Goal: Task Accomplishment & Management: Use online tool/utility

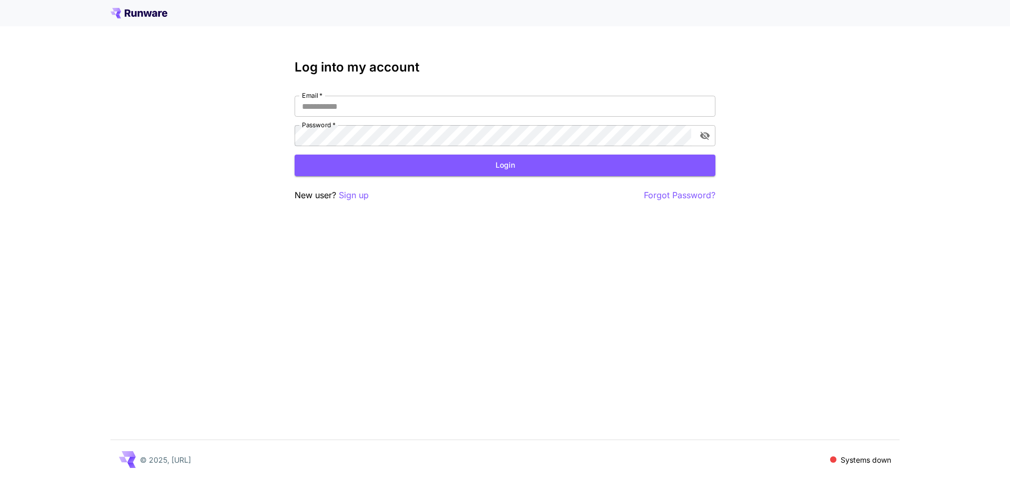
click at [570, 301] on div "Log into my account Email   * Email   * Password   * Password   * Login New use…" at bounding box center [505, 239] width 1010 height 479
click at [529, 124] on div "Email   * Email   * Password   * Password   *" at bounding box center [505, 121] width 421 height 51
click at [536, 117] on div "Email   * Email   * Password   * Password   *" at bounding box center [505, 121] width 421 height 51
click at [555, 106] on input "Email   *" at bounding box center [505, 106] width 421 height 21
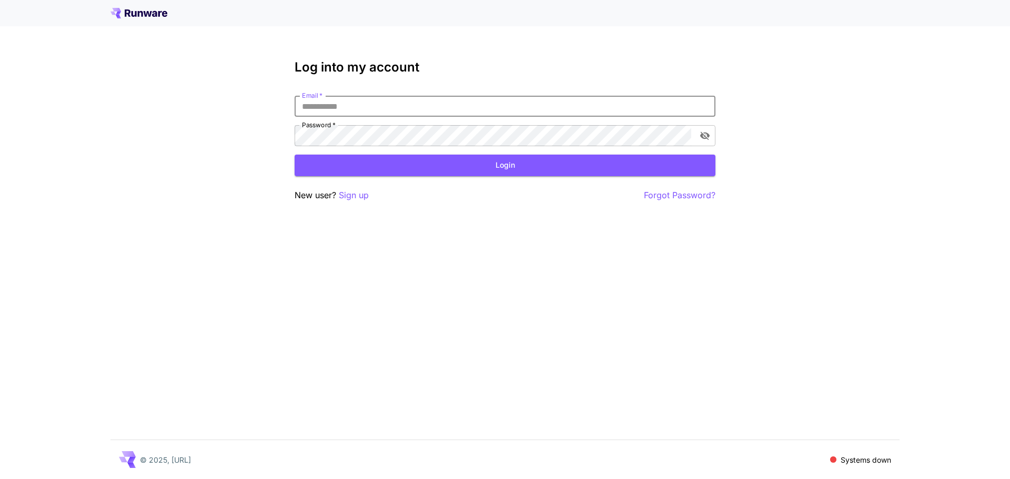
click at [555, 106] on input "Email   *" at bounding box center [505, 106] width 421 height 21
type input "**********"
click at [409, 167] on button "Login" at bounding box center [505, 166] width 421 height 22
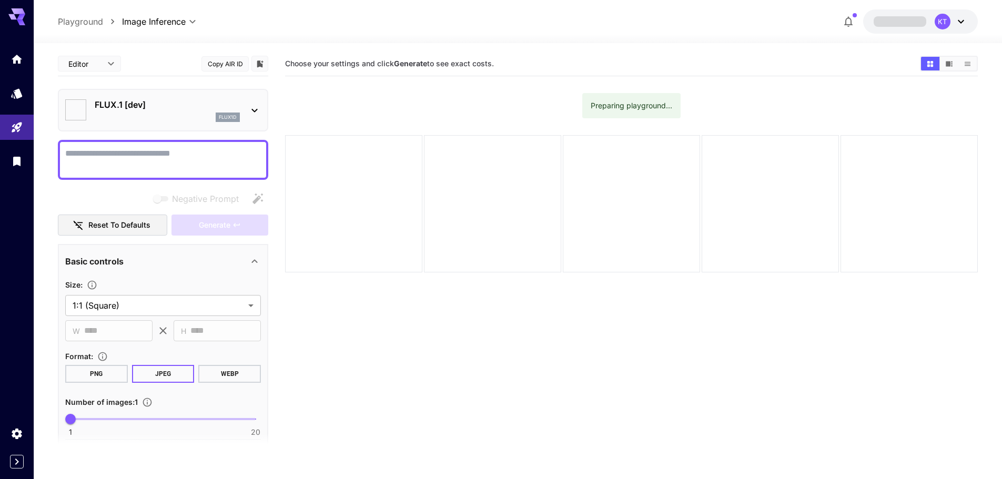
type input "**********"
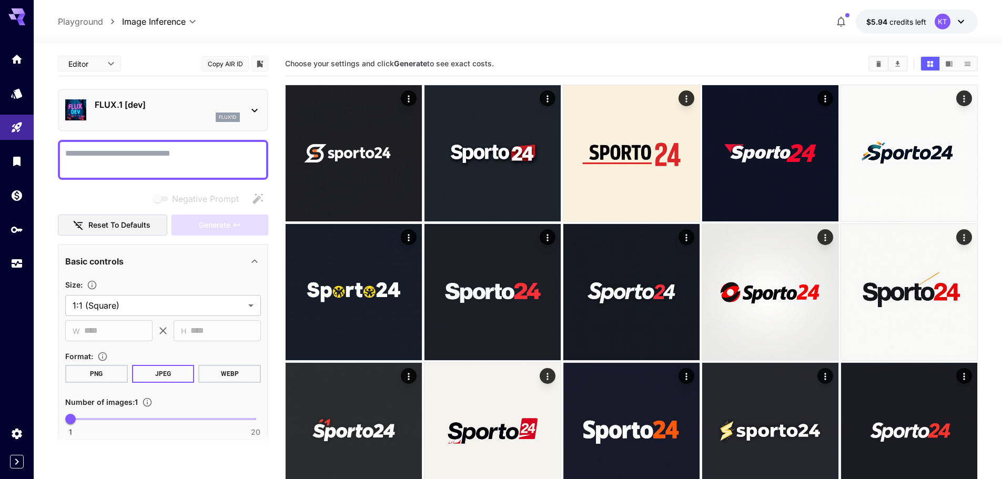
click at [691, 29] on div "**********" at bounding box center [518, 21] width 920 height 24
click at [674, 31] on div at bounding box center [518, 37] width 969 height 13
click at [841, 23] on icon "button" at bounding box center [841, 21] width 13 height 13
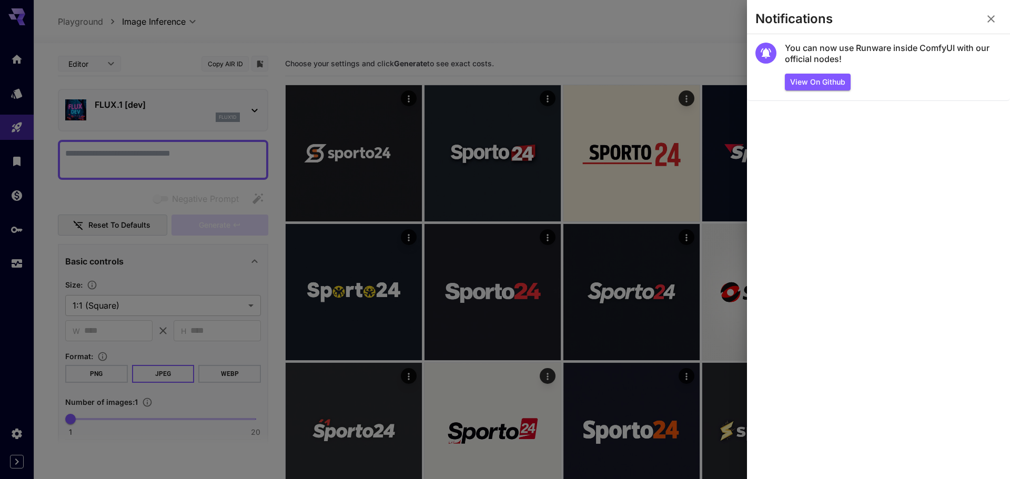
click at [989, 14] on icon "button" at bounding box center [991, 19] width 13 height 13
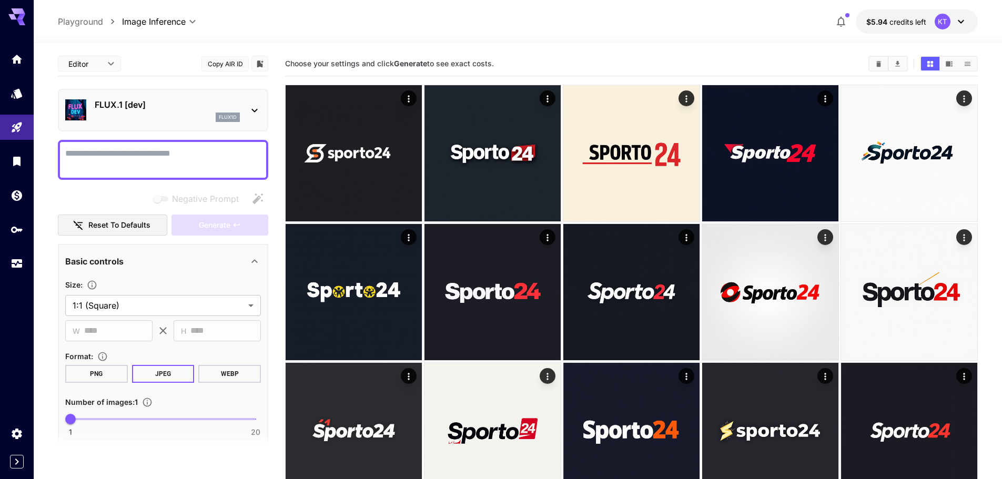
click at [939, 19] on div "KT" at bounding box center [943, 22] width 16 height 16
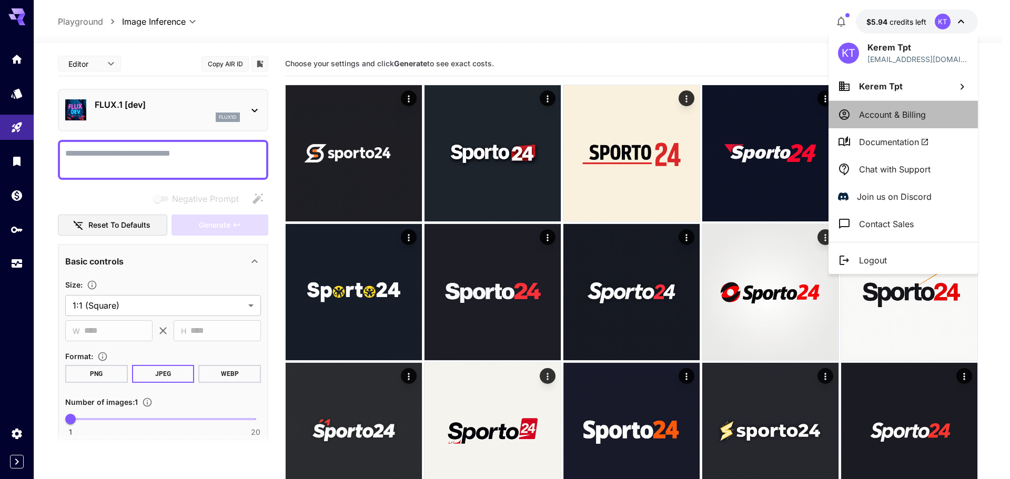
click at [934, 108] on li "Account & Billing" at bounding box center [903, 114] width 149 height 27
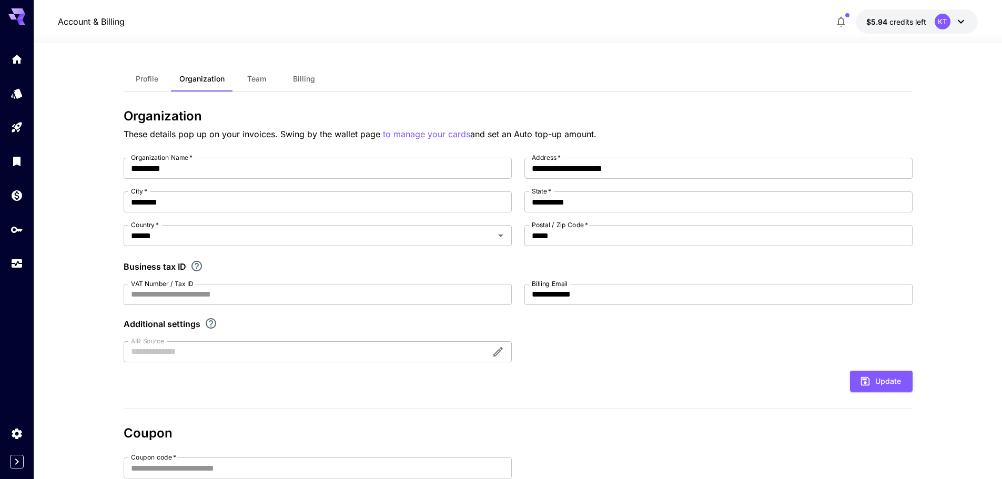
click at [960, 9] on button "$5.94 credits left KT" at bounding box center [917, 21] width 122 height 24
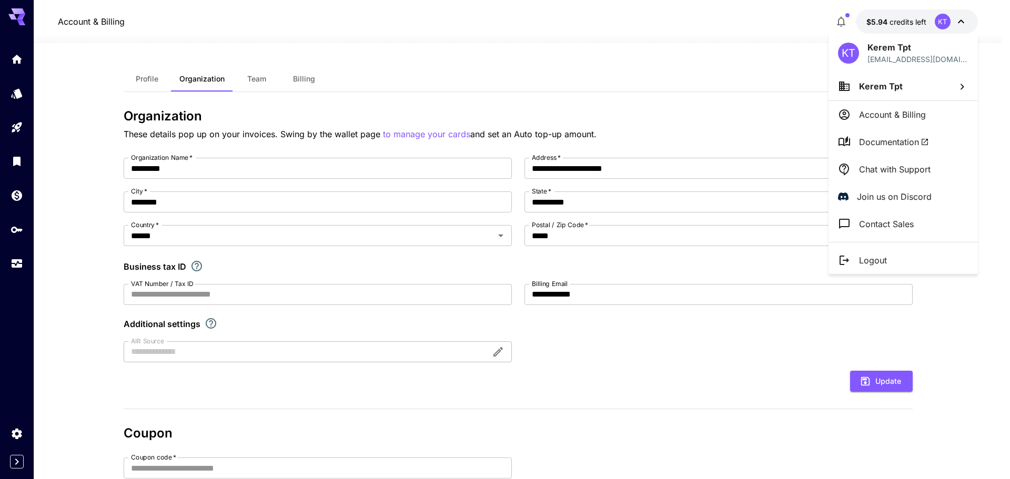
click at [875, 138] on span "Documentation" at bounding box center [894, 142] width 70 height 13
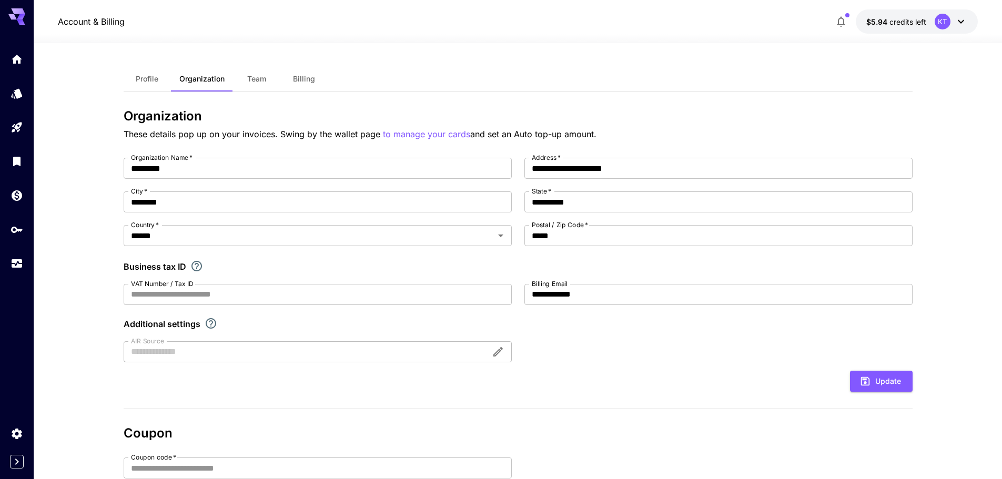
click at [960, 22] on icon at bounding box center [961, 22] width 6 height 4
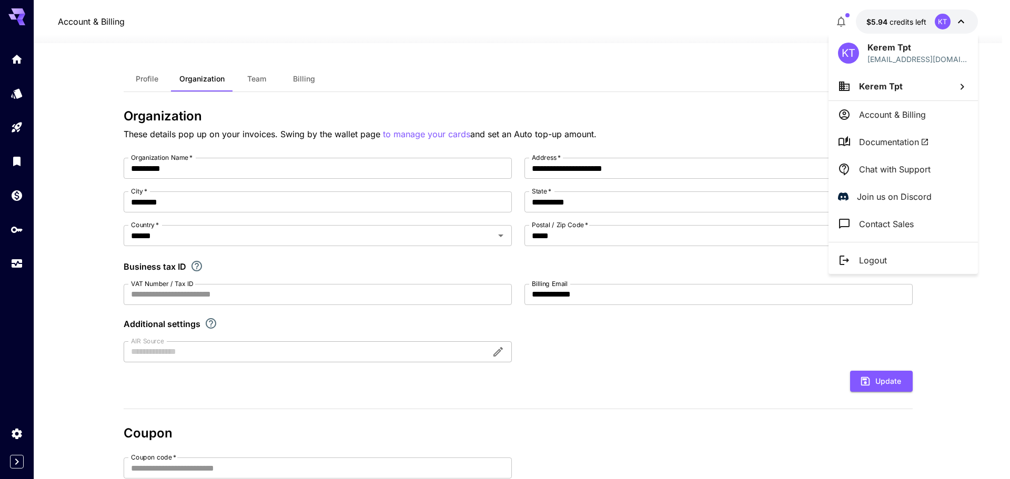
click at [926, 92] on li "Kerem Tpt" at bounding box center [903, 86] width 149 height 28
click at [923, 92] on div at bounding box center [505, 239] width 1010 height 479
click at [842, 18] on div at bounding box center [505, 239] width 1010 height 479
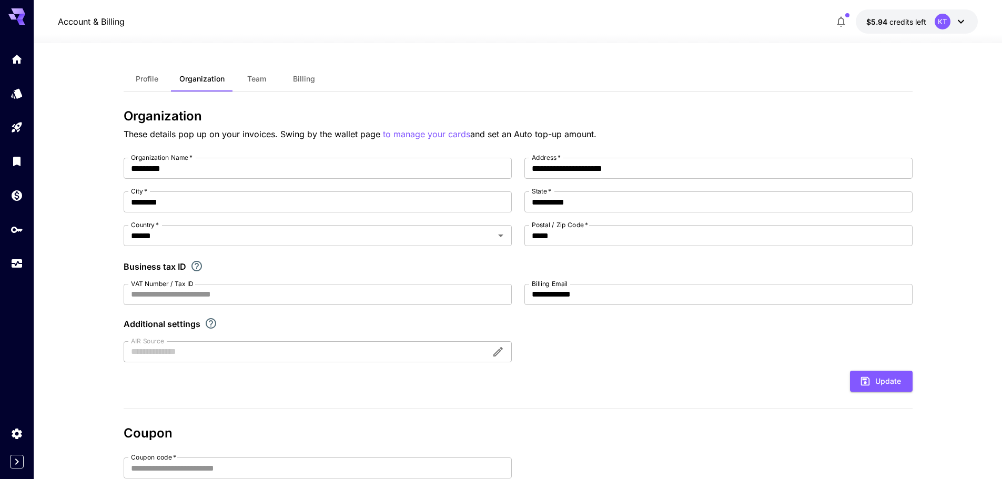
click at [873, 24] on span "$5.94" at bounding box center [878, 21] width 23 height 9
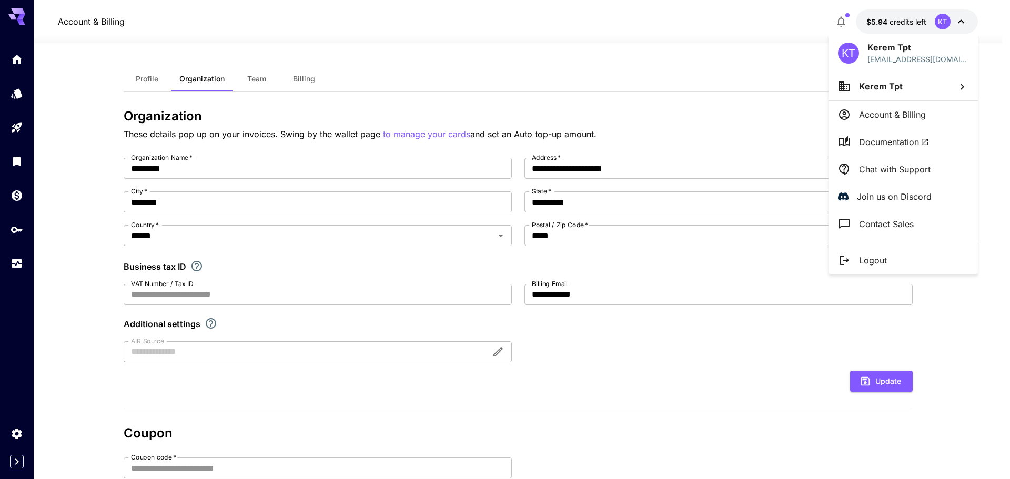
click at [878, 51] on p "Kerem Tpt" at bounding box center [918, 47] width 101 height 13
click at [860, 88] on span "Kerem Tpt" at bounding box center [881, 86] width 44 height 11
click at [806, 46] on div at bounding box center [505, 239] width 1010 height 479
click at [863, 216] on li "Contact Sales" at bounding box center [903, 223] width 149 height 27
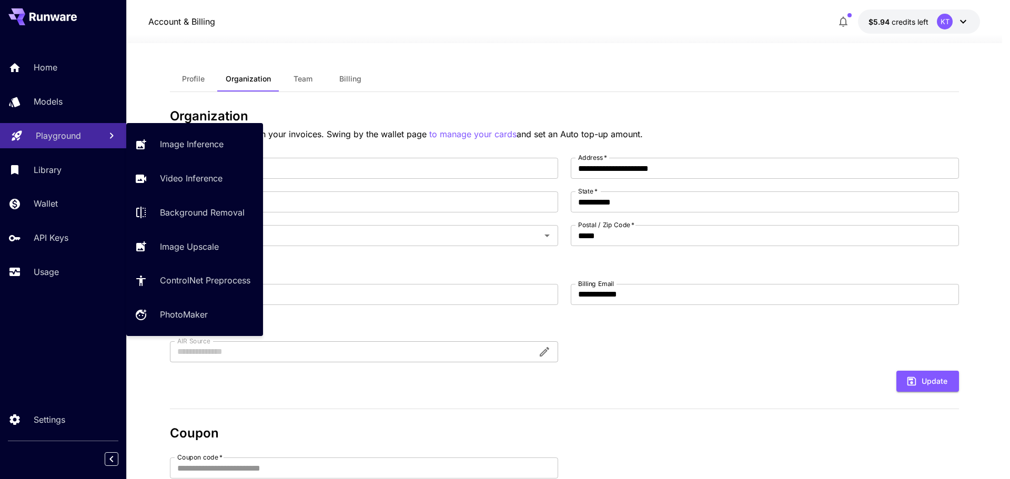
click at [83, 138] on div "Playground" at bounding box center [64, 135] width 57 height 13
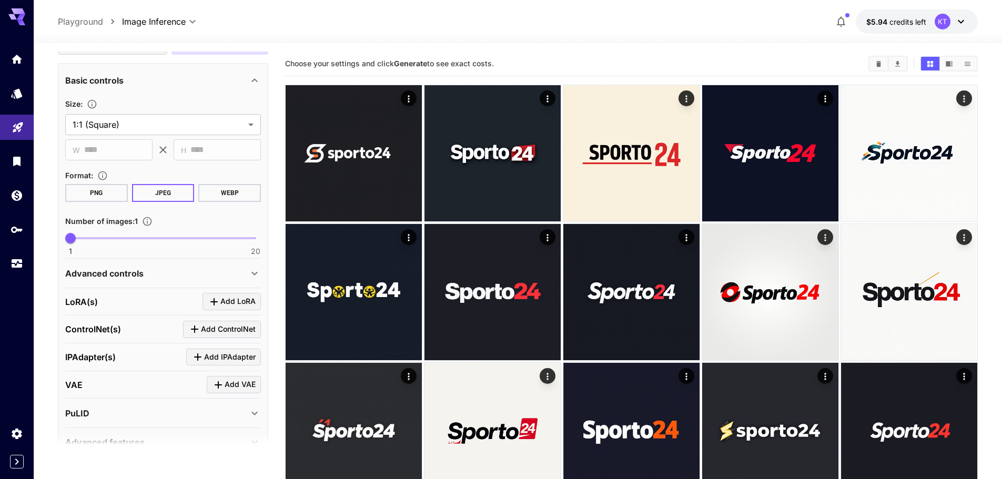
scroll to position [236, 0]
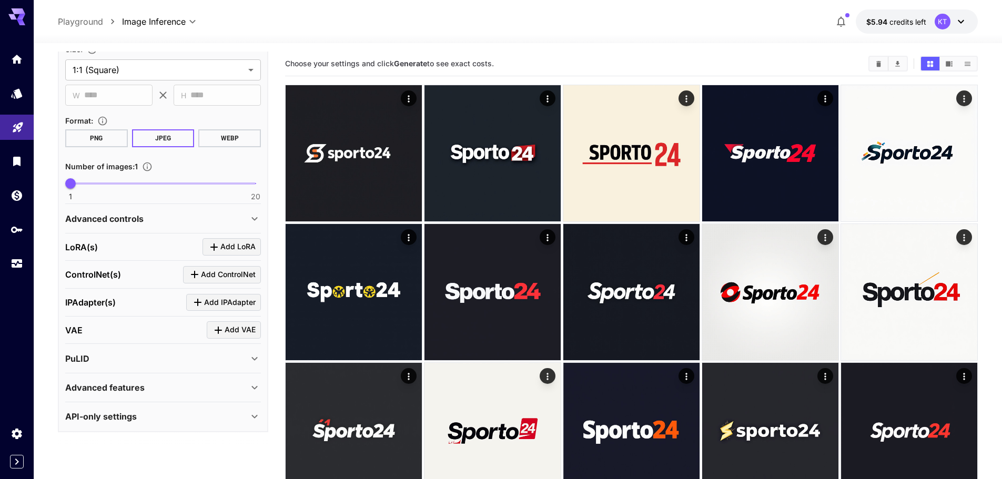
type input "**"
drag, startPoint x: 228, startPoint y: 191, endPoint x: 276, endPoint y: 192, distance: 47.9
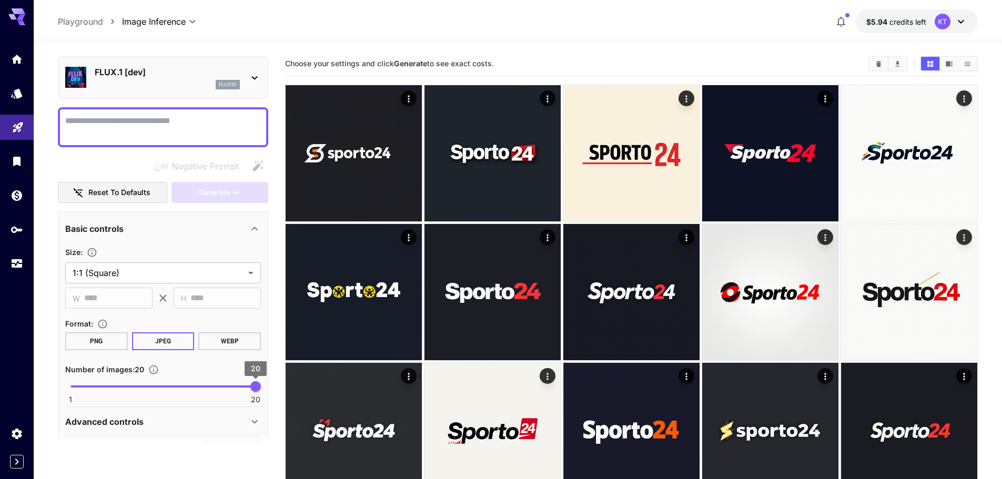
scroll to position [25, 0]
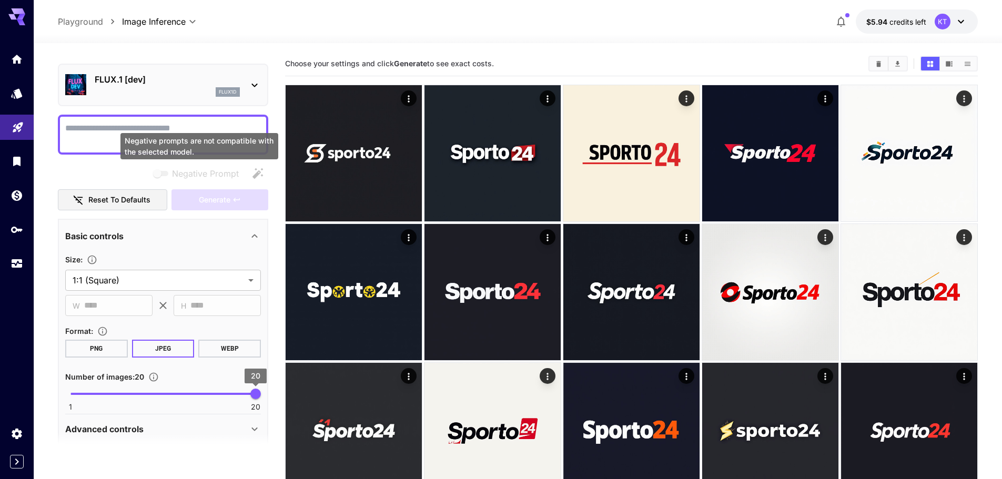
click at [192, 148] on div "Negative prompts are not compatible with the selected model." at bounding box center [199, 146] width 158 height 26
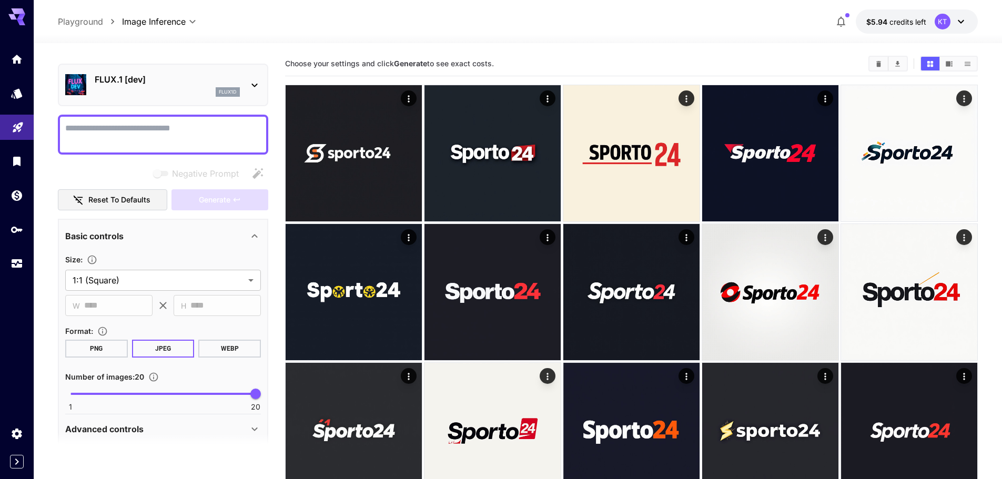
click at [236, 126] on textarea "Negative Prompt" at bounding box center [163, 134] width 196 height 25
paste textarea "**********"
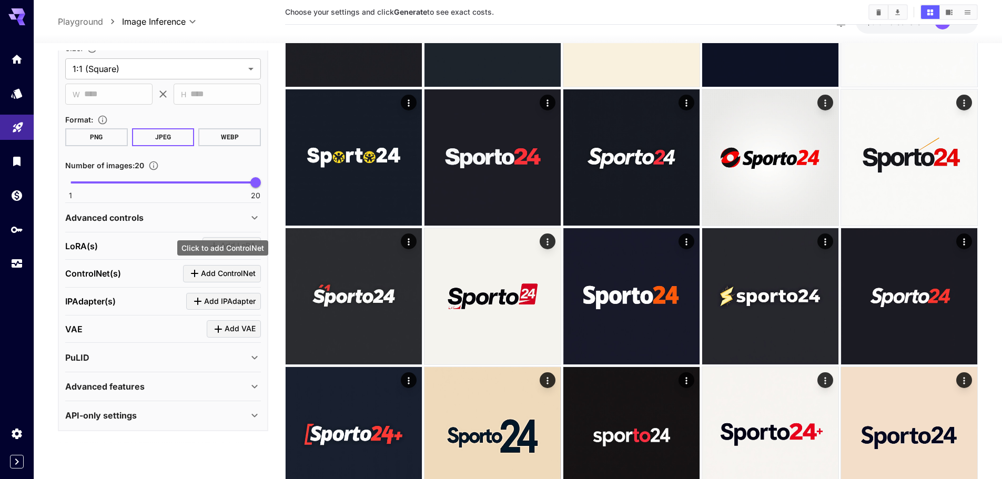
scroll to position [158, 0]
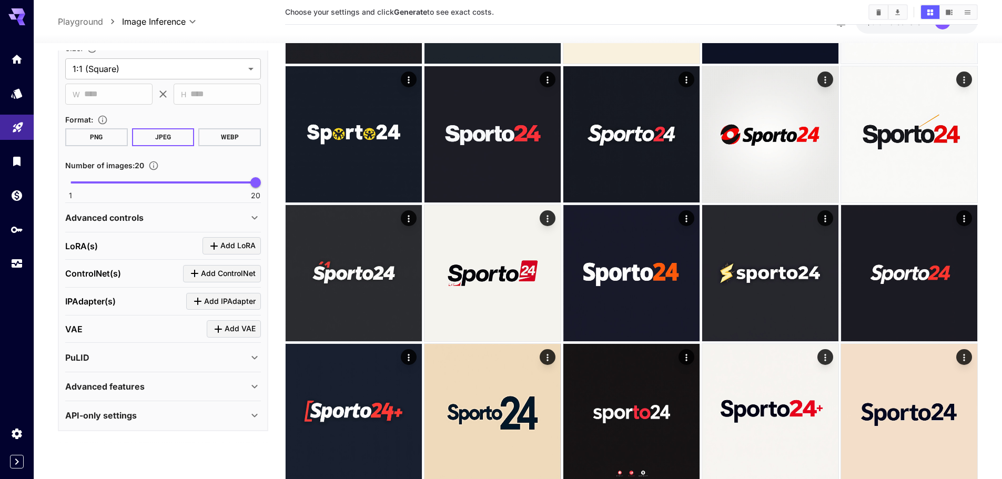
type textarea "**********"
click at [89, 392] on p "Advanced features" at bounding box center [104, 386] width 79 height 13
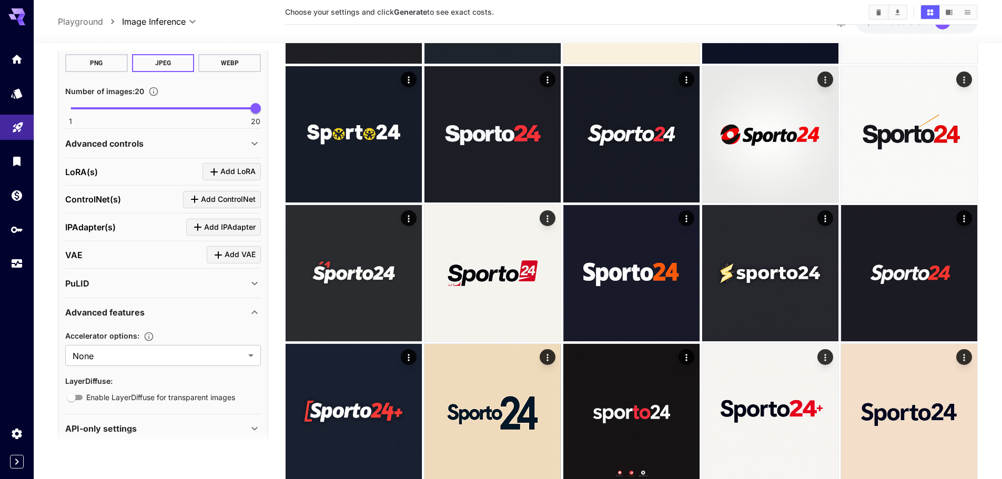
scroll to position [386, 0]
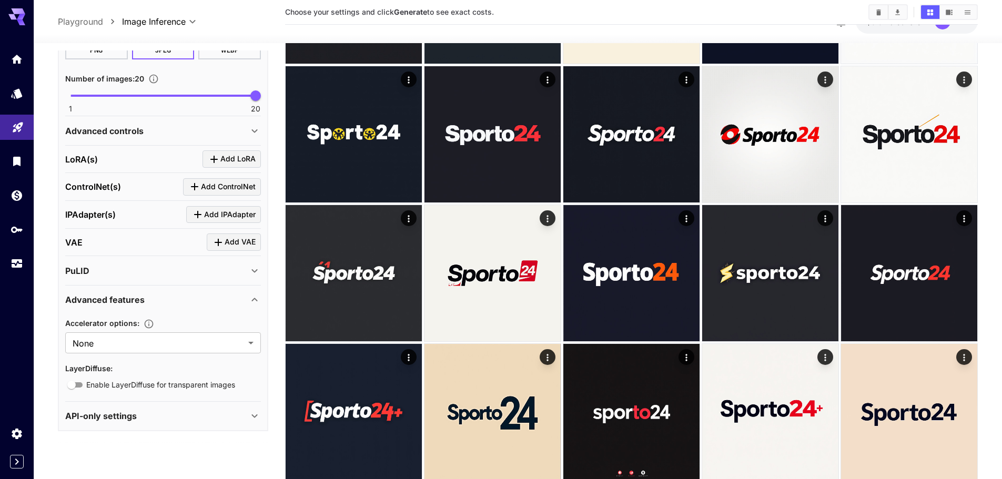
click at [134, 278] on div "PuLID" at bounding box center [163, 270] width 196 height 25
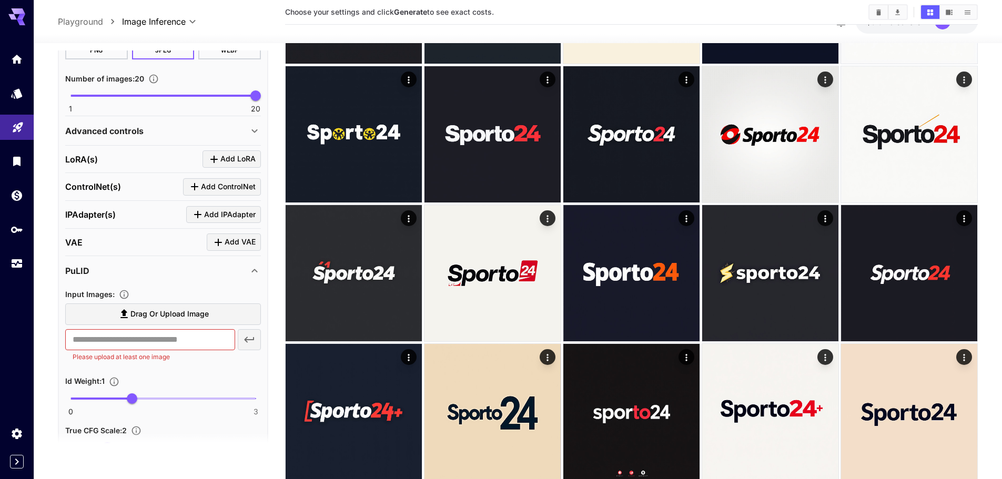
click at [134, 278] on div "PuLID" at bounding box center [163, 270] width 196 height 25
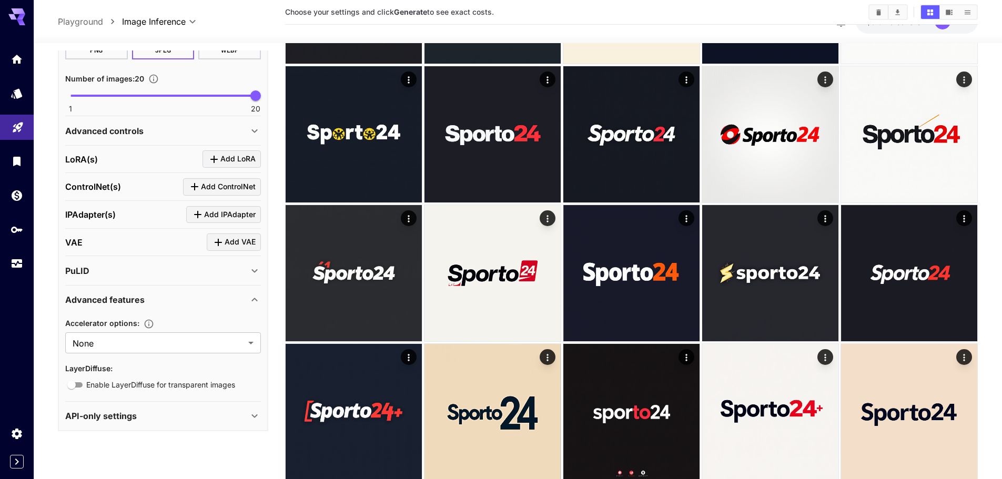
click at [117, 153] on div "LoRA(s) Add LoRA" at bounding box center [163, 158] width 196 height 17
click at [119, 141] on div "Advanced controls" at bounding box center [163, 130] width 196 height 25
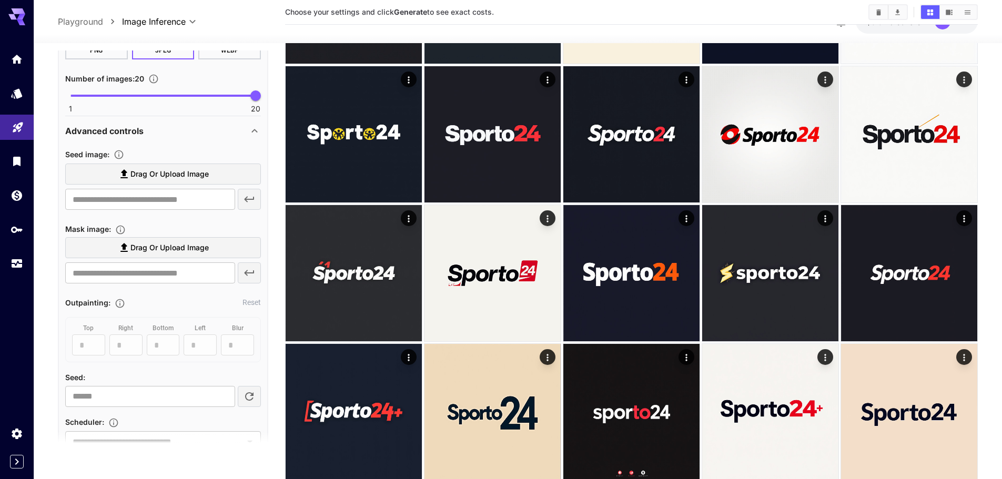
click at [119, 141] on div "Advanced controls" at bounding box center [163, 130] width 196 height 25
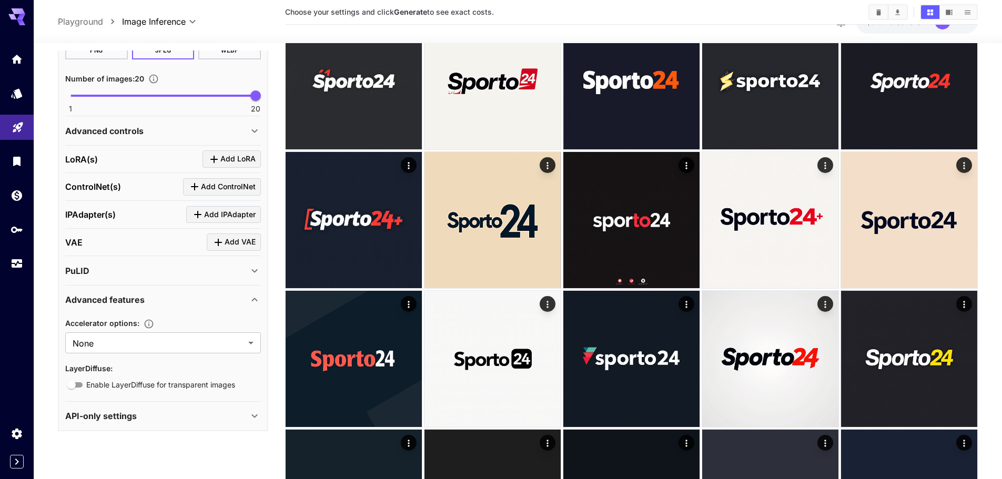
scroll to position [368, 0]
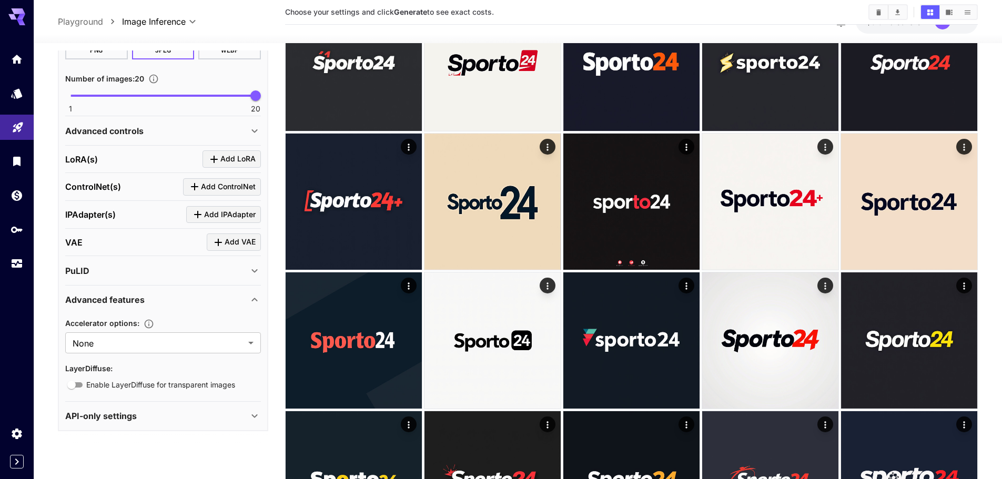
click at [120, 414] on p "API-only settings" at bounding box center [101, 416] width 72 height 13
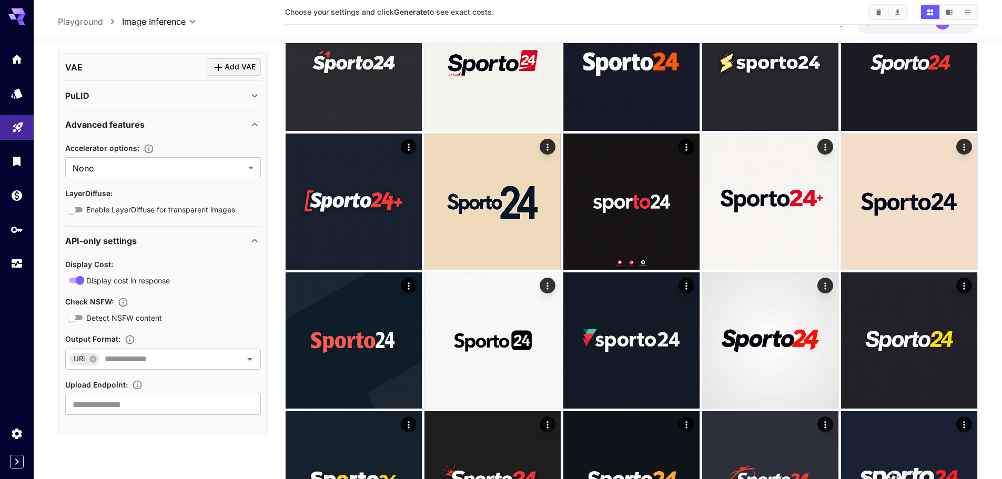
scroll to position [564, 0]
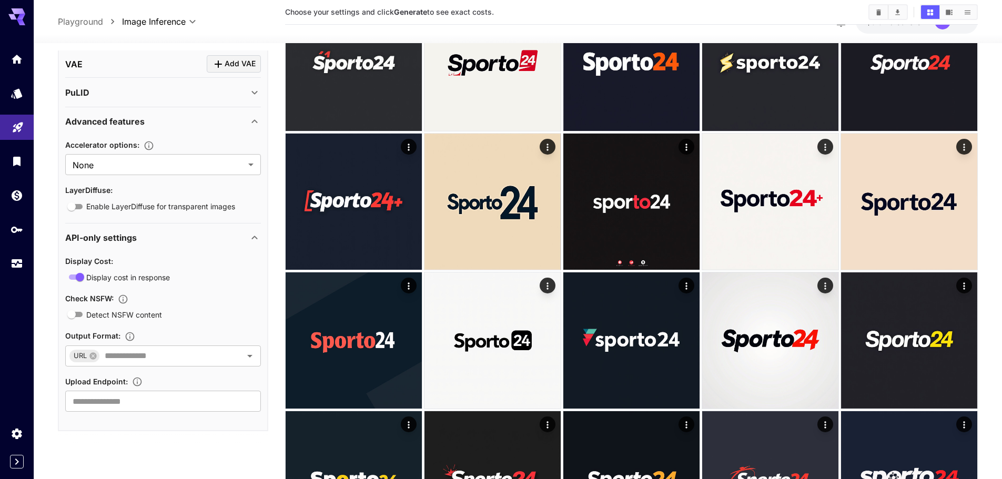
click at [145, 231] on div "API-only settings" at bounding box center [156, 237] width 183 height 13
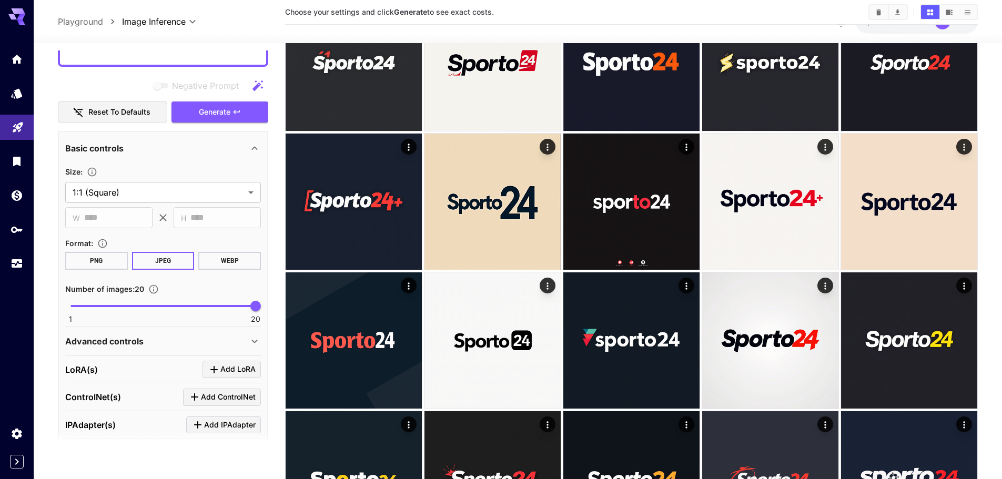
scroll to position [0, 0]
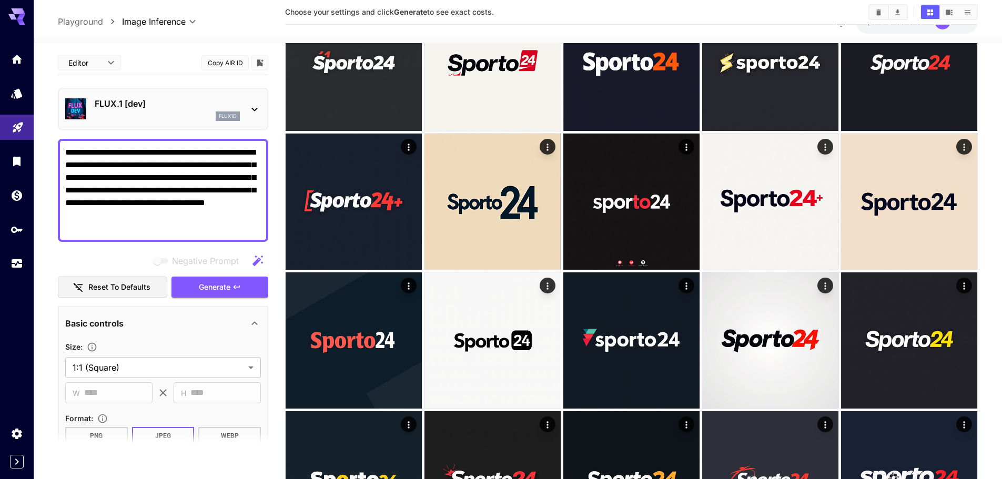
click at [168, 115] on div "flux1d" at bounding box center [167, 116] width 145 height 9
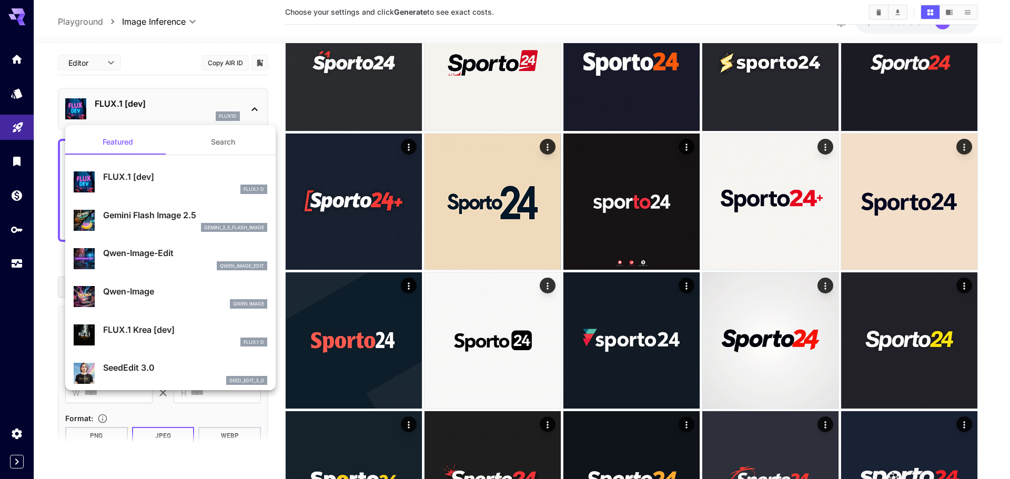
click at [186, 99] on div at bounding box center [505, 239] width 1010 height 479
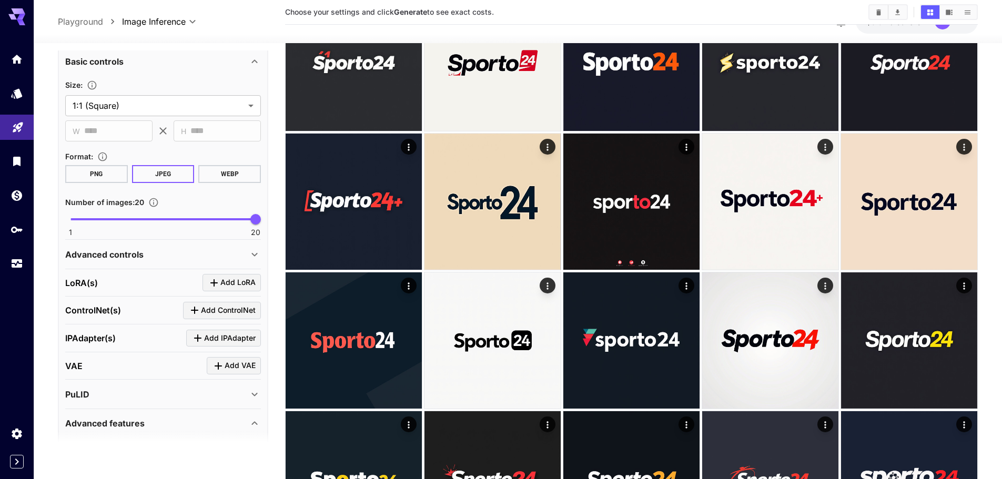
scroll to position [263, 0]
click at [145, 260] on div "Advanced controls" at bounding box center [163, 253] width 196 height 25
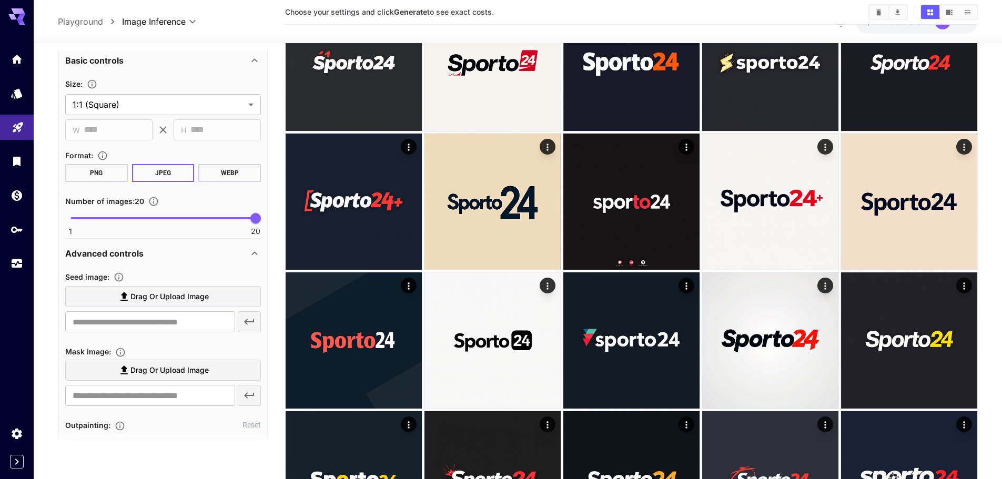
click at [145, 260] on div "Advanced controls" at bounding box center [163, 253] width 196 height 25
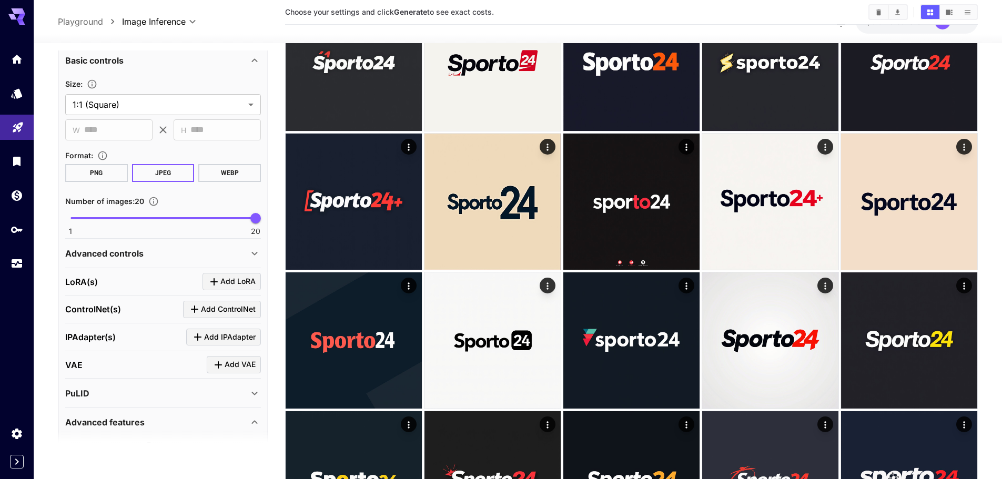
scroll to position [316, 0]
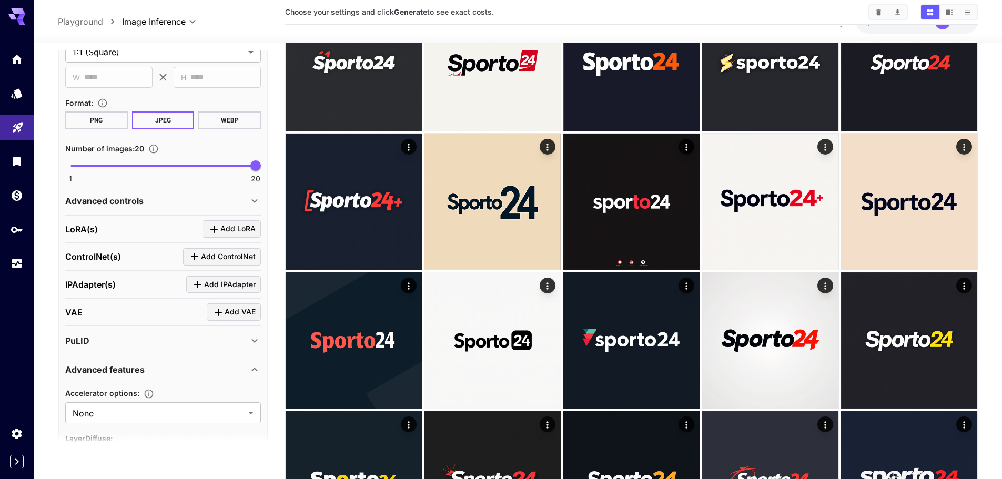
click at [126, 314] on div "VAE Add VAE" at bounding box center [163, 312] width 196 height 17
click at [133, 344] on div "PuLID" at bounding box center [156, 341] width 183 height 13
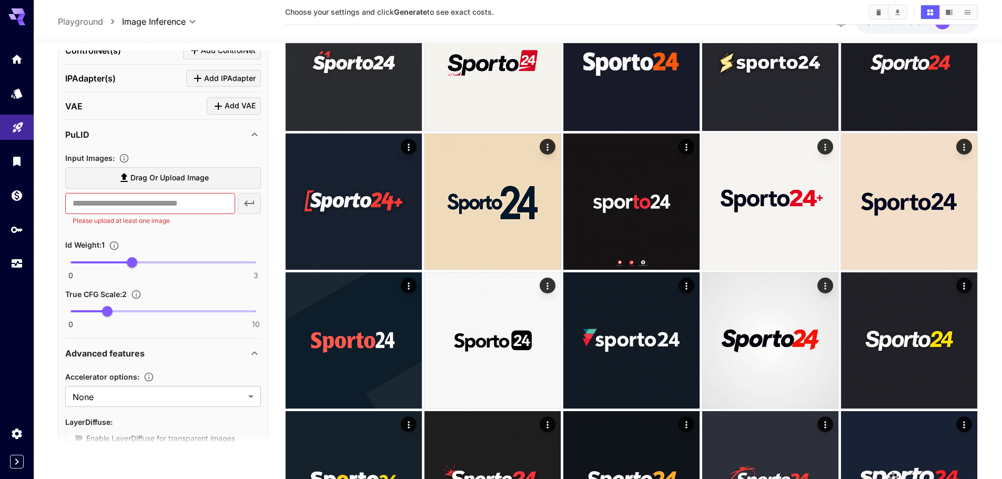
scroll to position [526, 0]
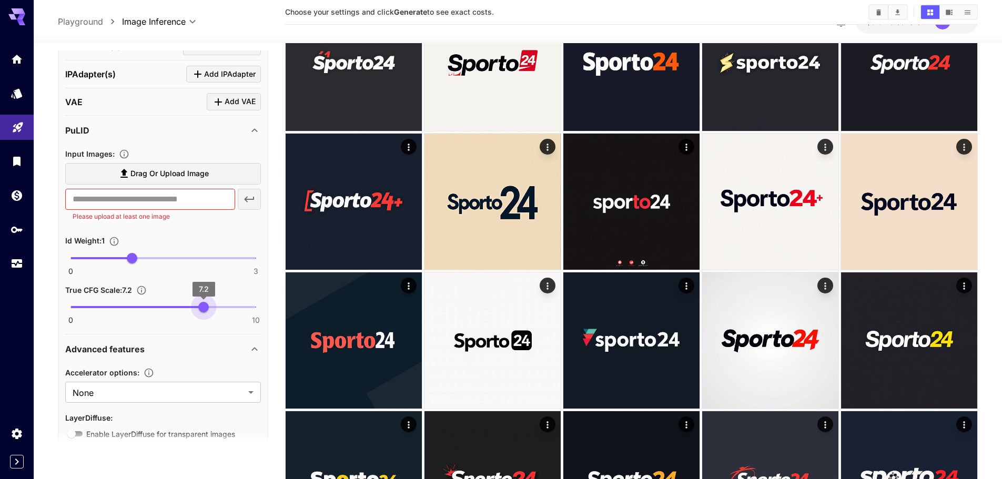
type input "***"
drag, startPoint x: 115, startPoint y: 310, endPoint x: 202, endPoint y: 309, distance: 86.8
click at [202, 309] on span "7.1" at bounding box center [202, 307] width 11 height 11
type input "*"
drag, startPoint x: 133, startPoint y: 268, endPoint x: 157, endPoint y: 259, distance: 25.8
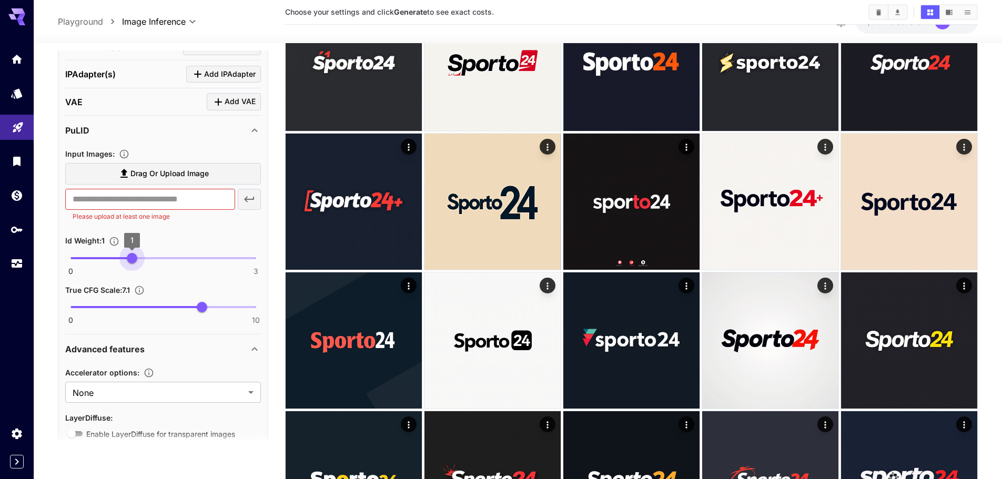
click at [157, 259] on span "0 3 1" at bounding box center [163, 258] width 185 height 16
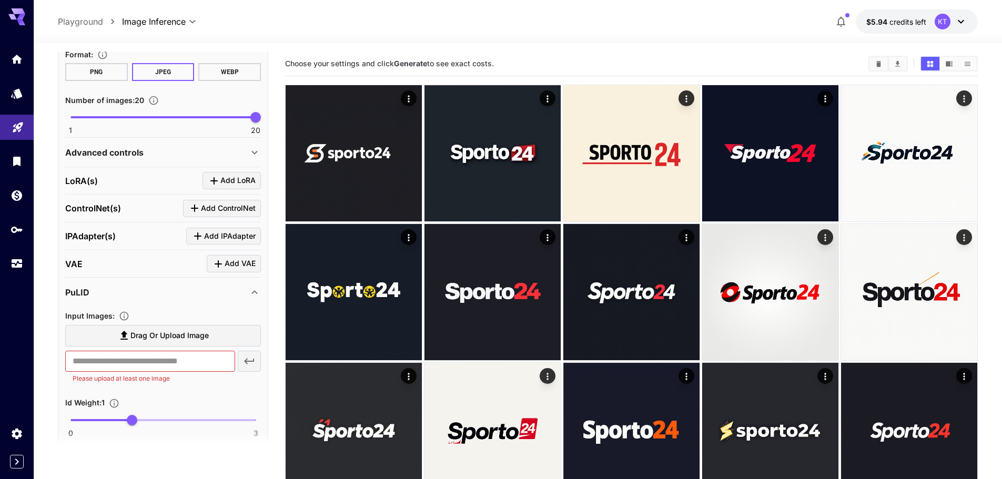
scroll to position [102, 0]
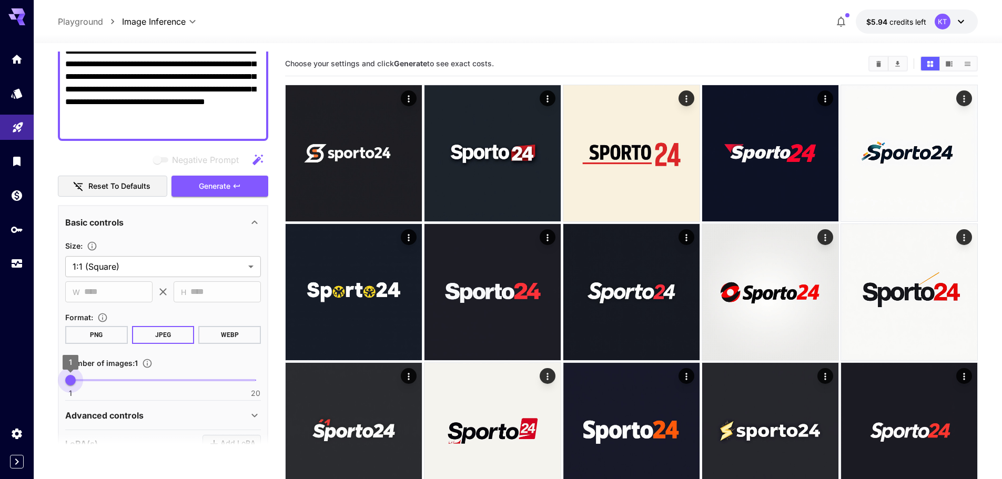
drag, startPoint x: 99, startPoint y: 382, endPoint x: 133, endPoint y: 323, distance: 67.6
click at [184, 184] on button "Generate" at bounding box center [220, 187] width 97 height 22
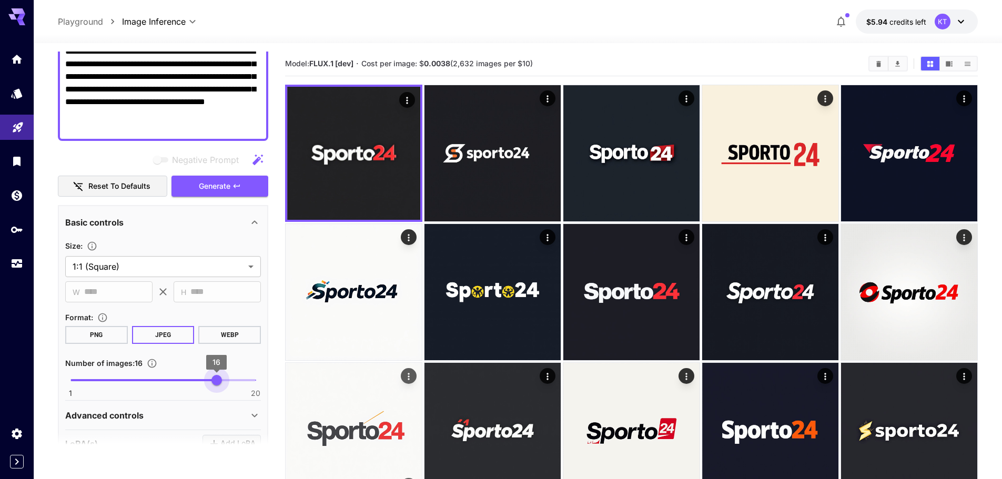
type input "**"
drag, startPoint x: 257, startPoint y: 382, endPoint x: 326, endPoint y: 355, distance: 74.6
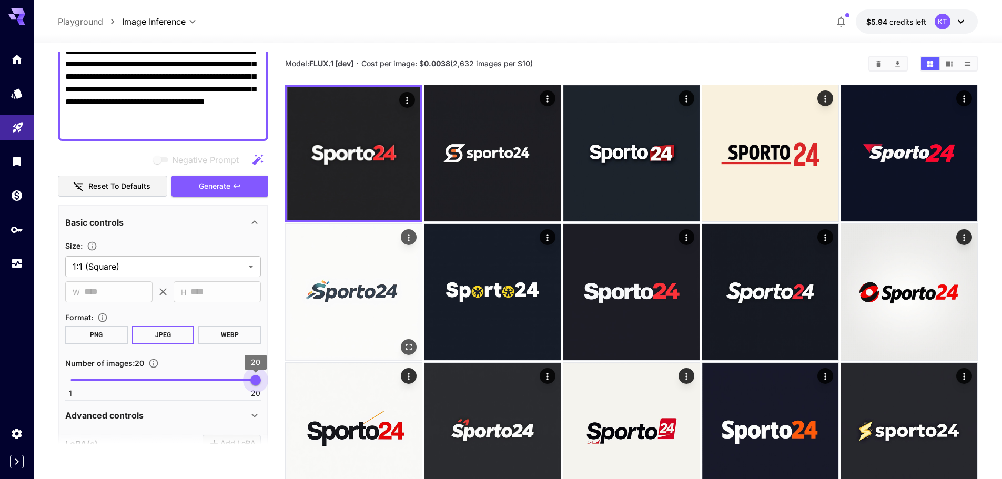
click at [240, 187] on icon "button" at bounding box center [237, 186] width 8 height 8
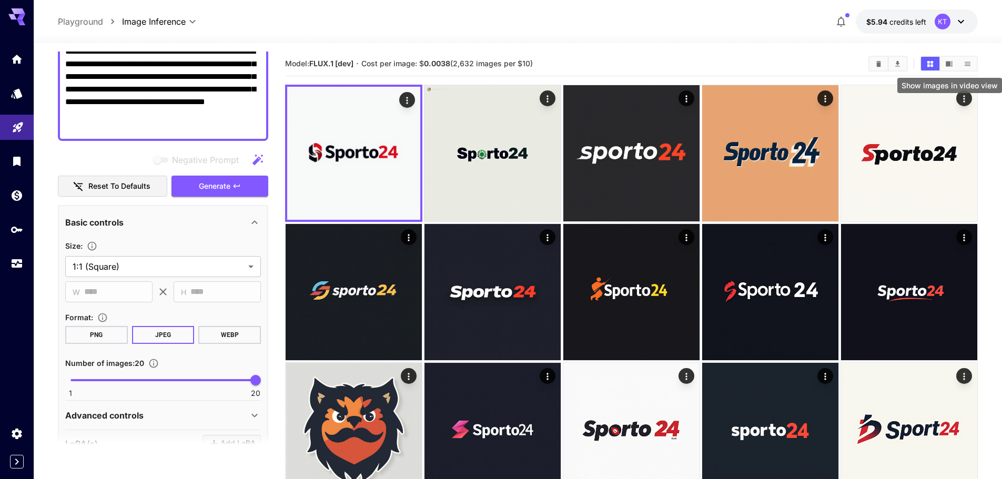
click at [957, 66] on button "Show images in video view" at bounding box center [949, 64] width 18 height 14
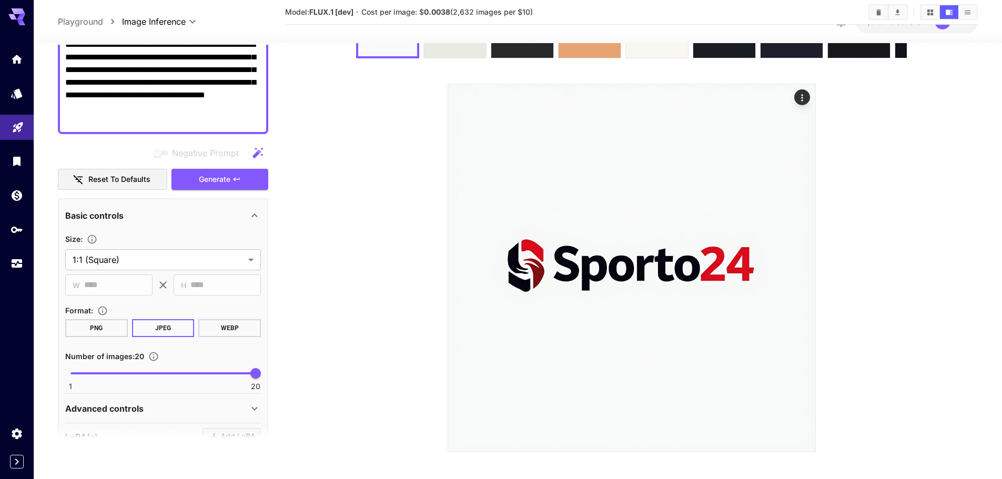
scroll to position [94, 0]
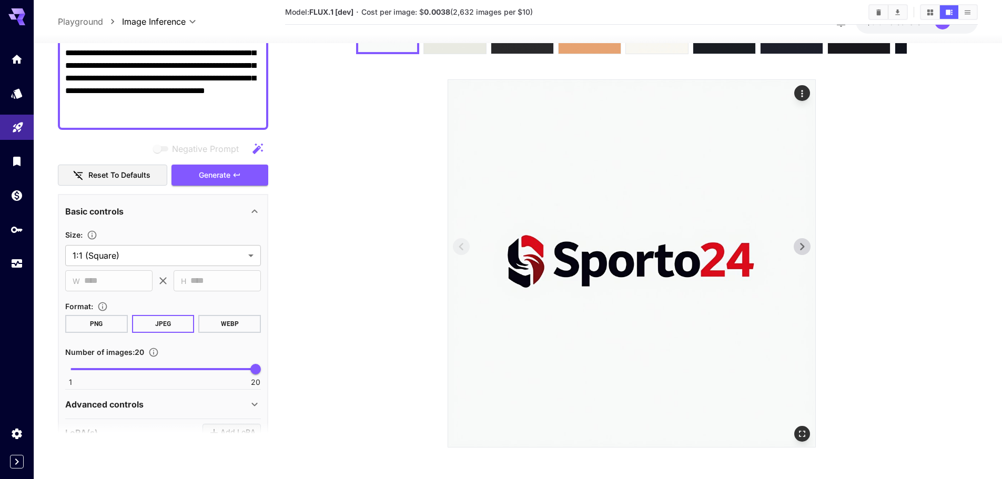
click at [803, 250] on icon at bounding box center [802, 247] width 16 height 16
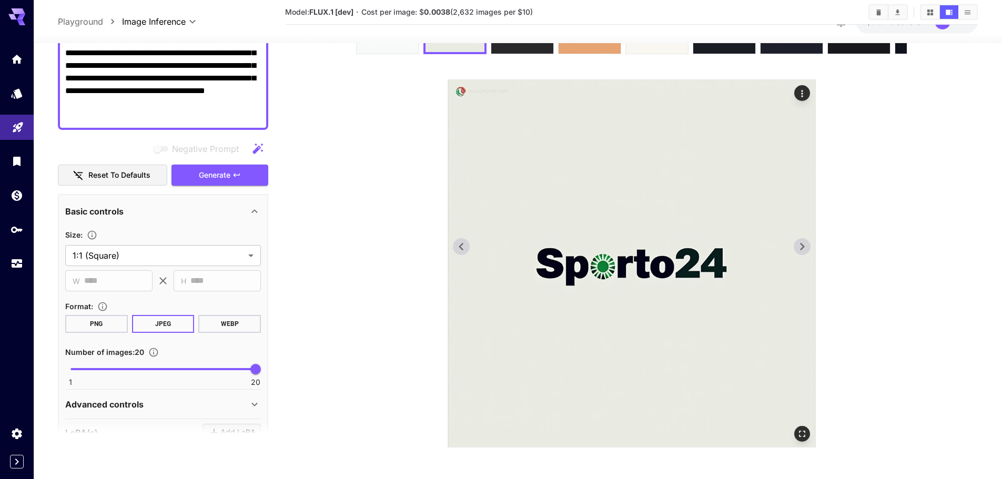
click at [802, 239] on icon at bounding box center [802, 247] width 16 height 16
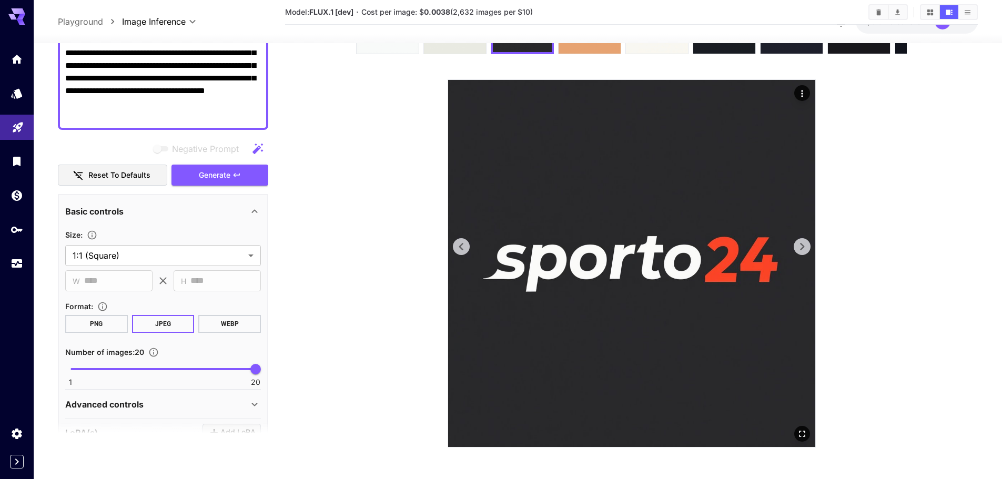
click at [802, 239] on icon at bounding box center [802, 247] width 16 height 16
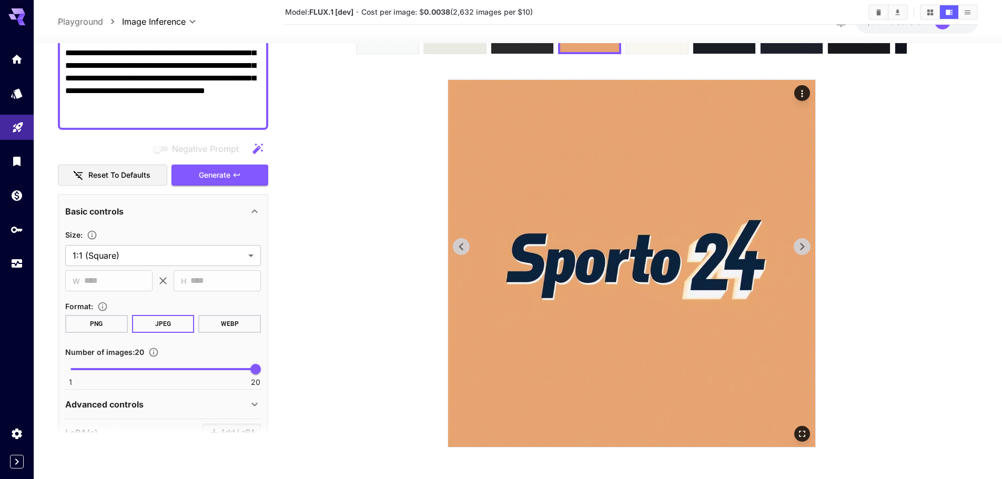
click at [802, 239] on icon at bounding box center [802, 247] width 16 height 16
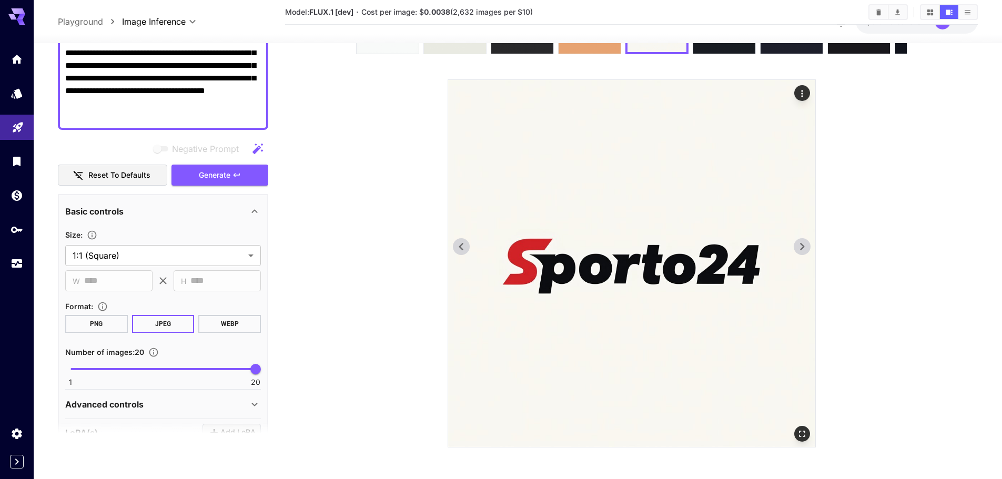
click at [802, 239] on icon at bounding box center [802, 247] width 16 height 16
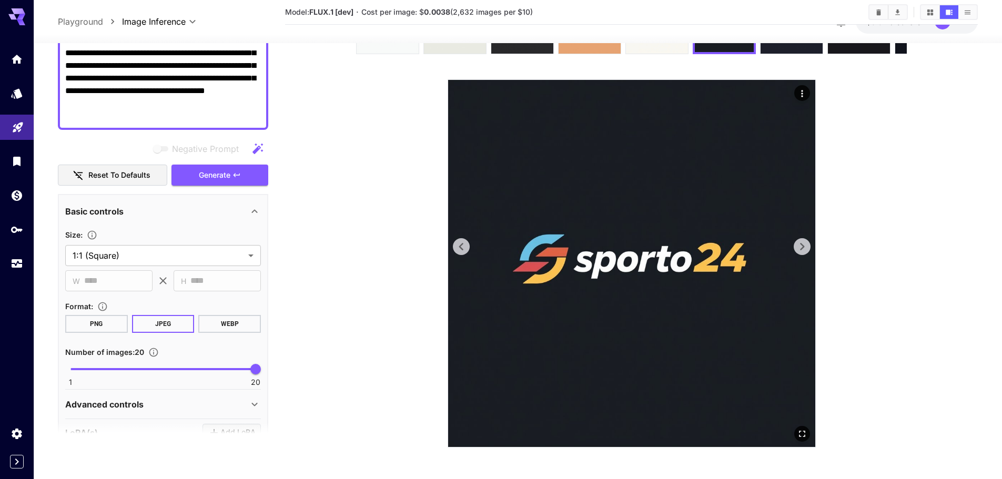
click at [802, 239] on icon at bounding box center [802, 247] width 16 height 16
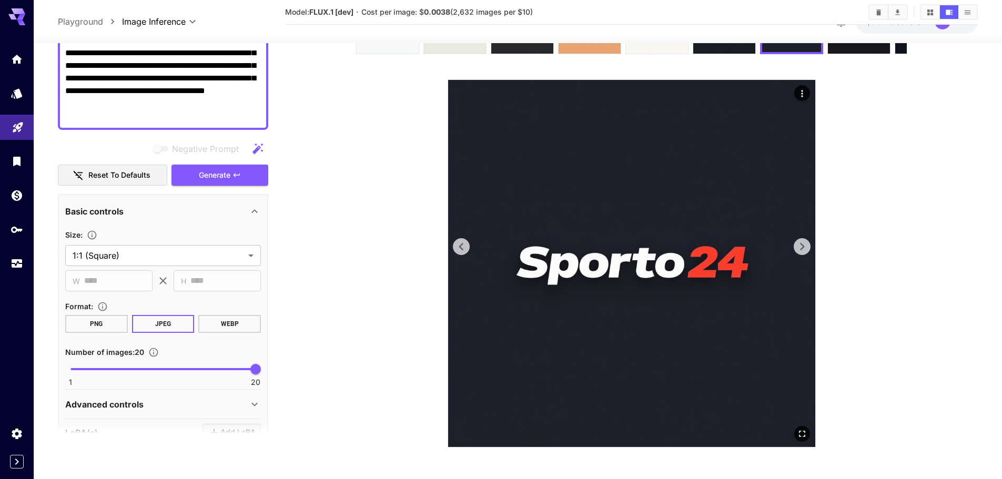
click at [802, 239] on icon at bounding box center [802, 247] width 16 height 16
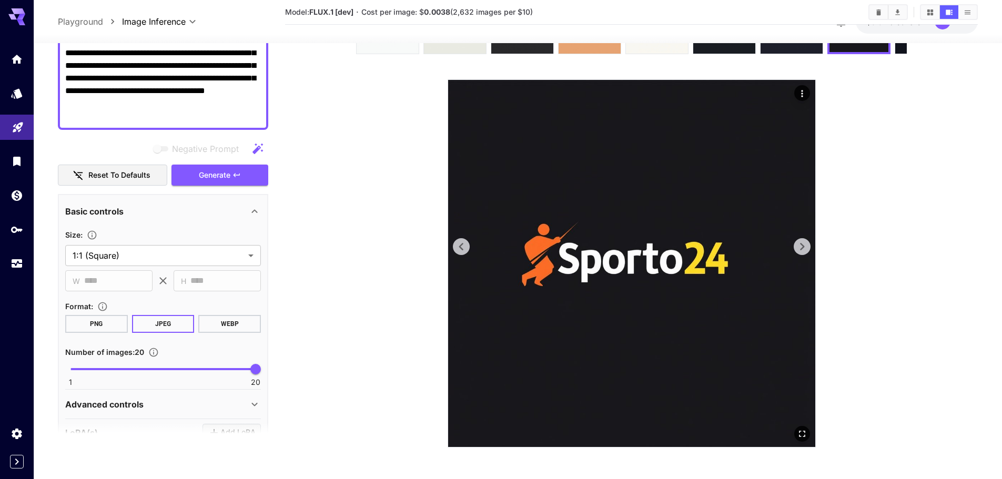
click at [802, 239] on icon at bounding box center [802, 247] width 16 height 16
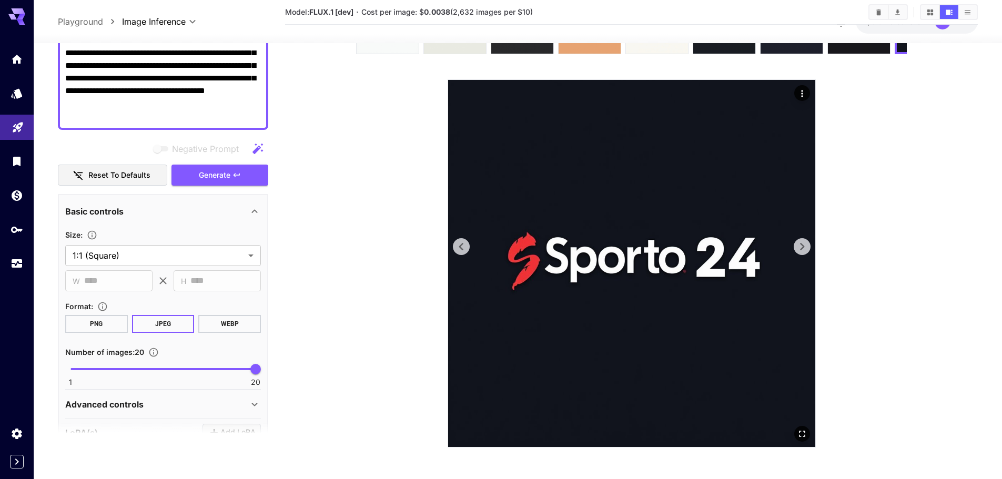
click at [802, 239] on icon at bounding box center [802, 247] width 16 height 16
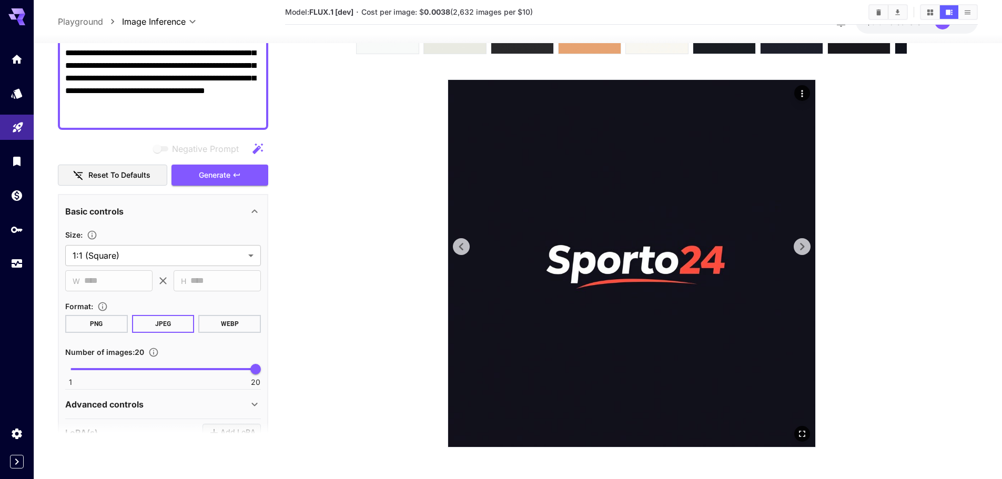
click at [802, 239] on icon at bounding box center [802, 247] width 16 height 16
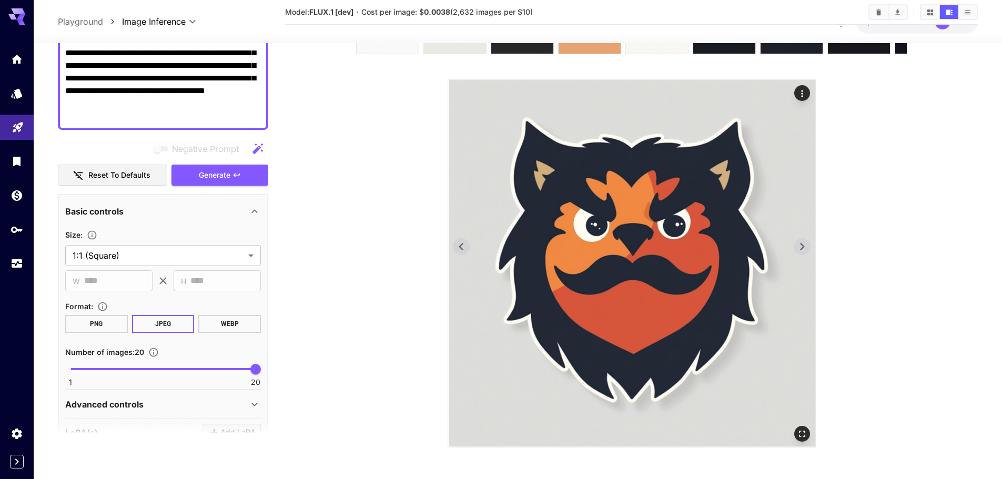
click at [802, 239] on icon at bounding box center [802, 247] width 16 height 16
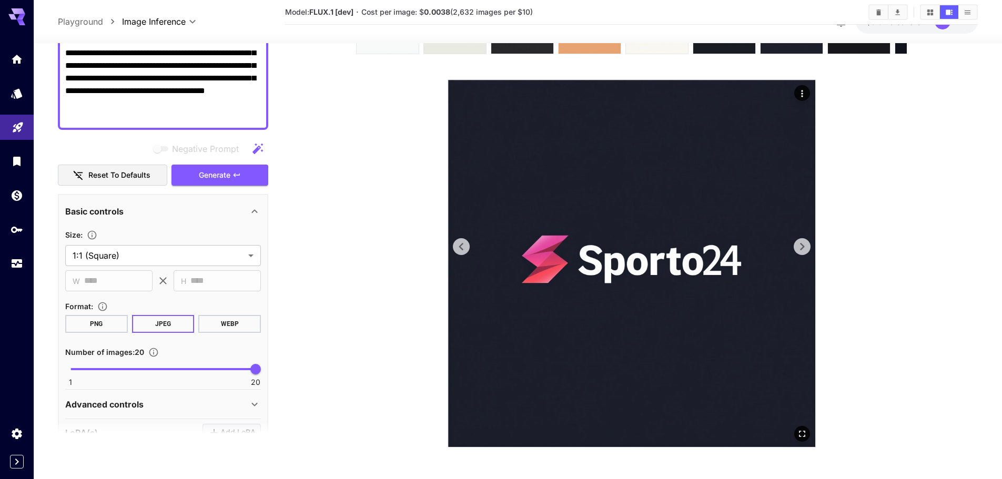
click at [802, 239] on icon at bounding box center [802, 247] width 16 height 16
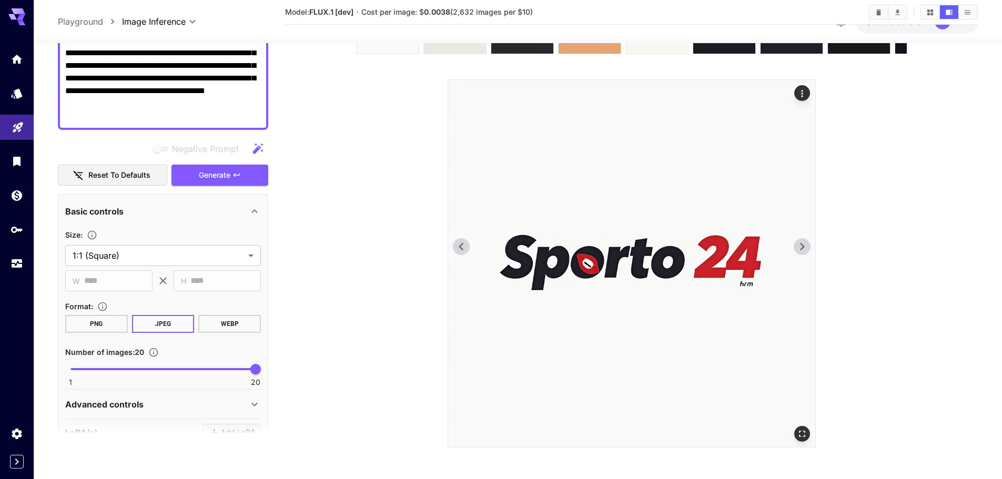
click at [802, 239] on icon at bounding box center [802, 247] width 16 height 16
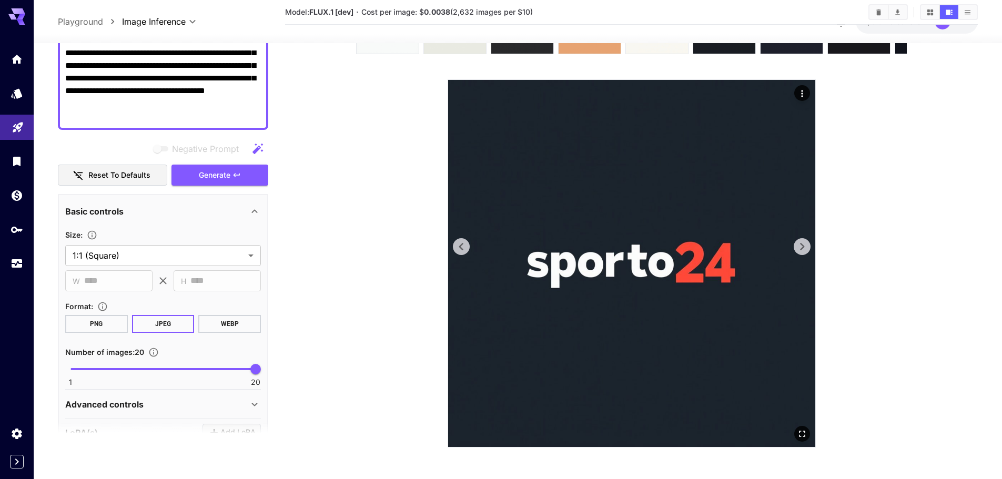
click at [802, 239] on icon at bounding box center [802, 247] width 16 height 16
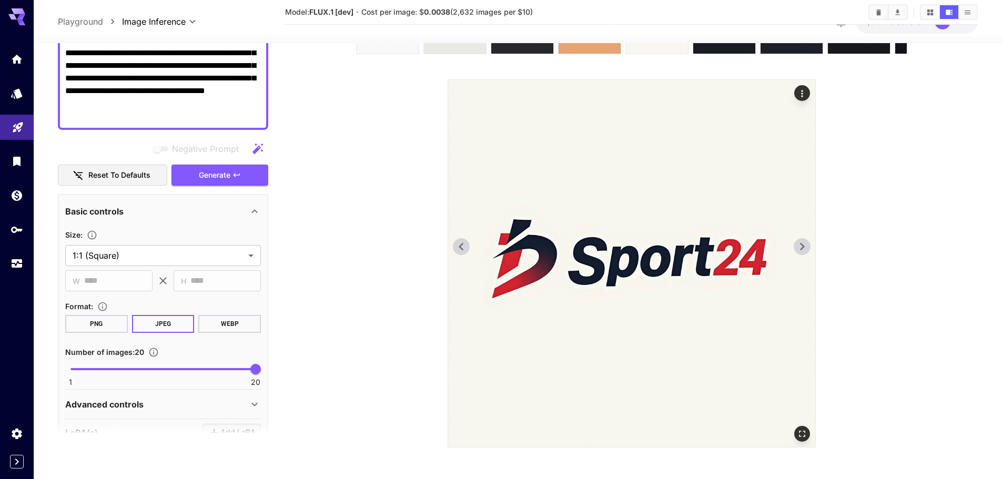
click at [802, 239] on icon at bounding box center [802, 247] width 16 height 16
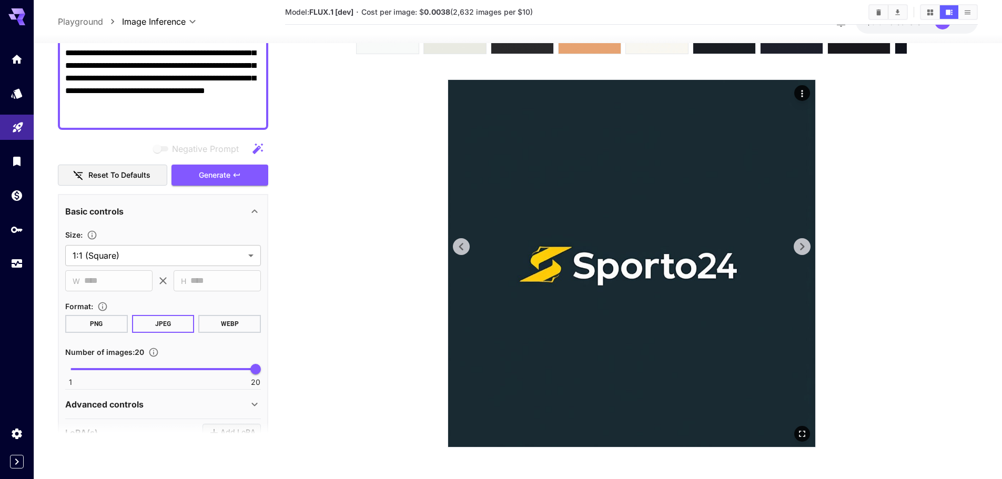
click at [802, 239] on icon at bounding box center [802, 247] width 16 height 16
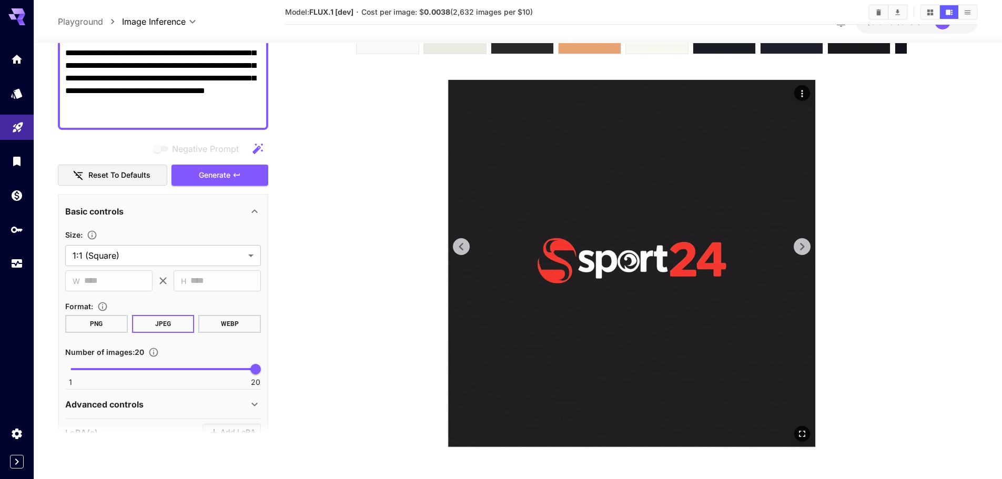
click at [802, 239] on icon at bounding box center [802, 247] width 16 height 16
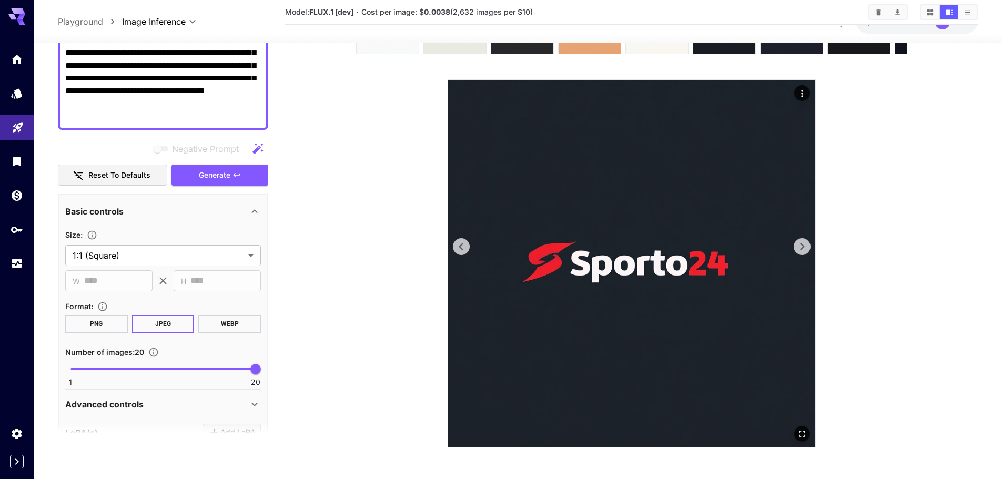
click at [802, 239] on icon at bounding box center [802, 247] width 16 height 16
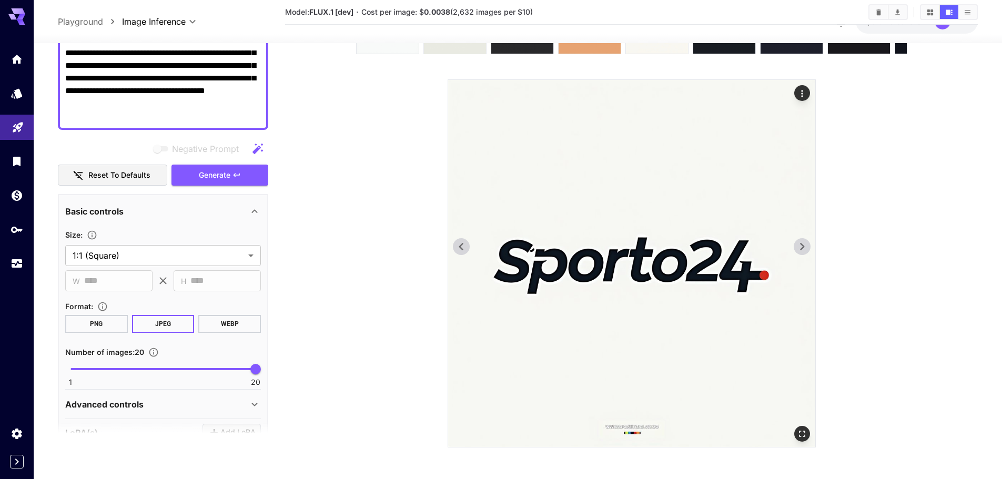
click at [802, 239] on icon at bounding box center [802, 247] width 16 height 16
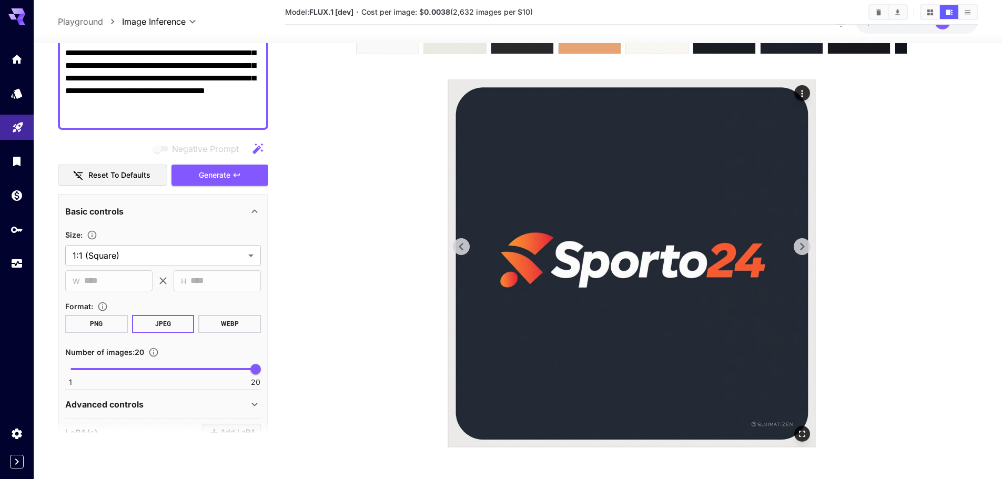
click at [802, 239] on icon at bounding box center [802, 247] width 16 height 16
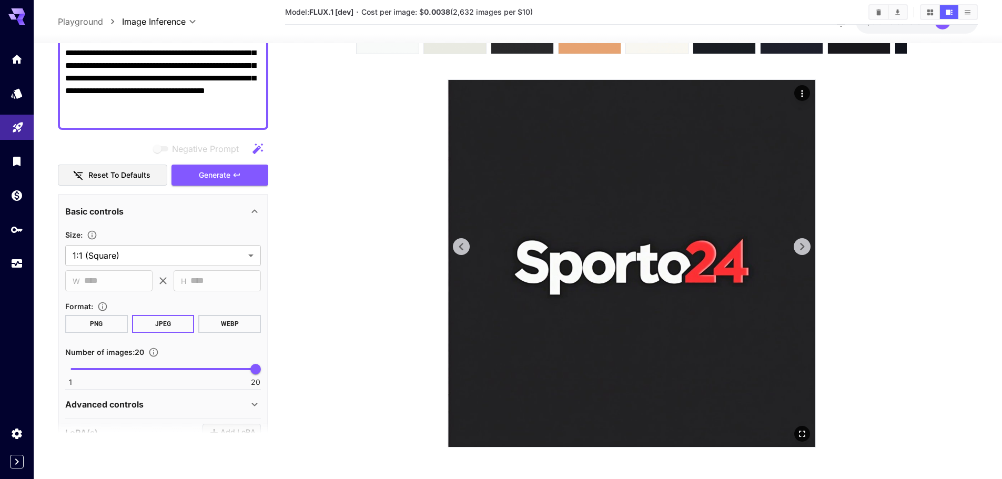
click at [802, 239] on icon at bounding box center [802, 247] width 16 height 16
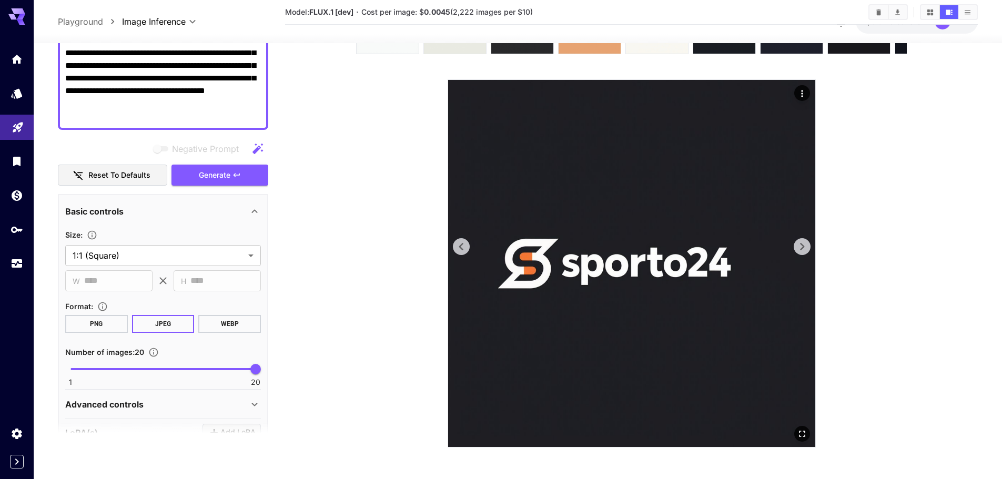
click at [449, 244] on img at bounding box center [631, 263] width 367 height 367
click at [466, 246] on icon at bounding box center [462, 247] width 16 height 16
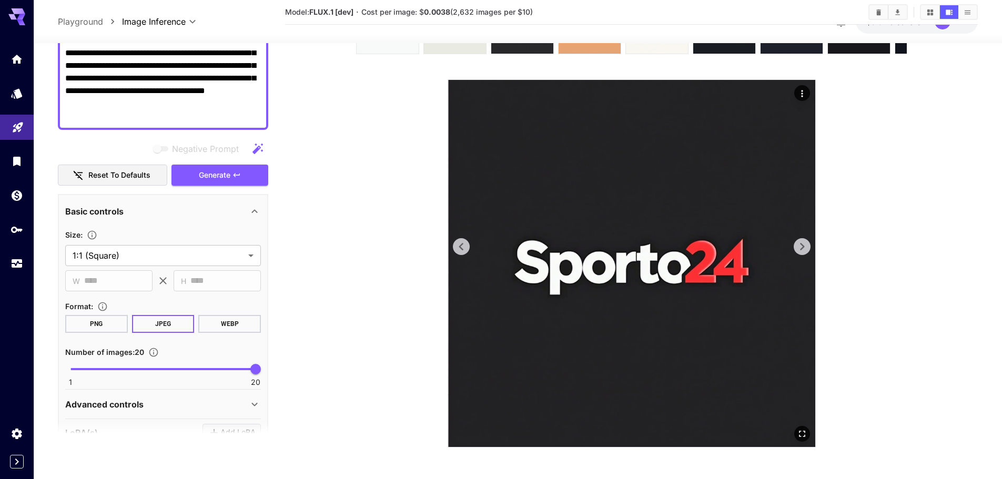
click at [799, 249] on icon at bounding box center [802, 247] width 16 height 16
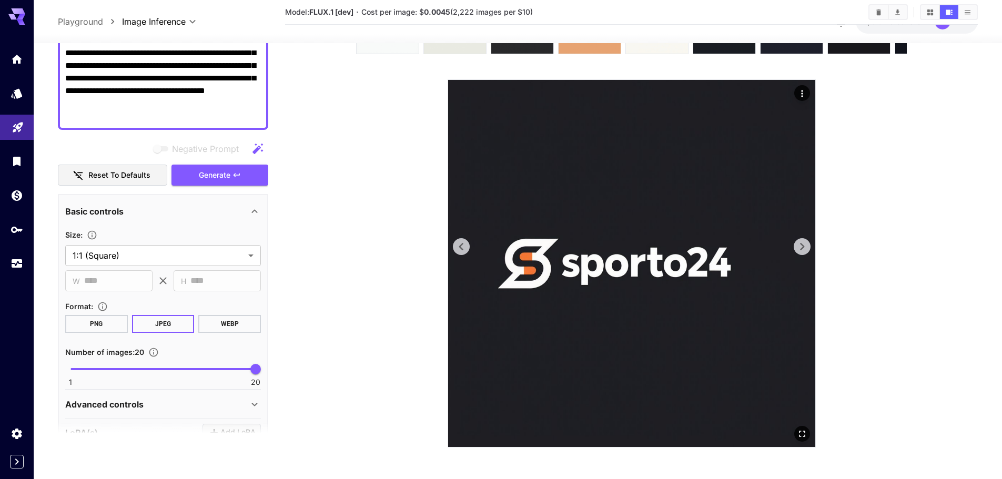
click at [799, 249] on icon at bounding box center [802, 247] width 16 height 16
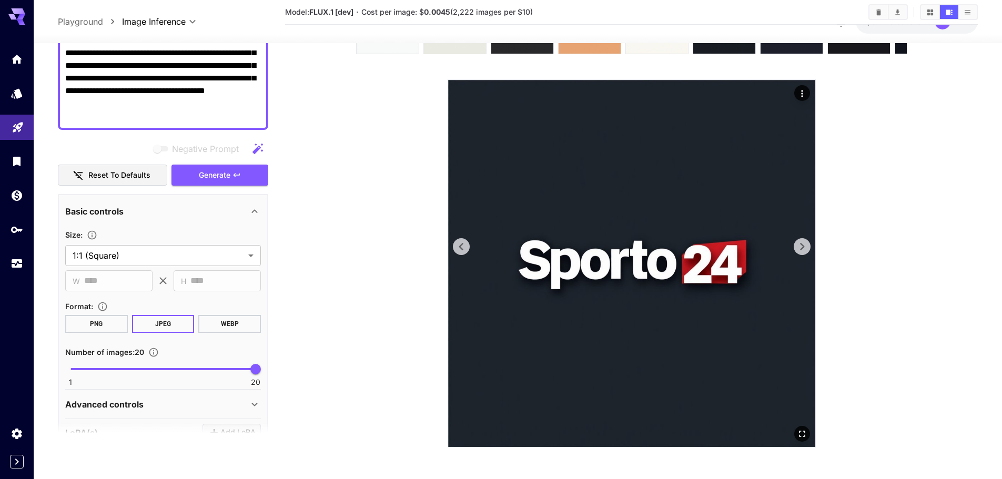
click at [799, 249] on icon at bounding box center [802, 247] width 16 height 16
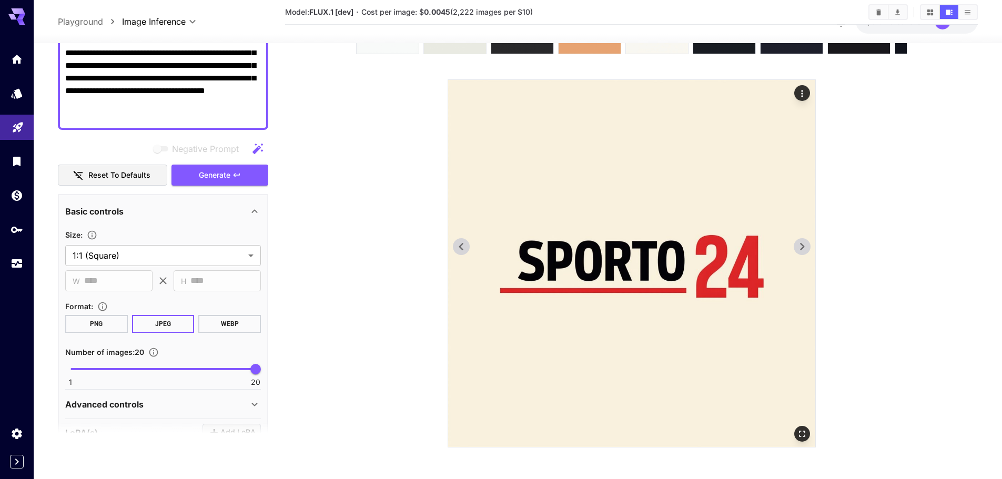
click at [799, 249] on icon at bounding box center [802, 247] width 16 height 16
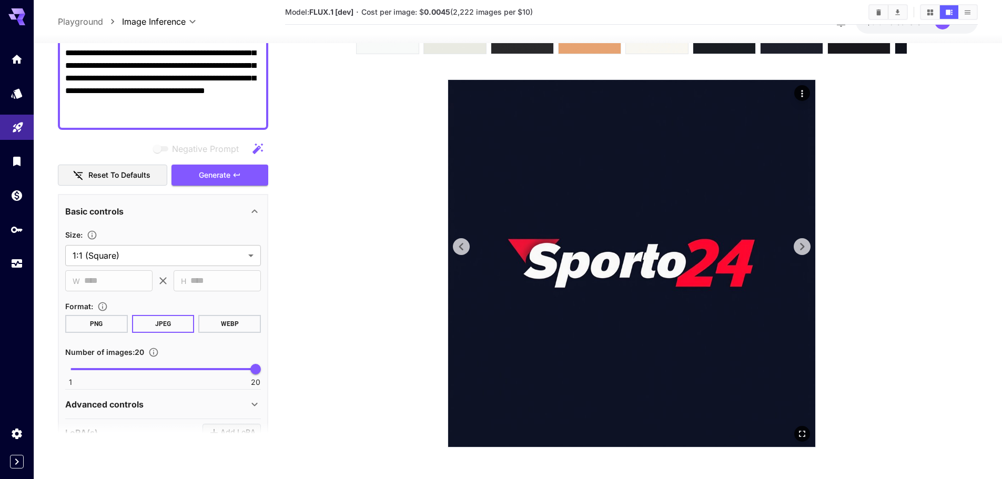
click at [799, 249] on icon at bounding box center [802, 247] width 16 height 16
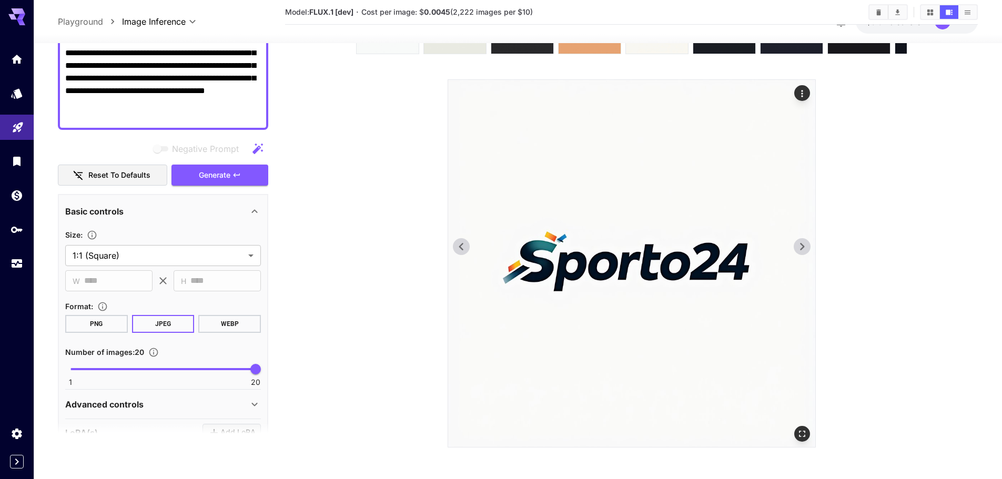
click at [799, 249] on icon at bounding box center [802, 247] width 16 height 16
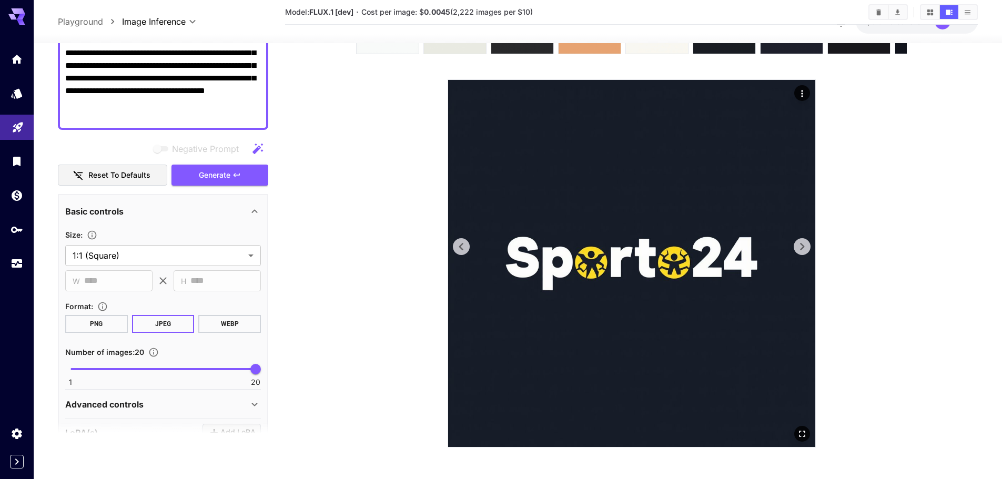
click at [799, 249] on icon at bounding box center [802, 247] width 16 height 16
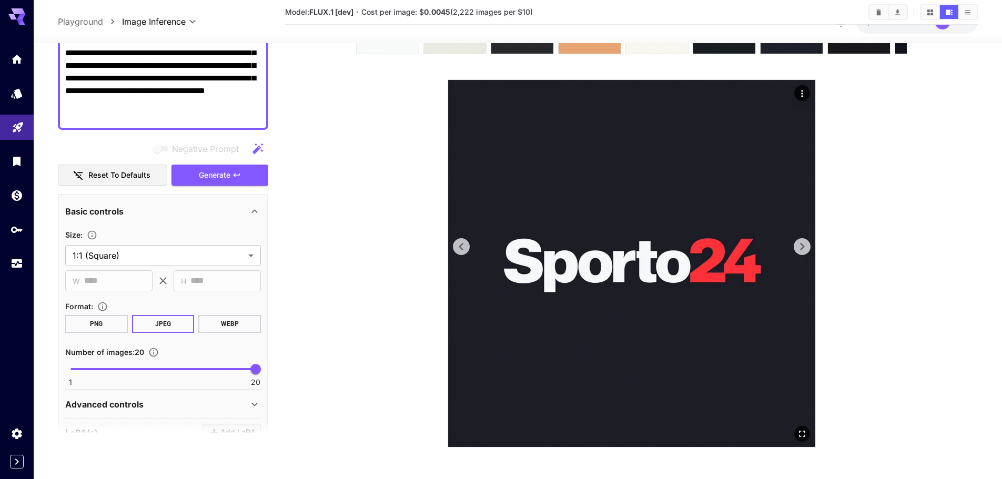
click at [799, 249] on icon at bounding box center [802, 247] width 16 height 16
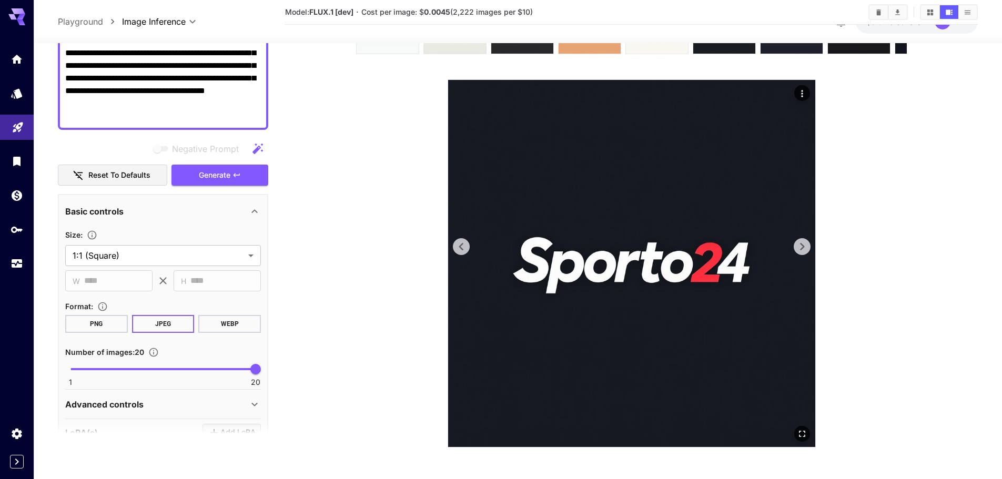
click at [799, 249] on icon at bounding box center [802, 247] width 16 height 16
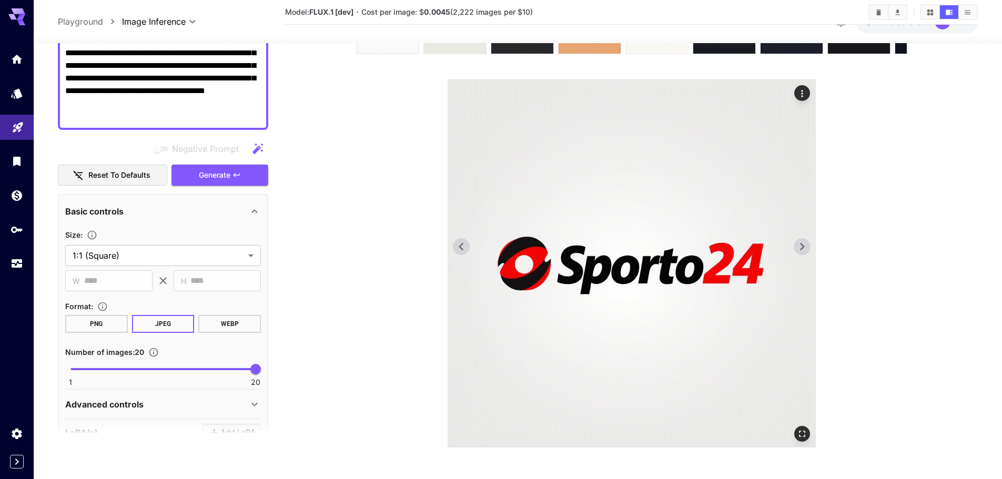
click at [460, 243] on icon at bounding box center [462, 247] width 16 height 16
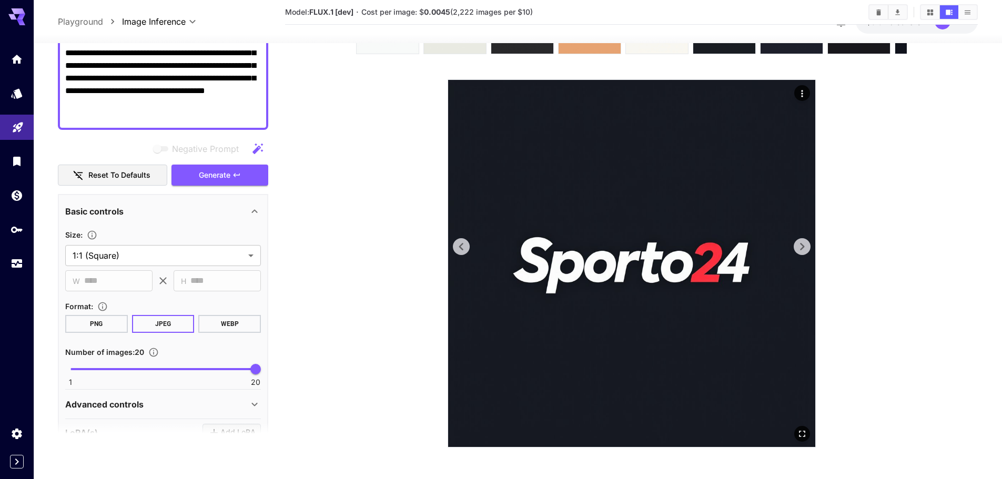
click at [460, 243] on icon at bounding box center [462, 247] width 16 height 16
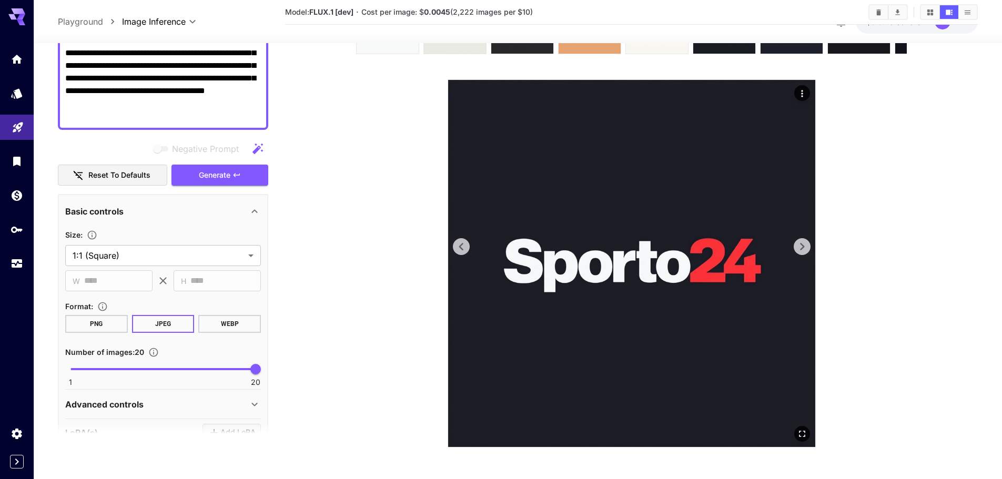
click at [797, 248] on icon at bounding box center [802, 247] width 16 height 16
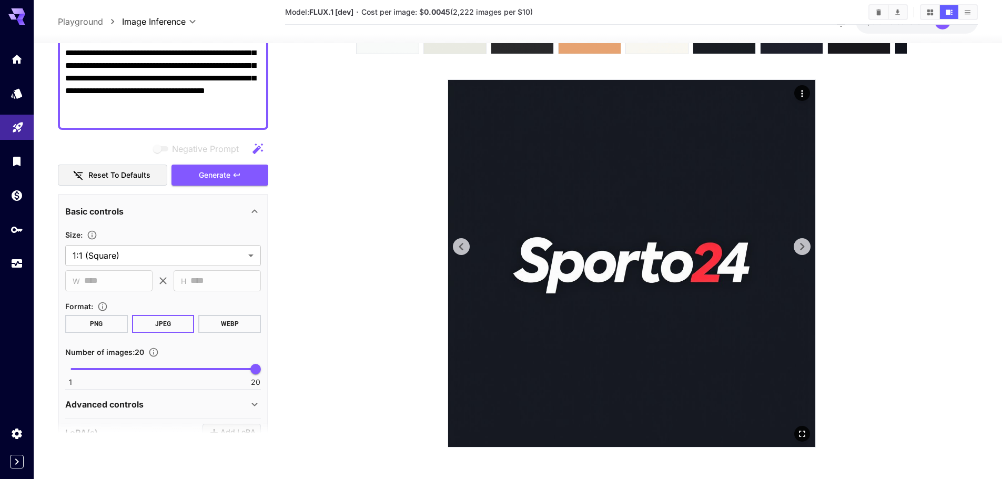
click at [797, 248] on icon at bounding box center [802, 247] width 16 height 16
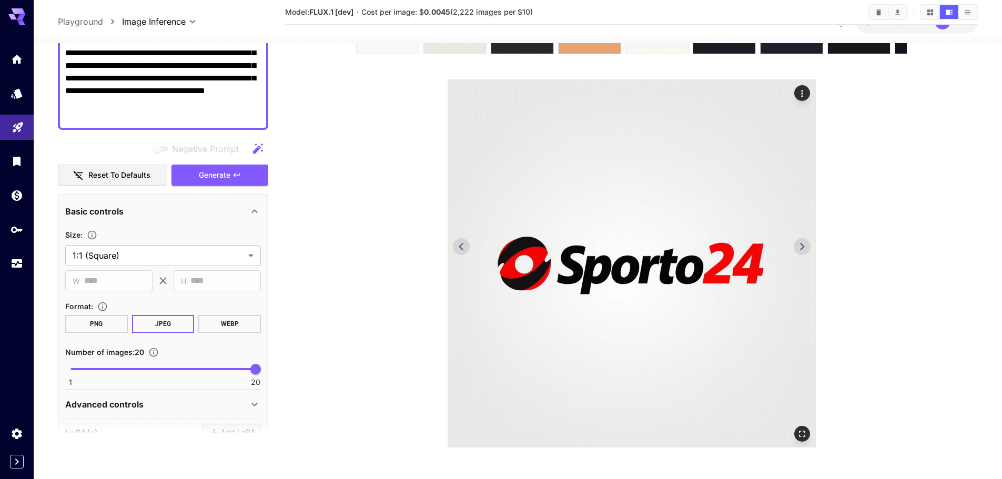
click at [797, 248] on icon at bounding box center [802, 247] width 16 height 16
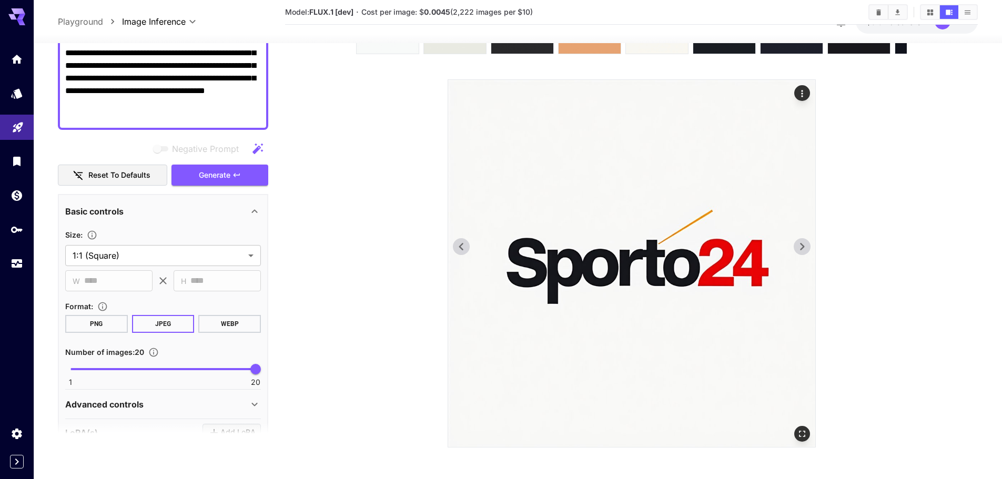
click at [797, 248] on icon at bounding box center [802, 247] width 16 height 16
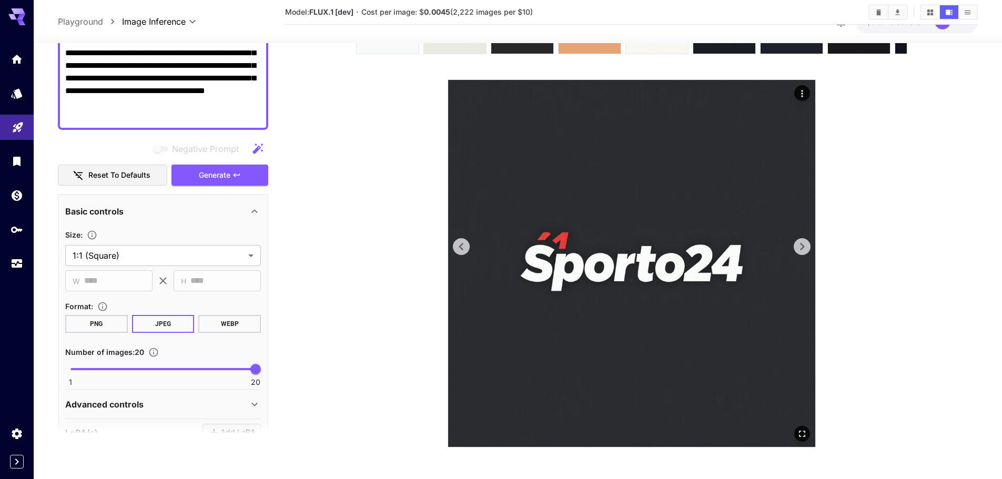
click at [797, 248] on icon at bounding box center [802, 247] width 16 height 16
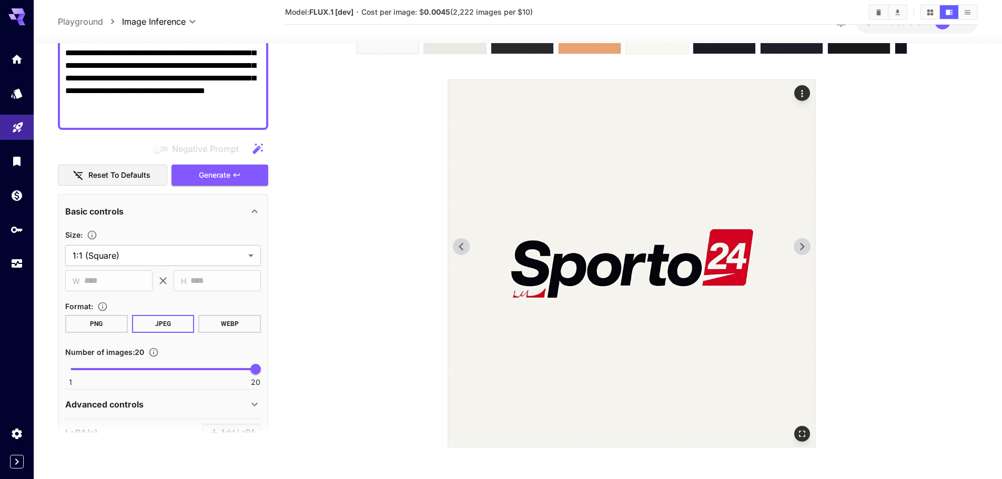
click at [804, 240] on icon at bounding box center [802, 247] width 16 height 16
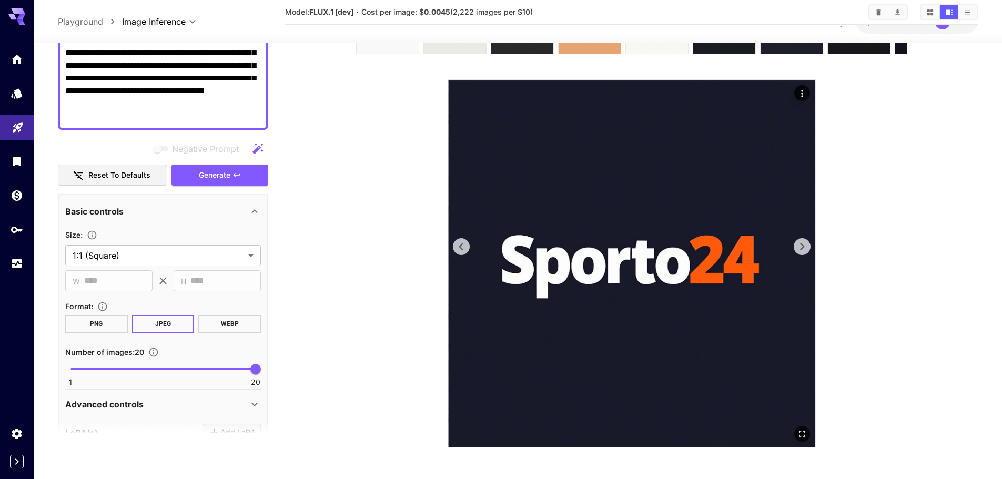
click at [804, 240] on icon at bounding box center [802, 247] width 16 height 16
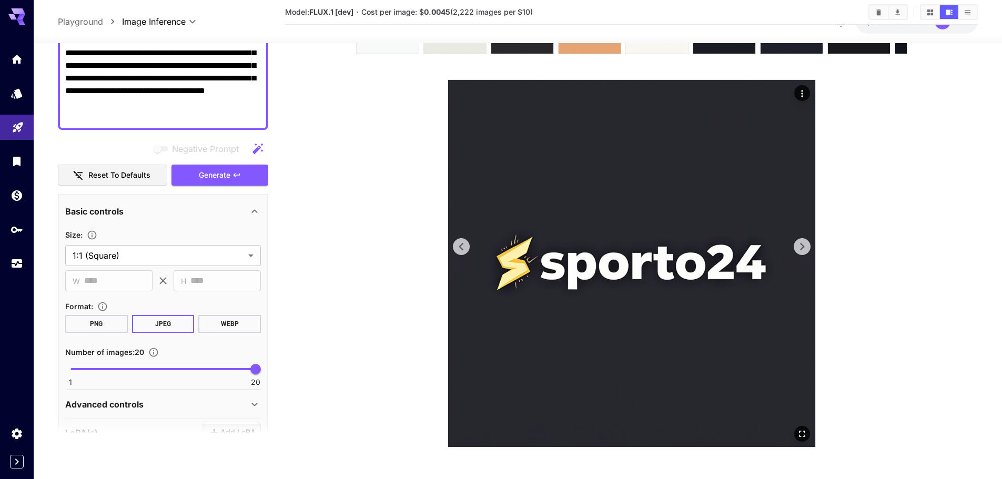
click at [804, 240] on icon at bounding box center [802, 247] width 16 height 16
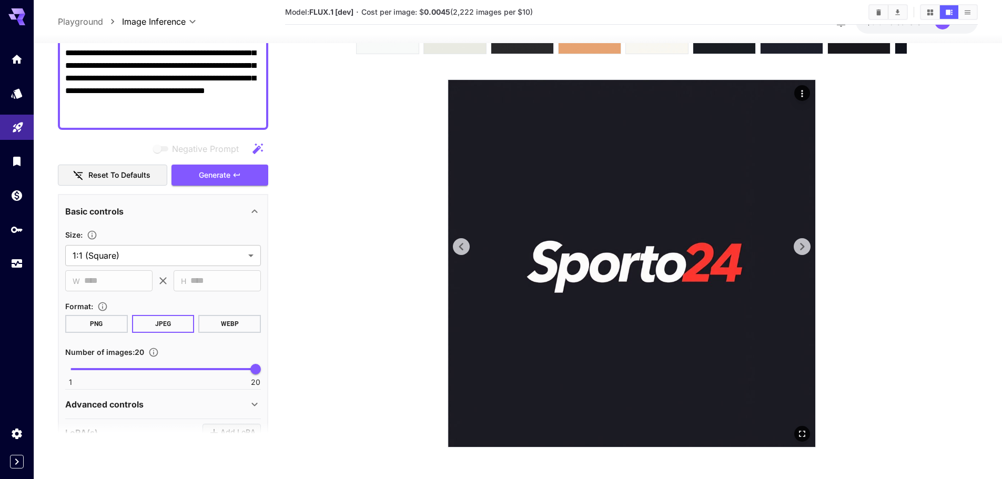
click at [804, 240] on icon at bounding box center [802, 247] width 16 height 16
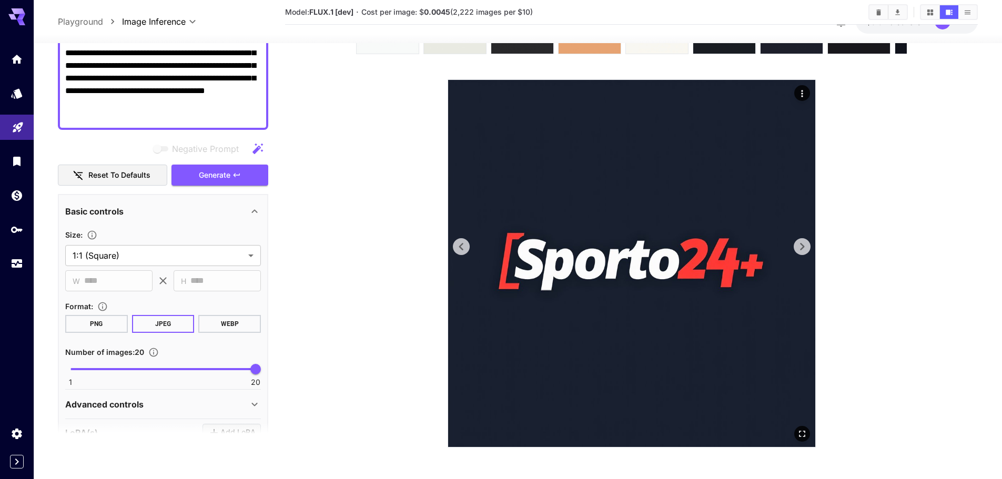
click at [804, 240] on icon at bounding box center [802, 247] width 16 height 16
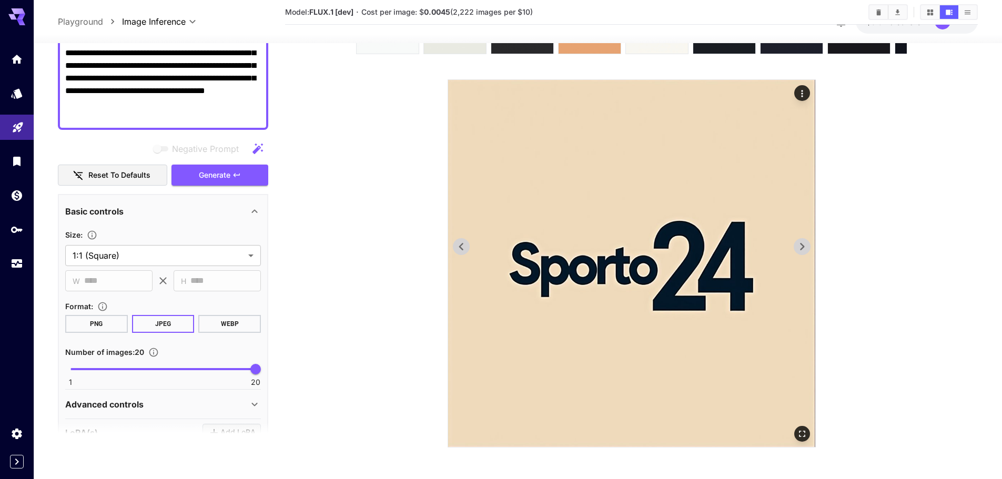
click at [804, 240] on icon at bounding box center [802, 247] width 16 height 16
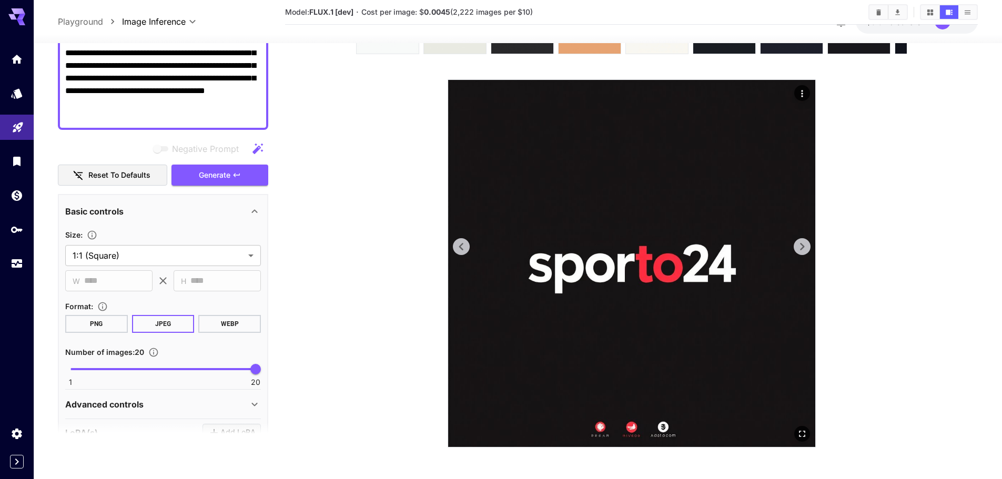
click at [804, 240] on icon at bounding box center [802, 247] width 16 height 16
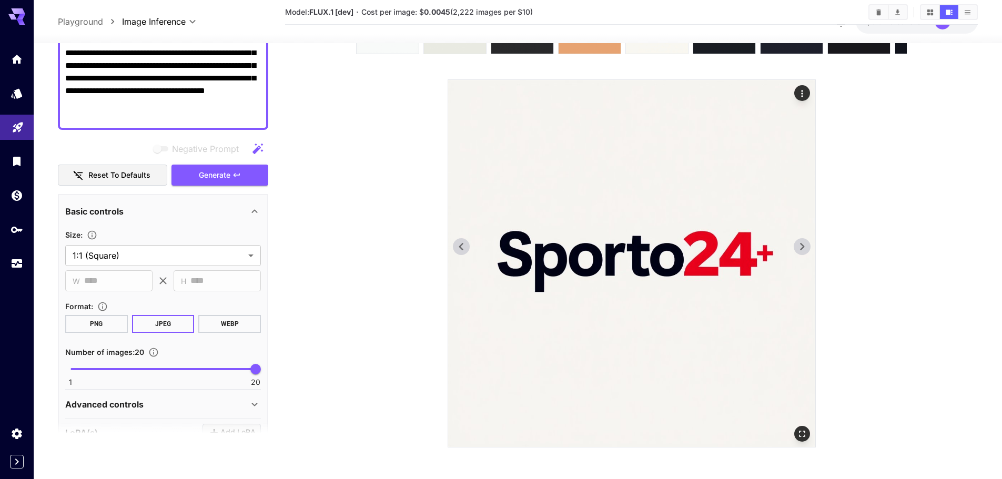
click at [804, 240] on icon at bounding box center [802, 247] width 16 height 16
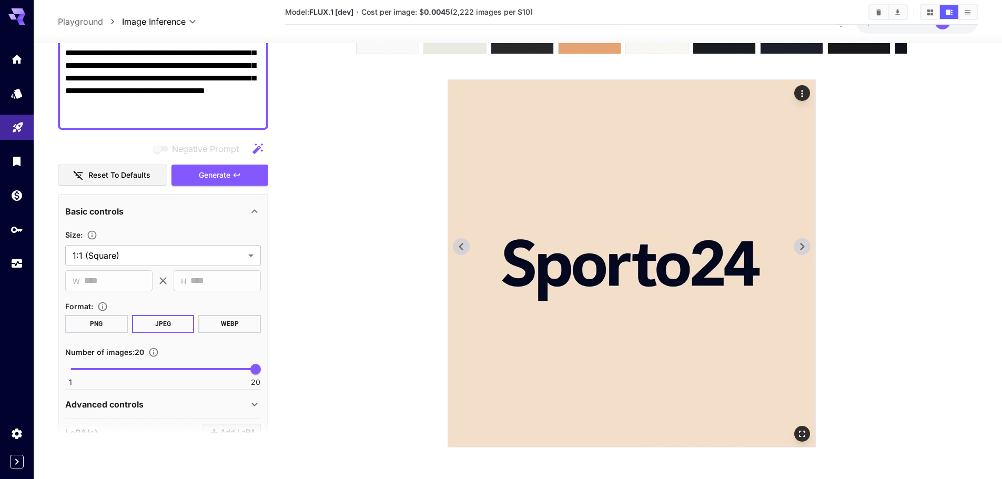
click at [804, 240] on icon at bounding box center [802, 247] width 16 height 16
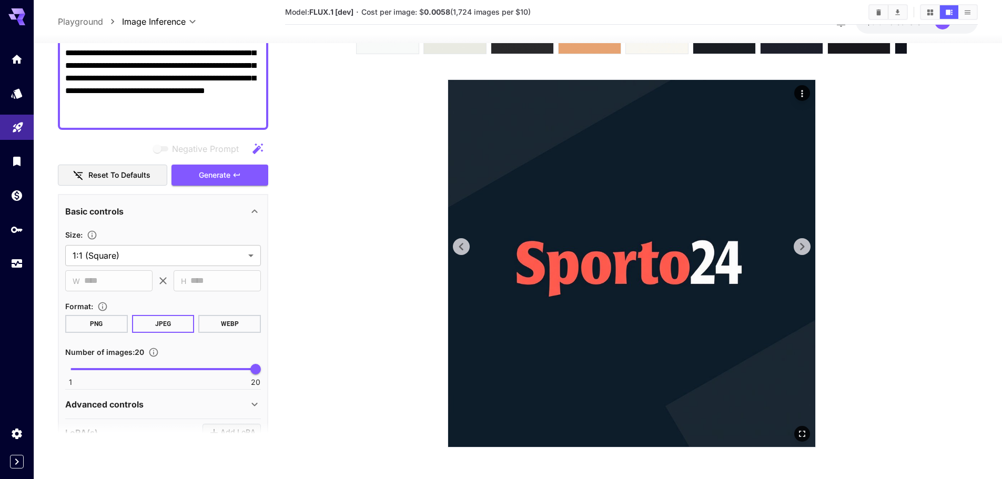
click at [804, 240] on icon at bounding box center [802, 247] width 16 height 16
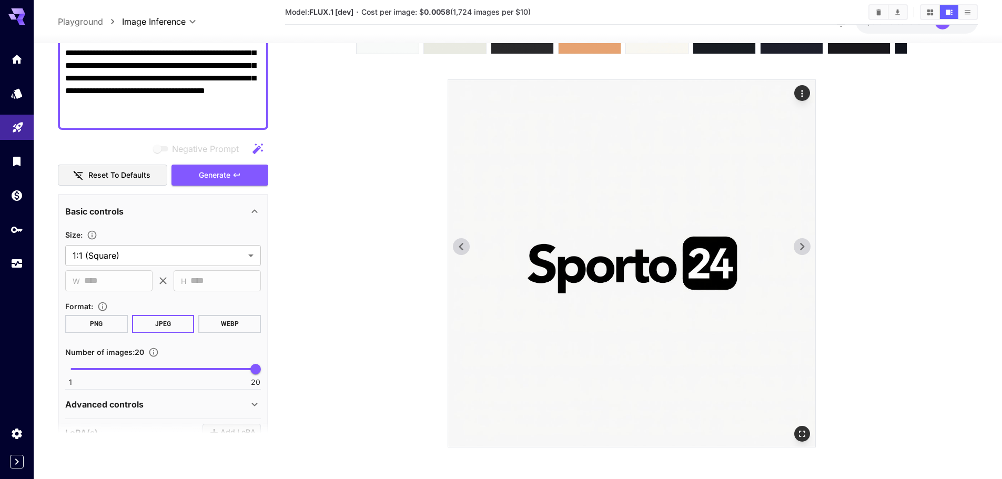
click at [804, 240] on icon at bounding box center [802, 247] width 16 height 16
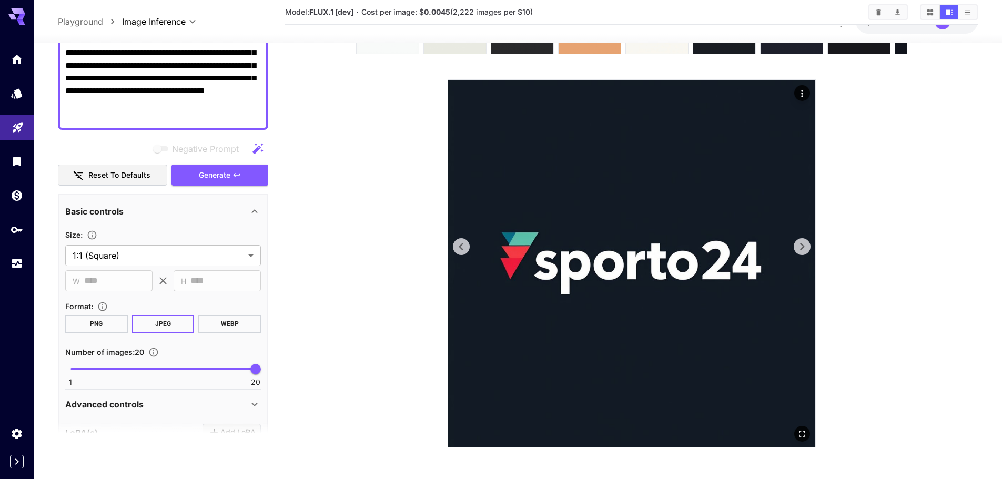
click at [804, 236] on img at bounding box center [631, 263] width 367 height 367
click at [804, 241] on icon at bounding box center [802, 247] width 16 height 16
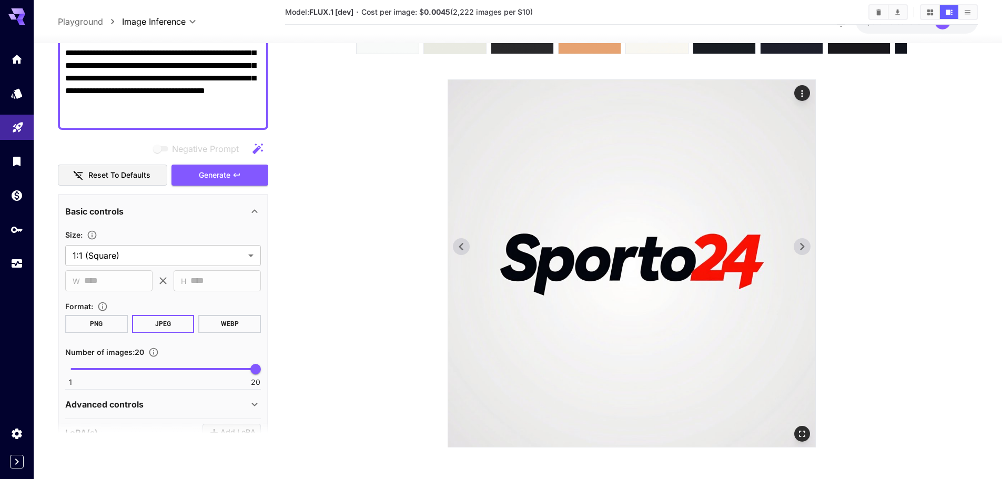
click at [804, 241] on icon at bounding box center [802, 247] width 16 height 16
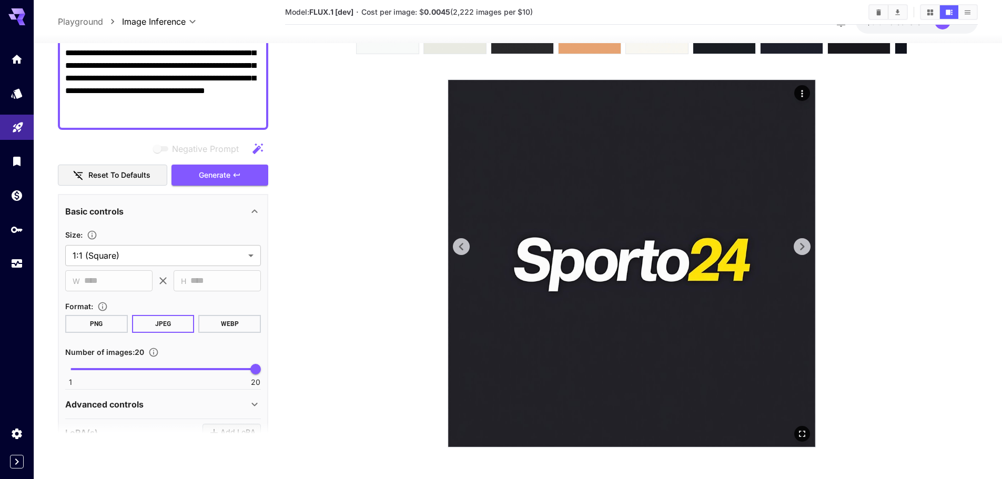
click at [811, 247] on img at bounding box center [631, 263] width 367 height 367
click at [807, 247] on icon at bounding box center [802, 247] width 16 height 16
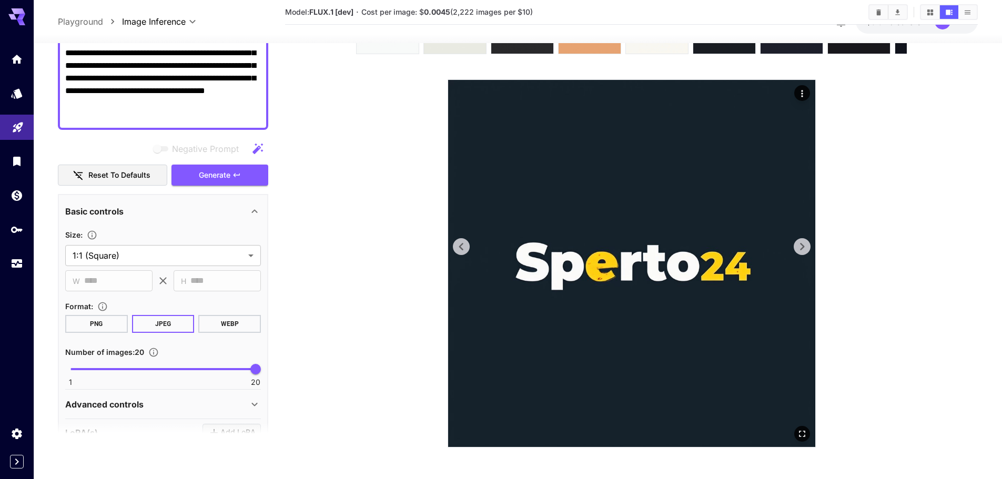
click at [800, 248] on icon at bounding box center [802, 247] width 16 height 16
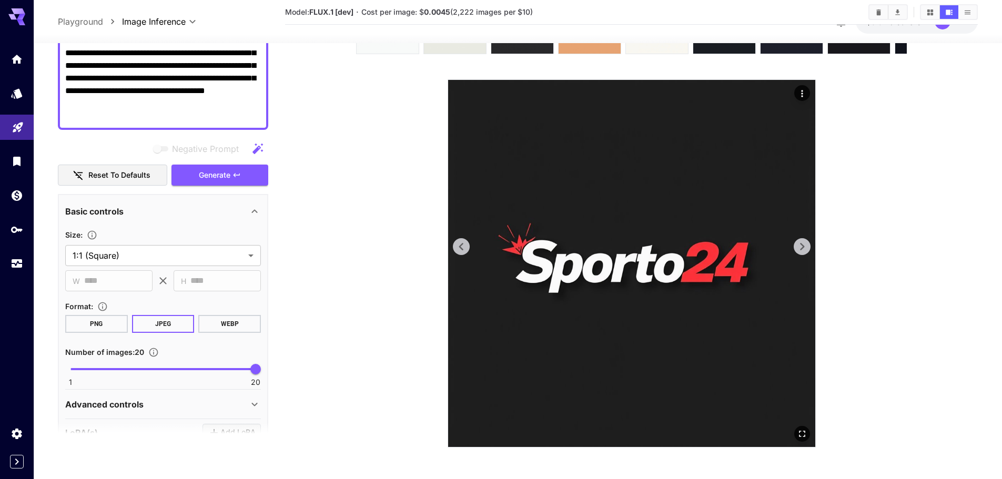
click at [800, 248] on icon at bounding box center [802, 247] width 16 height 16
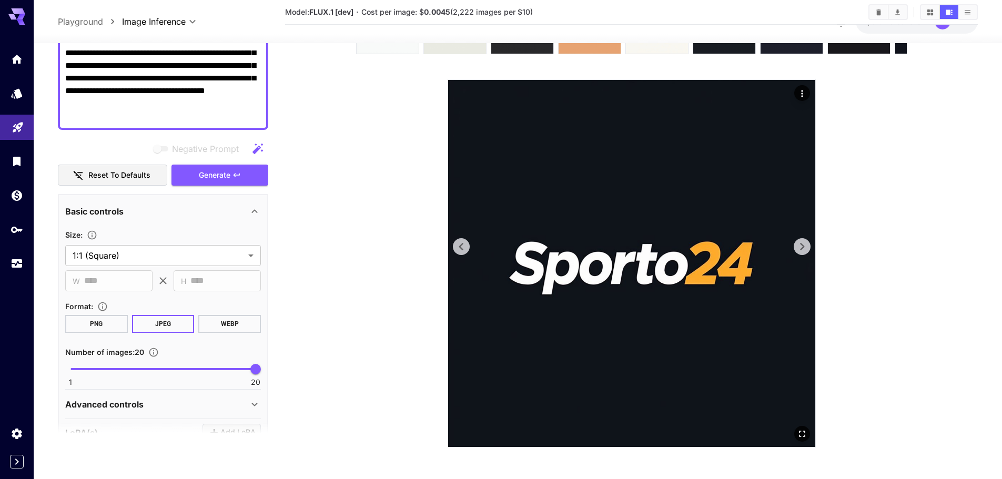
click at [800, 248] on icon at bounding box center [802, 247] width 16 height 16
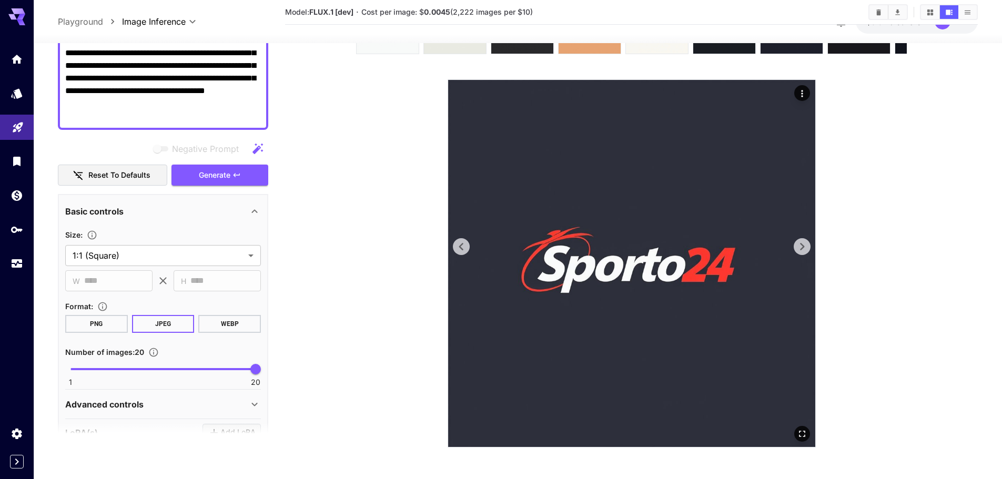
click at [800, 246] on icon at bounding box center [802, 247] width 16 height 16
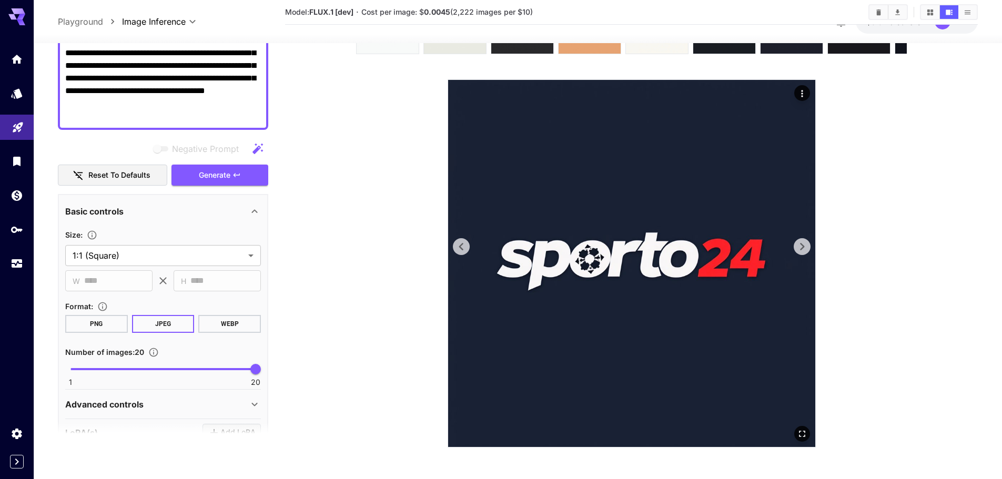
click at [800, 246] on icon at bounding box center [802, 247] width 16 height 16
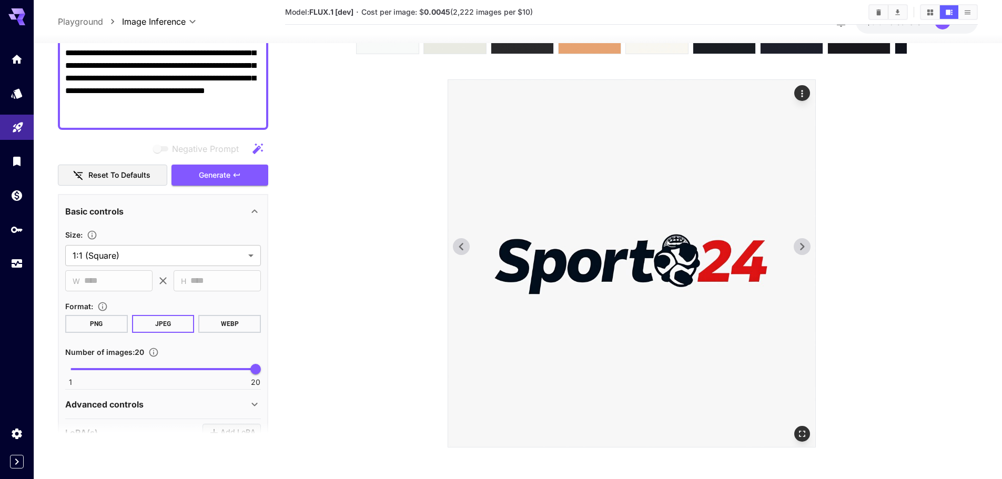
click at [800, 246] on icon at bounding box center [802, 247] width 16 height 16
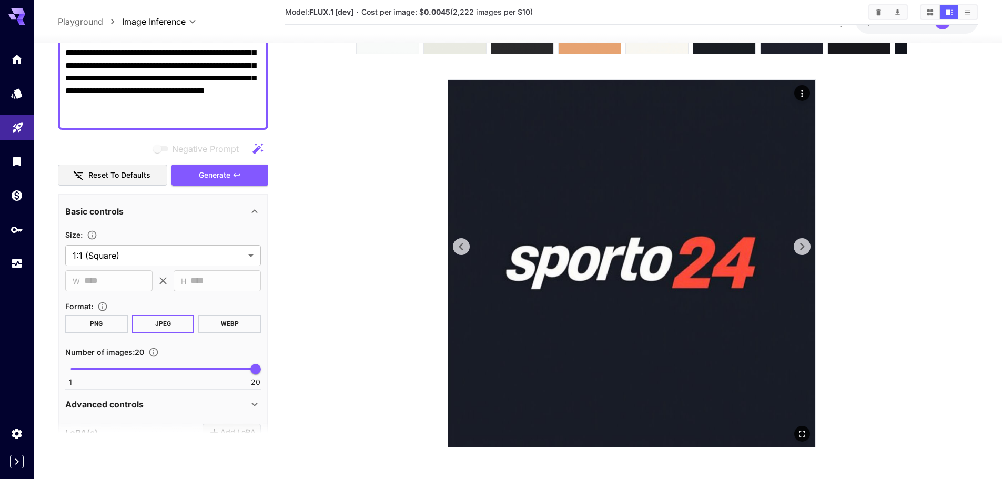
click at [809, 246] on icon at bounding box center [802, 247] width 16 height 16
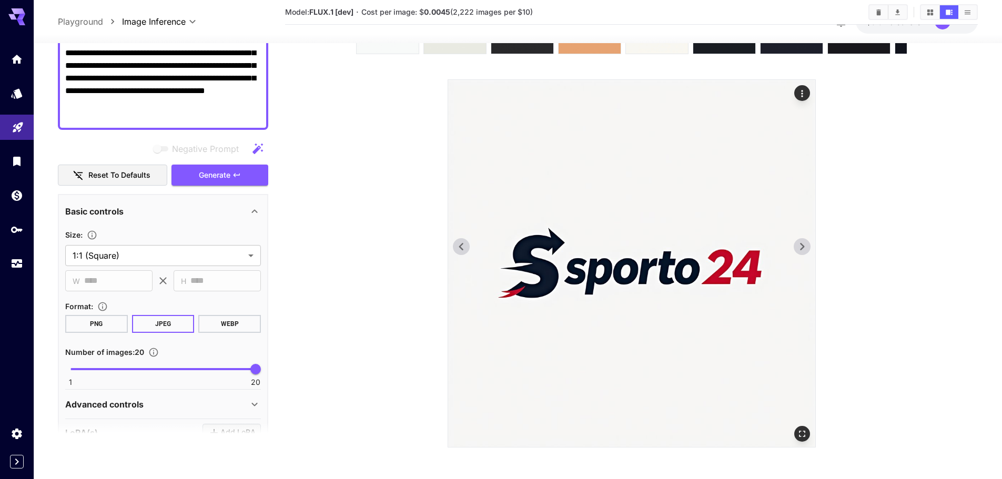
click at [809, 246] on icon at bounding box center [802, 247] width 16 height 16
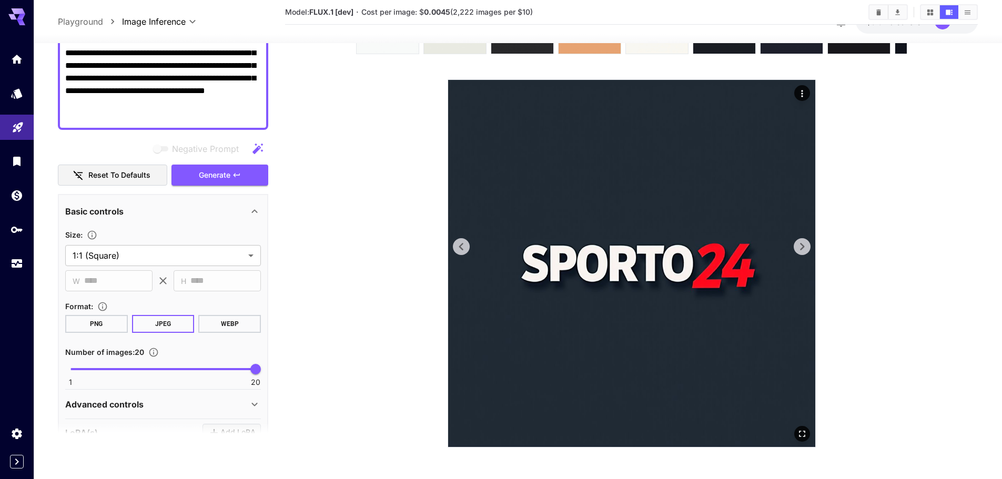
click at [808, 246] on icon at bounding box center [802, 247] width 16 height 16
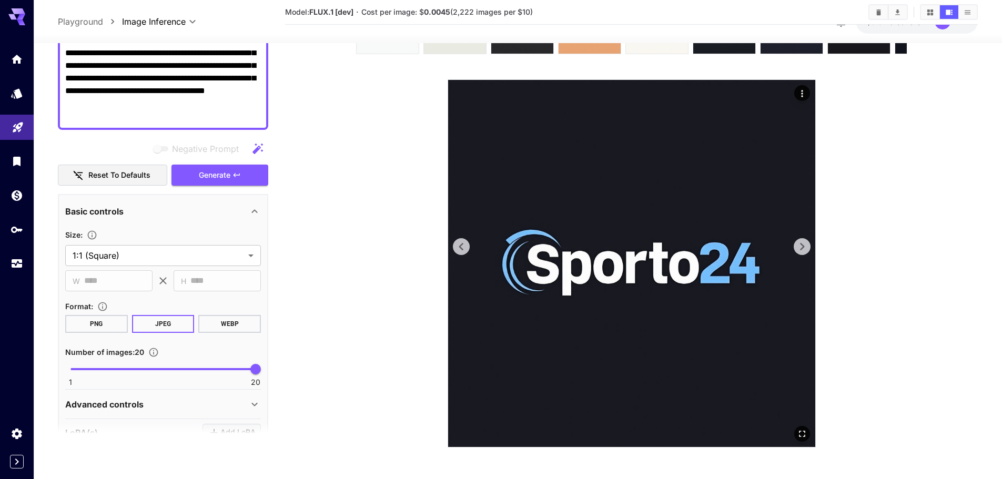
click at [808, 246] on icon at bounding box center [802, 247] width 16 height 16
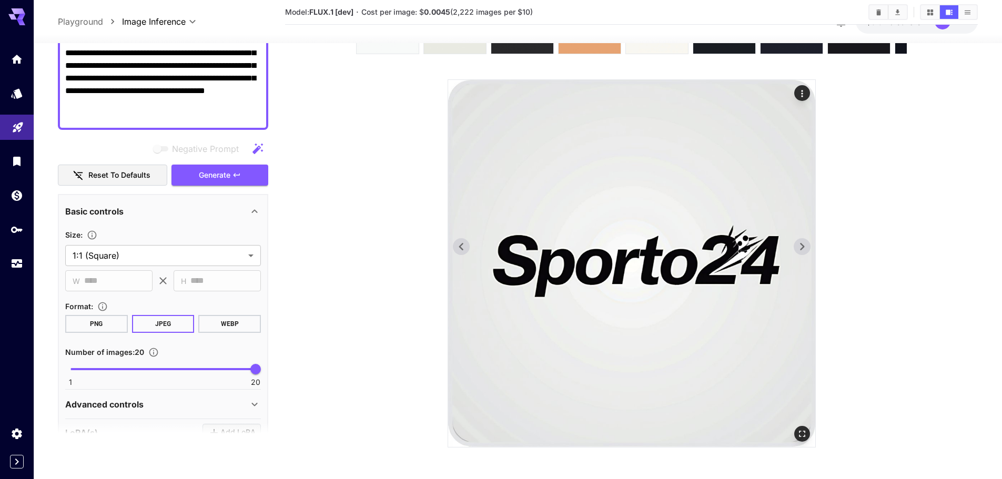
click at [467, 244] on icon at bounding box center [462, 247] width 16 height 16
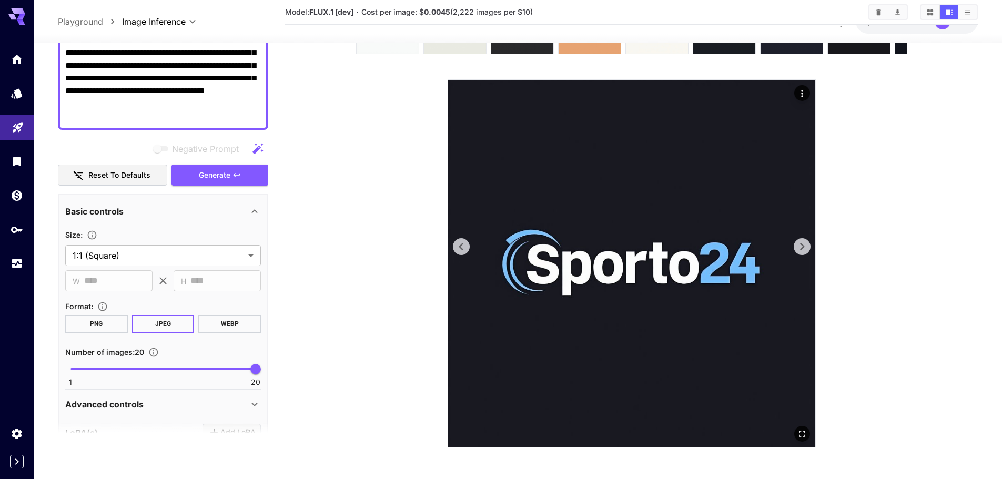
click at [801, 254] on icon at bounding box center [802, 247] width 16 height 16
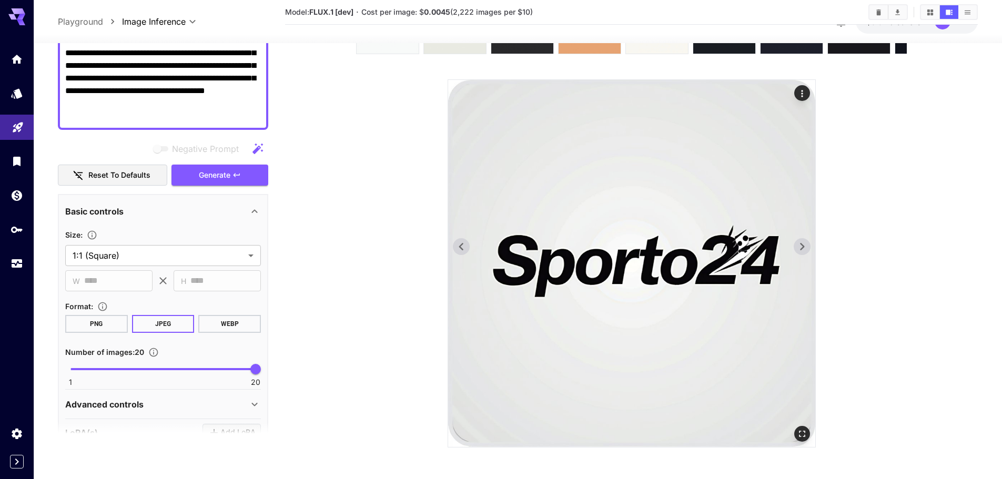
click at [801, 254] on icon at bounding box center [802, 247] width 16 height 16
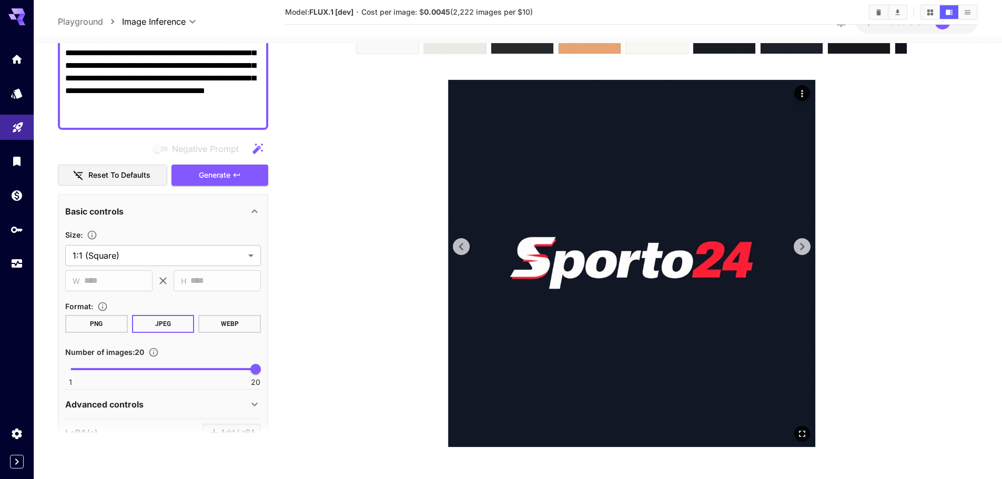
click at [801, 254] on icon at bounding box center [802, 247] width 16 height 16
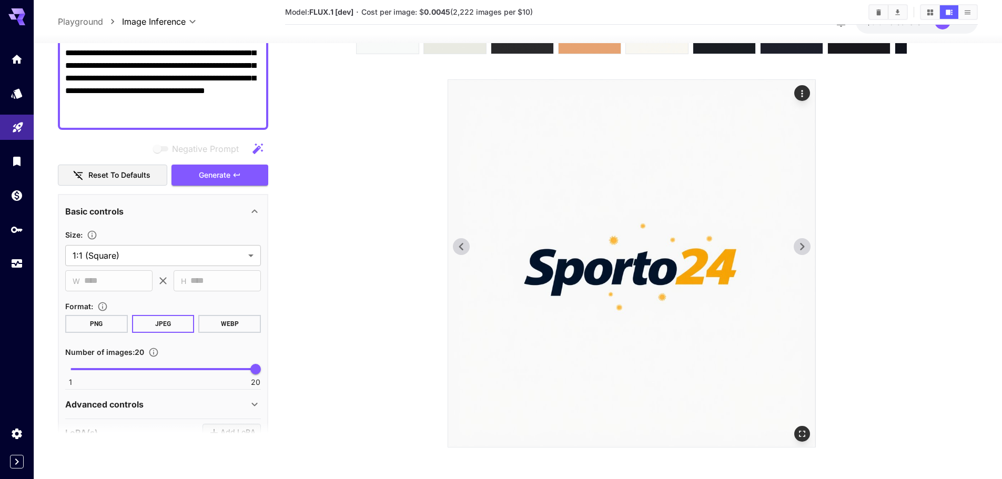
click at [801, 254] on icon at bounding box center [802, 247] width 16 height 16
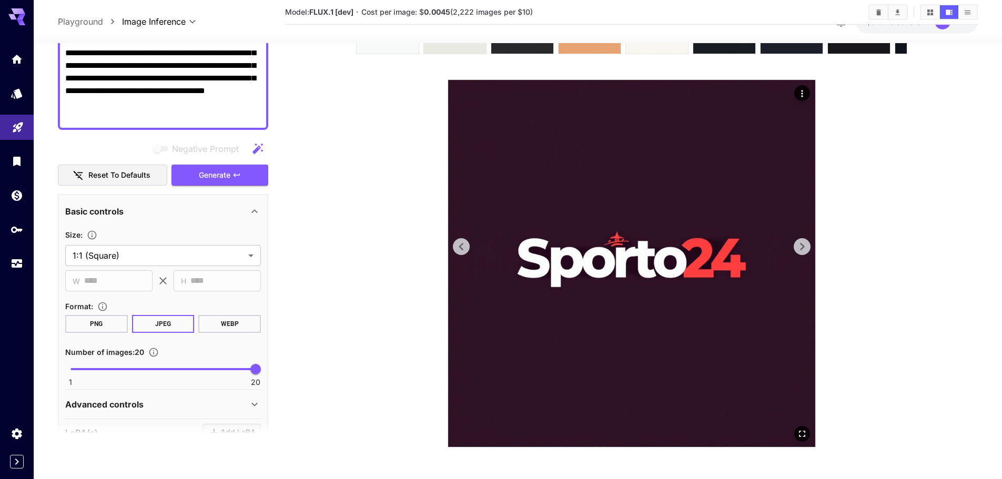
click at [801, 254] on icon at bounding box center [802, 247] width 16 height 16
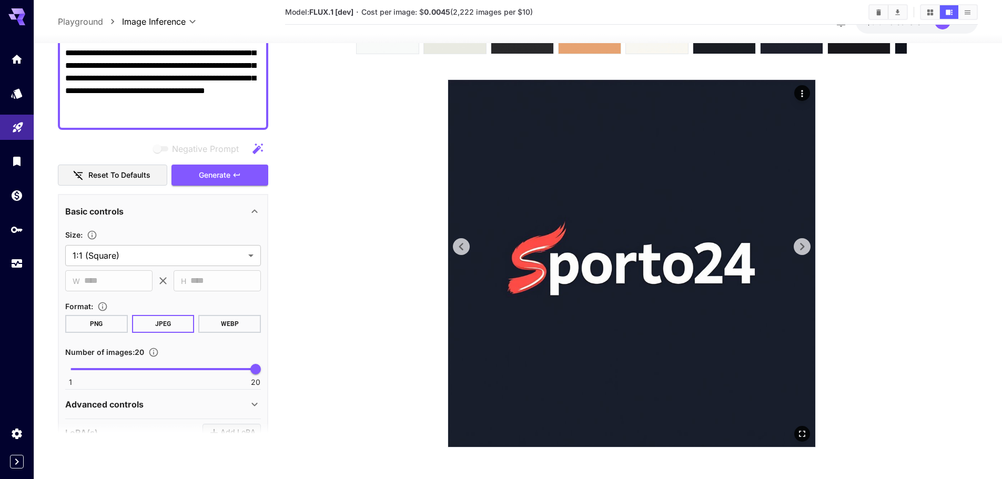
click at [801, 254] on icon at bounding box center [802, 247] width 16 height 16
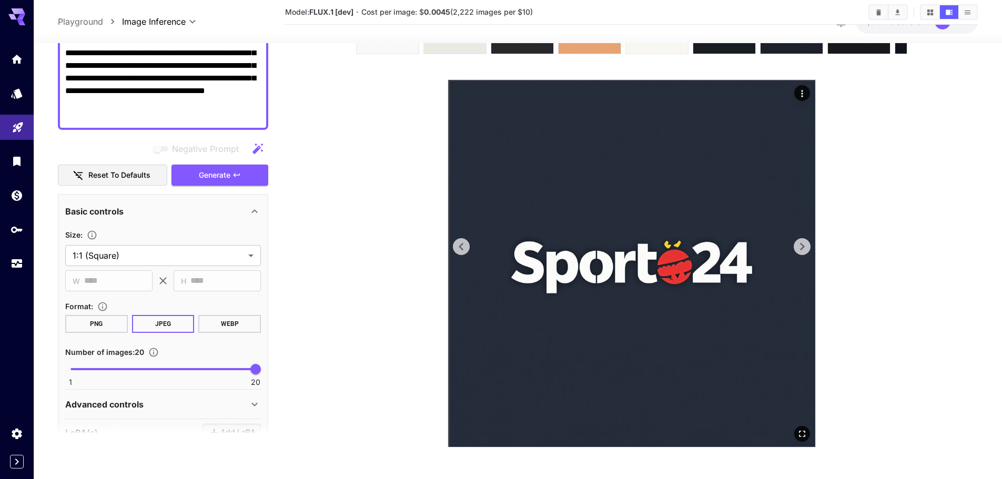
click at [801, 254] on icon at bounding box center [802, 247] width 16 height 16
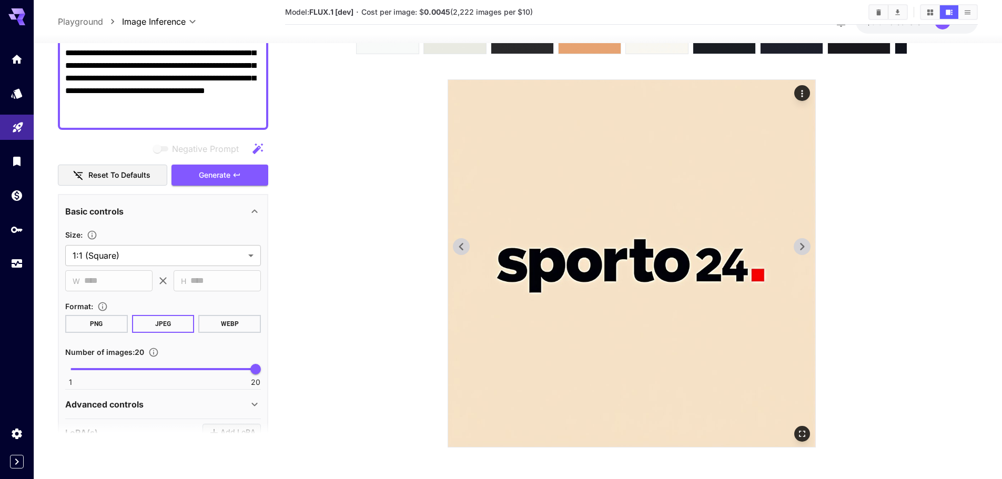
click at [812, 238] on img at bounding box center [631, 263] width 367 height 367
click at [807, 247] on icon at bounding box center [802, 247] width 16 height 16
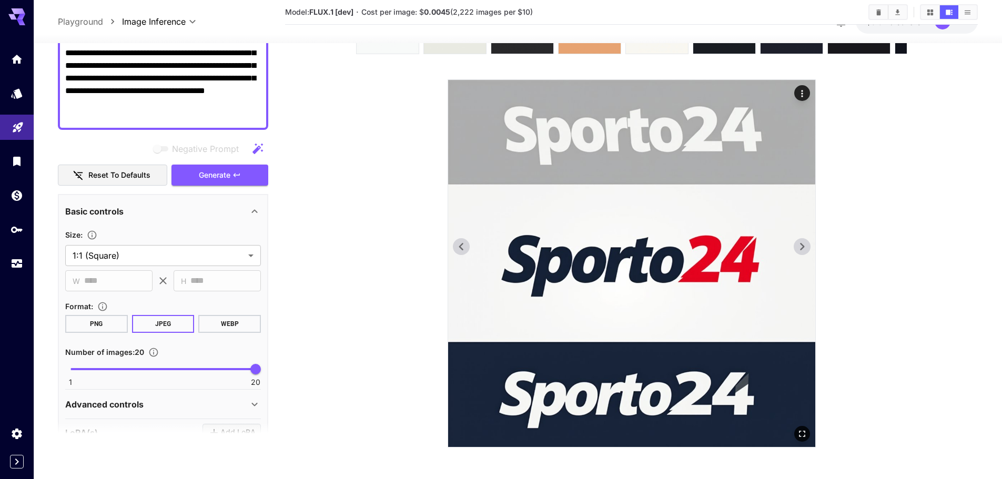
click at [807, 247] on icon at bounding box center [802, 247] width 16 height 16
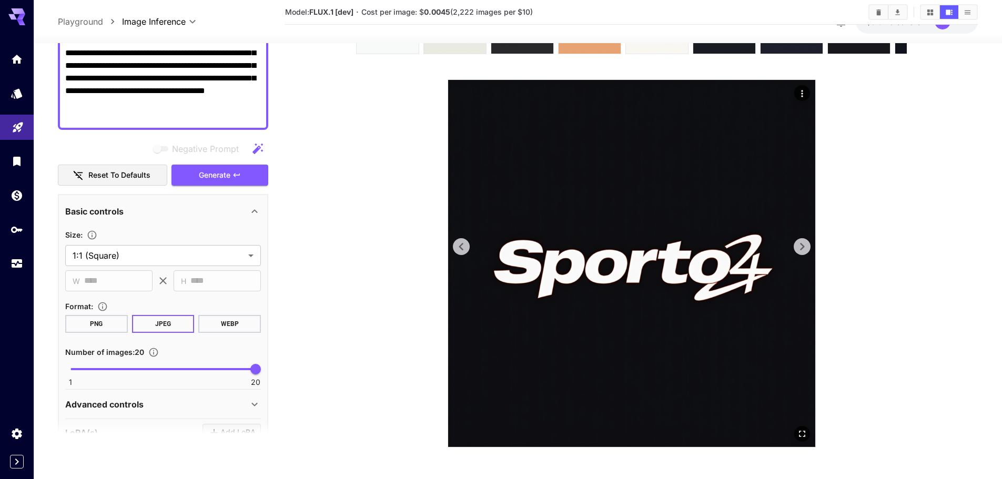
click at [461, 244] on icon at bounding box center [462, 247] width 16 height 16
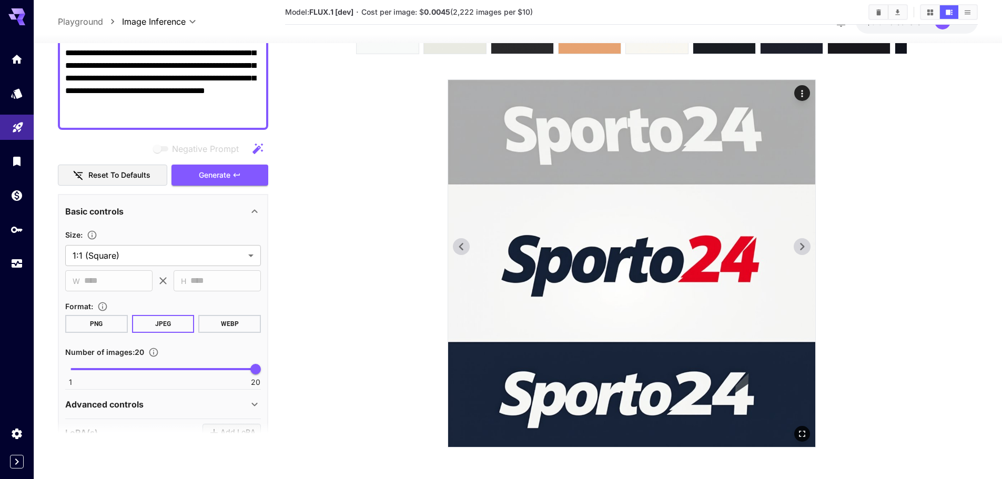
click at [798, 246] on icon at bounding box center [802, 247] width 16 height 16
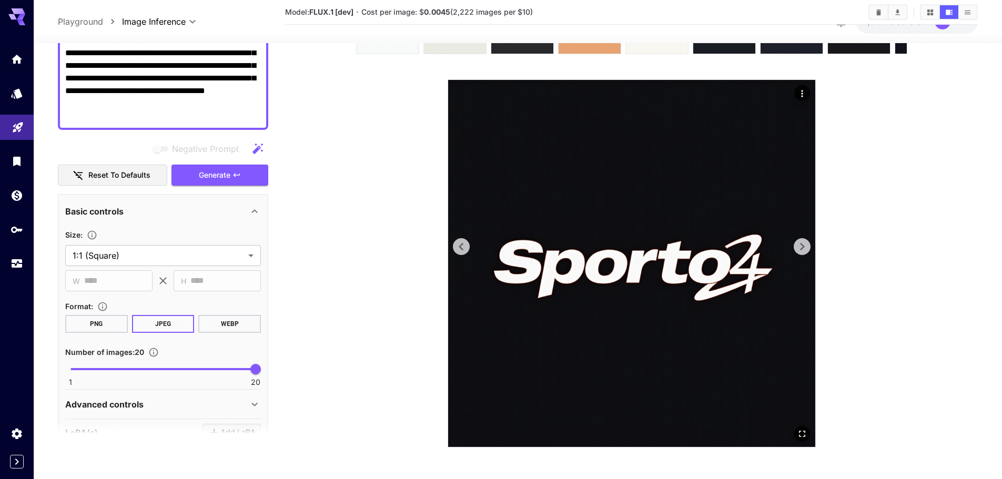
click at [798, 247] on icon at bounding box center [802, 247] width 16 height 16
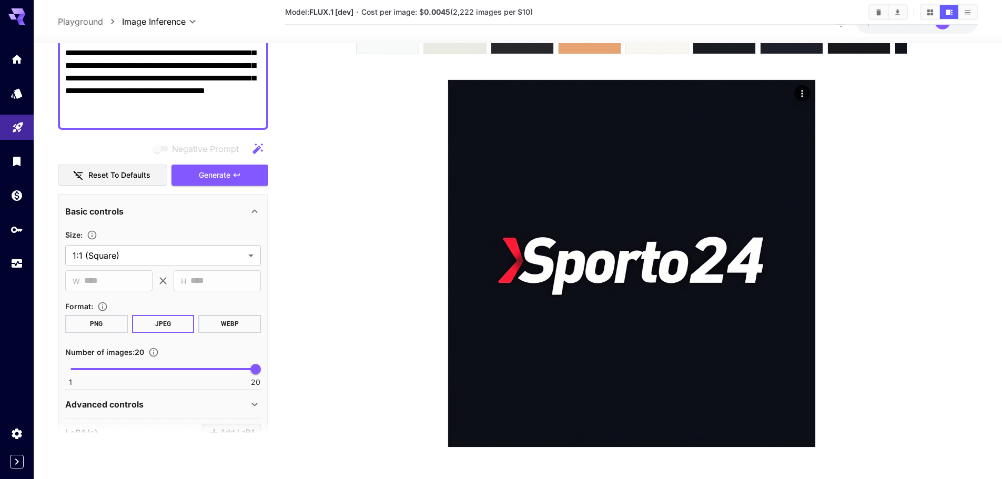
click at [858, 139] on section at bounding box center [631, 219] width 601 height 457
click at [792, 253] on img at bounding box center [631, 263] width 367 height 367
click at [800, 240] on icon at bounding box center [802, 247] width 16 height 16
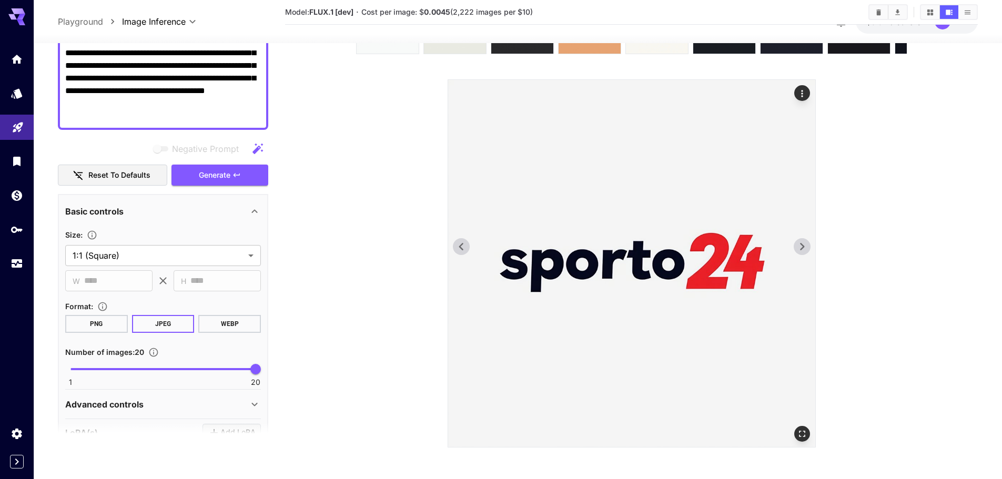
click at [800, 240] on icon at bounding box center [802, 247] width 16 height 16
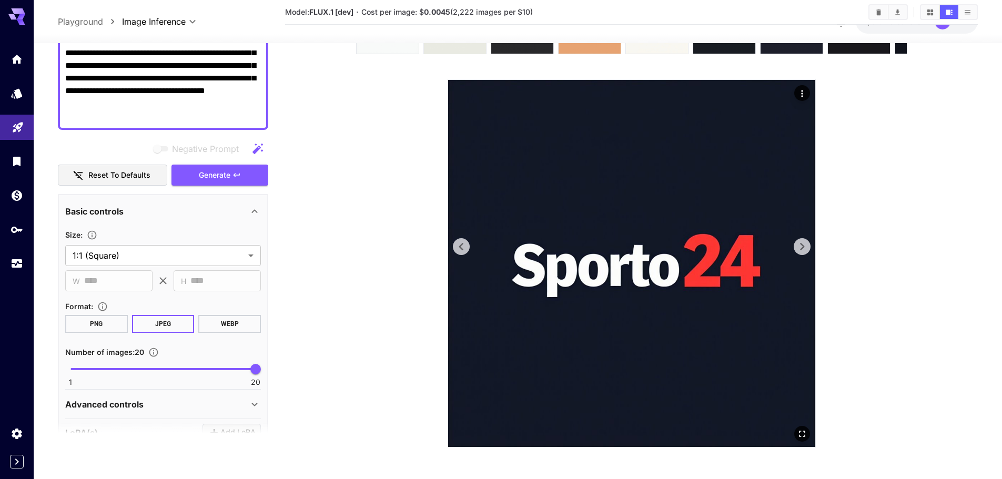
click at [800, 240] on icon at bounding box center [802, 247] width 16 height 16
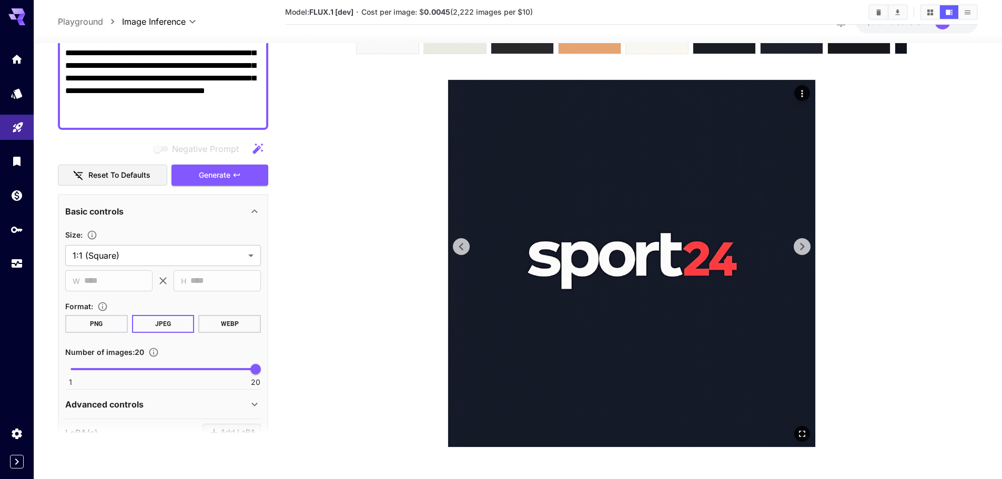
click at [800, 240] on icon at bounding box center [802, 247] width 16 height 16
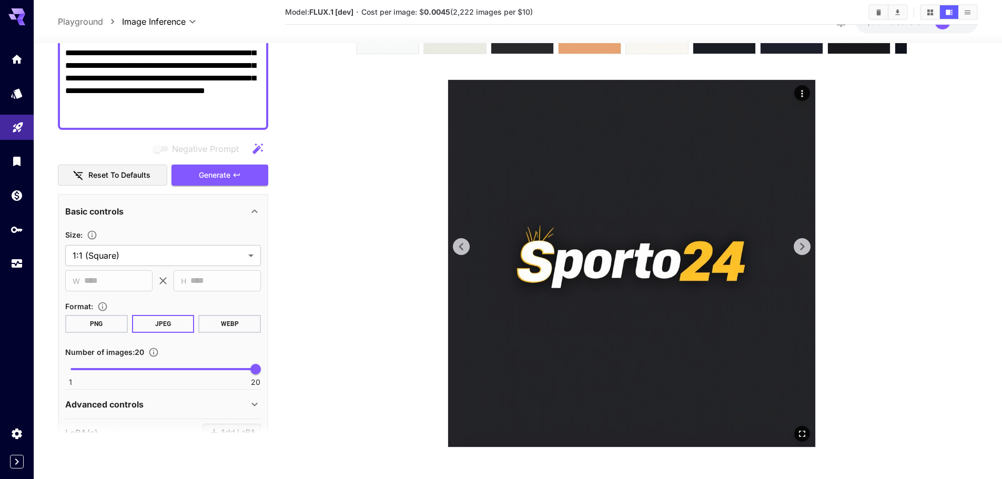
click at [800, 240] on icon at bounding box center [802, 247] width 16 height 16
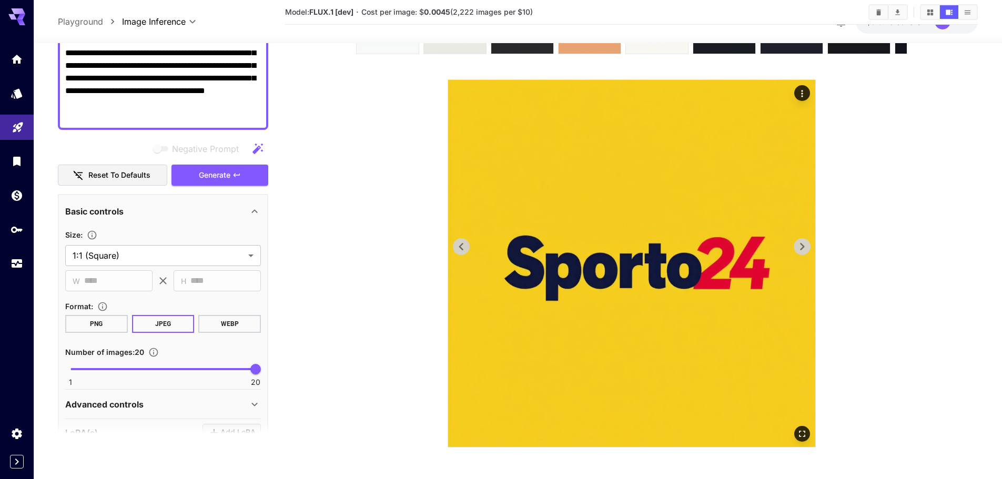
click at [800, 240] on icon at bounding box center [802, 247] width 16 height 16
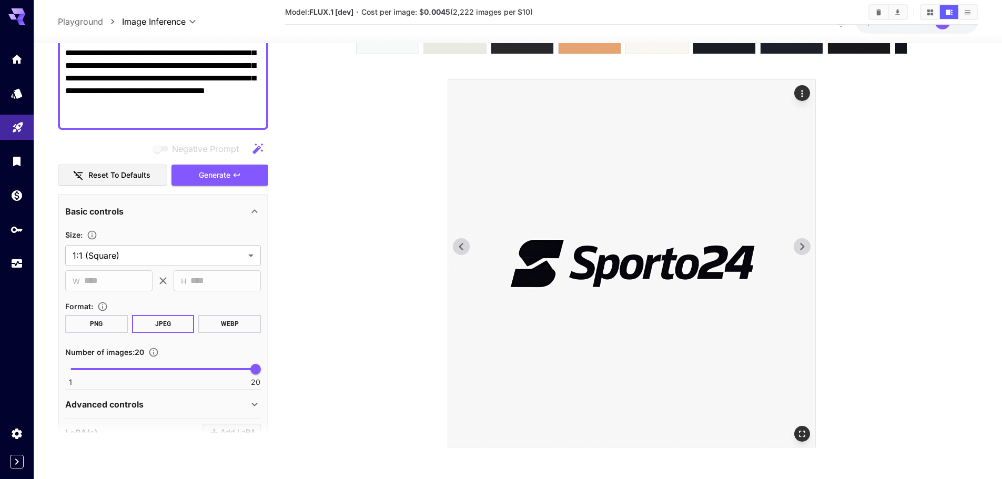
click at [800, 240] on icon at bounding box center [802, 247] width 16 height 16
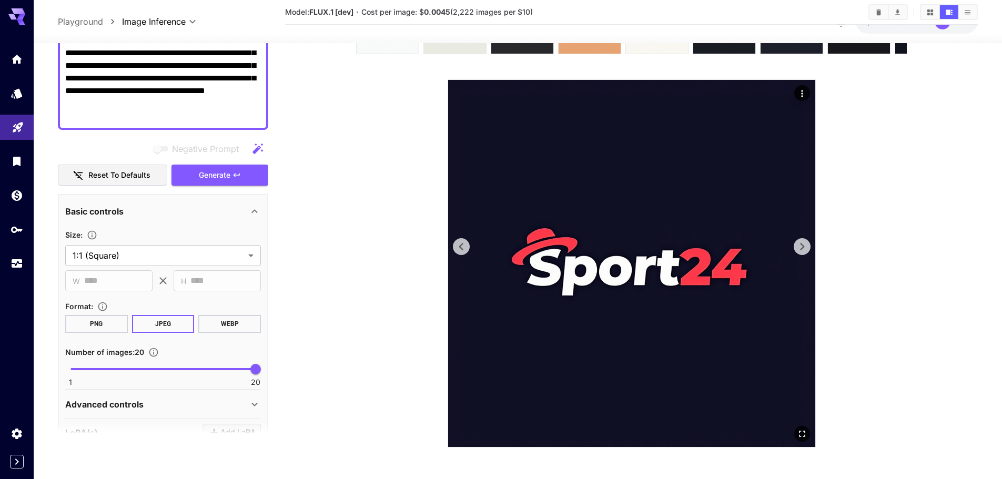
click at [800, 240] on icon at bounding box center [802, 247] width 16 height 16
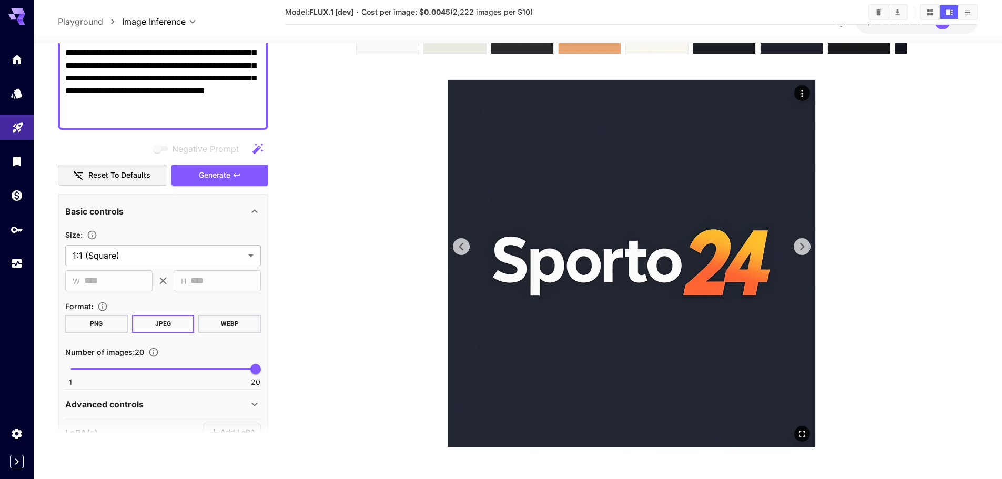
click at [800, 240] on icon at bounding box center [802, 247] width 16 height 16
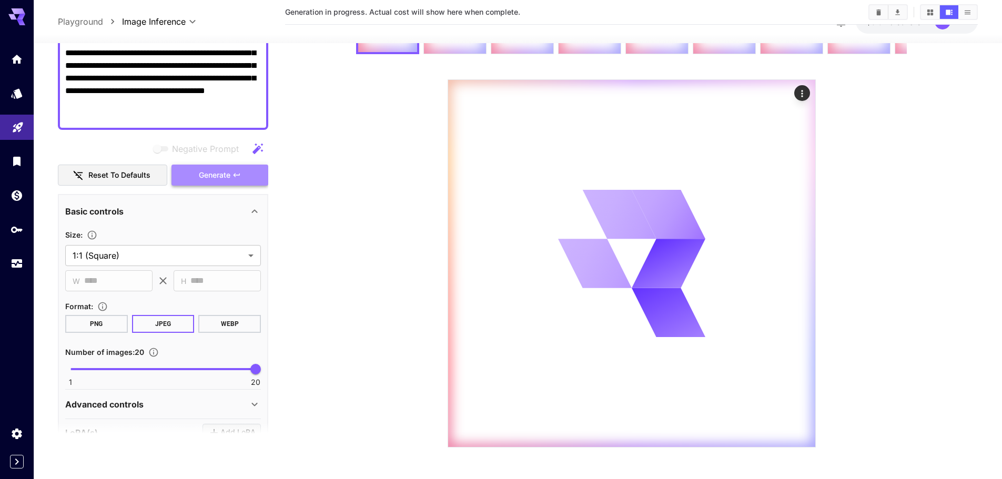
click at [230, 179] on span "Generate" at bounding box center [215, 174] width 32 height 13
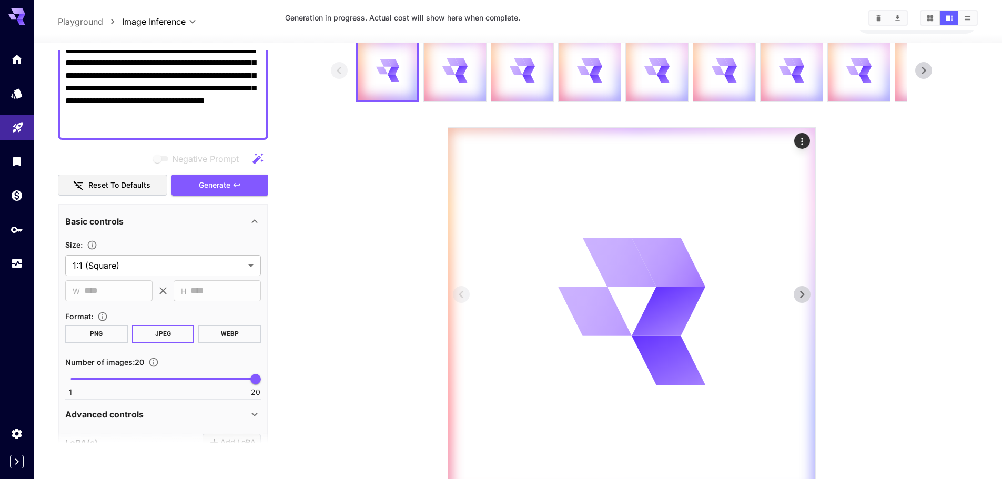
scroll to position [0, 0]
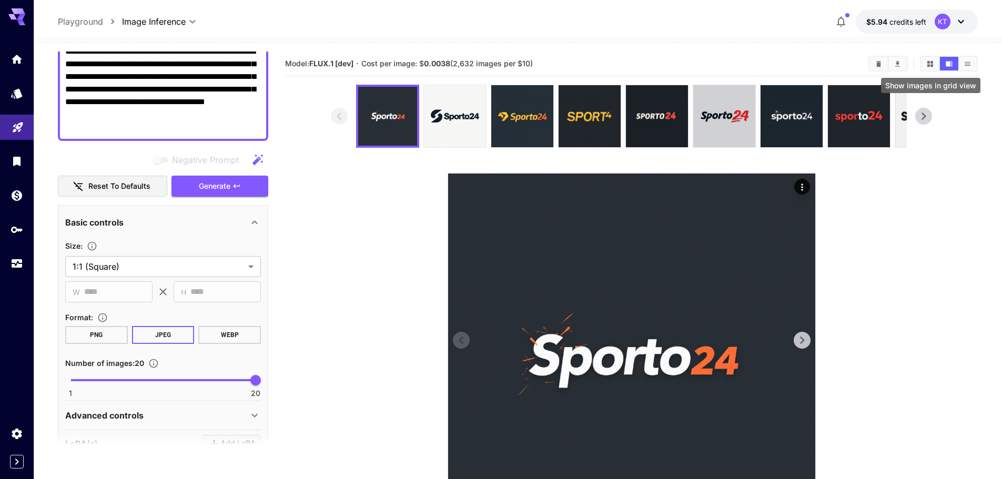
click at [931, 60] on icon "Show images in grid view" at bounding box center [931, 64] width 8 height 8
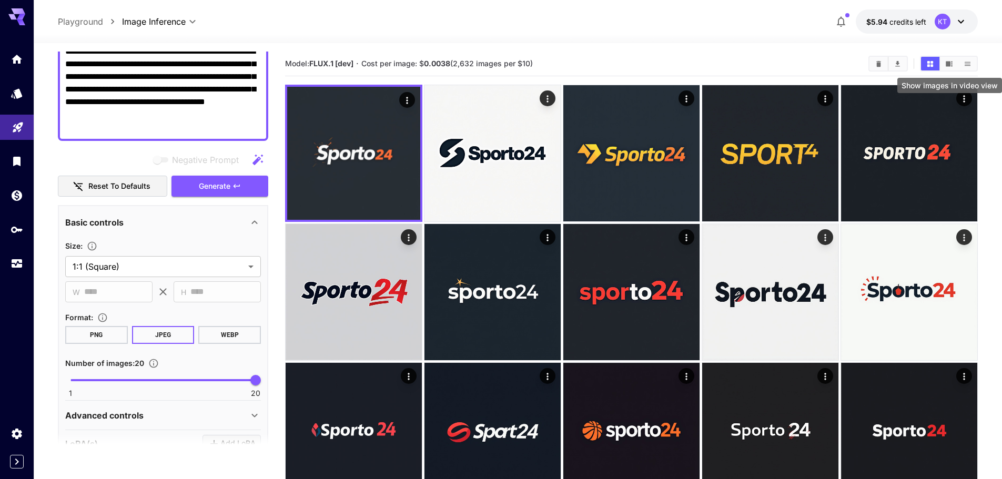
click at [951, 59] on button "Show images in video view" at bounding box center [949, 64] width 18 height 14
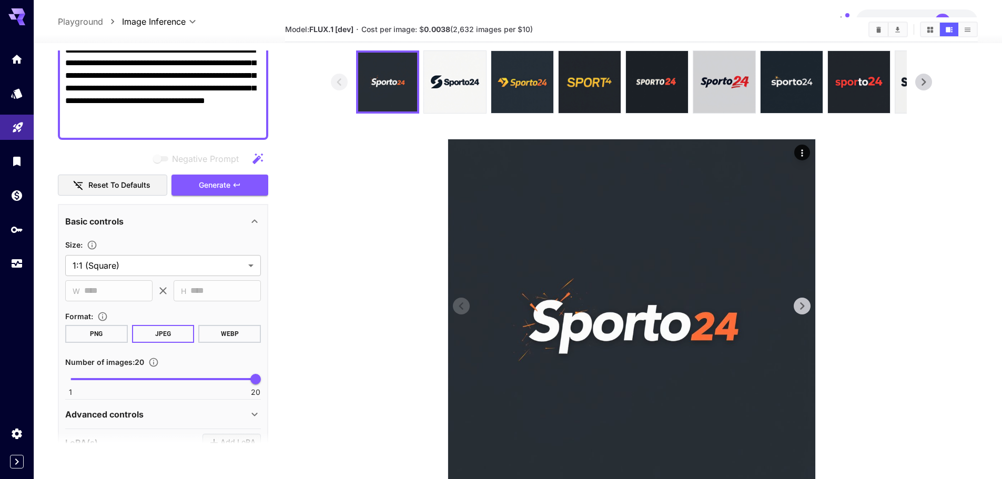
scroll to position [53, 0]
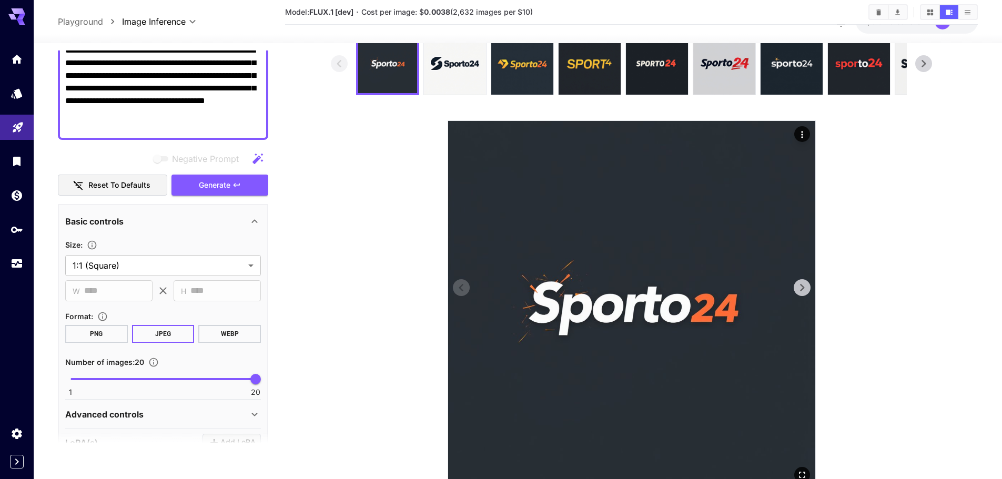
click at [797, 288] on icon at bounding box center [802, 288] width 16 height 16
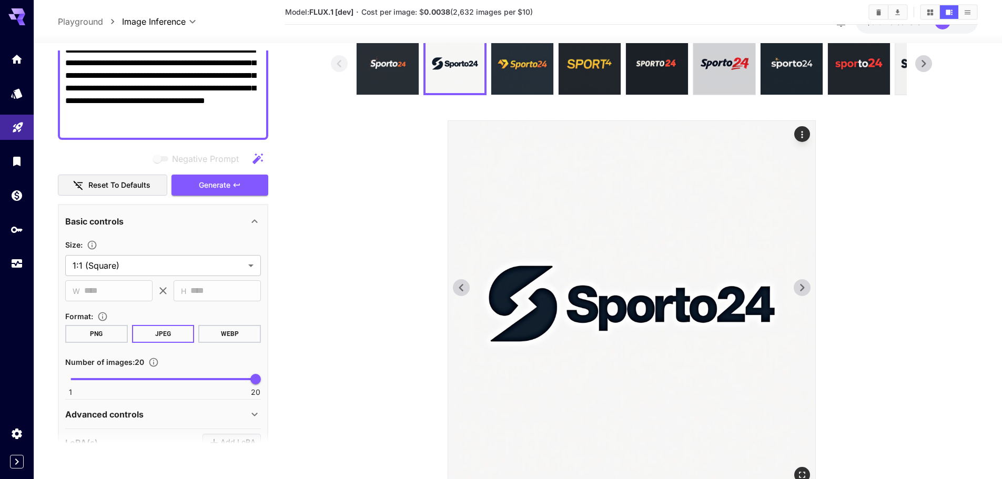
click at [797, 288] on icon at bounding box center [802, 288] width 16 height 16
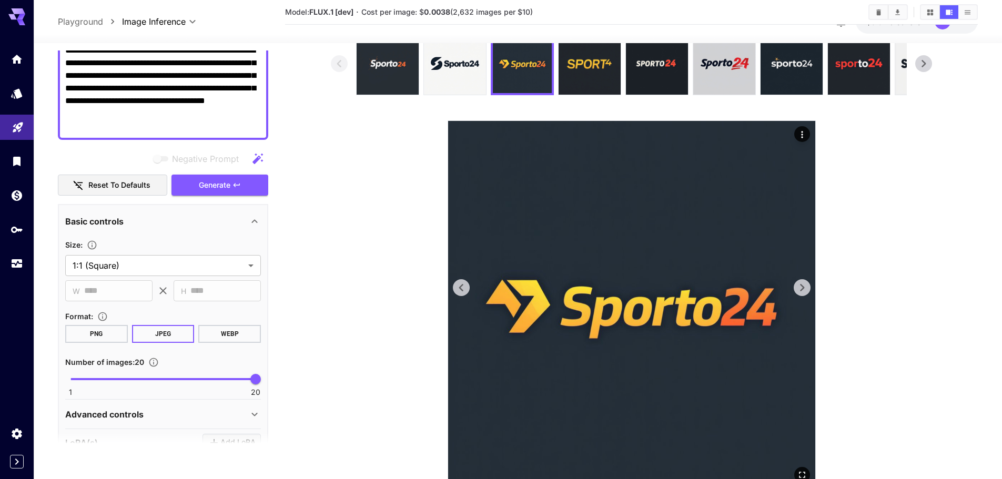
click at [470, 289] on img at bounding box center [631, 304] width 367 height 367
click at [461, 290] on icon at bounding box center [461, 287] width 4 height 7
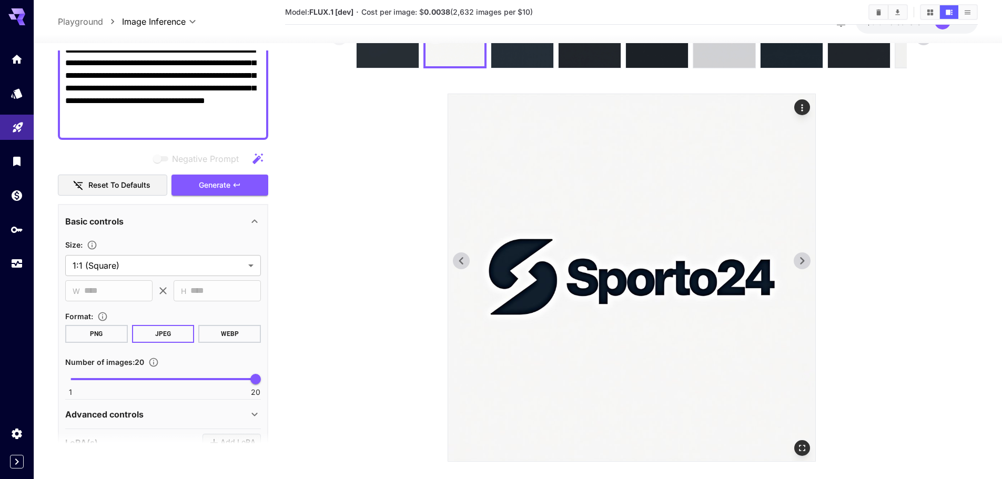
scroll to position [94, 0]
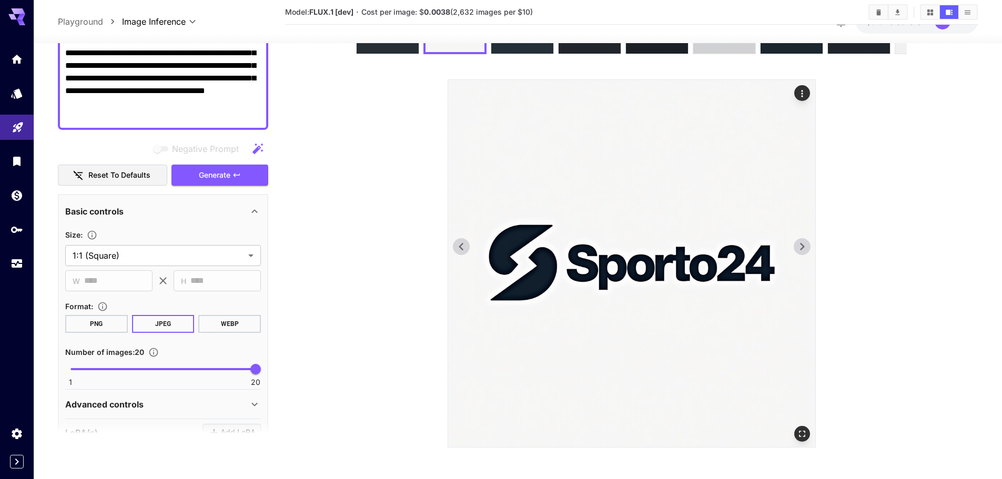
click at [813, 249] on img at bounding box center [631, 263] width 367 height 367
click at [807, 249] on icon at bounding box center [802, 247] width 16 height 16
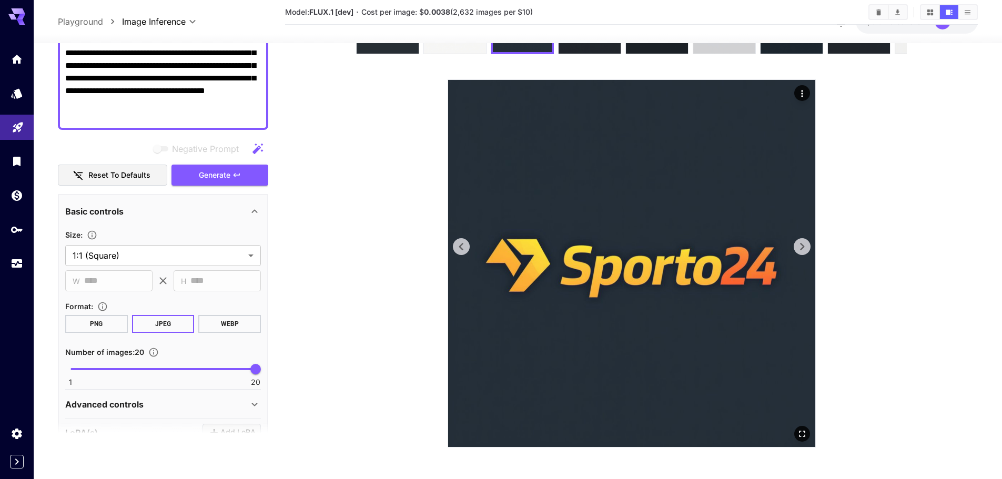
click at [807, 249] on icon at bounding box center [802, 247] width 16 height 16
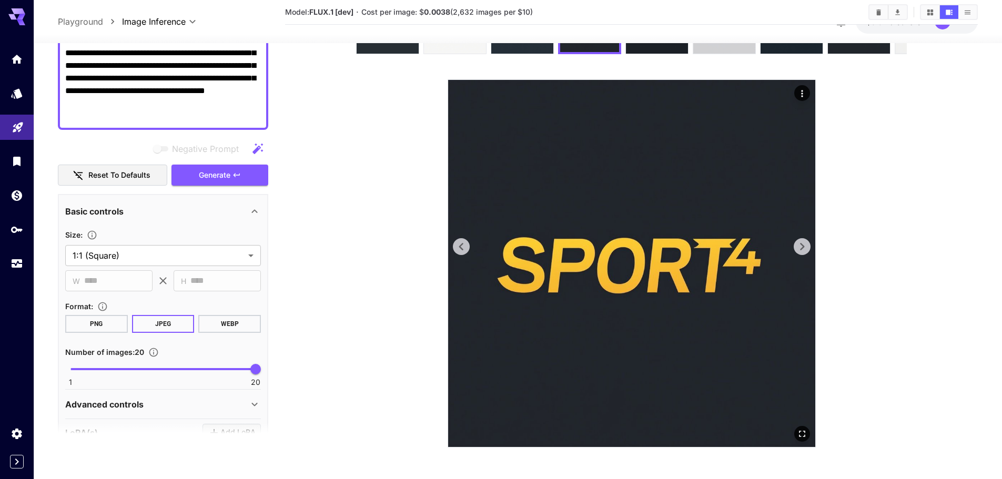
click at [807, 249] on icon at bounding box center [802, 247] width 16 height 16
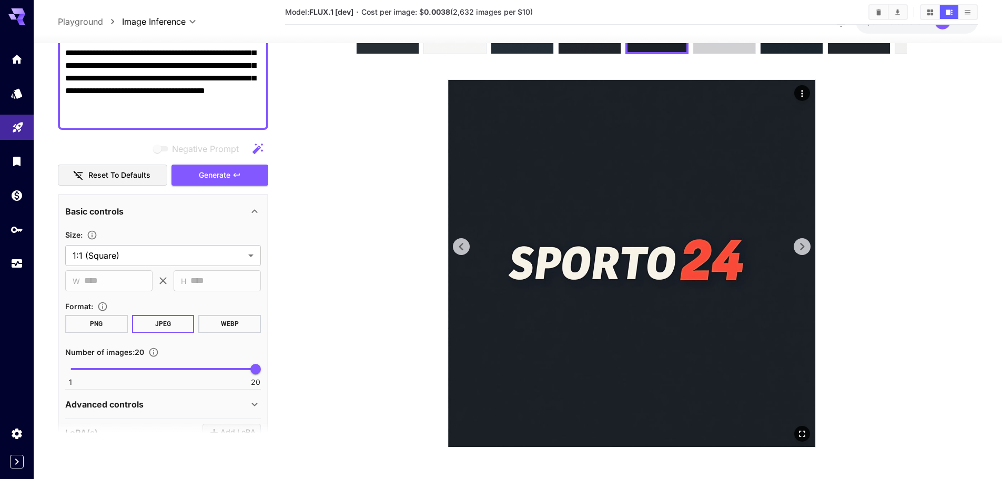
click at [807, 249] on icon at bounding box center [802, 247] width 16 height 16
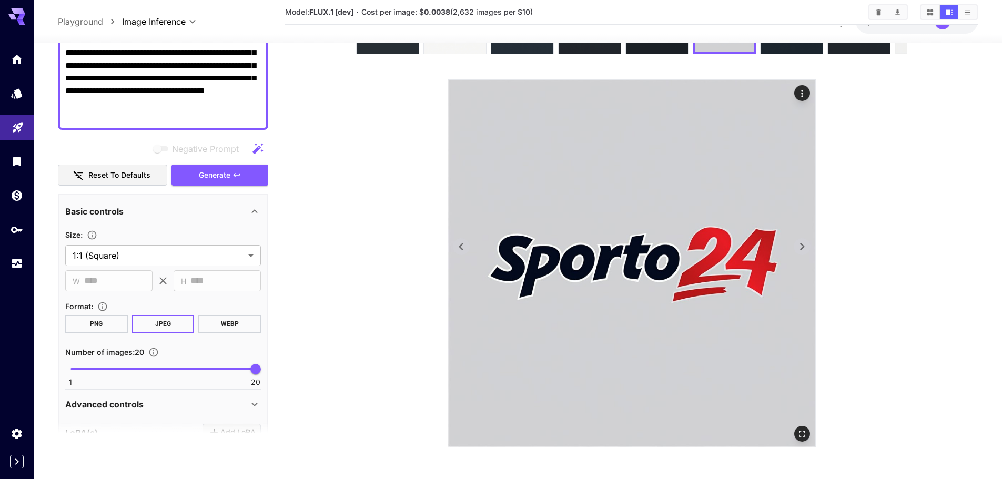
click at [807, 249] on icon at bounding box center [802, 247] width 16 height 16
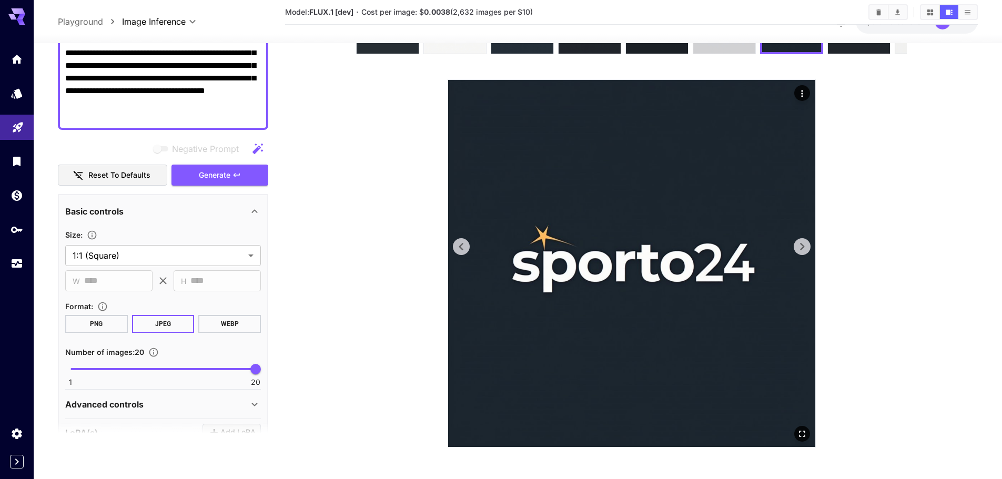
click at [807, 249] on icon at bounding box center [802, 247] width 16 height 16
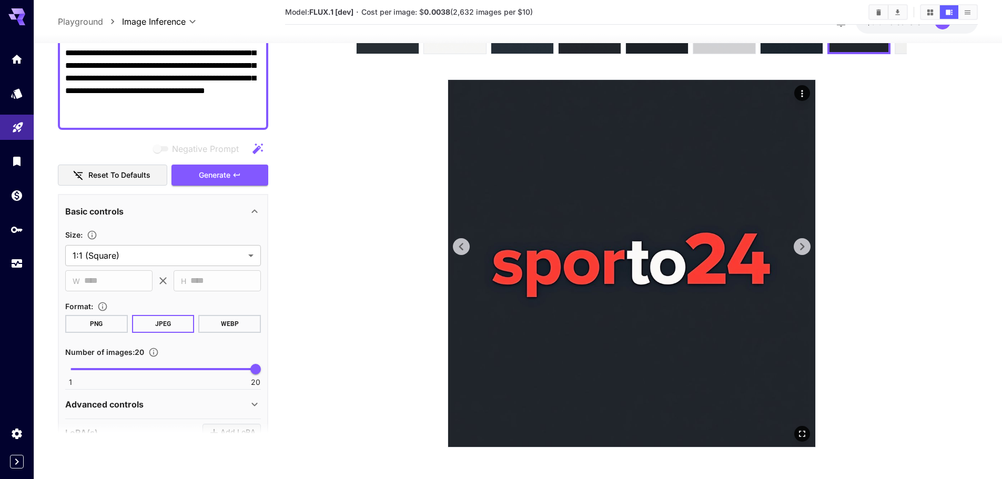
click at [457, 238] on img at bounding box center [631, 263] width 367 height 367
click at [456, 247] on icon at bounding box center [462, 247] width 16 height 16
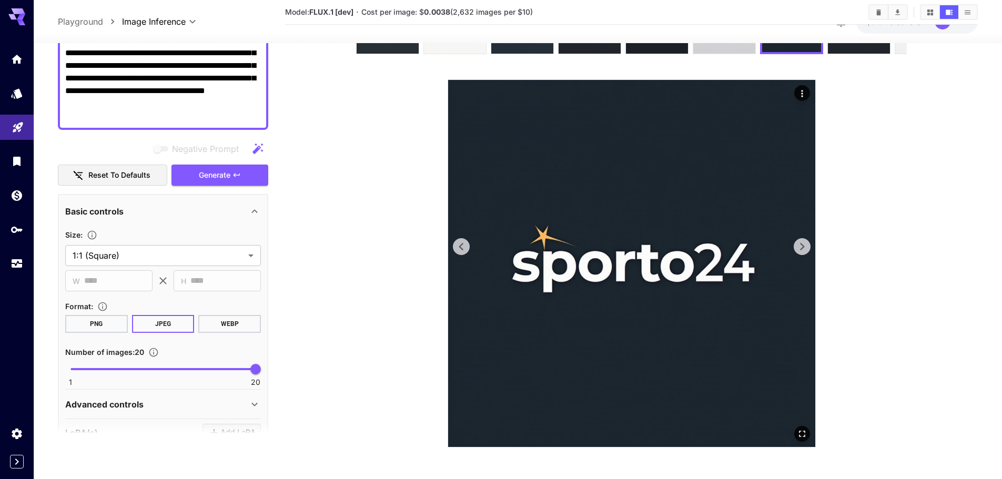
click at [795, 245] on icon at bounding box center [802, 247] width 16 height 16
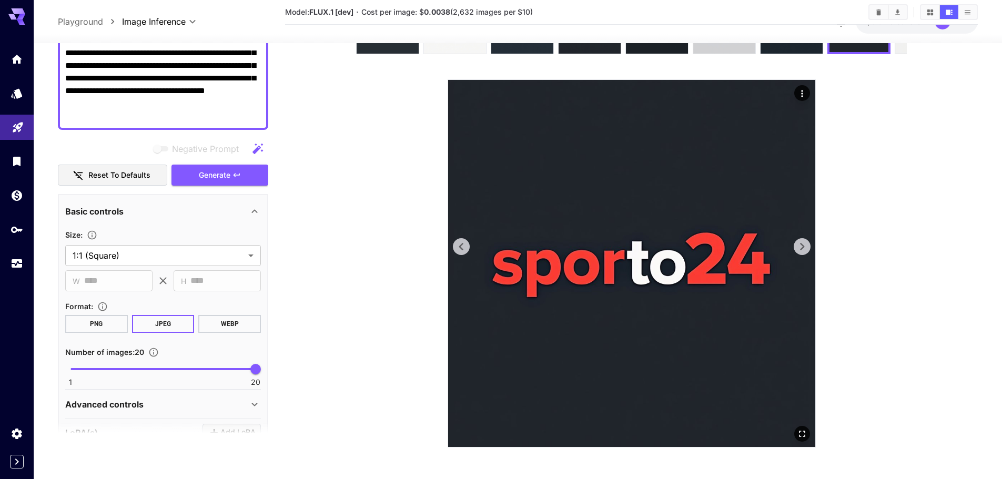
click at [795, 245] on icon at bounding box center [802, 247] width 16 height 16
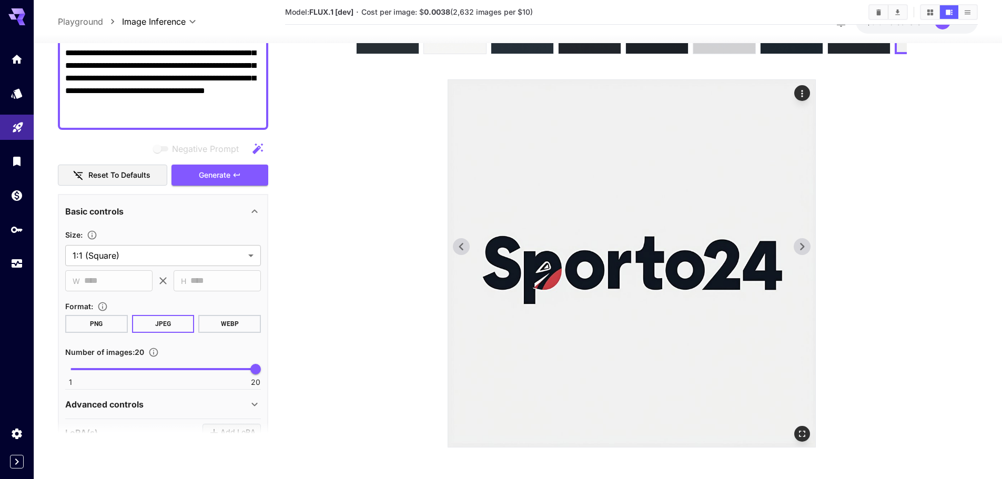
click at [795, 245] on icon at bounding box center [802, 247] width 16 height 16
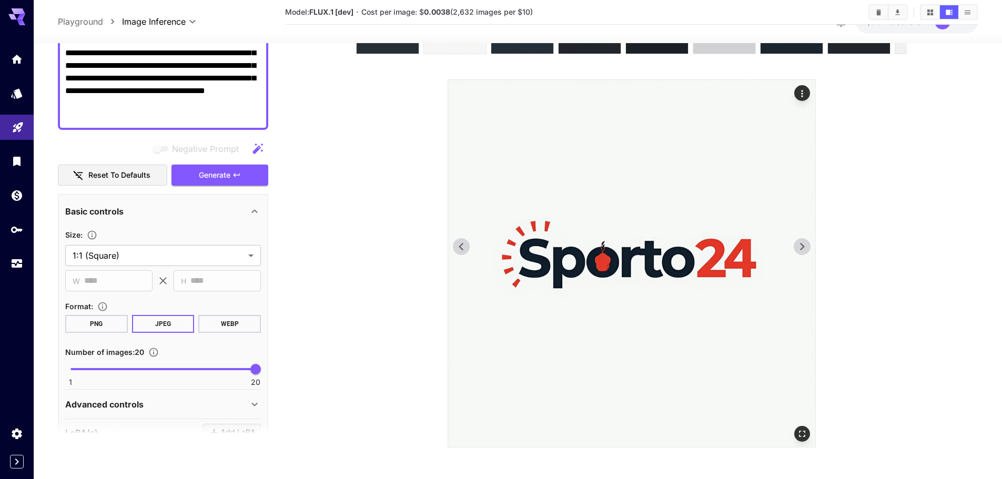
click at [795, 245] on icon at bounding box center [802, 247] width 16 height 16
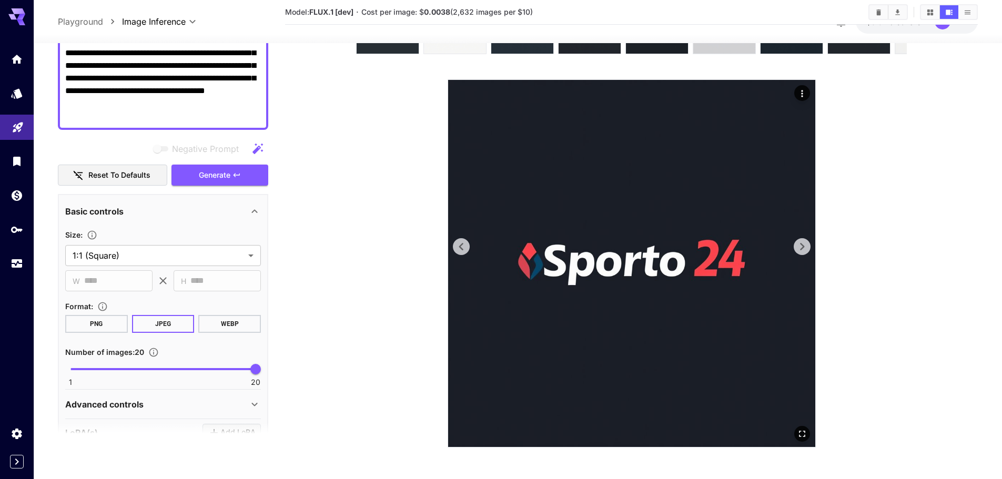
click at [795, 245] on icon at bounding box center [802, 247] width 16 height 16
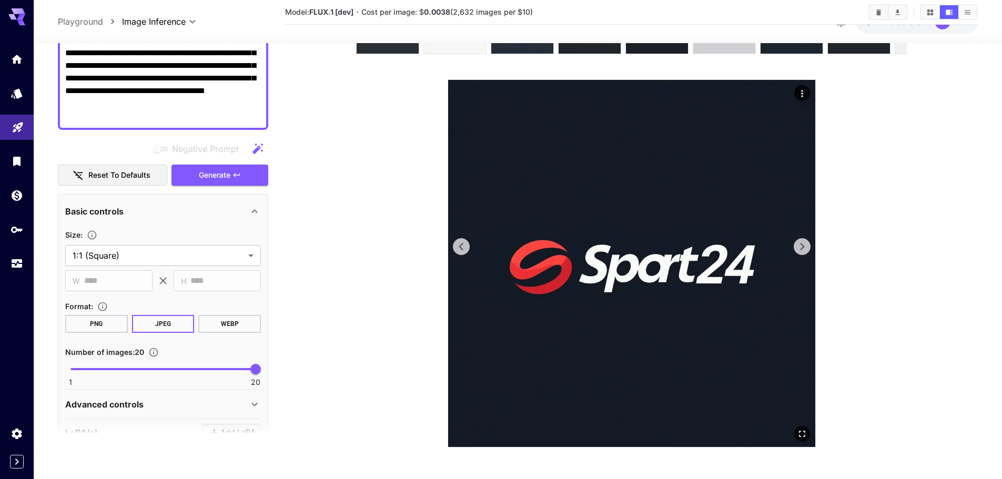
click at [795, 245] on icon at bounding box center [802, 247] width 16 height 16
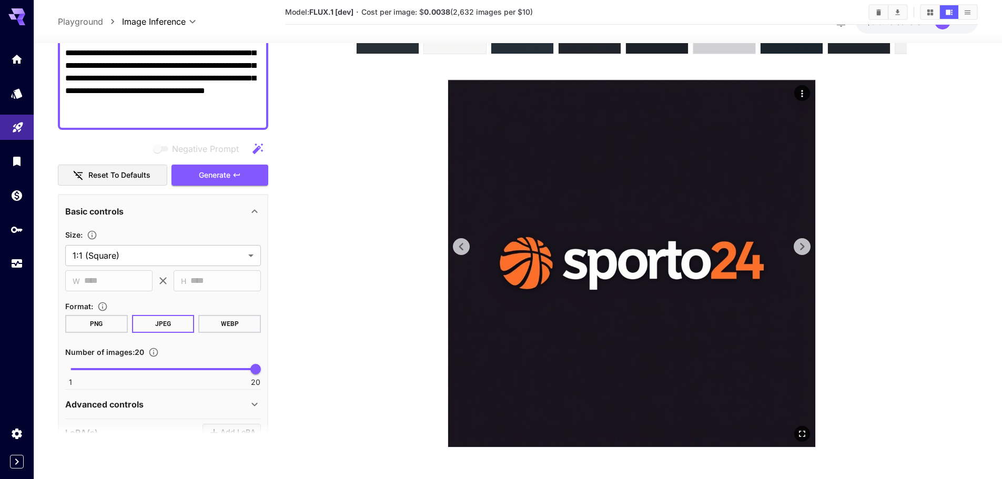
click at [795, 245] on icon at bounding box center [802, 247] width 16 height 16
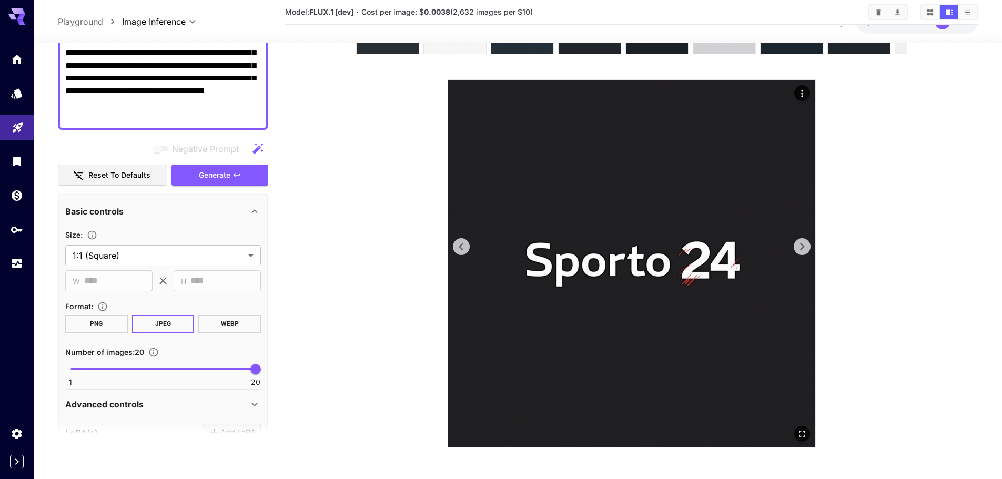
click at [795, 245] on icon at bounding box center [802, 247] width 16 height 16
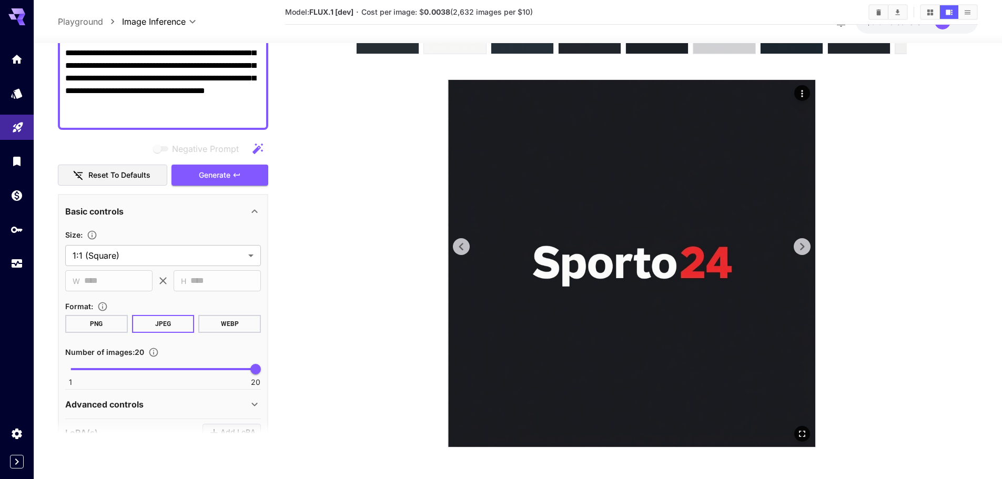
click at [795, 245] on icon at bounding box center [802, 247] width 16 height 16
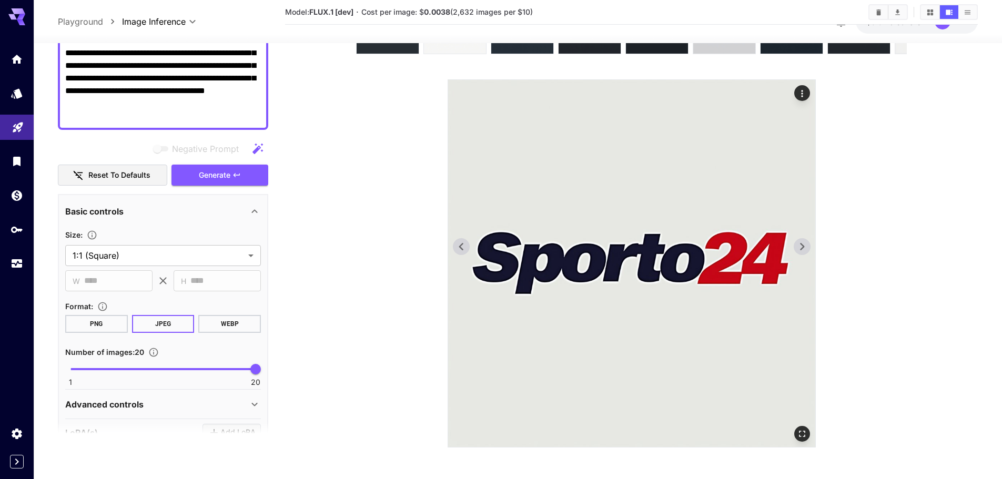
click at [795, 245] on icon at bounding box center [802, 247] width 16 height 16
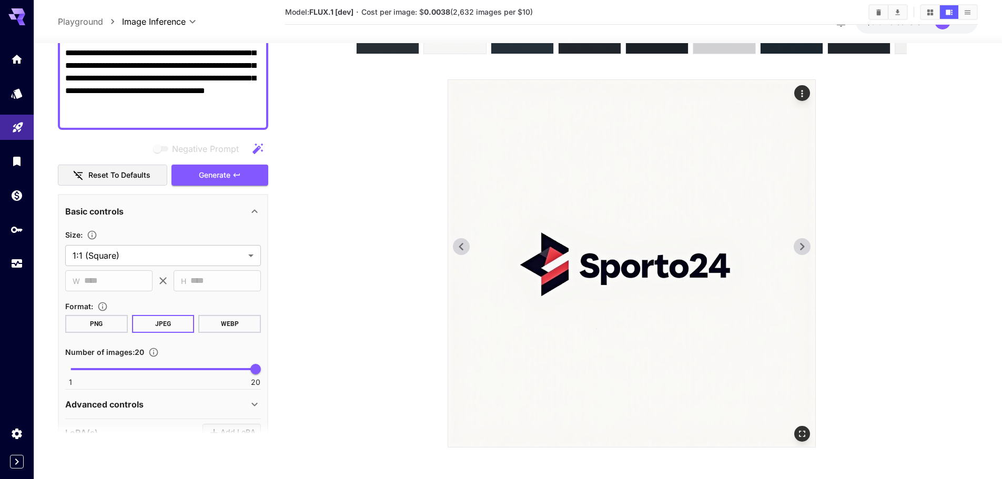
click at [795, 245] on icon at bounding box center [802, 247] width 16 height 16
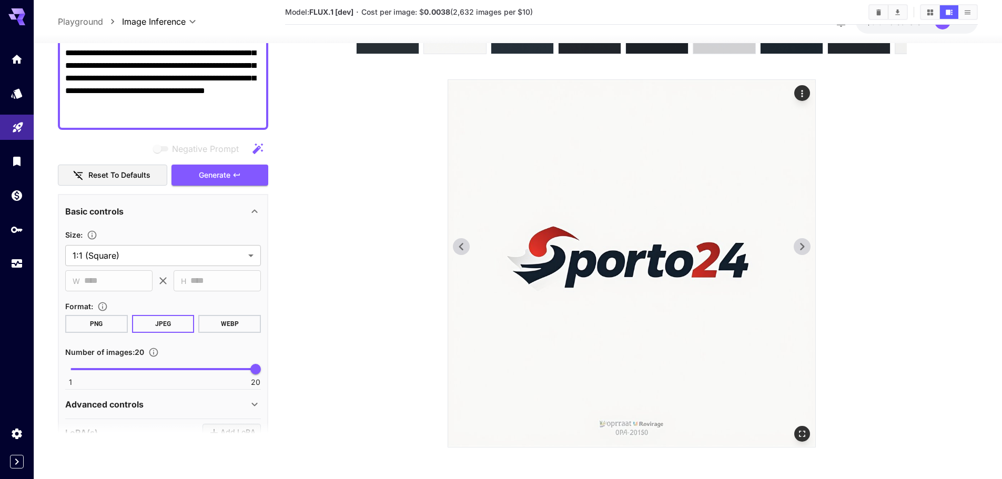
click at [795, 245] on icon at bounding box center [802, 247] width 16 height 16
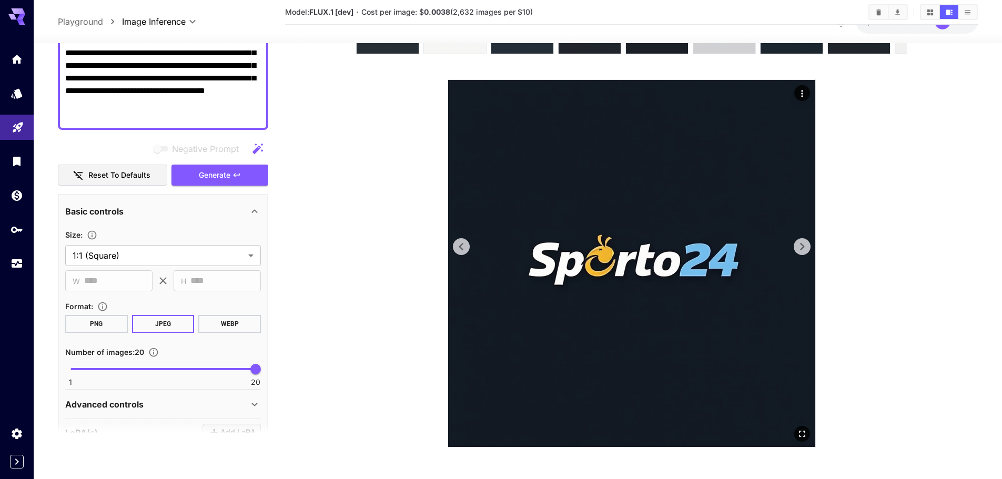
click at [795, 245] on icon at bounding box center [802, 247] width 16 height 16
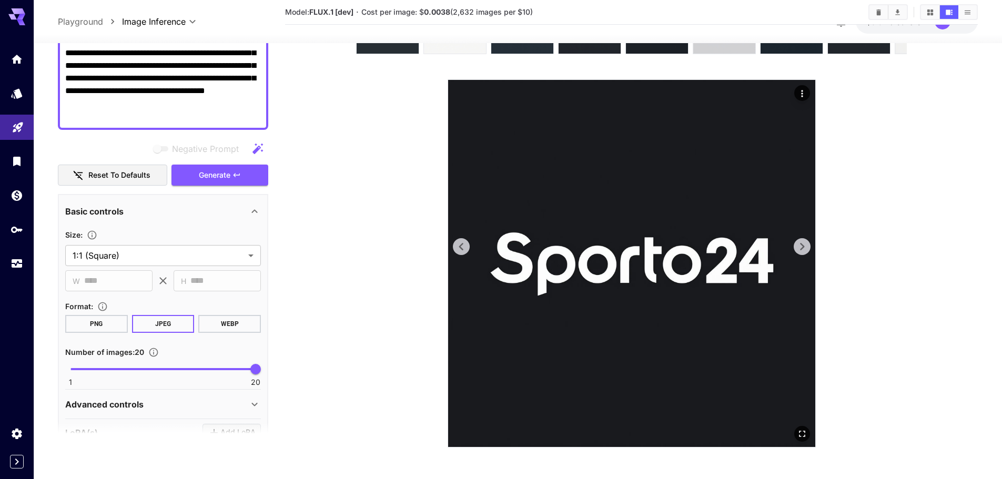
click at [795, 245] on icon at bounding box center [802, 247] width 16 height 16
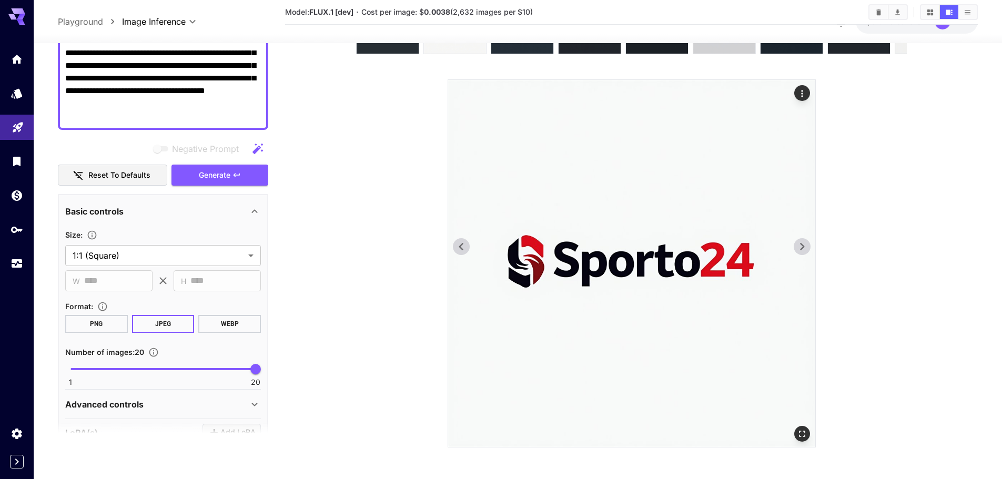
click at [470, 239] on img at bounding box center [631, 263] width 367 height 367
click at [459, 241] on icon at bounding box center [462, 247] width 16 height 16
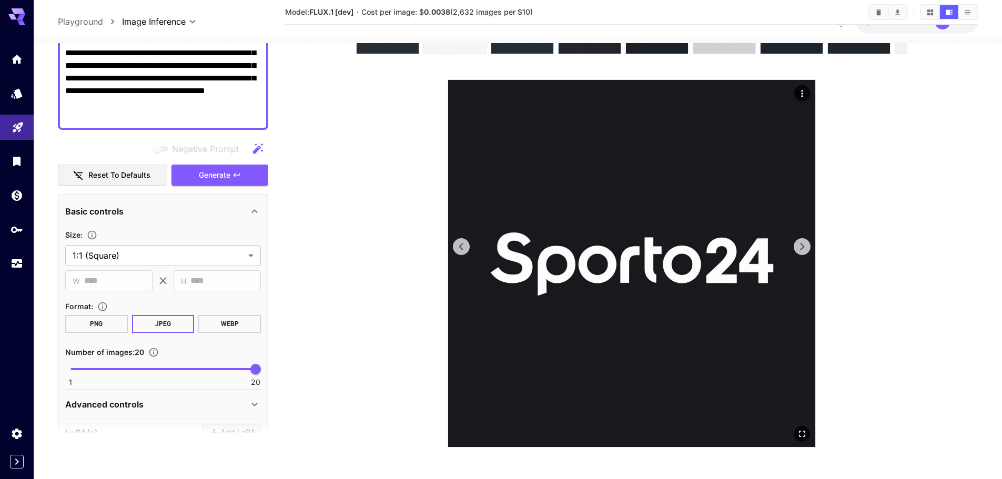
click at [459, 241] on icon at bounding box center [462, 247] width 16 height 16
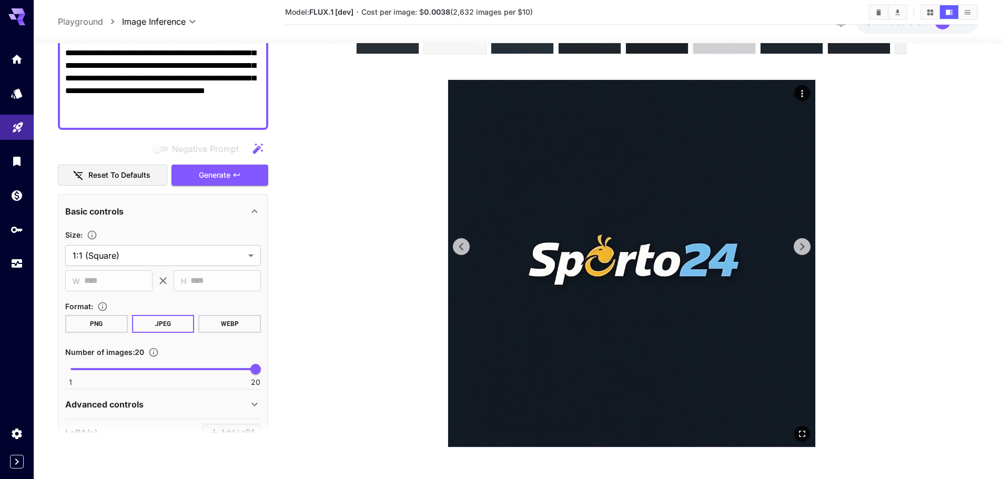
click at [805, 248] on icon at bounding box center [802, 247] width 16 height 16
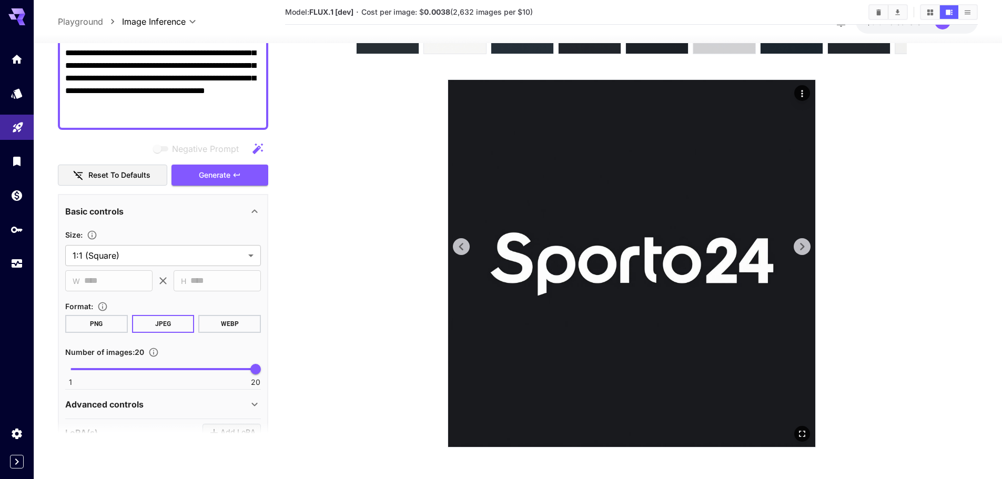
click at [805, 248] on icon at bounding box center [802, 247] width 16 height 16
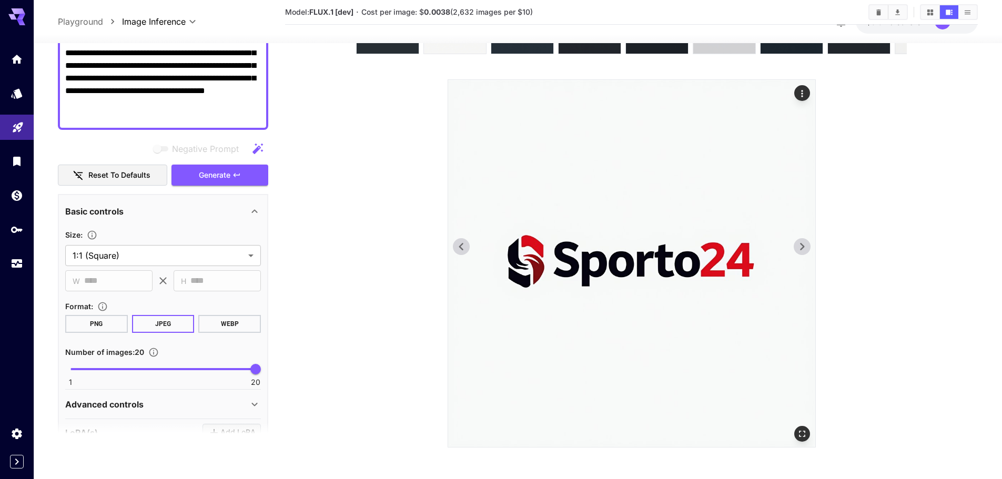
click at [807, 248] on icon at bounding box center [802, 247] width 16 height 16
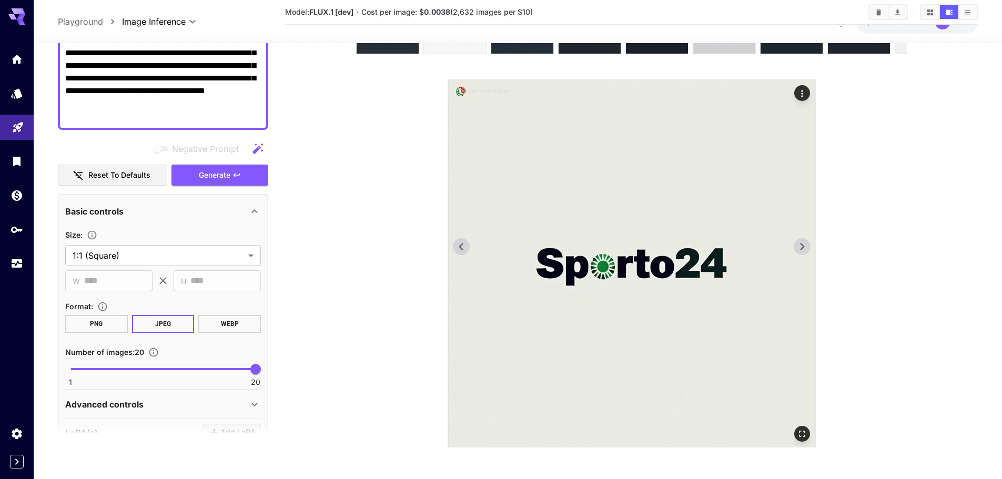
click at [807, 248] on icon at bounding box center [802, 247] width 16 height 16
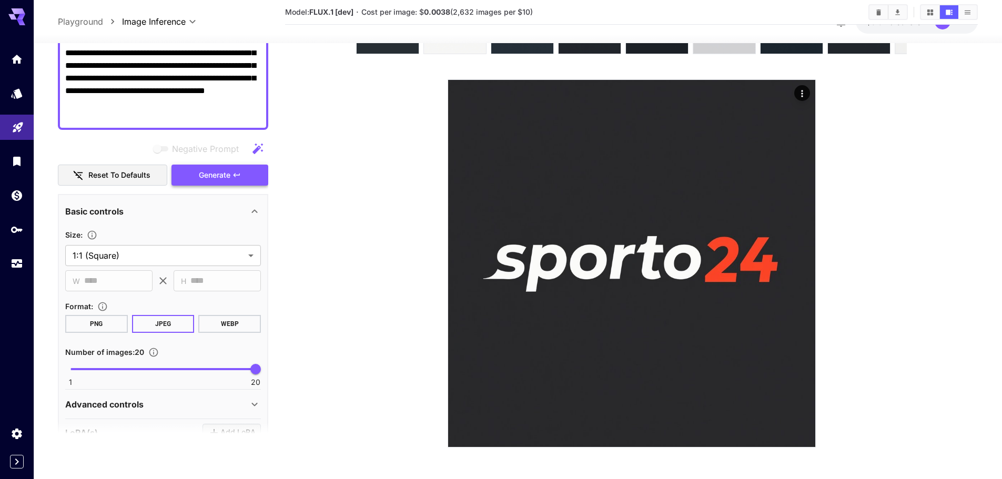
click at [242, 176] on button "Generate" at bounding box center [220, 175] width 97 height 22
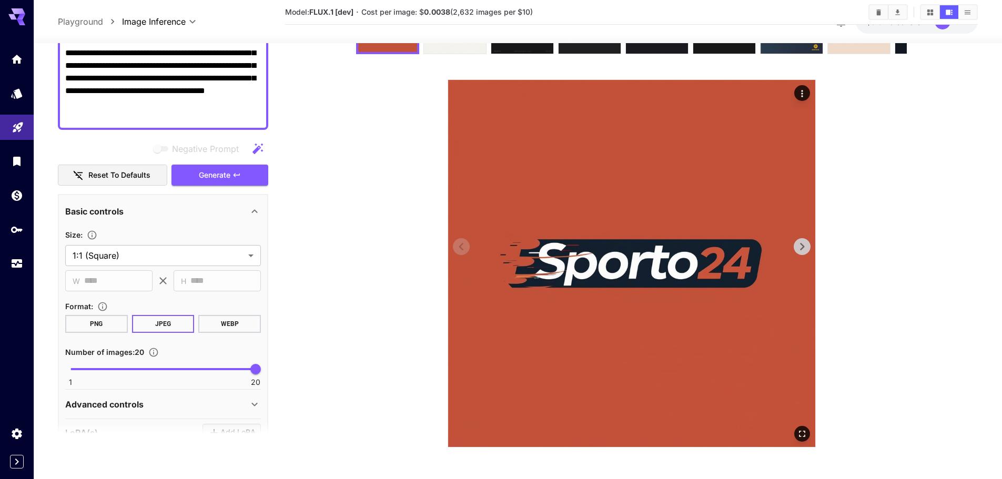
click at [798, 240] on icon at bounding box center [802, 247] width 16 height 16
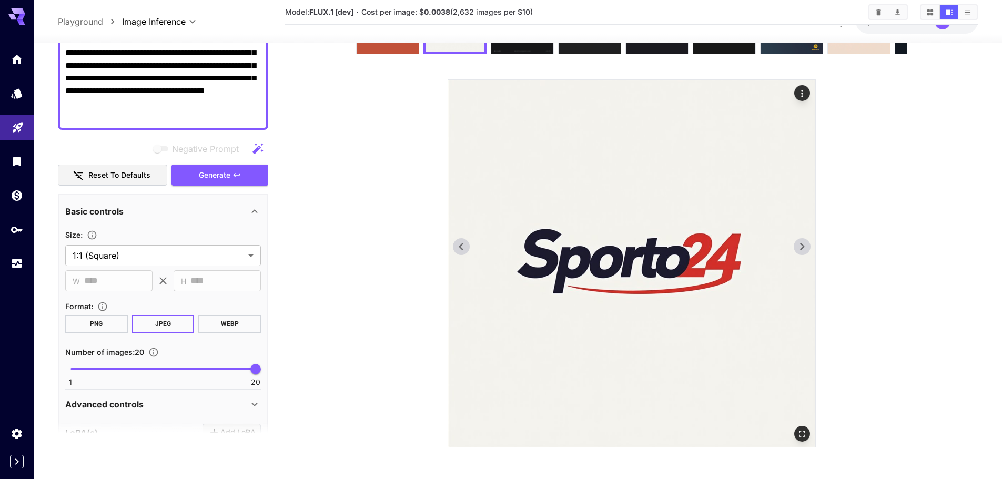
click at [798, 240] on icon at bounding box center [802, 247] width 16 height 16
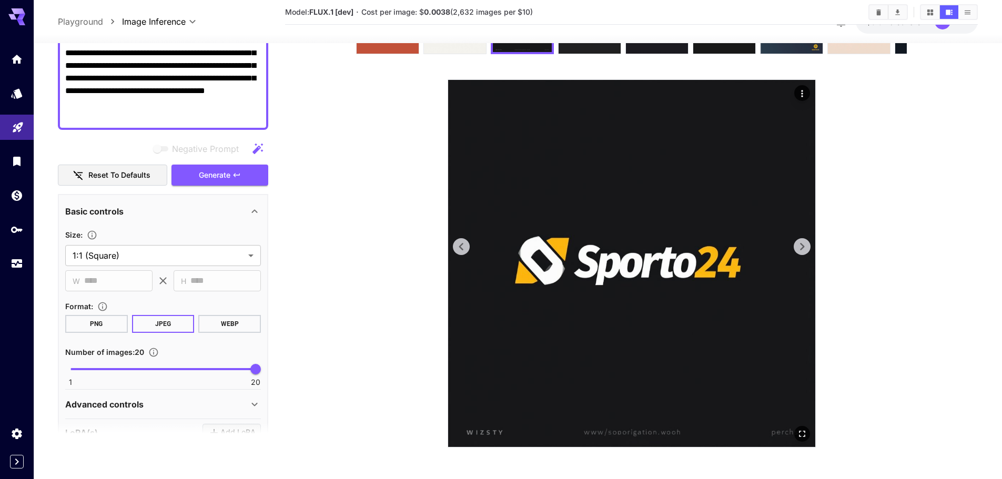
click at [462, 247] on icon at bounding box center [462, 247] width 16 height 16
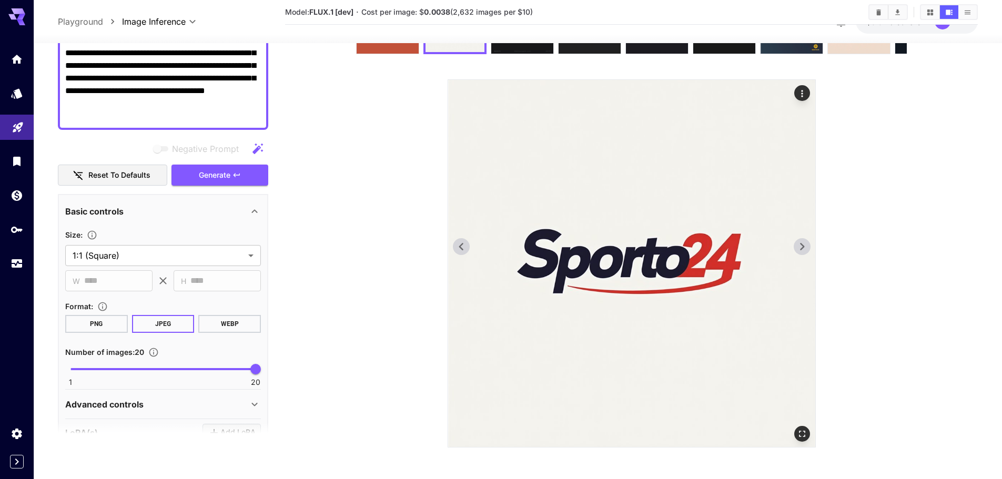
click at [806, 240] on icon at bounding box center [802, 247] width 16 height 16
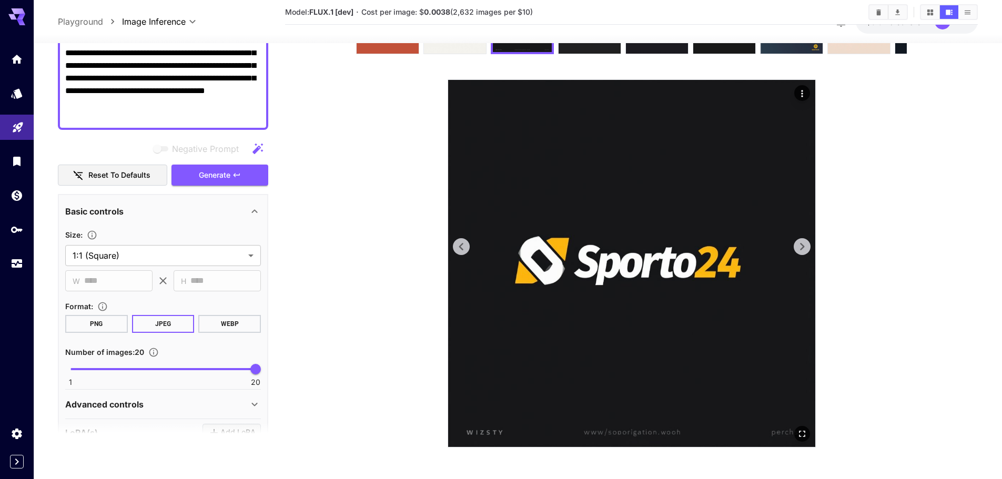
click at [806, 240] on icon at bounding box center [802, 247] width 16 height 16
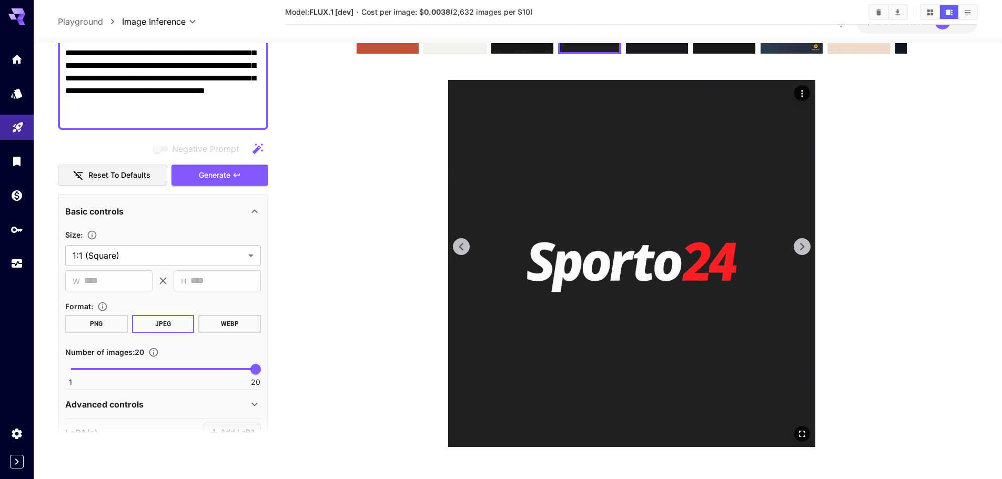
click at [806, 240] on icon at bounding box center [802, 247] width 16 height 16
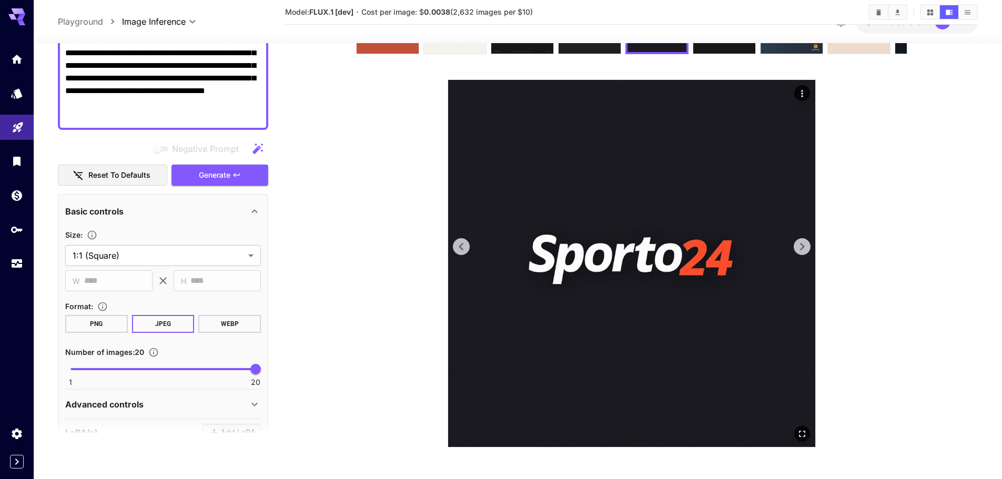
click at [806, 240] on icon at bounding box center [802, 247] width 16 height 16
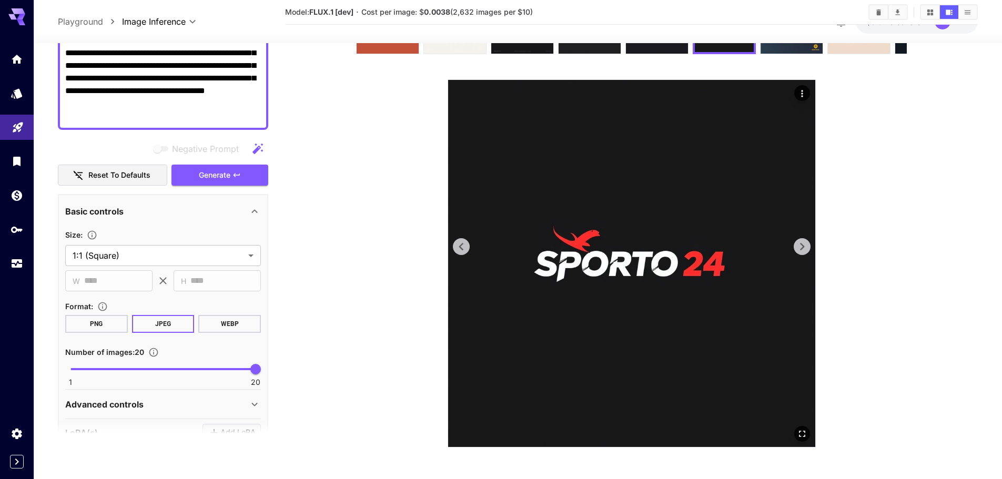
click at [806, 240] on icon at bounding box center [802, 247] width 16 height 16
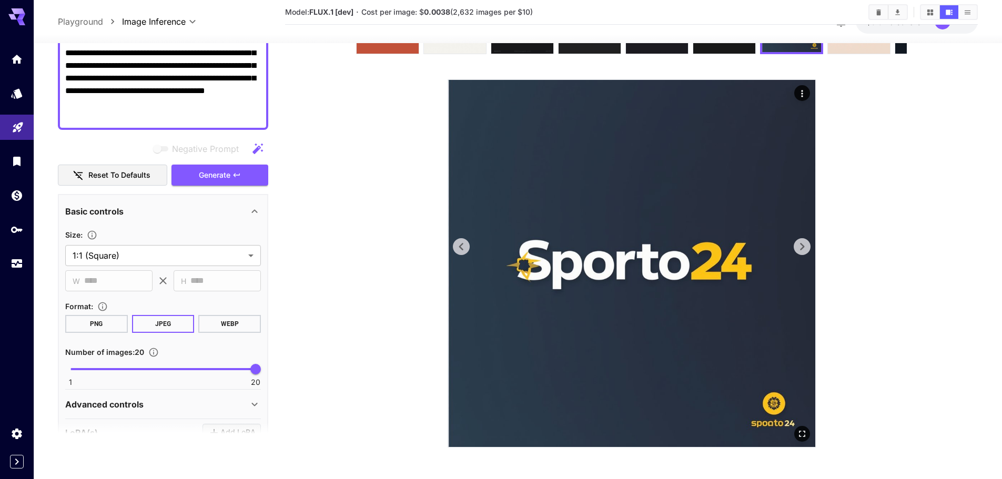
click at [806, 240] on icon at bounding box center [802, 247] width 16 height 16
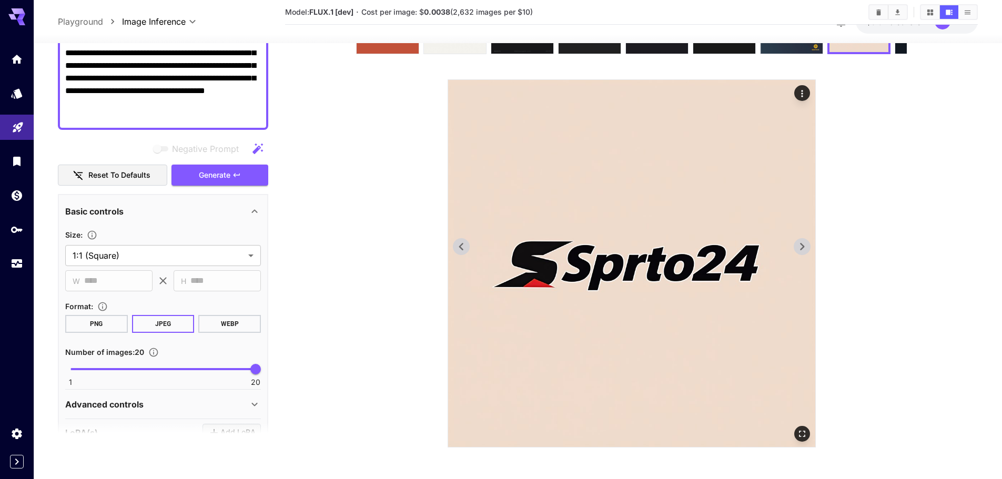
click at [806, 240] on icon at bounding box center [802, 247] width 16 height 16
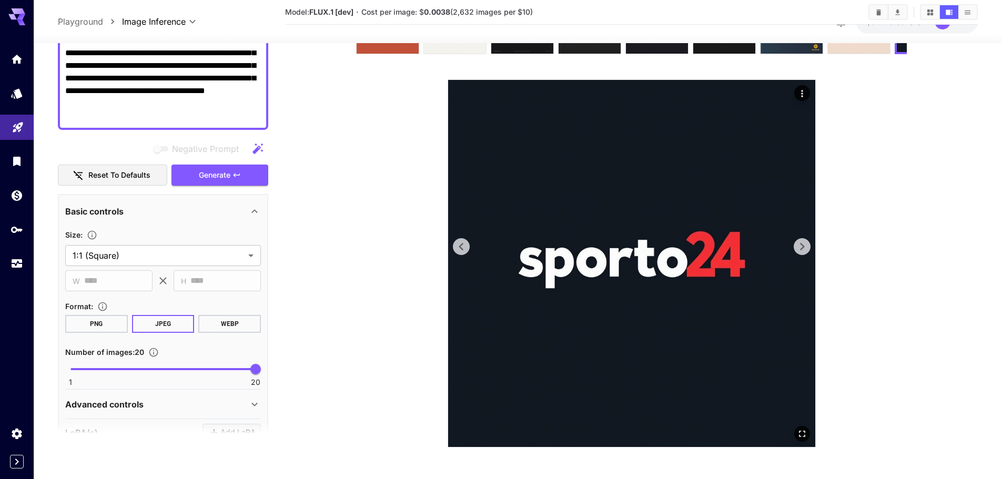
click at [806, 240] on icon at bounding box center [802, 247] width 16 height 16
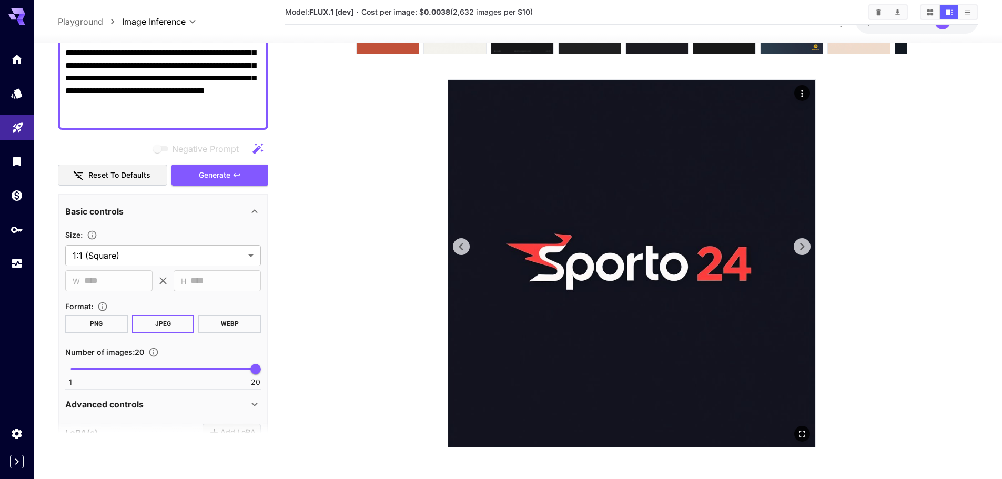
click at [806, 240] on icon at bounding box center [802, 247] width 16 height 16
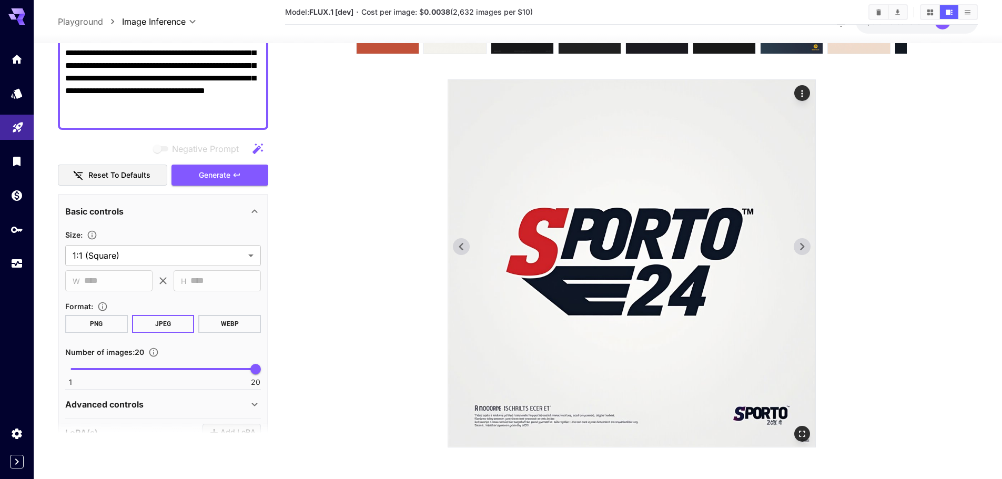
click at [806, 240] on icon at bounding box center [802, 247] width 16 height 16
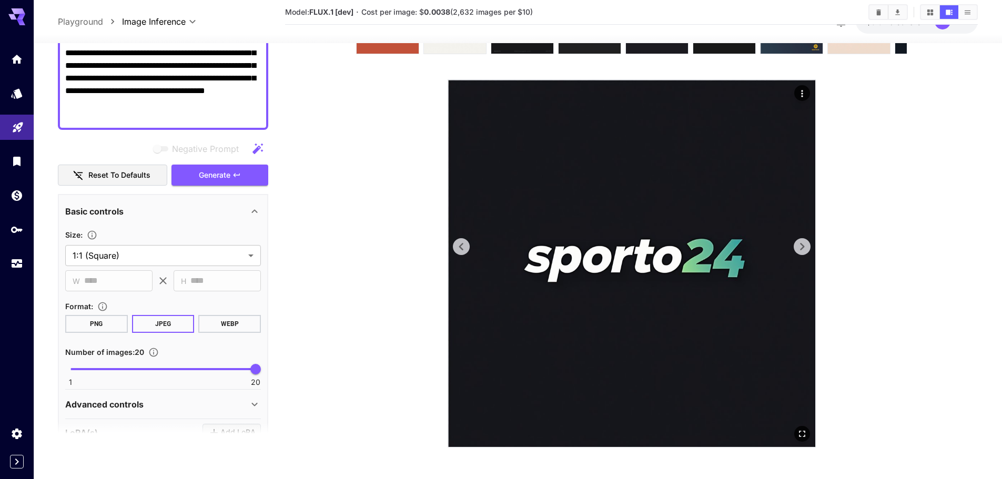
click at [806, 240] on icon at bounding box center [802, 247] width 16 height 16
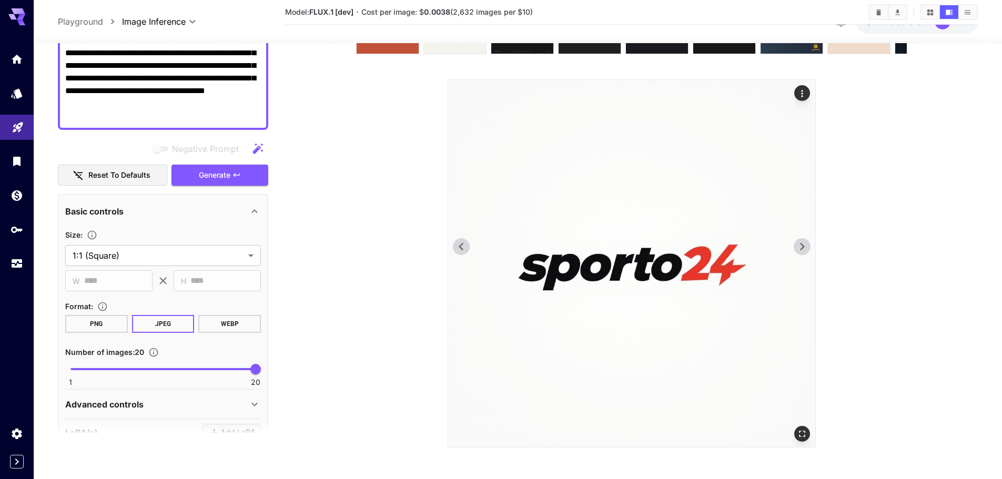
click at [804, 234] on img at bounding box center [631, 263] width 367 height 367
click at [804, 240] on icon at bounding box center [802, 247] width 16 height 16
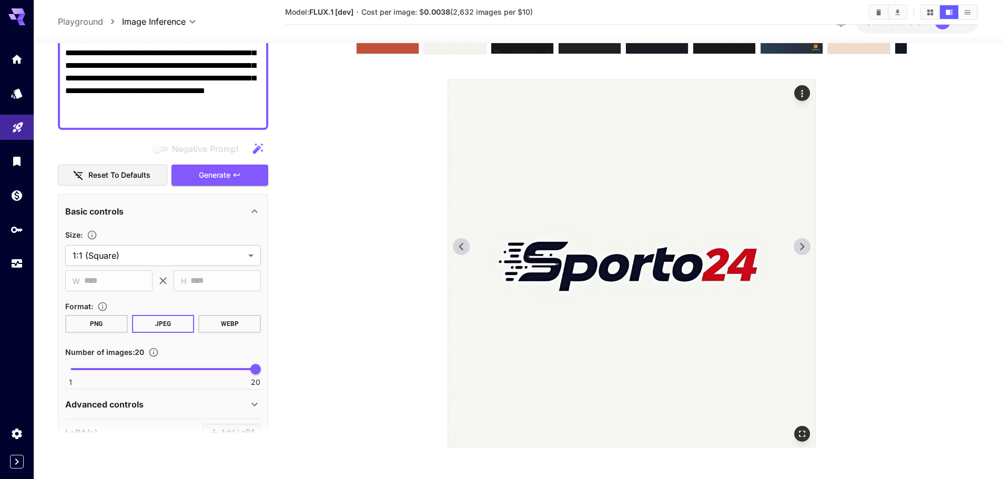
click at [804, 240] on icon at bounding box center [802, 247] width 16 height 16
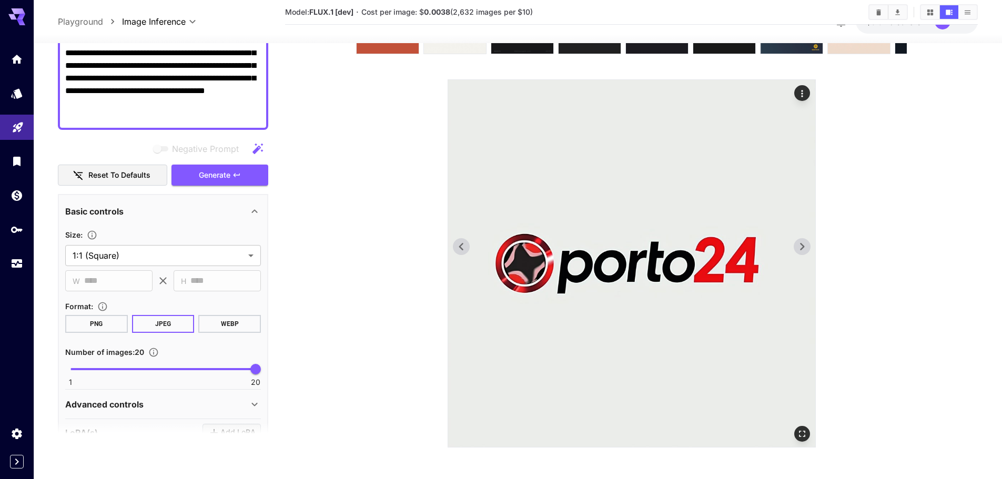
click at [804, 240] on icon at bounding box center [802, 247] width 16 height 16
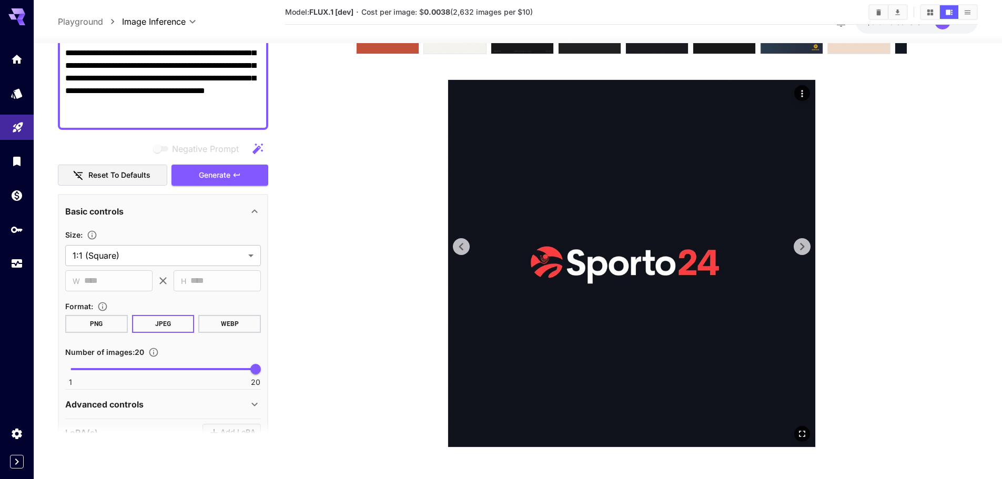
click at [804, 240] on icon at bounding box center [802, 247] width 16 height 16
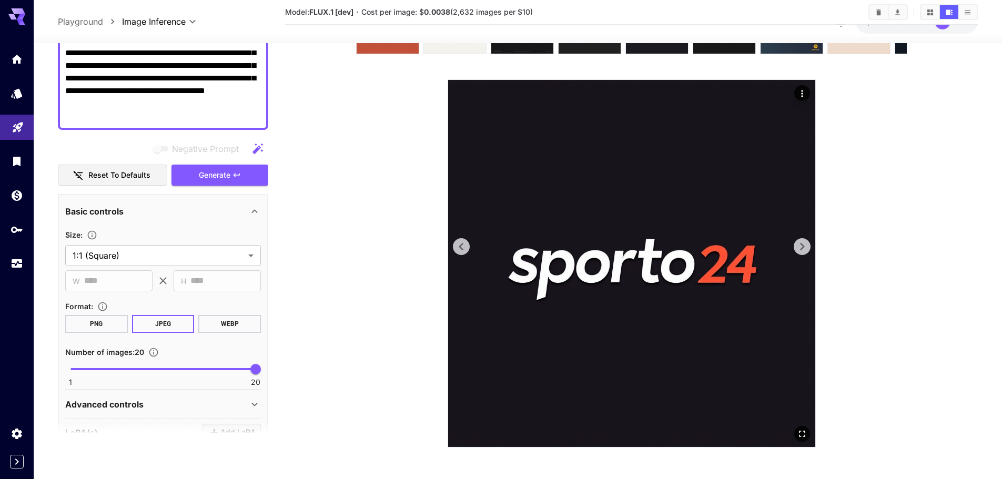
click at [804, 240] on icon at bounding box center [802, 247] width 16 height 16
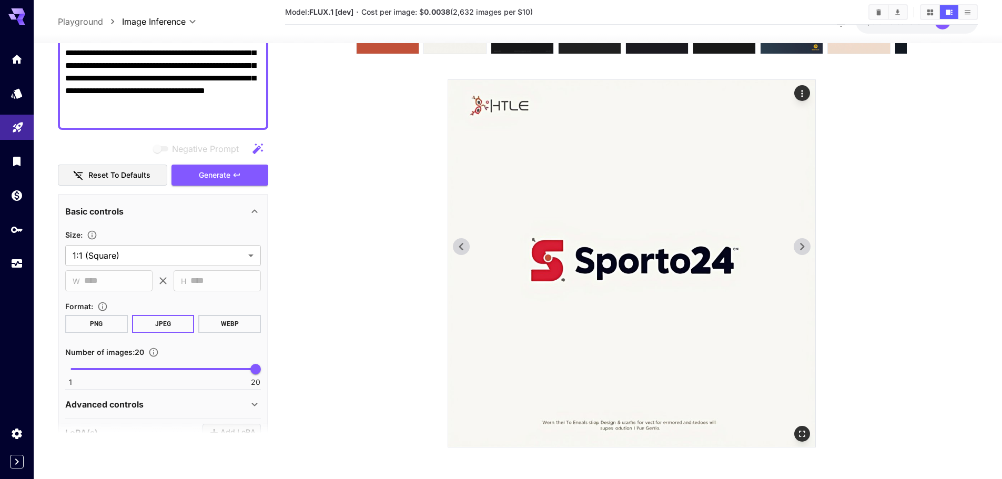
click at [804, 240] on icon at bounding box center [802, 247] width 16 height 16
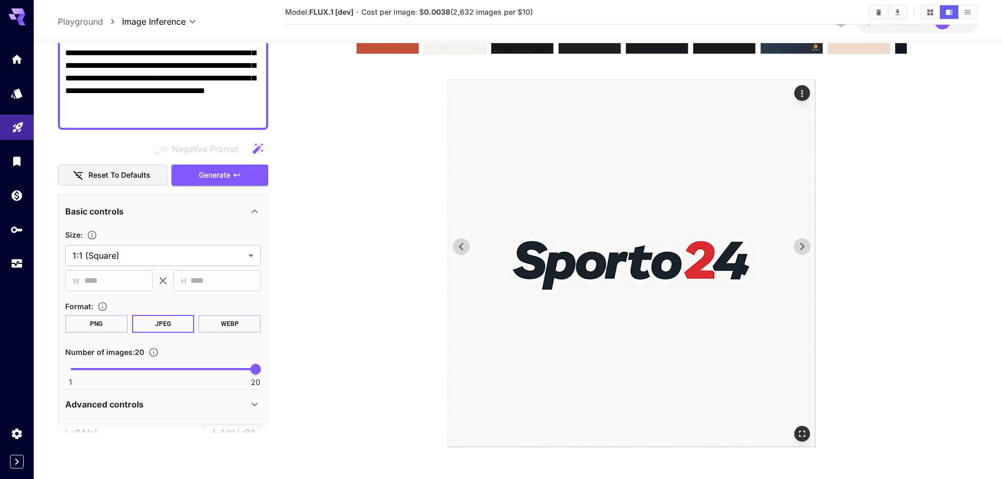
click at [804, 240] on icon at bounding box center [802, 247] width 16 height 16
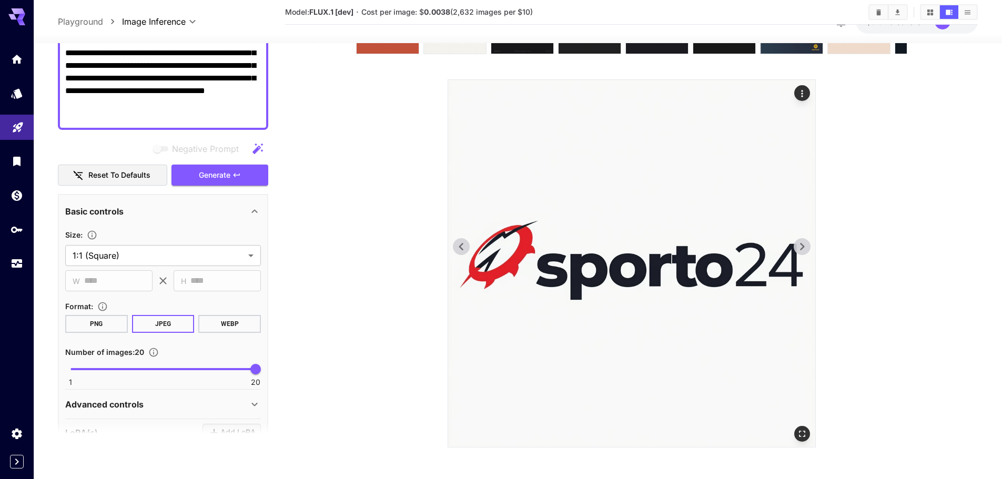
click at [804, 240] on icon at bounding box center [802, 247] width 16 height 16
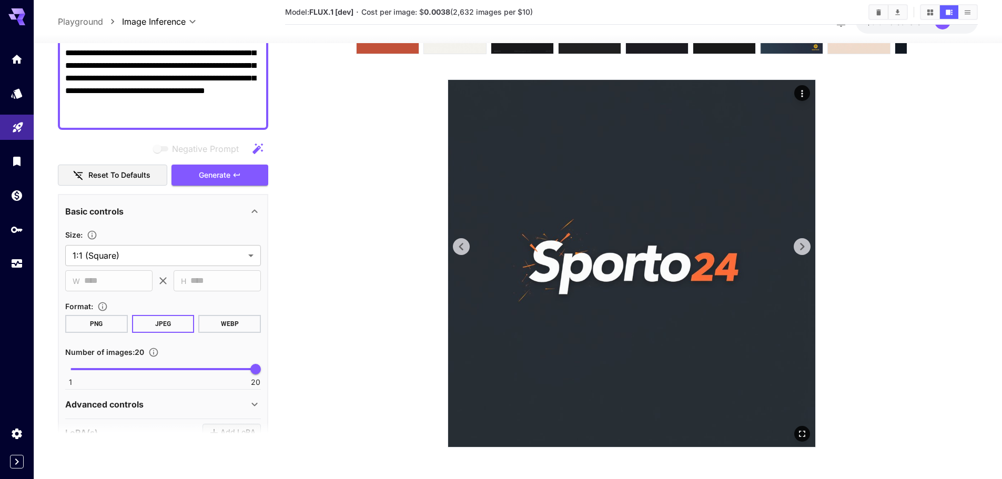
click at [804, 240] on icon at bounding box center [802, 247] width 16 height 16
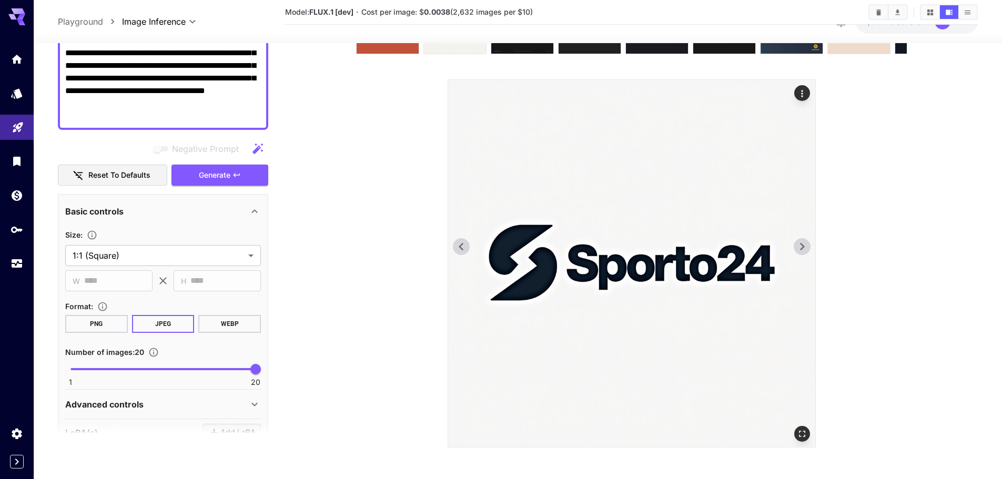
click at [804, 240] on icon at bounding box center [802, 247] width 16 height 16
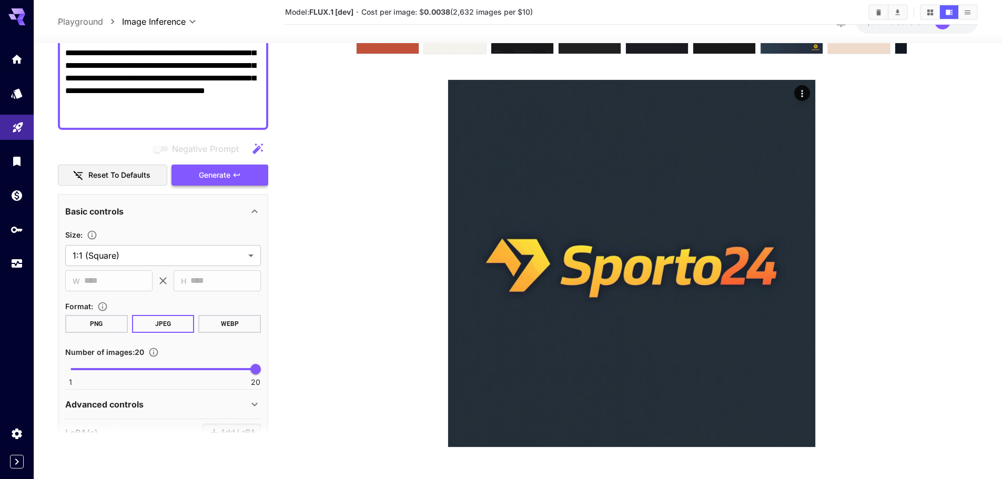
click at [245, 176] on button "Generate" at bounding box center [220, 175] width 97 height 22
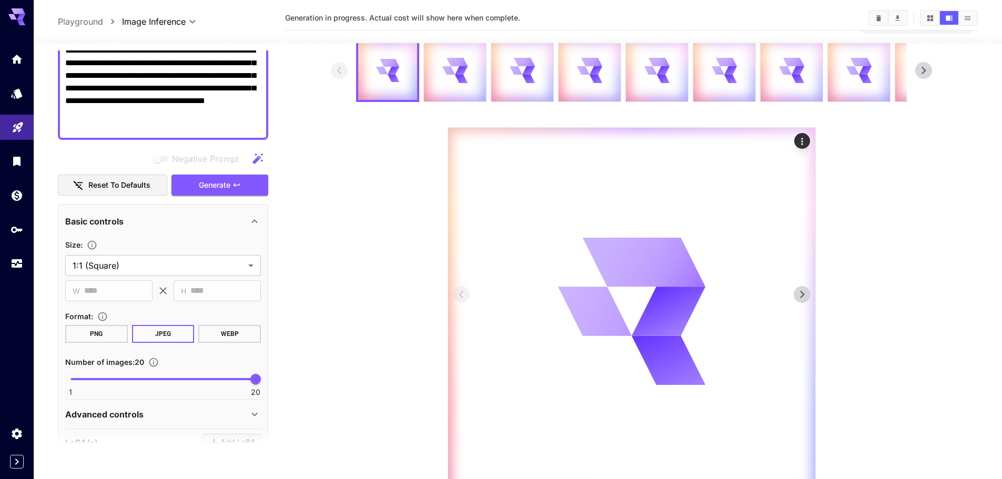
scroll to position [0, 0]
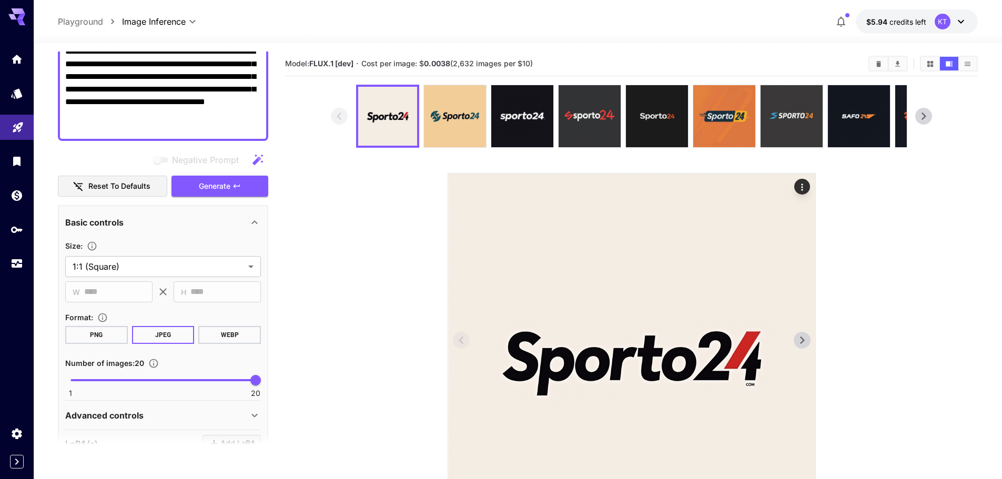
click at [844, 18] on icon "button" at bounding box center [841, 21] width 13 height 13
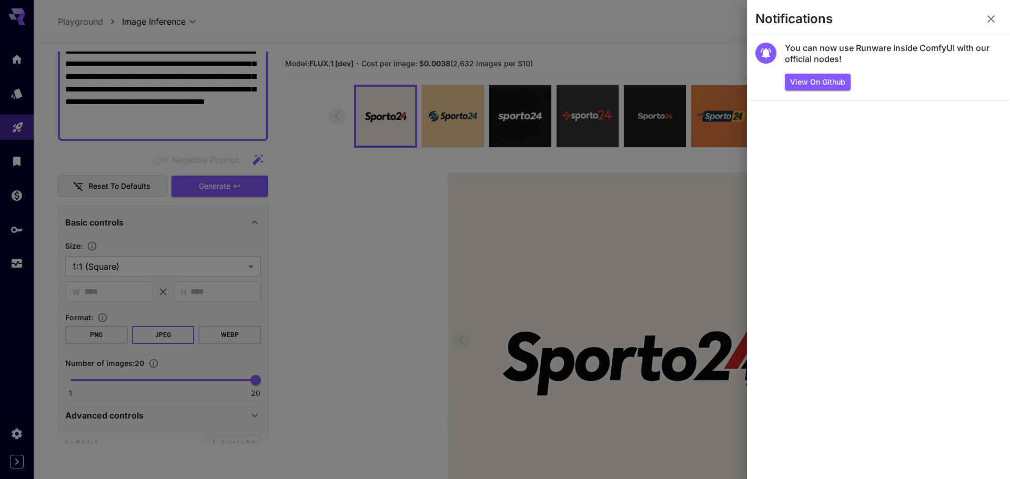
click at [984, 22] on button "button" at bounding box center [991, 18] width 21 height 21
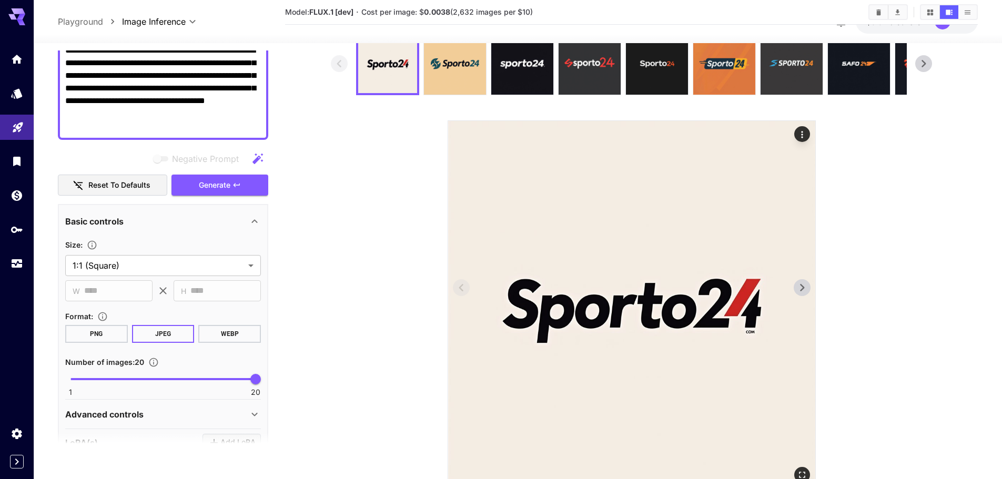
scroll to position [94, 0]
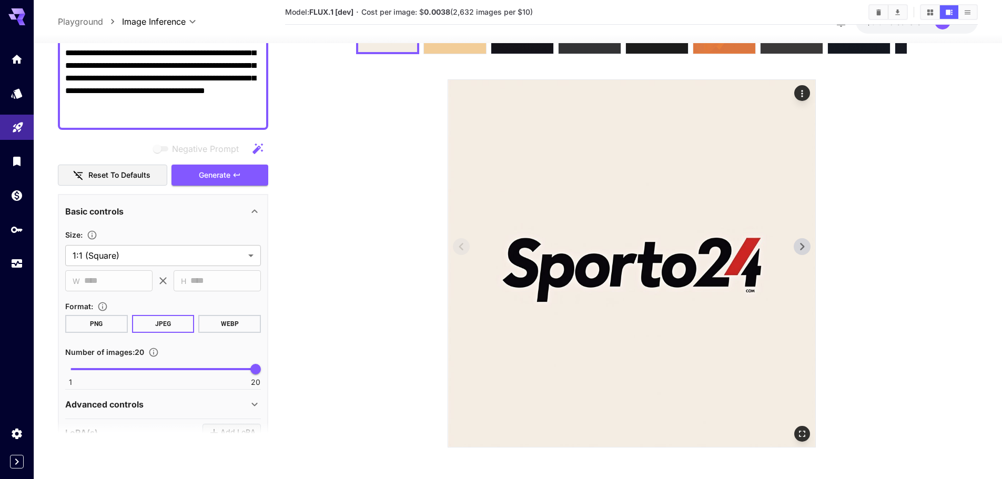
click at [796, 253] on icon at bounding box center [802, 247] width 16 height 16
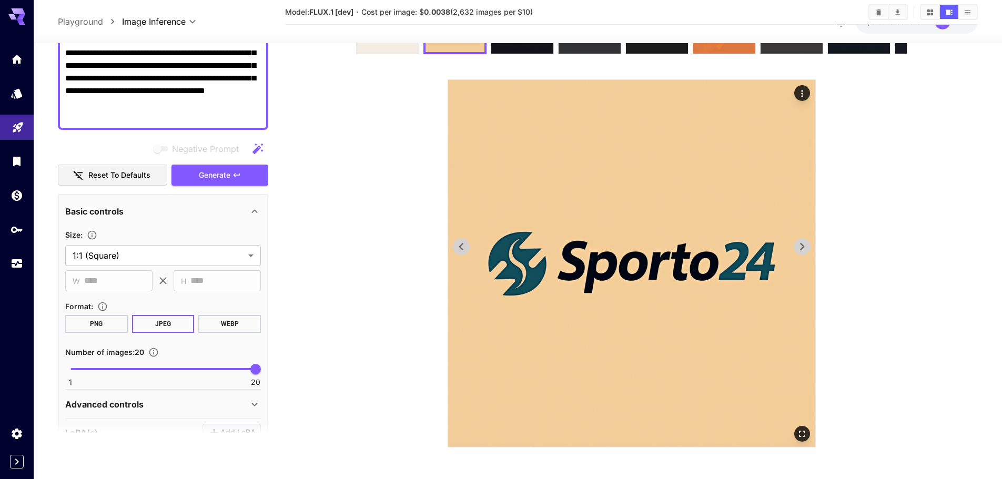
click at [796, 253] on icon at bounding box center [802, 247] width 16 height 16
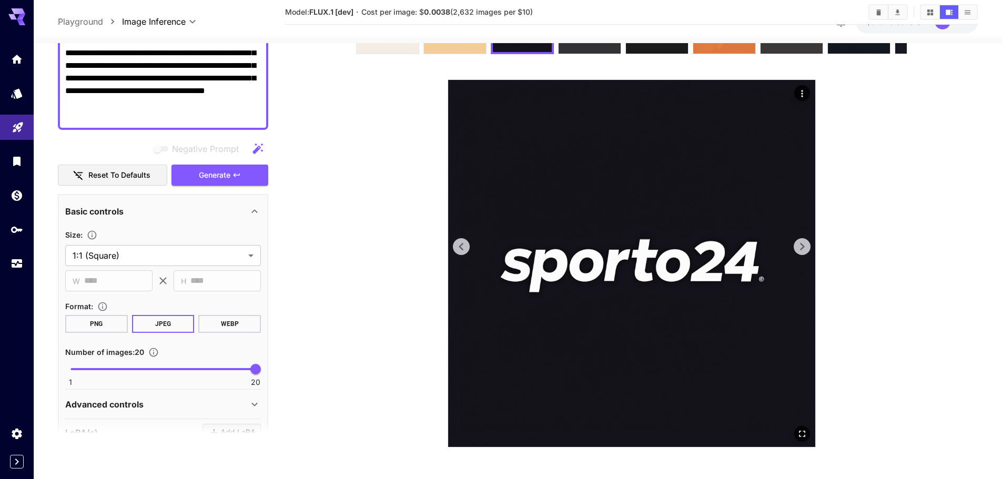
click at [796, 253] on icon at bounding box center [802, 247] width 16 height 16
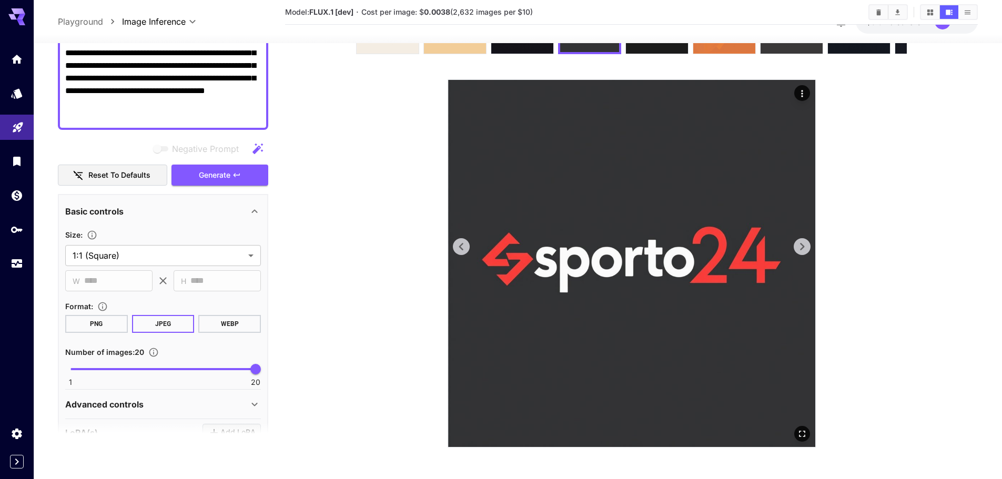
click at [796, 253] on icon at bounding box center [802, 247] width 16 height 16
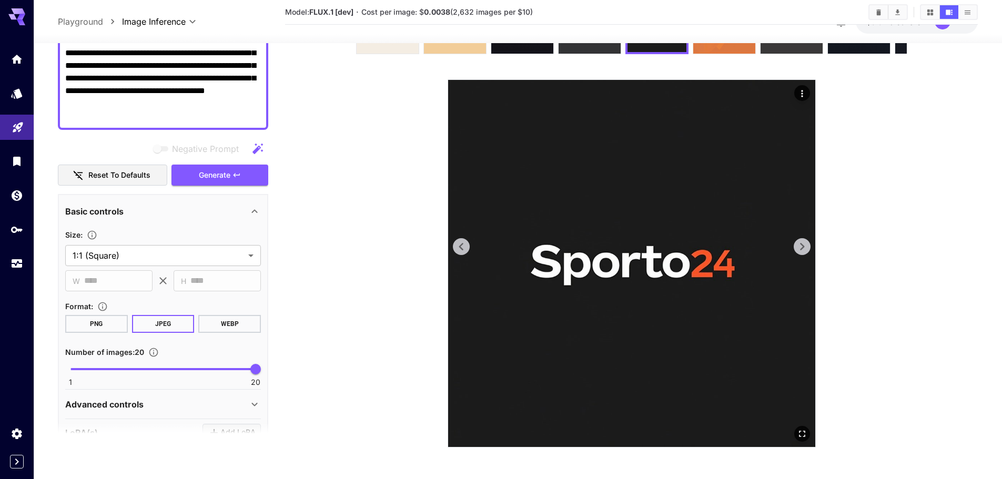
click at [796, 253] on icon at bounding box center [802, 247] width 16 height 16
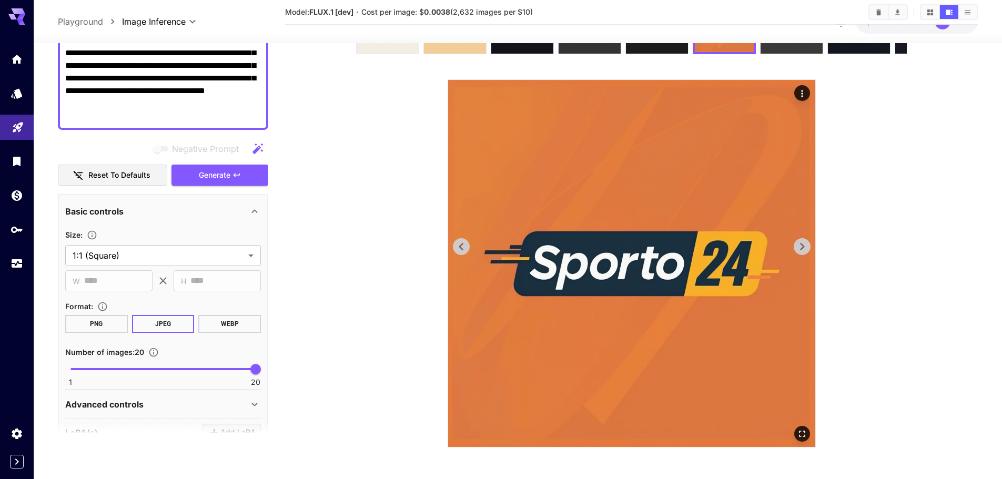
click at [796, 253] on icon at bounding box center [802, 247] width 16 height 16
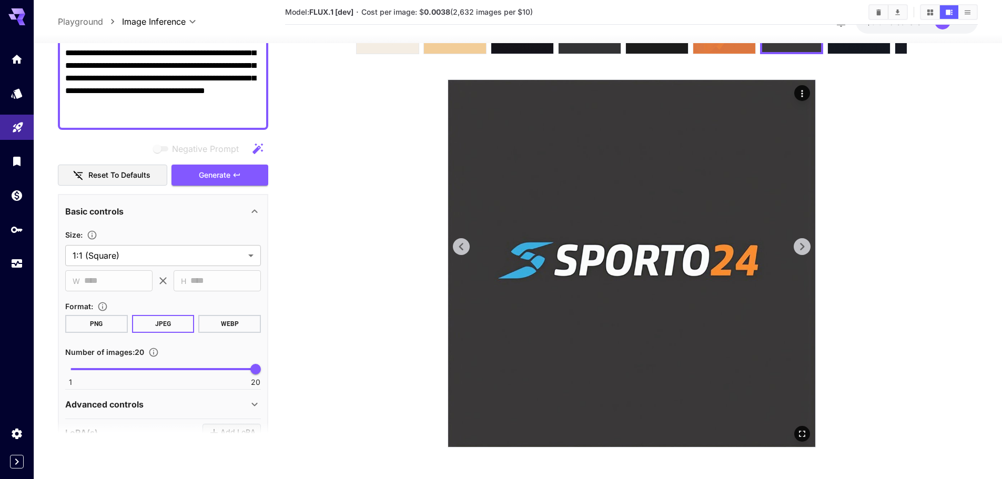
click at [796, 253] on icon at bounding box center [802, 247] width 16 height 16
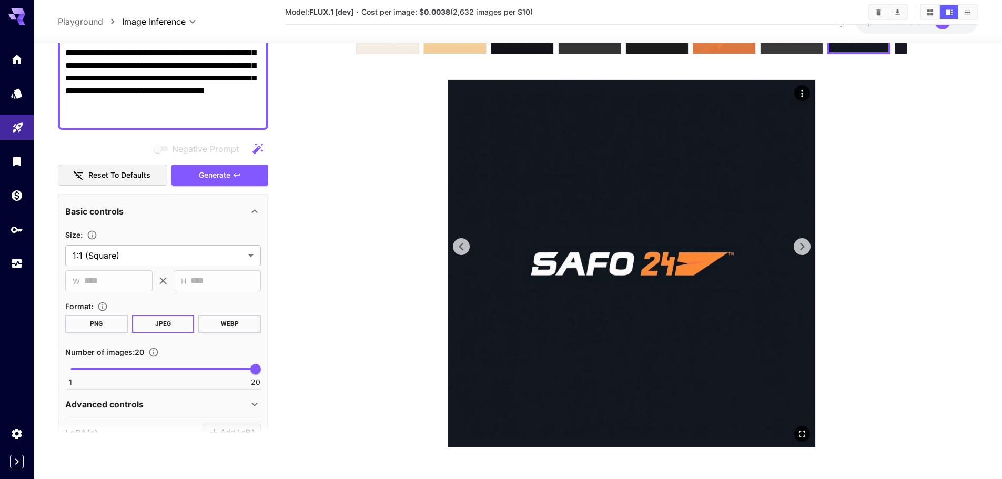
click at [796, 253] on icon at bounding box center [802, 247] width 16 height 16
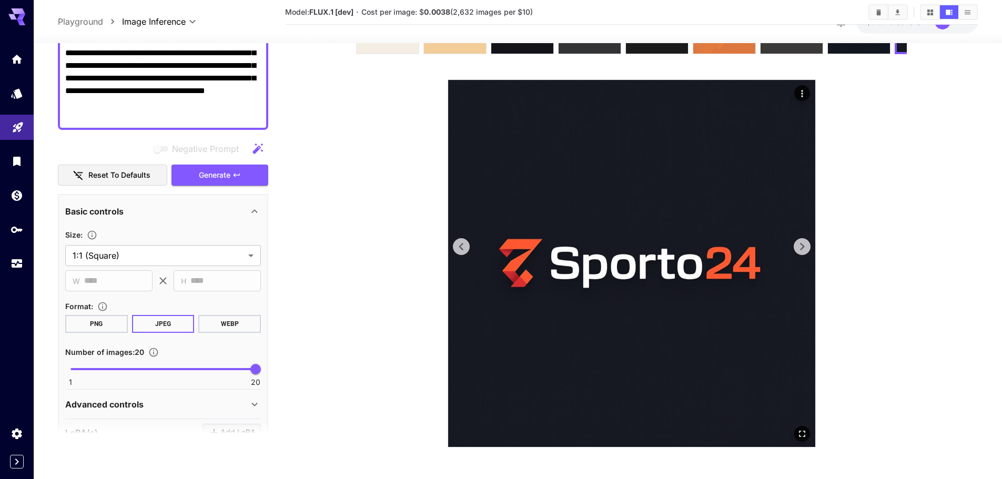
click at [462, 249] on icon at bounding box center [461, 246] width 4 height 7
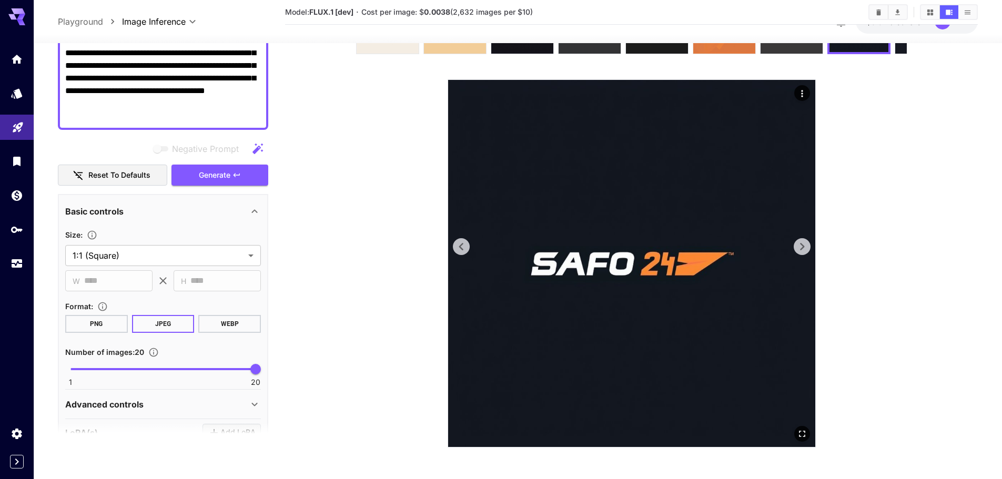
click at [808, 243] on icon at bounding box center [802, 247] width 16 height 16
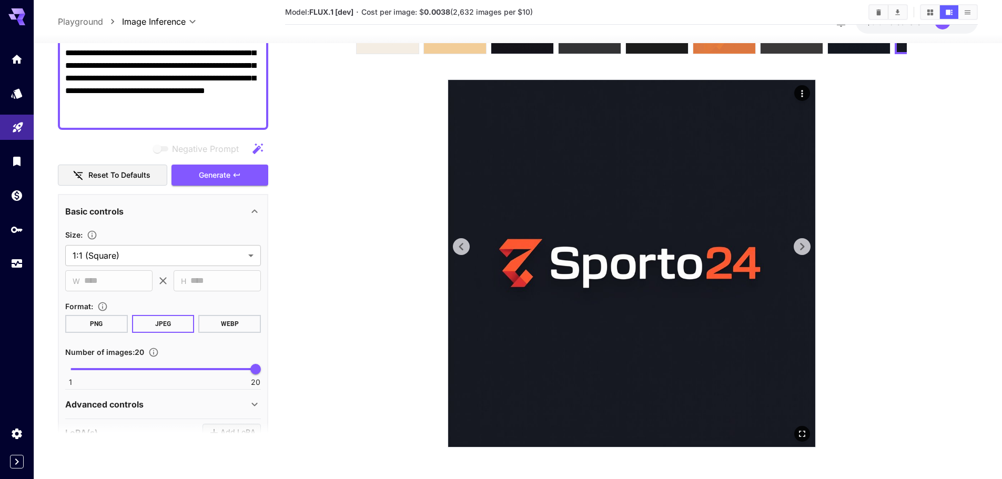
click at [808, 243] on icon at bounding box center [802, 247] width 16 height 16
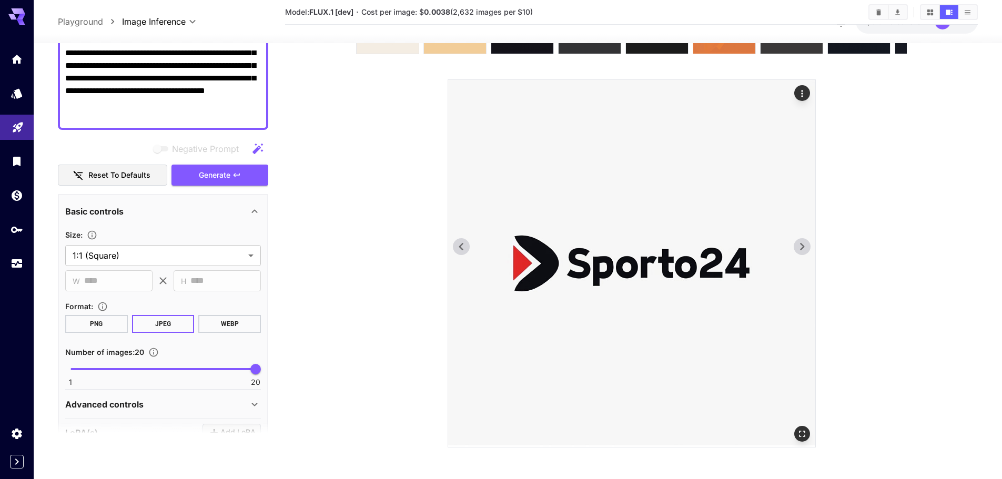
click at [808, 243] on icon at bounding box center [802, 247] width 16 height 16
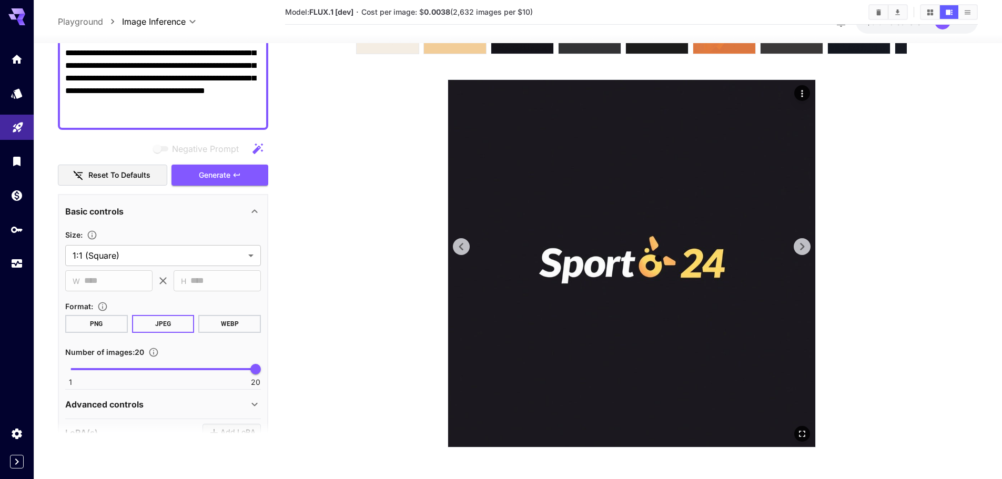
click at [808, 243] on icon at bounding box center [802, 247] width 16 height 16
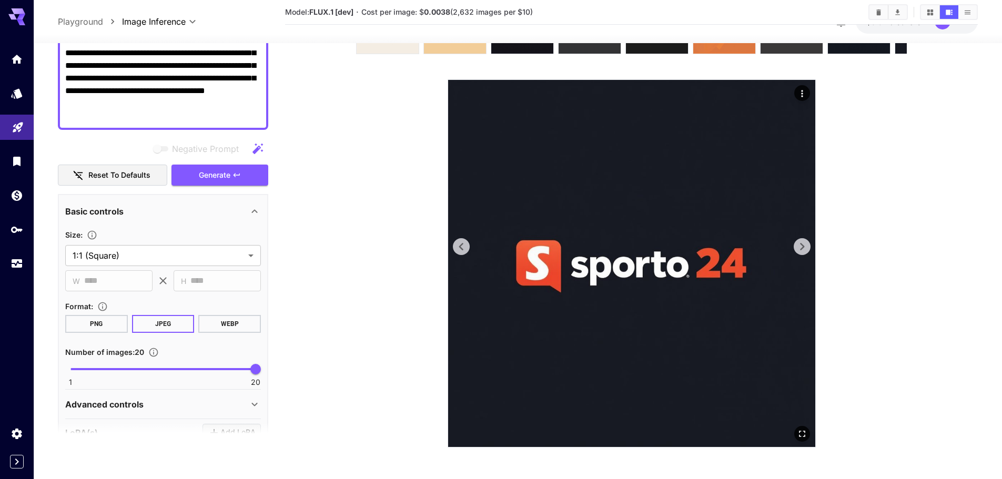
click at [808, 243] on icon at bounding box center [802, 247] width 16 height 16
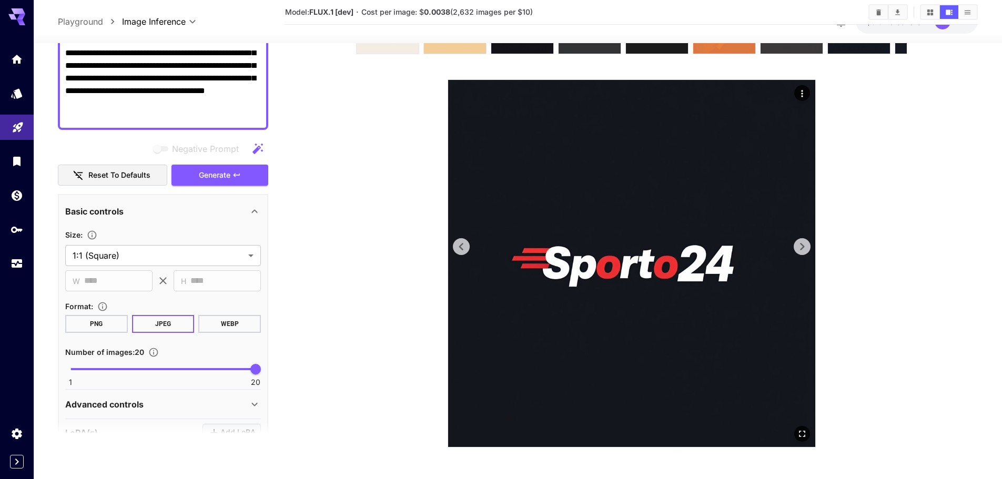
click at [808, 243] on icon at bounding box center [802, 247] width 16 height 16
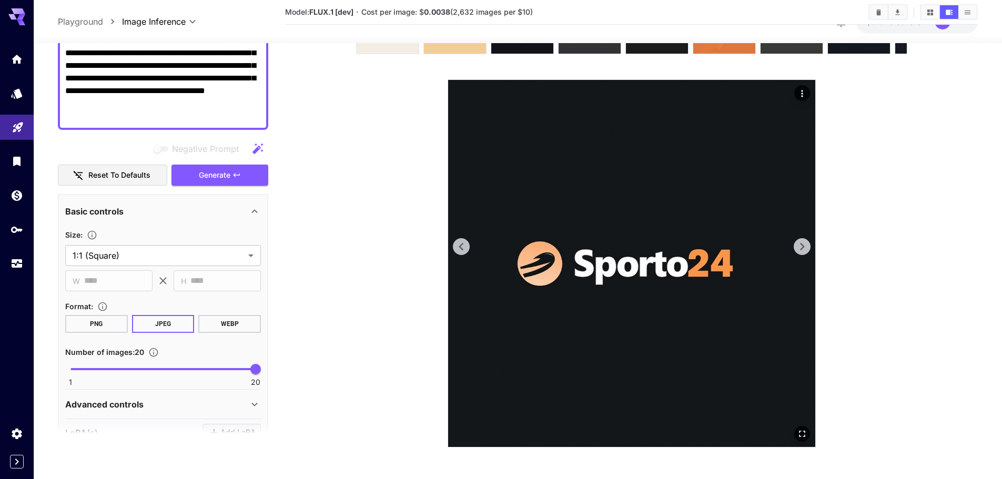
click at [459, 240] on icon at bounding box center [462, 247] width 16 height 16
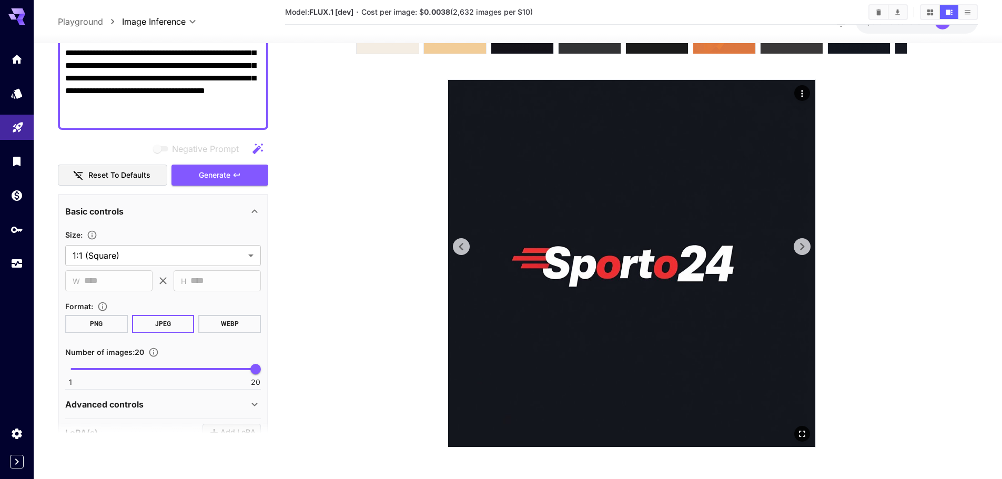
click at [808, 240] on icon at bounding box center [802, 247] width 16 height 16
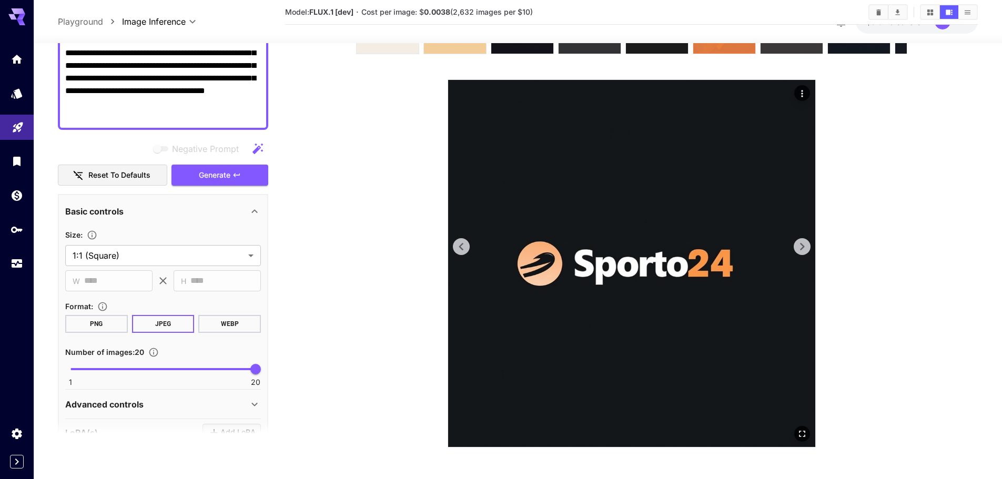
click at [808, 240] on icon at bounding box center [802, 247] width 16 height 16
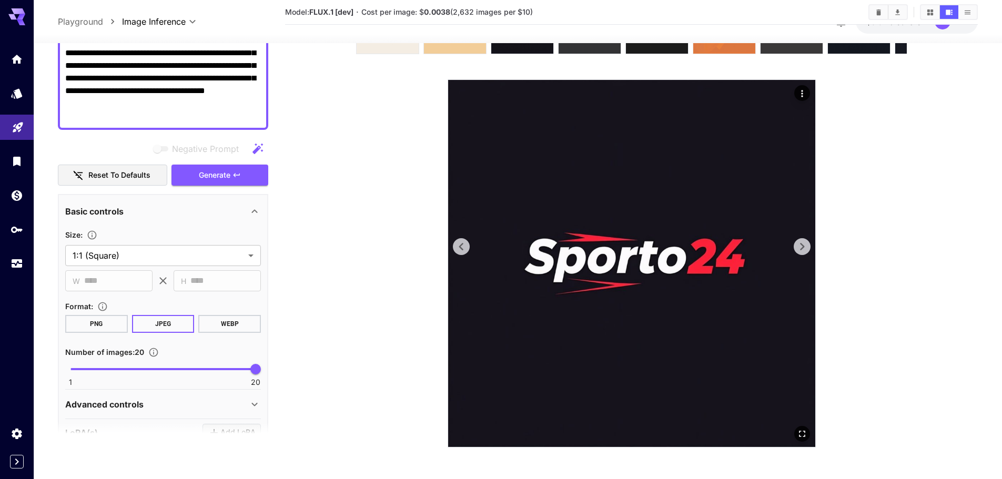
click at [808, 240] on icon at bounding box center [802, 247] width 16 height 16
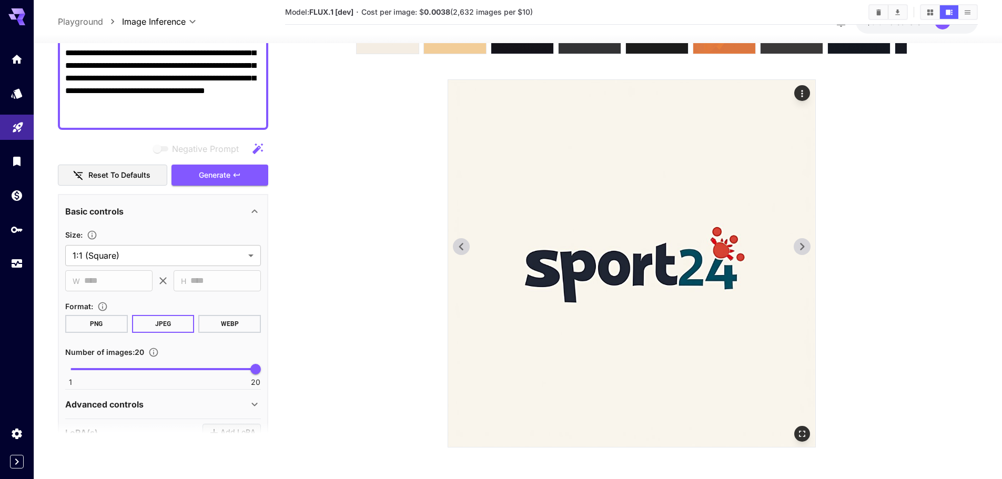
click at [808, 240] on icon at bounding box center [802, 247] width 16 height 16
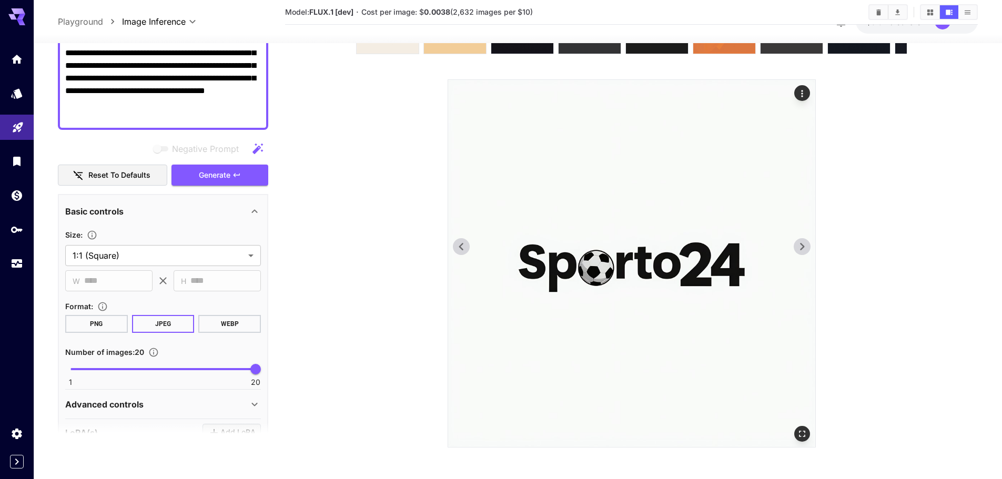
click at [808, 240] on icon at bounding box center [802, 247] width 16 height 16
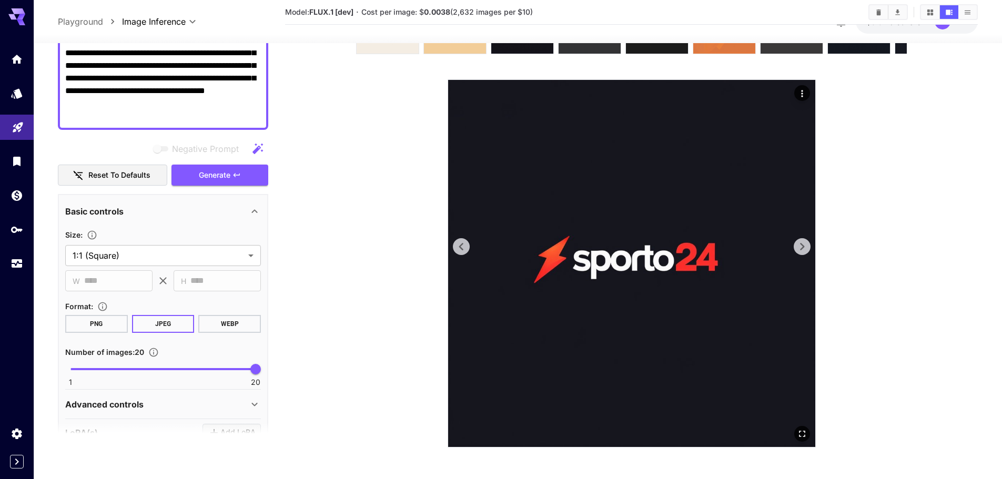
click at [808, 240] on icon at bounding box center [802, 247] width 16 height 16
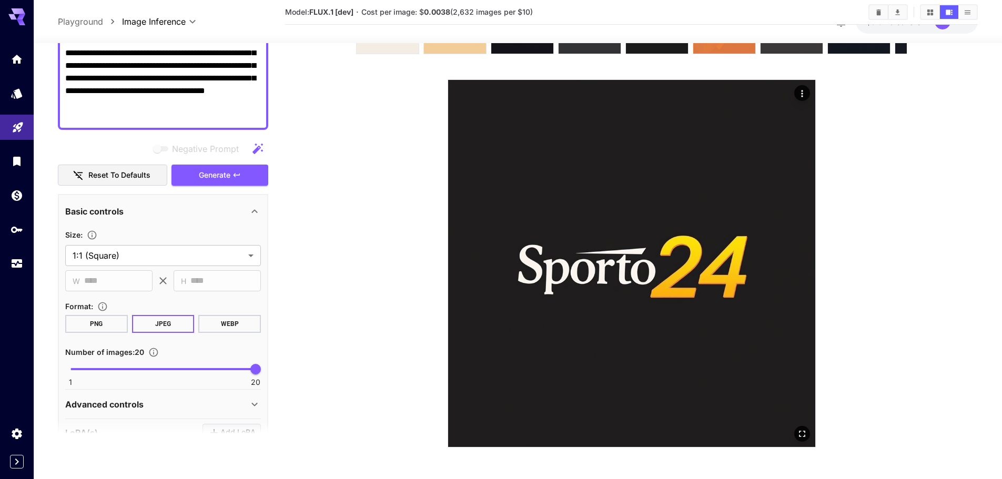
click at [472, 244] on img at bounding box center [631, 263] width 367 height 367
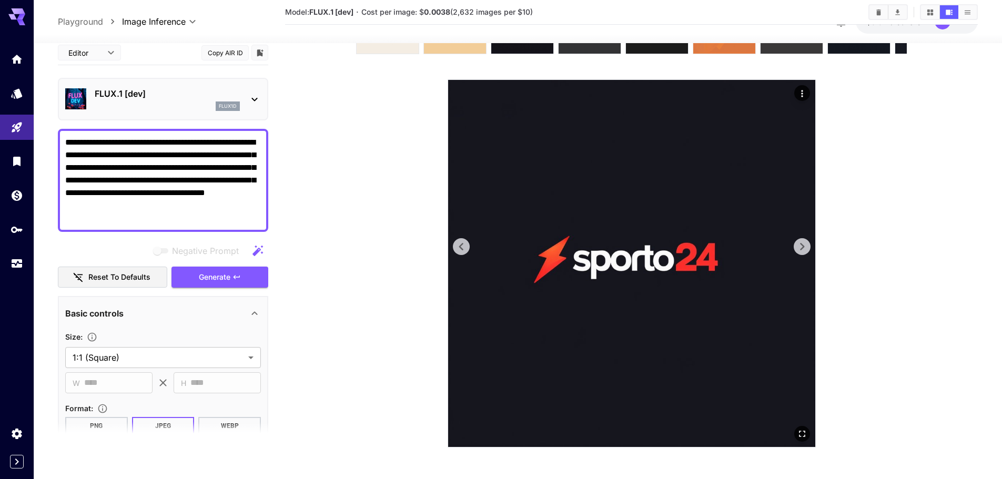
scroll to position [102, 0]
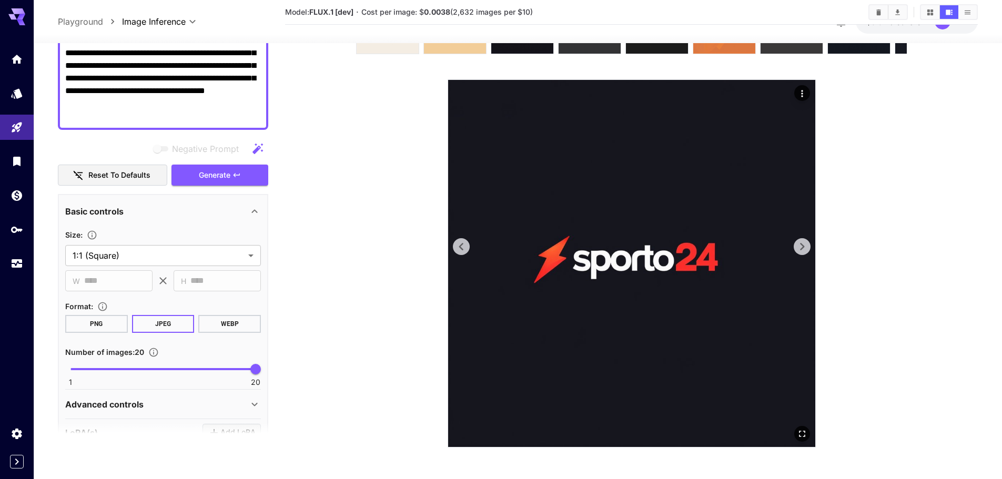
click at [791, 240] on img at bounding box center [631, 263] width 367 height 367
click at [796, 244] on icon at bounding box center [802, 247] width 16 height 16
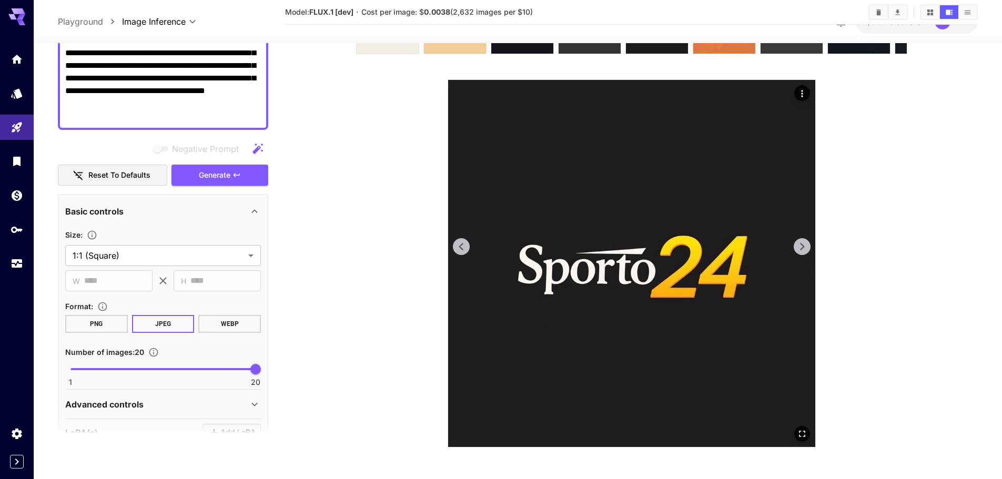
click at [460, 245] on icon at bounding box center [462, 247] width 16 height 16
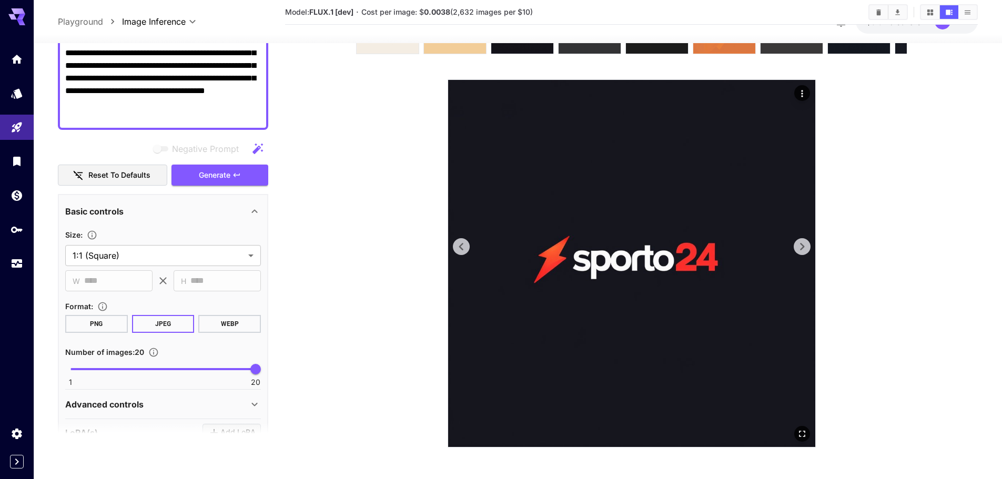
click at [806, 246] on icon at bounding box center [802, 247] width 16 height 16
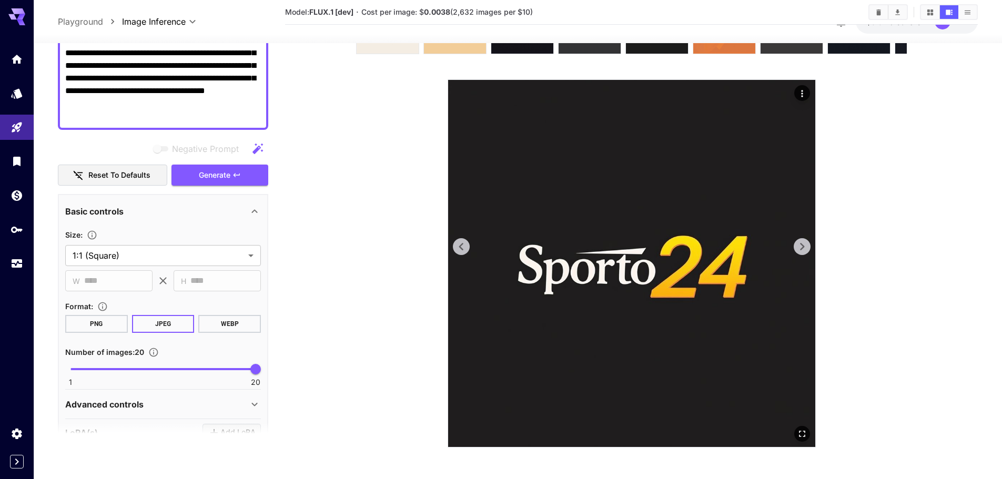
click at [806, 246] on icon at bounding box center [802, 247] width 16 height 16
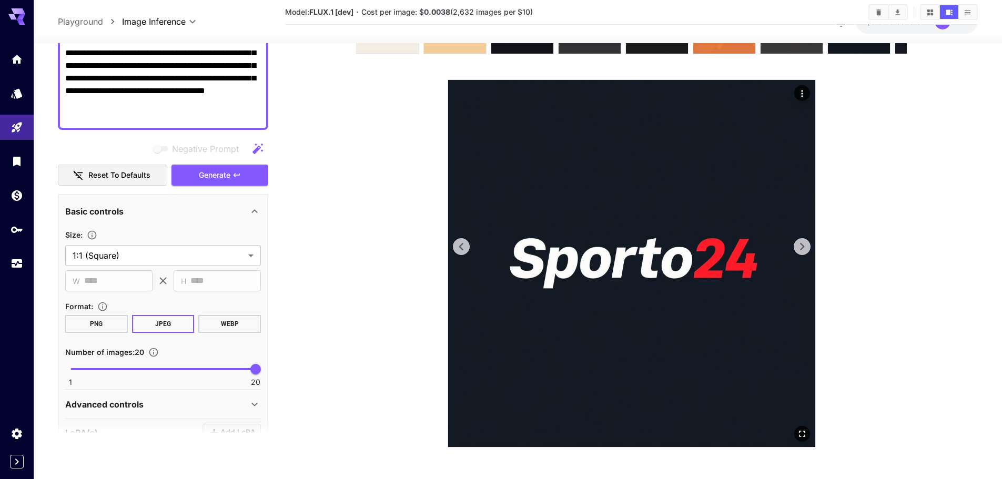
click at [806, 246] on icon at bounding box center [802, 247] width 16 height 16
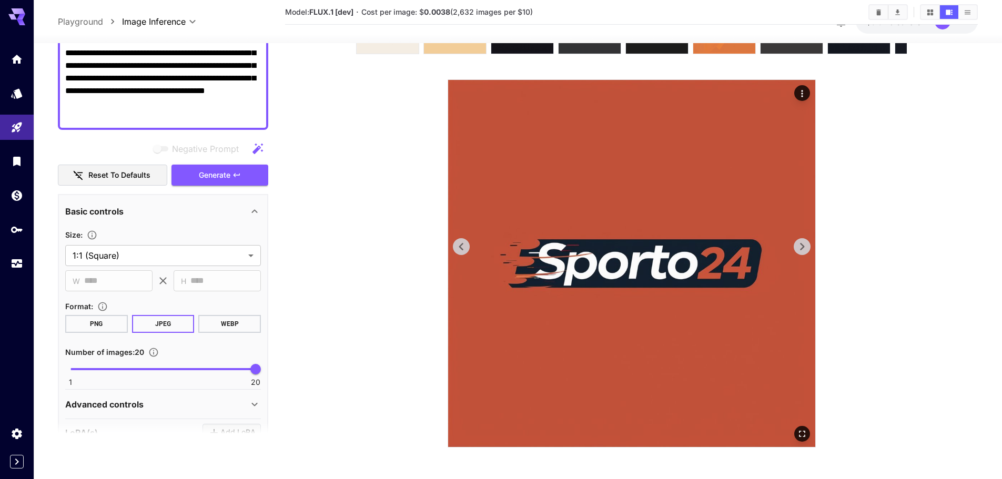
click at [806, 246] on icon at bounding box center [802, 247] width 16 height 16
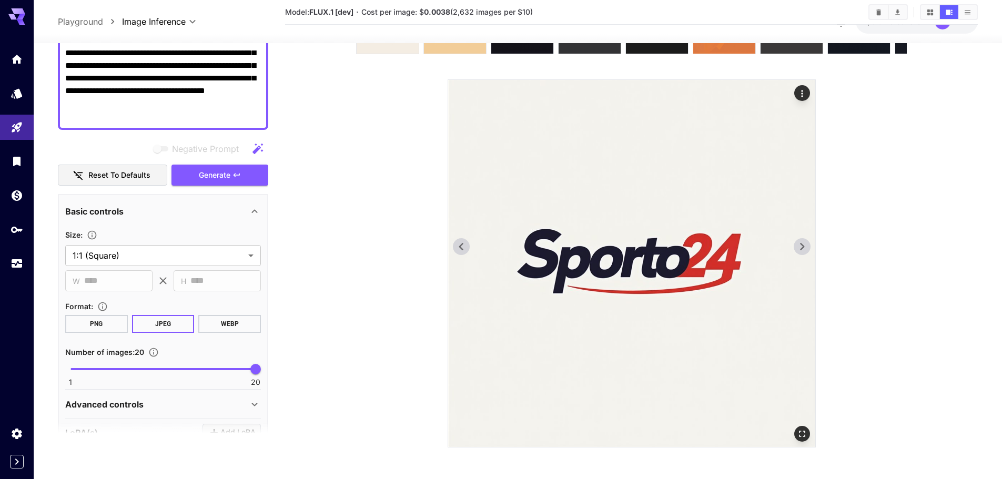
click at [806, 246] on icon at bounding box center [802, 247] width 16 height 16
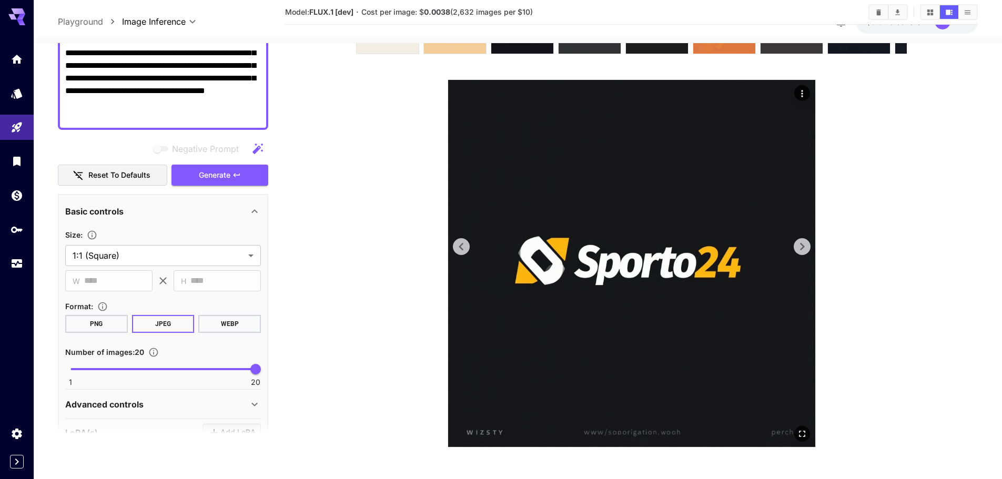
click at [806, 246] on icon at bounding box center [802, 247] width 16 height 16
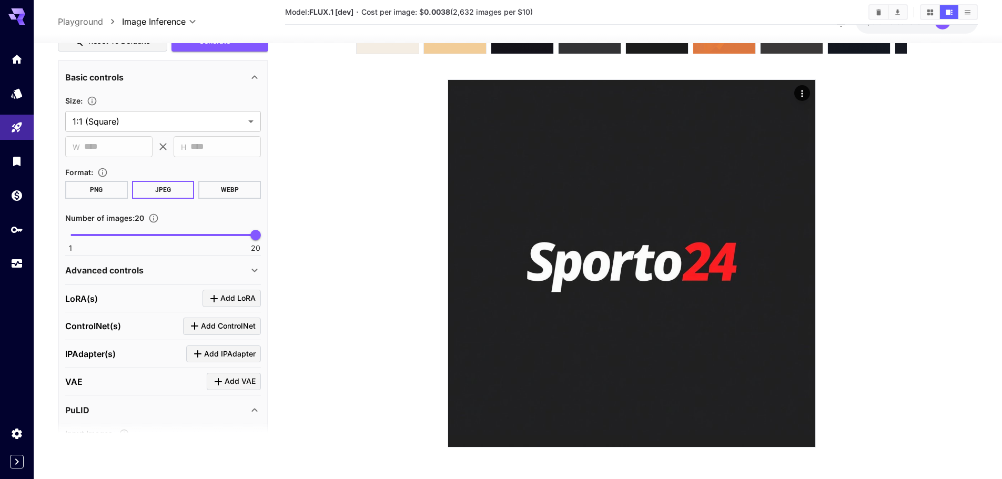
scroll to position [260, 0]
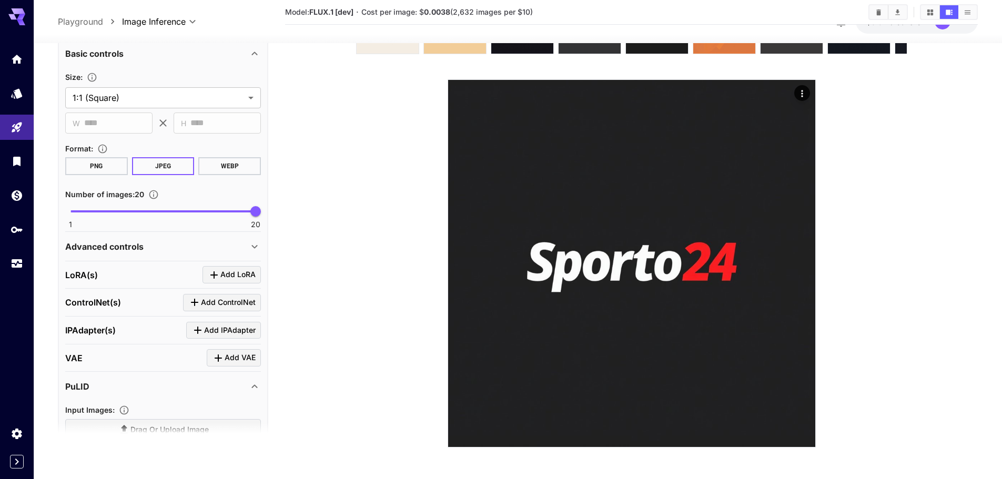
click at [145, 245] on div "Advanced controls" at bounding box center [156, 246] width 183 height 13
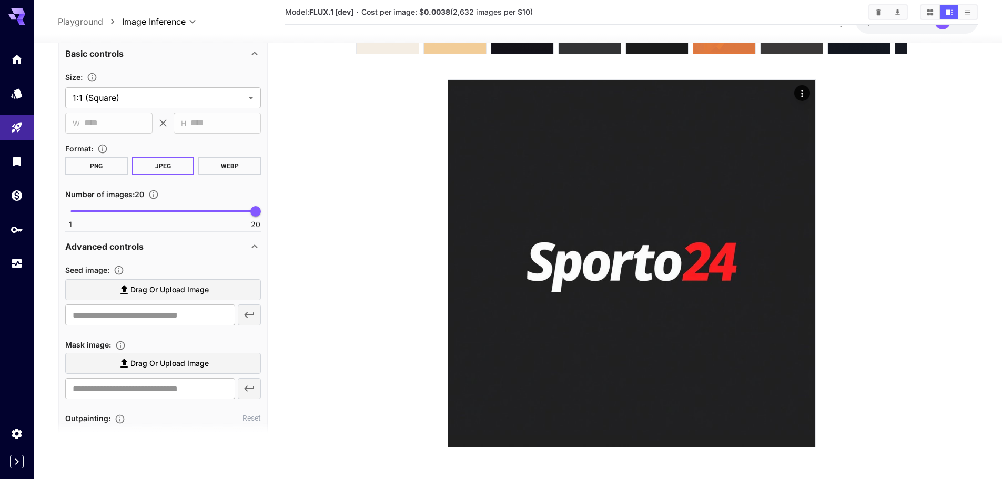
click at [145, 245] on div "Advanced controls" at bounding box center [156, 246] width 183 height 13
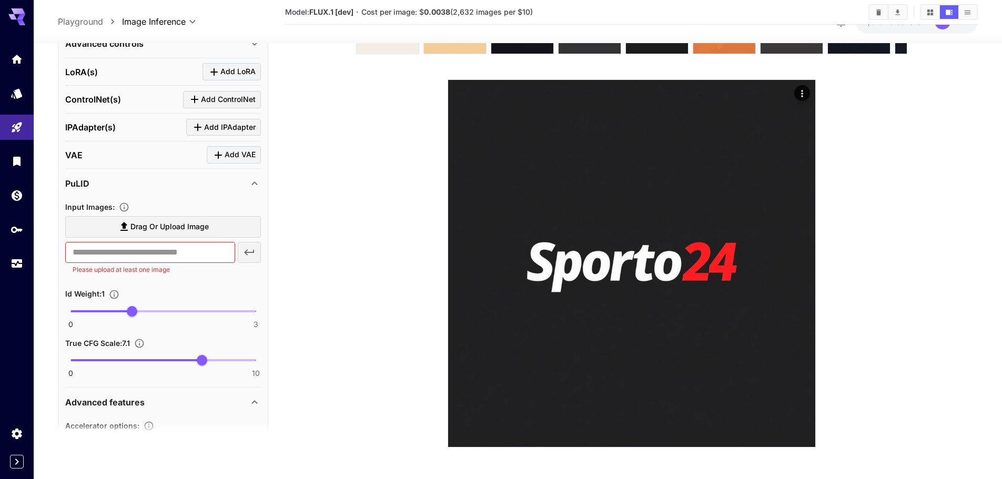
scroll to position [470, 0]
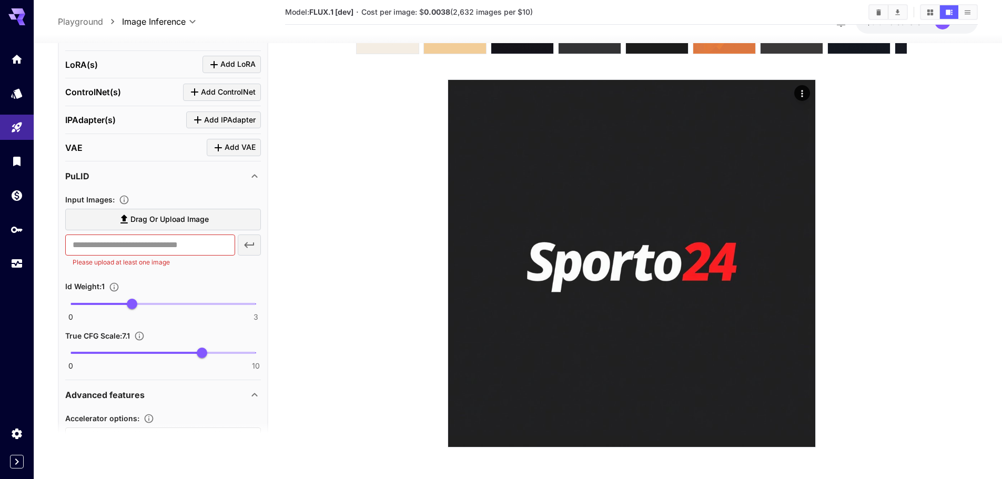
click at [150, 311] on span "0 3 1" at bounding box center [163, 304] width 185 height 16
type input "*"
drag, startPoint x: 151, startPoint y: 308, endPoint x: 290, endPoint y: 304, distance: 139.5
click at [290, 304] on main "**********" at bounding box center [518, 207] width 920 height 498
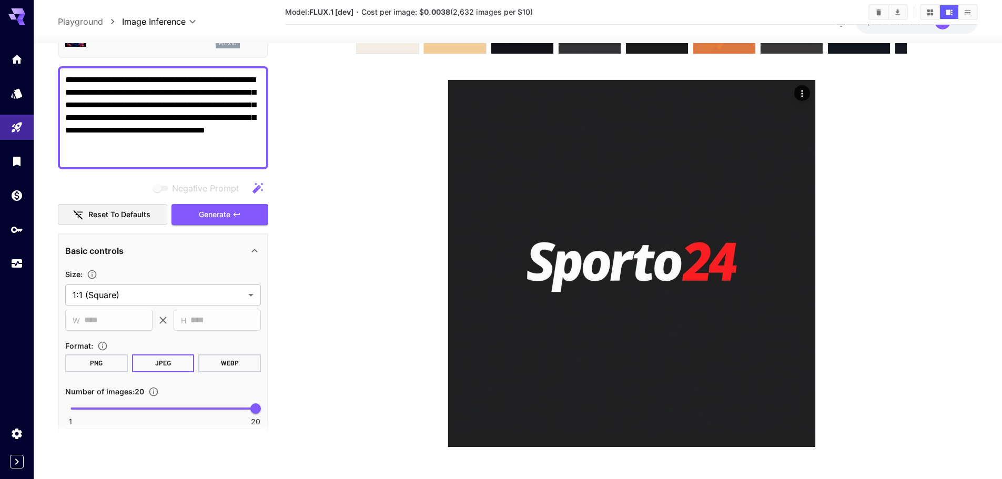
scroll to position [49, 0]
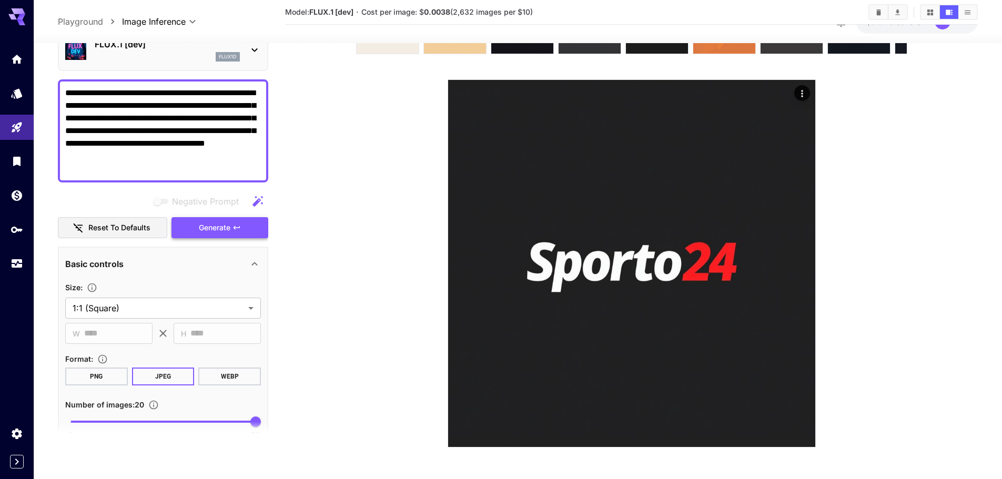
click at [223, 227] on span "Generate" at bounding box center [215, 227] width 32 height 13
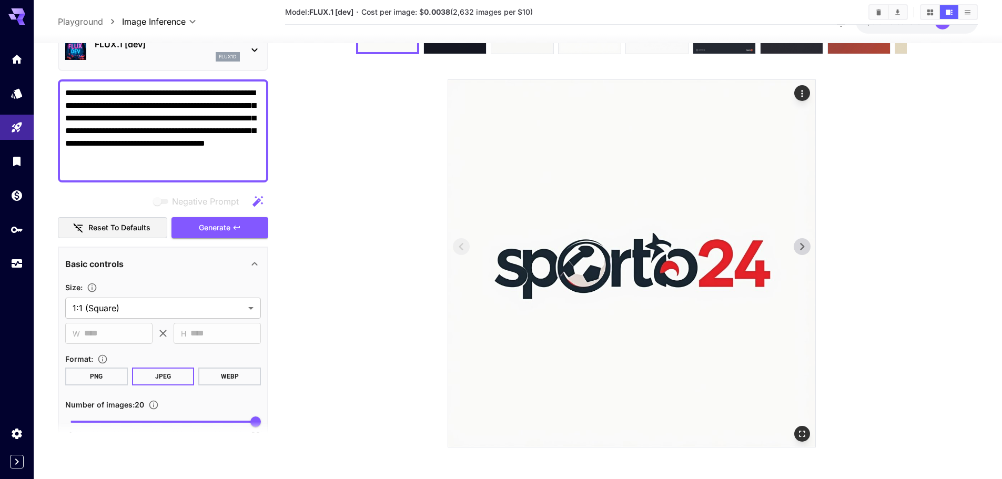
click at [809, 246] on icon at bounding box center [802, 247] width 16 height 16
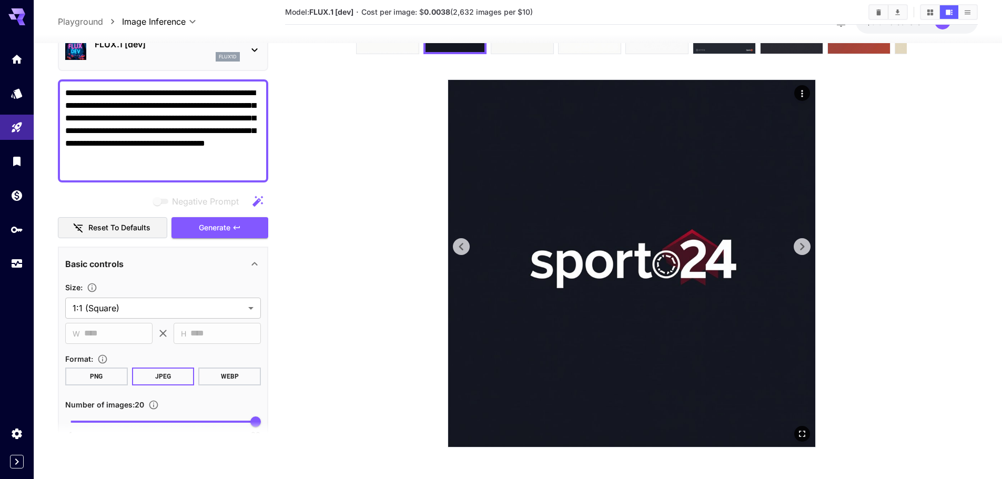
click at [809, 246] on icon at bounding box center [802, 247] width 16 height 16
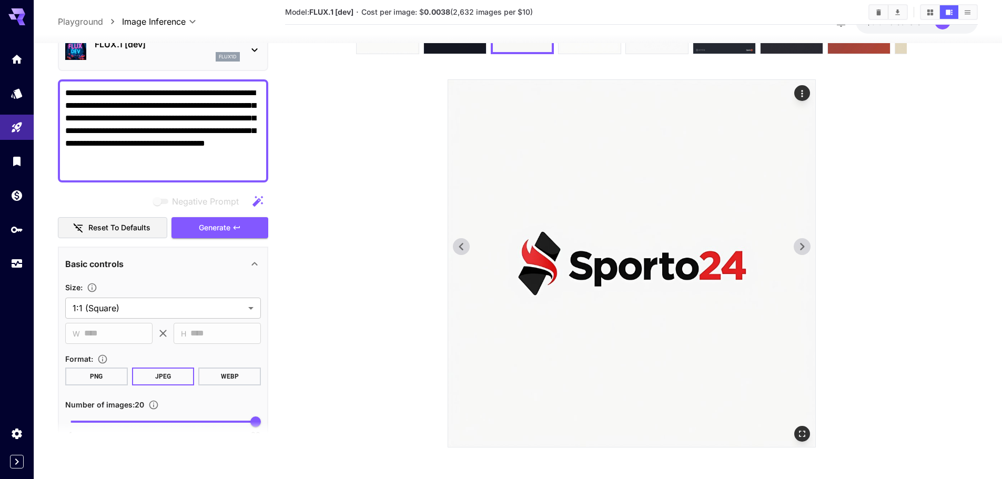
click at [809, 246] on icon at bounding box center [802, 247] width 16 height 16
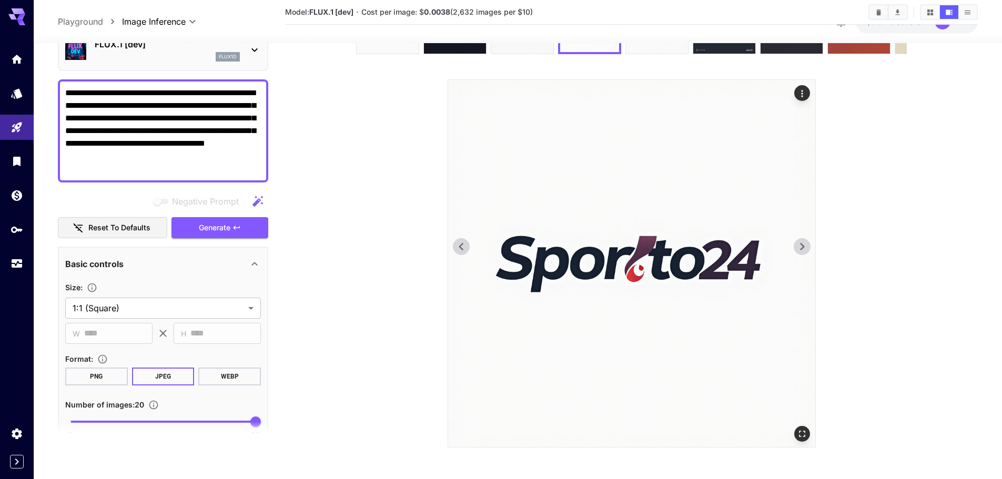
click at [809, 246] on icon at bounding box center [802, 247] width 16 height 16
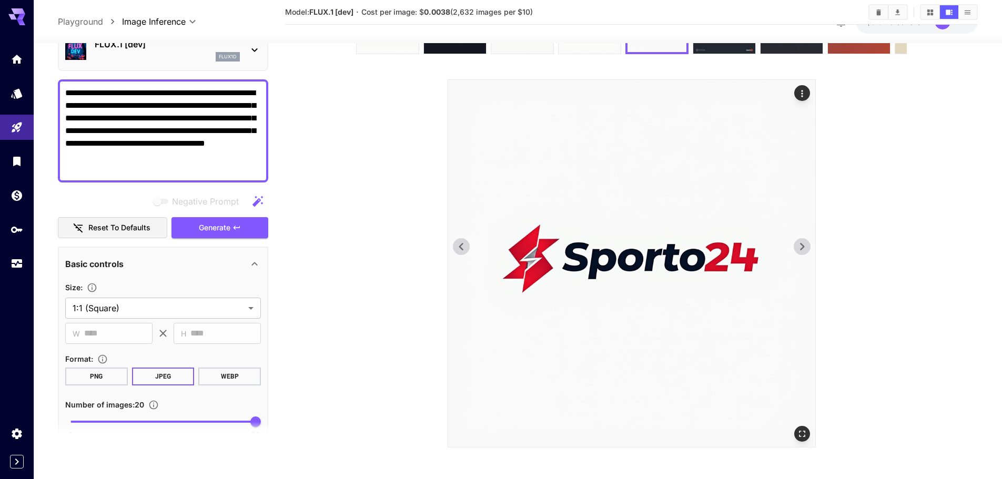
click at [809, 246] on icon at bounding box center [802, 247] width 16 height 16
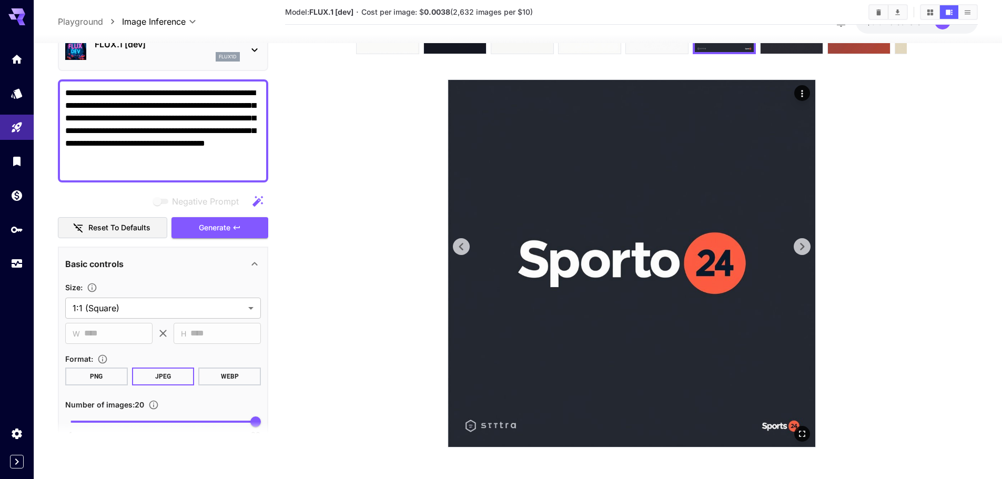
click at [809, 246] on icon at bounding box center [802, 247] width 16 height 16
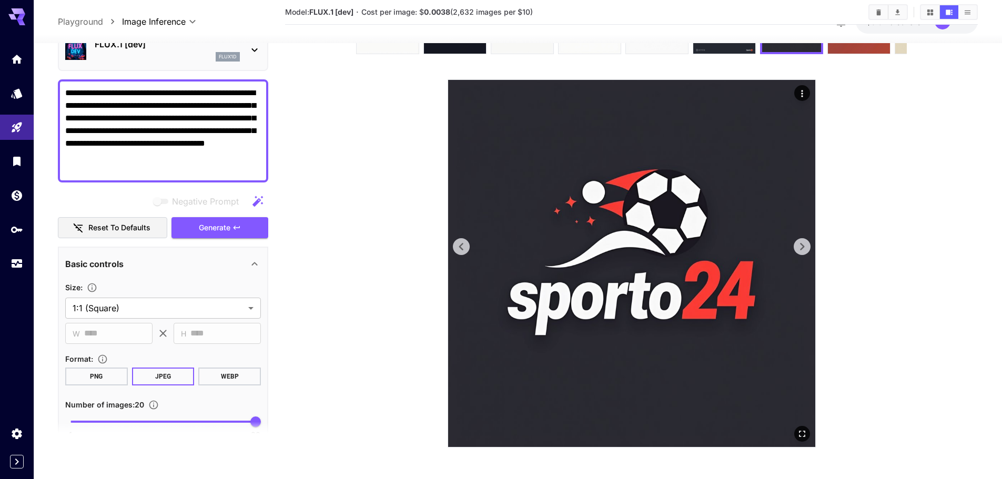
click at [809, 246] on icon at bounding box center [802, 247] width 16 height 16
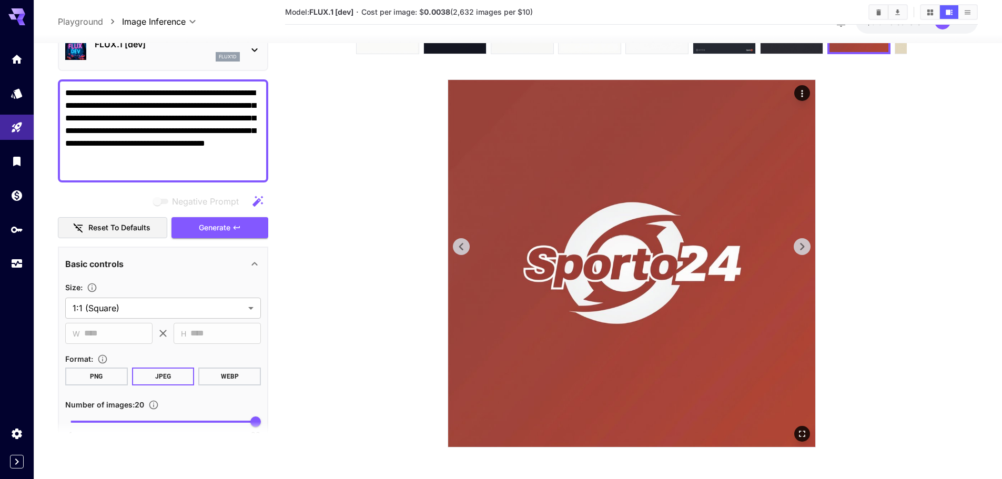
click at [467, 246] on icon at bounding box center [462, 247] width 16 height 16
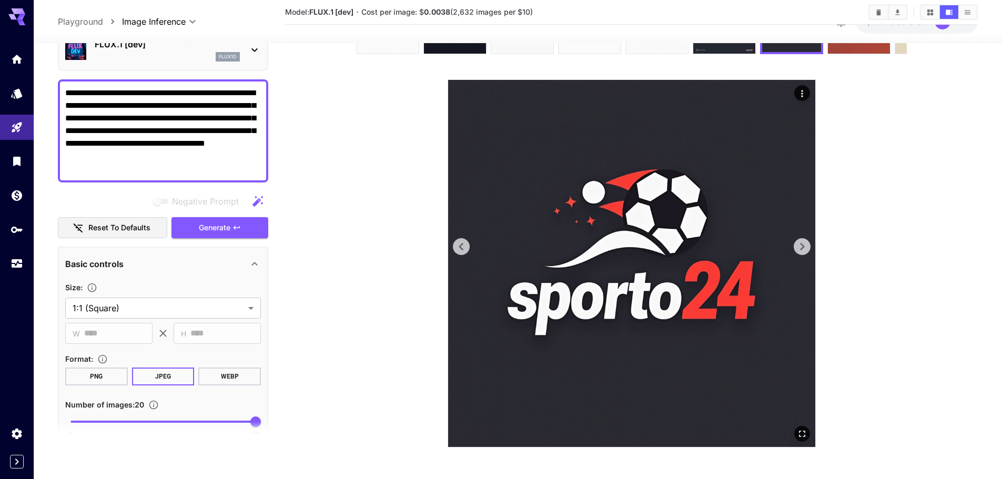
click at [803, 247] on icon at bounding box center [802, 246] width 4 height 7
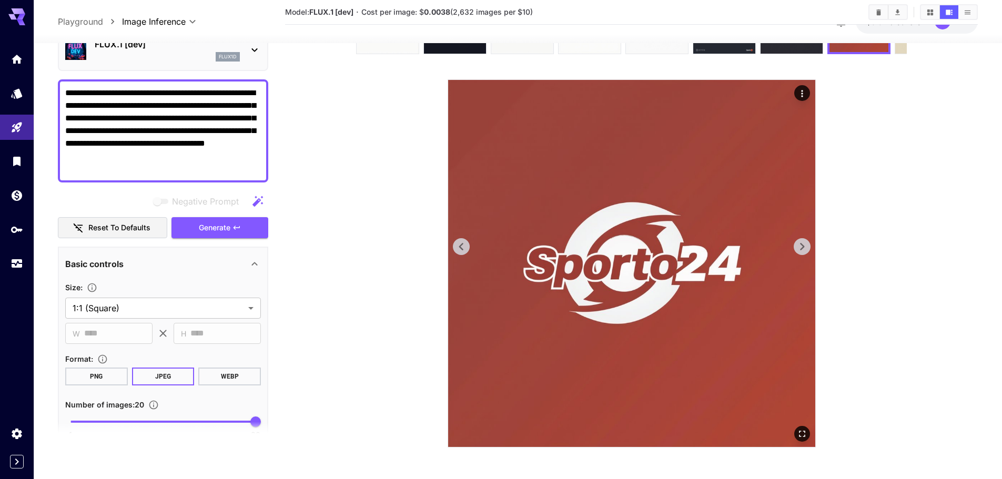
click at [803, 247] on icon at bounding box center [802, 246] width 4 height 7
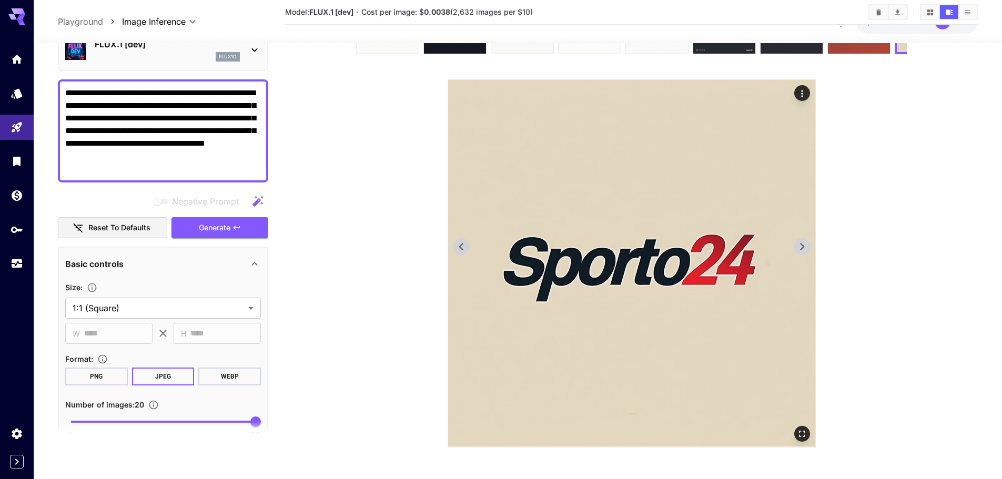
click at [803, 247] on icon at bounding box center [802, 246] width 4 height 7
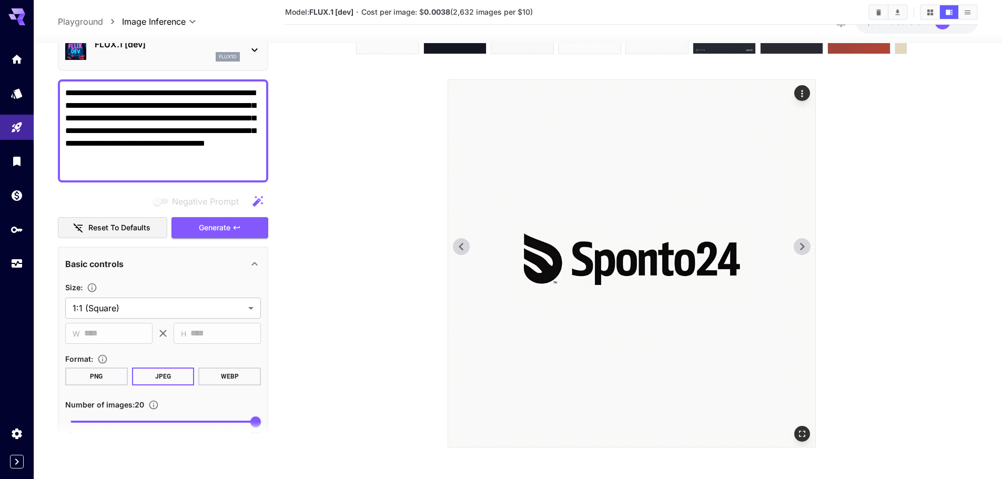
click at [803, 247] on icon at bounding box center [802, 246] width 4 height 7
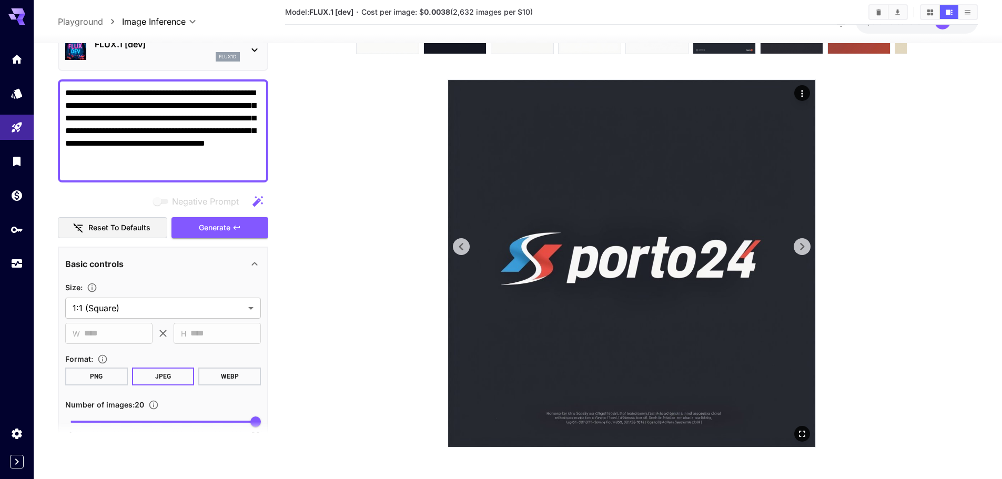
click at [803, 247] on icon at bounding box center [802, 246] width 4 height 7
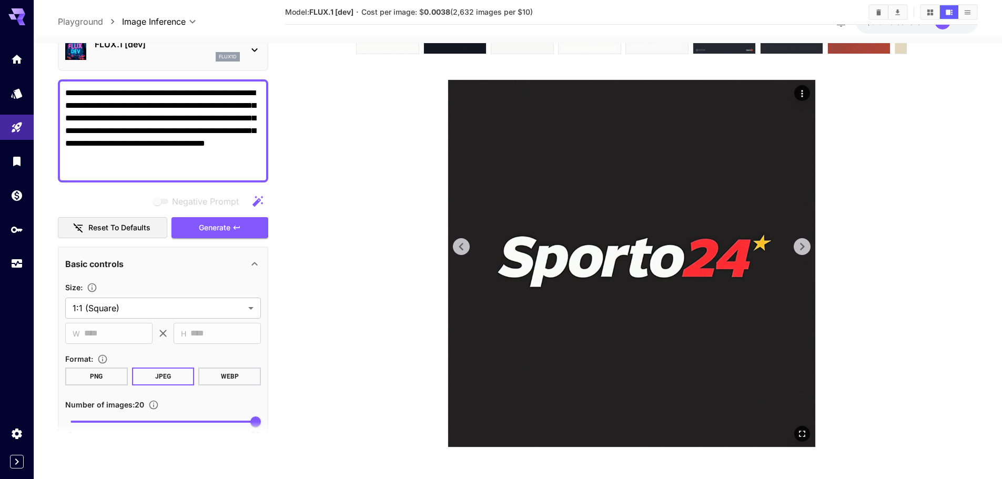
click at [803, 247] on icon at bounding box center [802, 246] width 4 height 7
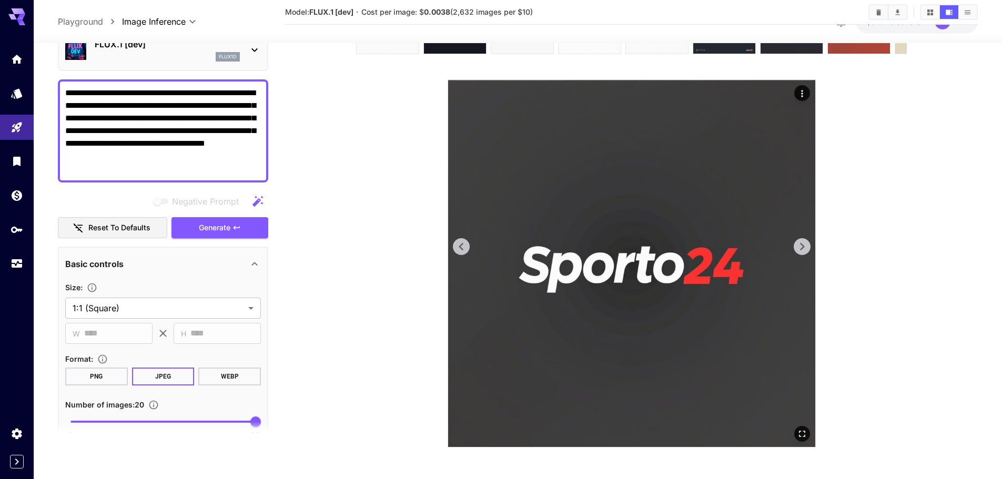
click at [803, 247] on icon at bounding box center [802, 246] width 4 height 7
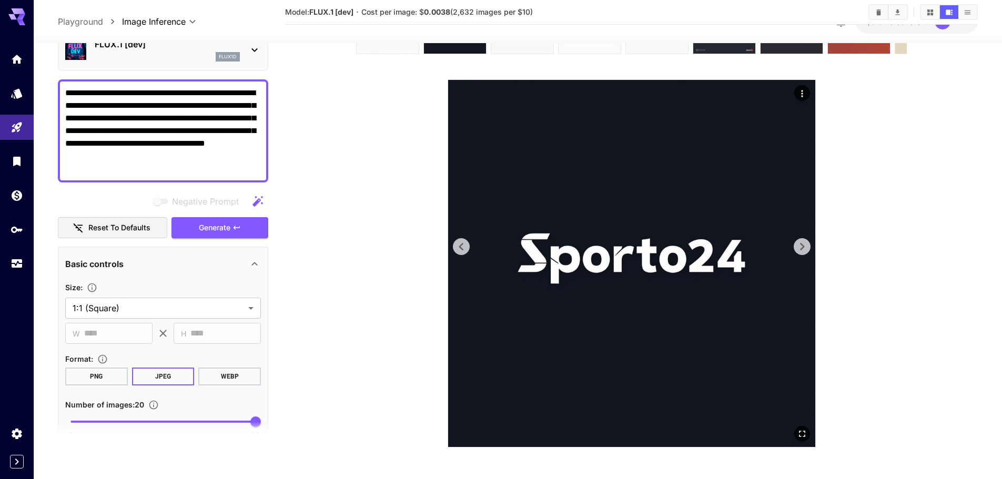
click at [803, 247] on icon at bounding box center [802, 246] width 4 height 7
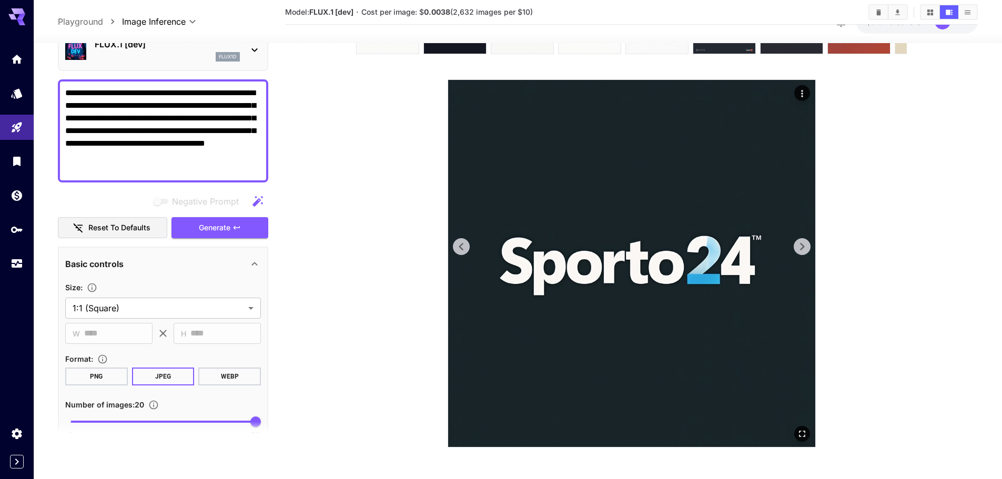
click at [803, 247] on icon at bounding box center [802, 246] width 4 height 7
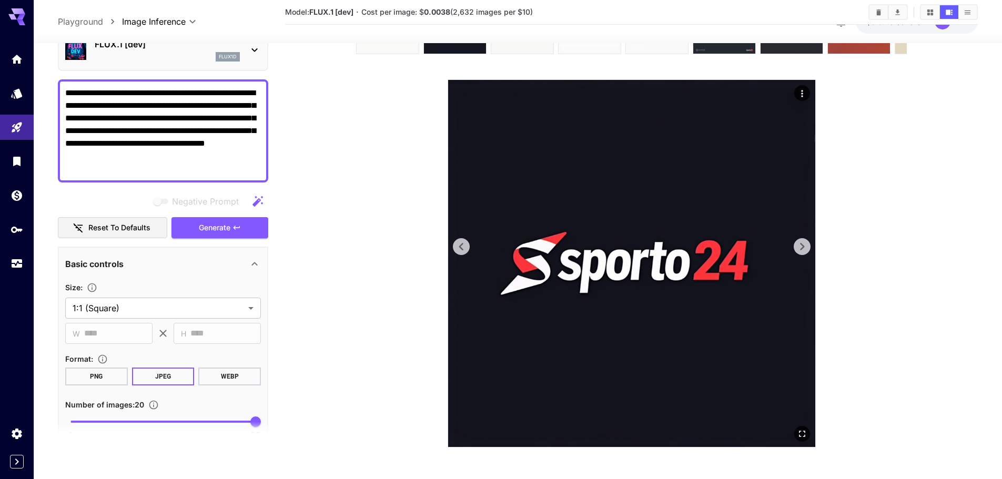
click at [465, 247] on icon at bounding box center [462, 247] width 16 height 16
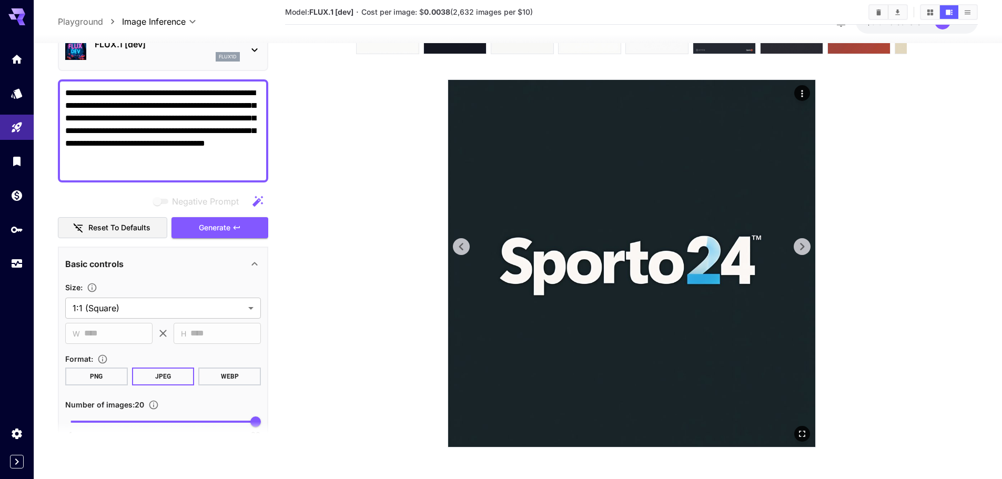
click at [810, 248] on icon at bounding box center [802, 247] width 16 height 16
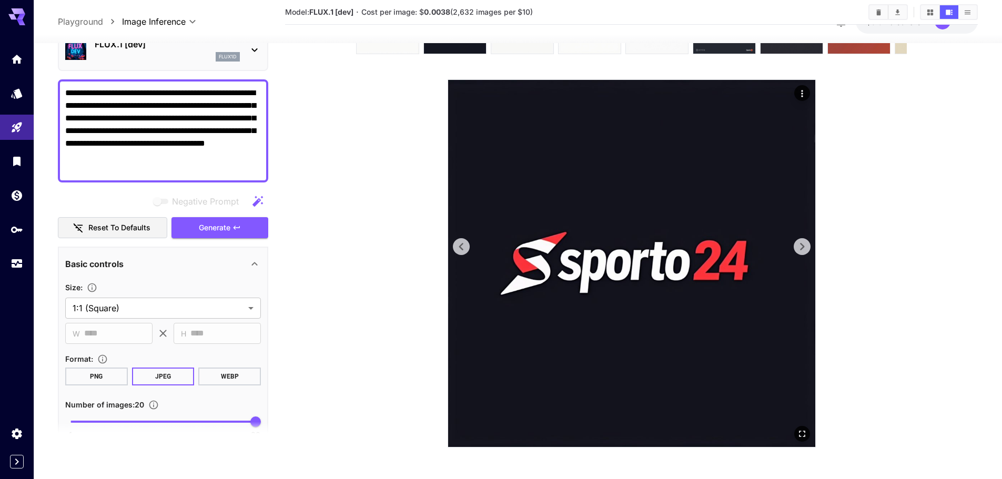
click at [809, 248] on icon at bounding box center [802, 247] width 16 height 16
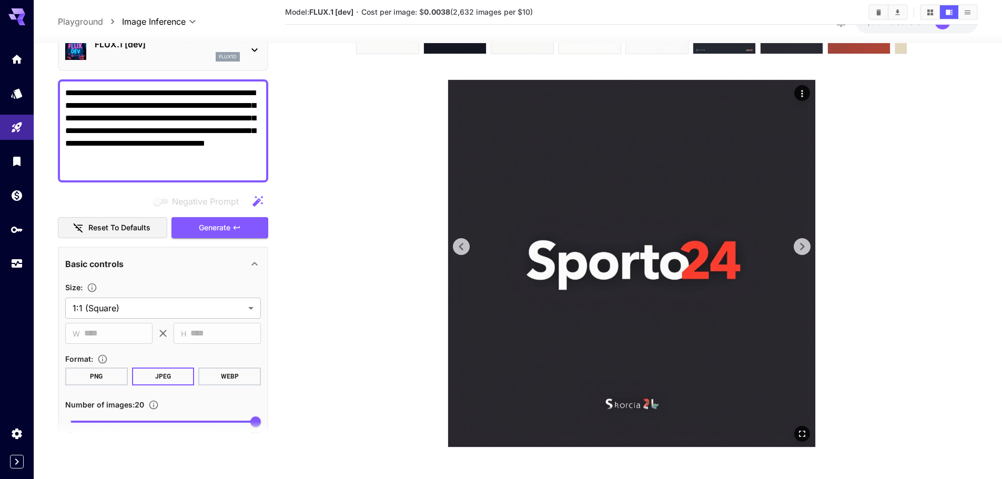
click at [809, 248] on icon at bounding box center [802, 247] width 16 height 16
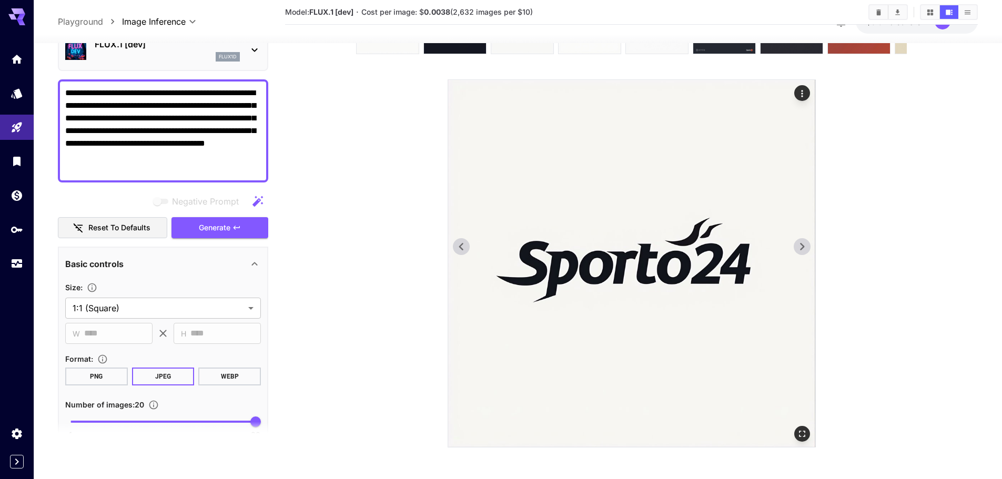
click at [809, 248] on icon at bounding box center [802, 247] width 16 height 16
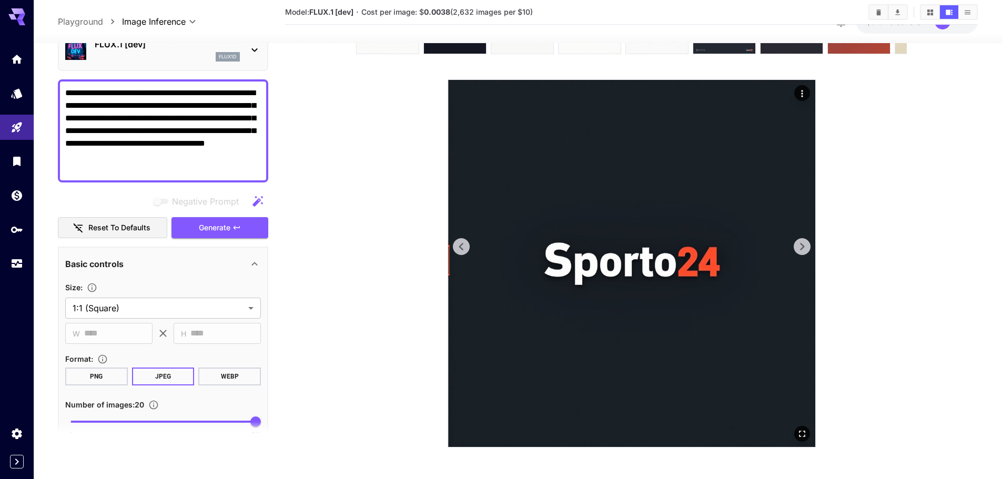
click at [809, 248] on icon at bounding box center [802, 247] width 16 height 16
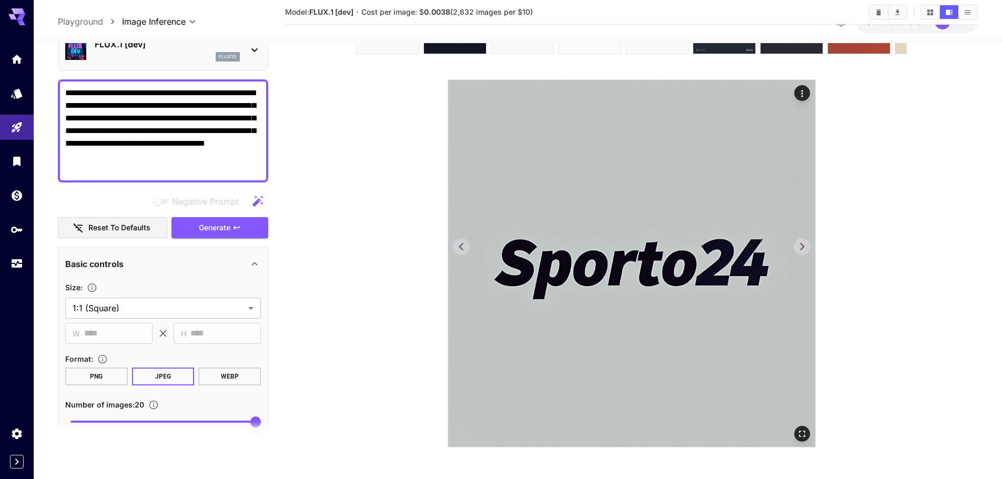
click at [809, 248] on icon at bounding box center [802, 247] width 16 height 16
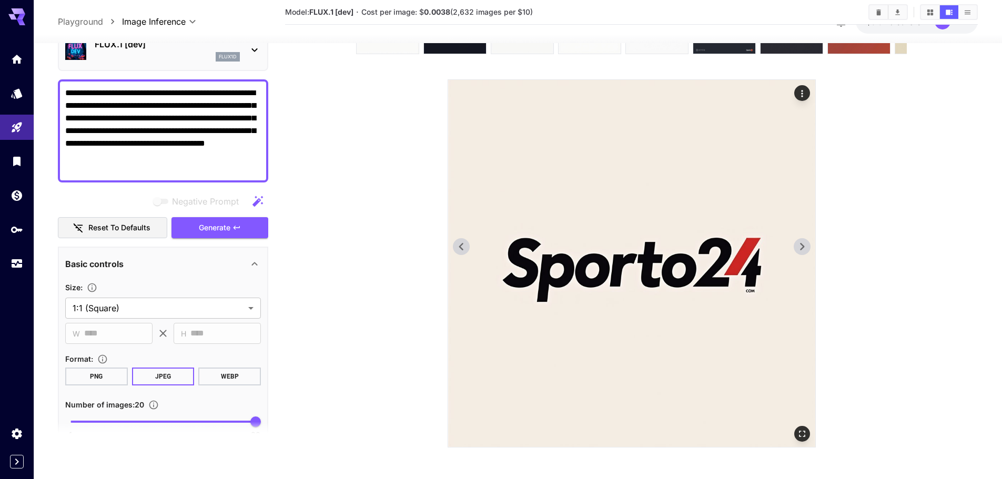
click at [809, 248] on icon at bounding box center [802, 247] width 16 height 16
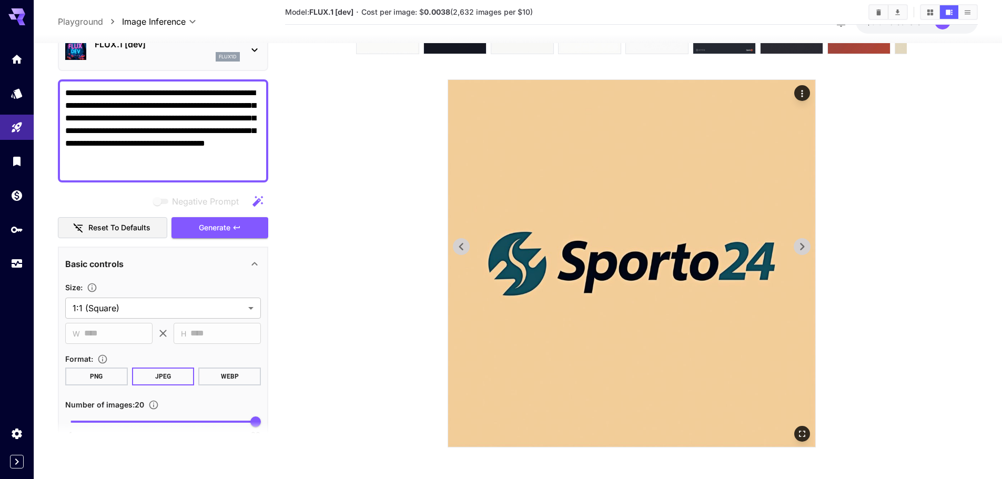
click at [809, 248] on icon at bounding box center [802, 247] width 16 height 16
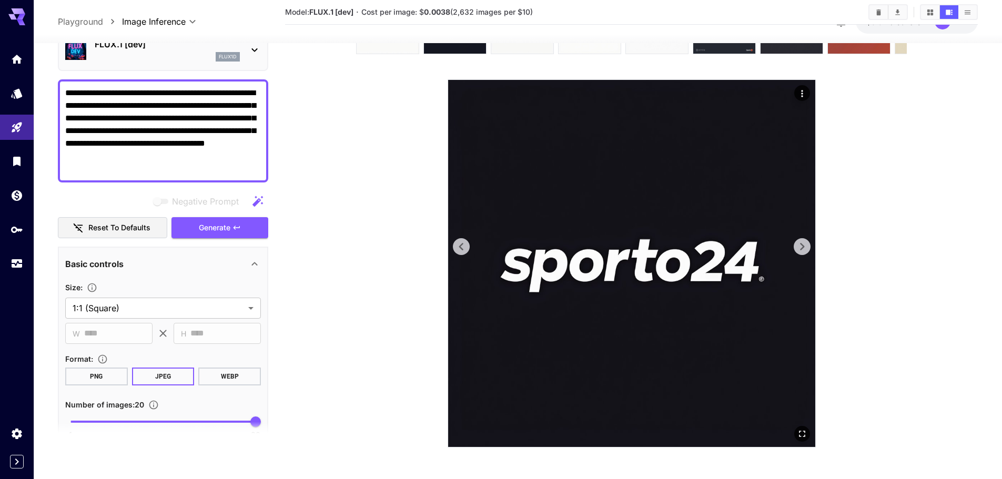
click at [809, 248] on icon at bounding box center [802, 247] width 16 height 16
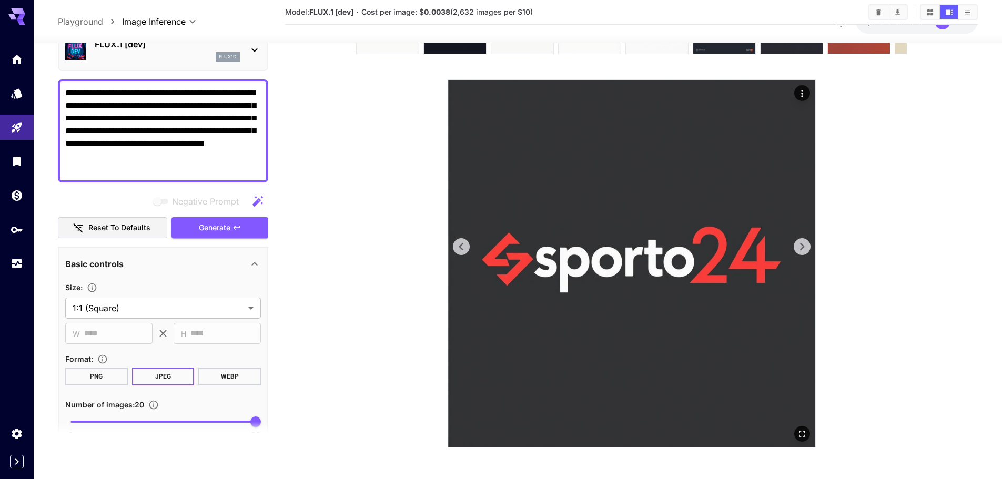
click at [809, 248] on icon at bounding box center [802, 247] width 16 height 16
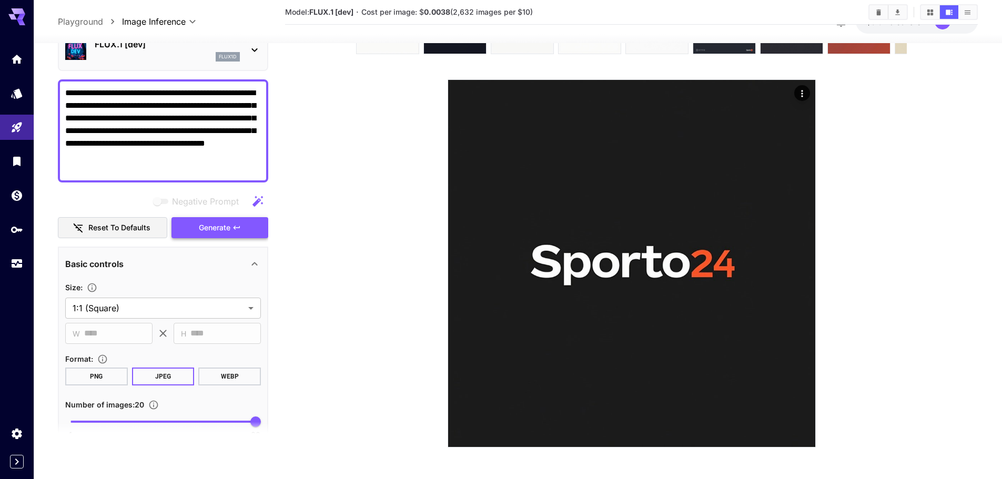
click at [235, 224] on icon "button" at bounding box center [237, 228] width 8 height 8
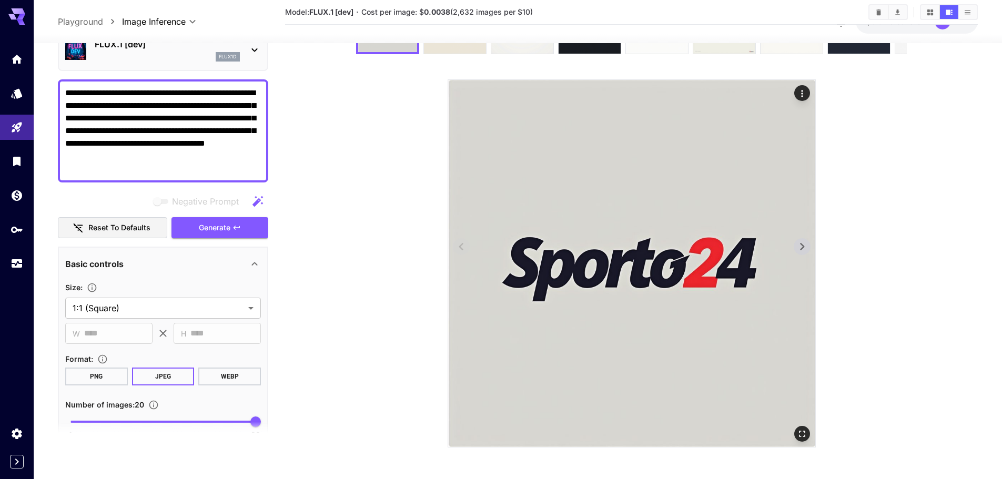
click at [793, 242] on img at bounding box center [631, 263] width 367 height 367
click at [797, 253] on icon at bounding box center [802, 247] width 16 height 16
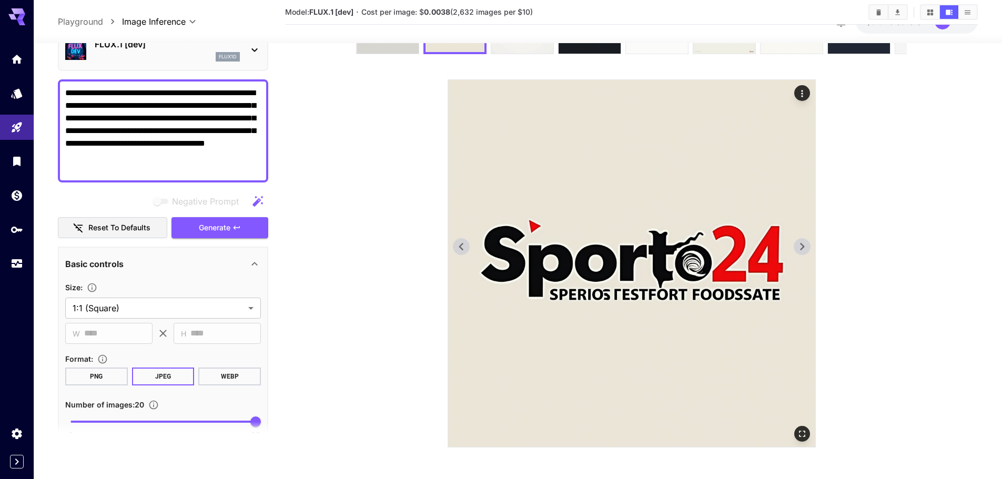
click at [795, 247] on icon at bounding box center [802, 247] width 16 height 16
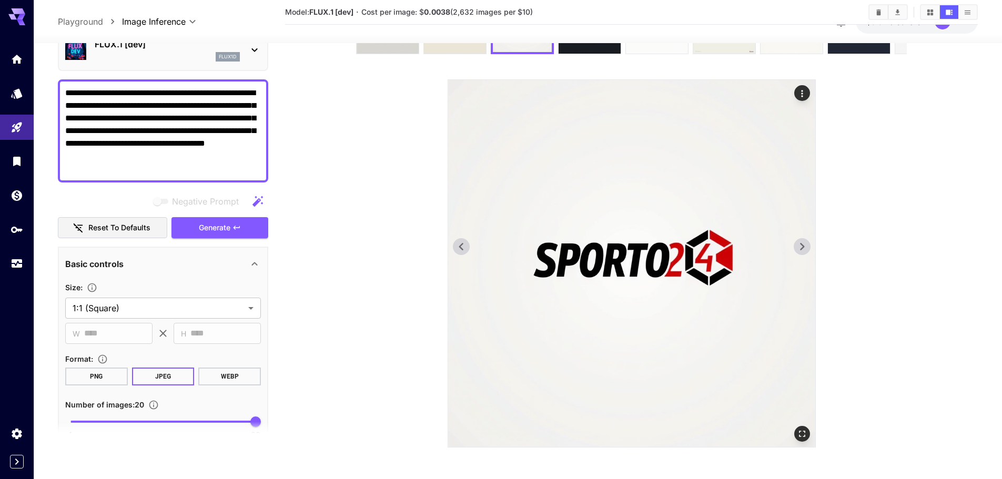
click at [795, 247] on icon at bounding box center [802, 247] width 16 height 16
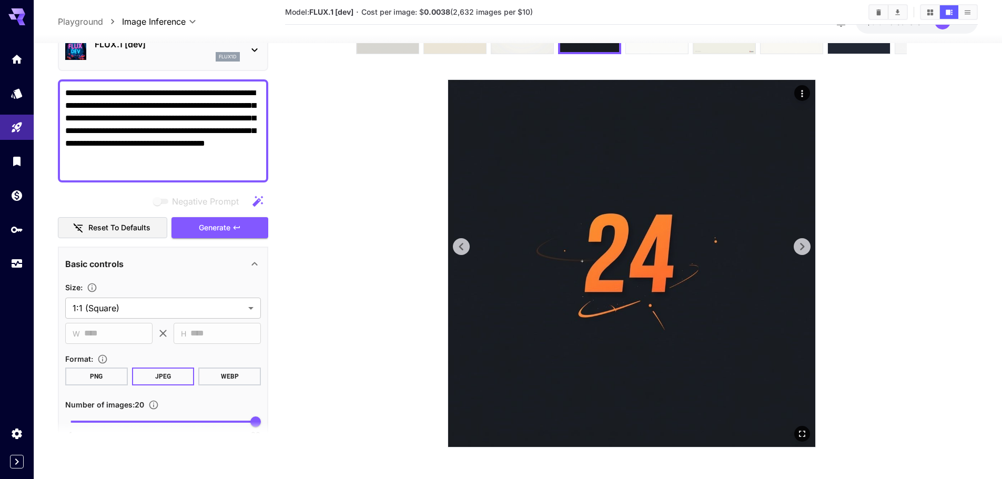
click at [795, 247] on icon at bounding box center [802, 247] width 16 height 16
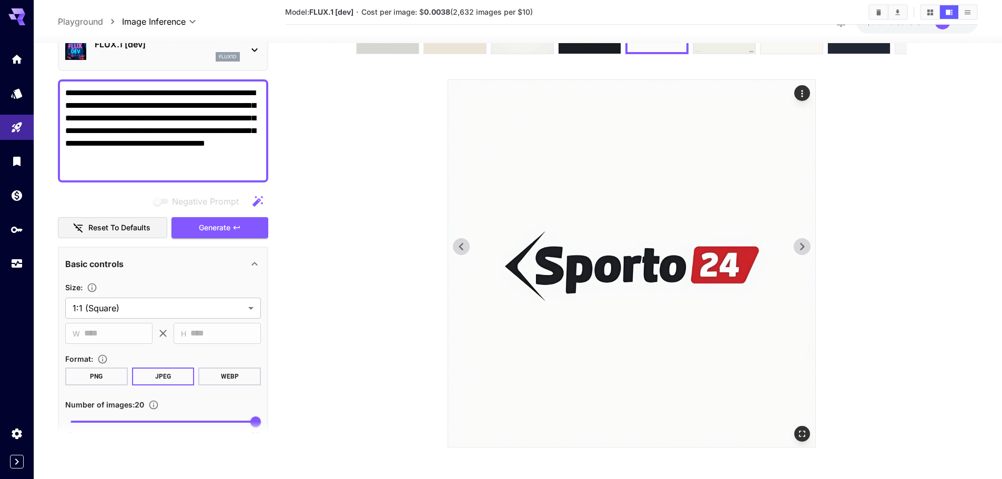
click at [795, 247] on icon at bounding box center [802, 247] width 16 height 16
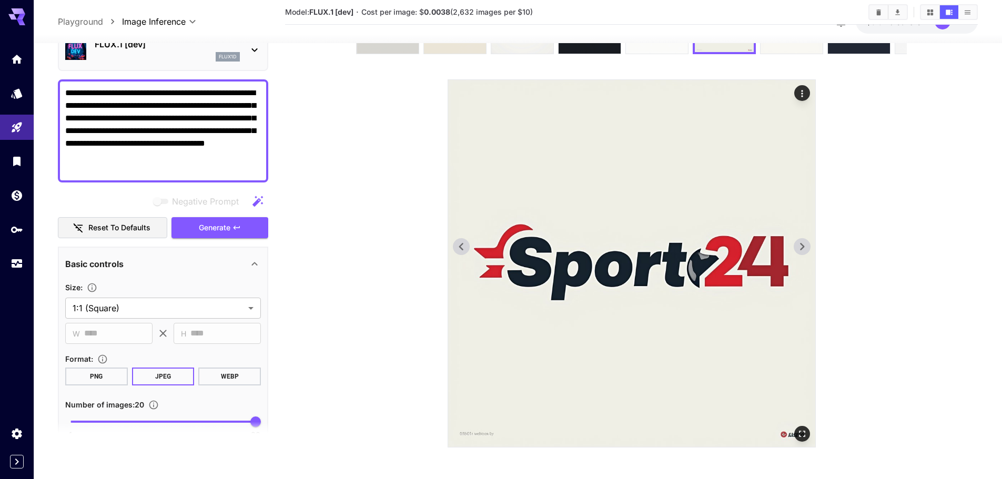
click at [795, 247] on icon at bounding box center [802, 247] width 16 height 16
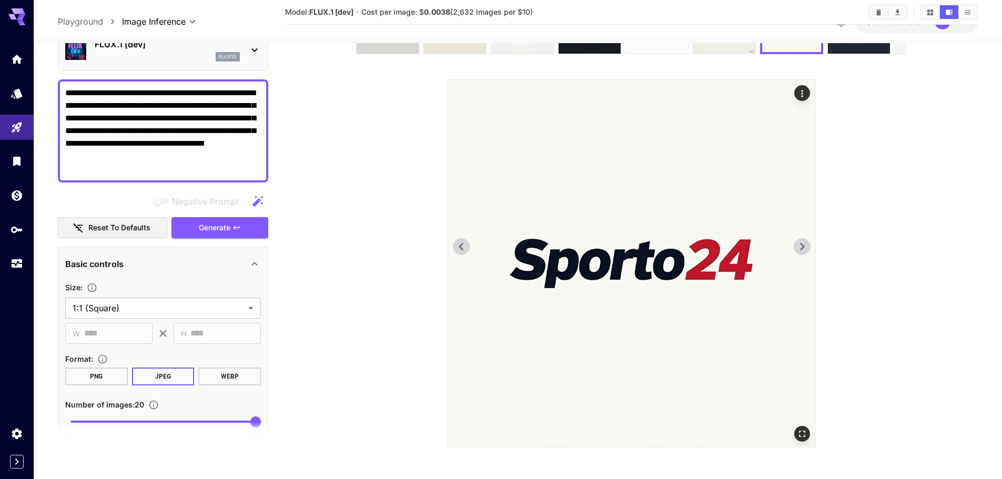
click at [464, 250] on icon at bounding box center [462, 247] width 16 height 16
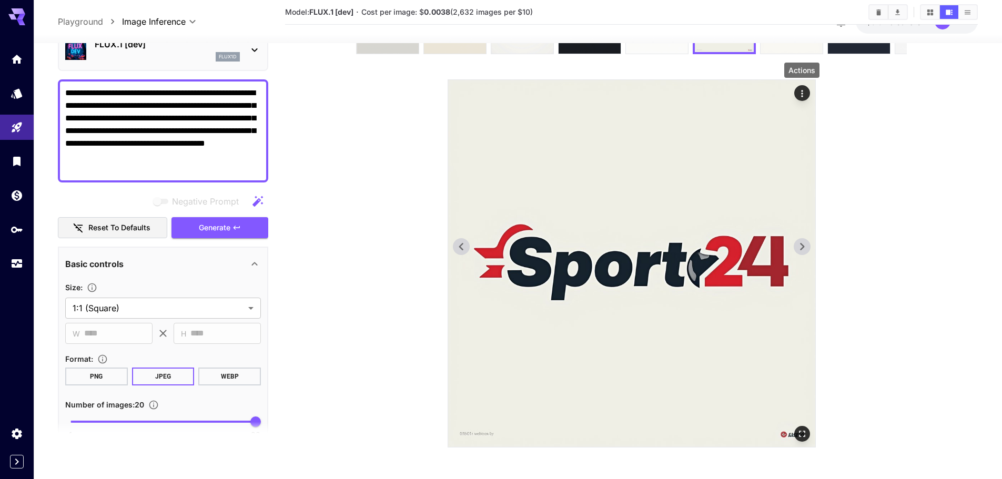
click at [804, 88] on icon "Actions" at bounding box center [802, 93] width 11 height 11
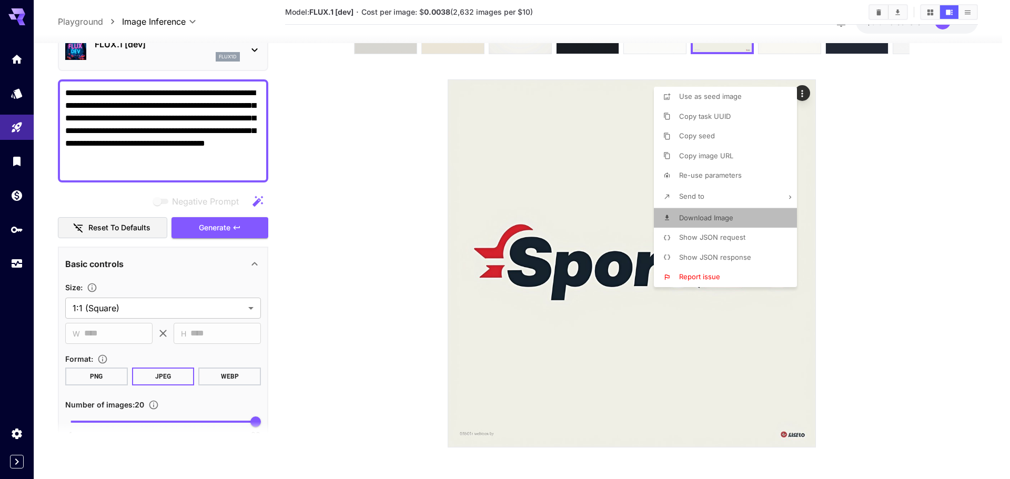
click at [714, 220] on span "Download Image" at bounding box center [706, 218] width 54 height 8
drag, startPoint x: 890, startPoint y: 278, endPoint x: 878, endPoint y: 267, distance: 16.4
click at [890, 278] on div at bounding box center [505, 239] width 1010 height 479
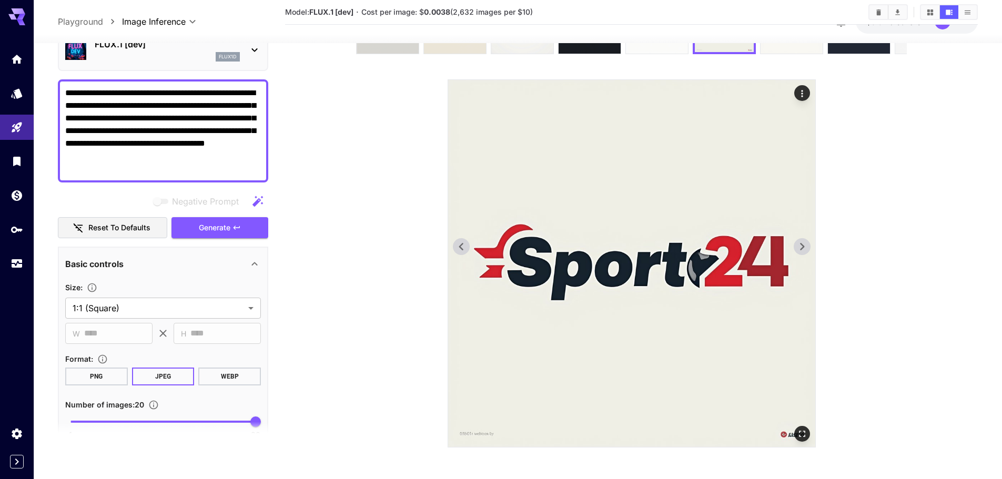
click at [806, 235] on img at bounding box center [631, 263] width 367 height 367
click at [802, 244] on icon at bounding box center [802, 246] width 4 height 7
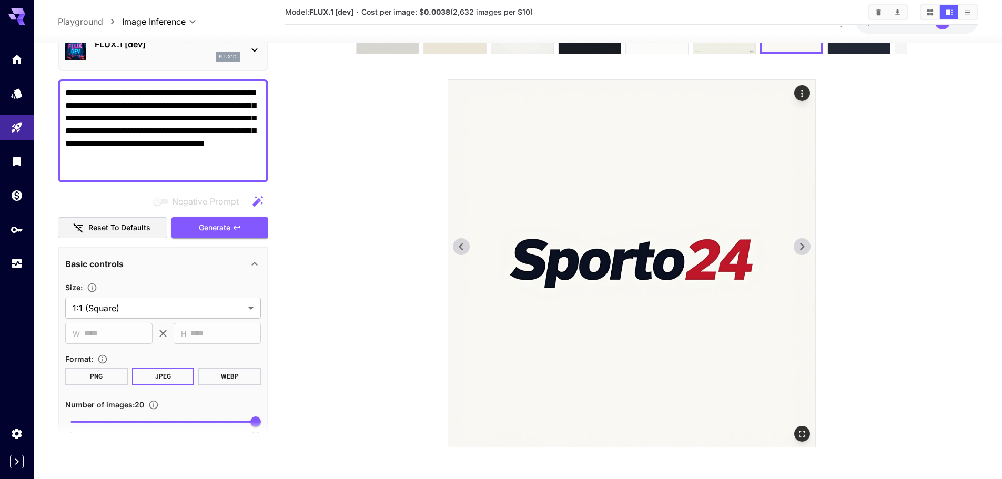
click at [802, 244] on icon at bounding box center [802, 246] width 4 height 7
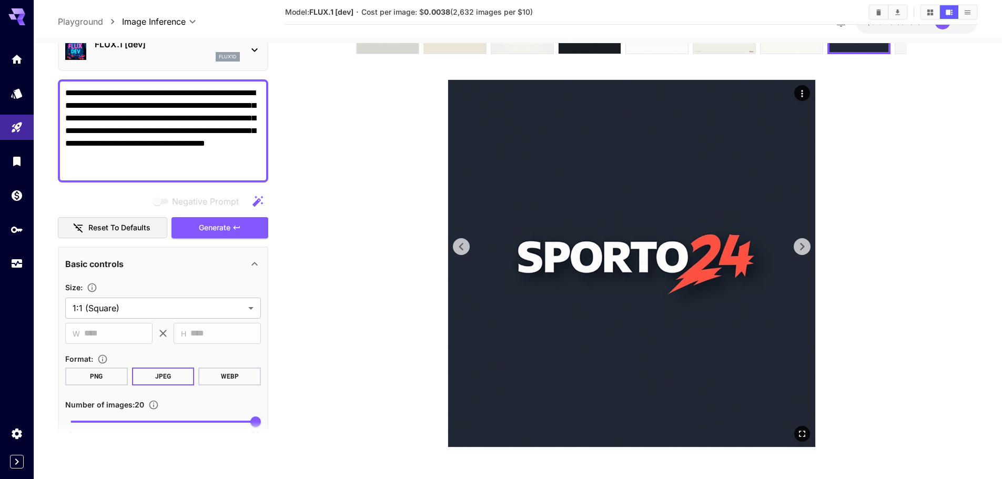
click at [802, 244] on icon at bounding box center [802, 246] width 4 height 7
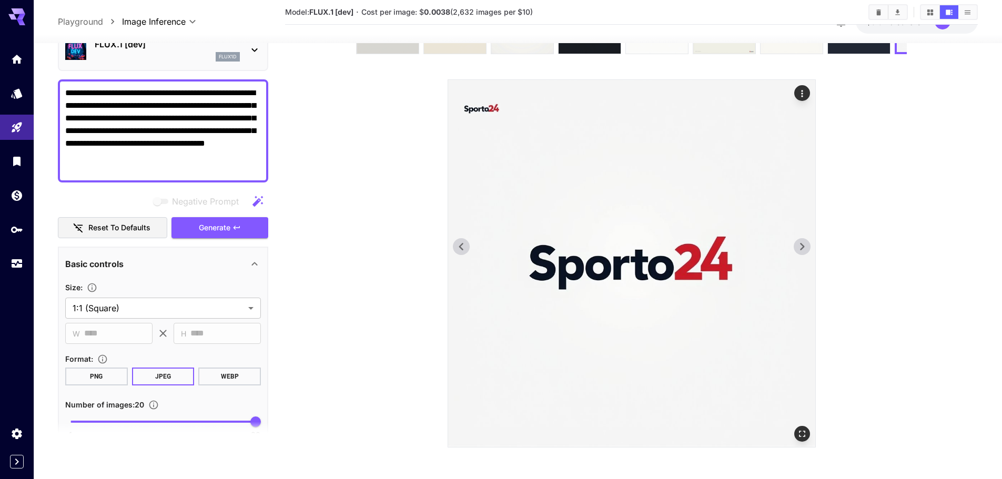
click at [802, 244] on icon at bounding box center [802, 246] width 4 height 7
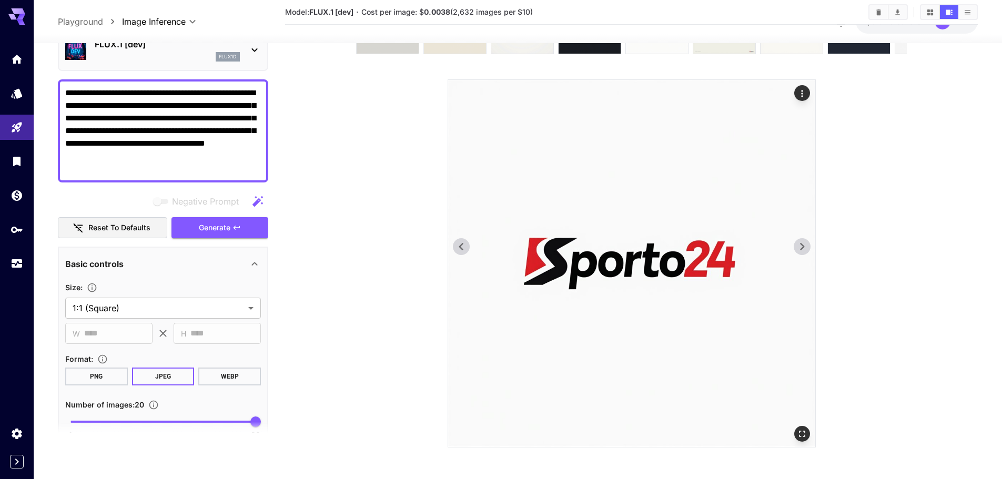
click at [802, 244] on icon at bounding box center [802, 246] width 4 height 7
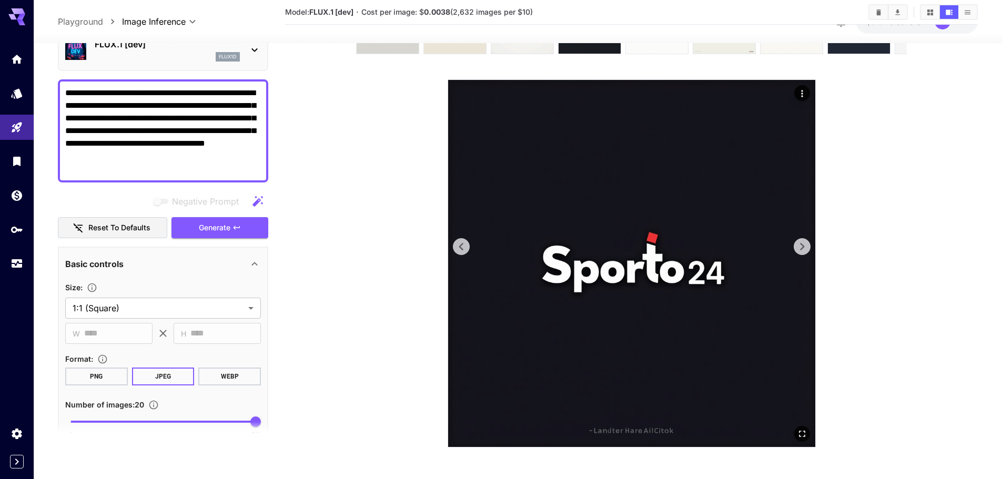
click at [802, 244] on icon at bounding box center [802, 246] width 4 height 7
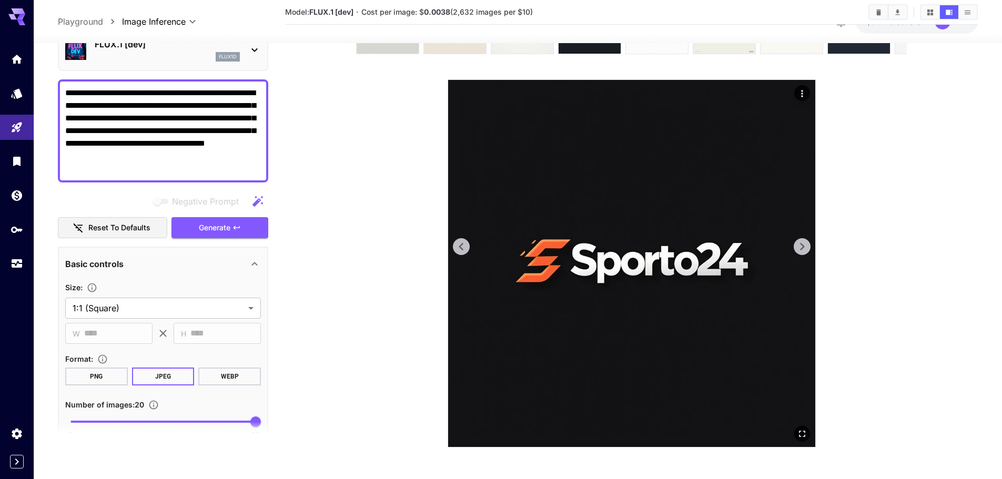
click at [802, 244] on icon at bounding box center [802, 246] width 4 height 7
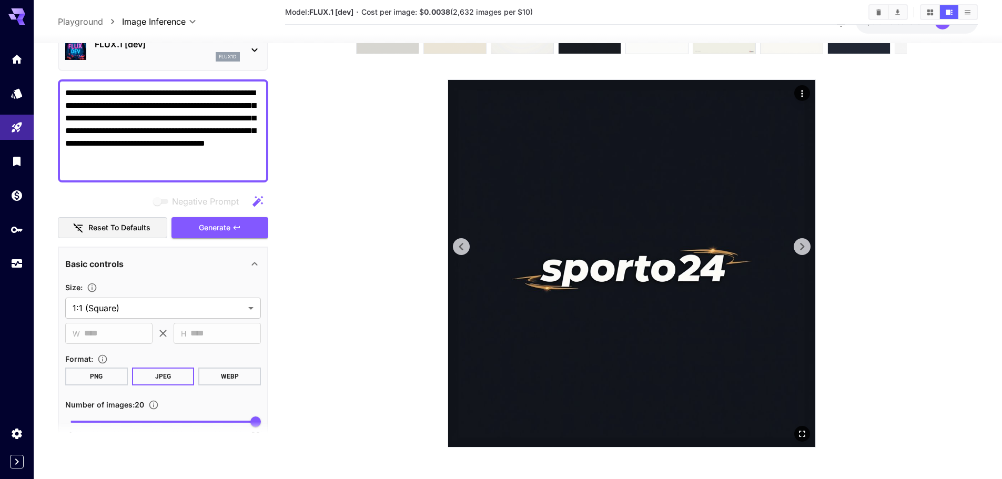
click at [802, 244] on icon at bounding box center [802, 246] width 4 height 7
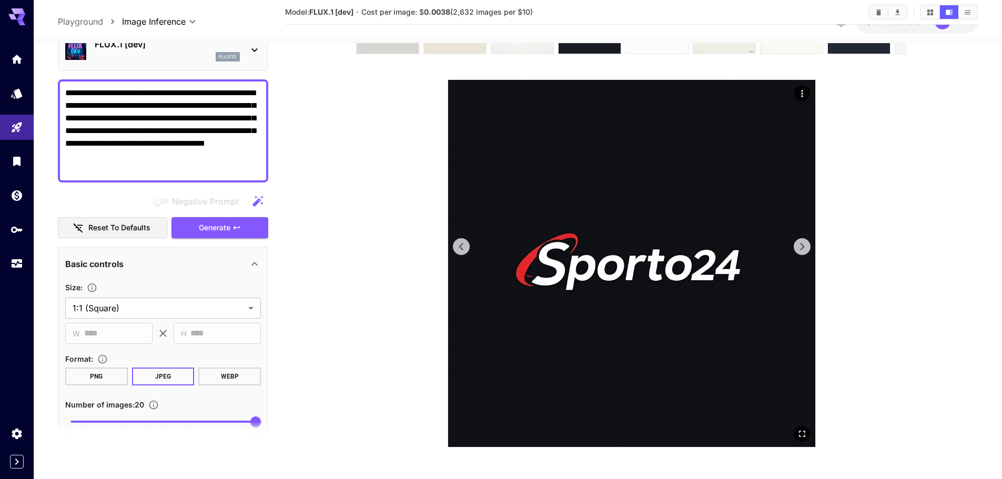
click at [802, 244] on icon at bounding box center [802, 246] width 4 height 7
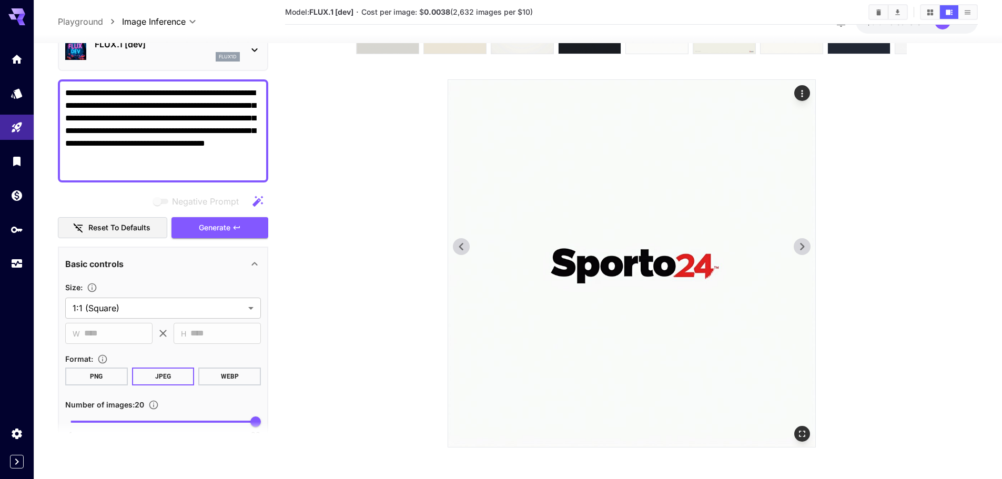
click at [802, 244] on icon at bounding box center [802, 246] width 4 height 7
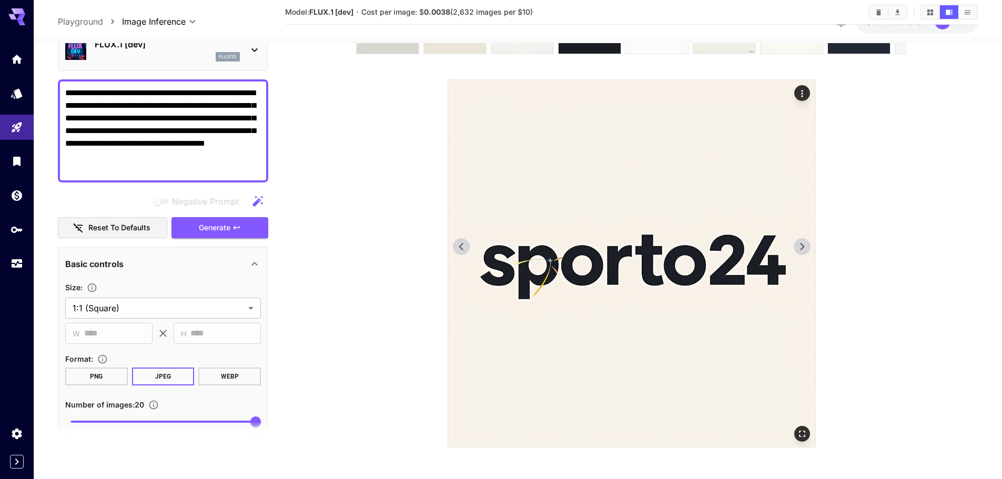
click at [468, 245] on icon at bounding box center [462, 247] width 16 height 16
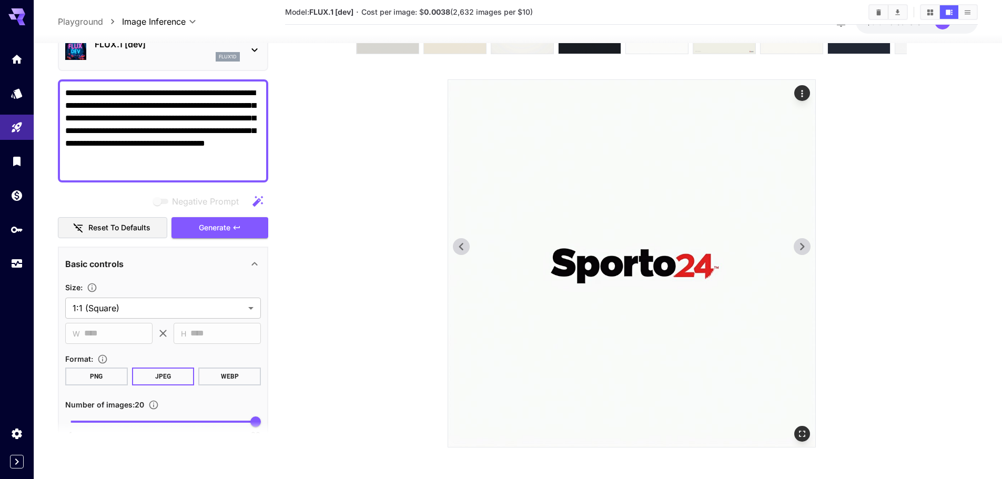
click at [800, 247] on icon at bounding box center [802, 247] width 16 height 16
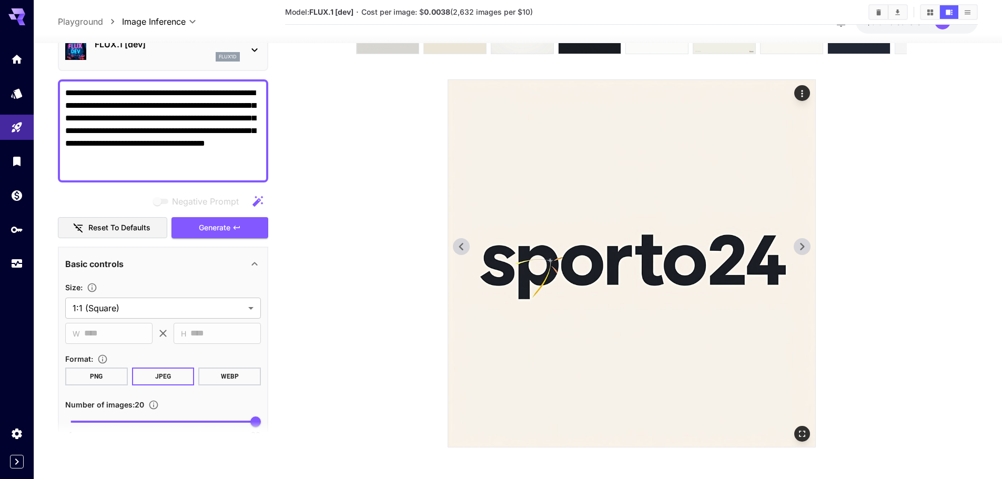
click at [800, 247] on icon at bounding box center [802, 247] width 16 height 16
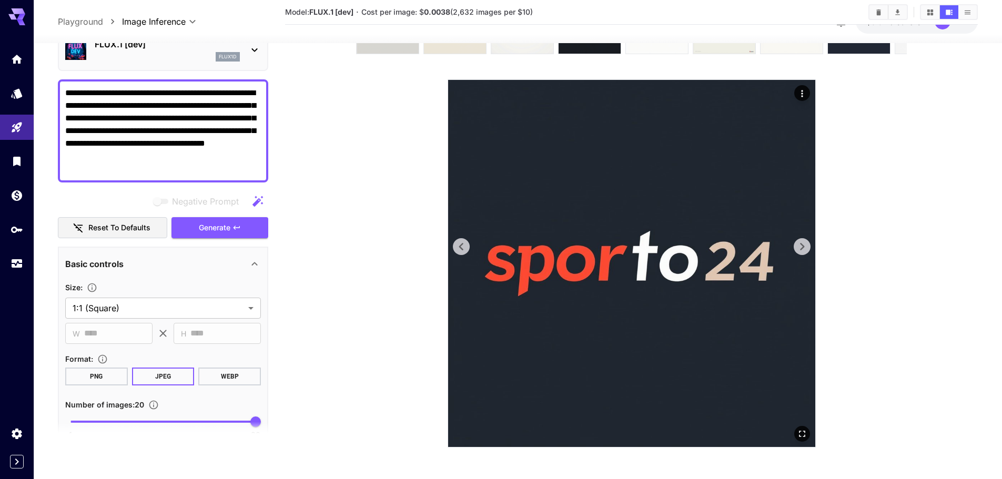
click at [800, 247] on icon at bounding box center [802, 247] width 16 height 16
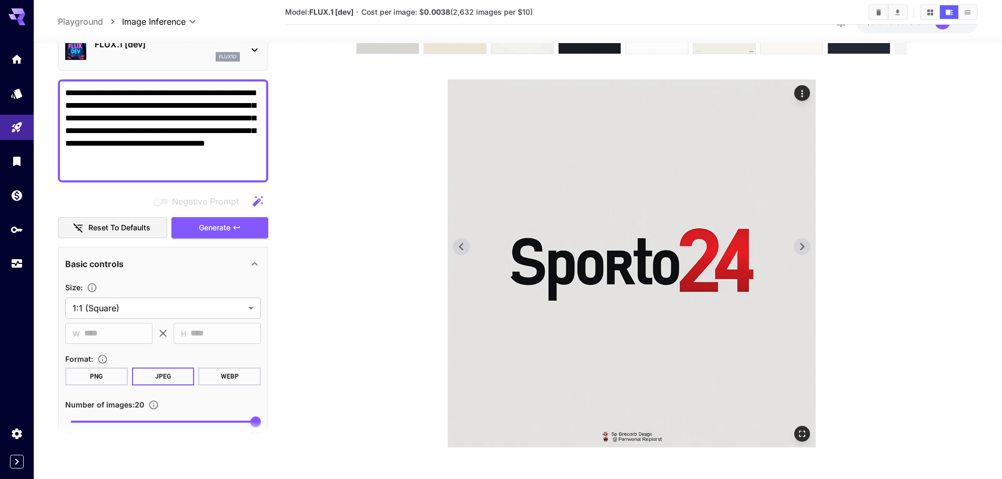
click at [800, 247] on icon at bounding box center [802, 247] width 16 height 16
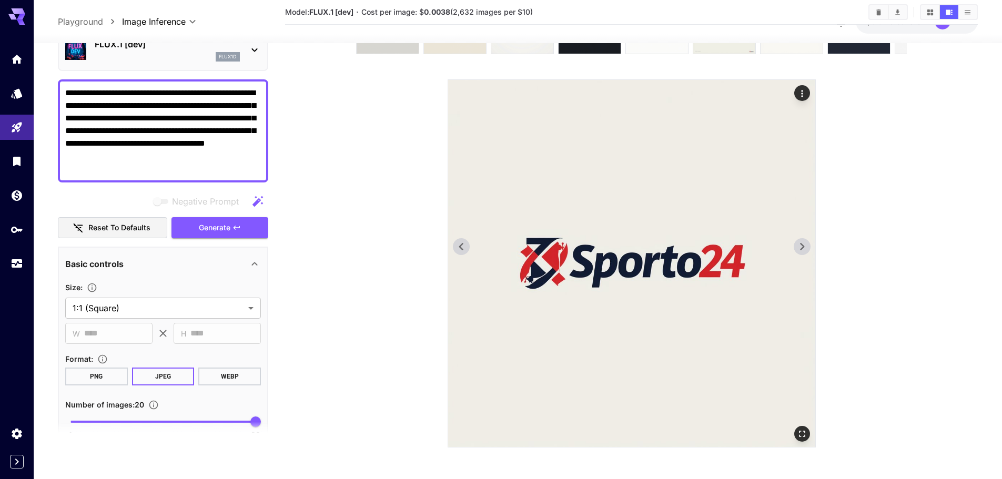
click at [800, 247] on icon at bounding box center [802, 247] width 16 height 16
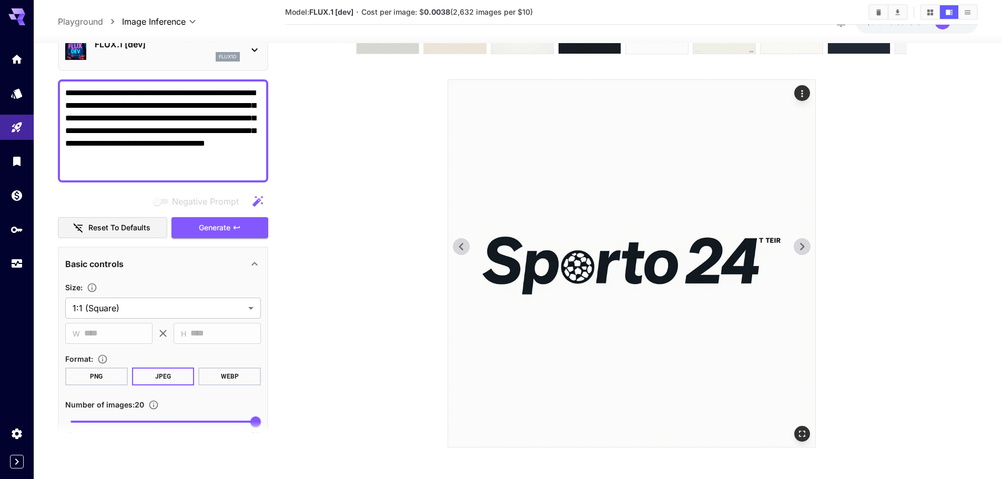
click at [800, 247] on icon at bounding box center [802, 247] width 16 height 16
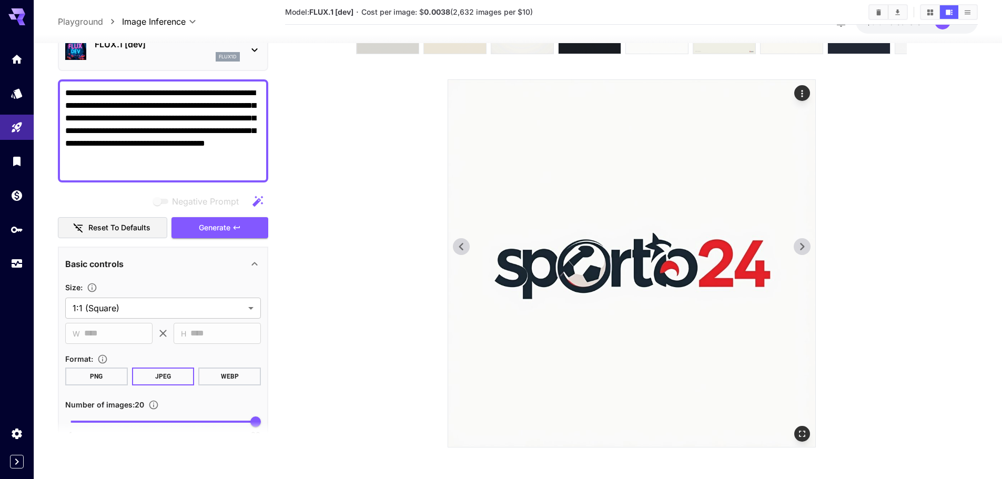
click at [800, 247] on icon at bounding box center [802, 247] width 16 height 16
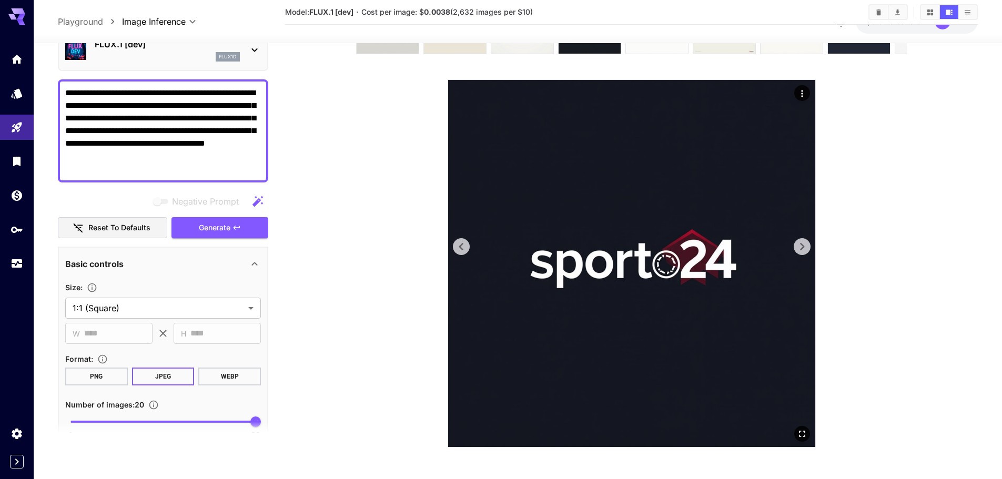
click at [800, 247] on icon at bounding box center [802, 247] width 16 height 16
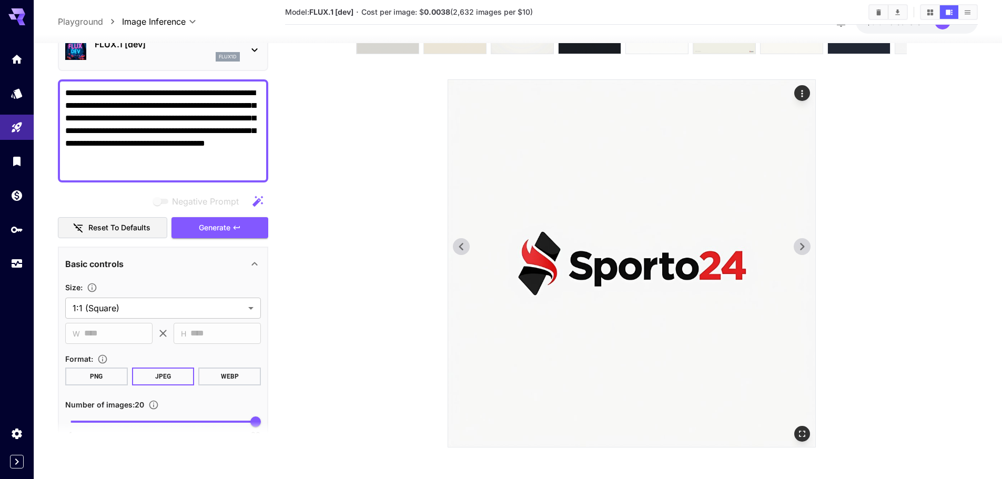
click at [800, 247] on icon at bounding box center [802, 247] width 16 height 16
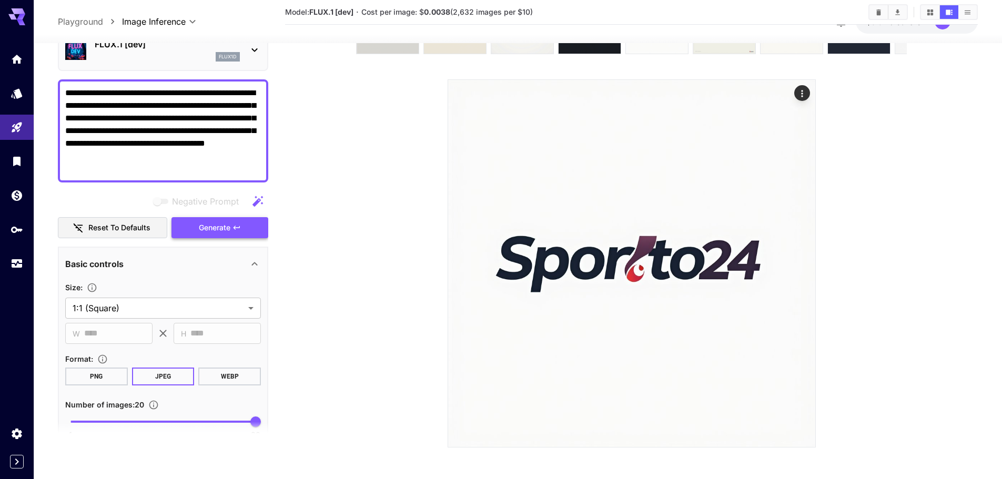
click at [237, 224] on icon "button" at bounding box center [237, 228] width 8 height 8
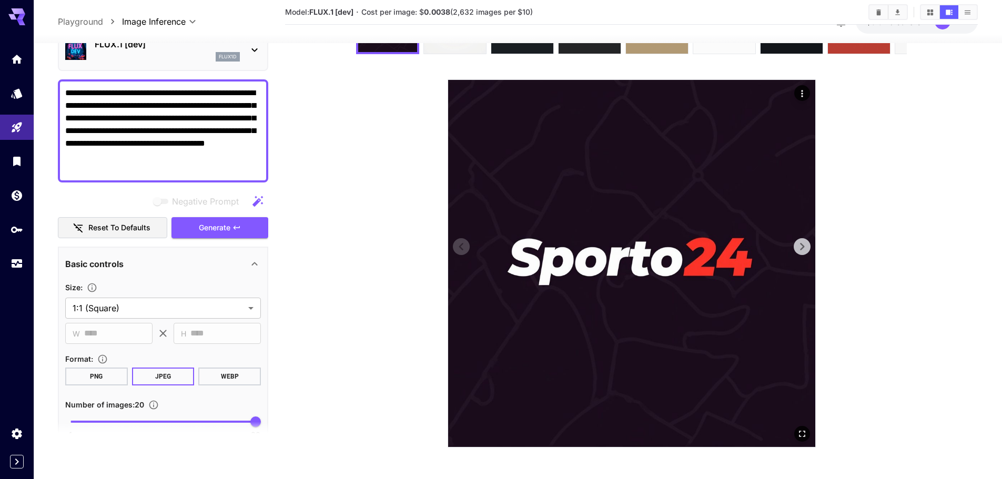
click at [794, 245] on icon at bounding box center [802, 247] width 16 height 16
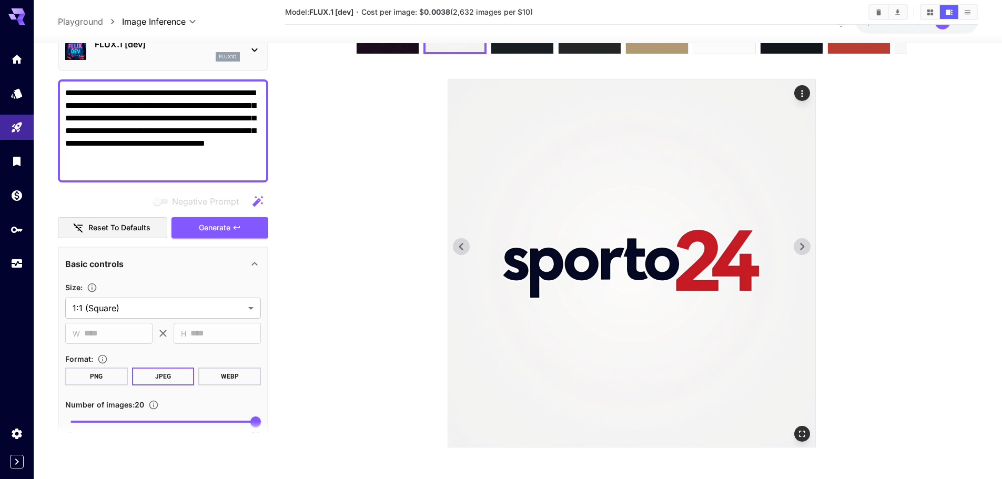
click at [794, 245] on icon at bounding box center [802, 247] width 16 height 16
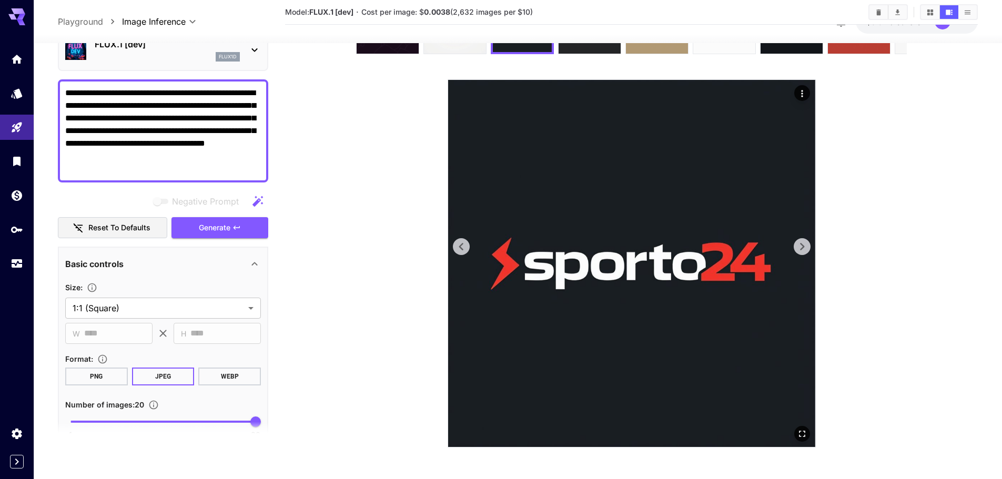
click at [799, 247] on icon at bounding box center [802, 247] width 16 height 16
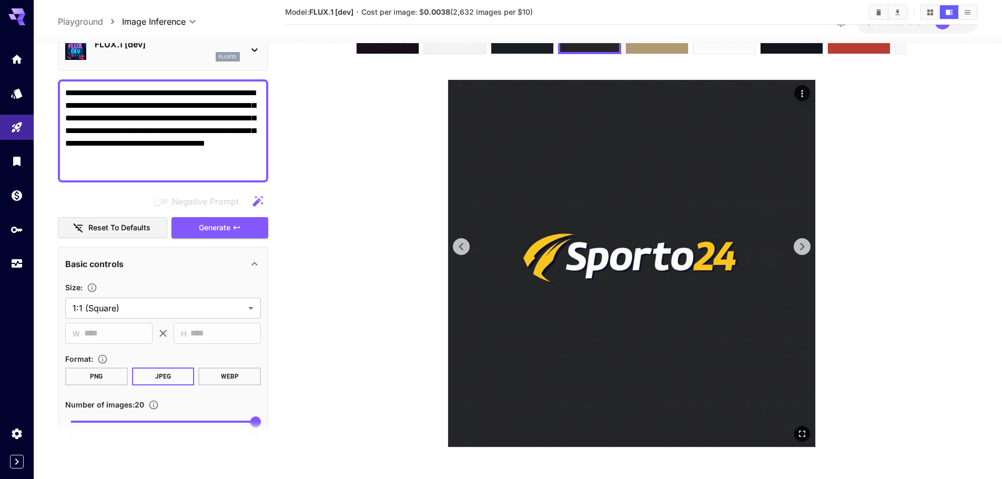
click at [799, 247] on icon at bounding box center [802, 247] width 16 height 16
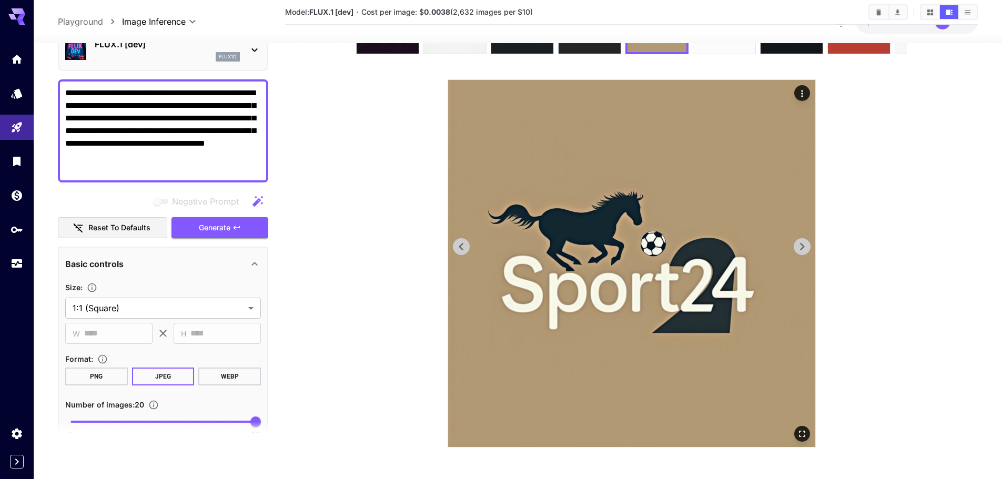
click at [799, 247] on icon at bounding box center [802, 247] width 16 height 16
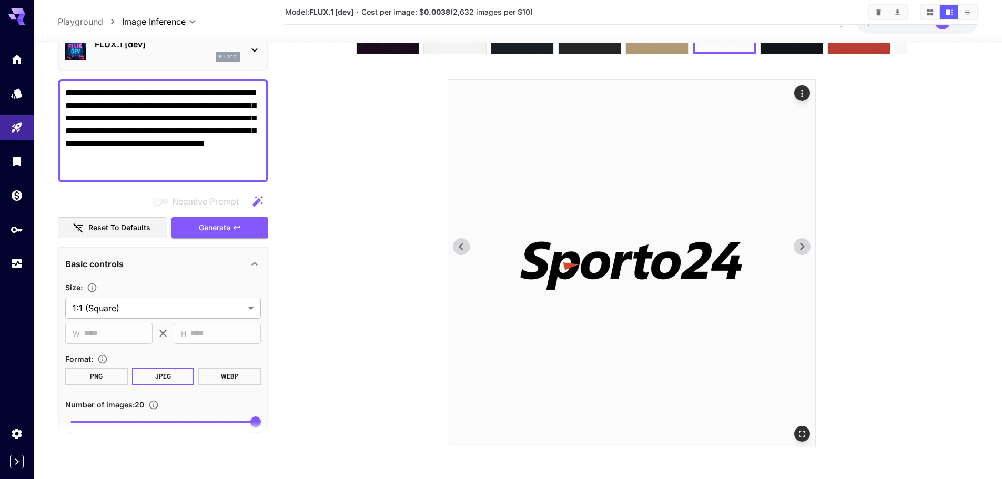
click at [799, 247] on icon at bounding box center [802, 247] width 16 height 16
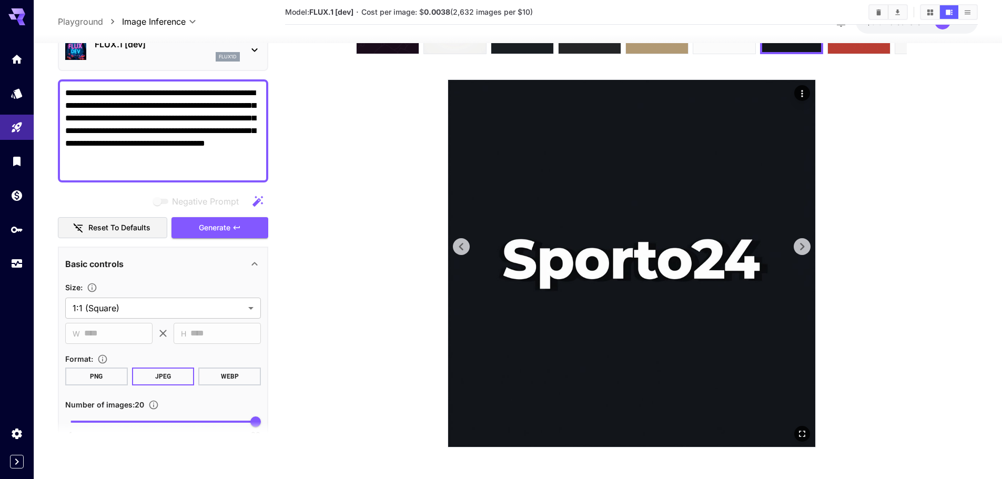
drag, startPoint x: 799, startPoint y: 247, endPoint x: 559, endPoint y: 313, distance: 248.6
click at [559, 313] on img at bounding box center [631, 263] width 367 height 367
click at [454, 248] on icon at bounding box center [462, 247] width 16 height 16
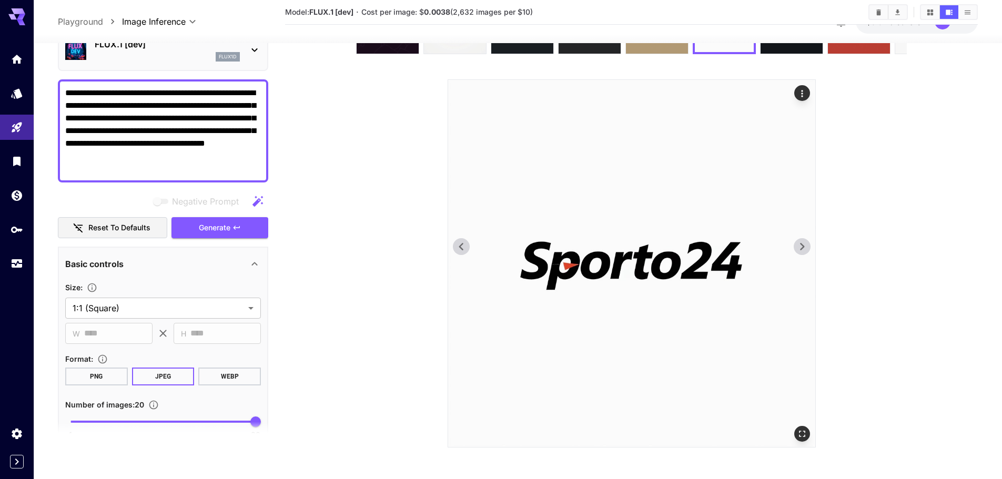
click at [802, 246] on icon at bounding box center [802, 246] width 4 height 7
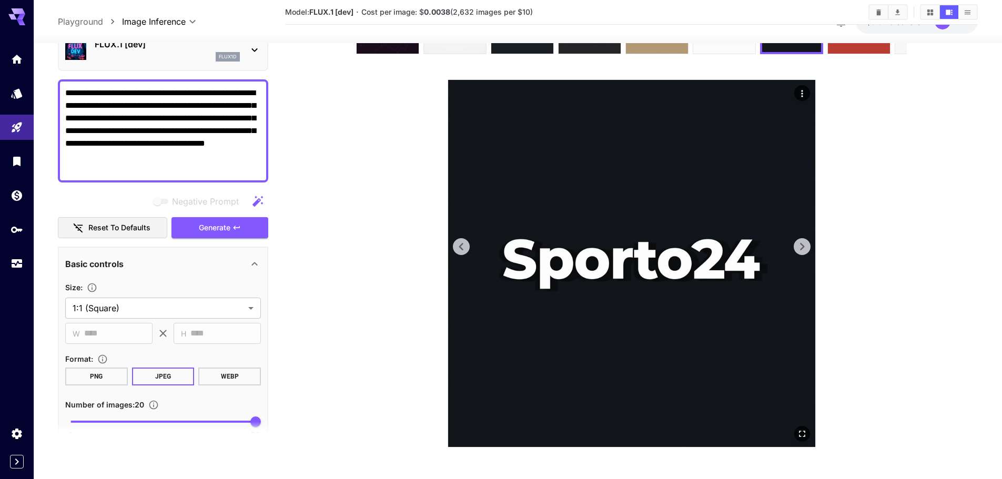
click at [802, 246] on icon at bounding box center [802, 246] width 4 height 7
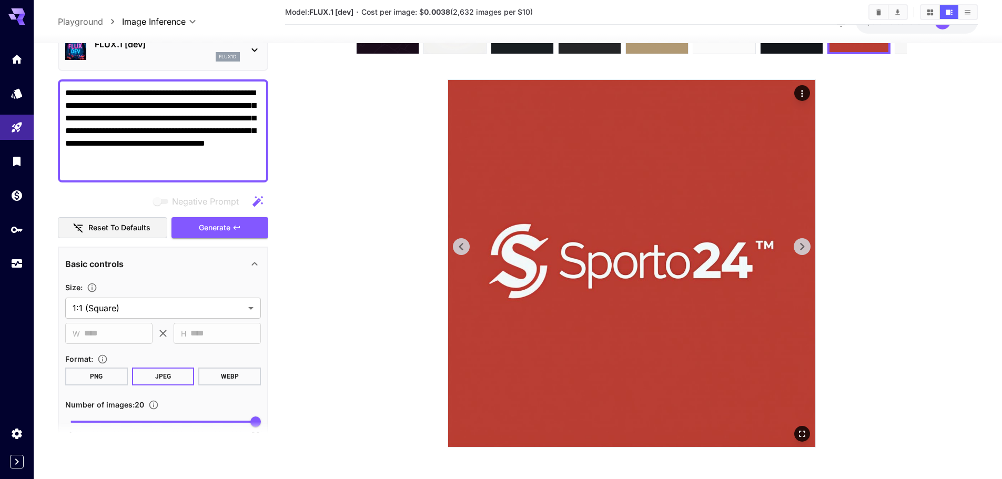
click at [802, 246] on icon at bounding box center [802, 246] width 4 height 7
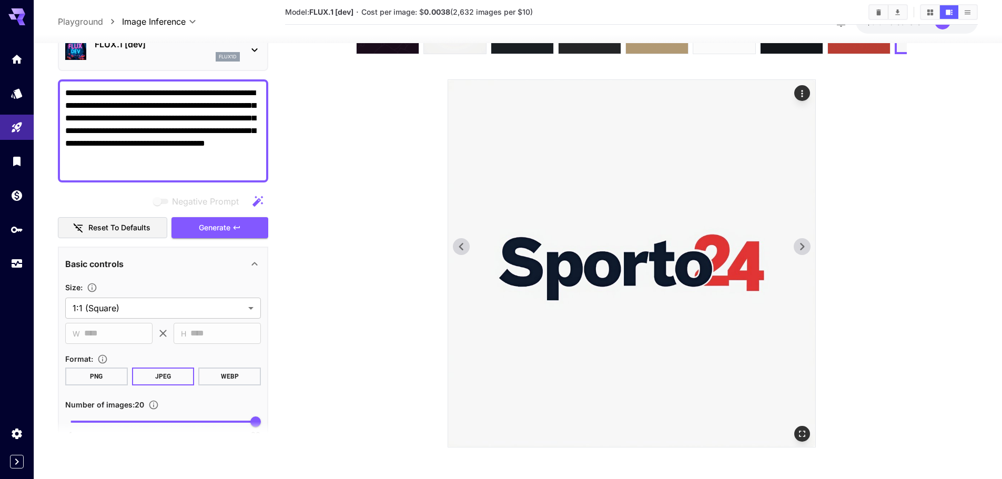
click at [802, 246] on icon at bounding box center [802, 246] width 4 height 7
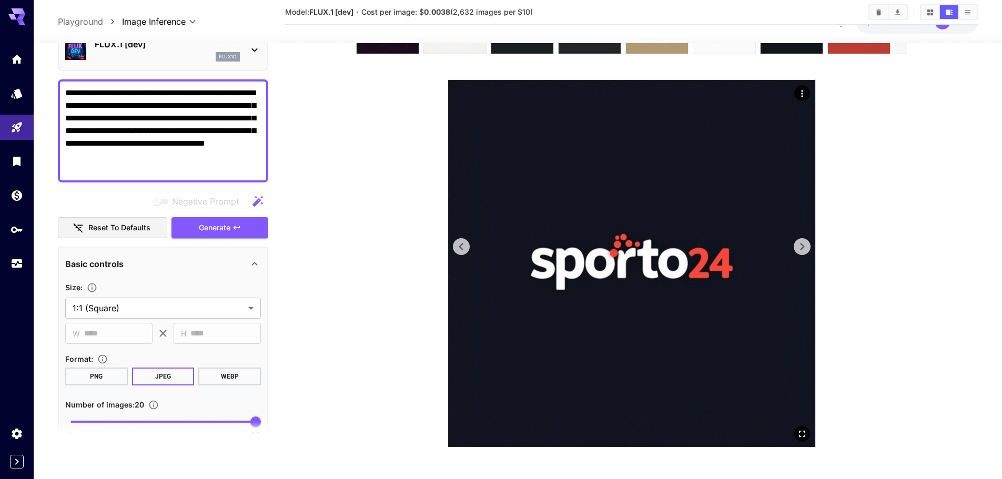
click at [802, 246] on icon at bounding box center [802, 246] width 4 height 7
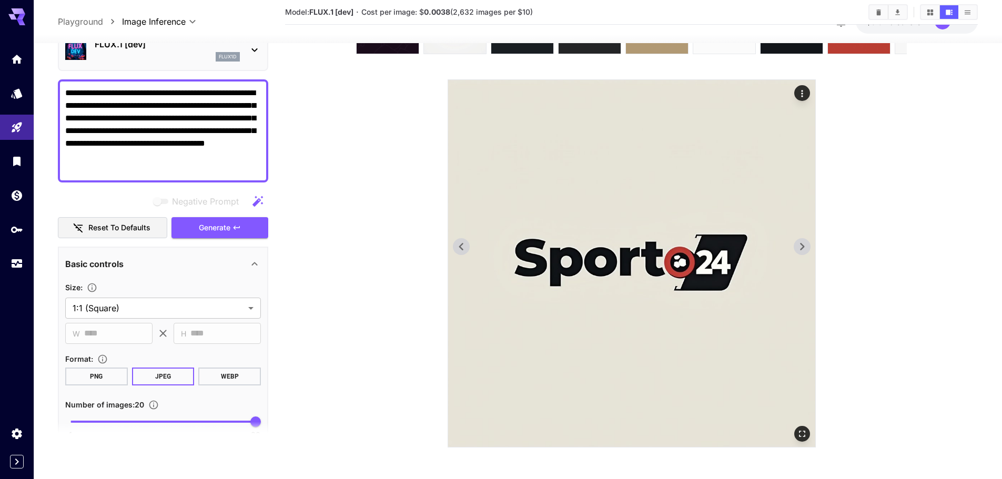
click at [802, 246] on icon at bounding box center [802, 246] width 4 height 7
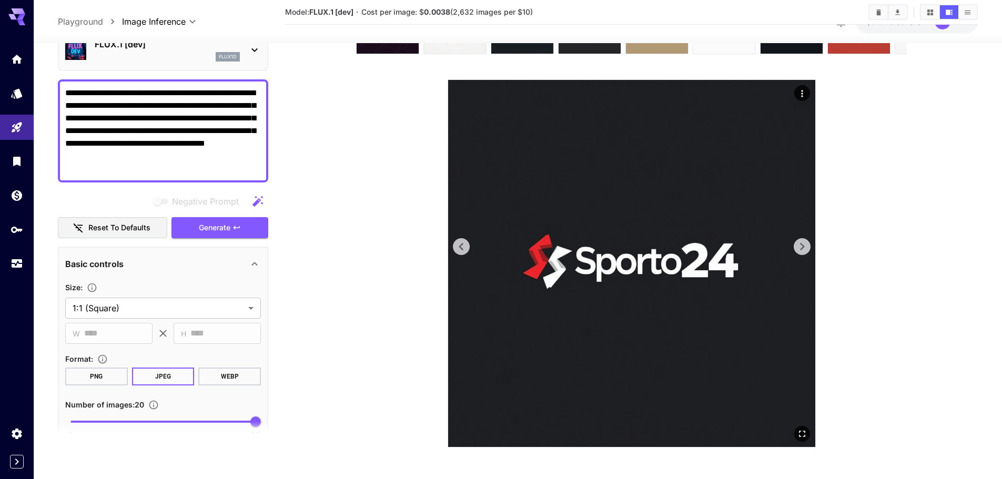
click at [798, 252] on icon at bounding box center [802, 247] width 16 height 16
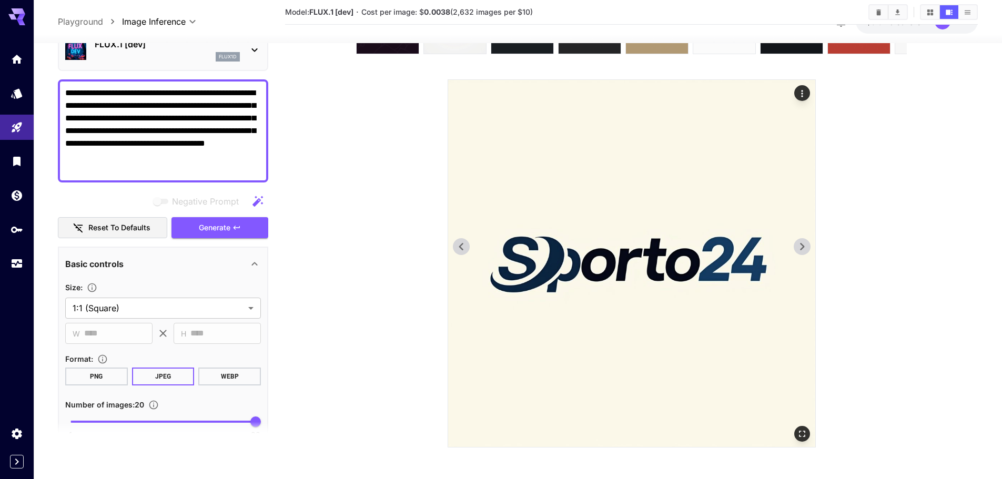
click at [798, 252] on icon at bounding box center [802, 247] width 16 height 16
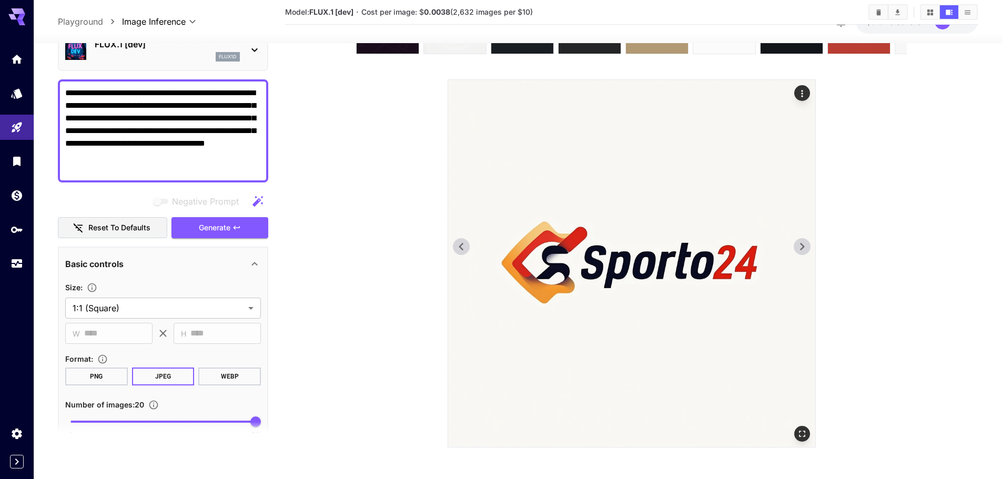
click at [457, 245] on icon at bounding box center [462, 247] width 16 height 16
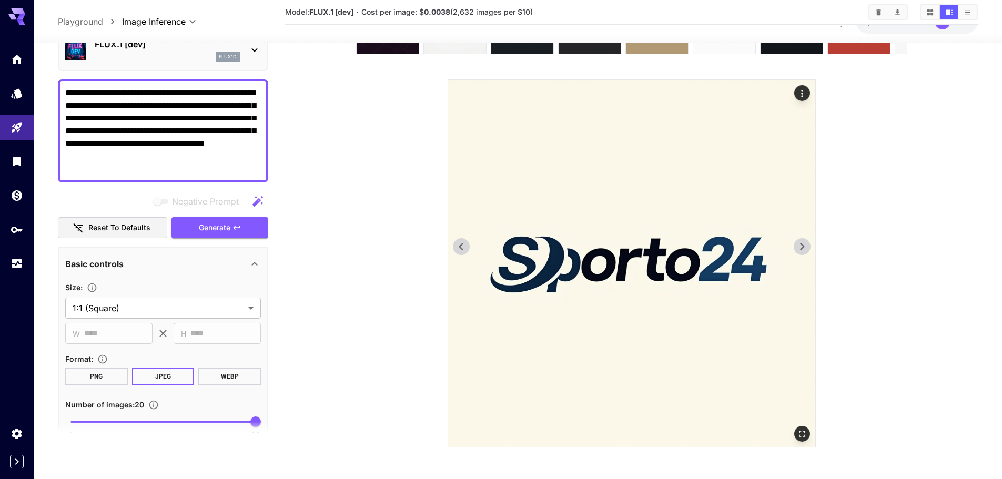
click at [806, 243] on icon at bounding box center [802, 247] width 16 height 16
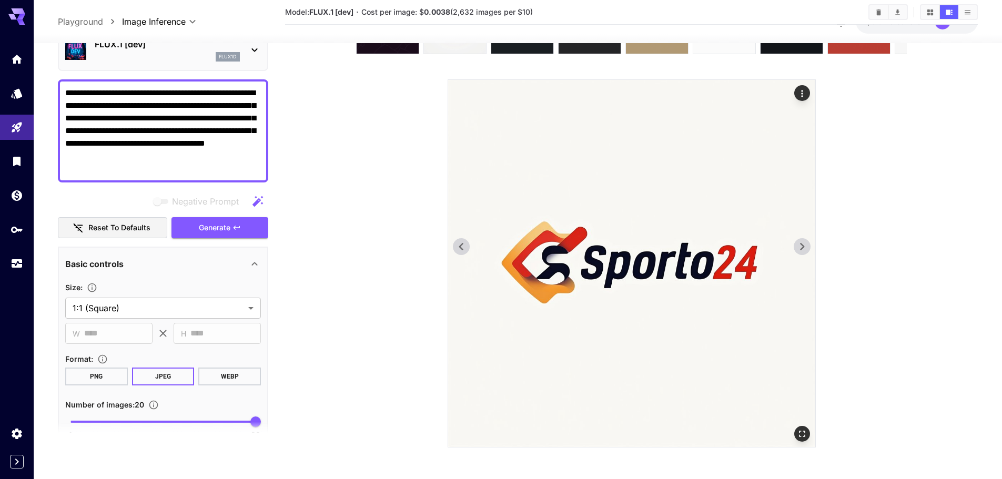
click at [806, 243] on icon at bounding box center [802, 247] width 16 height 16
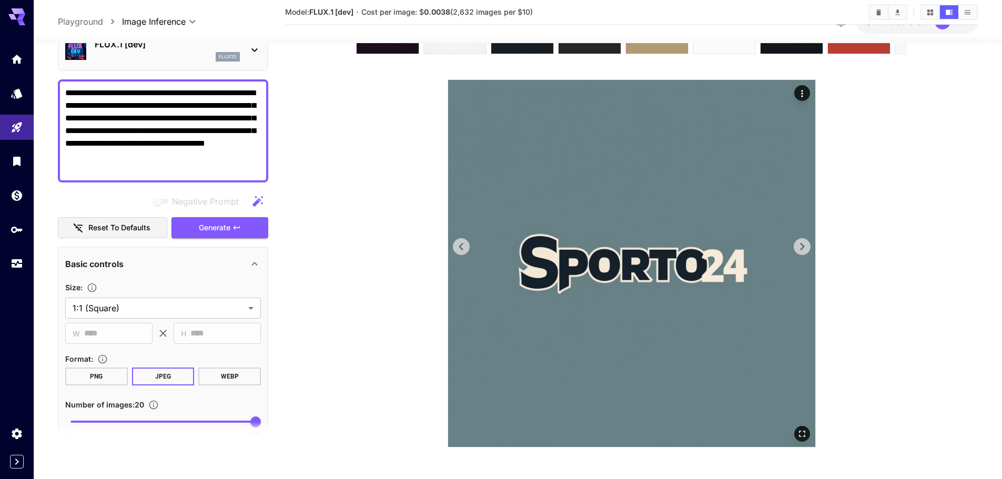
click at [799, 257] on img at bounding box center [631, 263] width 367 height 367
click at [794, 246] on button at bounding box center [802, 246] width 17 height 17
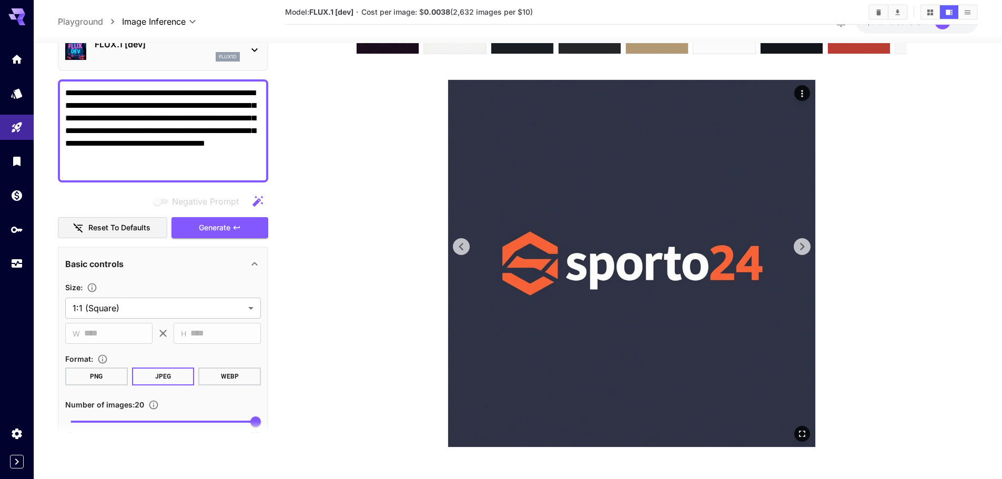
click at [794, 246] on button at bounding box center [802, 246] width 17 height 17
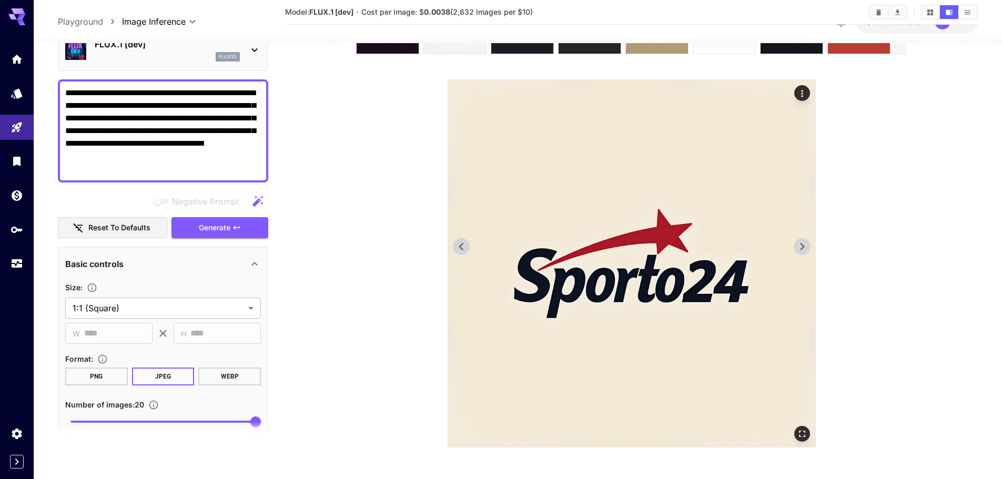
click at [792, 245] on img at bounding box center [631, 263] width 367 height 367
click at [793, 245] on img at bounding box center [631, 263] width 367 height 367
click at [800, 246] on icon at bounding box center [802, 247] width 16 height 16
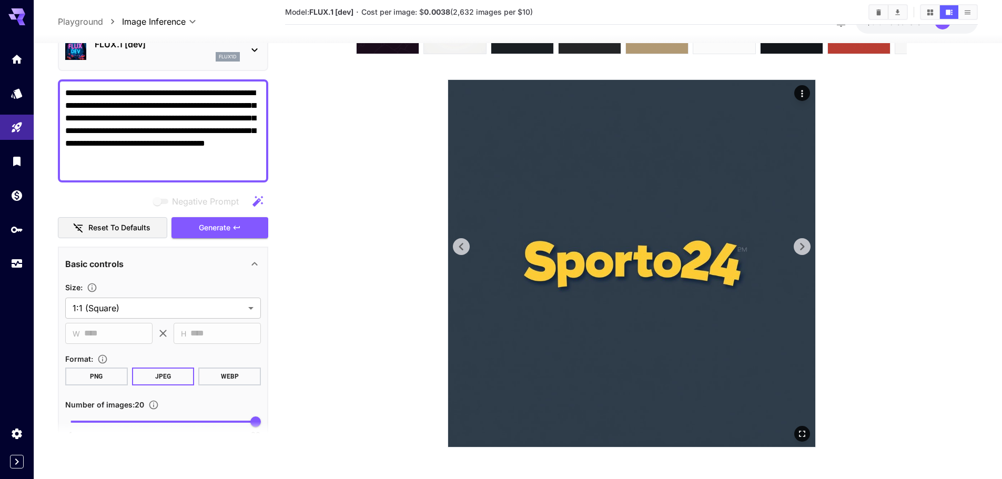
click at [800, 246] on icon at bounding box center [802, 247] width 16 height 16
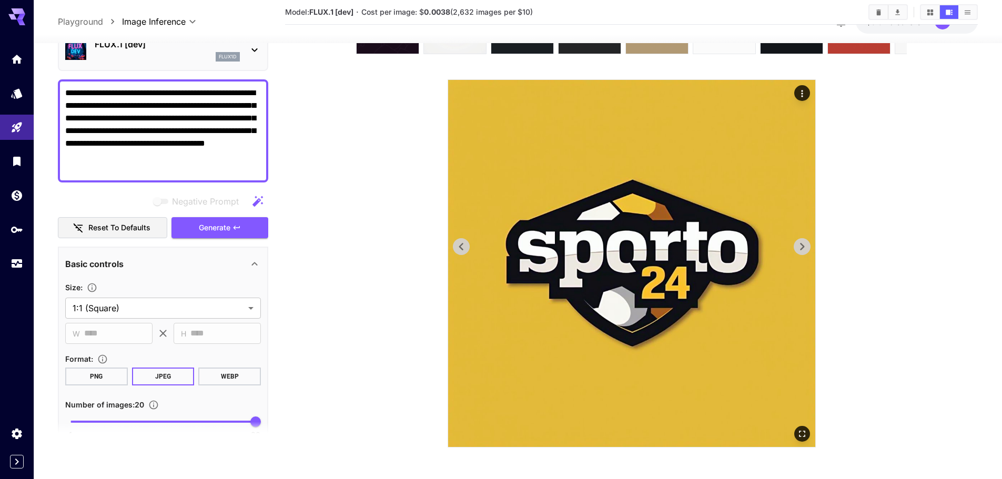
click at [800, 246] on icon at bounding box center [802, 247] width 16 height 16
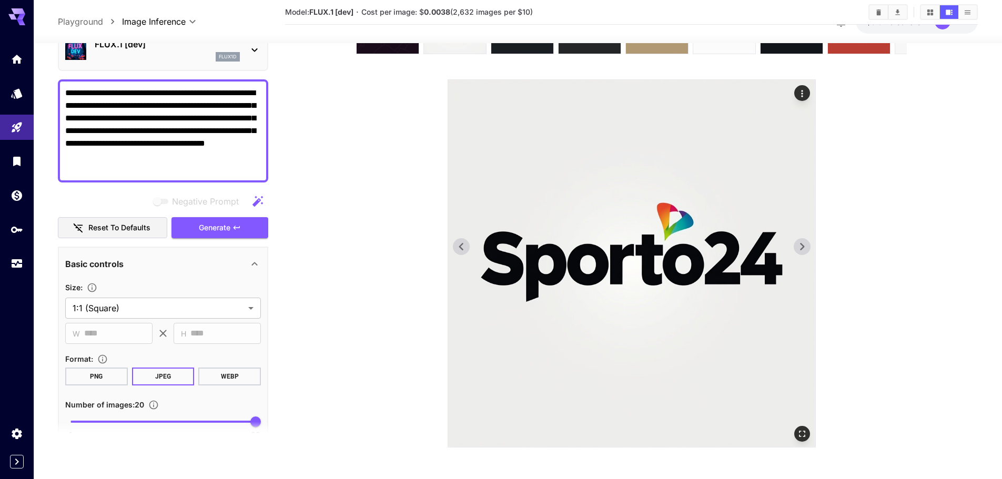
click at [800, 246] on icon at bounding box center [802, 247] width 16 height 16
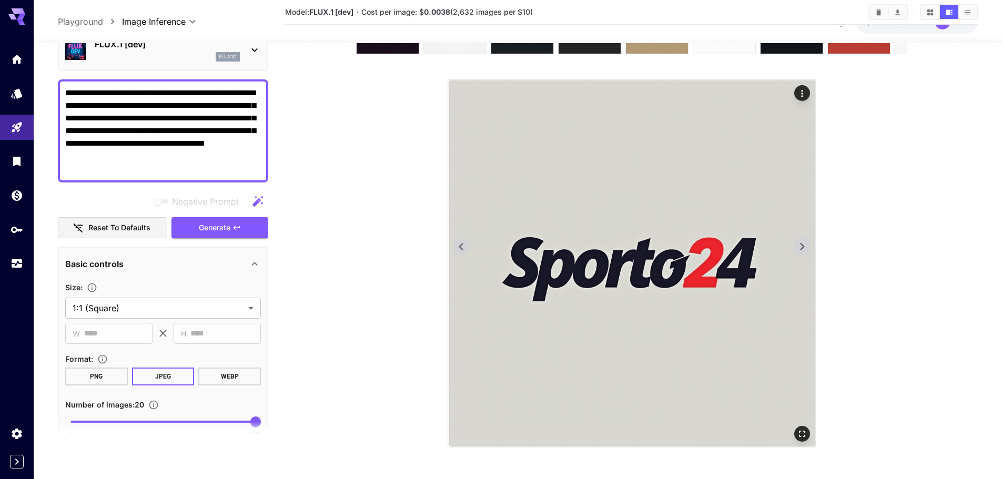
click at [800, 246] on icon at bounding box center [802, 247] width 16 height 16
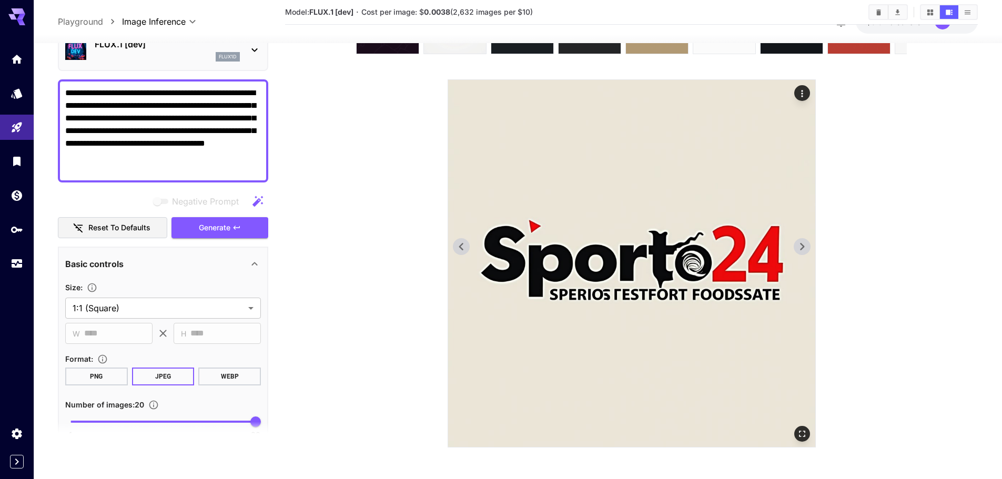
click at [800, 246] on icon at bounding box center [802, 247] width 16 height 16
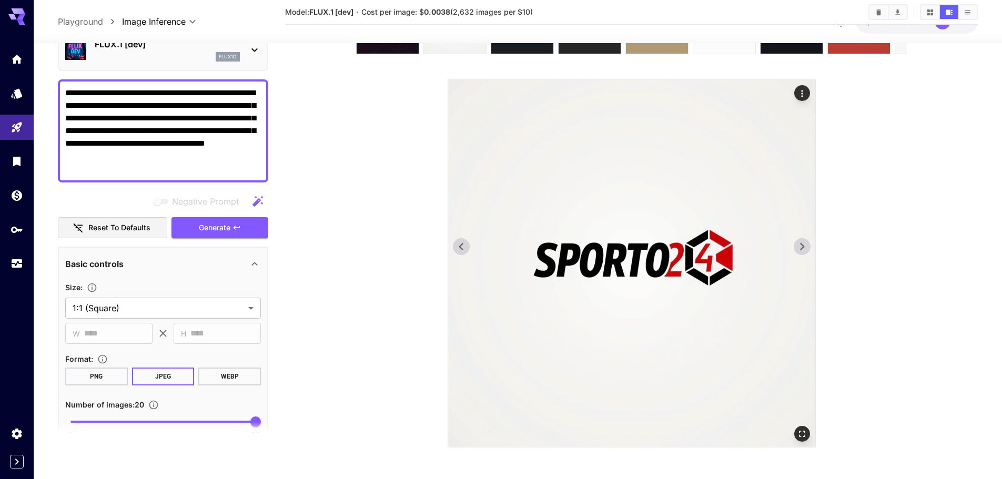
click at [800, 246] on icon at bounding box center [802, 247] width 16 height 16
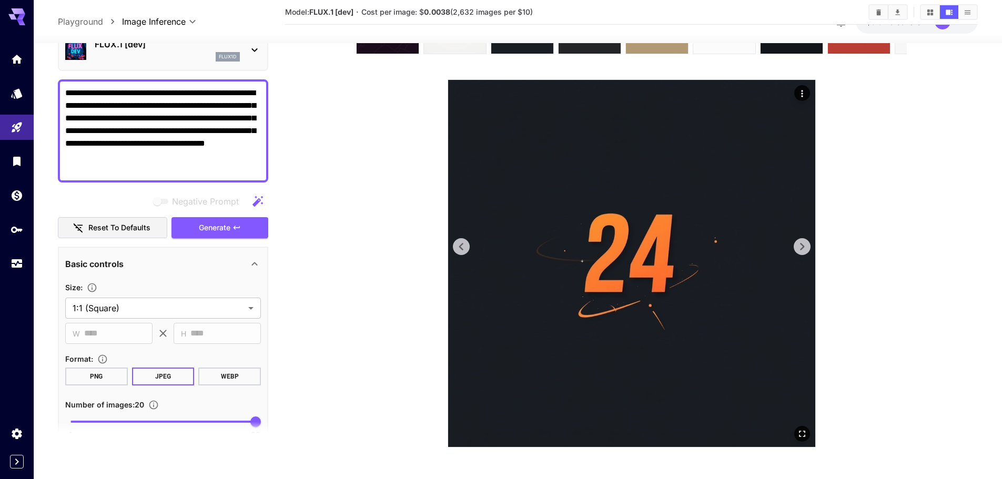
click at [800, 246] on icon at bounding box center [802, 247] width 16 height 16
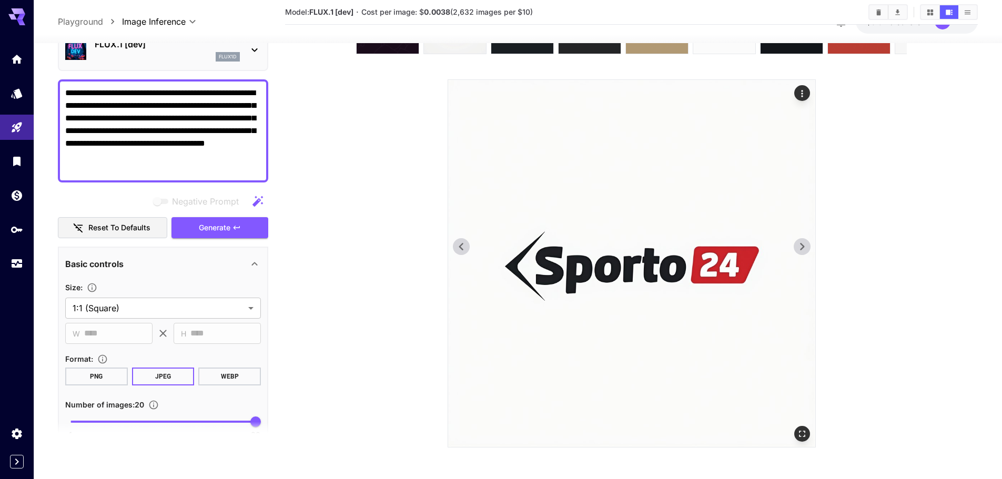
click at [800, 246] on icon at bounding box center [802, 247] width 16 height 16
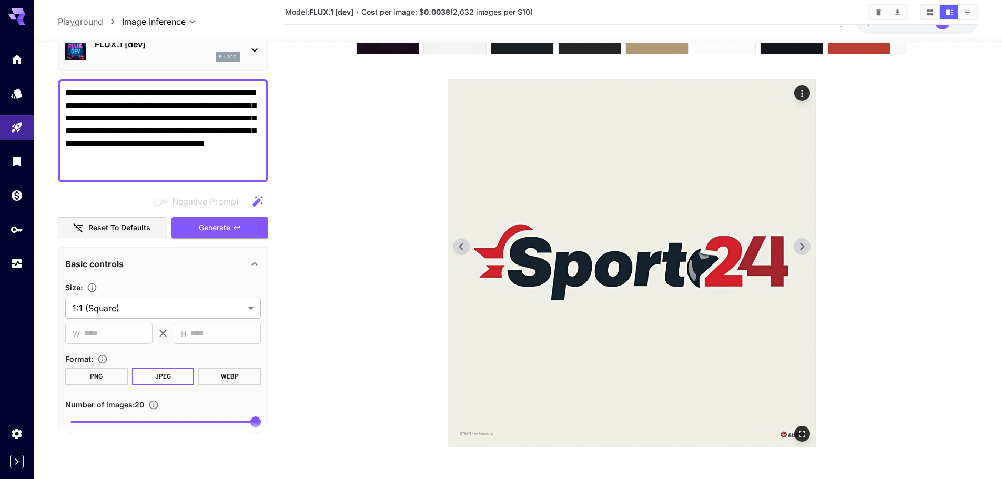
click at [800, 246] on icon at bounding box center [802, 247] width 16 height 16
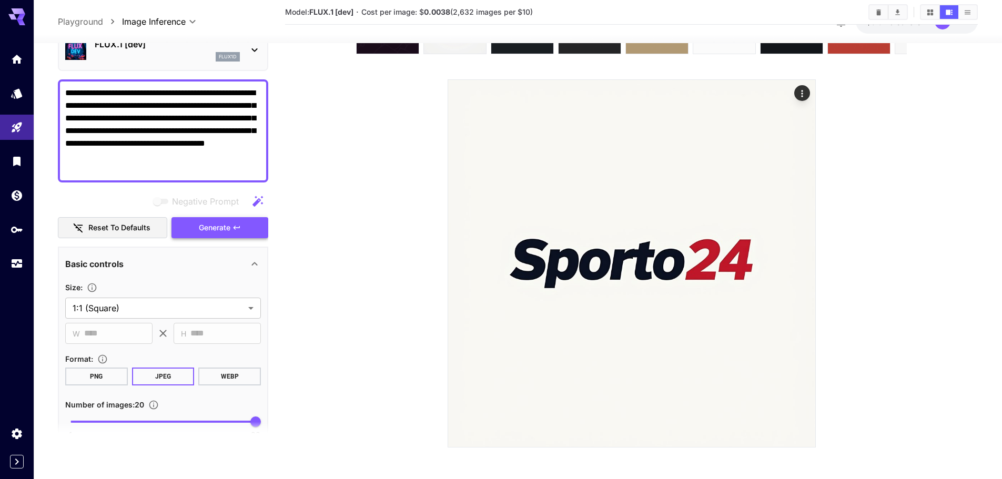
click at [236, 235] on button "Generate" at bounding box center [220, 228] width 97 height 22
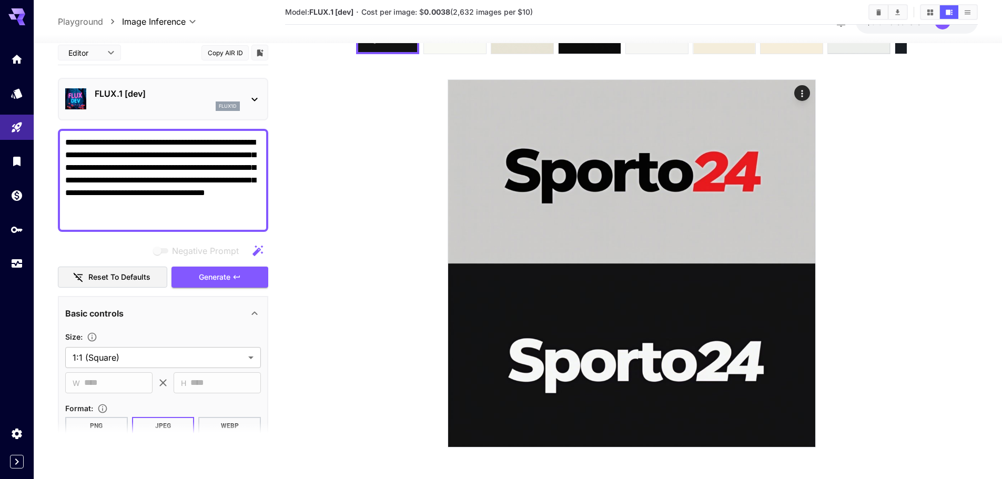
scroll to position [49, 0]
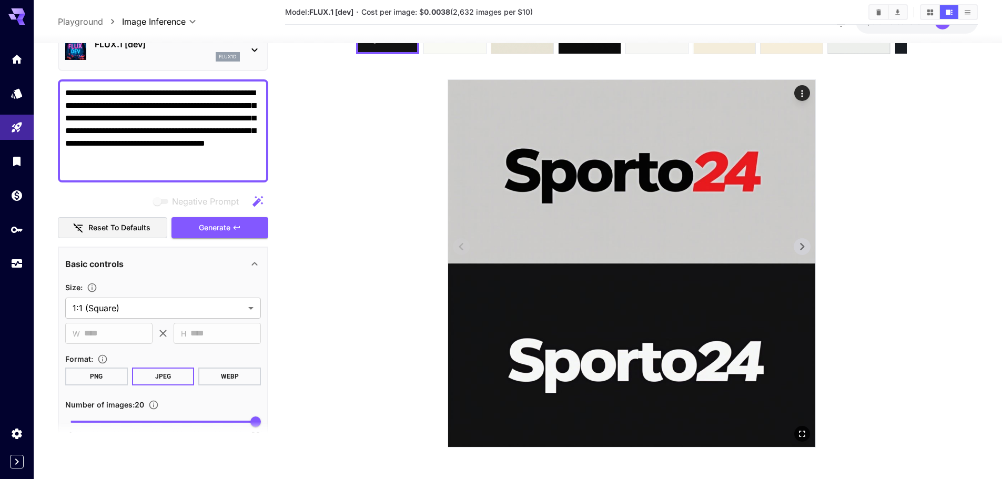
click at [806, 245] on icon at bounding box center [802, 247] width 16 height 16
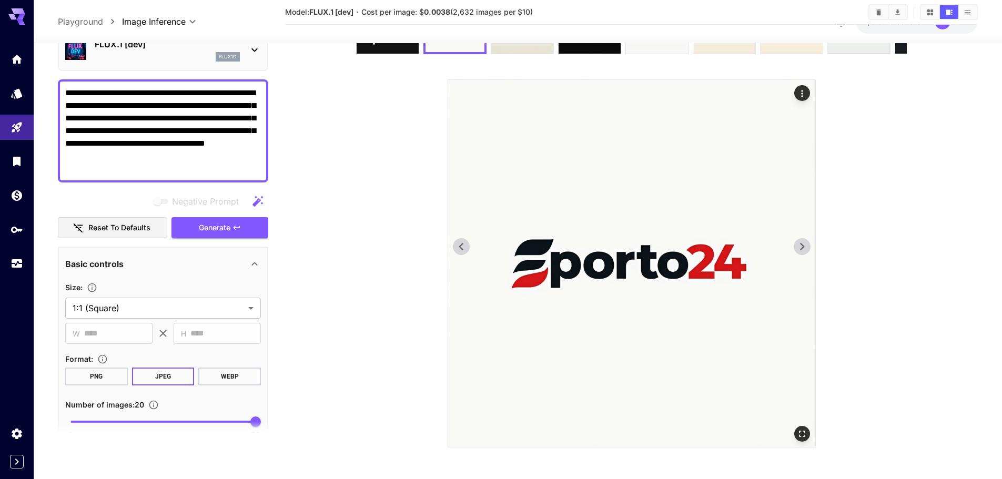
click at [806, 245] on icon at bounding box center [802, 247] width 16 height 16
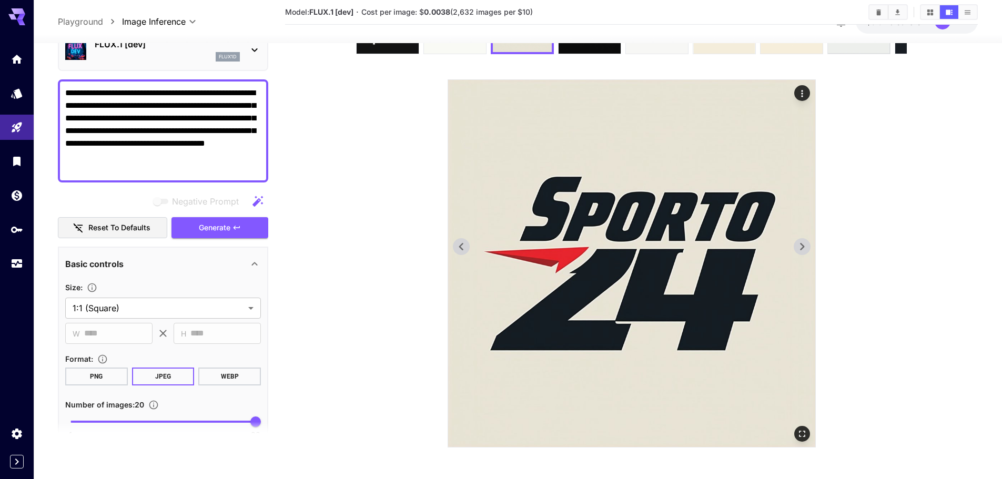
drag, startPoint x: 459, startPoint y: 231, endPoint x: 460, endPoint y: 237, distance: 5.9
click at [459, 232] on img at bounding box center [631, 263] width 367 height 367
click at [460, 237] on img at bounding box center [631, 263] width 367 height 367
click at [460, 238] on img at bounding box center [631, 263] width 367 height 367
click at [465, 243] on icon at bounding box center [462, 247] width 16 height 16
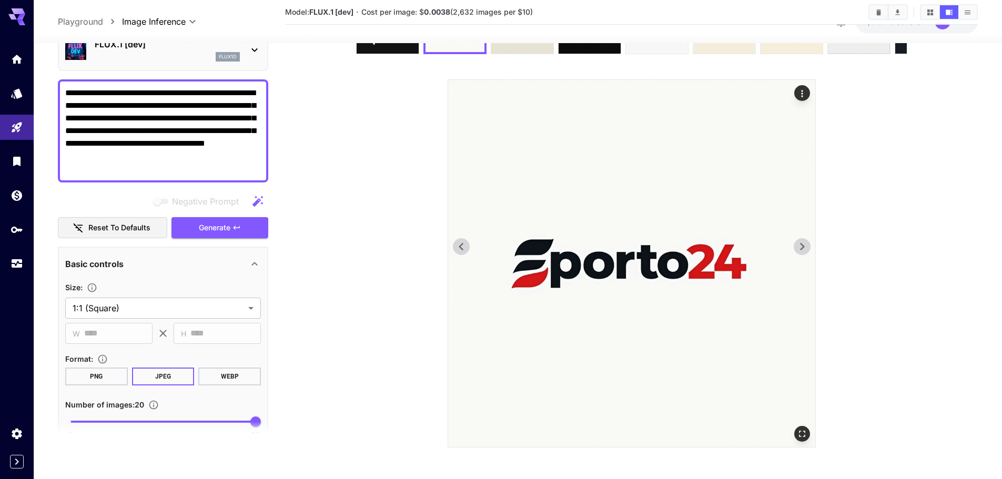
click at [465, 243] on icon at bounding box center [462, 247] width 16 height 16
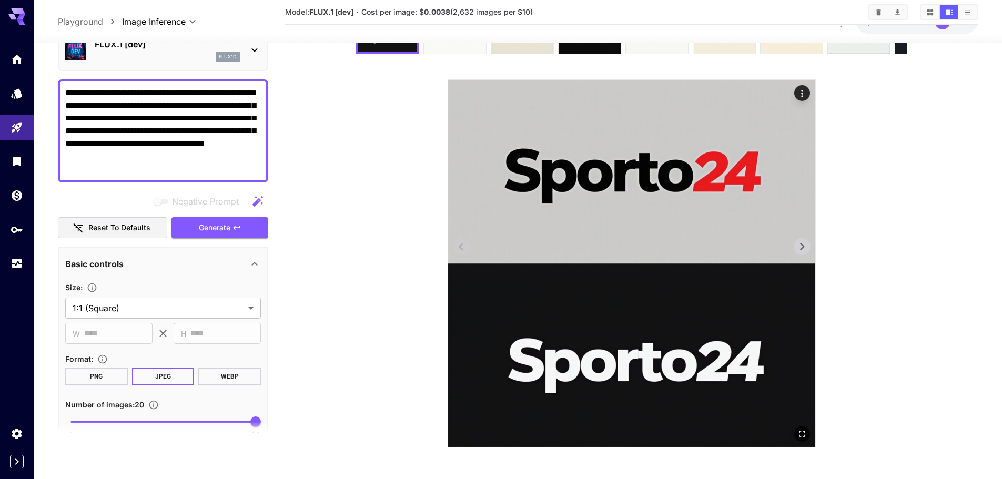
click at [806, 239] on icon at bounding box center [802, 247] width 16 height 16
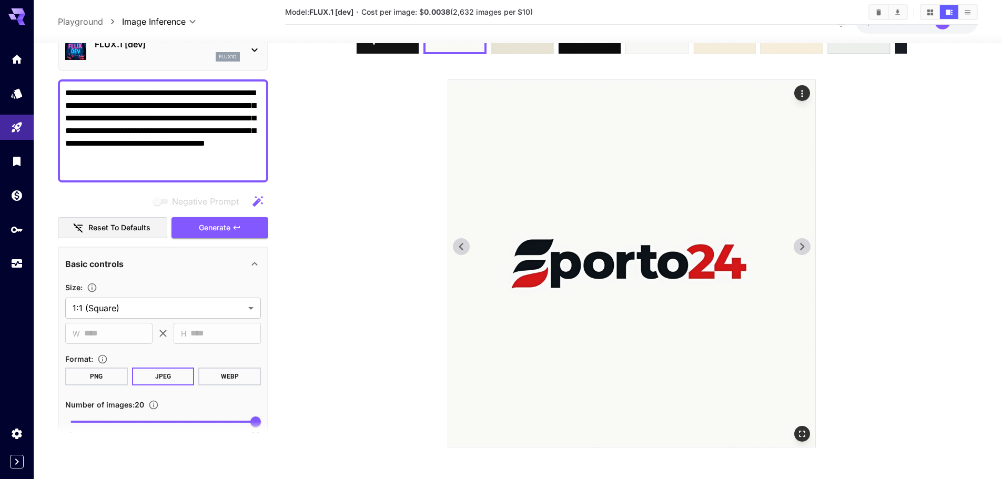
click at [806, 239] on icon at bounding box center [802, 247] width 16 height 16
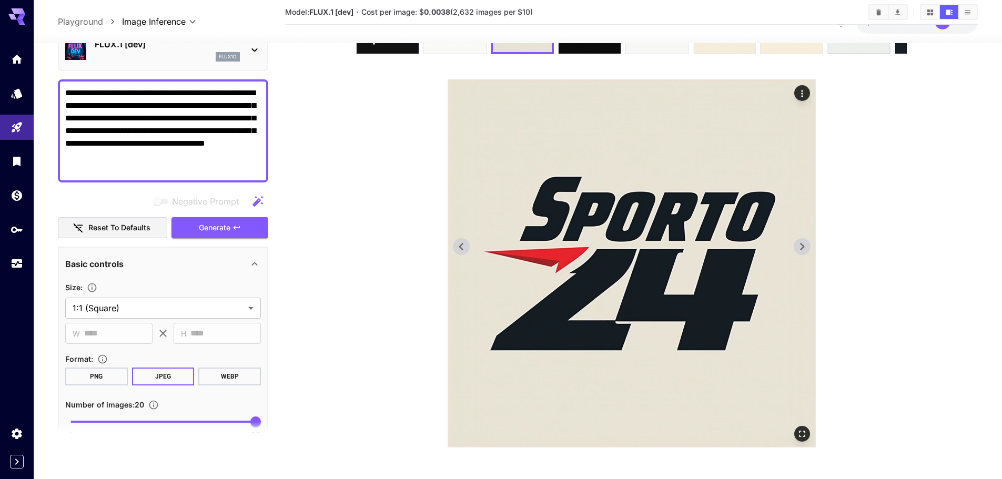
click at [806, 239] on icon at bounding box center [802, 247] width 16 height 16
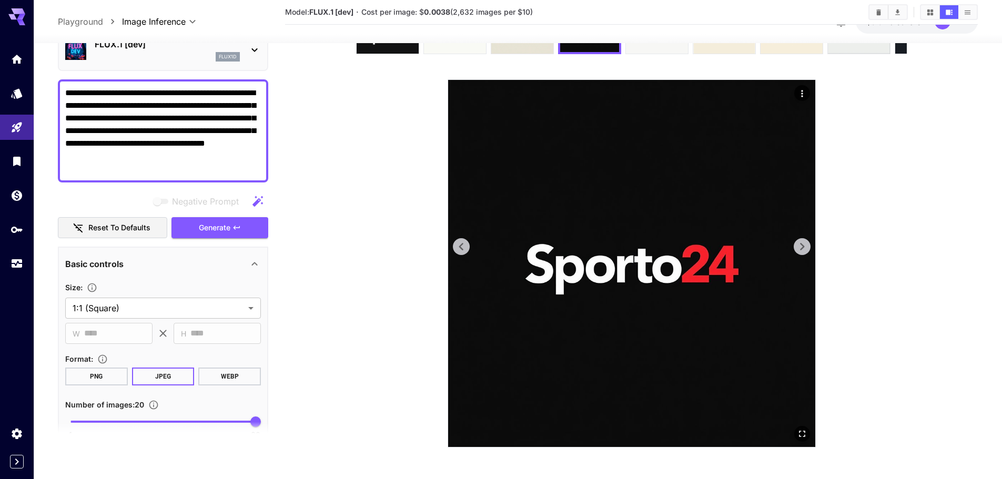
click at [806, 239] on icon at bounding box center [802, 247] width 16 height 16
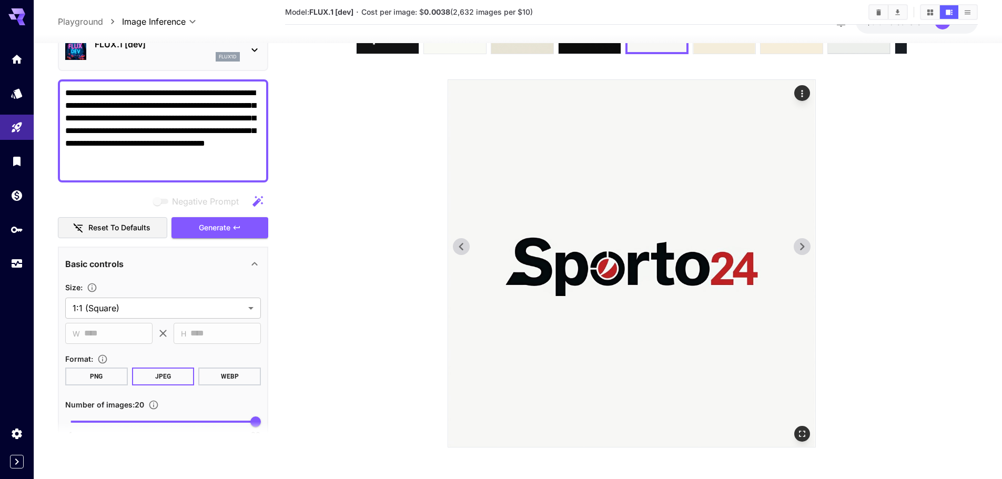
click at [806, 239] on icon at bounding box center [802, 247] width 16 height 16
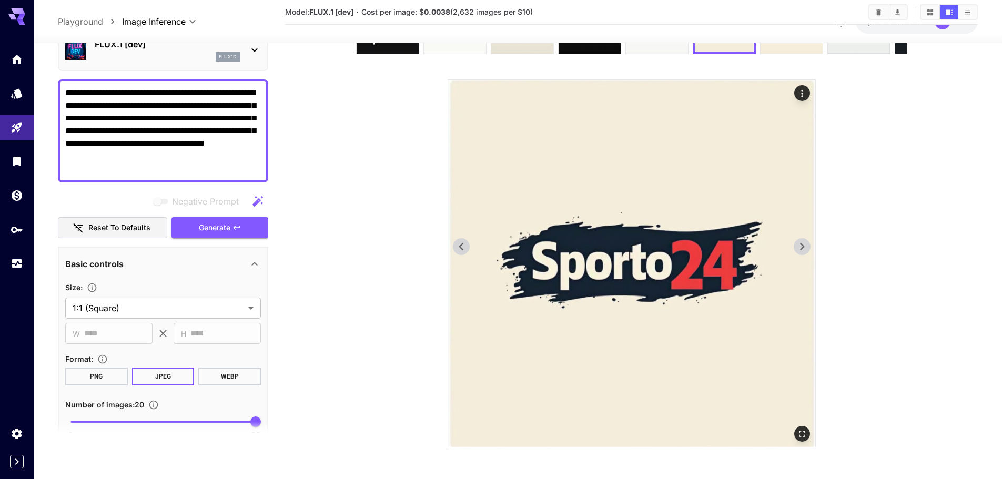
click at [454, 249] on icon at bounding box center [462, 247] width 16 height 16
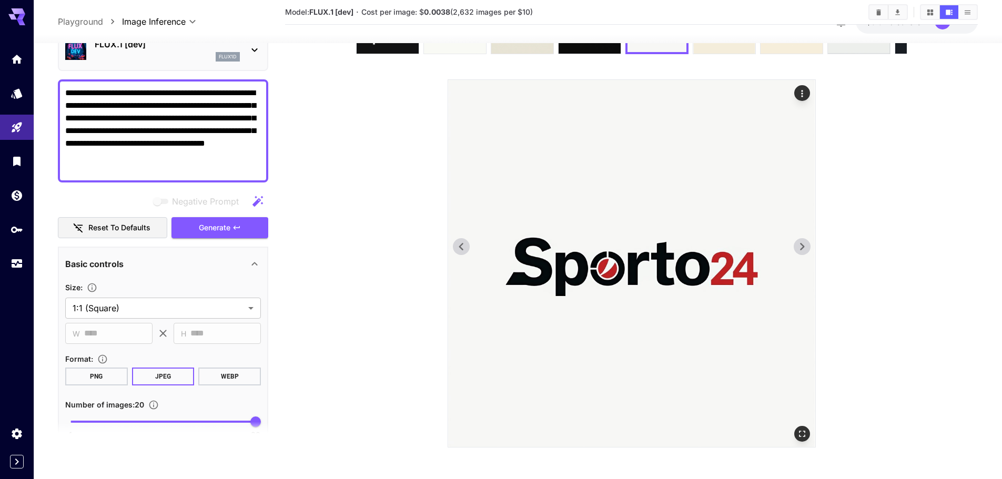
click at [804, 253] on icon at bounding box center [802, 247] width 16 height 16
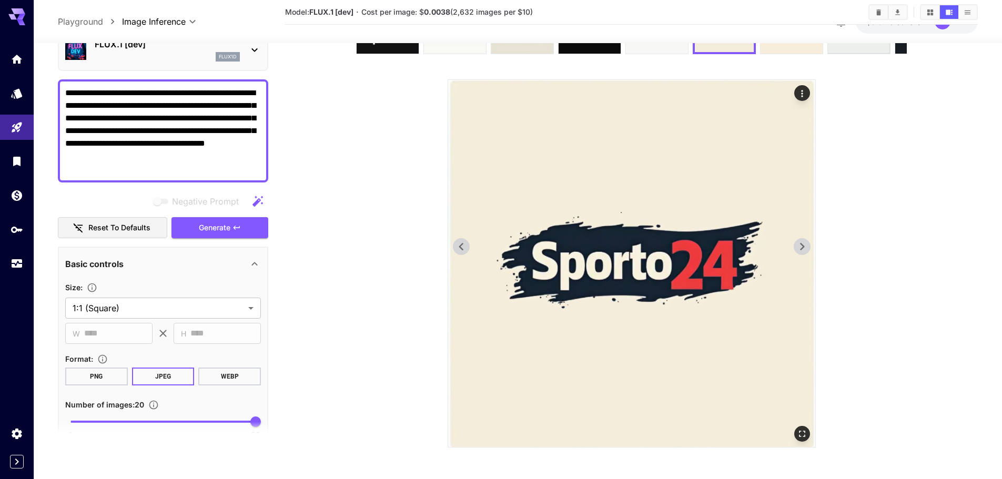
click at [804, 253] on icon at bounding box center [802, 247] width 16 height 16
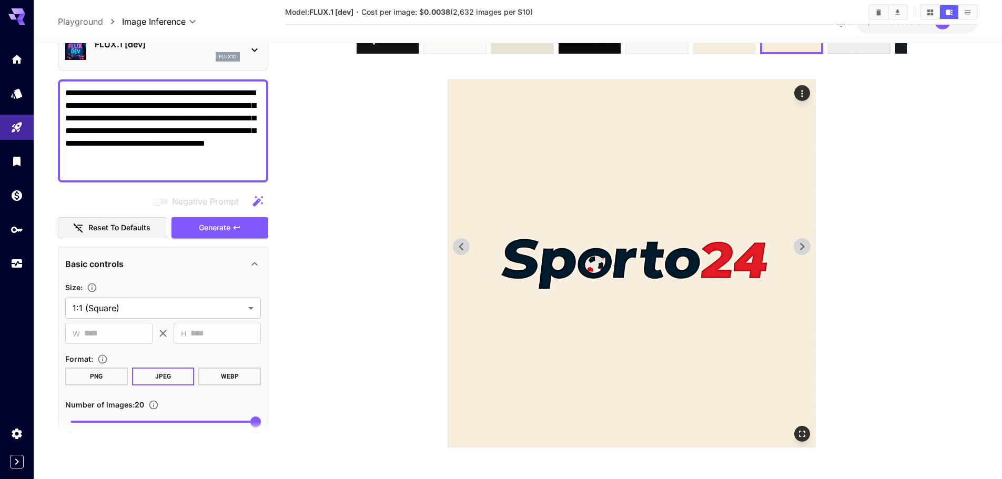
click at [804, 253] on icon at bounding box center [802, 247] width 16 height 16
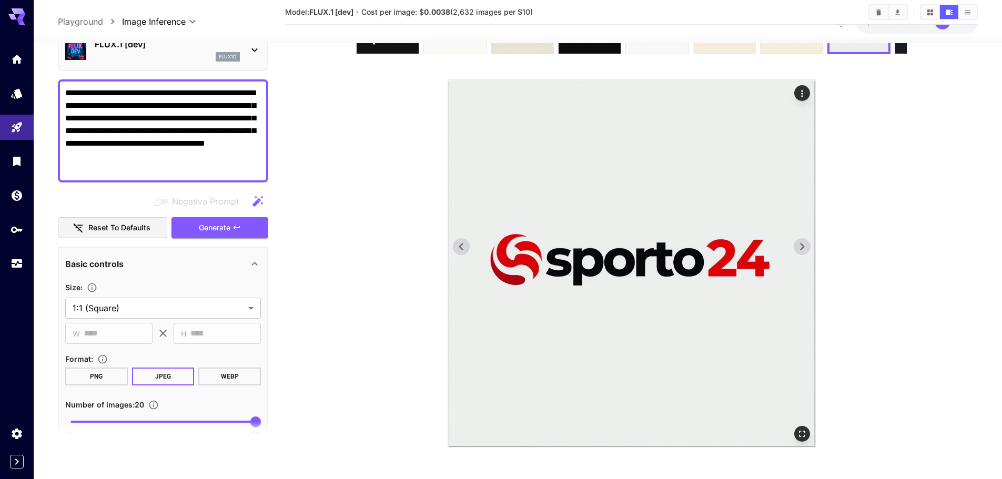
click at [804, 253] on icon at bounding box center [802, 247] width 16 height 16
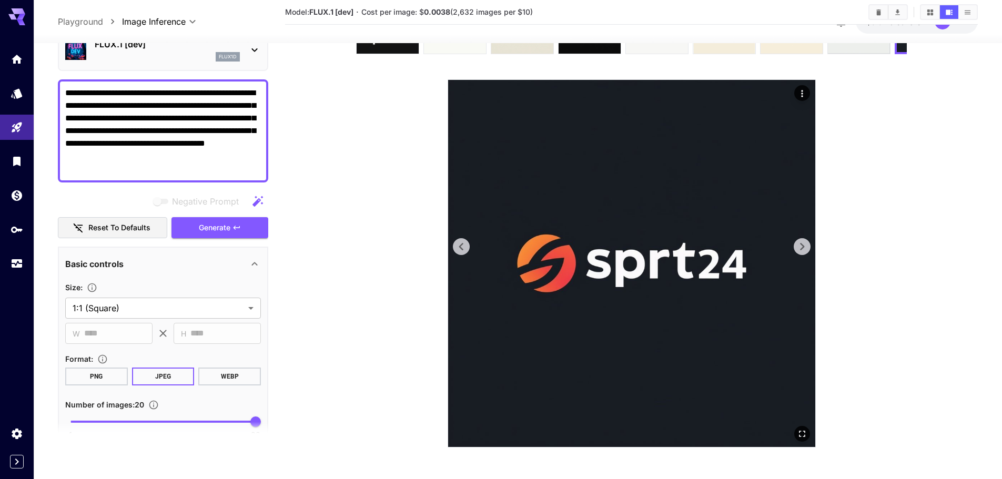
click at [804, 253] on icon at bounding box center [802, 247] width 16 height 16
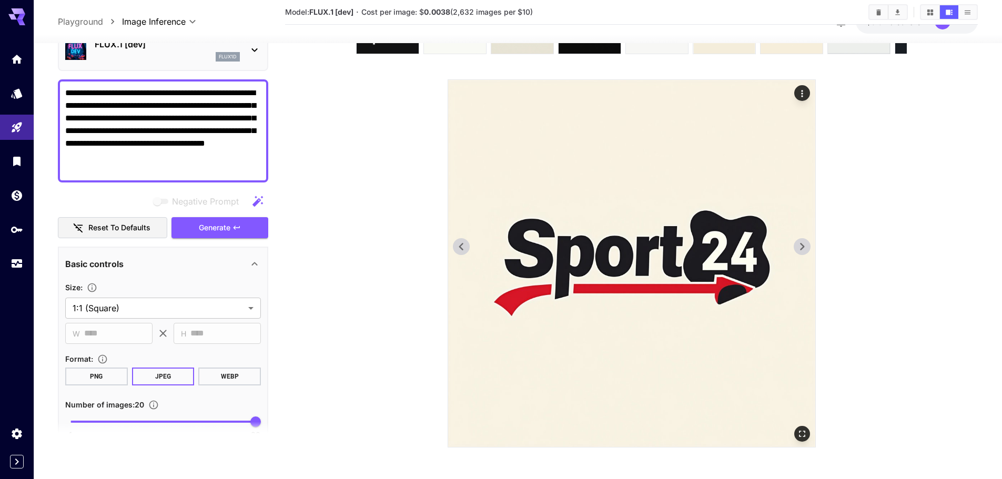
click at [465, 244] on icon at bounding box center [462, 247] width 16 height 16
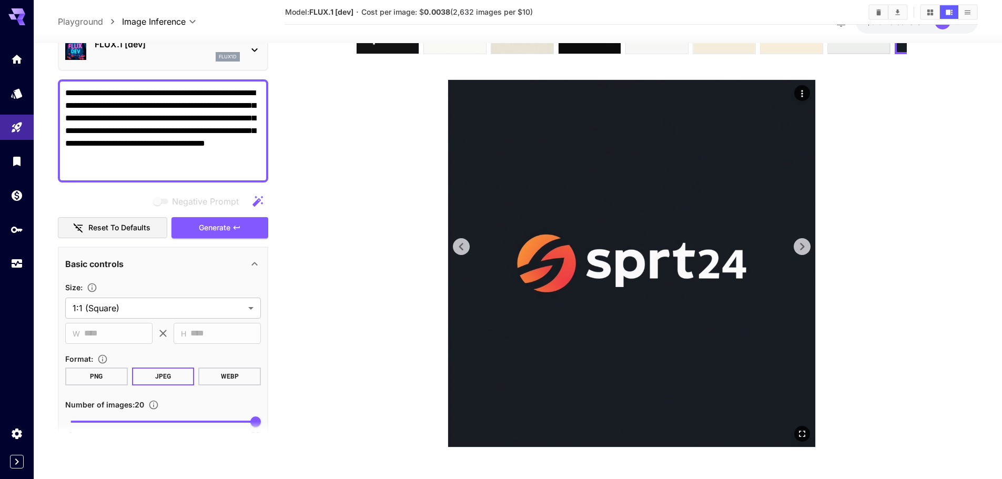
click at [804, 247] on icon at bounding box center [802, 246] width 4 height 7
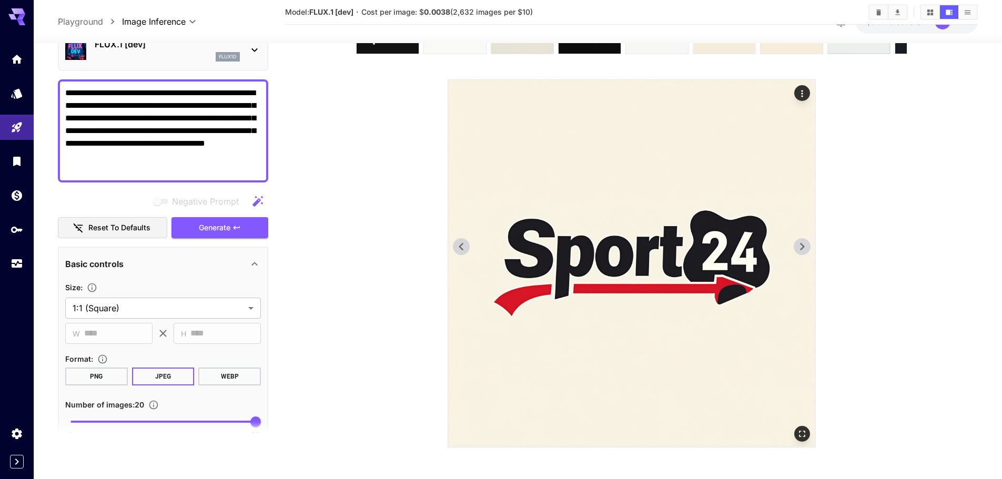
click at [804, 247] on icon at bounding box center [802, 246] width 4 height 7
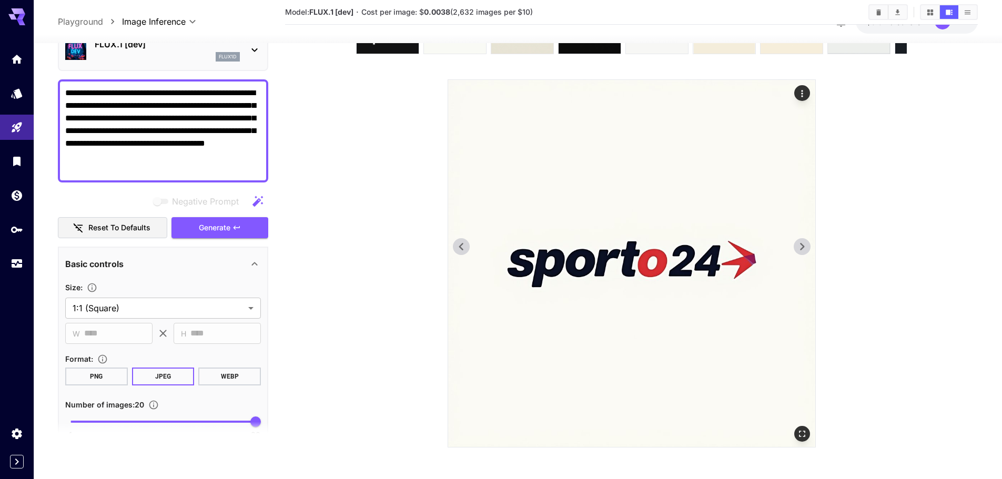
click at [804, 247] on icon at bounding box center [802, 246] width 4 height 7
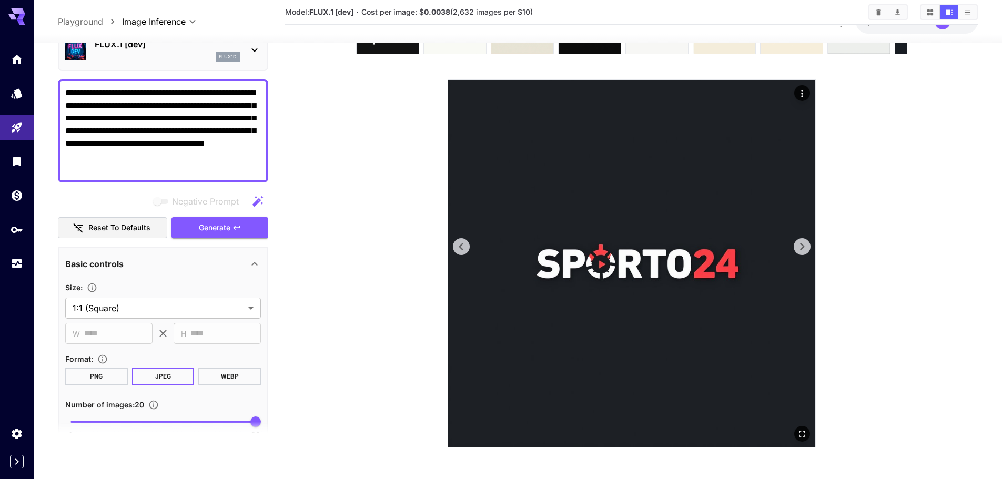
click at [804, 247] on icon at bounding box center [802, 246] width 4 height 7
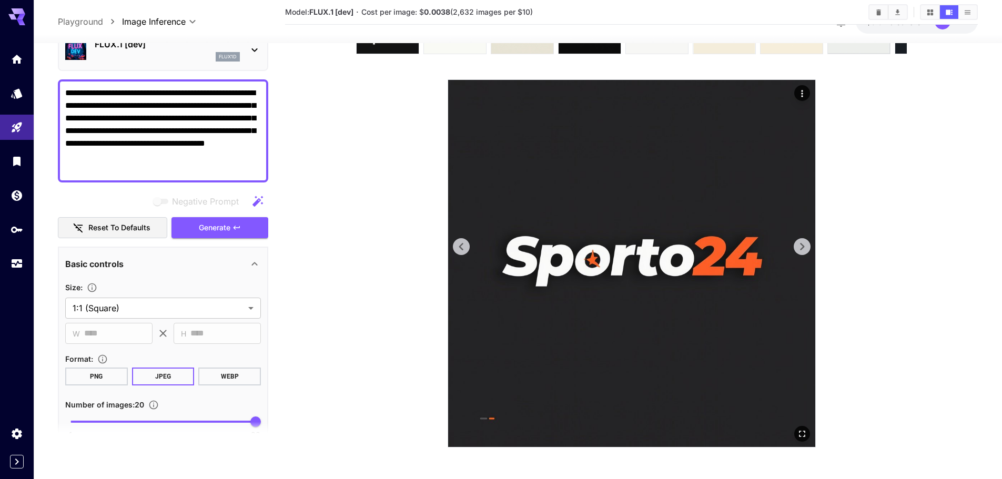
click at [804, 247] on icon at bounding box center [802, 246] width 4 height 7
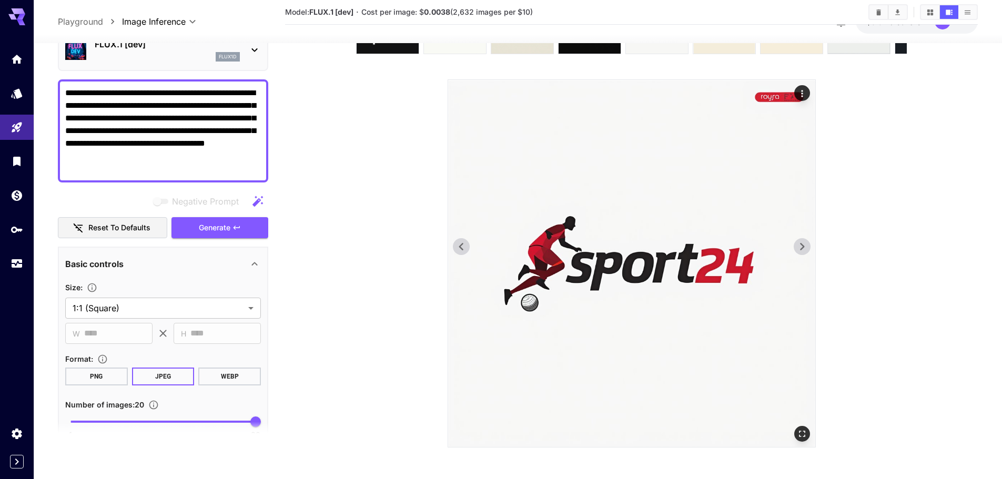
click at [804, 247] on icon at bounding box center [802, 246] width 4 height 7
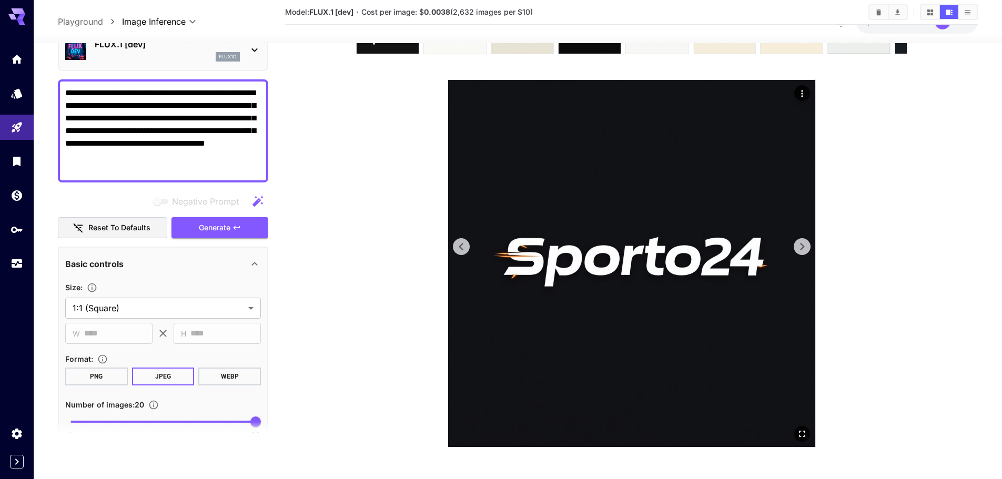
click at [804, 247] on icon at bounding box center [802, 246] width 4 height 7
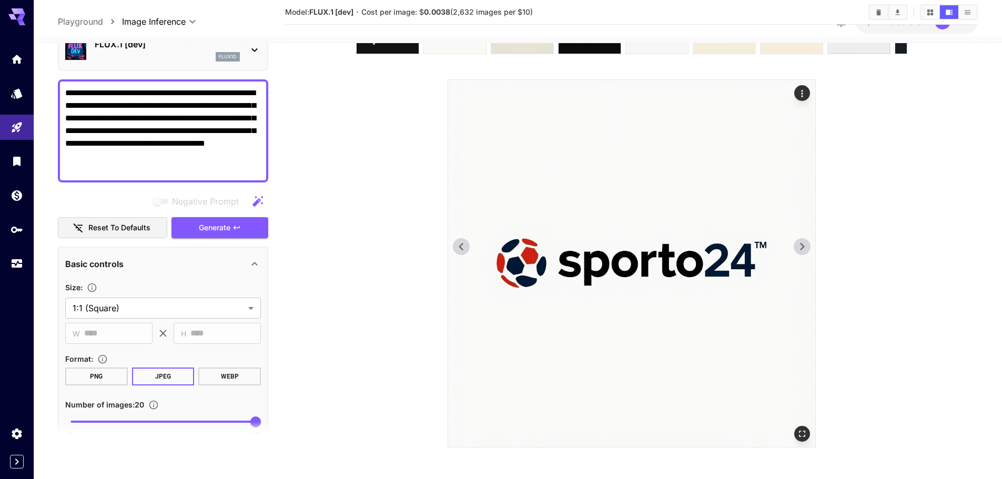
click at [804, 247] on icon at bounding box center [802, 246] width 4 height 7
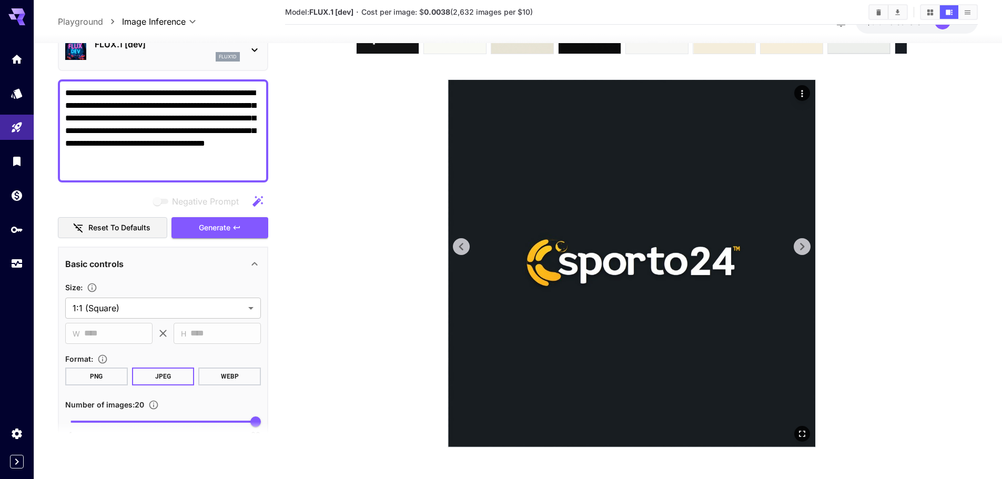
click at [804, 247] on icon at bounding box center [802, 246] width 4 height 7
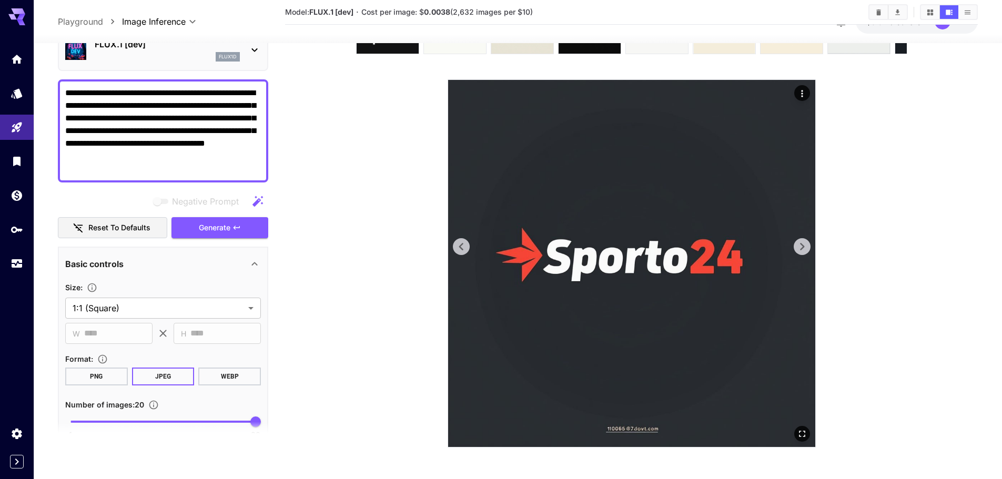
click at [804, 247] on icon at bounding box center [802, 246] width 4 height 7
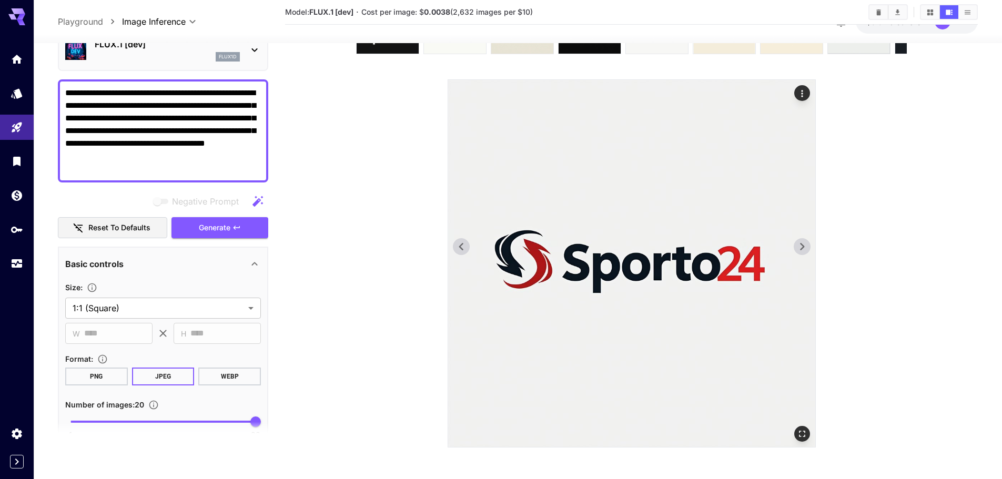
click at [804, 247] on icon at bounding box center [802, 246] width 4 height 7
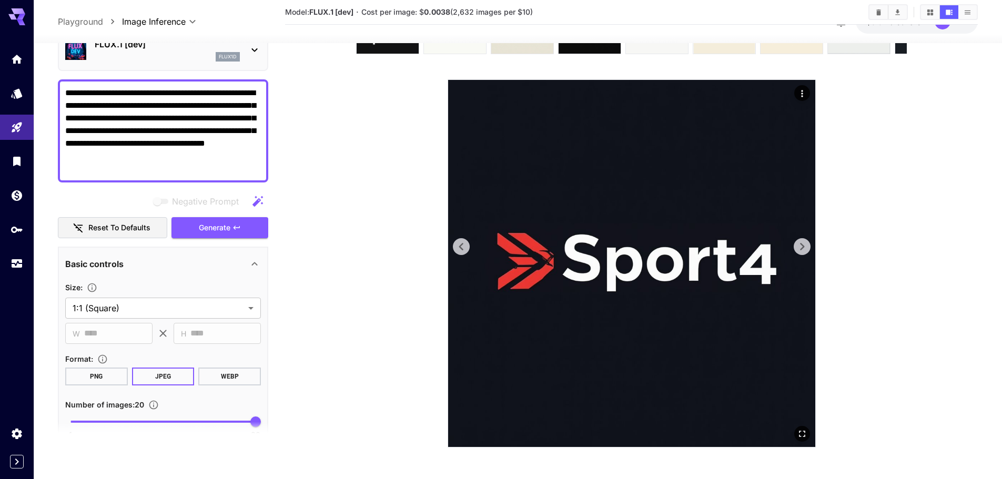
click at [804, 247] on icon at bounding box center [802, 246] width 4 height 7
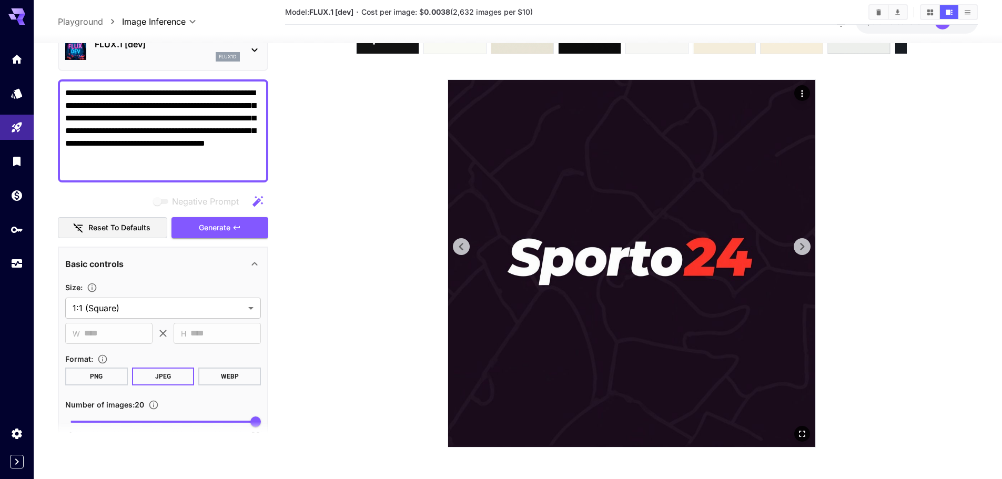
click at [800, 245] on icon at bounding box center [802, 247] width 16 height 16
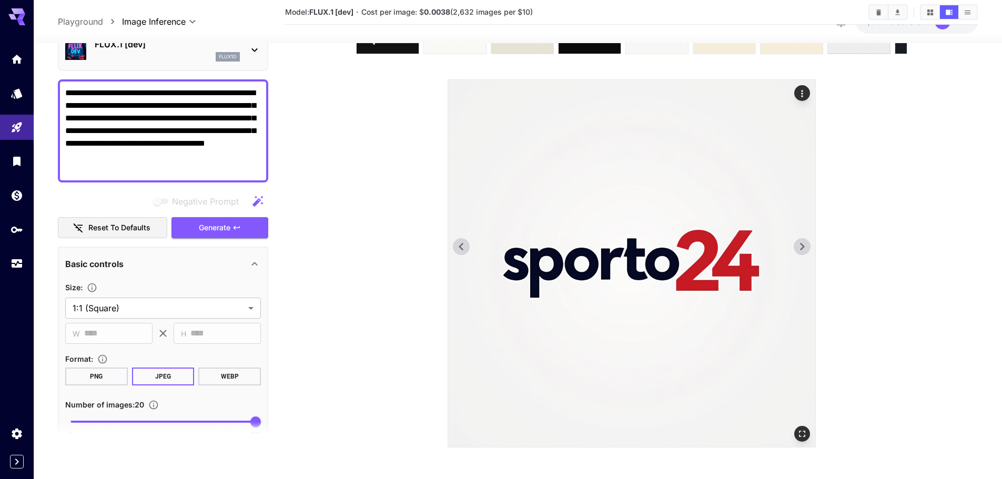
click at [800, 245] on icon at bounding box center [802, 247] width 16 height 16
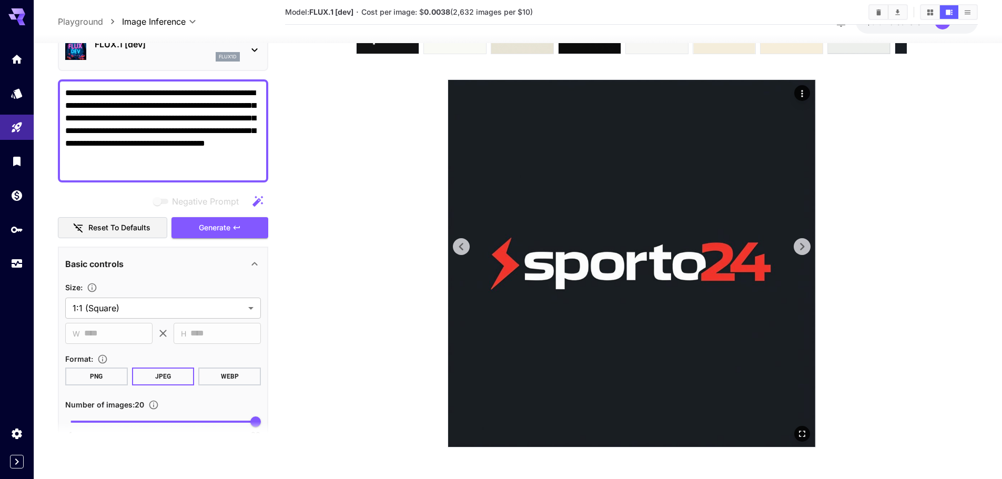
click at [464, 249] on icon at bounding box center [462, 247] width 16 height 16
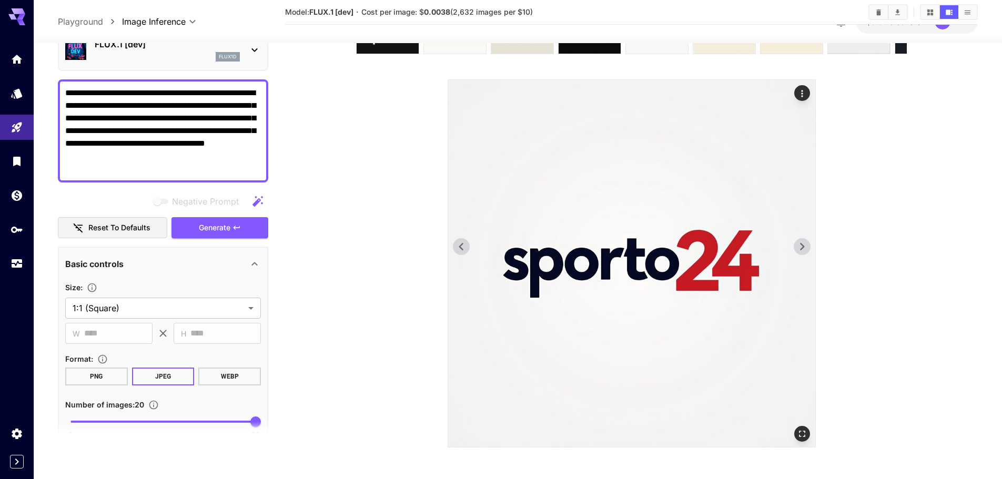
click at [808, 242] on icon at bounding box center [802, 247] width 16 height 16
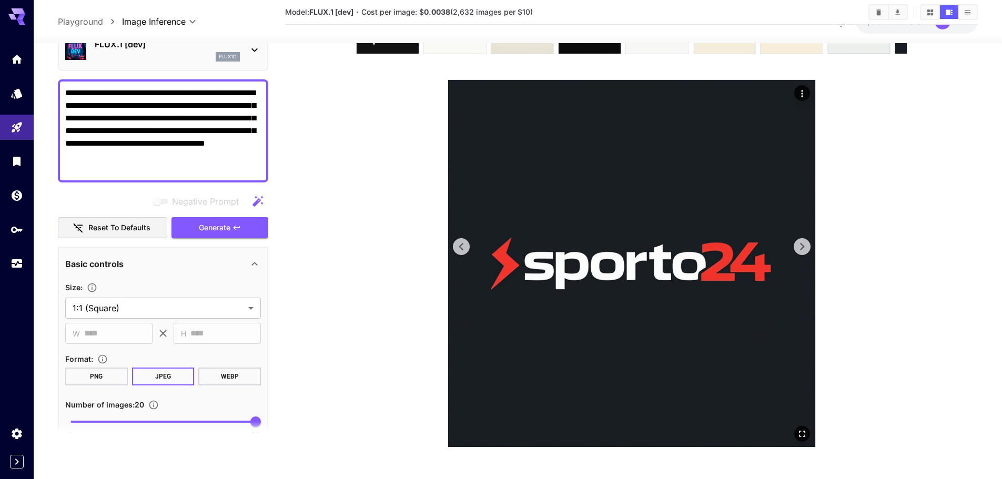
click at [808, 242] on icon at bounding box center [802, 247] width 16 height 16
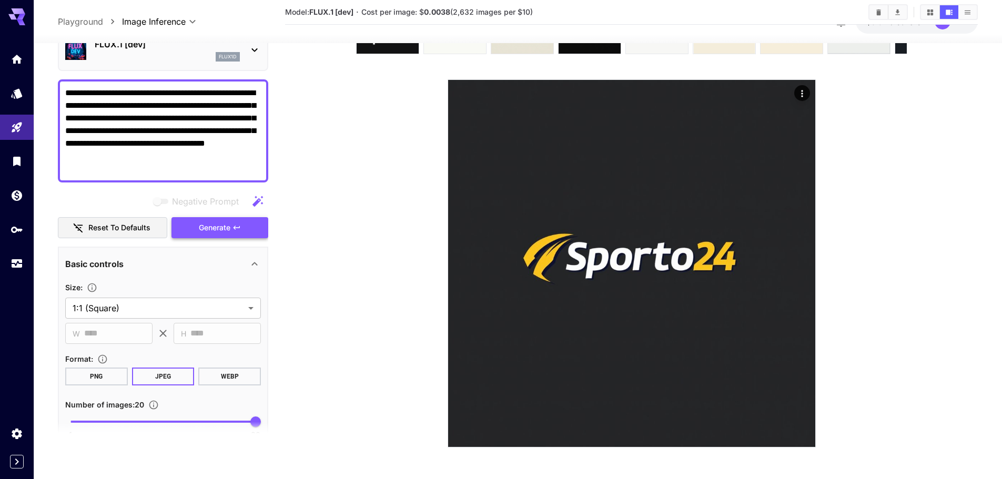
click at [232, 228] on button "Generate" at bounding box center [220, 228] width 97 height 22
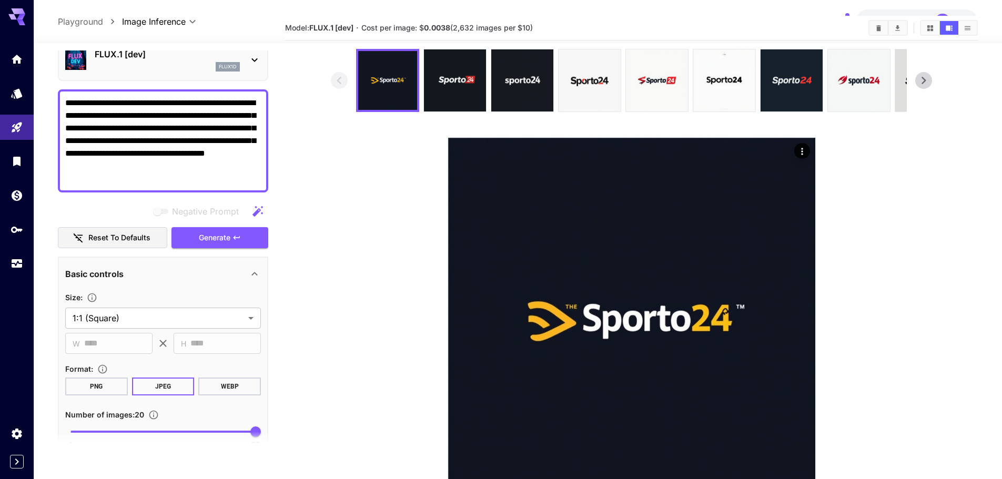
scroll to position [53, 0]
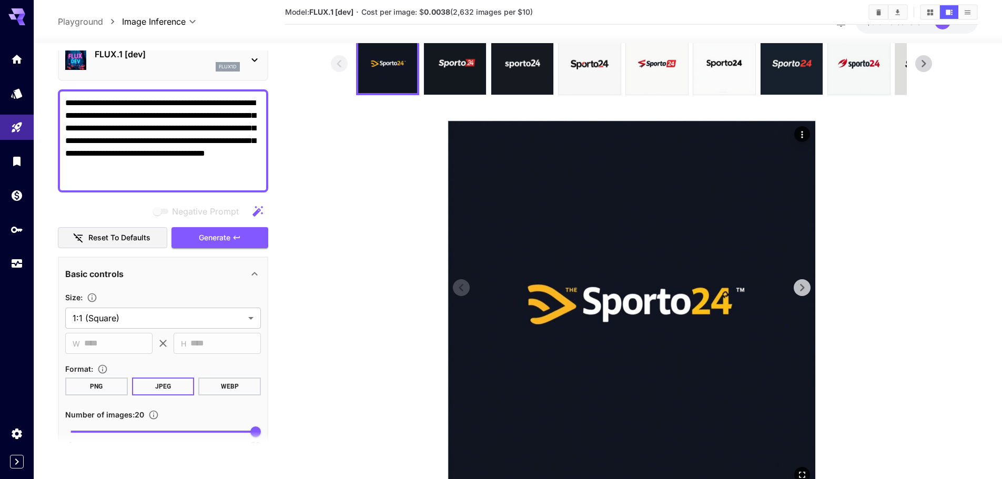
click at [814, 284] on img at bounding box center [631, 304] width 367 height 367
click at [801, 285] on icon at bounding box center [802, 287] width 4 height 7
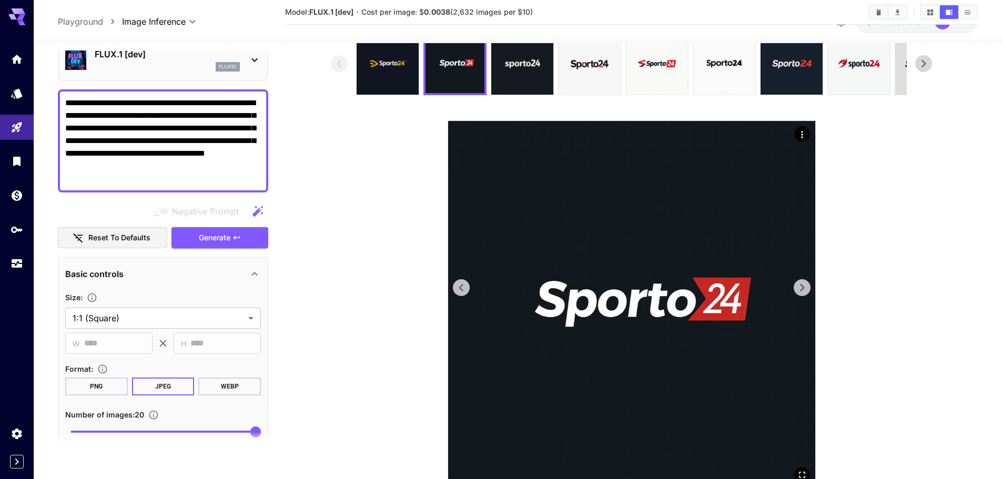
click at [801, 285] on icon at bounding box center [802, 287] width 4 height 7
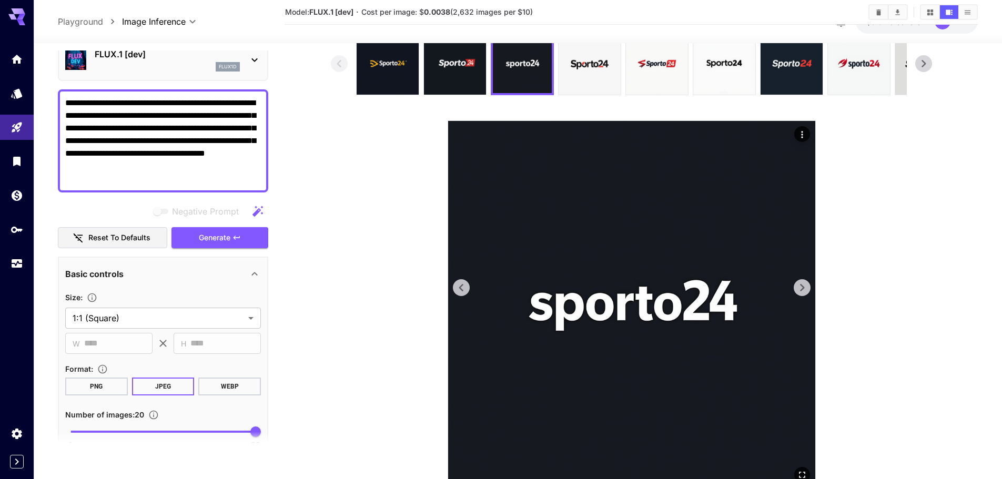
click at [801, 285] on icon at bounding box center [802, 287] width 4 height 7
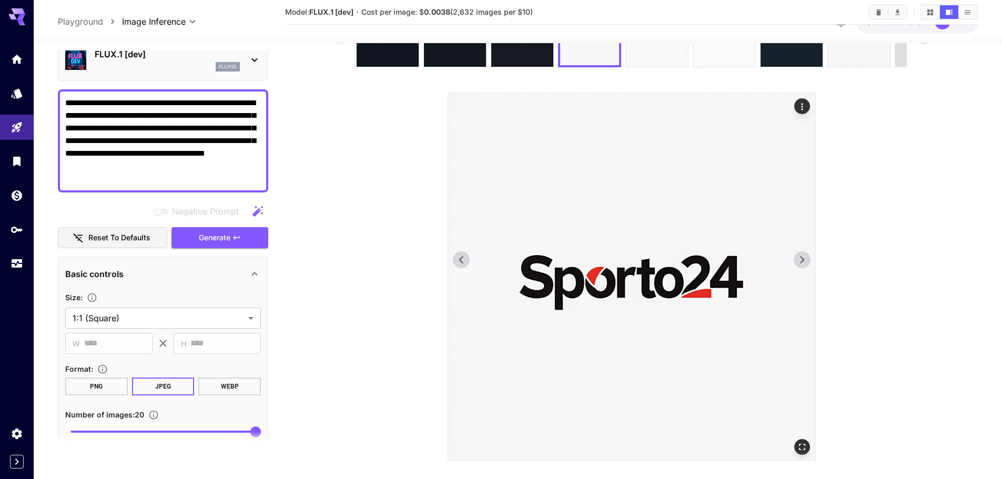
scroll to position [94, 0]
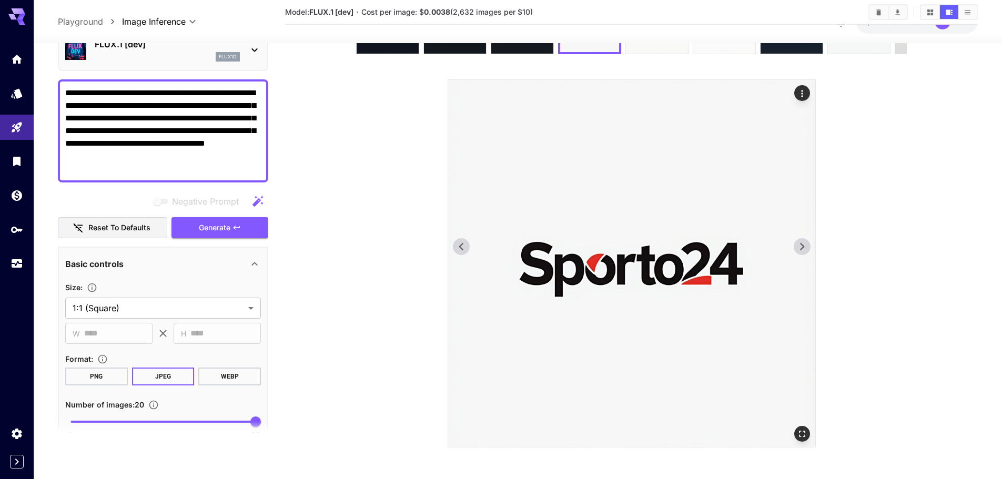
click at [803, 247] on icon at bounding box center [802, 246] width 4 height 7
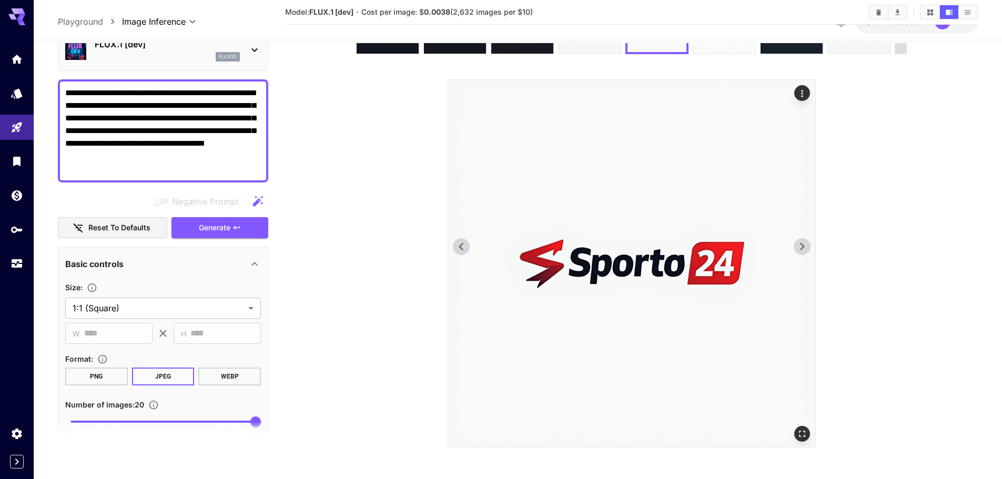
click at [803, 247] on icon at bounding box center [802, 246] width 4 height 7
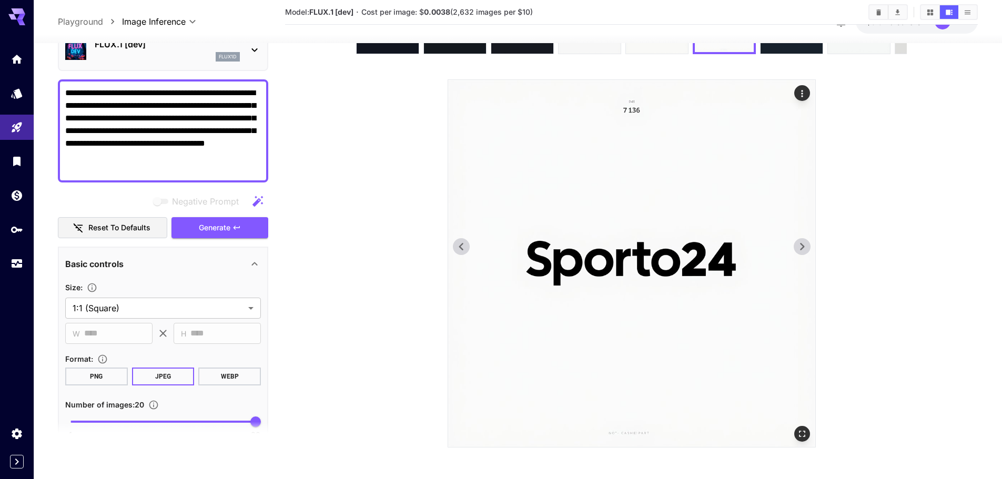
click at [803, 247] on icon at bounding box center [802, 246] width 4 height 7
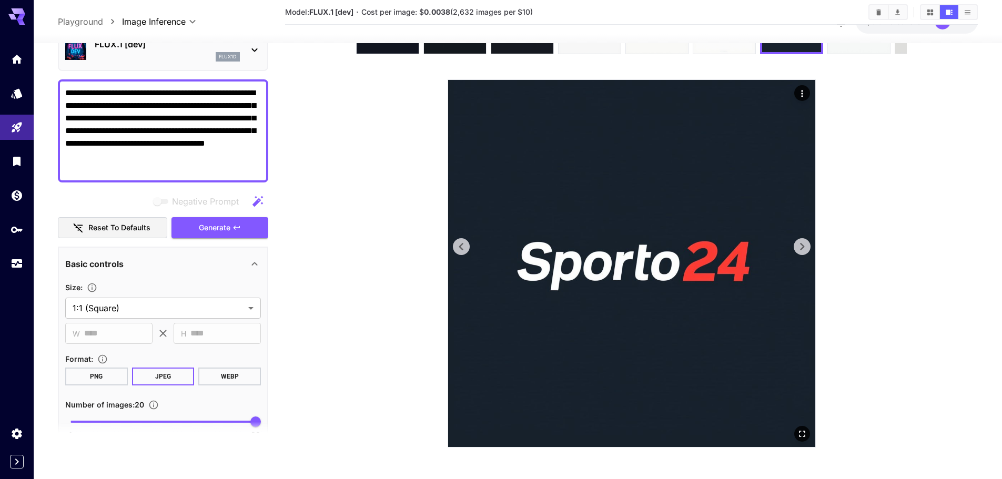
click at [803, 247] on icon at bounding box center [802, 246] width 4 height 7
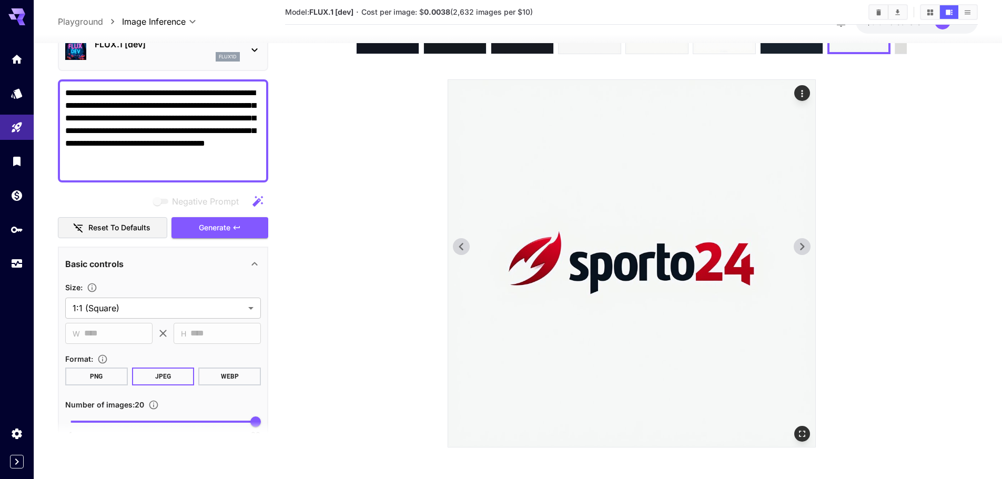
click at [466, 244] on icon at bounding box center [462, 247] width 16 height 16
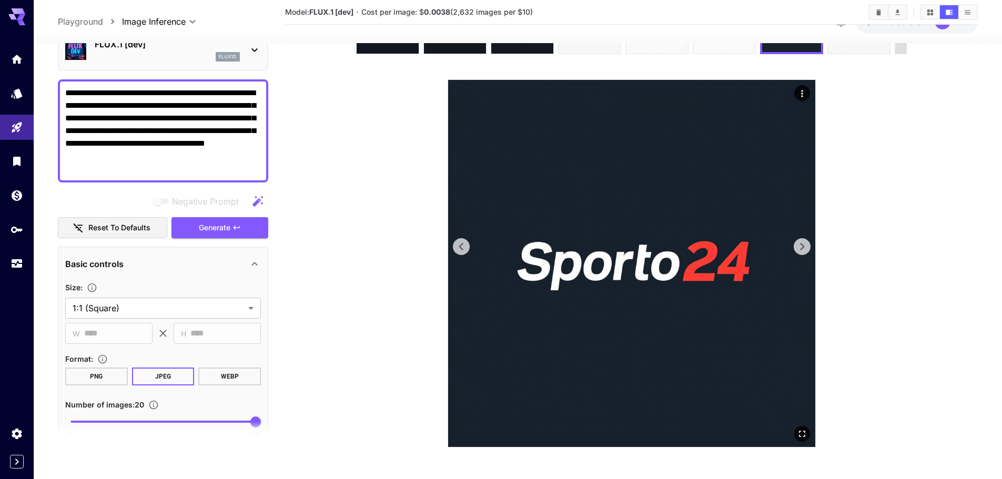
click at [466, 244] on icon at bounding box center [462, 247] width 16 height 16
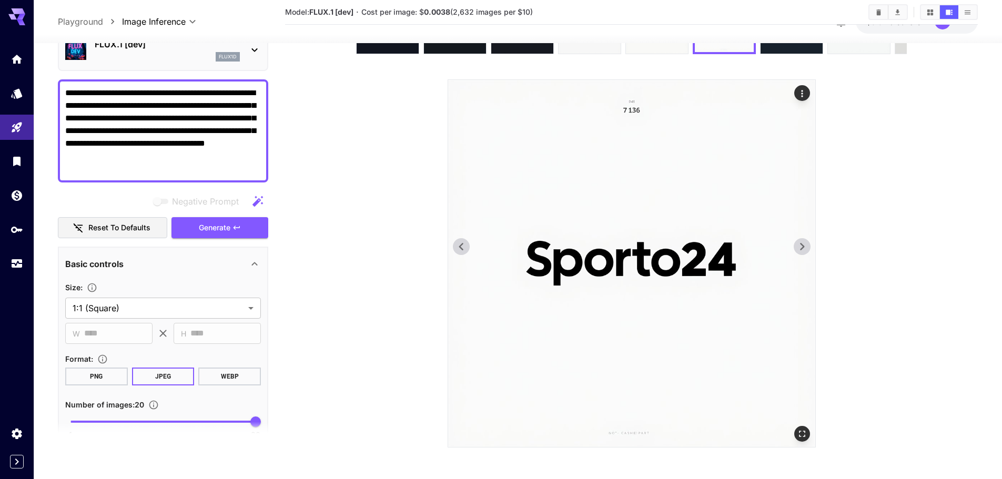
click at [466, 244] on icon at bounding box center [462, 247] width 16 height 16
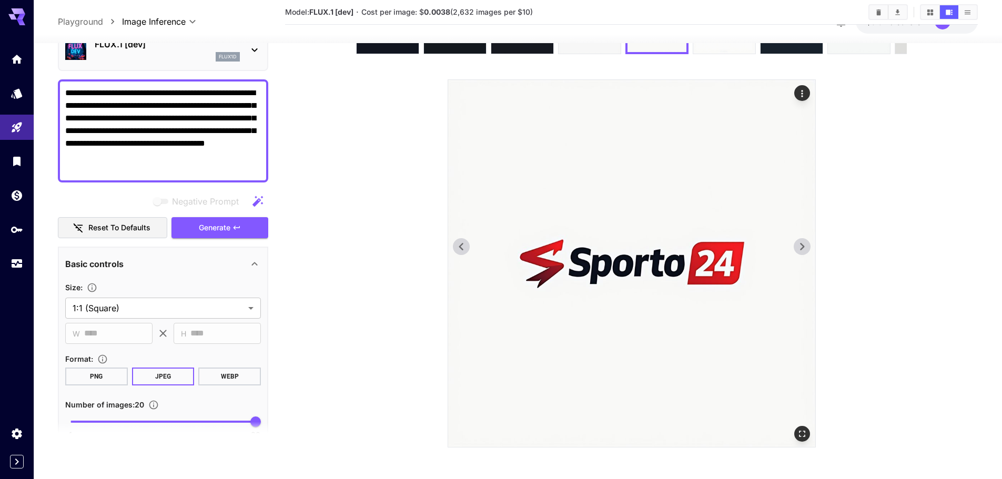
click at [466, 244] on icon at bounding box center [462, 247] width 16 height 16
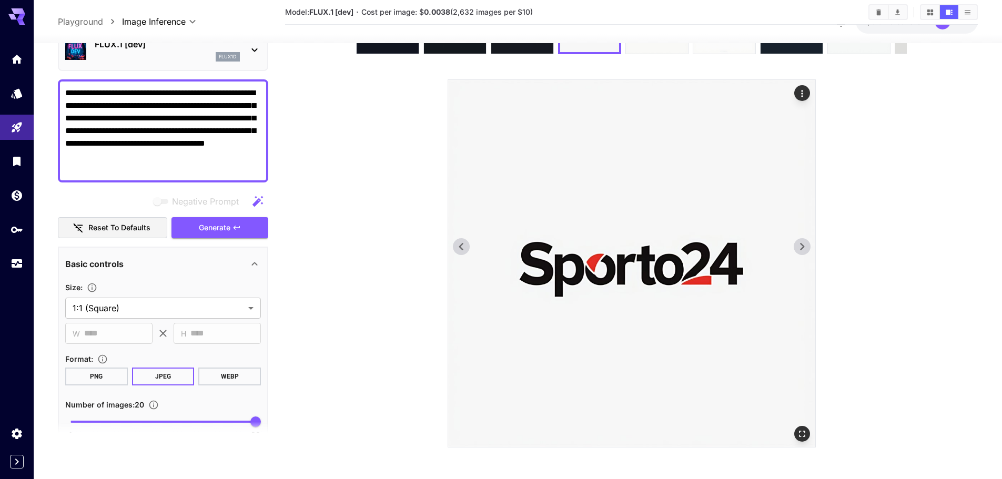
click at [466, 244] on icon at bounding box center [462, 247] width 16 height 16
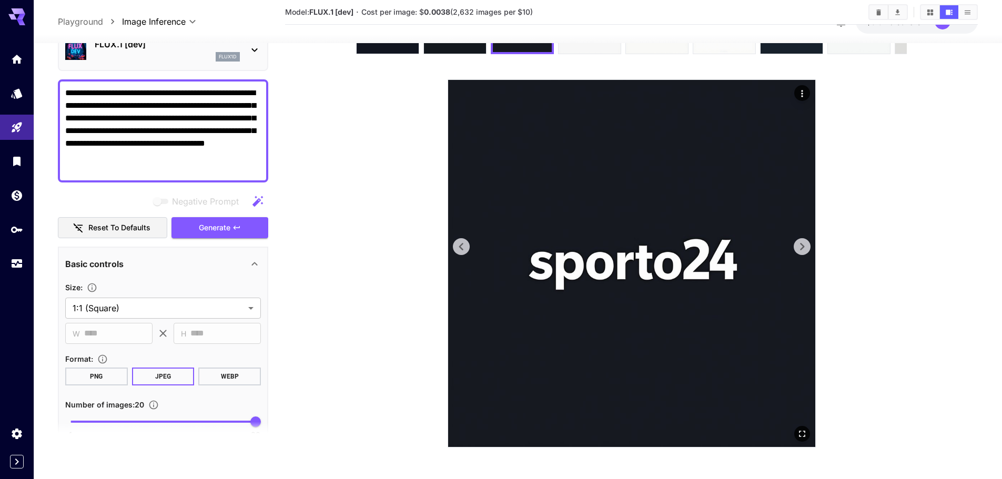
click at [810, 247] on icon at bounding box center [802, 247] width 16 height 16
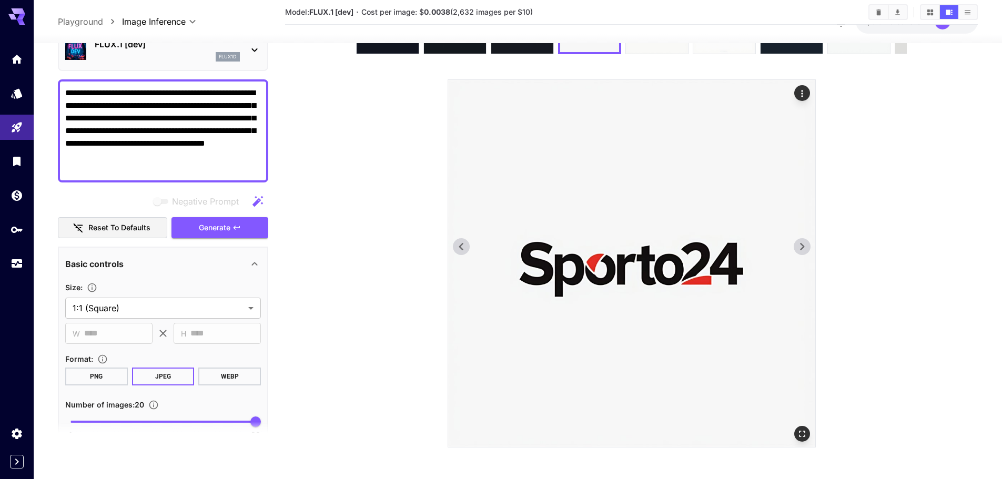
click at [803, 250] on icon at bounding box center [802, 247] width 16 height 16
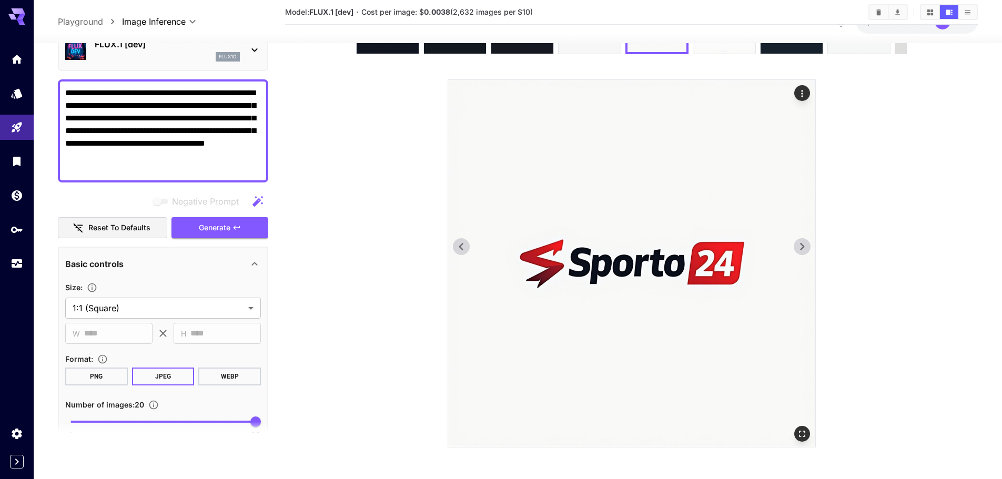
click at [803, 250] on icon at bounding box center [802, 247] width 16 height 16
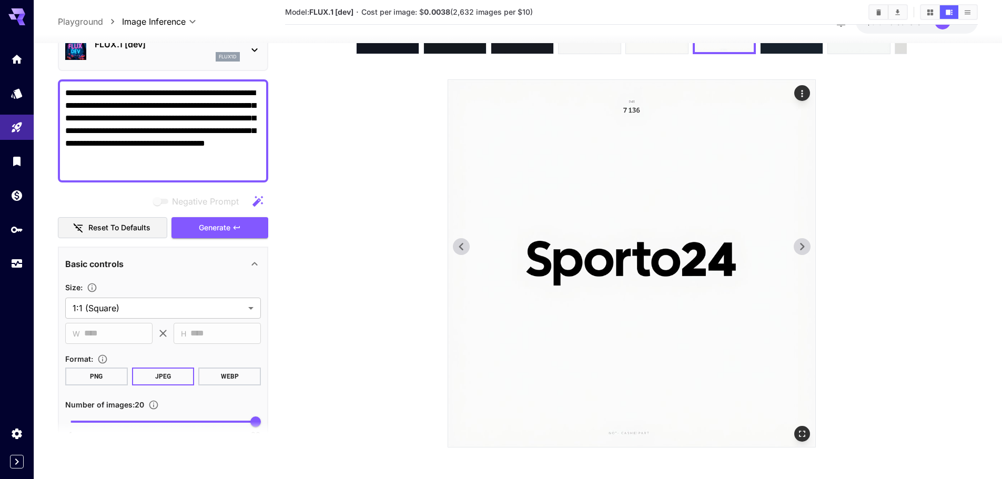
click at [803, 250] on icon at bounding box center [802, 247] width 16 height 16
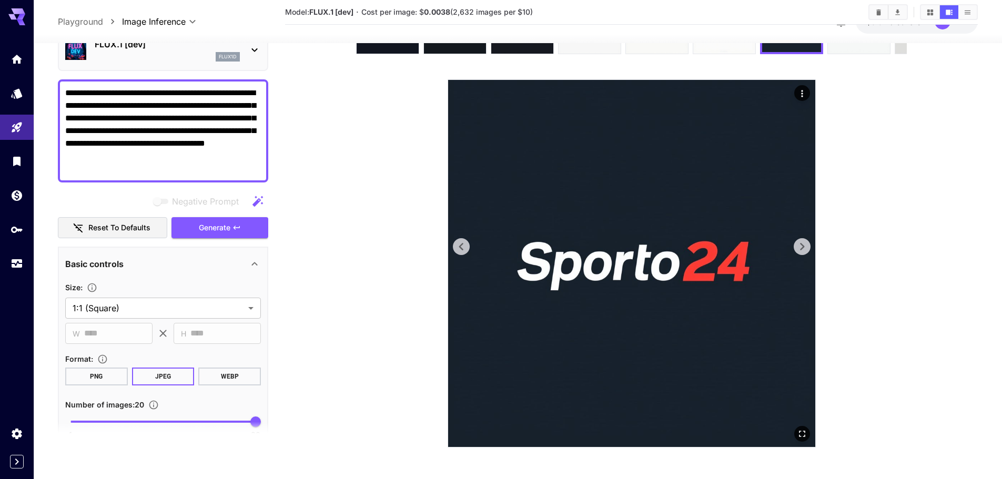
click at [803, 250] on icon at bounding box center [802, 247] width 16 height 16
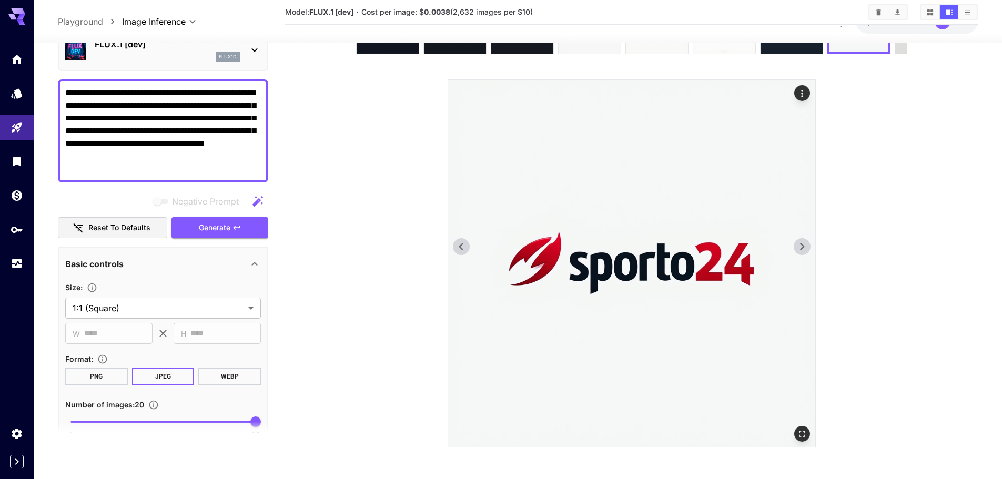
click at [803, 250] on icon at bounding box center [802, 247] width 16 height 16
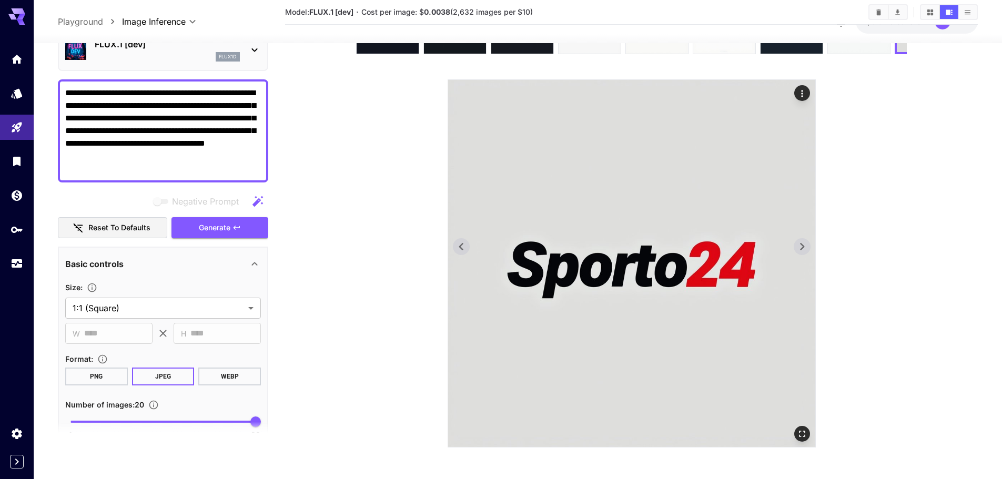
click at [803, 250] on icon at bounding box center [802, 247] width 16 height 16
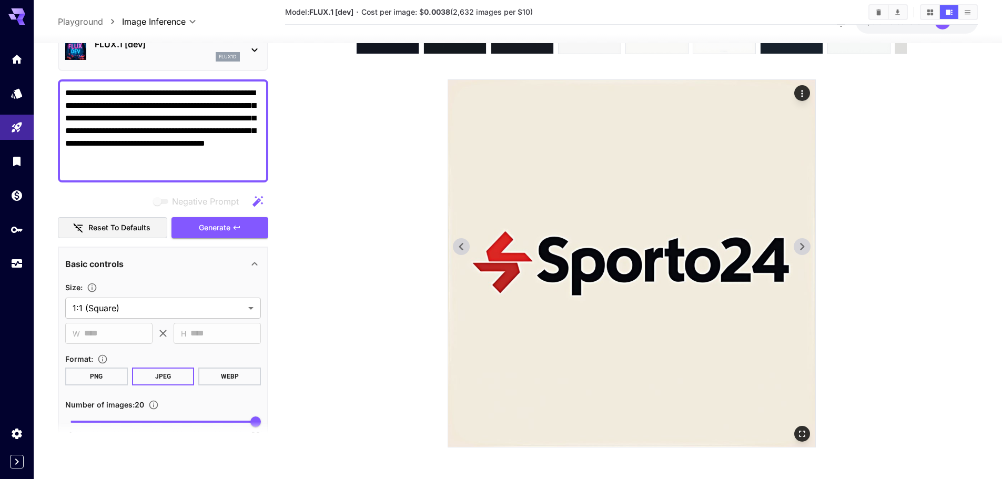
click at [803, 250] on icon at bounding box center [802, 247] width 16 height 16
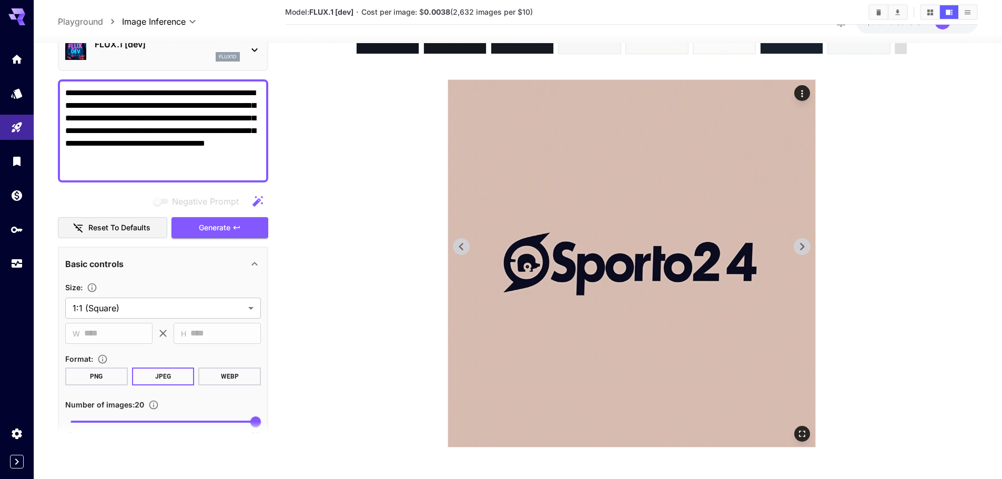
click at [803, 250] on icon at bounding box center [802, 247] width 16 height 16
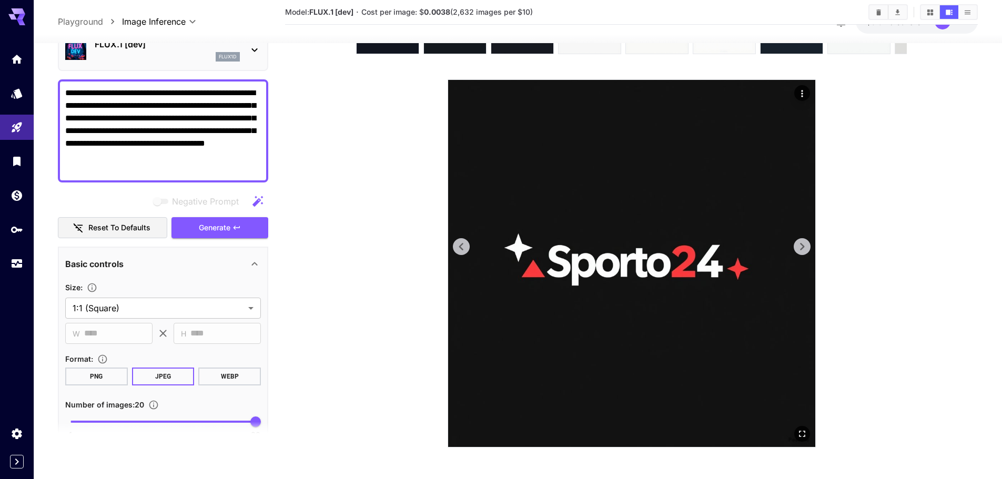
click at [462, 245] on icon at bounding box center [462, 247] width 16 height 16
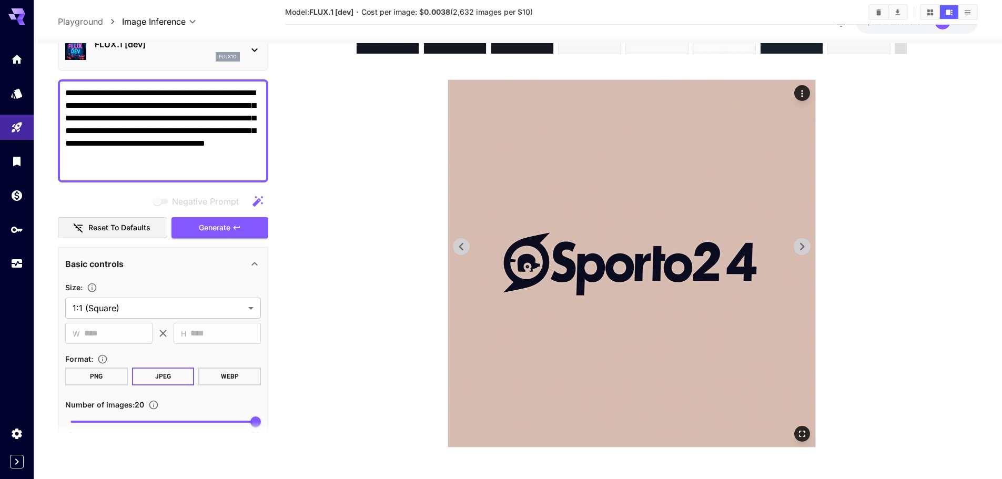
click at [462, 246] on icon at bounding box center [462, 247] width 16 height 16
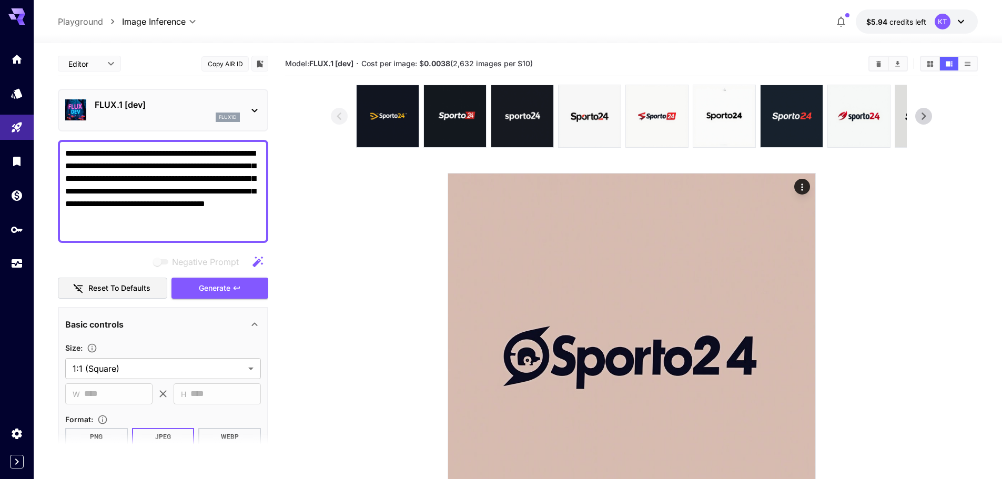
click at [800, 333] on icon at bounding box center [802, 341] width 16 height 16
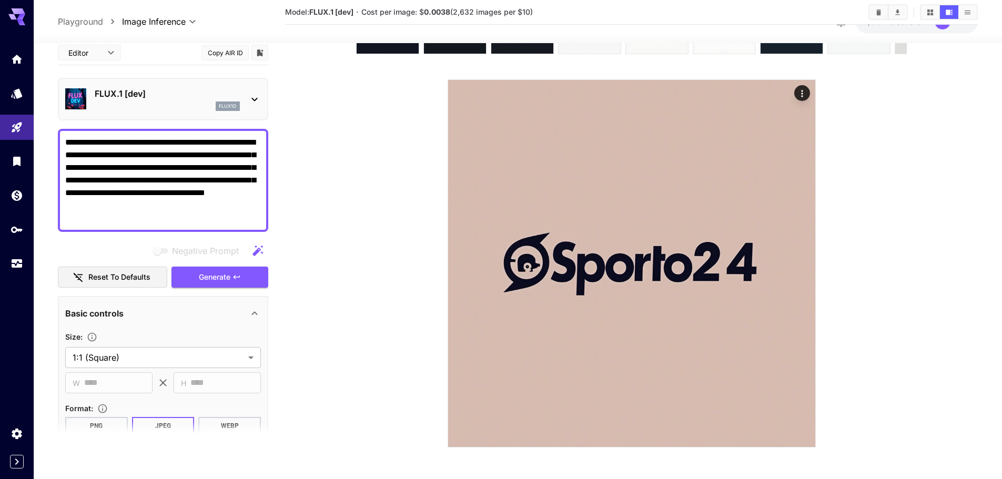
scroll to position [49, 0]
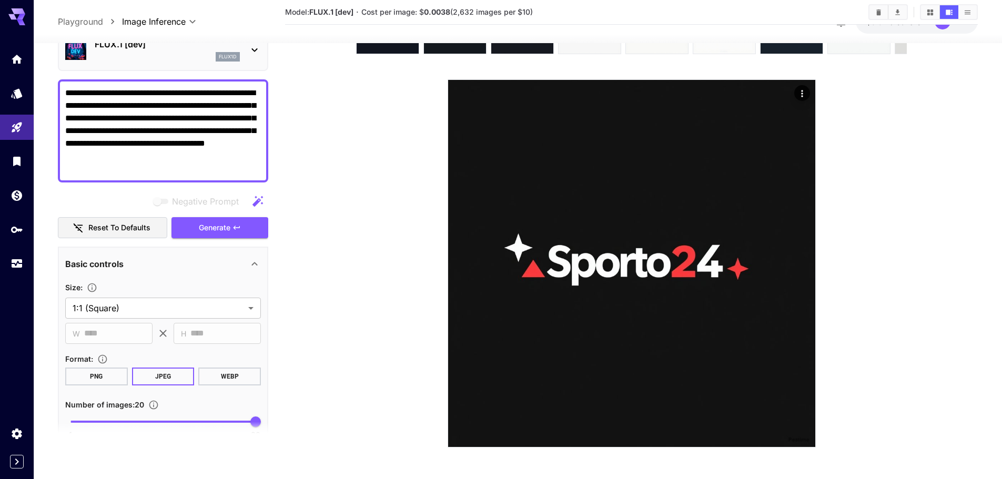
click at [800, 254] on icon at bounding box center [802, 247] width 16 height 16
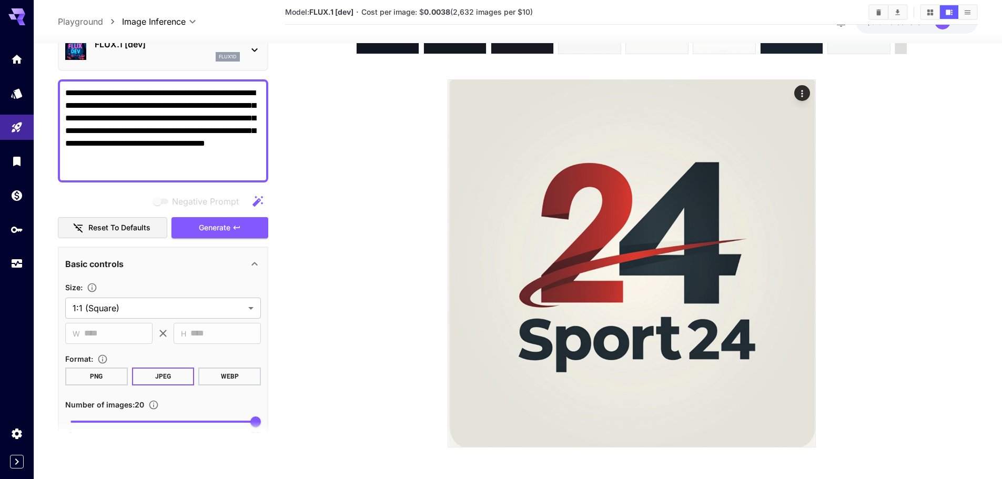
click at [800, 254] on icon at bounding box center [802, 247] width 16 height 16
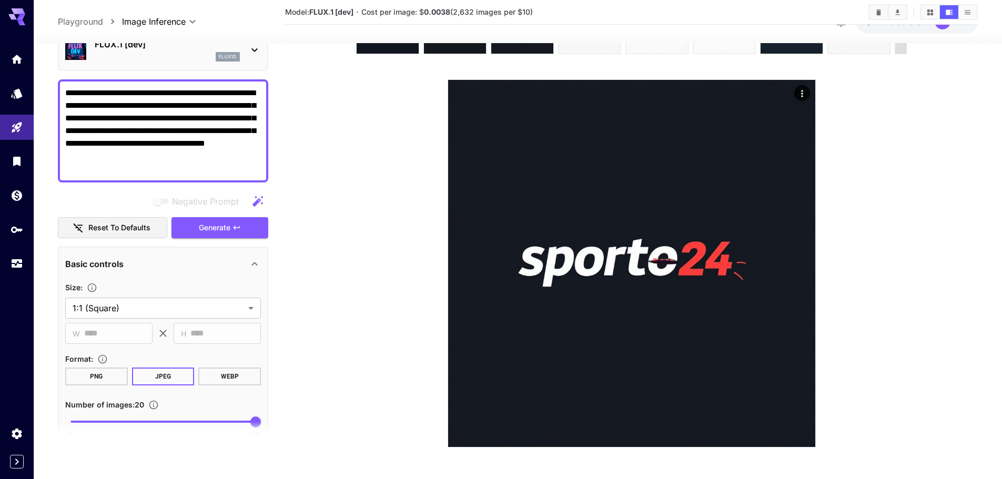
click at [800, 254] on icon at bounding box center [802, 247] width 16 height 16
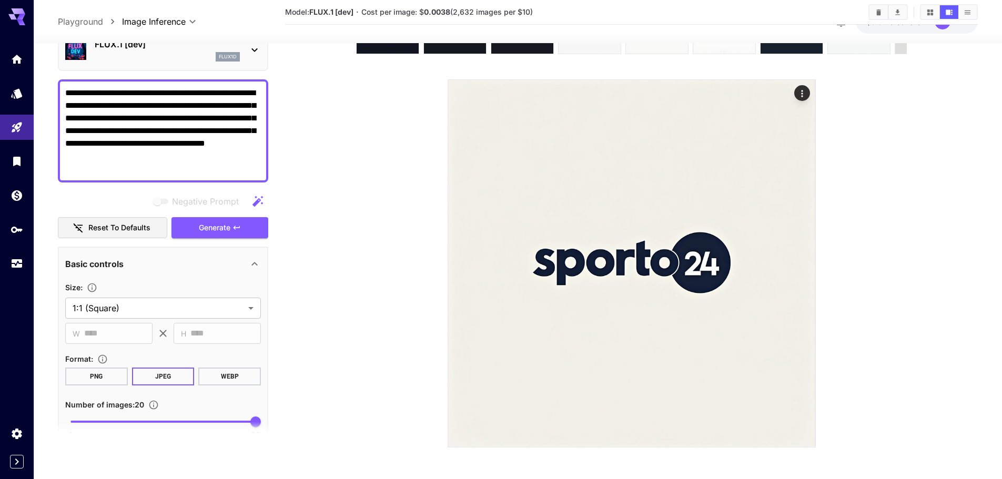
click at [800, 254] on icon at bounding box center [802, 247] width 16 height 16
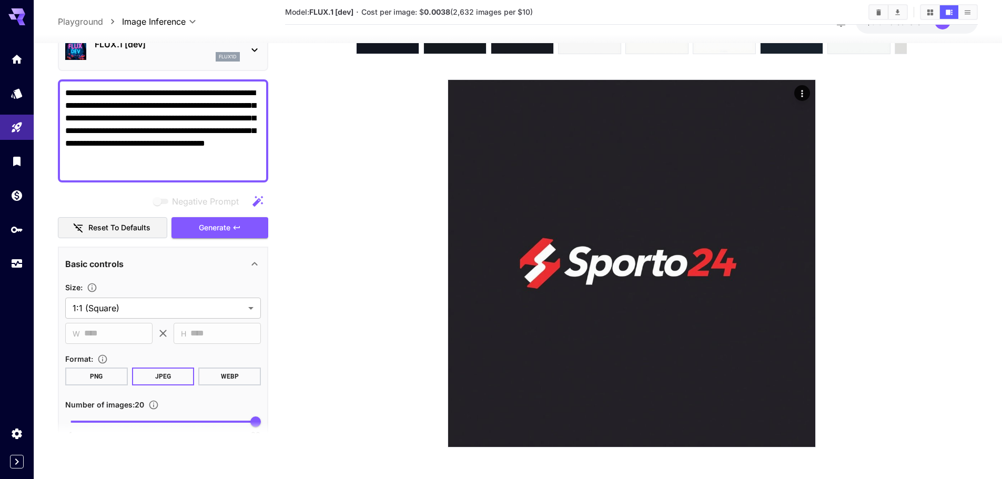
click at [800, 254] on icon at bounding box center [802, 247] width 16 height 16
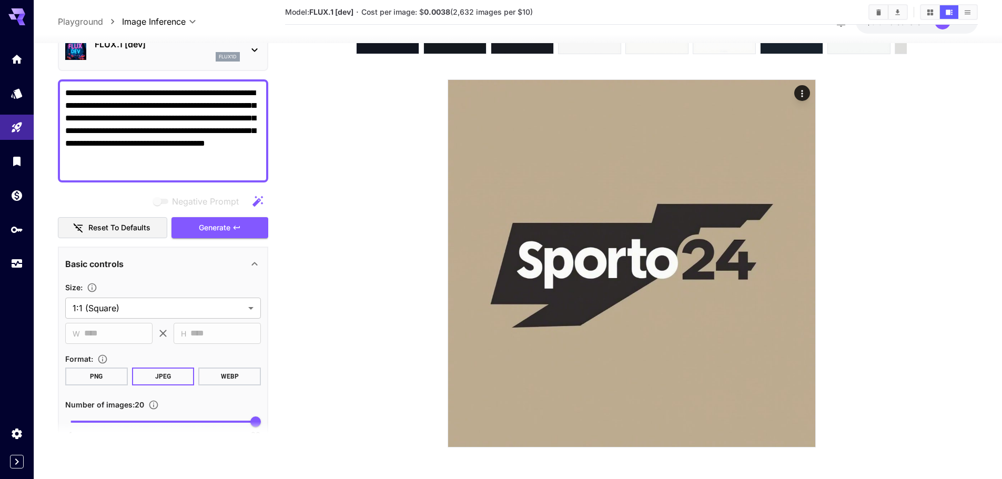
click at [800, 254] on icon at bounding box center [802, 247] width 16 height 16
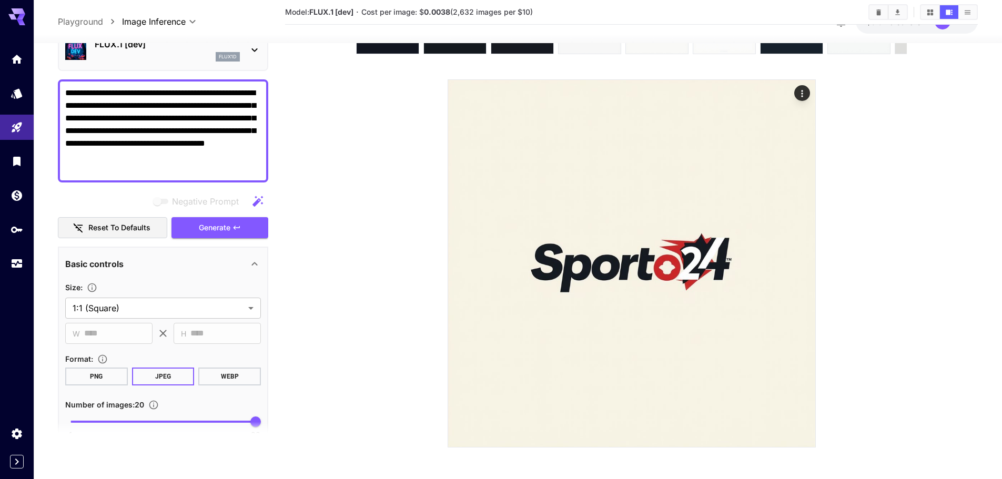
click at [800, 254] on icon at bounding box center [802, 247] width 16 height 16
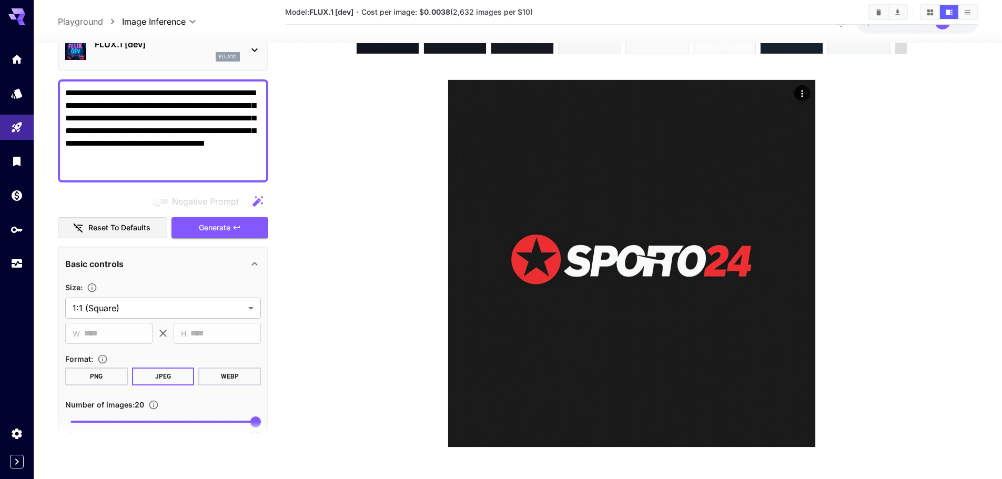
click at [800, 254] on icon at bounding box center [802, 247] width 16 height 16
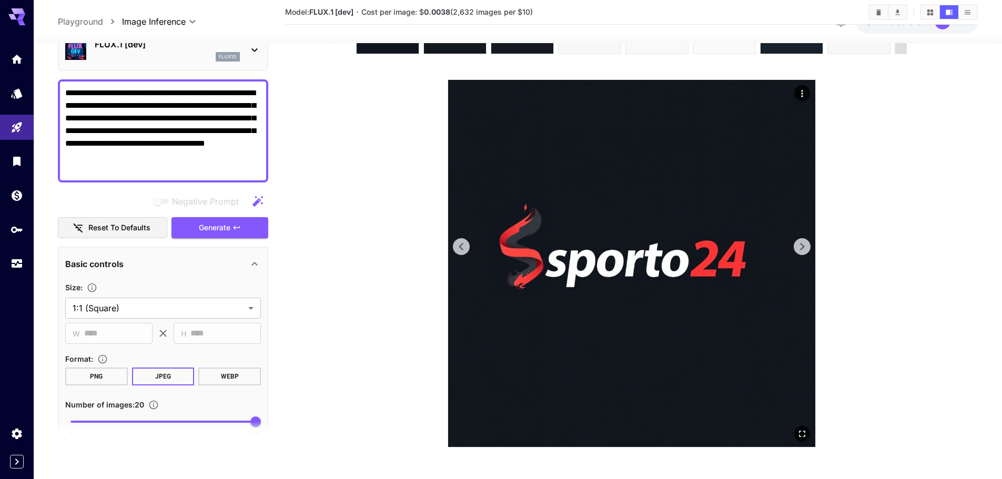
click at [459, 243] on icon at bounding box center [462, 247] width 16 height 16
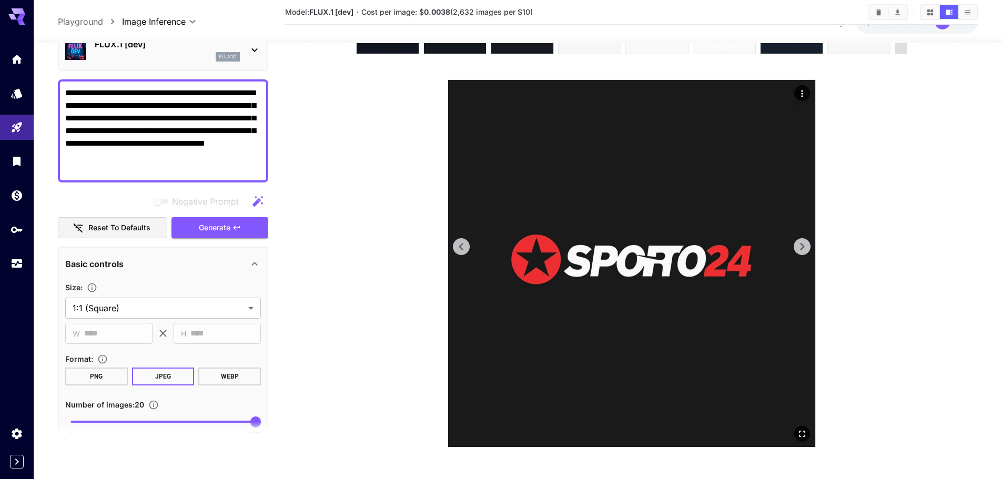
click at [798, 240] on icon at bounding box center [802, 247] width 16 height 16
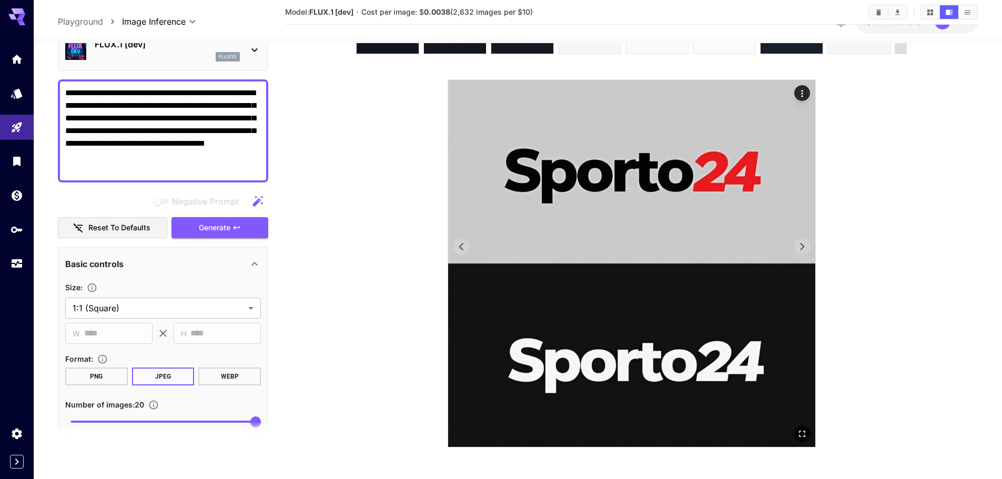
click at [798, 240] on icon at bounding box center [802, 247] width 16 height 16
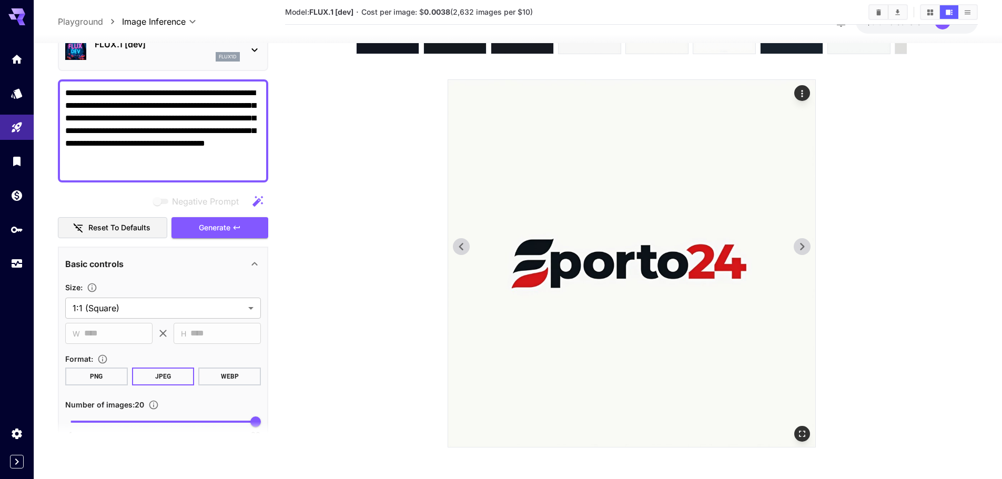
click at [798, 240] on icon at bounding box center [802, 247] width 16 height 16
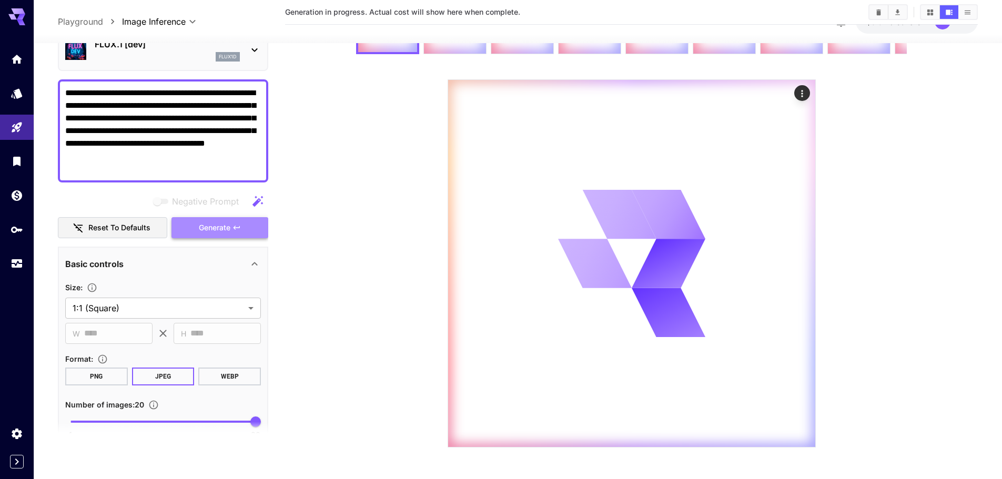
click at [228, 231] on span "Generate" at bounding box center [215, 227] width 32 height 13
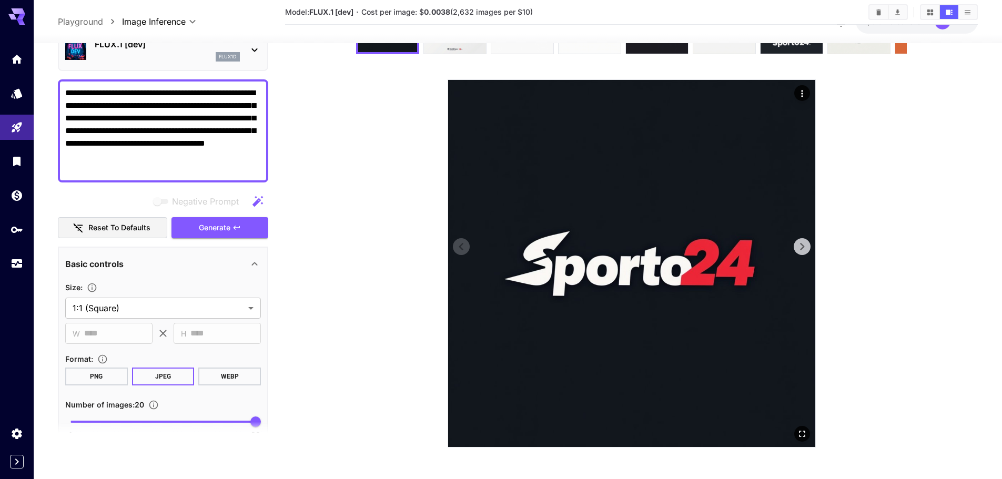
click at [669, 243] on img at bounding box center [631, 263] width 367 height 367
click at [796, 245] on icon at bounding box center [802, 247] width 16 height 16
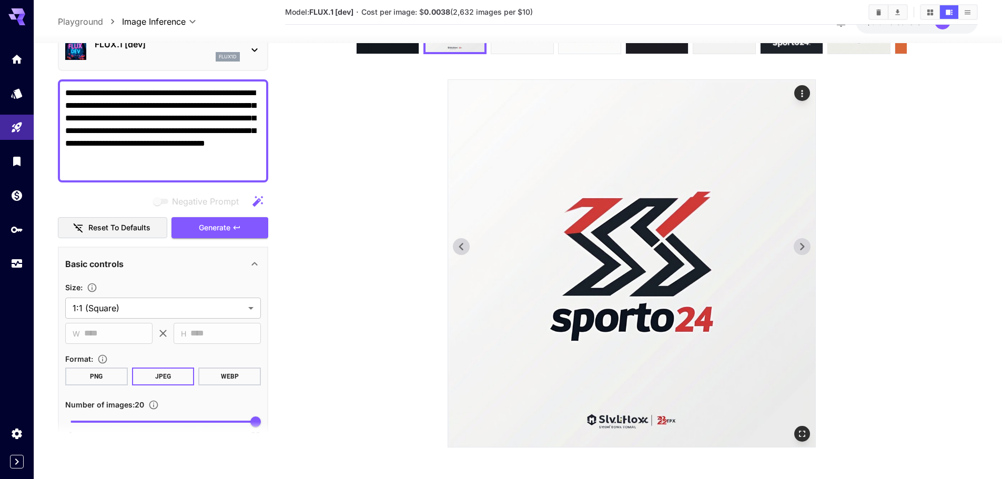
click at [796, 245] on icon at bounding box center [802, 247] width 16 height 16
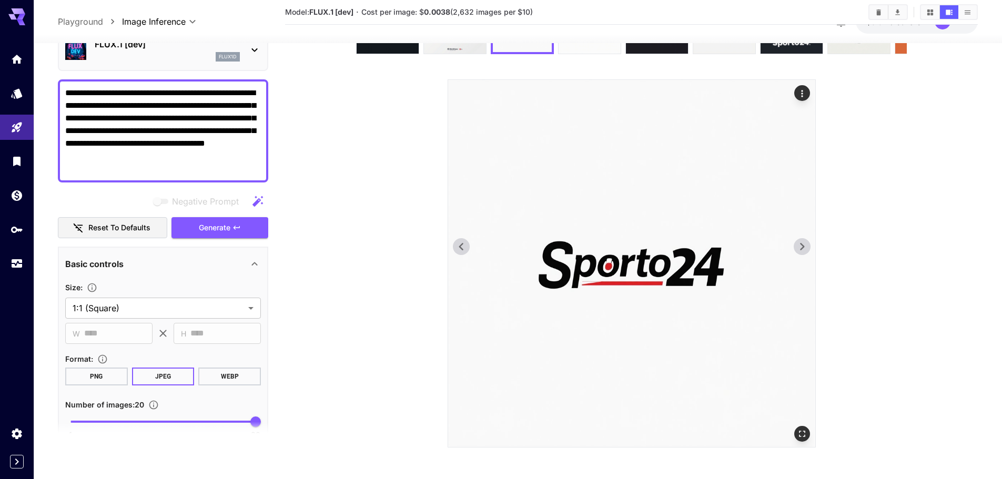
click at [796, 245] on icon at bounding box center [802, 247] width 16 height 16
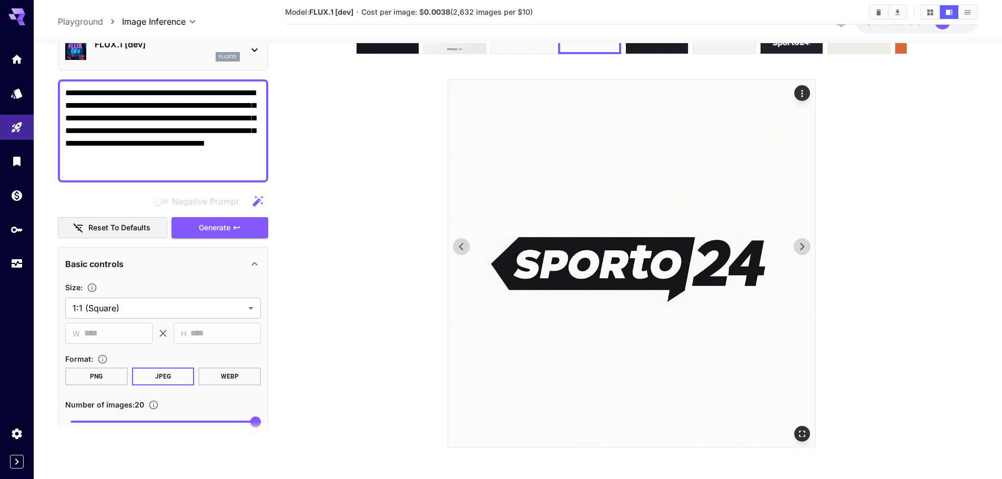
click at [796, 245] on icon at bounding box center [802, 247] width 16 height 16
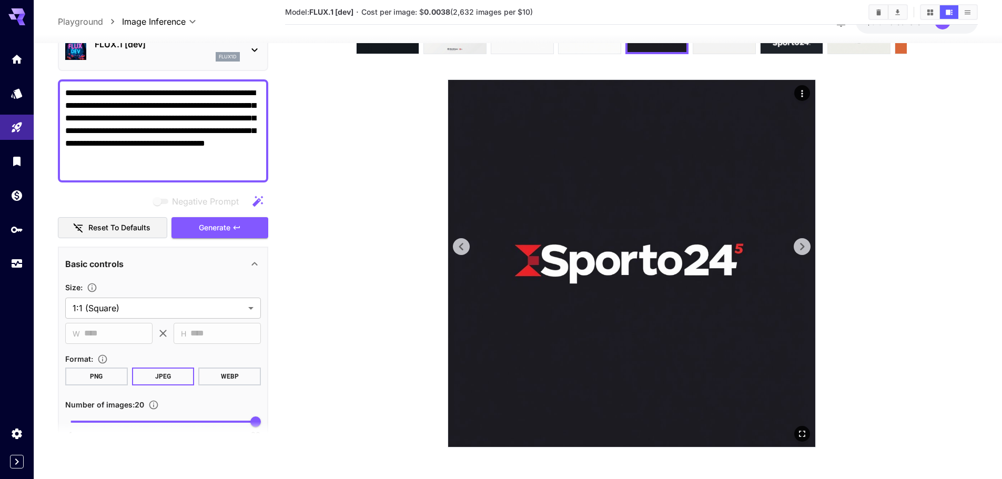
click at [796, 245] on icon at bounding box center [802, 247] width 16 height 16
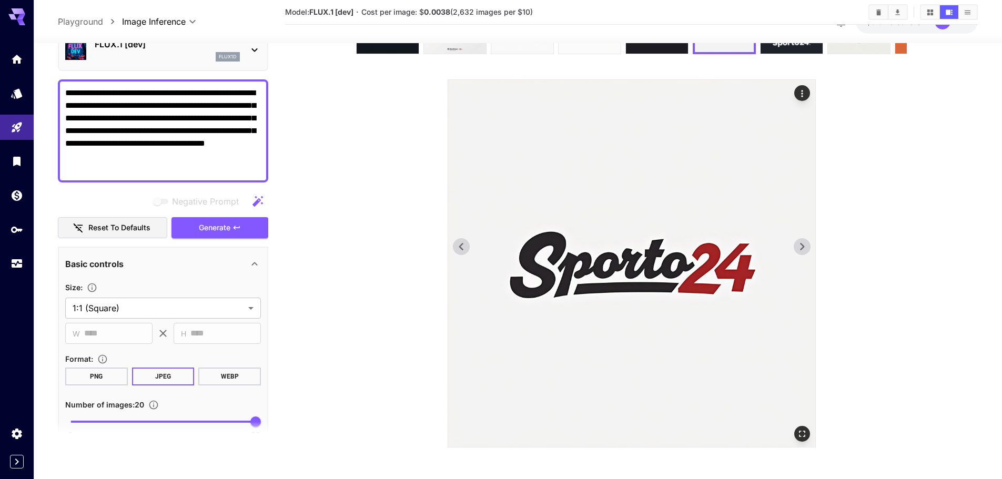
click at [796, 245] on icon at bounding box center [802, 247] width 16 height 16
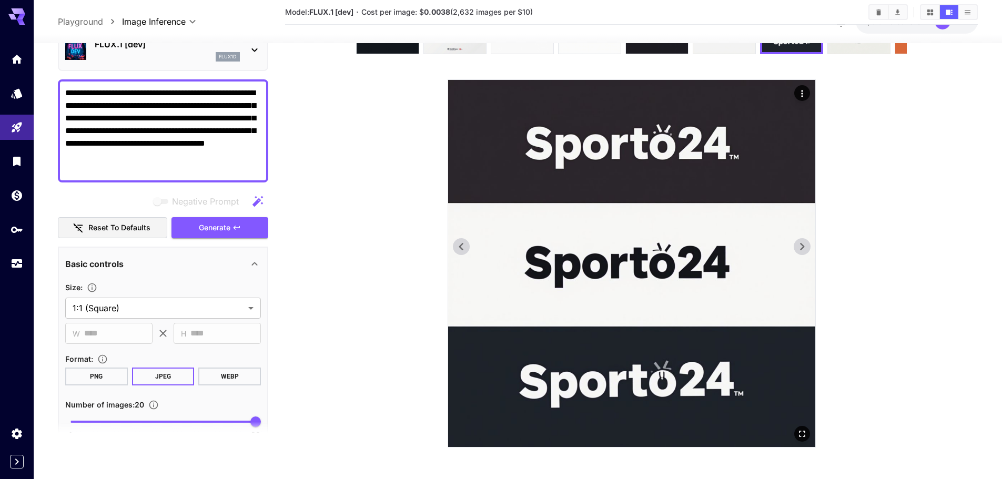
click at [796, 245] on icon at bounding box center [802, 247] width 16 height 16
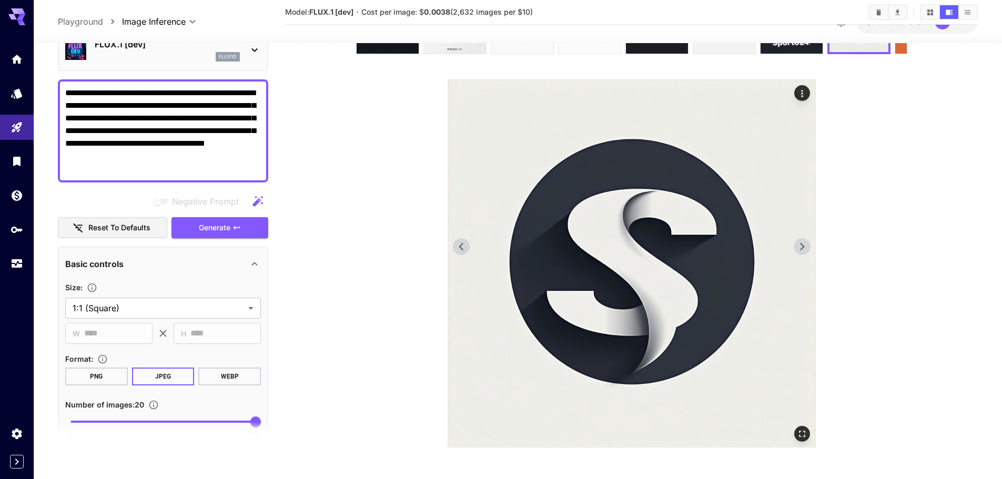
click at [796, 245] on icon at bounding box center [802, 247] width 16 height 16
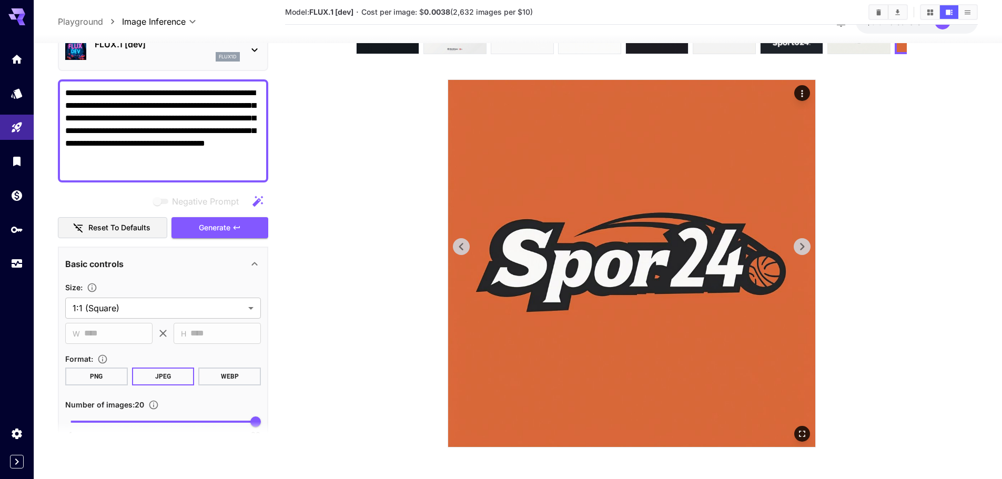
click at [796, 245] on icon at bounding box center [802, 247] width 16 height 16
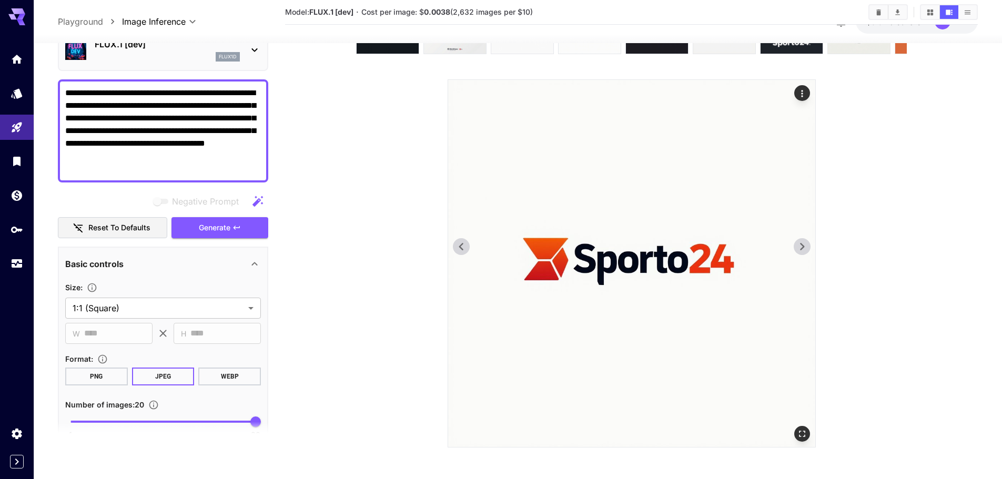
click at [796, 245] on icon at bounding box center [802, 247] width 16 height 16
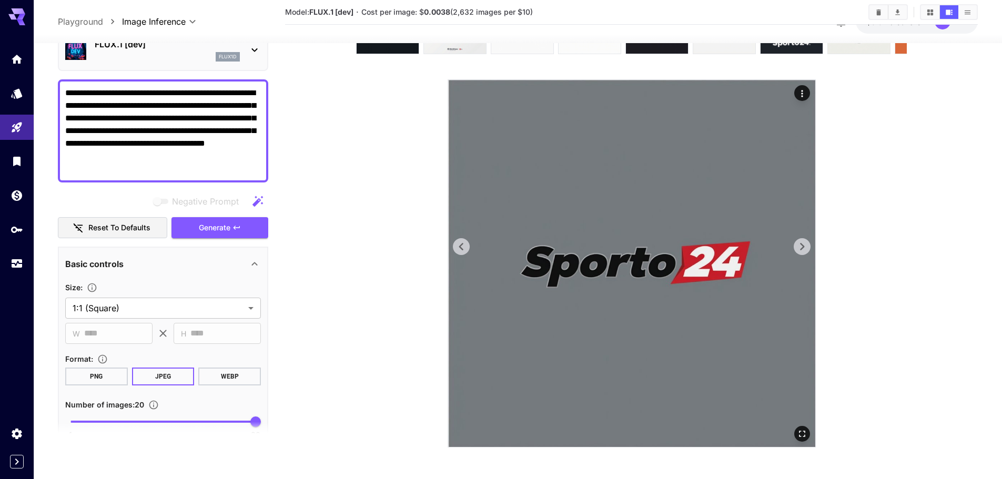
click at [796, 245] on icon at bounding box center [802, 247] width 16 height 16
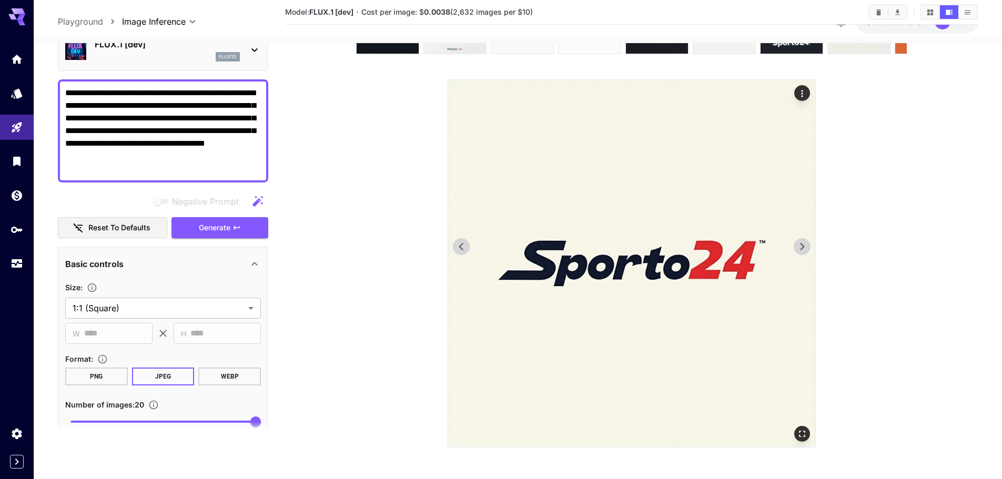
click at [796, 245] on icon at bounding box center [802, 247] width 16 height 16
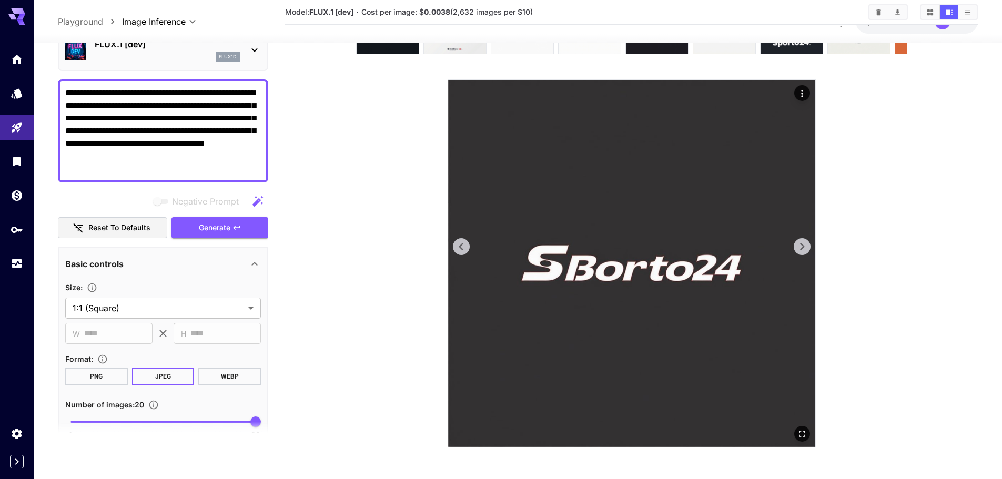
click at [796, 245] on icon at bounding box center [802, 247] width 16 height 16
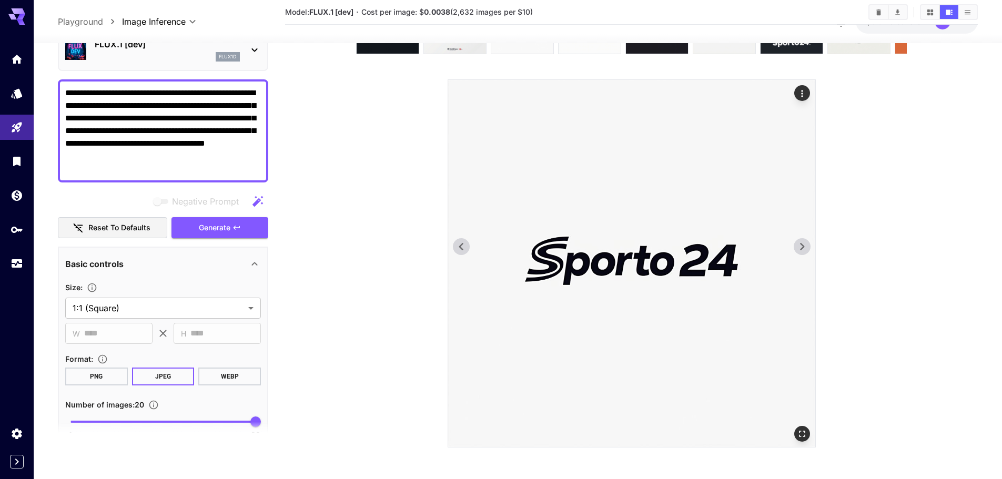
click at [796, 245] on icon at bounding box center [802, 247] width 16 height 16
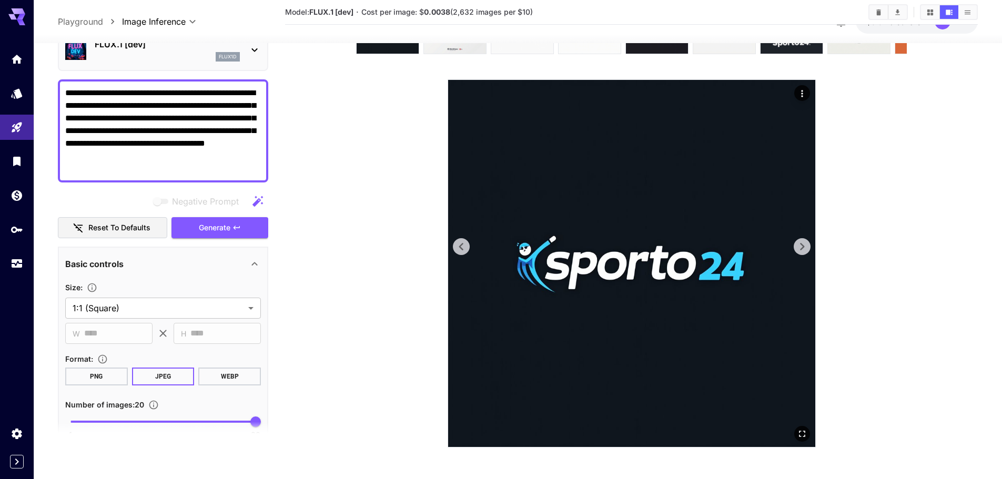
click at [796, 245] on icon at bounding box center [802, 247] width 16 height 16
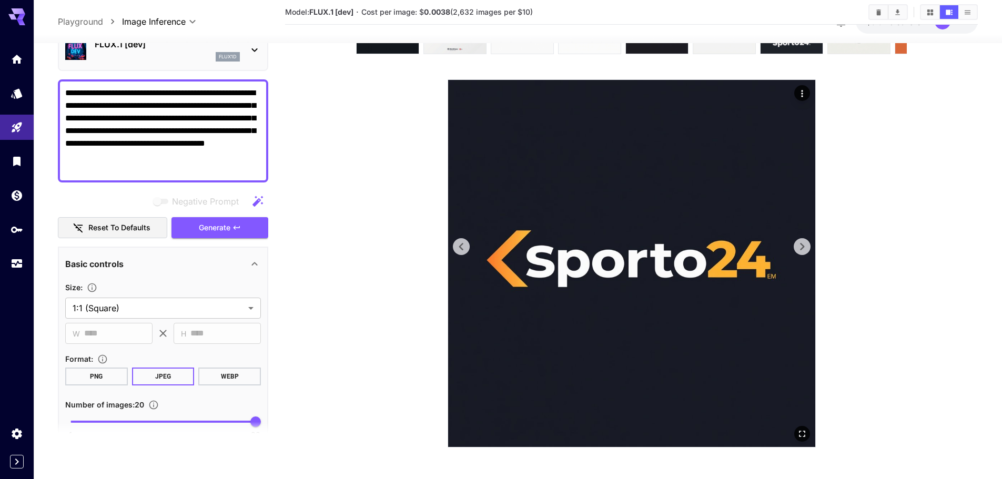
click at [796, 245] on icon at bounding box center [802, 247] width 16 height 16
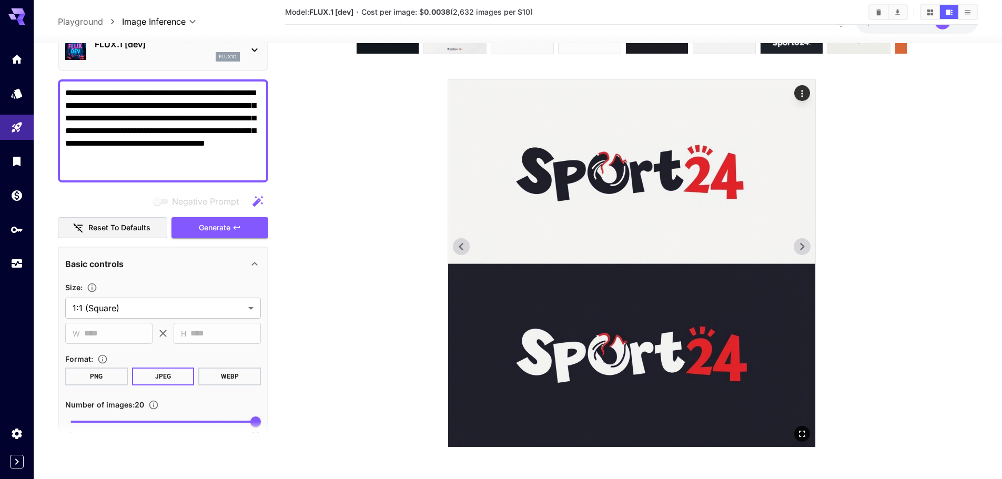
click at [796, 245] on icon at bounding box center [802, 247] width 16 height 16
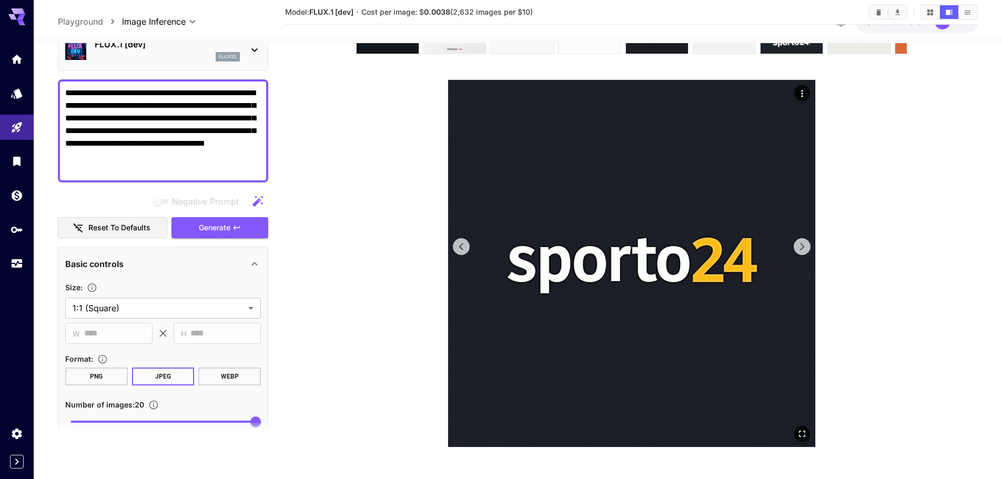
click at [796, 245] on icon at bounding box center [802, 247] width 16 height 16
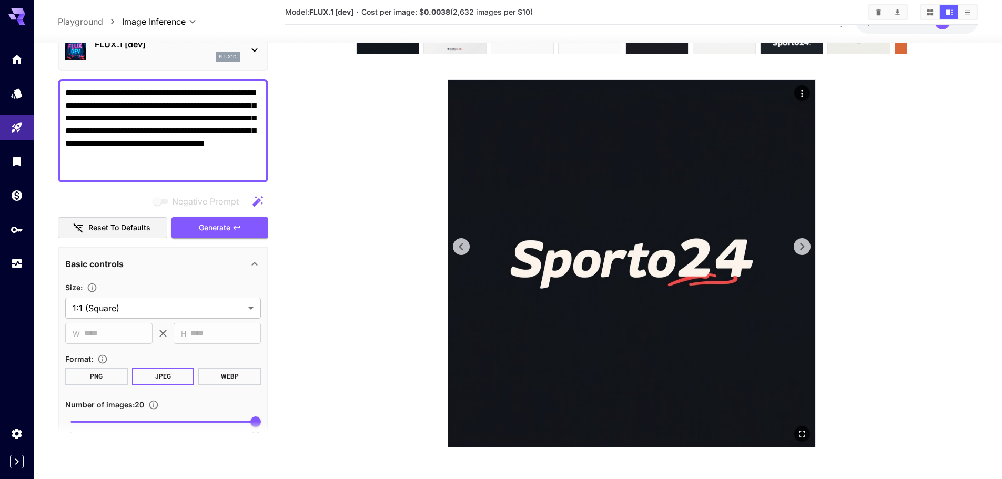
click at [796, 245] on icon at bounding box center [802, 247] width 16 height 16
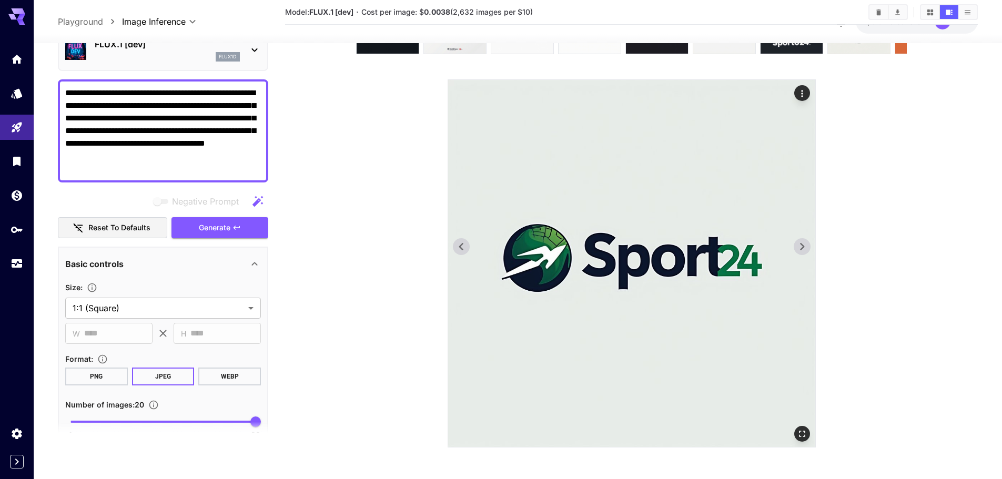
click at [796, 245] on icon at bounding box center [802, 247] width 16 height 16
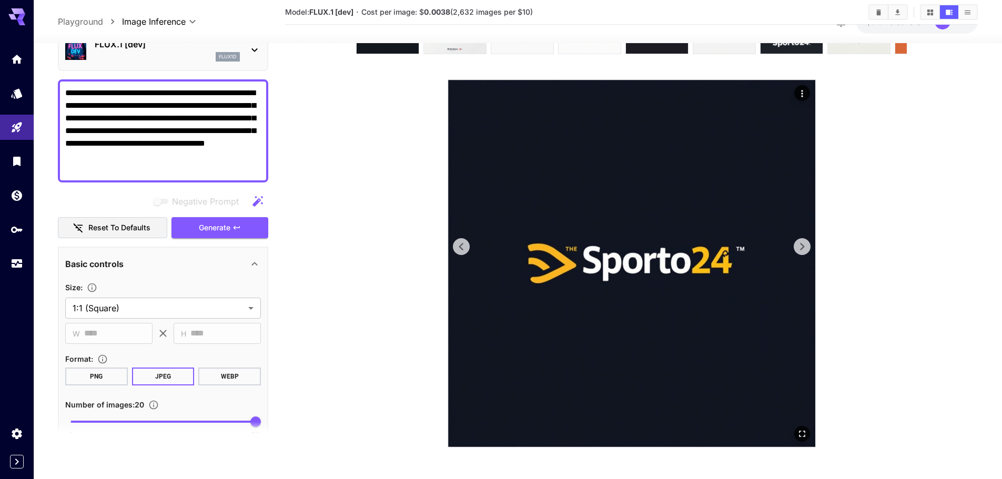
click at [796, 245] on icon at bounding box center [802, 247] width 16 height 16
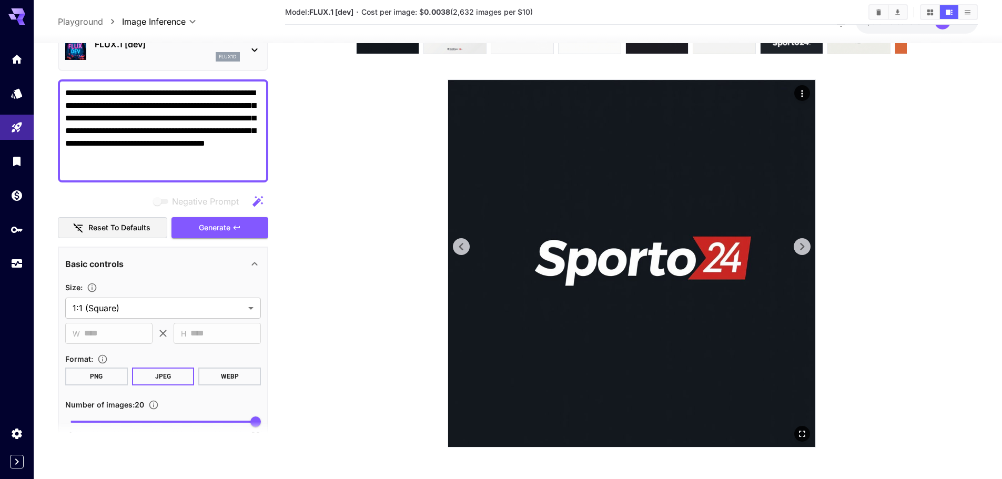
click at [796, 245] on icon at bounding box center [802, 247] width 16 height 16
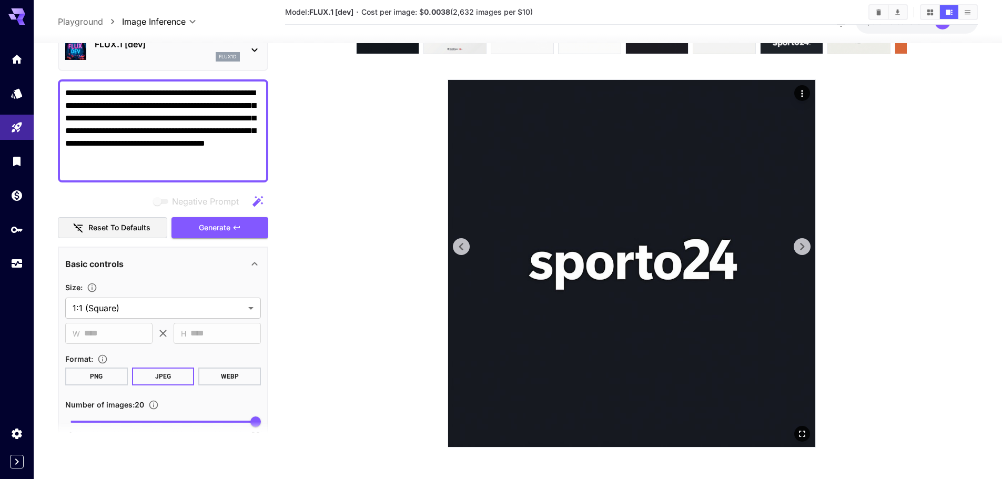
click at [796, 245] on icon at bounding box center [802, 247] width 16 height 16
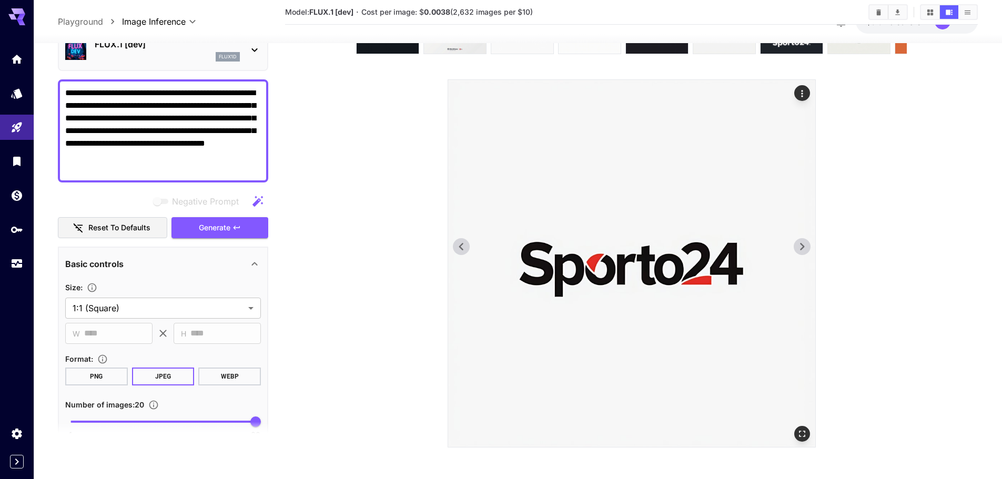
click at [796, 245] on icon at bounding box center [802, 247] width 16 height 16
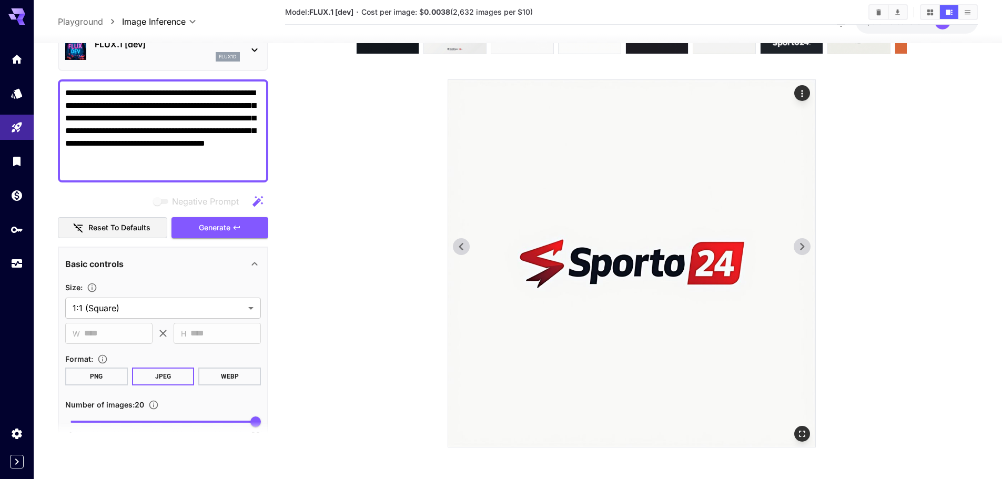
click at [796, 245] on icon at bounding box center [802, 247] width 16 height 16
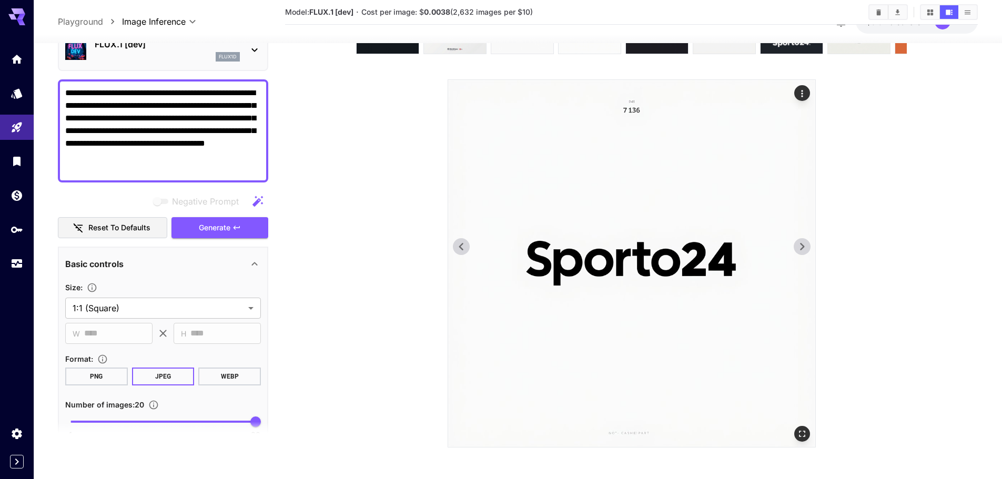
click at [796, 245] on icon at bounding box center [802, 247] width 16 height 16
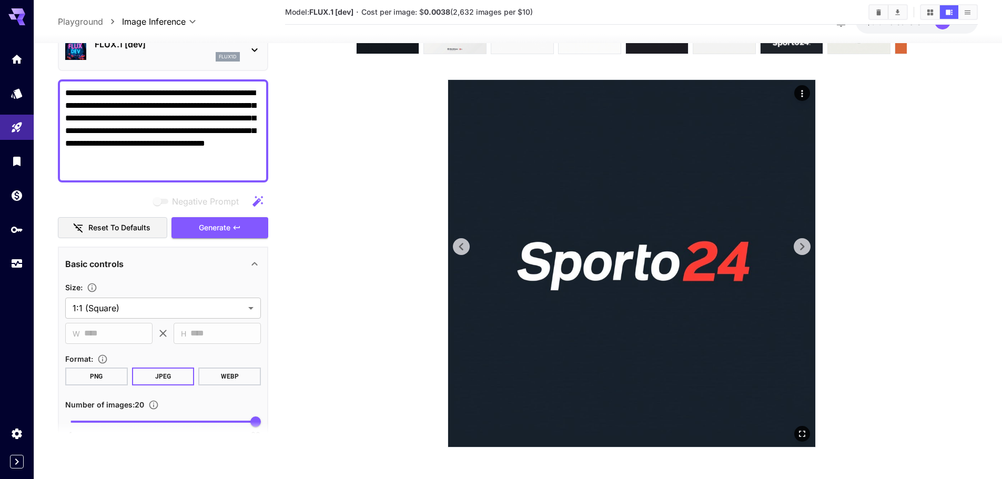
click at [796, 245] on icon at bounding box center [802, 247] width 16 height 16
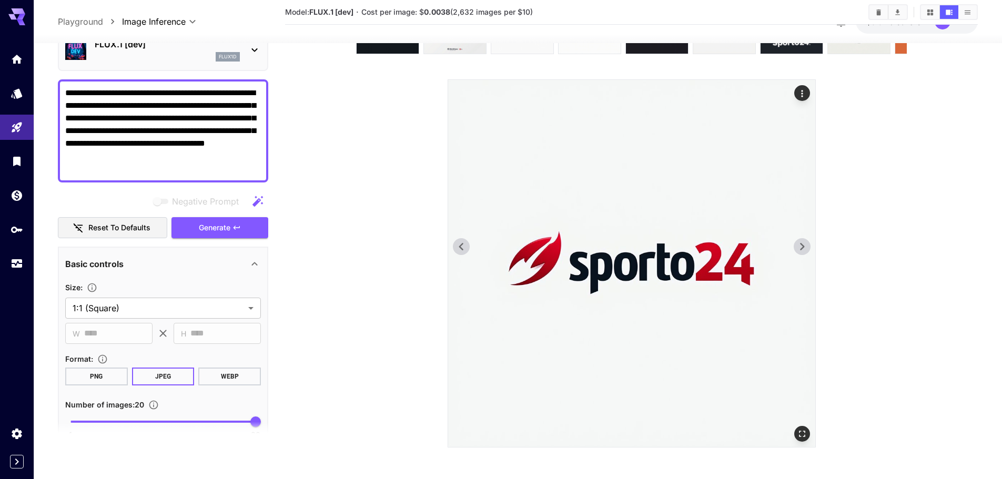
click at [796, 245] on icon at bounding box center [802, 247] width 16 height 16
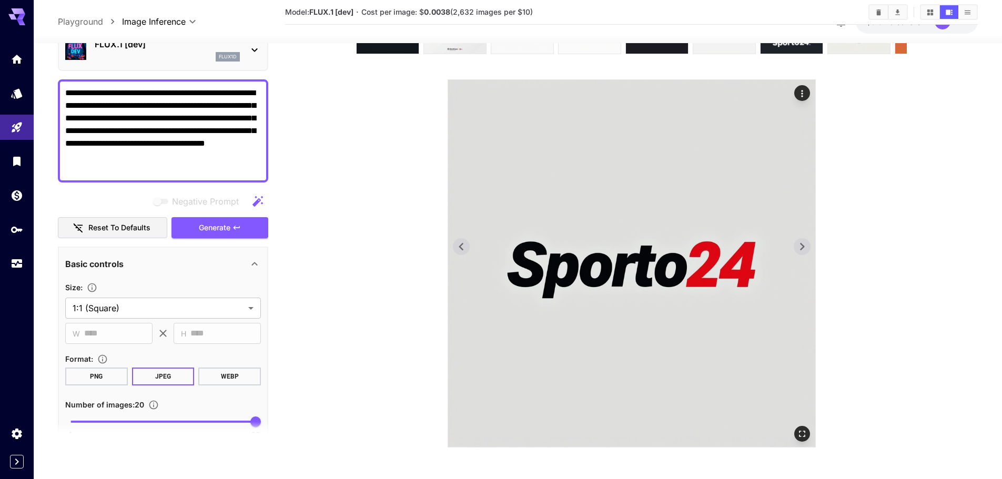
click at [796, 245] on icon at bounding box center [802, 247] width 16 height 16
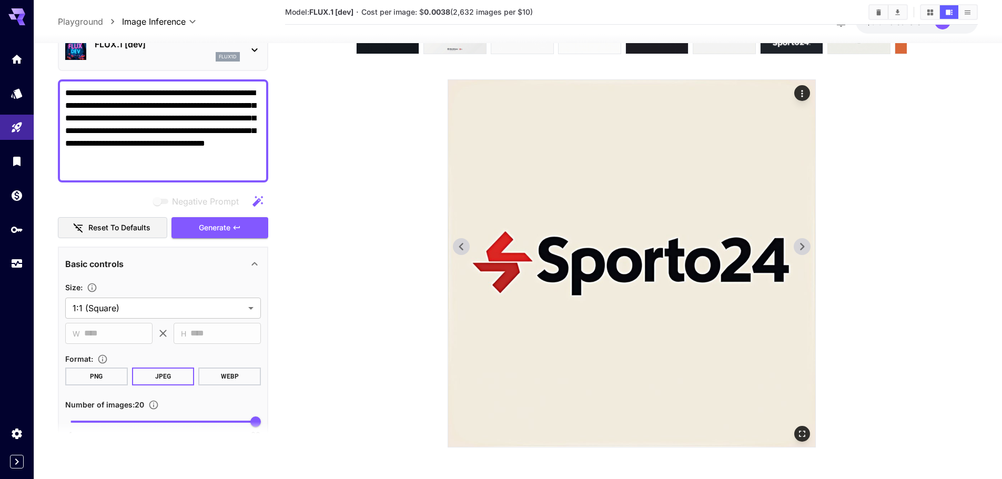
click at [796, 245] on icon at bounding box center [802, 247] width 16 height 16
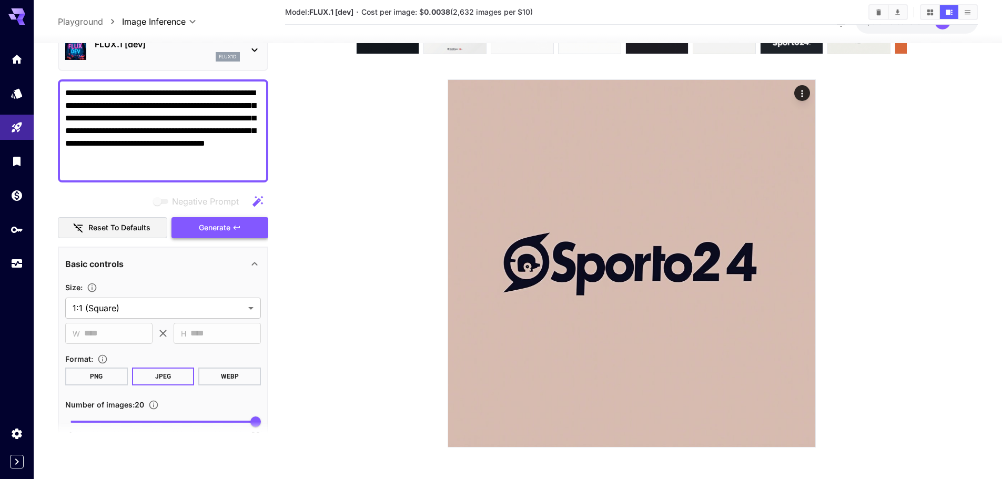
click at [233, 233] on button "Generate" at bounding box center [220, 228] width 97 height 22
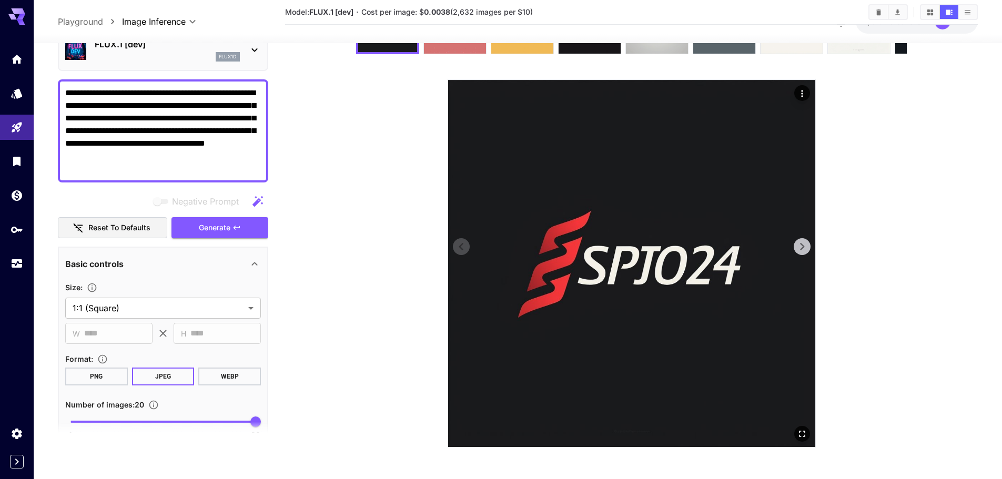
click at [800, 253] on icon at bounding box center [802, 247] width 16 height 16
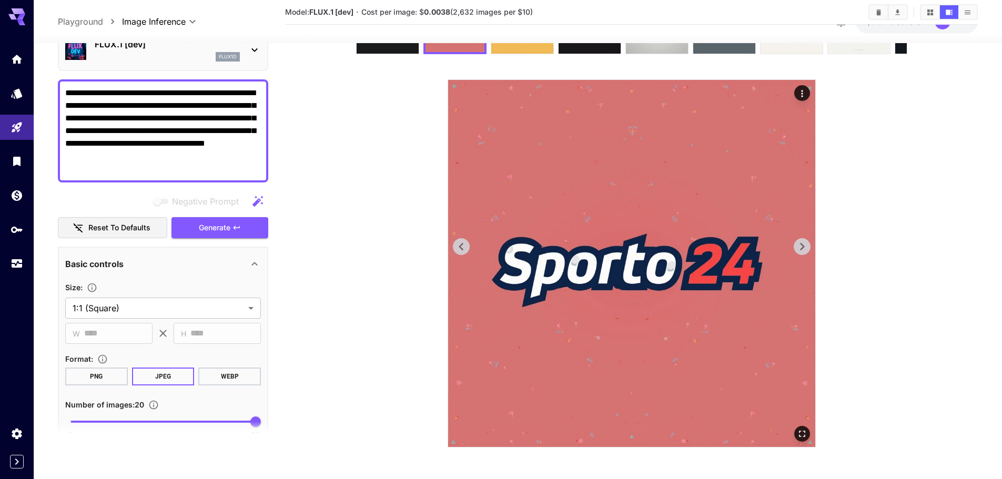
click at [801, 252] on icon at bounding box center [802, 247] width 16 height 16
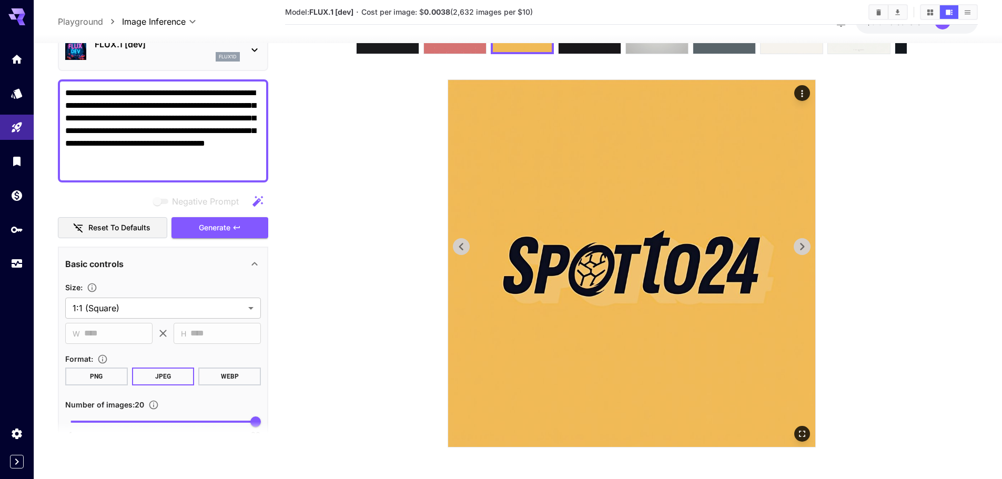
click at [801, 239] on icon at bounding box center [802, 247] width 16 height 16
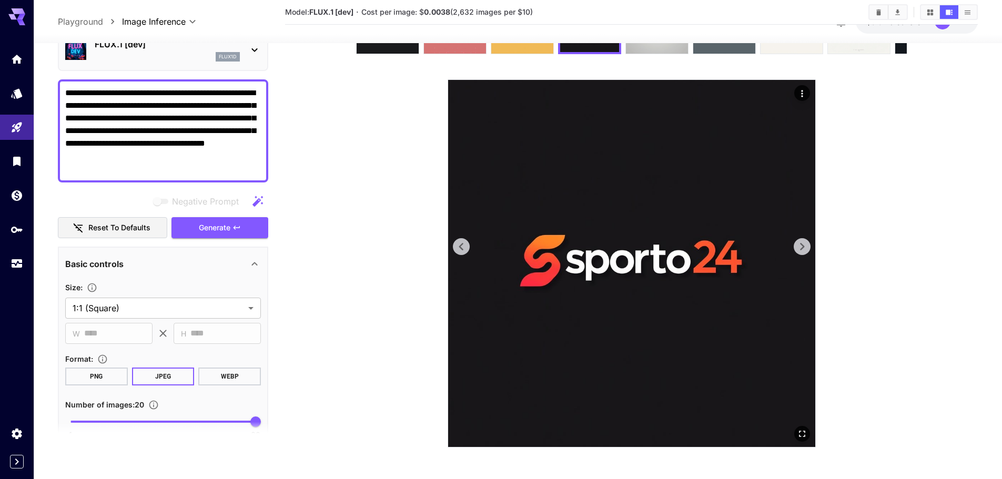
click at [801, 239] on icon at bounding box center [802, 247] width 16 height 16
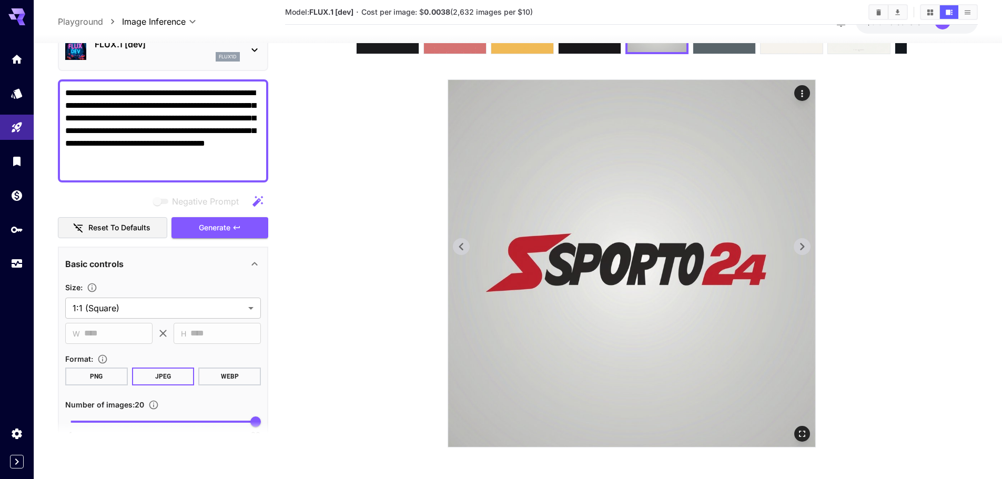
click at [464, 254] on icon at bounding box center [462, 247] width 16 height 16
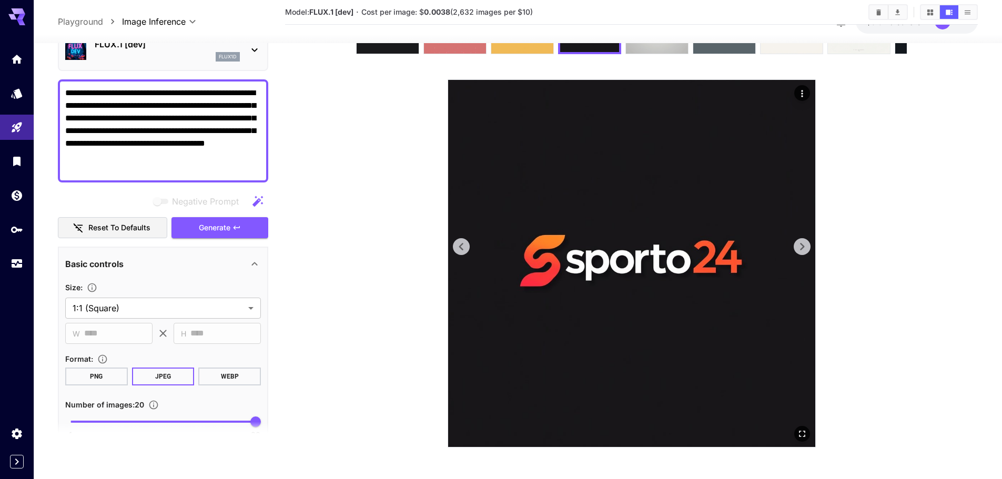
click at [806, 250] on icon at bounding box center [802, 247] width 16 height 16
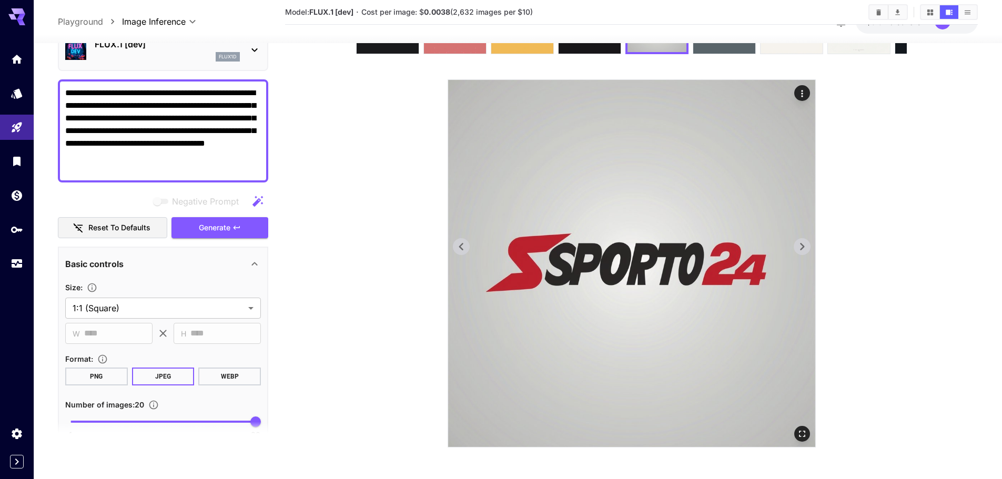
click at [806, 250] on icon at bounding box center [802, 247] width 16 height 16
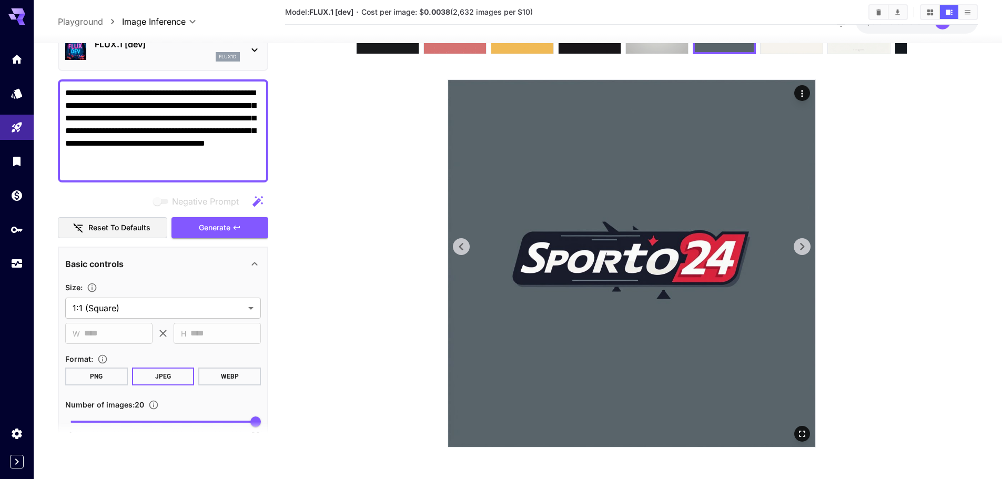
click at [804, 250] on icon at bounding box center [802, 247] width 16 height 16
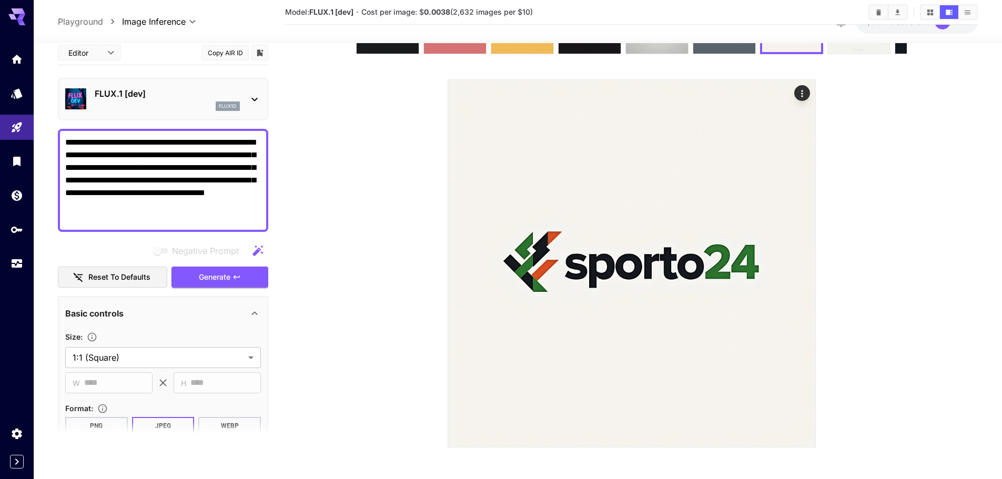
scroll to position [49, 0]
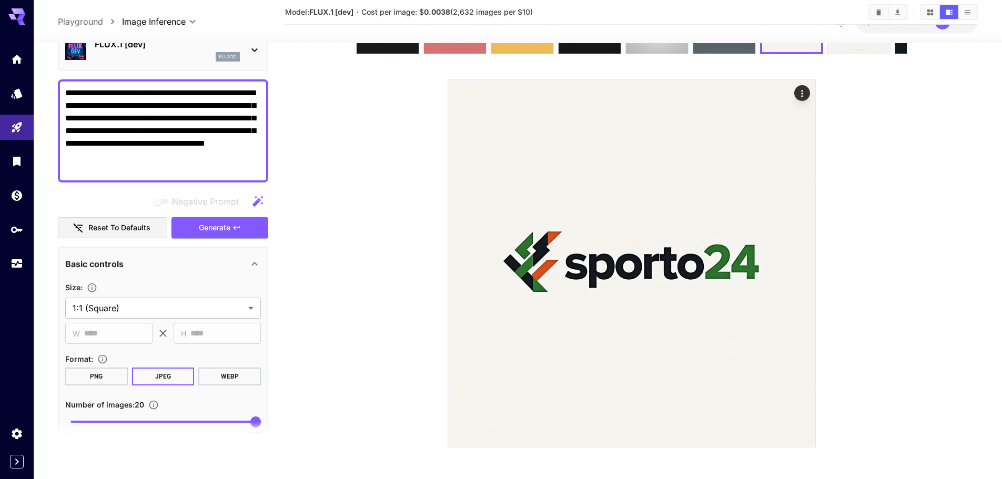
click at [803, 249] on icon at bounding box center [802, 247] width 16 height 16
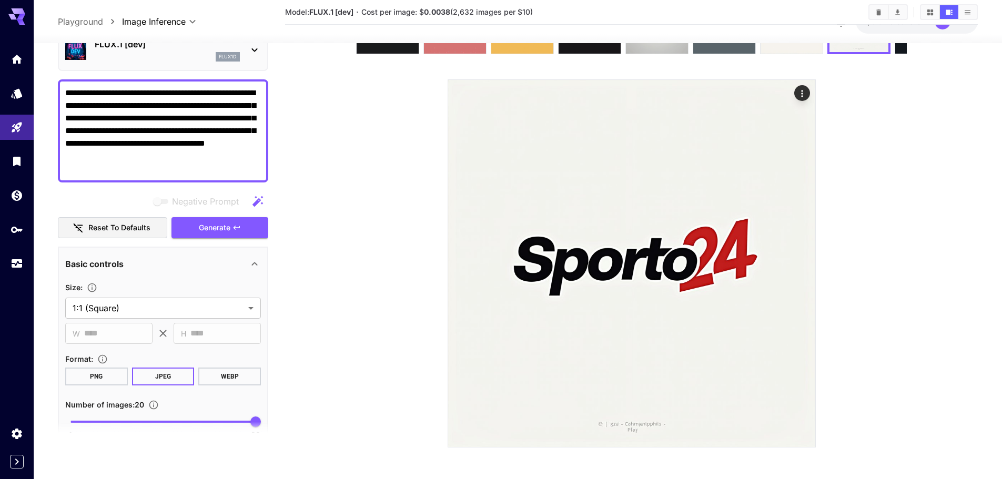
click at [803, 249] on icon at bounding box center [802, 247] width 16 height 16
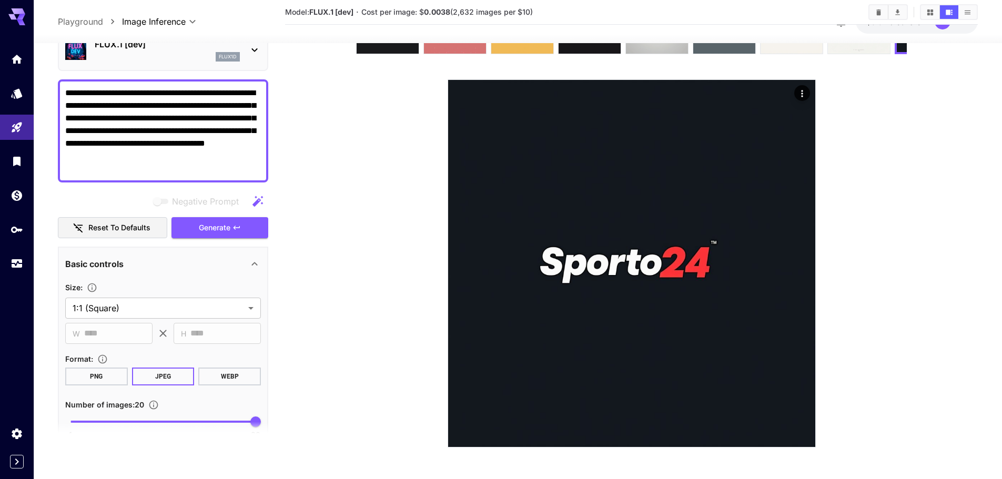
click at [803, 249] on icon at bounding box center [802, 247] width 16 height 16
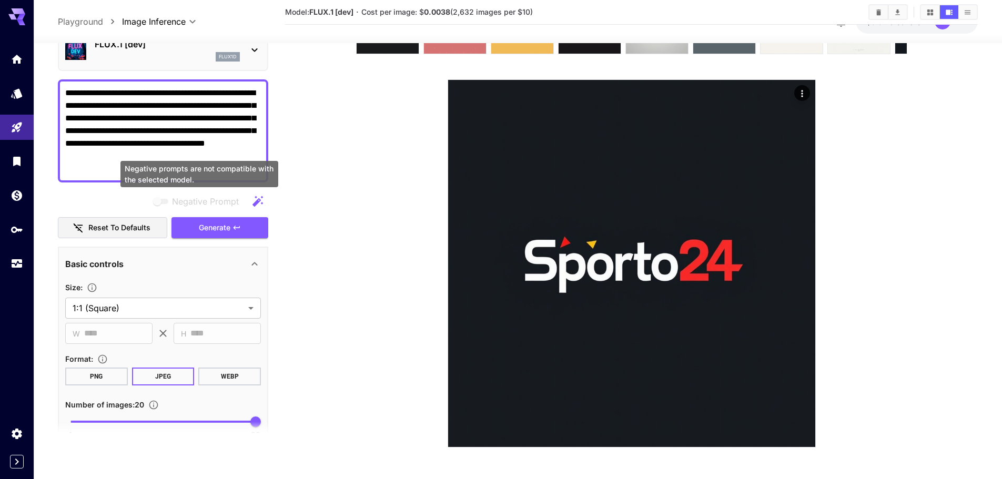
click at [207, 147] on textarea "**********" at bounding box center [163, 130] width 196 height 88
click at [211, 152] on textarea "**********" at bounding box center [163, 130] width 196 height 88
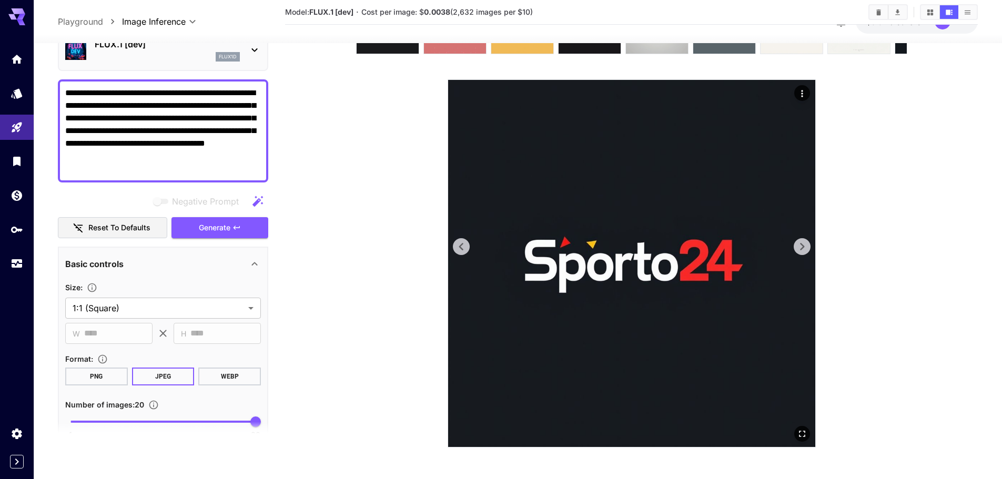
click at [799, 241] on icon at bounding box center [802, 247] width 16 height 16
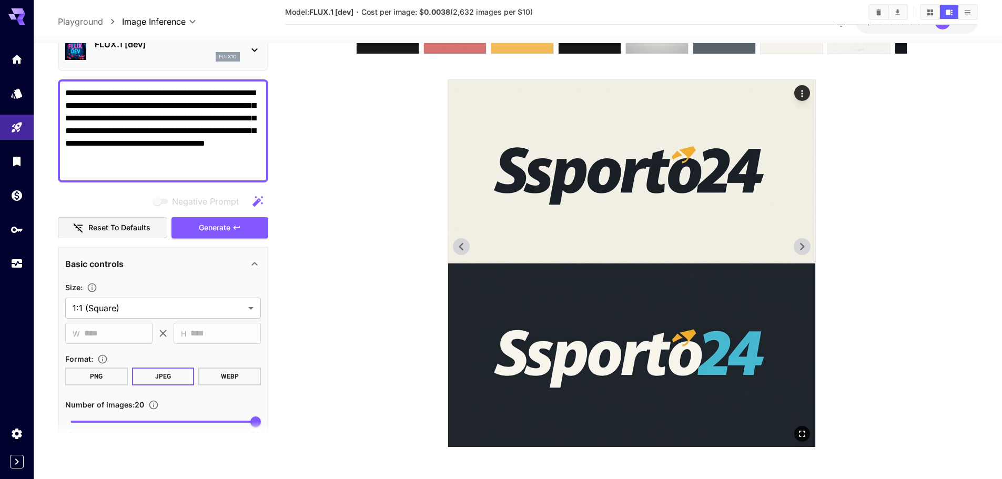
click at [799, 241] on icon at bounding box center [802, 247] width 16 height 16
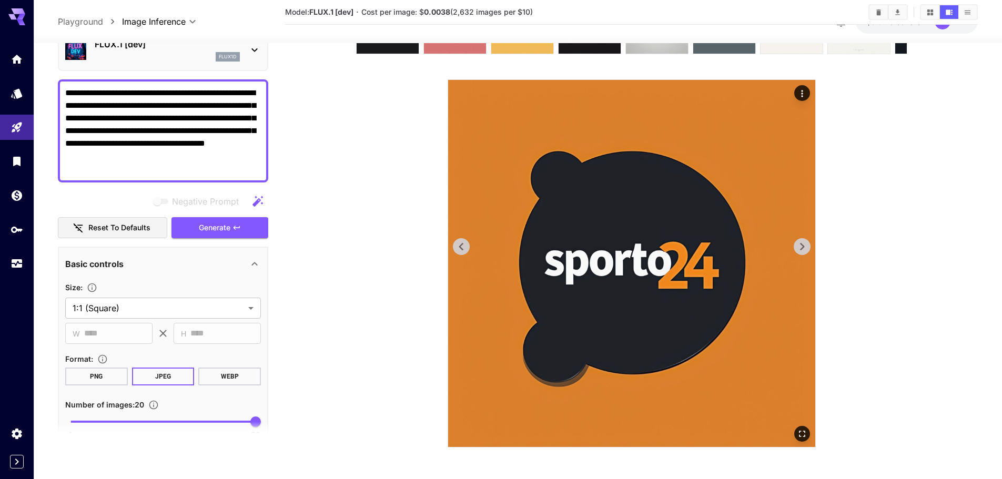
click at [799, 241] on icon at bounding box center [802, 247] width 16 height 16
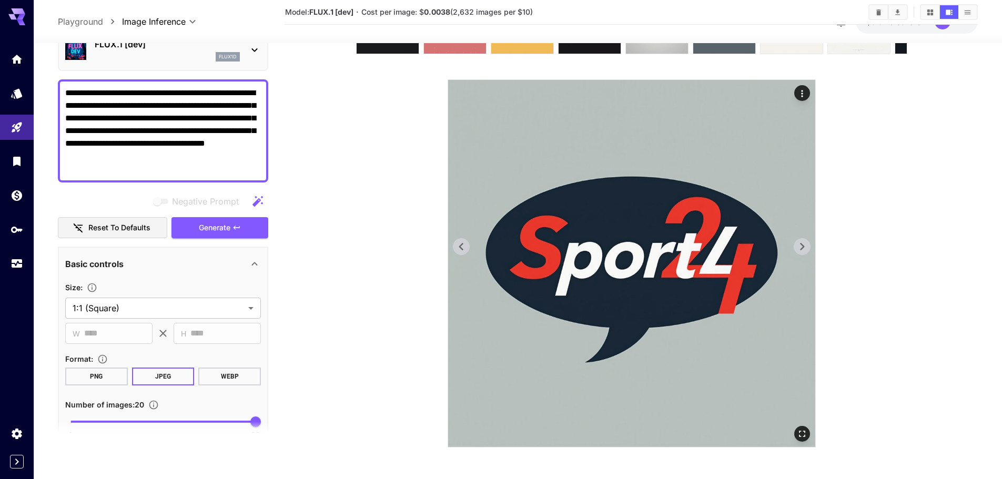
click at [799, 241] on icon at bounding box center [802, 247] width 16 height 16
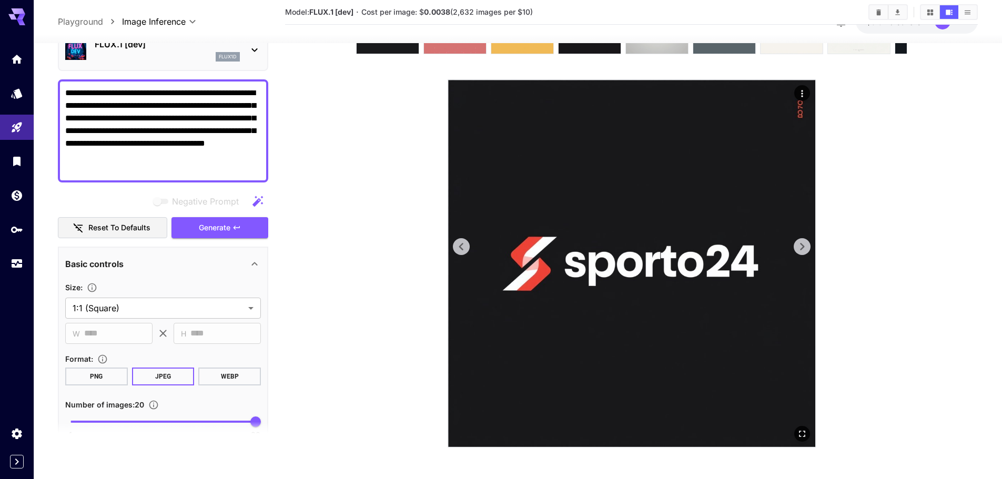
click at [799, 241] on icon at bounding box center [802, 247] width 16 height 16
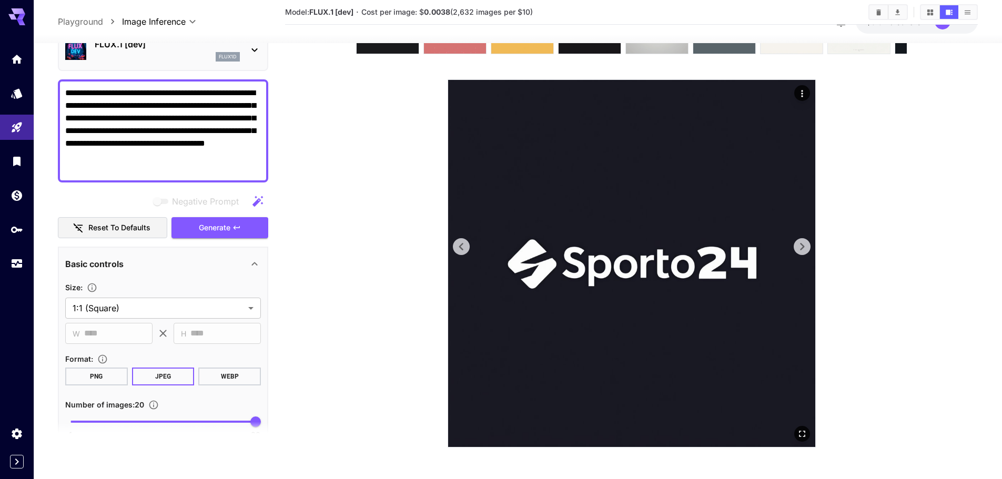
click at [790, 248] on img at bounding box center [631, 263] width 367 height 367
click at [796, 247] on icon at bounding box center [802, 247] width 16 height 16
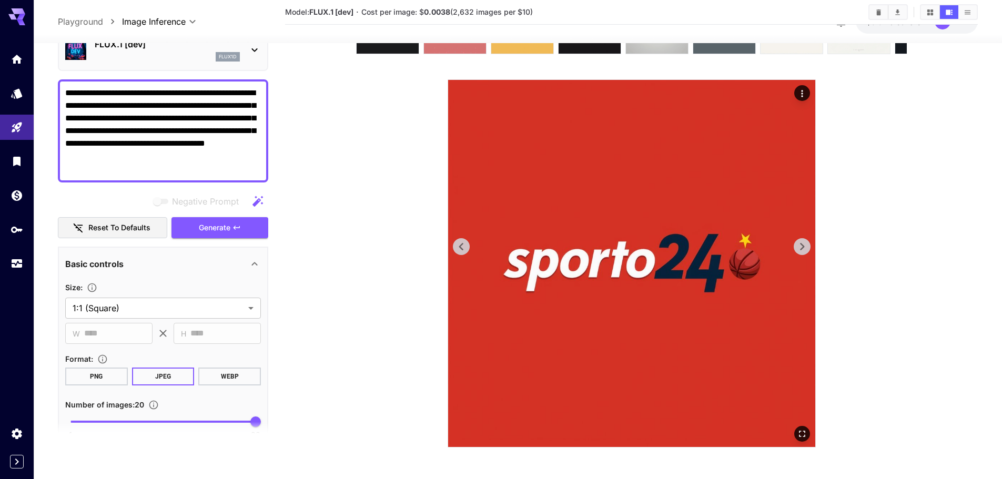
click at [796, 247] on icon at bounding box center [802, 247] width 16 height 16
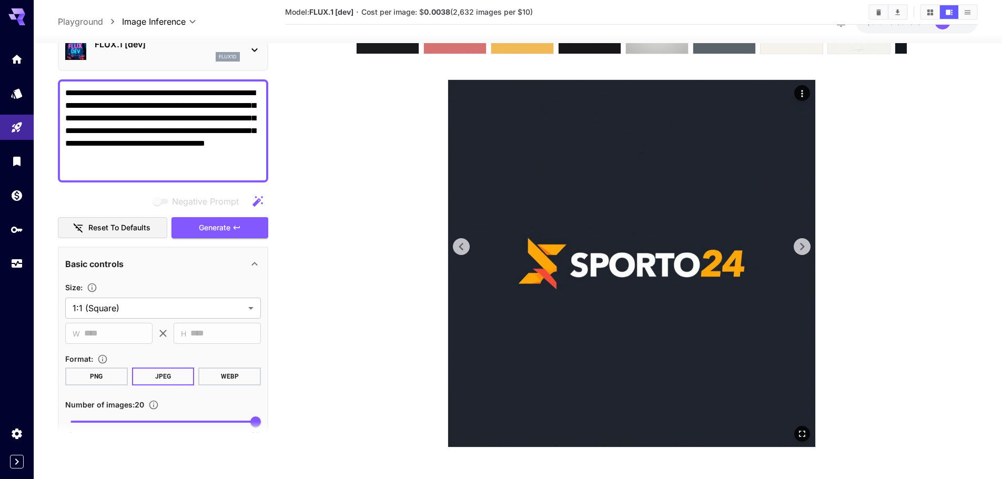
click at [796, 247] on icon at bounding box center [802, 247] width 16 height 16
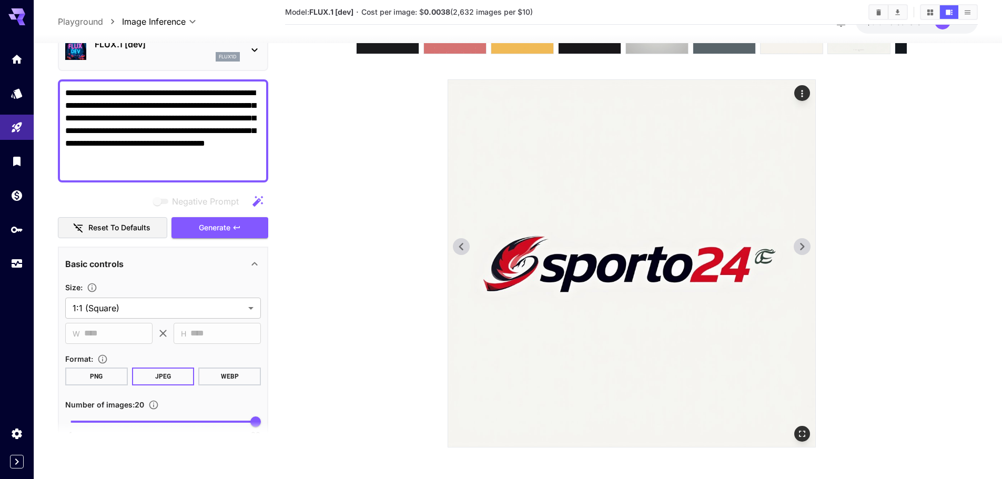
click at [796, 247] on icon at bounding box center [802, 247] width 16 height 16
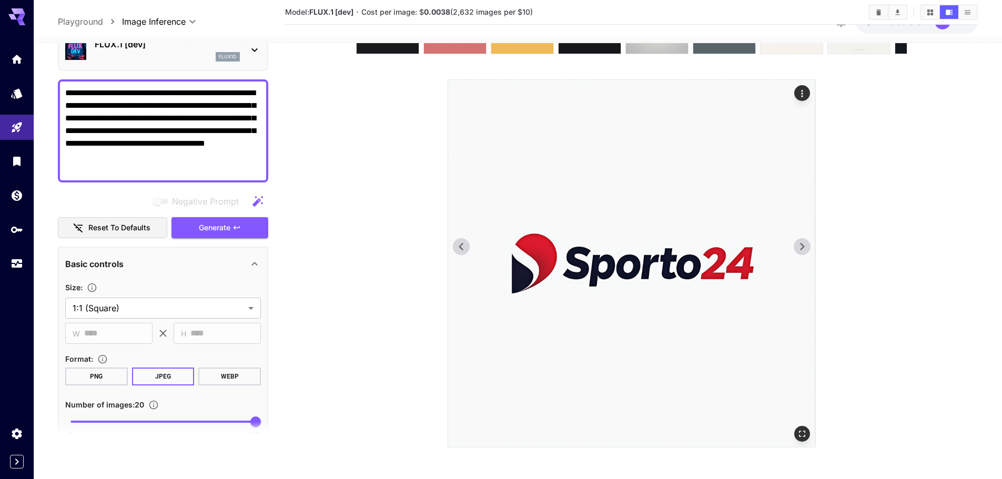
click at [796, 247] on icon at bounding box center [802, 247] width 16 height 16
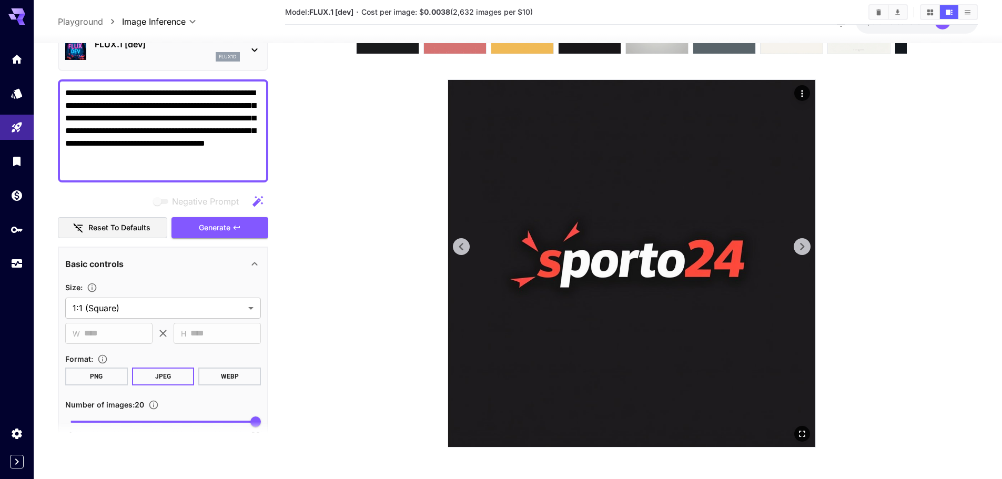
click at [796, 247] on icon at bounding box center [802, 247] width 16 height 16
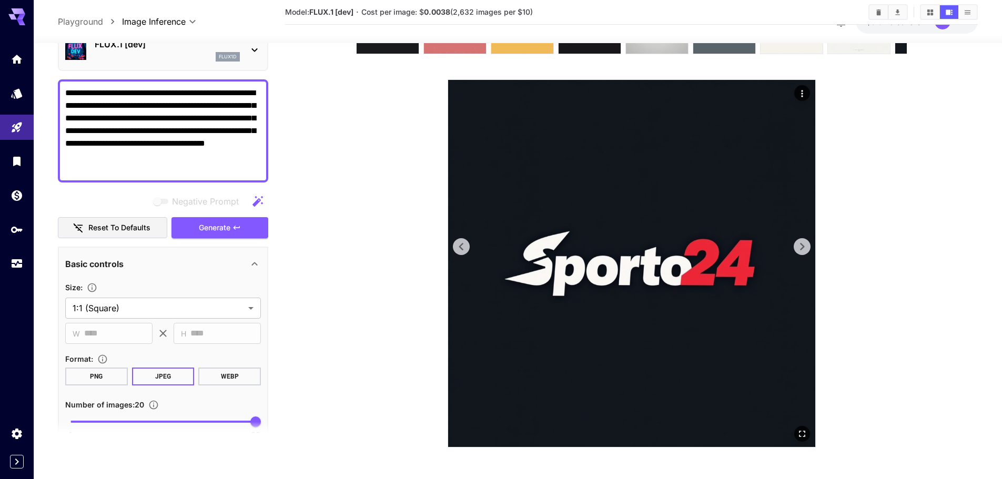
click at [796, 247] on icon at bounding box center [802, 247] width 16 height 16
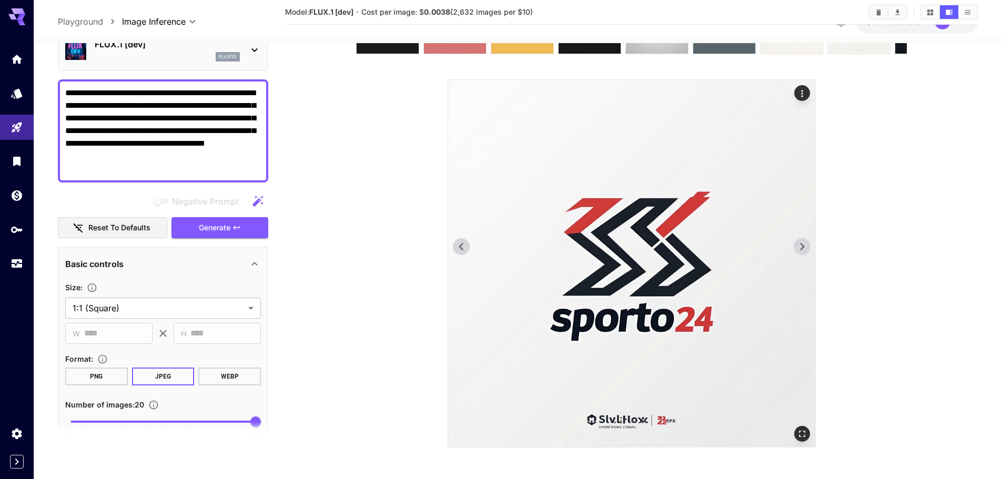
click at [796, 247] on icon at bounding box center [802, 247] width 16 height 16
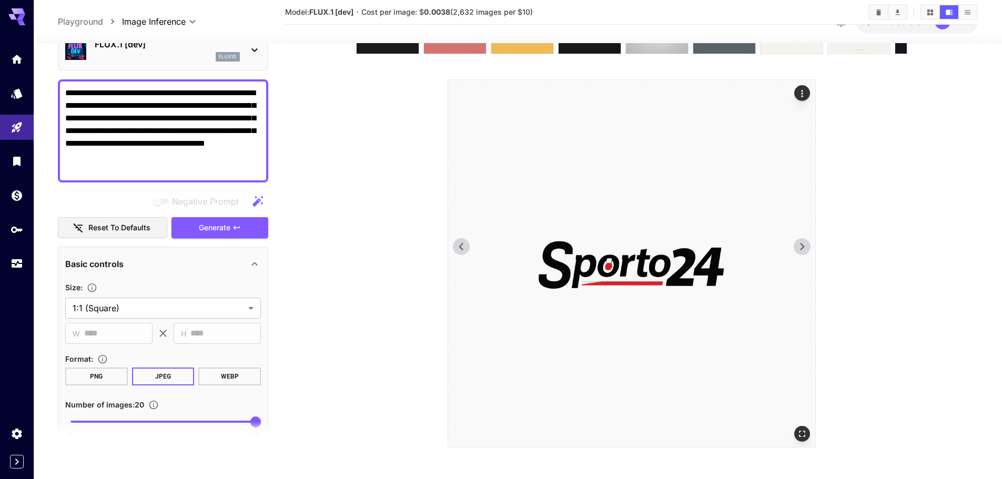
click at [797, 247] on icon at bounding box center [802, 247] width 16 height 16
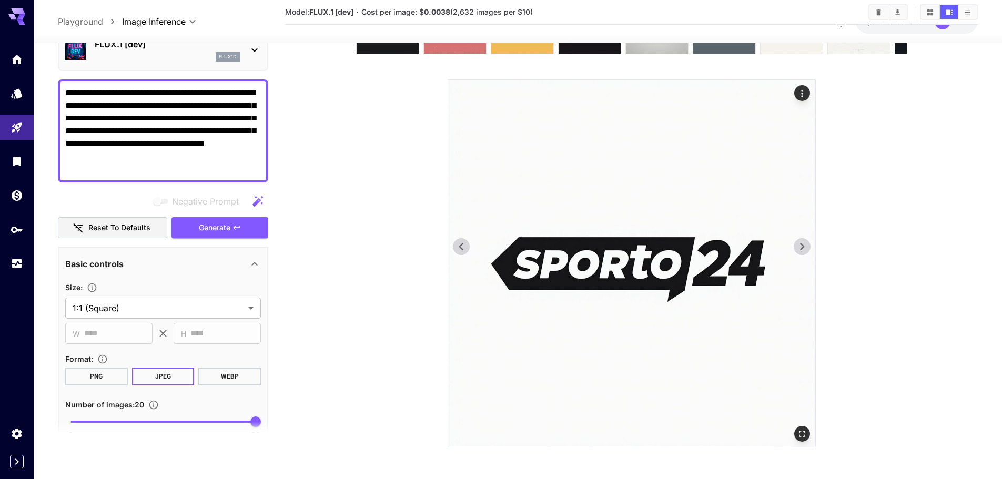
click at [797, 247] on icon at bounding box center [802, 247] width 16 height 16
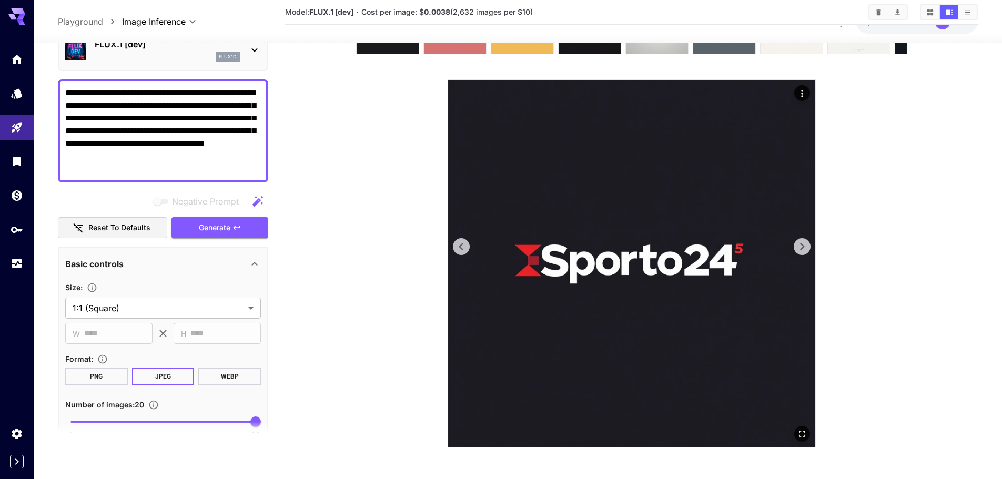
click at [797, 247] on icon at bounding box center [802, 247] width 16 height 16
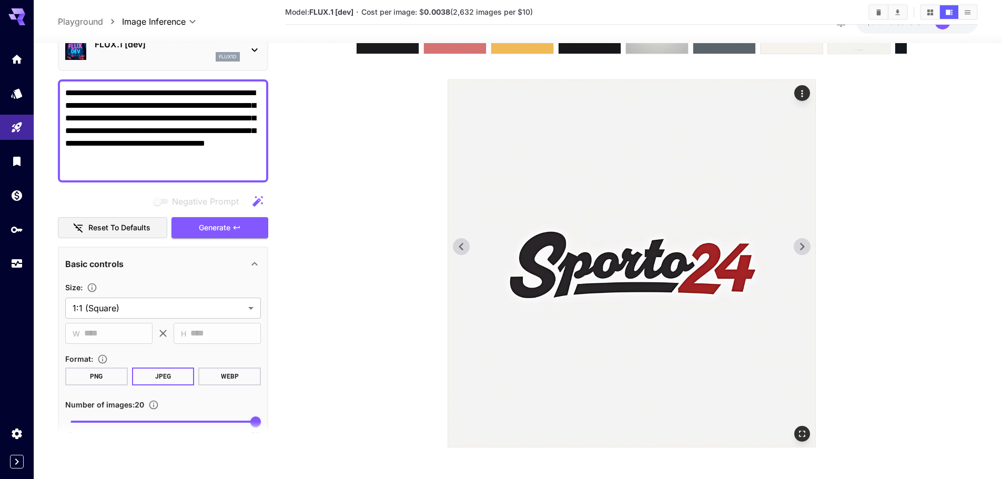
click at [797, 247] on icon at bounding box center [802, 247] width 16 height 16
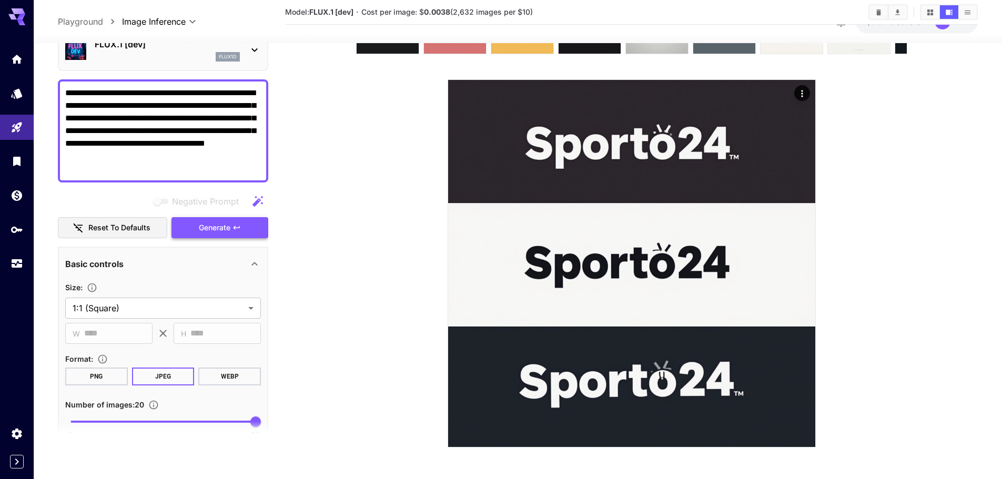
click at [233, 222] on button "Generate" at bounding box center [220, 228] width 97 height 22
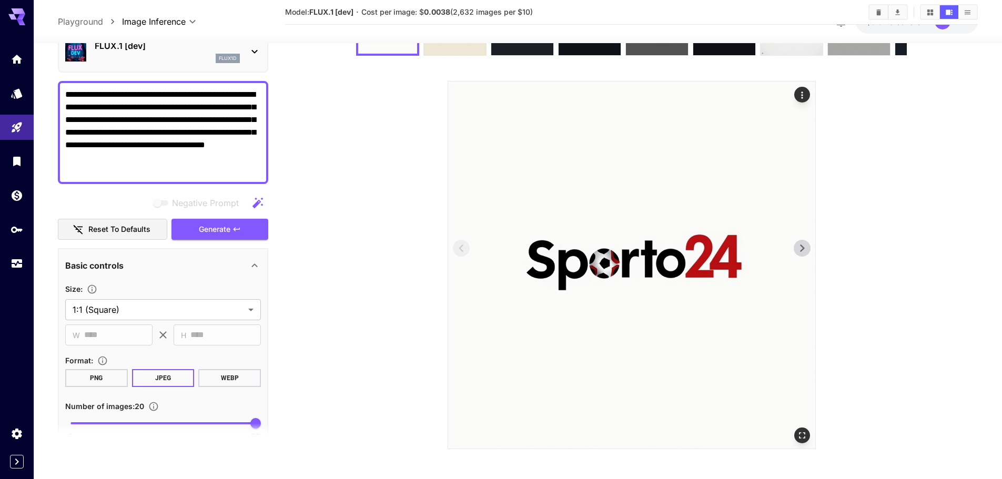
scroll to position [94, 0]
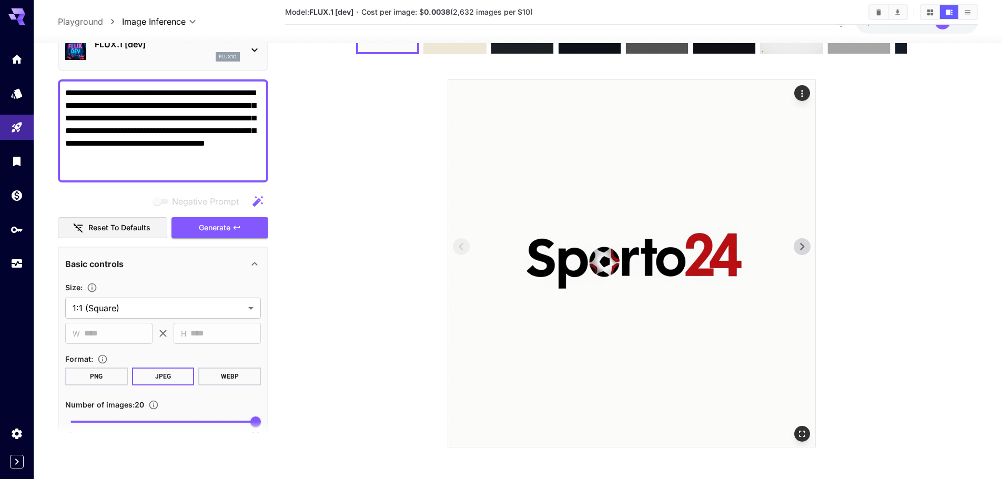
click at [808, 243] on icon at bounding box center [802, 247] width 16 height 16
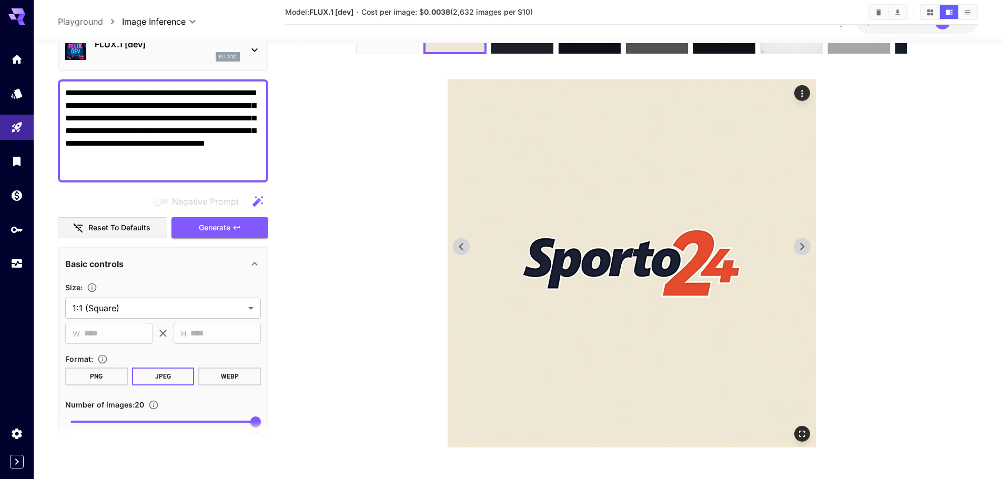
click at [808, 243] on icon at bounding box center [802, 247] width 16 height 16
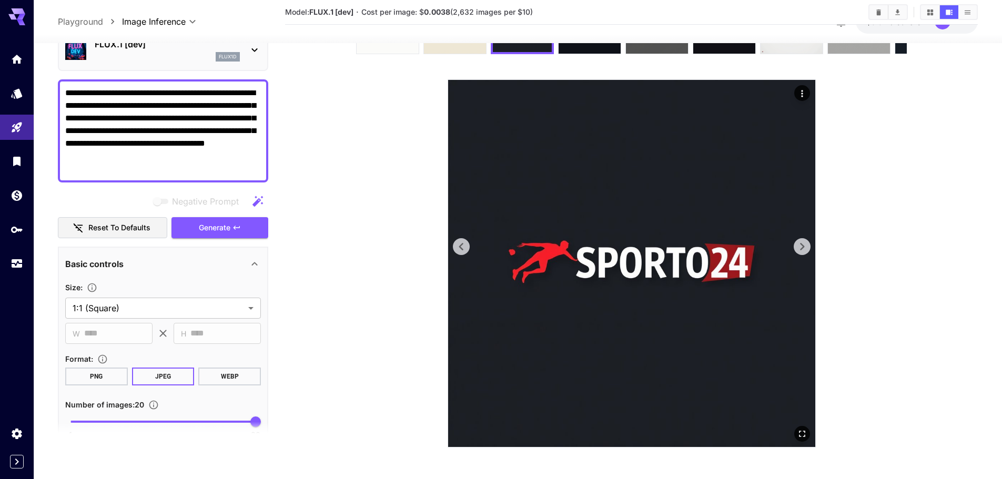
click at [808, 243] on icon at bounding box center [802, 247] width 16 height 16
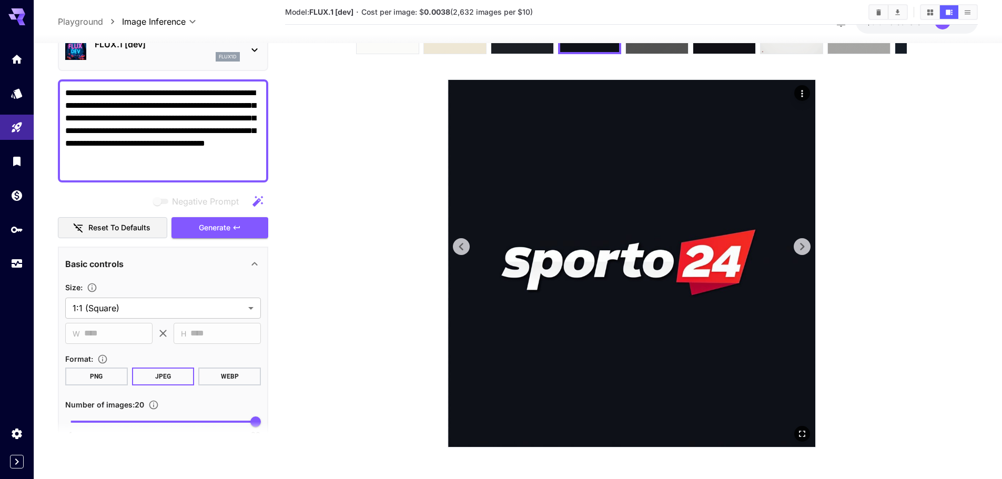
click at [808, 243] on icon at bounding box center [802, 247] width 16 height 16
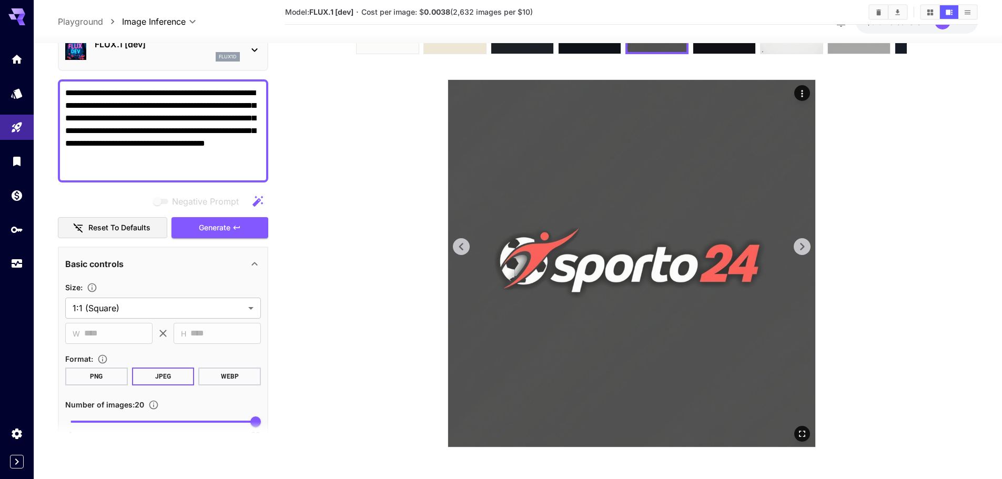
click at [808, 243] on icon at bounding box center [802, 247] width 16 height 16
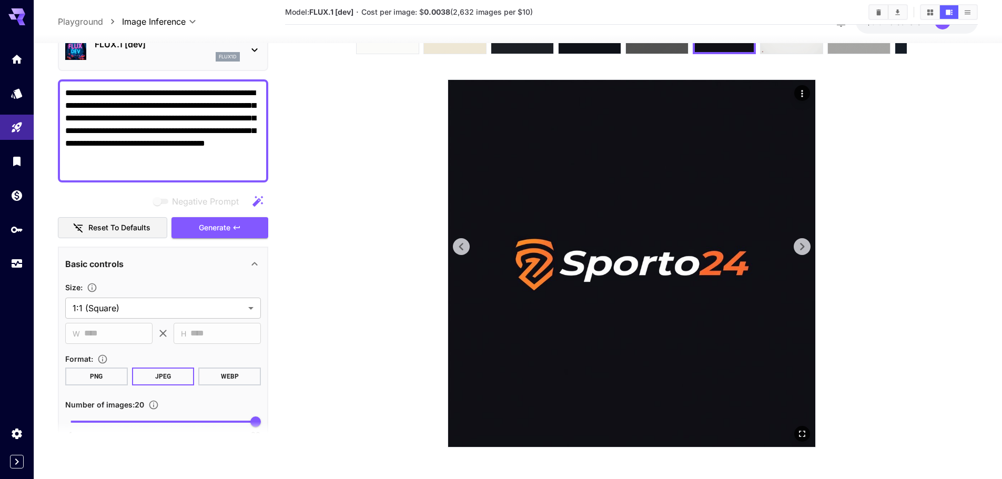
click at [461, 243] on icon at bounding box center [462, 247] width 16 height 16
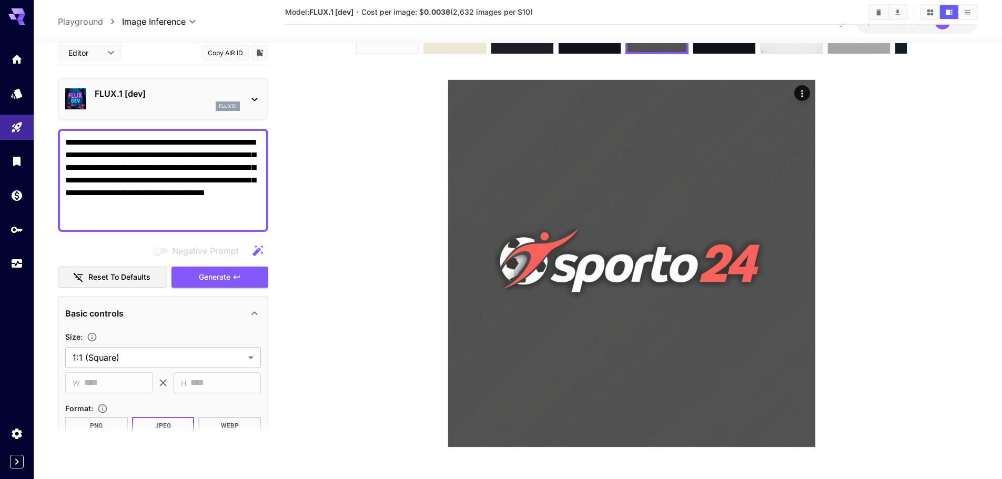
scroll to position [49, 0]
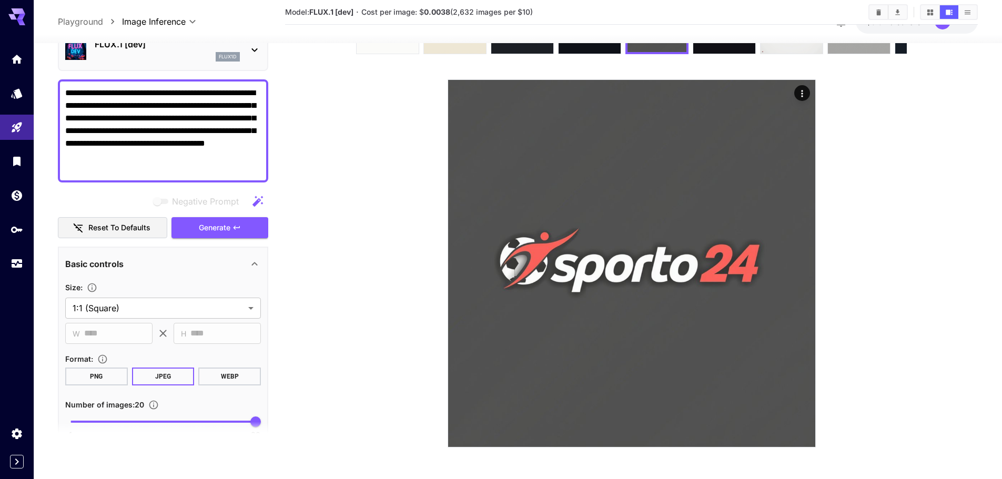
click at [799, 243] on icon at bounding box center [802, 247] width 16 height 16
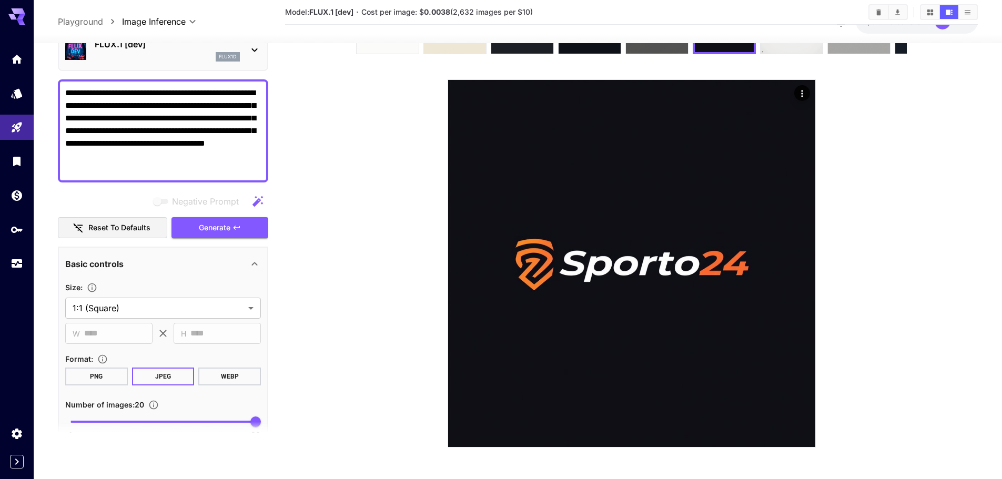
click at [799, 243] on icon at bounding box center [802, 247] width 16 height 16
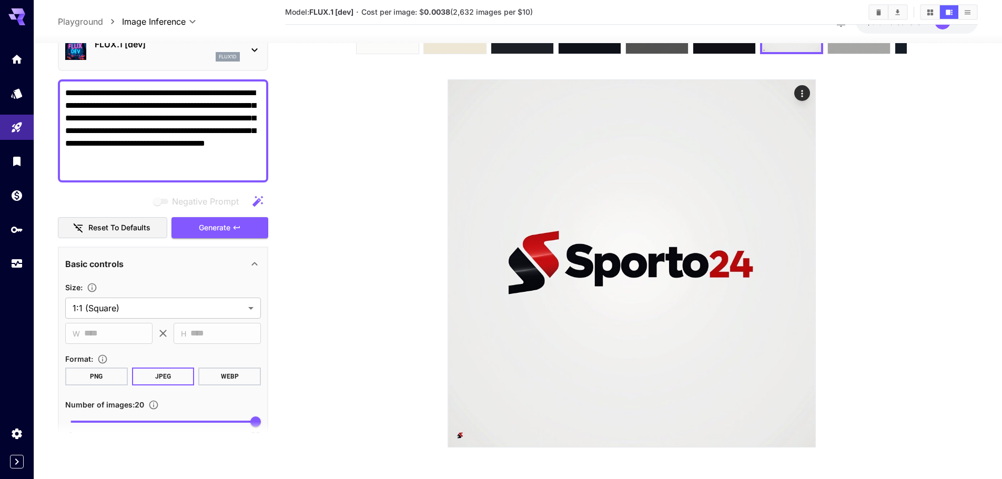
click at [799, 243] on icon at bounding box center [802, 247] width 16 height 16
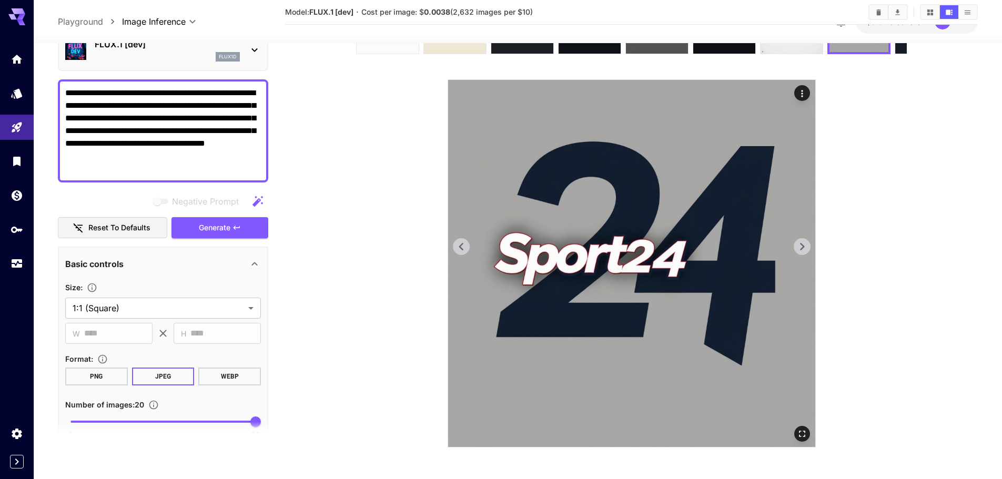
drag, startPoint x: 0, startPoint y: 0, endPoint x: 799, endPoint y: 243, distance: 835.3
click at [799, 243] on icon at bounding box center [802, 247] width 16 height 16
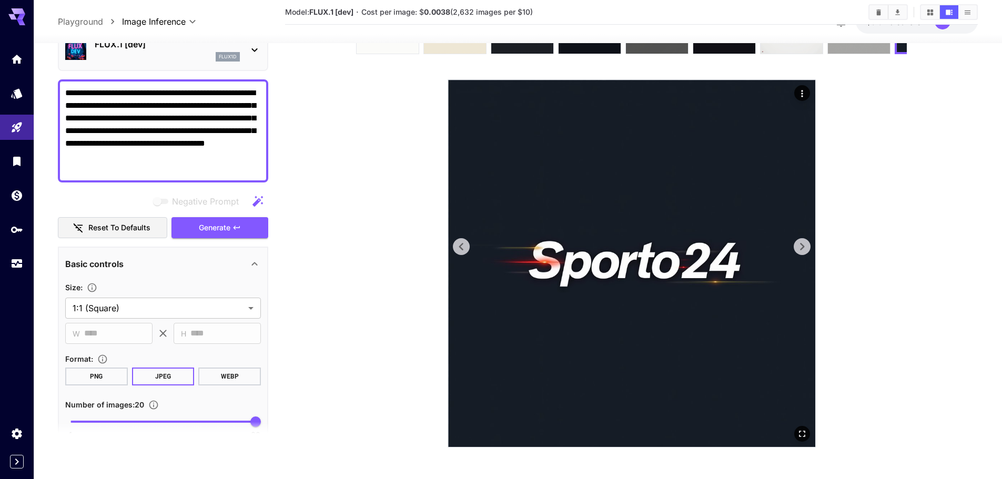
click at [799, 243] on icon at bounding box center [802, 247] width 16 height 16
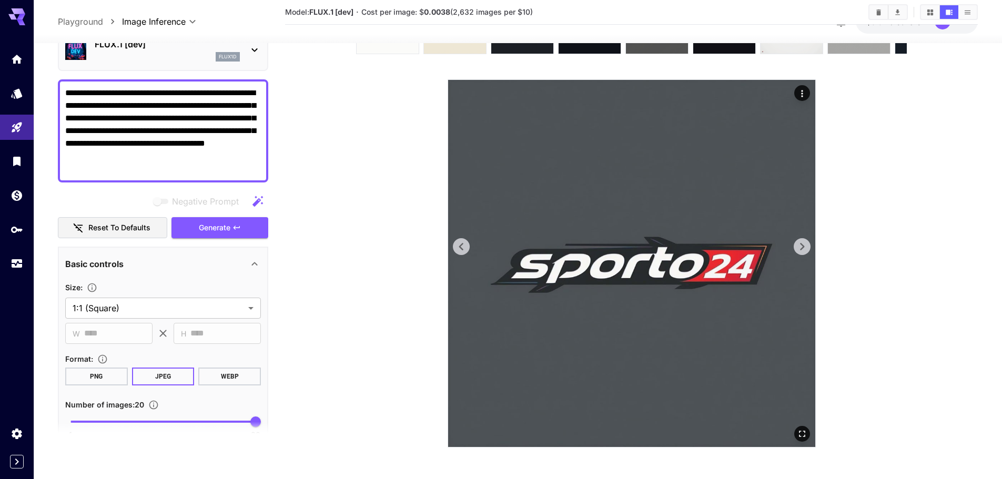
click at [799, 243] on icon at bounding box center [802, 247] width 16 height 16
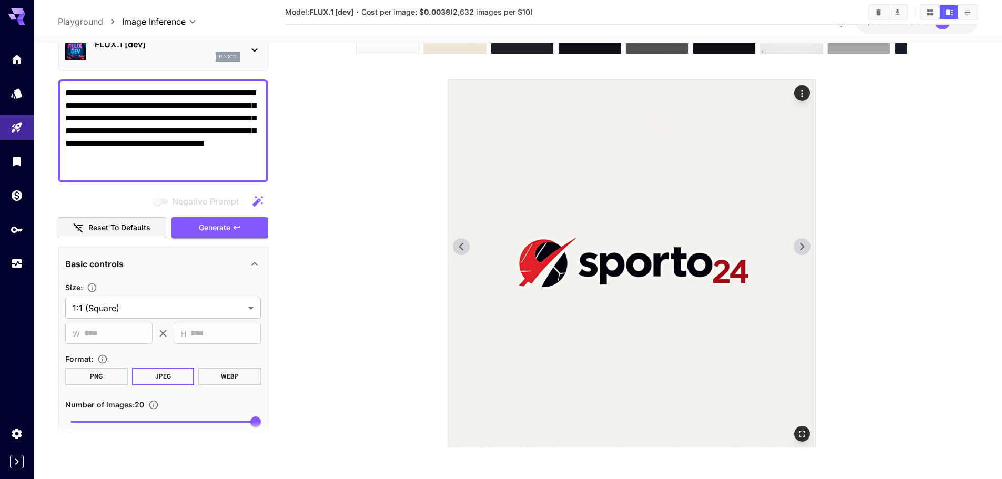
click at [799, 243] on icon at bounding box center [802, 247] width 16 height 16
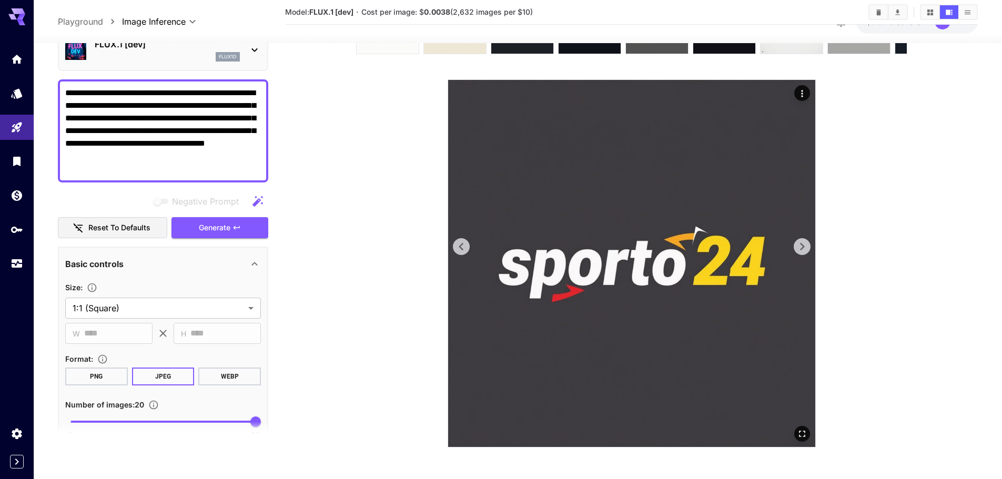
click at [465, 246] on icon at bounding box center [462, 247] width 16 height 16
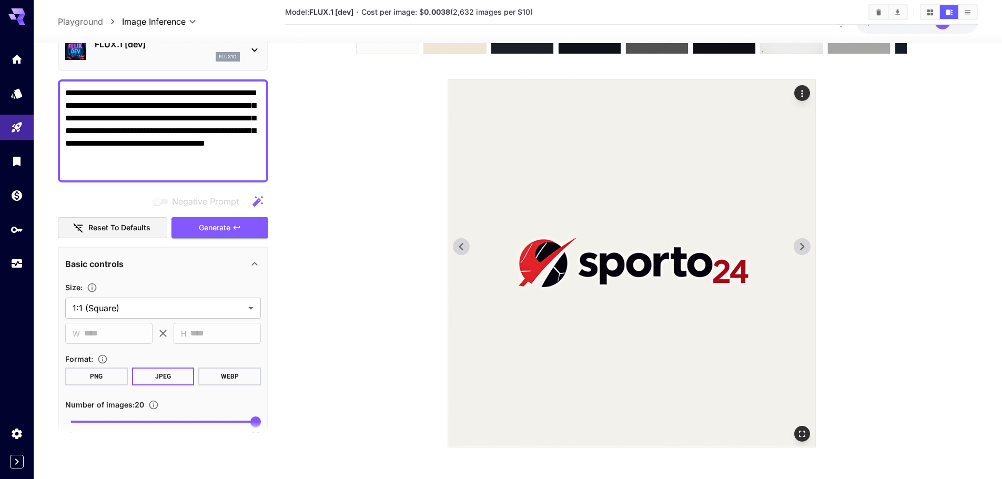
click at [809, 244] on icon at bounding box center [802, 247] width 16 height 16
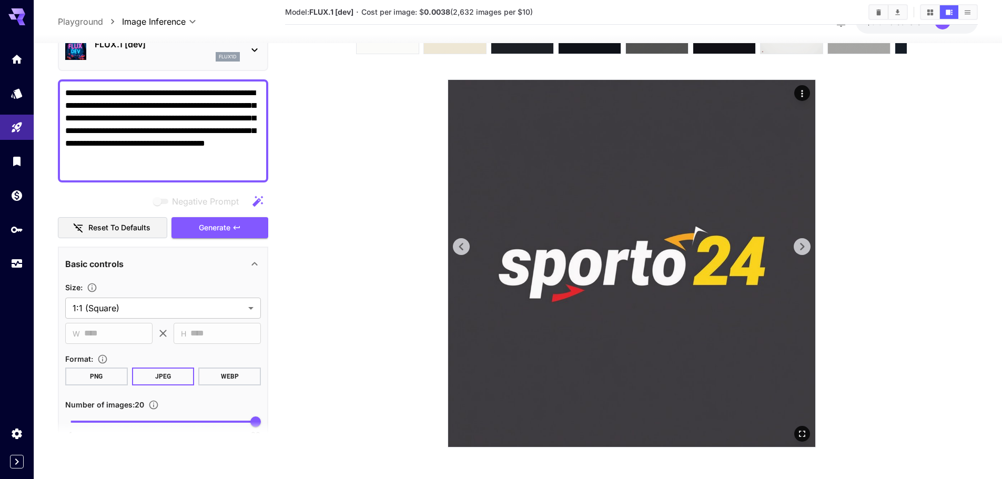
click at [809, 244] on icon at bounding box center [802, 247] width 16 height 16
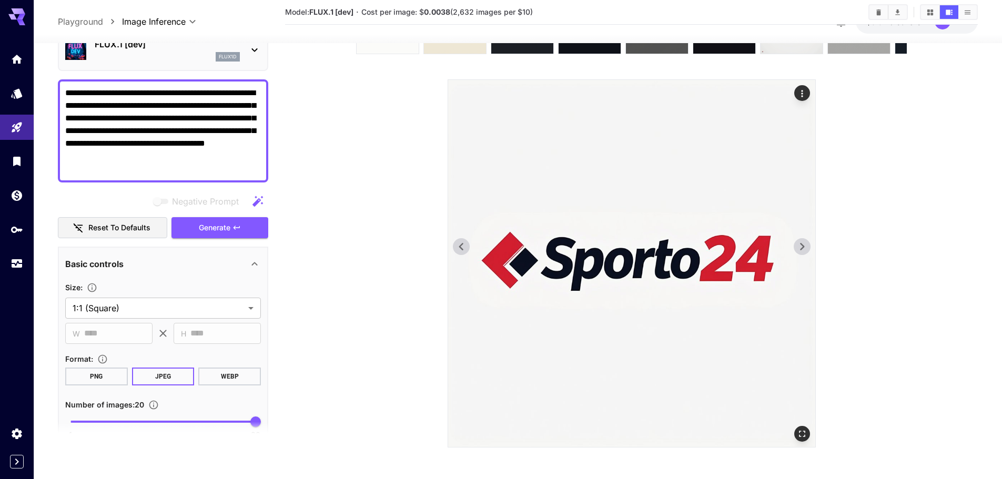
click at [809, 244] on icon at bounding box center [802, 247] width 16 height 16
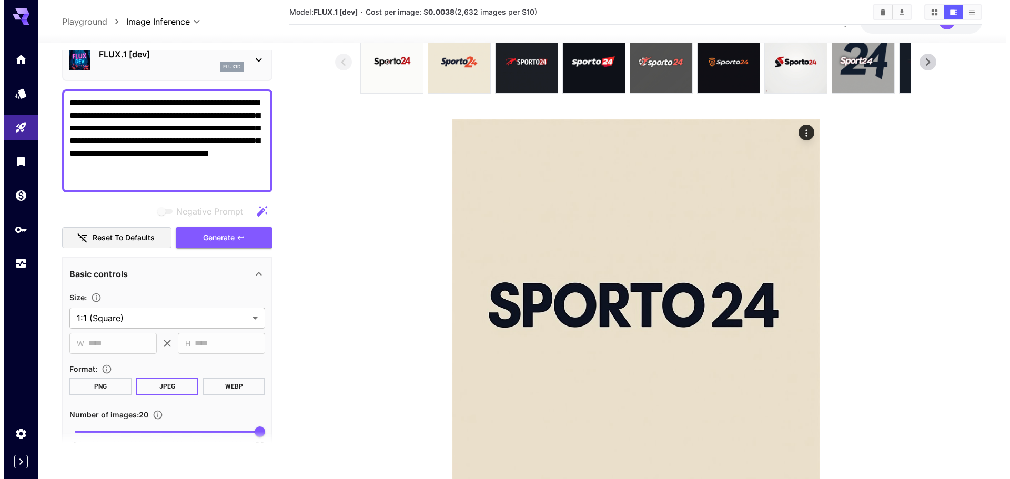
scroll to position [0, 0]
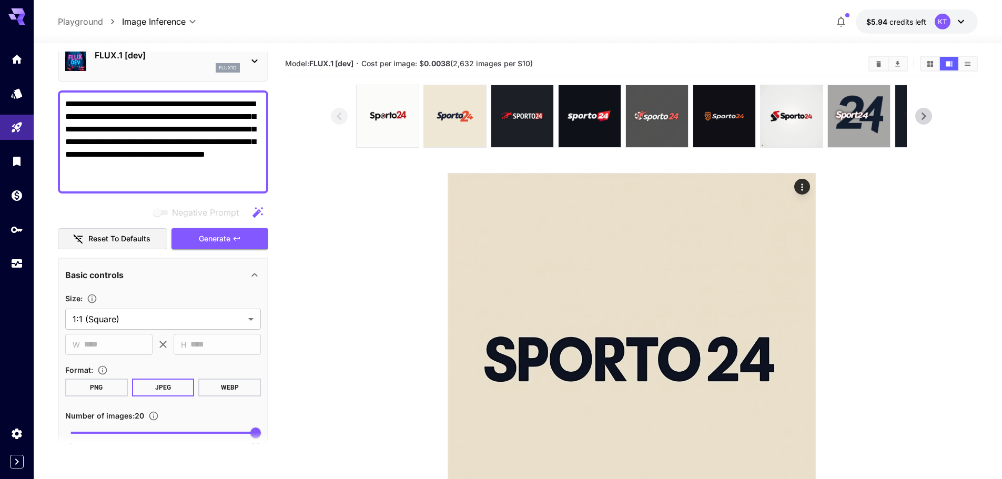
click at [260, 66] on icon at bounding box center [254, 61] width 13 height 13
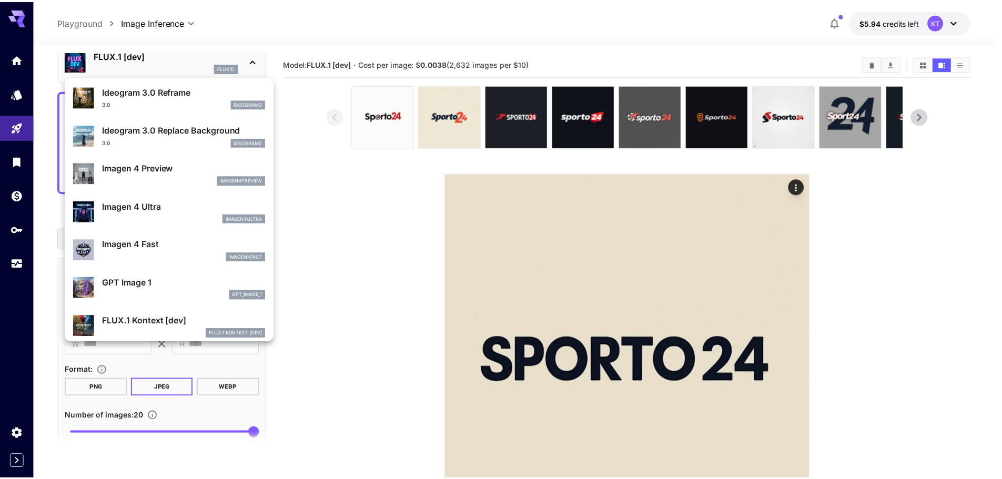
scroll to position [526, 0]
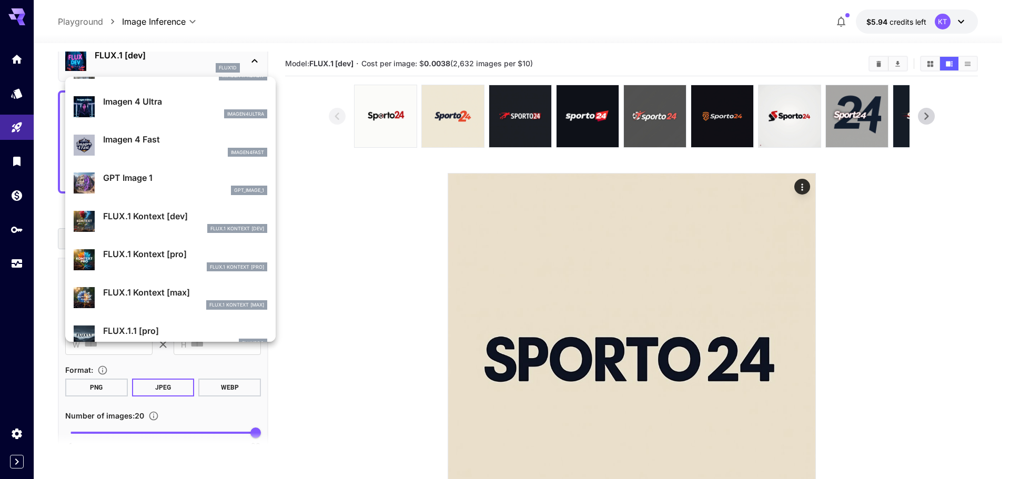
click at [140, 222] on p "FLUX.1 Kontext [dev]" at bounding box center [185, 216] width 164 height 13
type input "****"
type input "*"
type input "***"
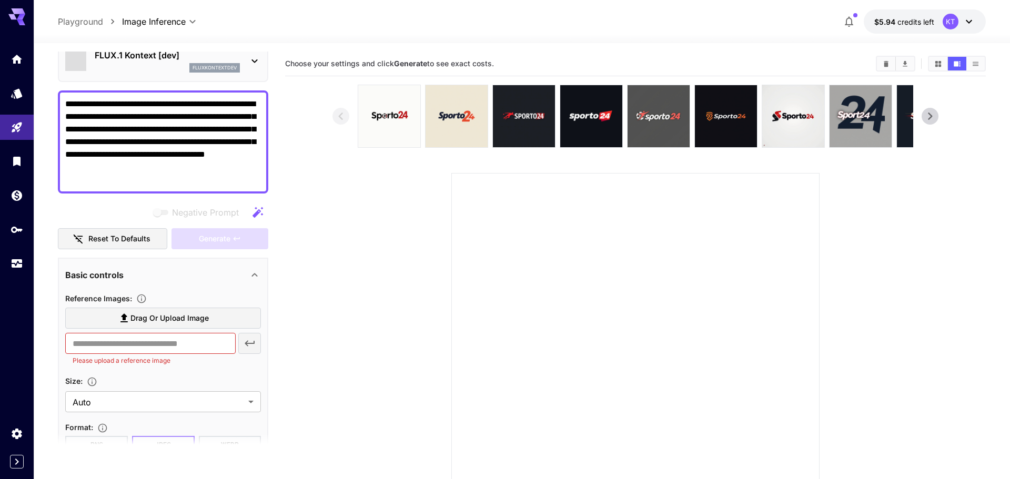
type input "*******"
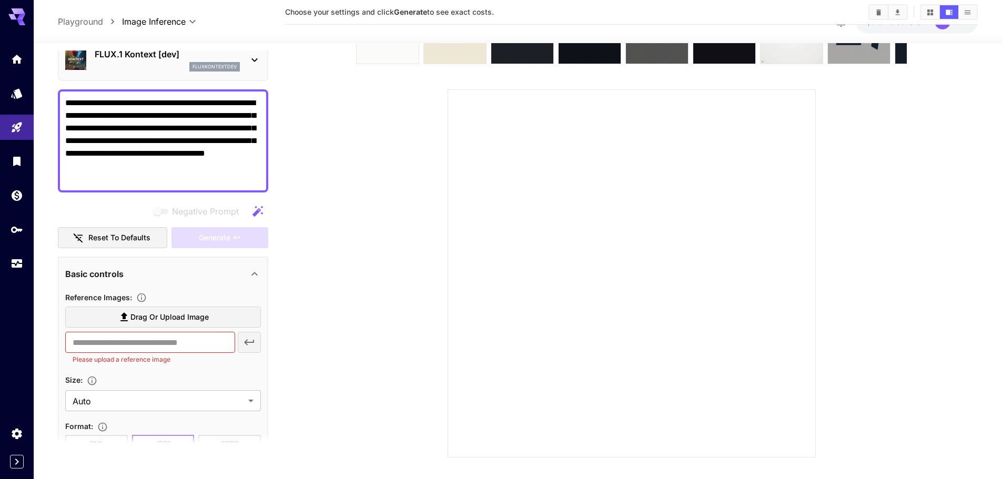
scroll to position [94, 0]
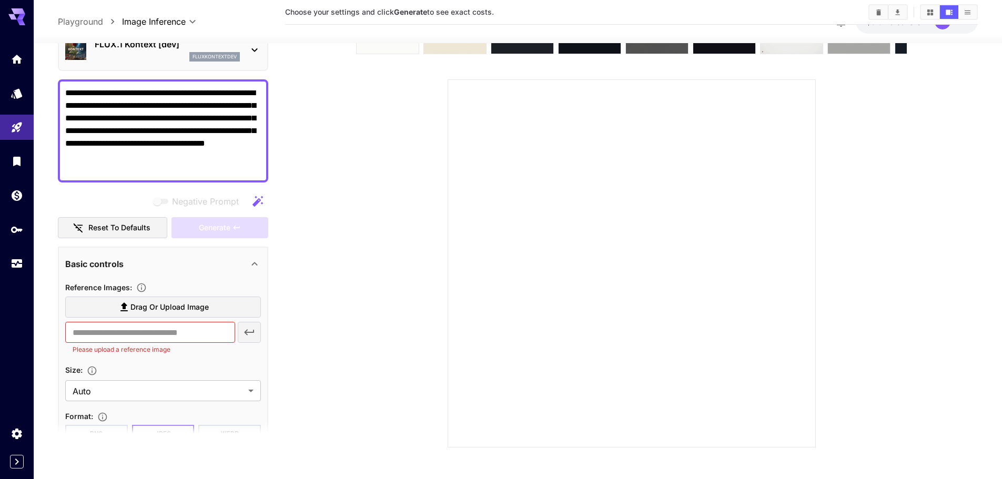
click at [426, 250] on section at bounding box center [631, 219] width 601 height 457
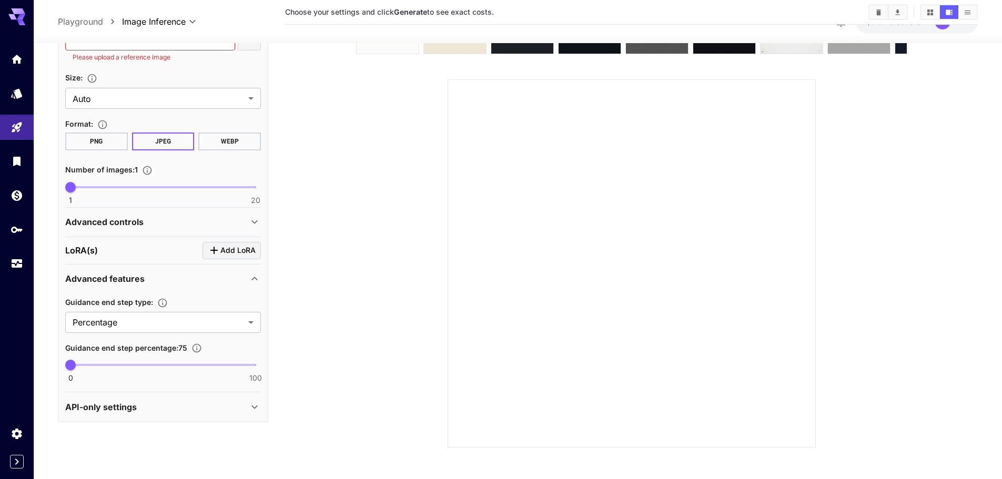
scroll to position [343, 0]
type input "**"
drag, startPoint x: 225, startPoint y: 191, endPoint x: 335, endPoint y: 197, distance: 110.1
click at [311, 188] on main "**********" at bounding box center [518, 207] width 920 height 498
click at [374, 231] on section at bounding box center [631, 219] width 601 height 457
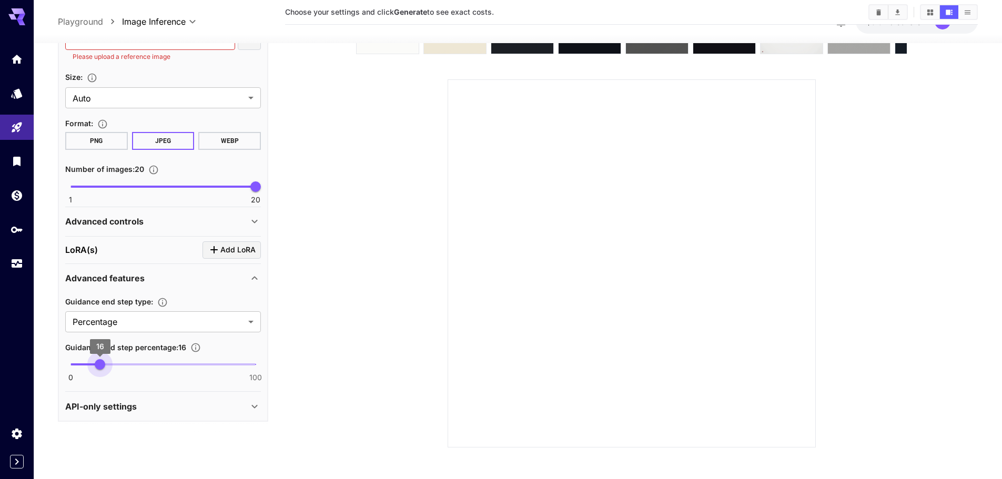
click at [99, 363] on span "0 100 16" at bounding box center [163, 365] width 185 height 16
type input "*"
drag, startPoint x: 99, startPoint y: 363, endPoint x: 84, endPoint y: 374, distance: 18.5
click at [84, 370] on span "7" at bounding box center [83, 364] width 11 height 11
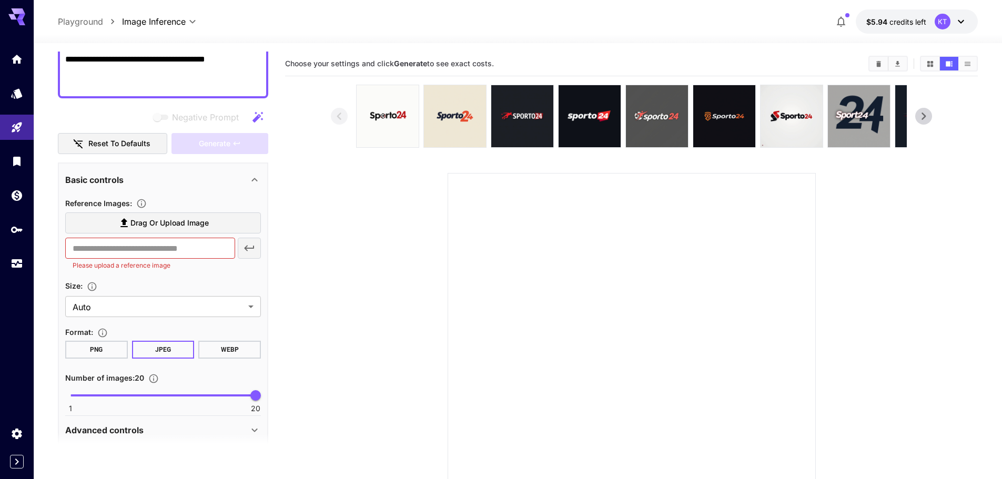
scroll to position [27, 0]
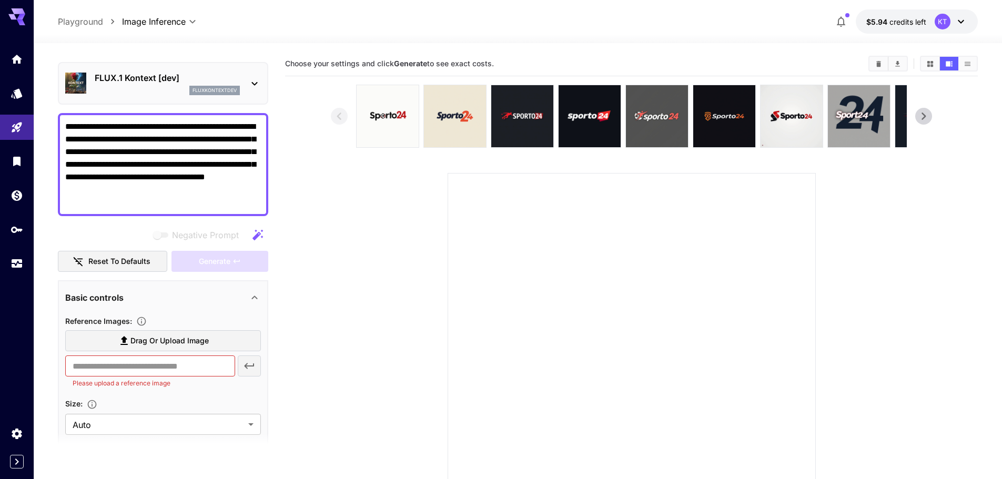
click at [135, 77] on p "FLUX.1 Kontext [dev]" at bounding box center [167, 78] width 145 height 13
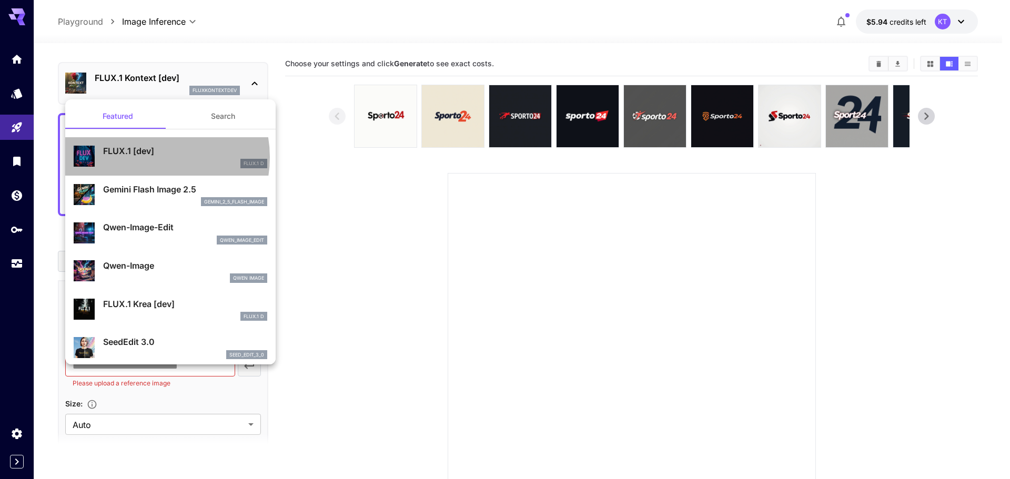
click at [148, 157] on div "FLUX.1 [dev] FLUX.1 D" at bounding box center [185, 157] width 164 height 24
type input "**********"
type input "***"
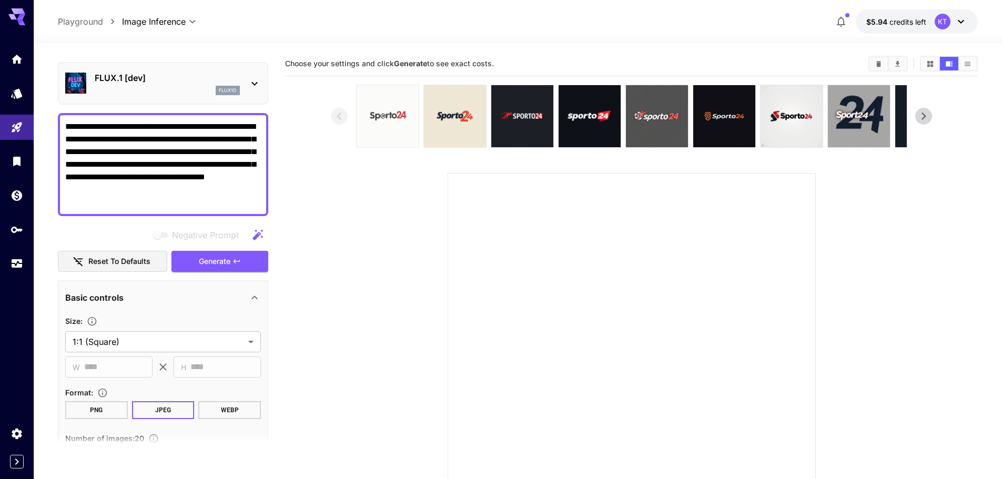
click at [378, 118] on img at bounding box center [388, 116] width 62 height 62
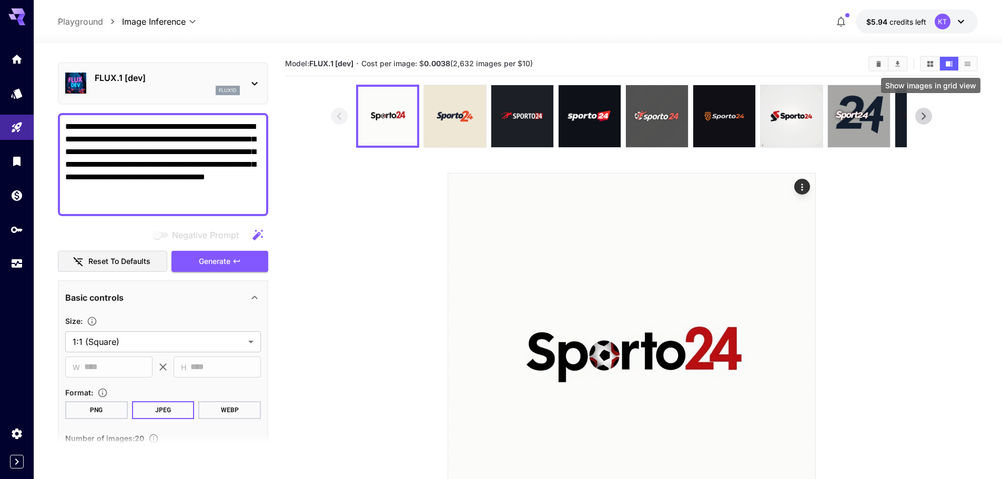
click at [923, 62] on button "Show images in grid view" at bounding box center [930, 64] width 18 height 14
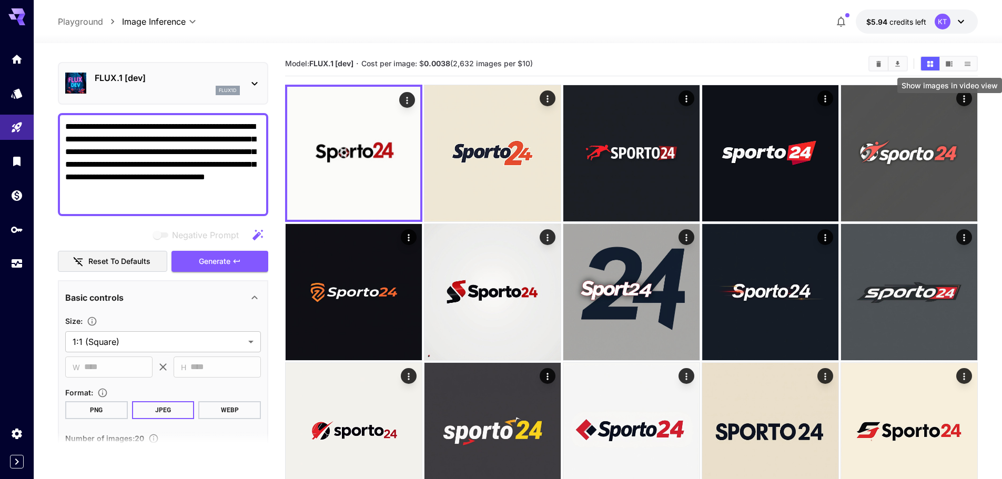
click at [947, 58] on button "Show images in video view" at bounding box center [949, 64] width 18 height 14
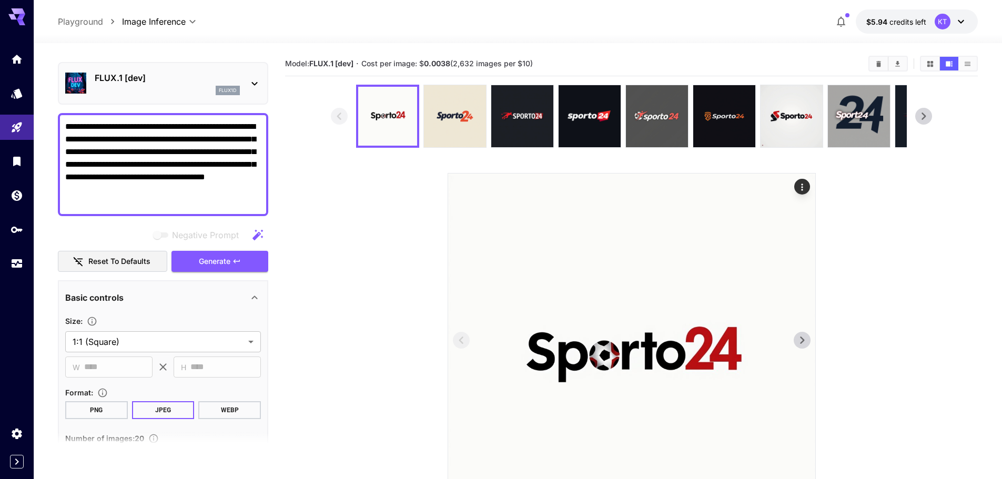
click at [811, 343] on img at bounding box center [631, 357] width 367 height 367
click at [810, 339] on button at bounding box center [802, 340] width 17 height 17
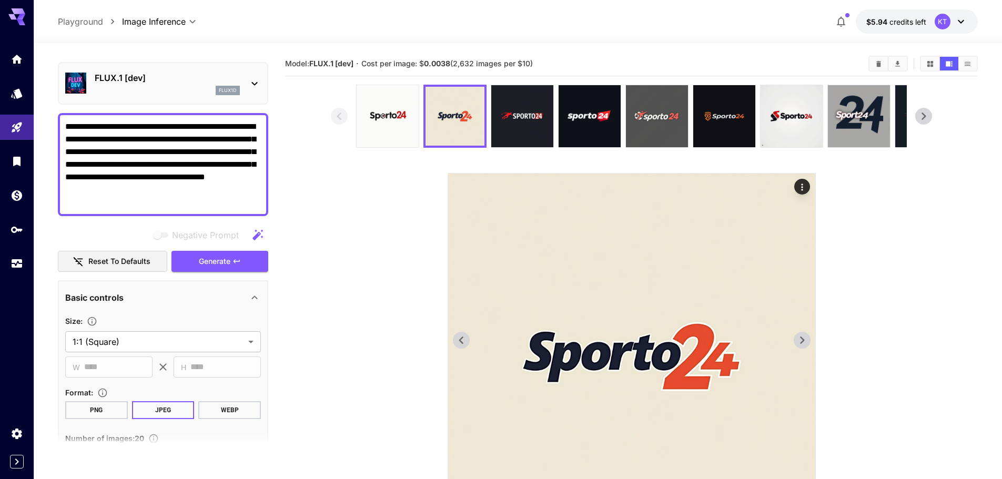
click at [810, 339] on button at bounding box center [802, 340] width 17 height 17
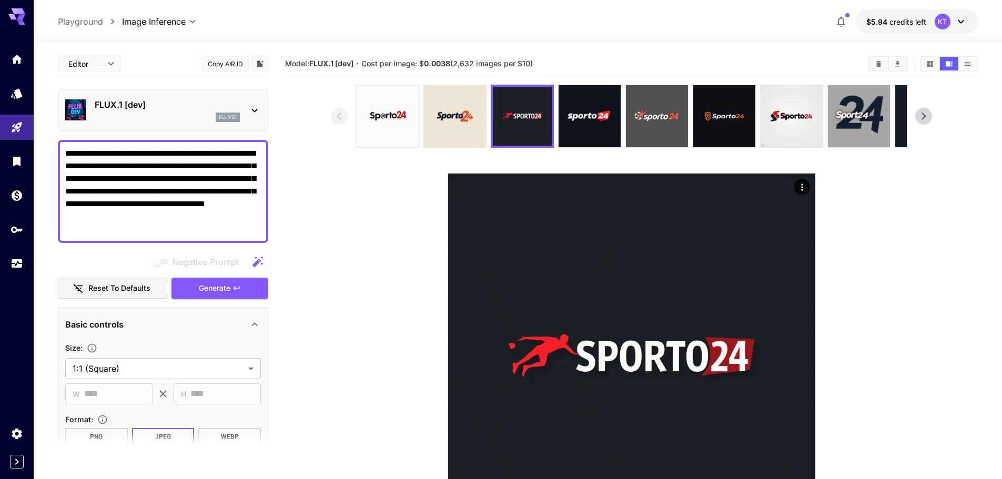
click at [797, 341] on icon at bounding box center [802, 341] width 16 height 16
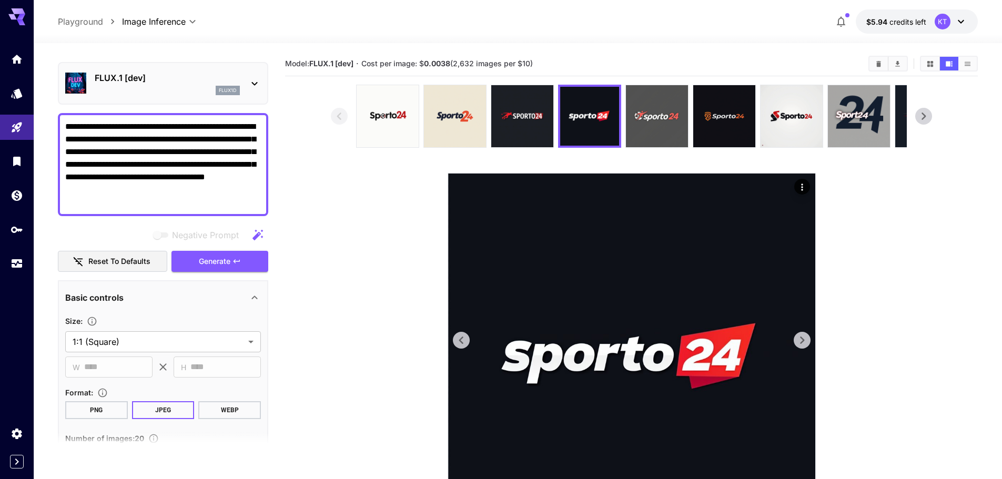
click at [808, 339] on icon at bounding box center [802, 341] width 16 height 16
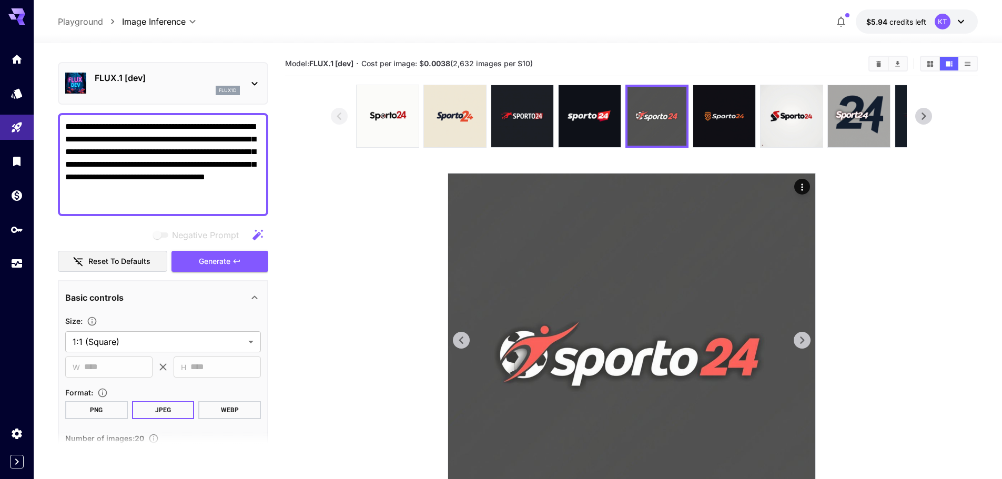
click at [808, 339] on icon at bounding box center [802, 341] width 16 height 16
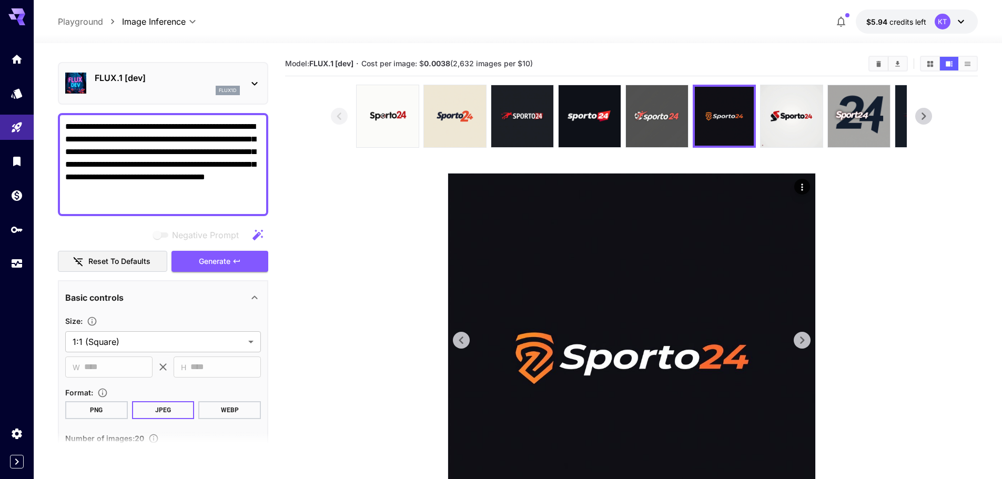
click at [808, 339] on icon at bounding box center [802, 341] width 16 height 16
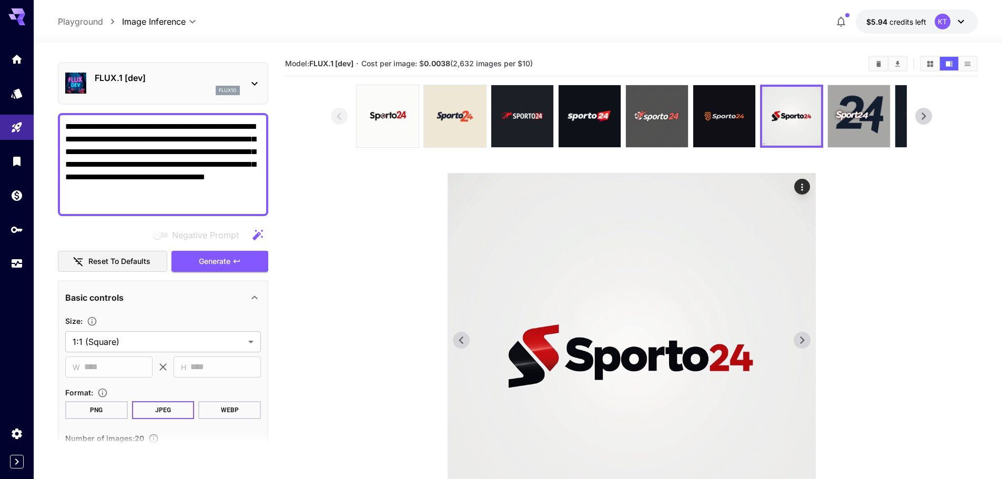
click at [808, 339] on icon at bounding box center [802, 341] width 16 height 16
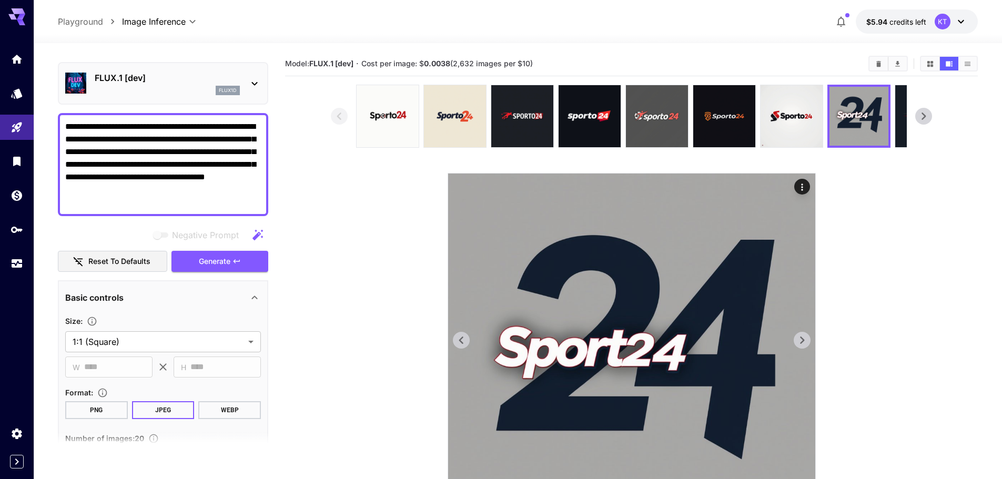
click at [808, 339] on icon at bounding box center [802, 341] width 16 height 16
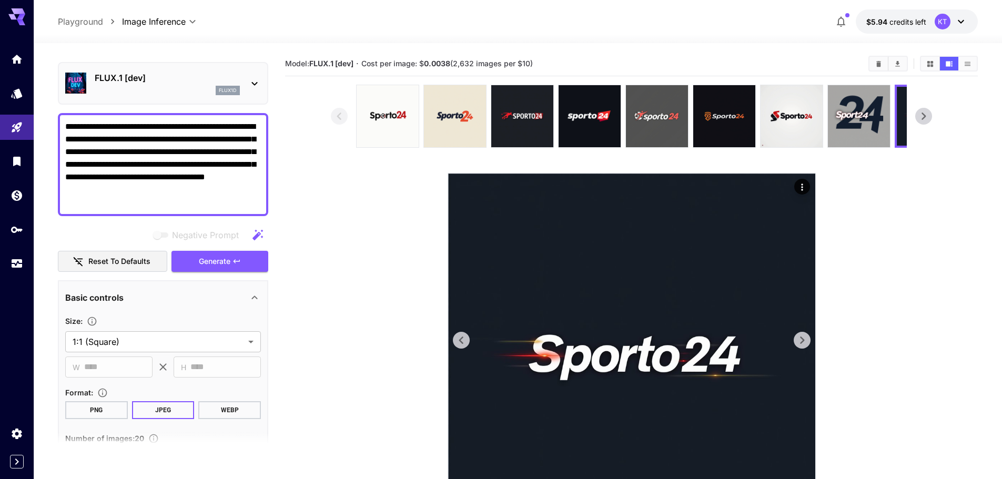
click at [808, 339] on icon at bounding box center [802, 341] width 16 height 16
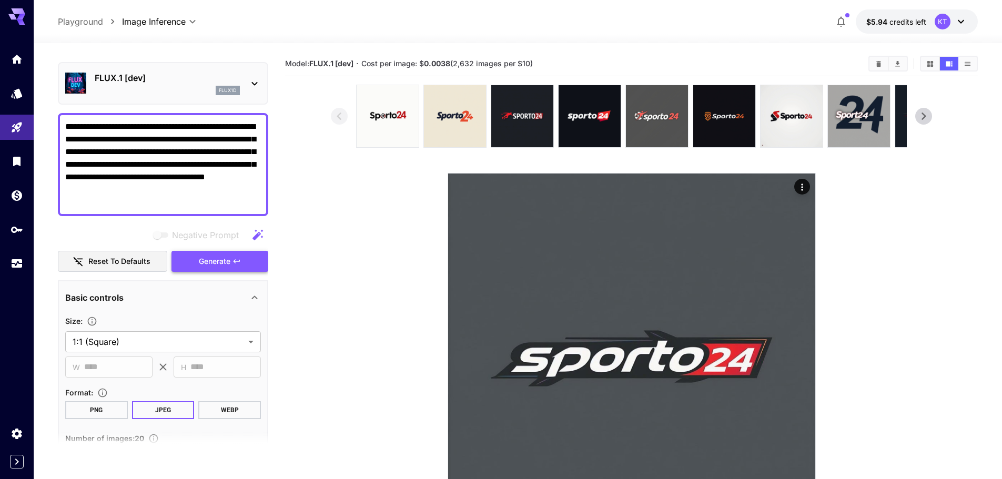
click at [203, 260] on span "Generate" at bounding box center [215, 261] width 32 height 13
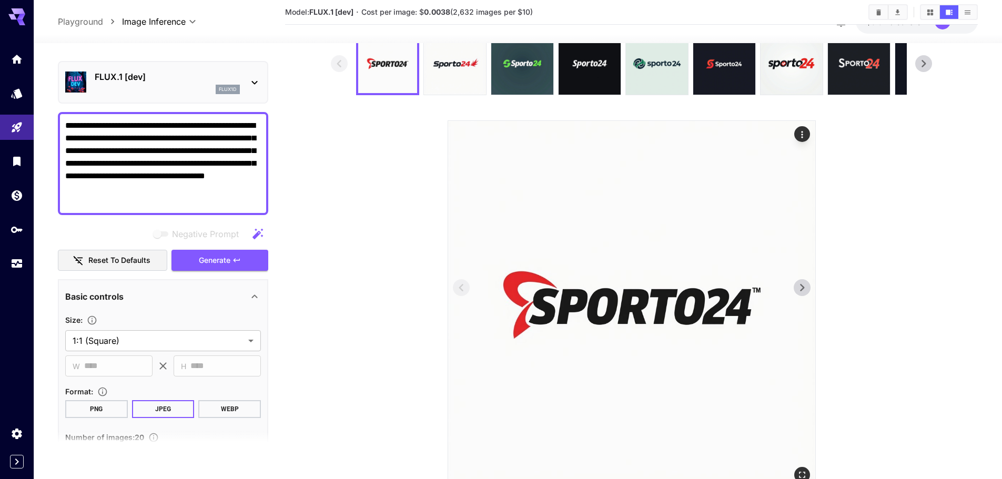
scroll to position [94, 0]
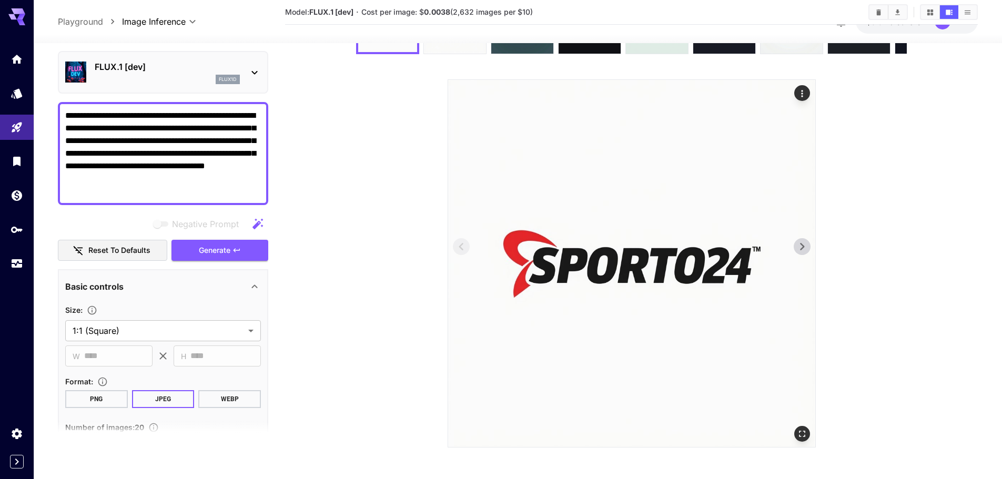
click at [810, 247] on icon at bounding box center [802, 247] width 16 height 16
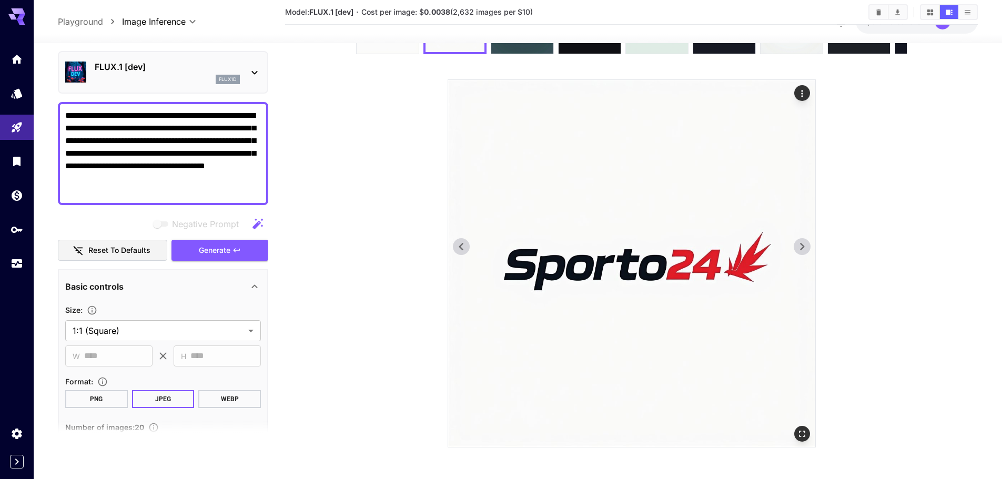
click at [810, 247] on icon at bounding box center [802, 247] width 16 height 16
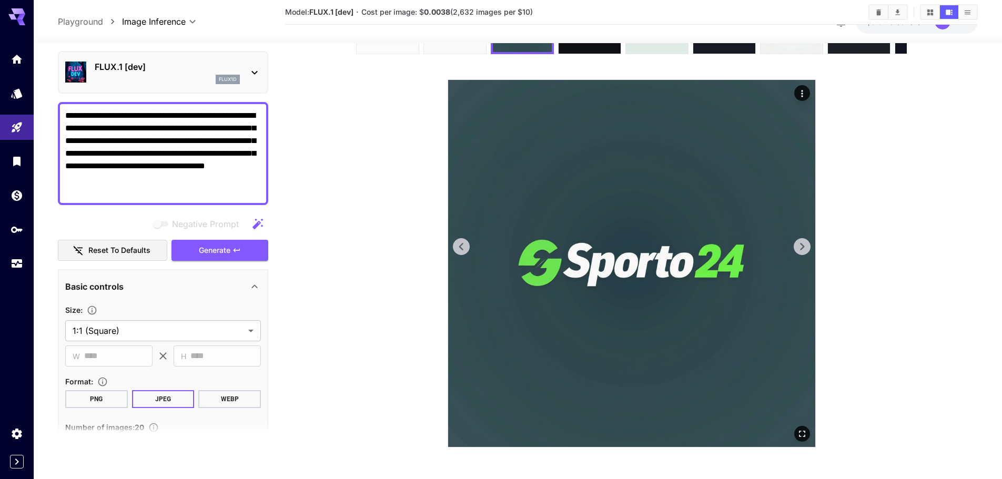
click at [810, 247] on icon at bounding box center [802, 247] width 16 height 16
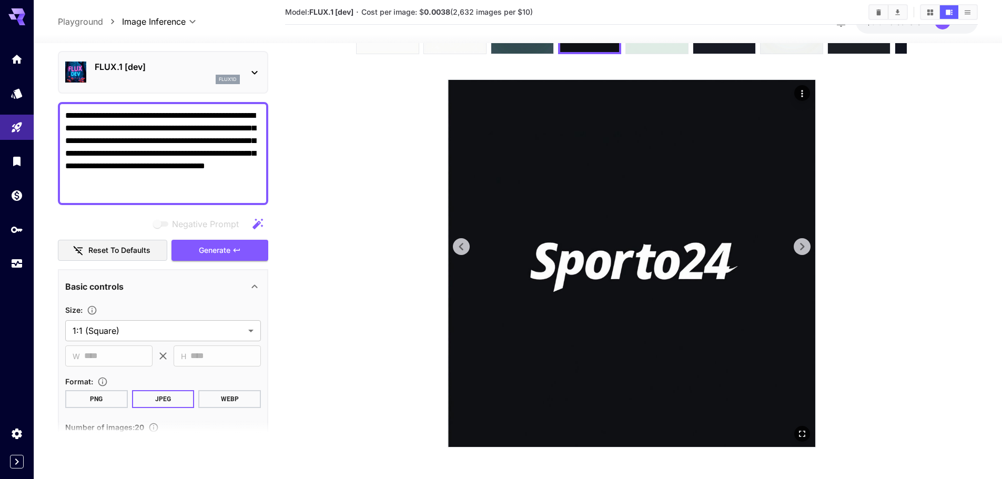
click at [810, 247] on icon at bounding box center [802, 247] width 16 height 16
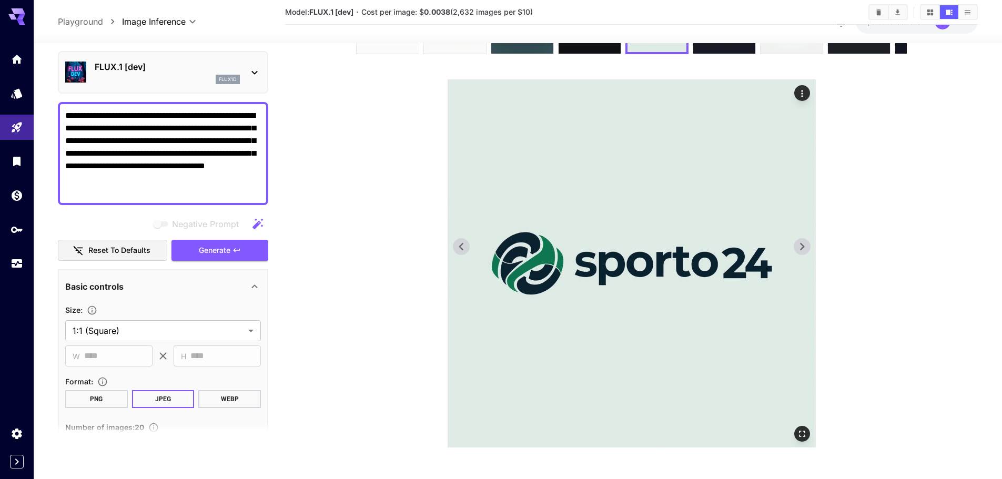
click at [810, 247] on icon at bounding box center [802, 247] width 16 height 16
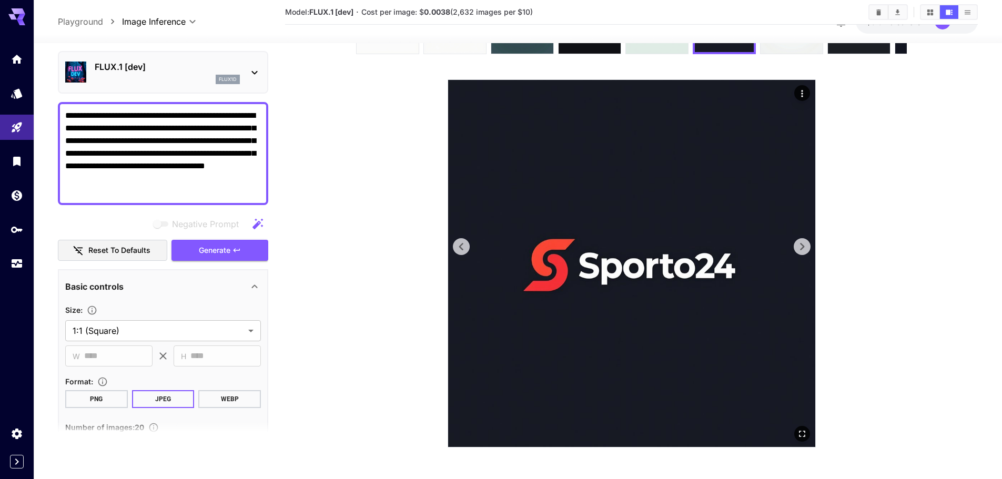
click at [810, 247] on icon at bounding box center [802, 247] width 16 height 16
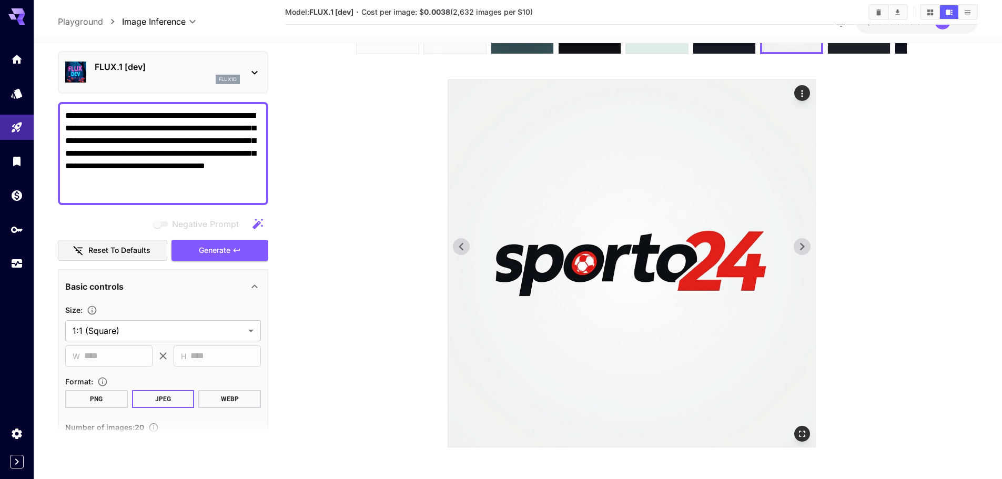
click at [458, 237] on img at bounding box center [631, 263] width 367 height 367
click at [464, 246] on icon at bounding box center [462, 247] width 16 height 16
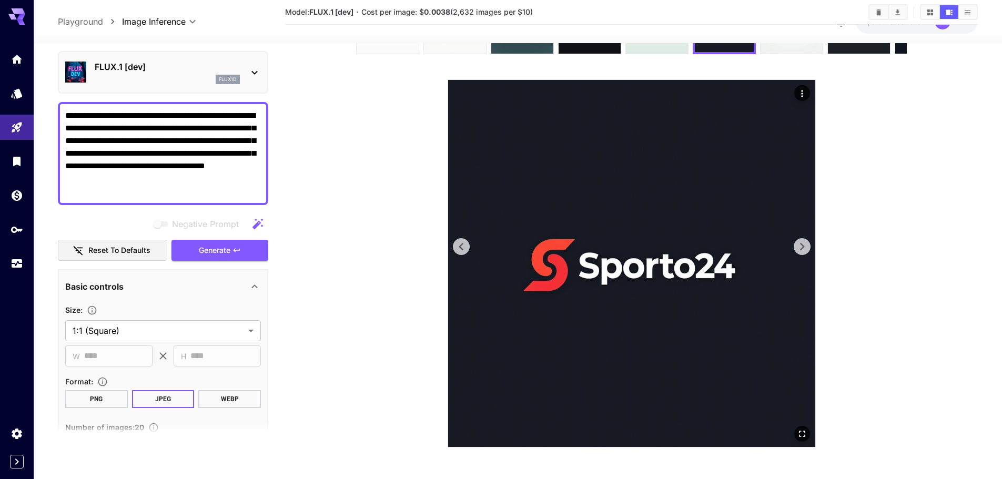
click at [797, 245] on icon at bounding box center [802, 247] width 16 height 16
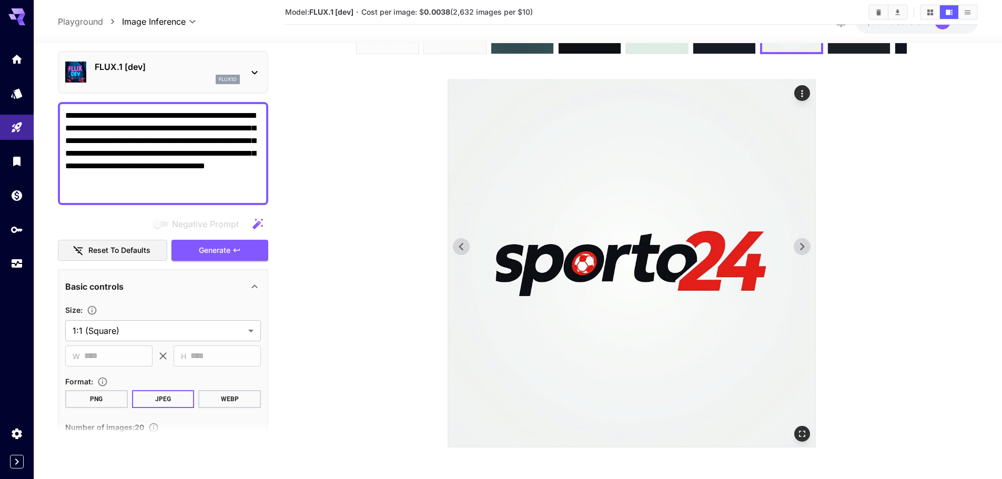
click at [797, 245] on icon at bounding box center [802, 247] width 16 height 16
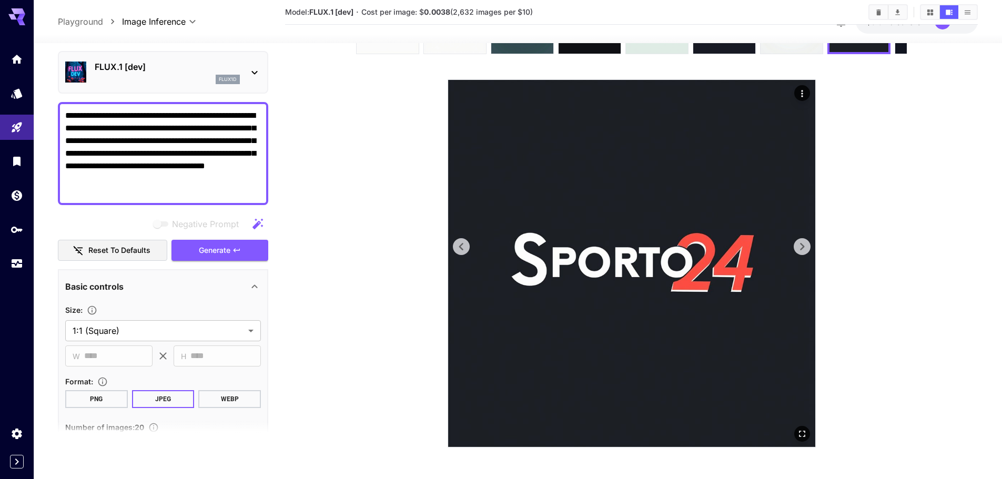
click at [797, 245] on icon at bounding box center [802, 247] width 16 height 16
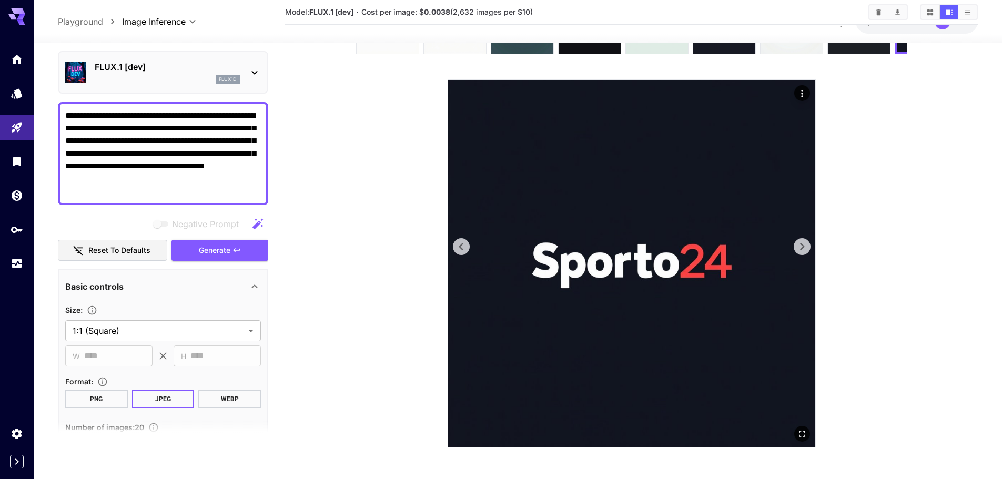
click at [797, 245] on icon at bounding box center [802, 247] width 16 height 16
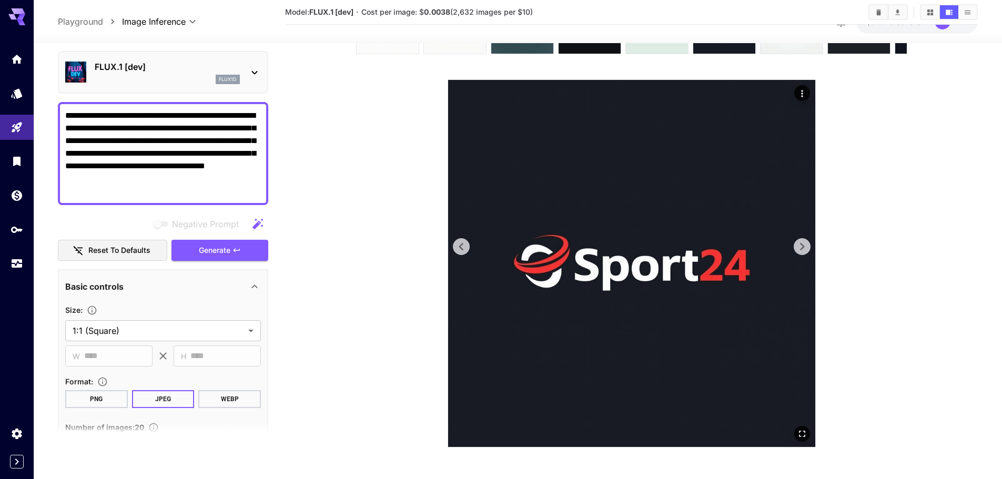
click at [797, 245] on icon at bounding box center [802, 247] width 16 height 16
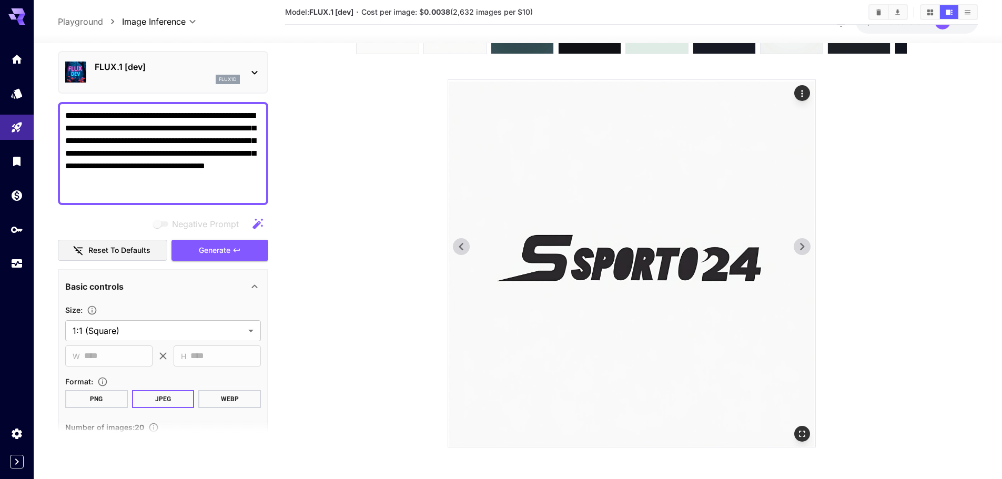
click at [797, 245] on icon at bounding box center [802, 247] width 16 height 16
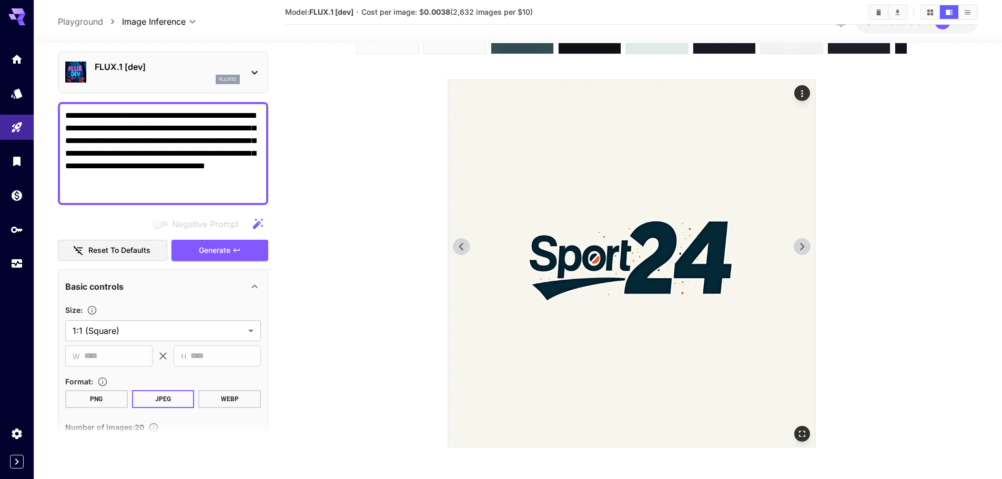
click at [797, 245] on icon at bounding box center [802, 247] width 16 height 16
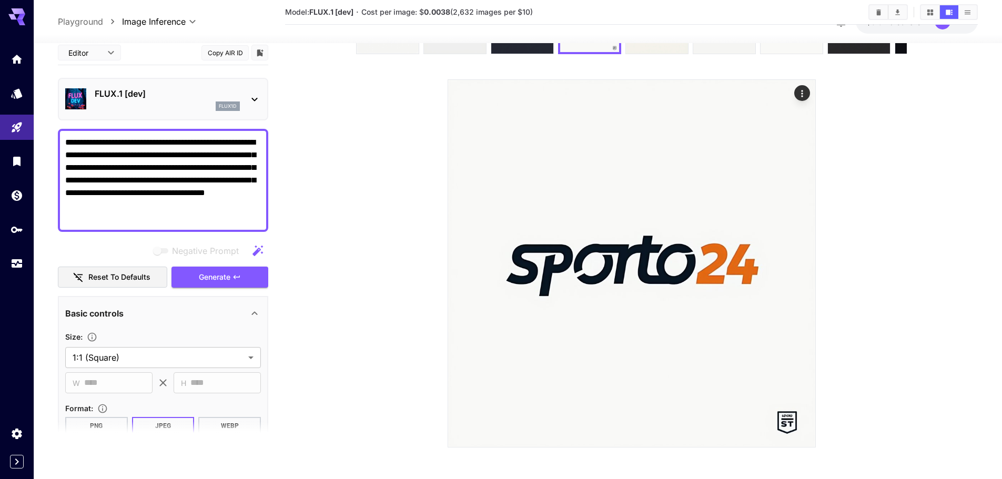
scroll to position [27, 0]
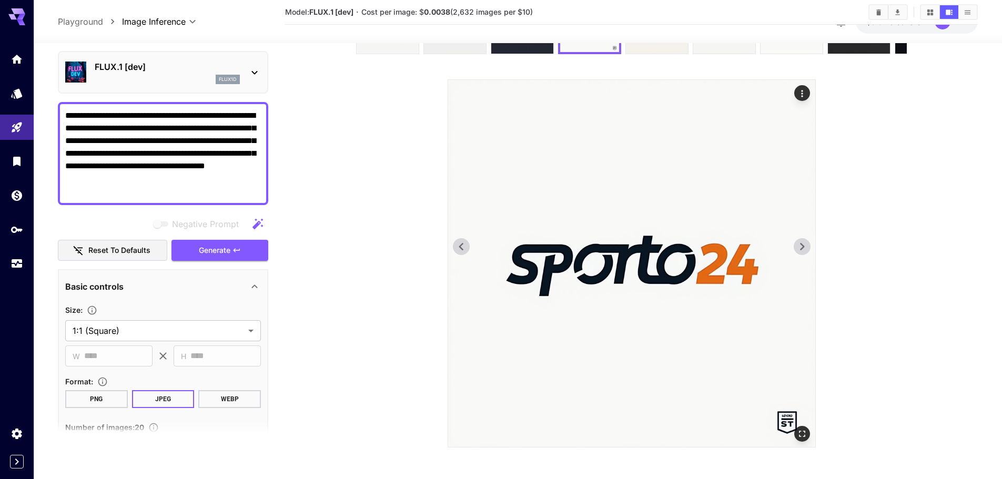
click at [797, 248] on icon at bounding box center [802, 247] width 16 height 16
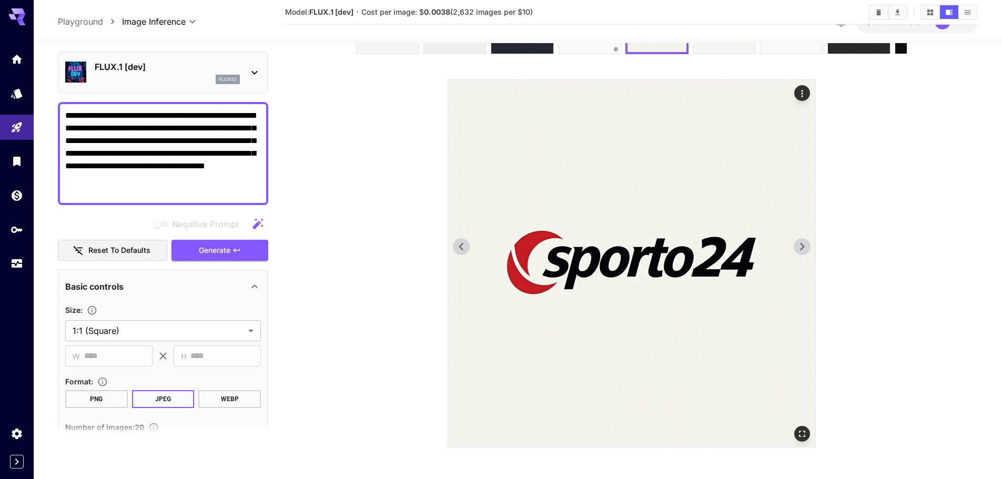
click at [797, 248] on icon at bounding box center [802, 247] width 16 height 16
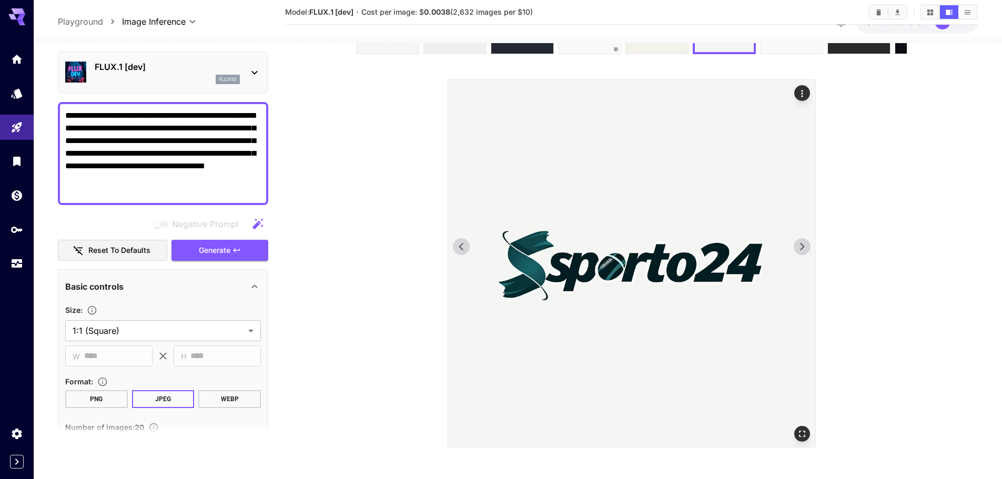
click at [797, 248] on icon at bounding box center [802, 247] width 16 height 16
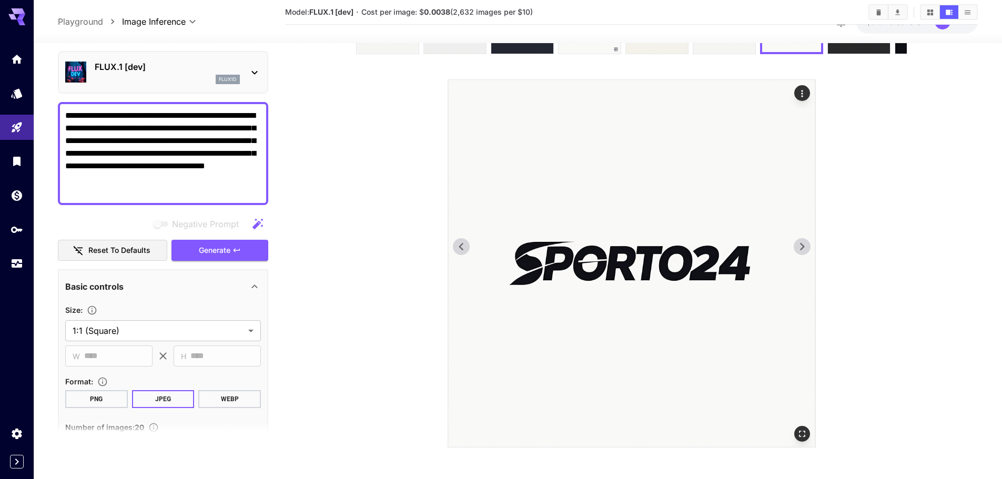
click at [452, 242] on img at bounding box center [631, 263] width 367 height 367
click at [800, 244] on icon at bounding box center [802, 247] width 16 height 16
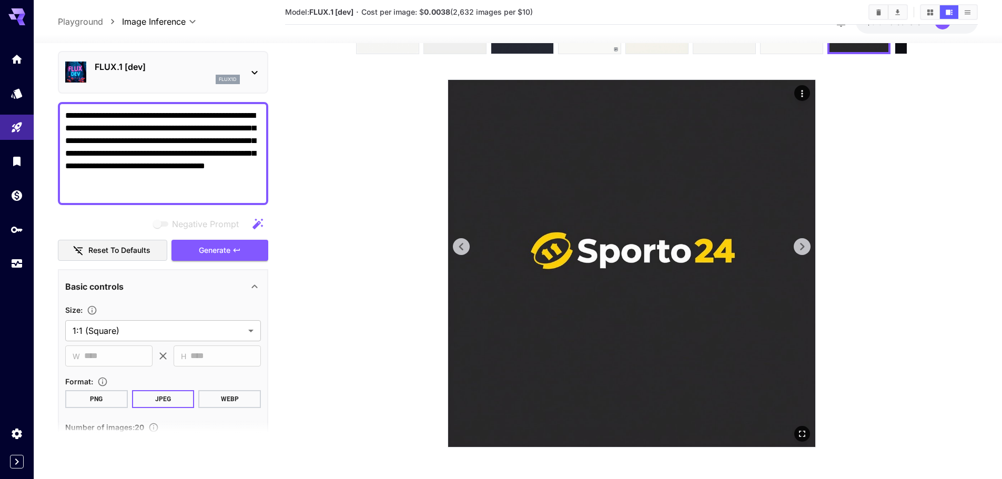
click at [800, 244] on icon at bounding box center [802, 247] width 16 height 16
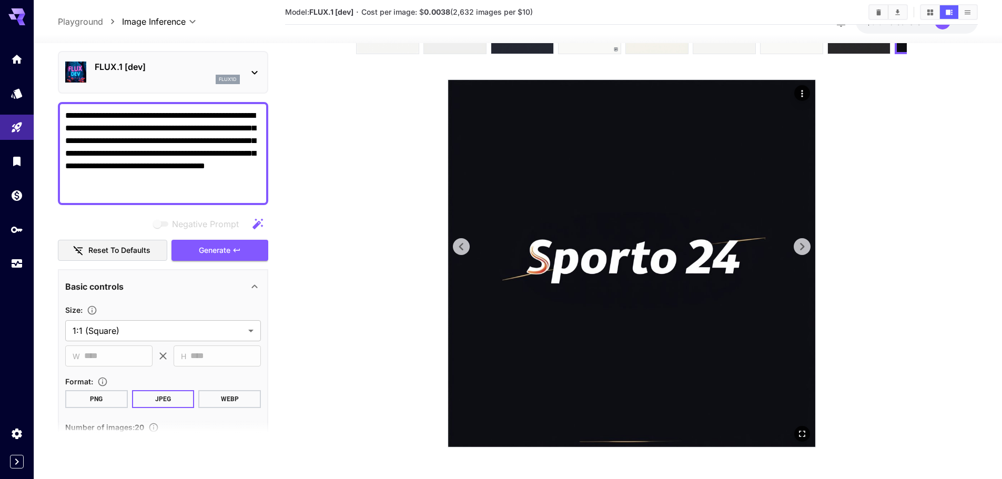
click at [800, 244] on icon at bounding box center [802, 247] width 16 height 16
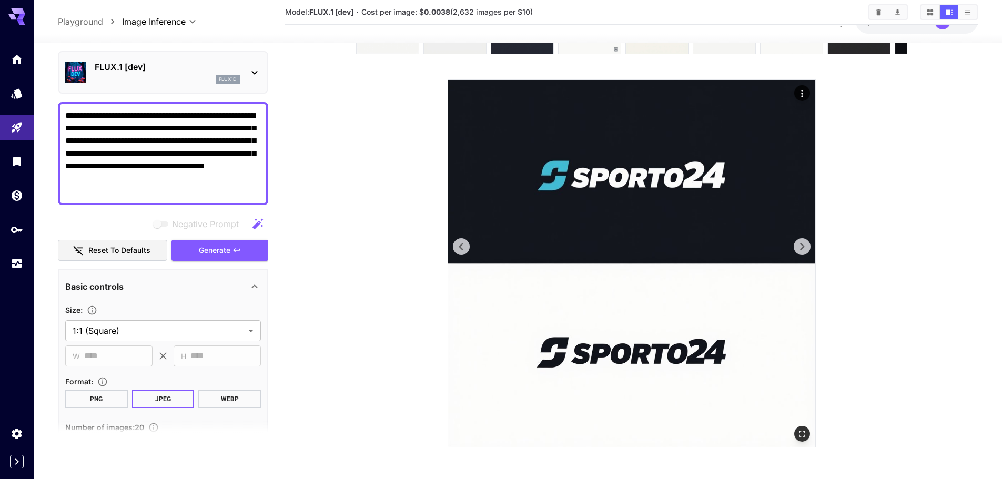
click at [799, 244] on icon at bounding box center [802, 247] width 16 height 16
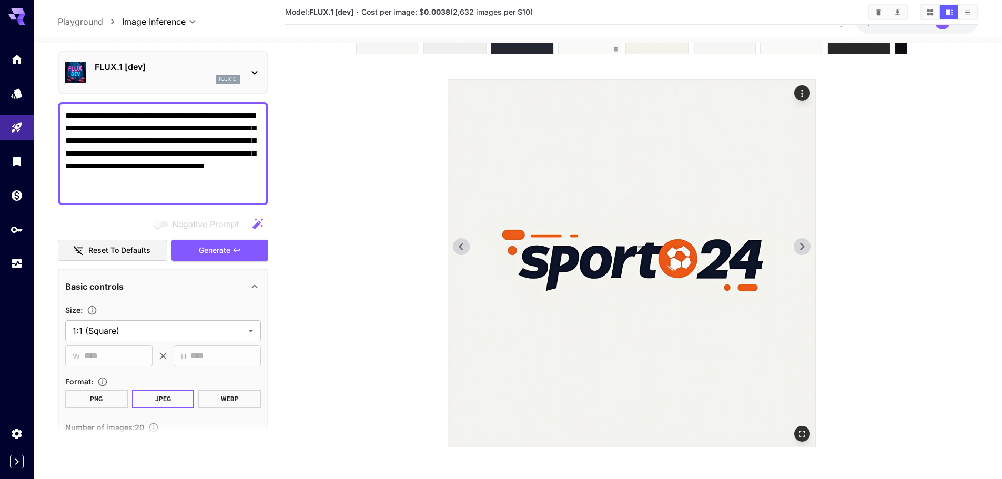
click at [799, 244] on icon at bounding box center [802, 247] width 16 height 16
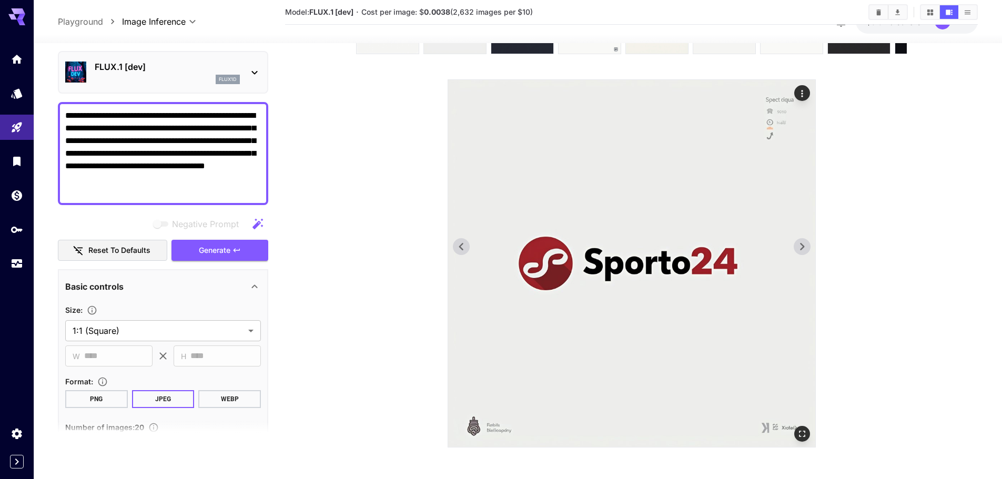
click at [799, 244] on icon at bounding box center [802, 247] width 16 height 16
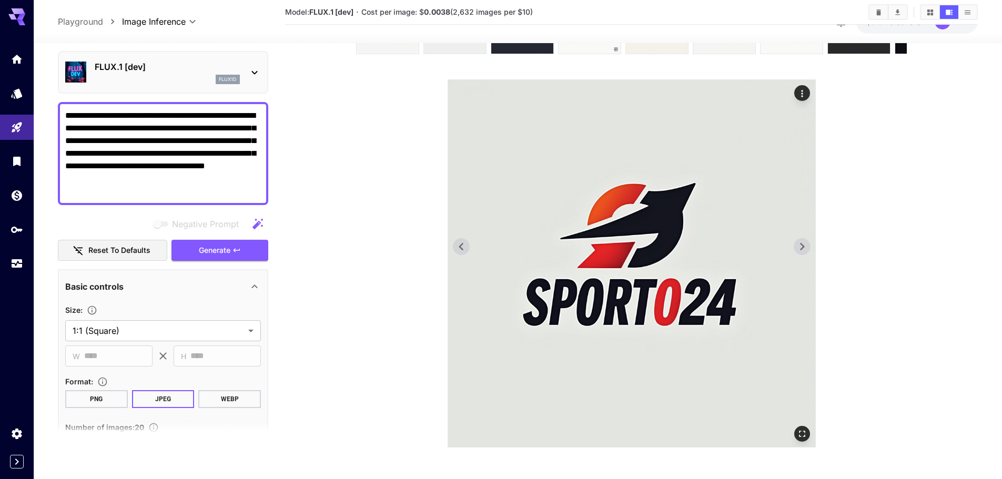
click at [799, 244] on icon at bounding box center [802, 247] width 16 height 16
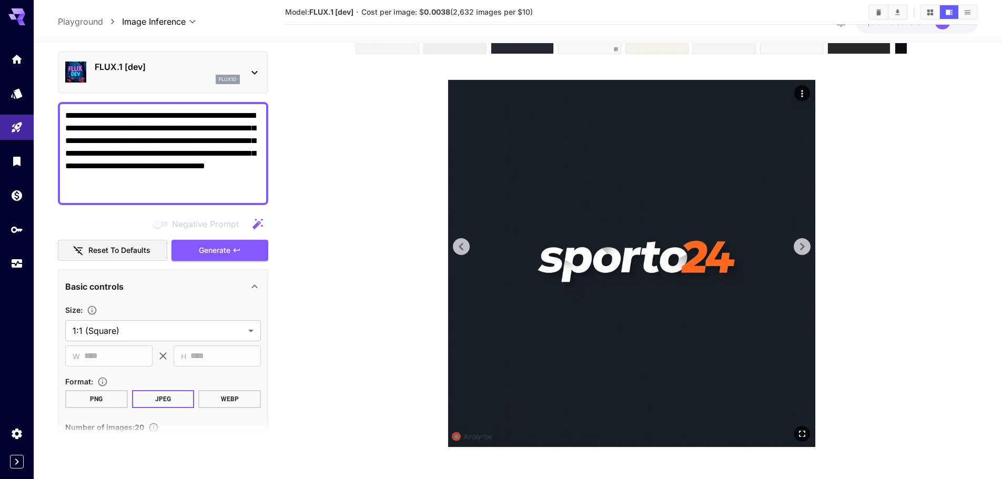
click at [799, 244] on icon at bounding box center [802, 247] width 16 height 16
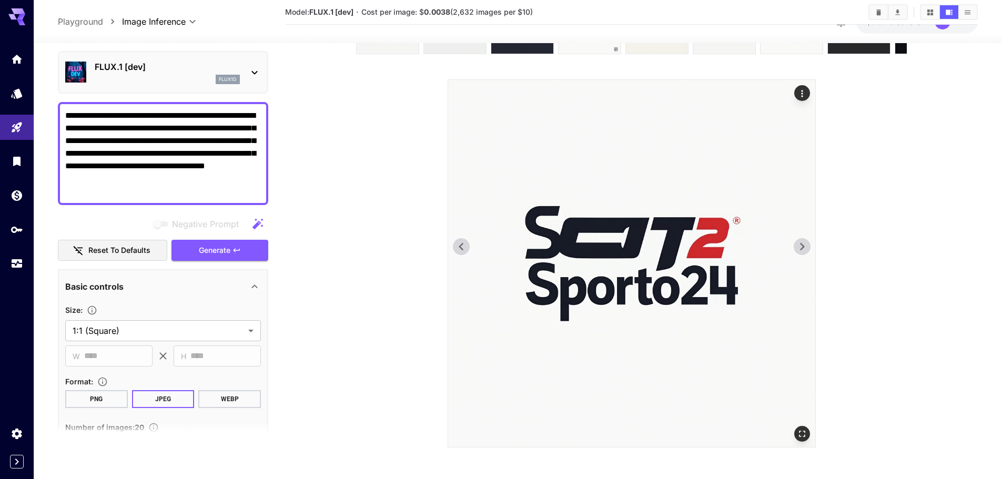
click at [799, 244] on icon at bounding box center [802, 247] width 16 height 16
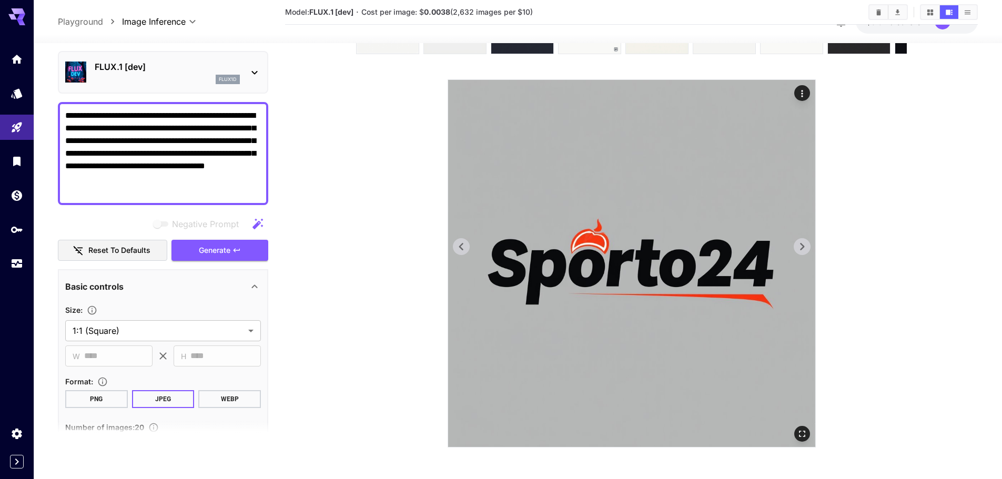
click at [799, 244] on icon at bounding box center [802, 247] width 16 height 16
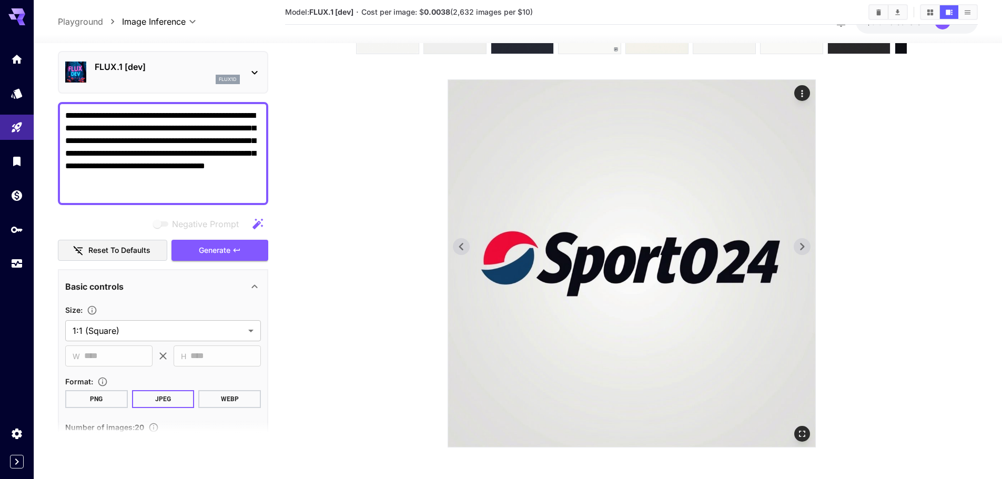
click at [801, 245] on icon at bounding box center [802, 247] width 16 height 16
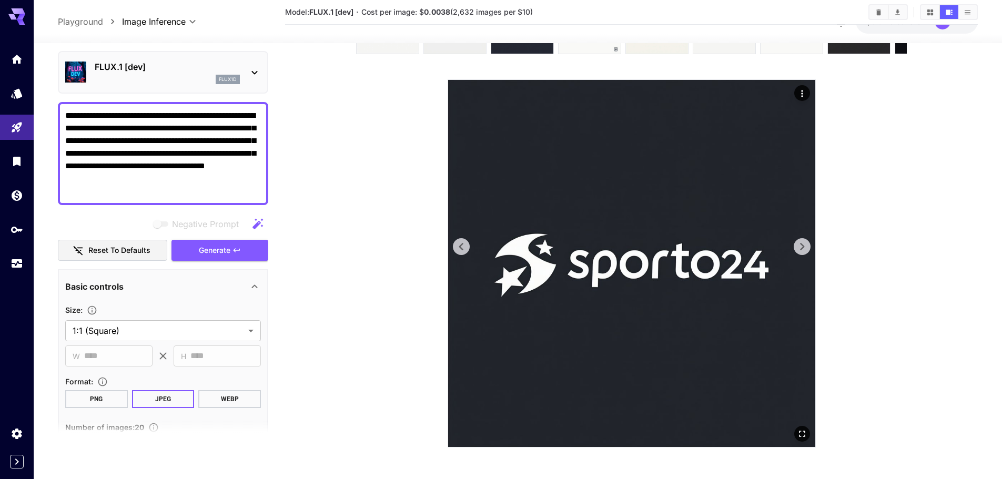
click at [801, 245] on icon at bounding box center [802, 246] width 4 height 7
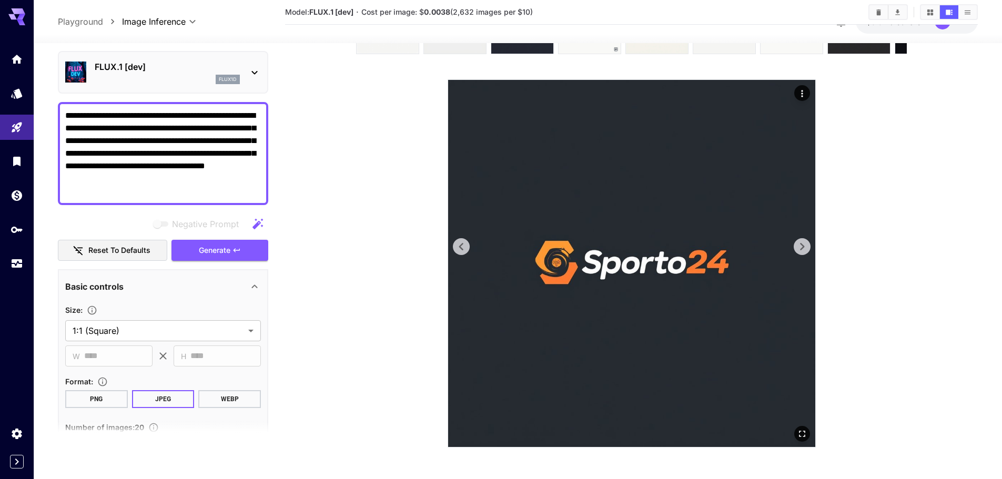
click at [801, 245] on icon at bounding box center [802, 246] width 4 height 7
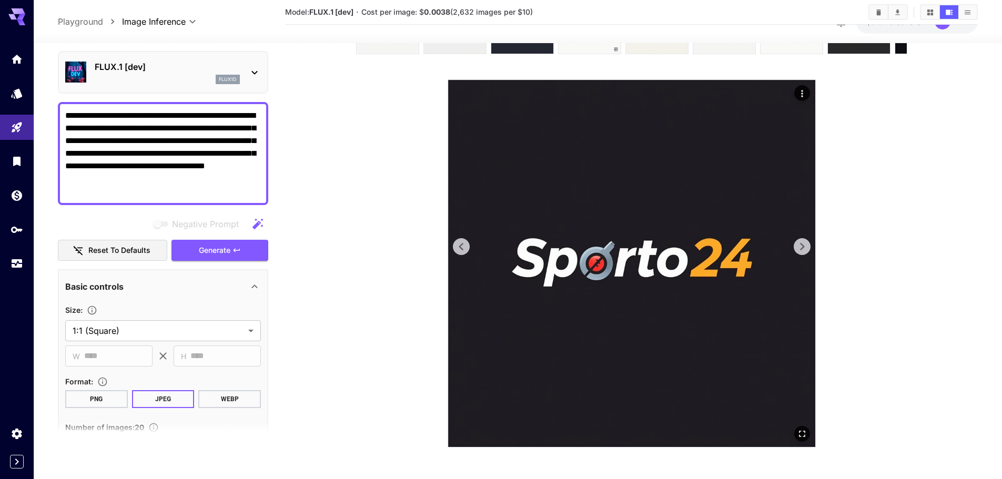
click at [801, 245] on icon at bounding box center [802, 246] width 4 height 7
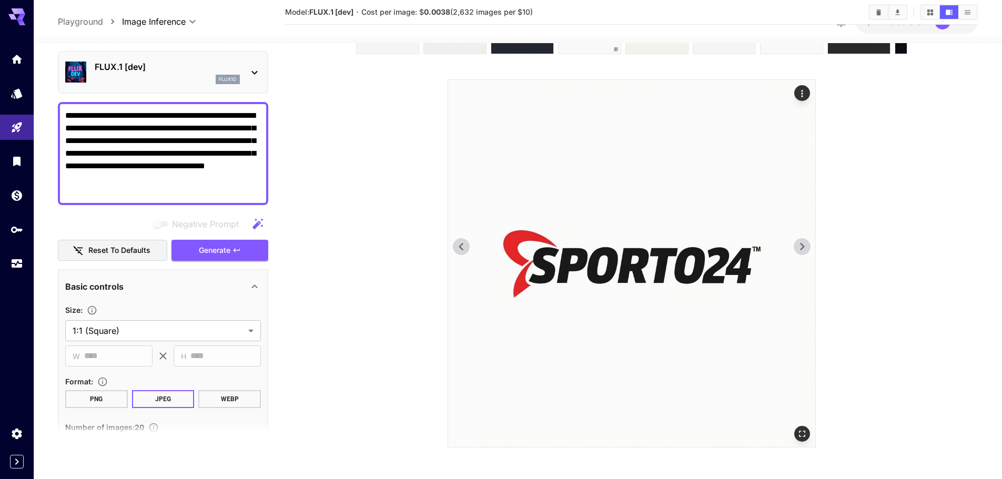
click at [801, 245] on icon at bounding box center [802, 246] width 4 height 7
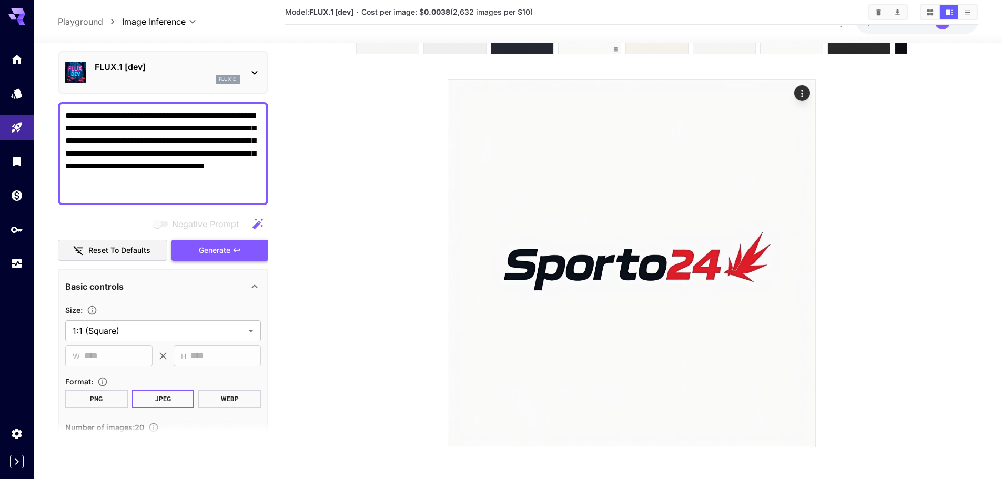
click at [222, 255] on span "Generate" at bounding box center [215, 250] width 32 height 13
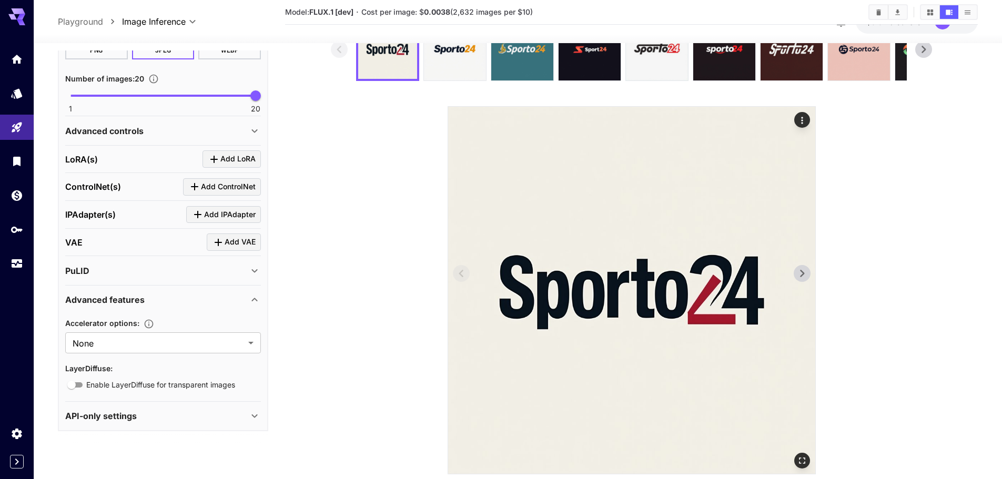
scroll to position [94, 0]
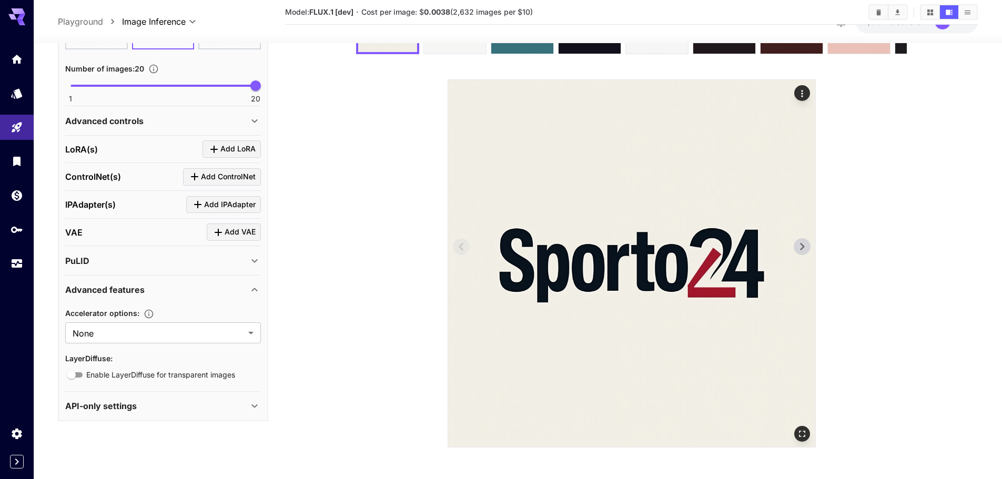
click at [801, 255] on button at bounding box center [802, 246] width 17 height 17
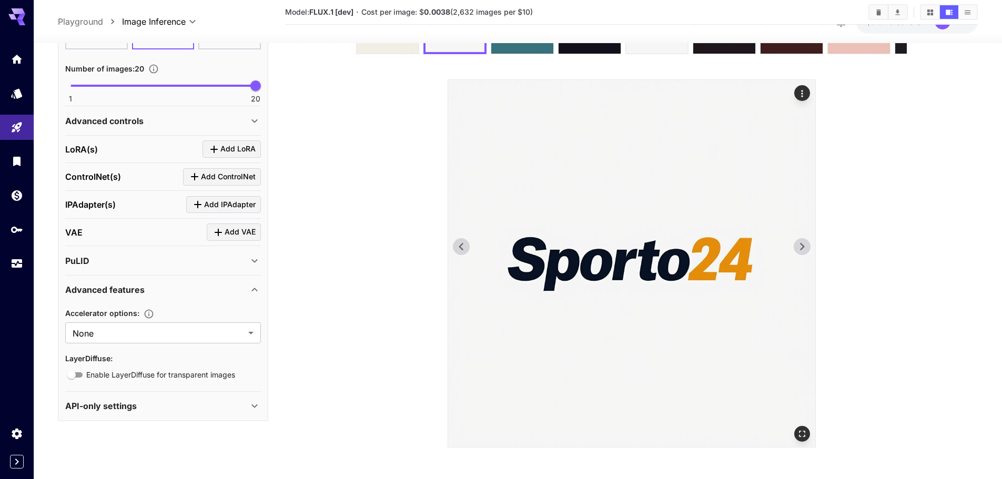
click at [801, 255] on button at bounding box center [802, 246] width 17 height 17
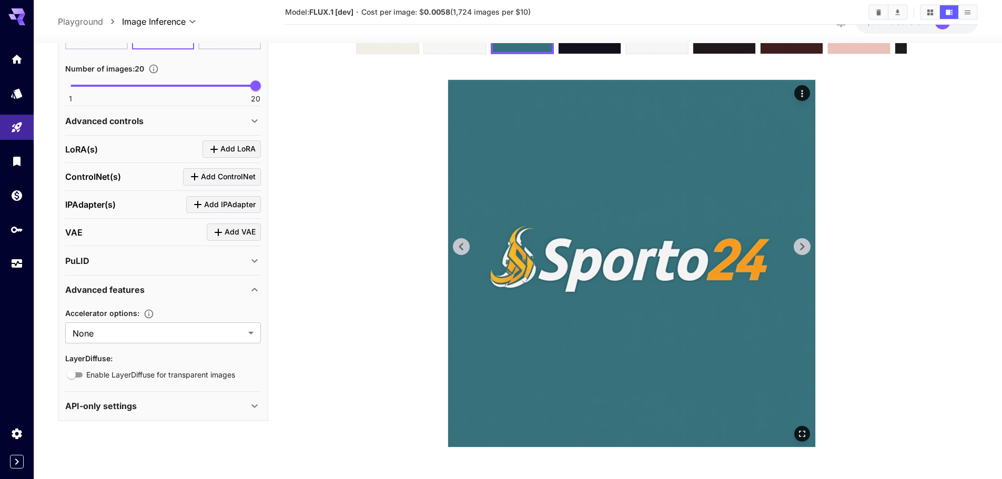
click at [801, 255] on button at bounding box center [802, 246] width 17 height 17
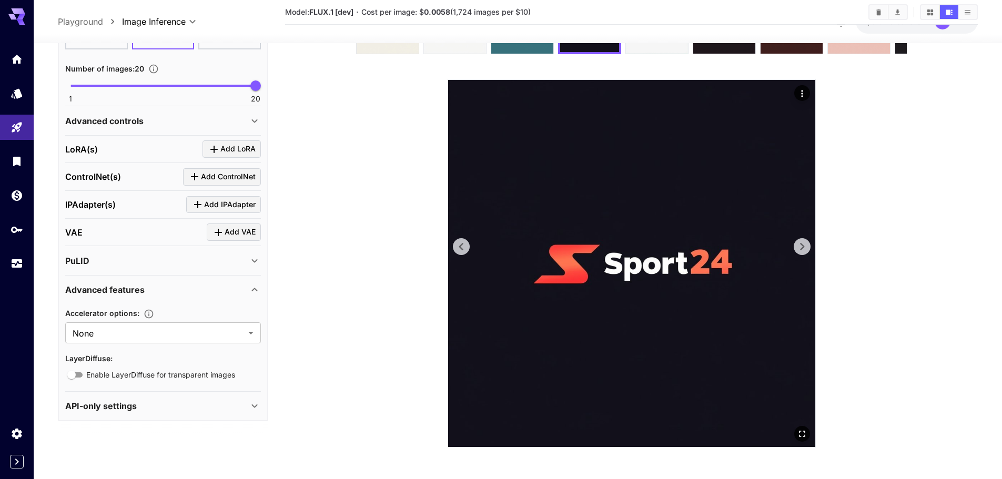
click at [801, 255] on button at bounding box center [802, 246] width 17 height 17
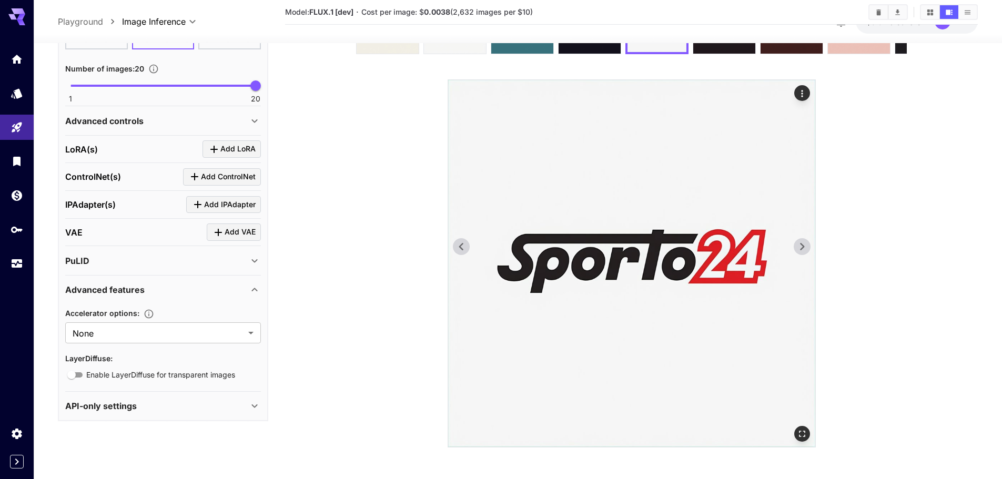
click at [801, 255] on button at bounding box center [802, 246] width 17 height 17
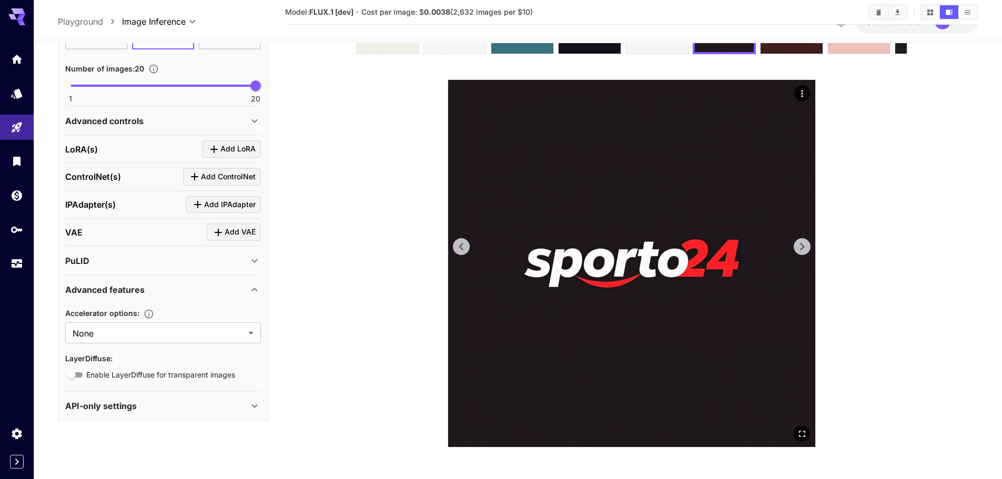
click at [801, 255] on button at bounding box center [802, 246] width 17 height 17
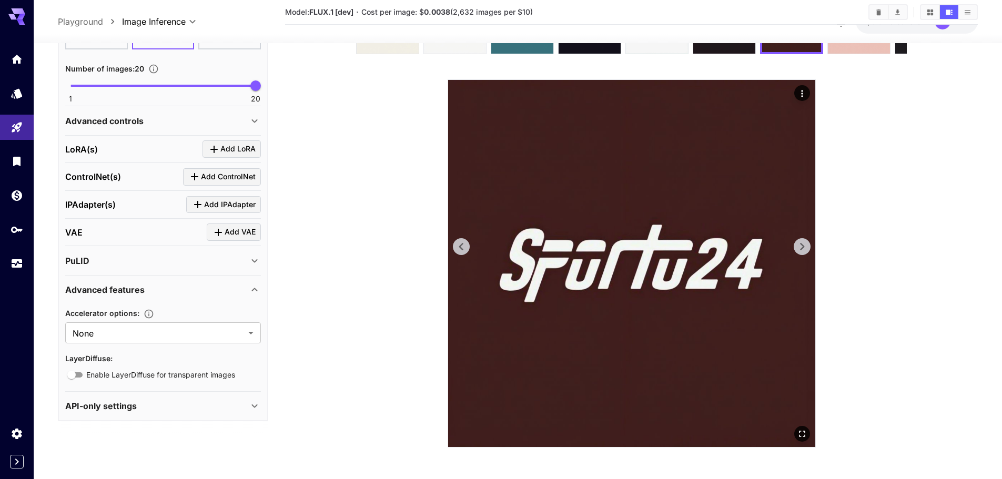
click at [806, 253] on icon at bounding box center [802, 247] width 16 height 16
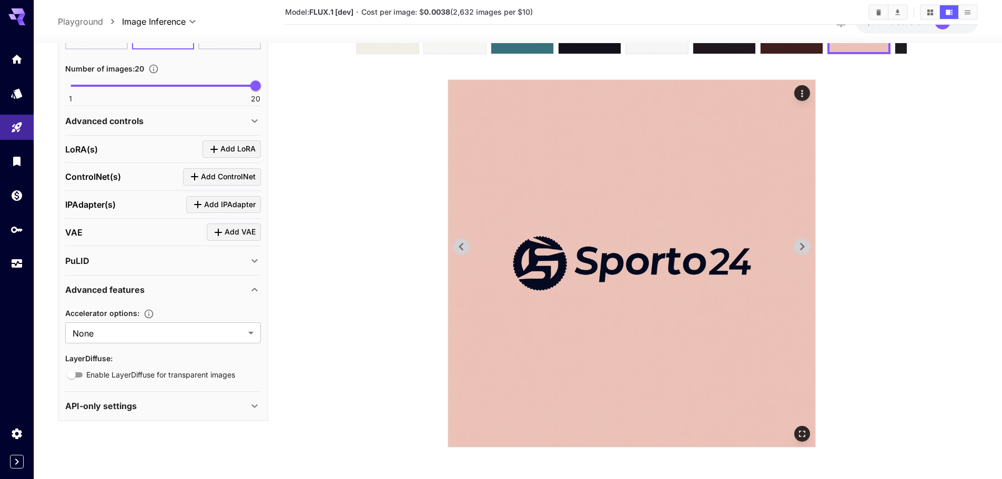
click at [806, 253] on icon at bounding box center [802, 247] width 16 height 16
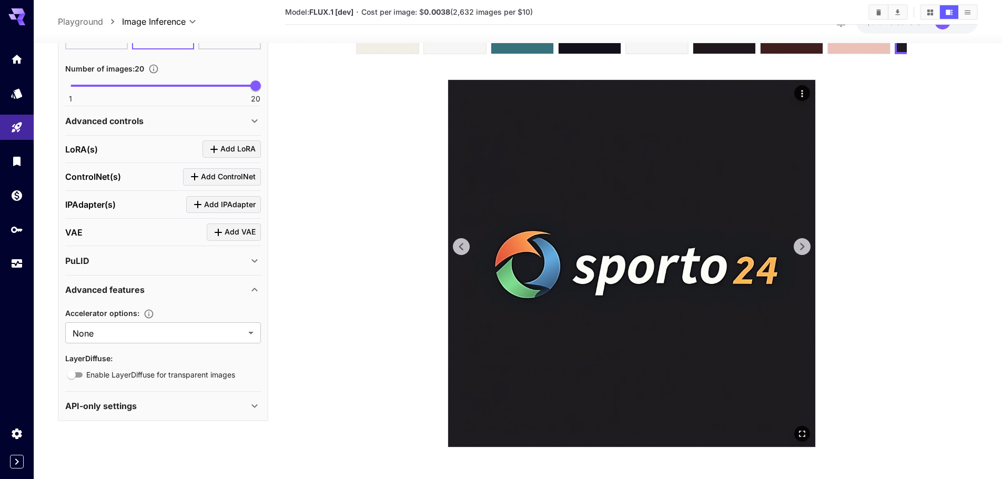
click at [803, 244] on icon at bounding box center [802, 247] width 16 height 16
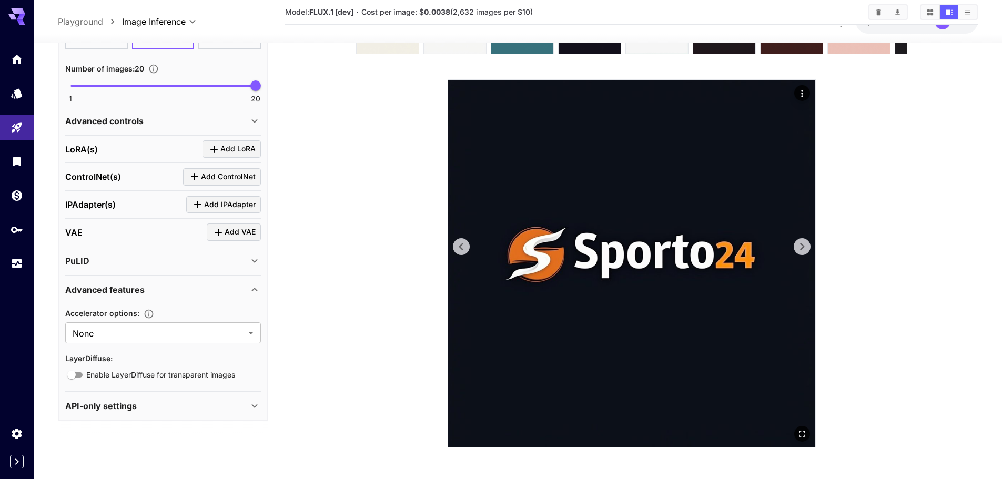
click at [803, 244] on icon at bounding box center [802, 247] width 16 height 16
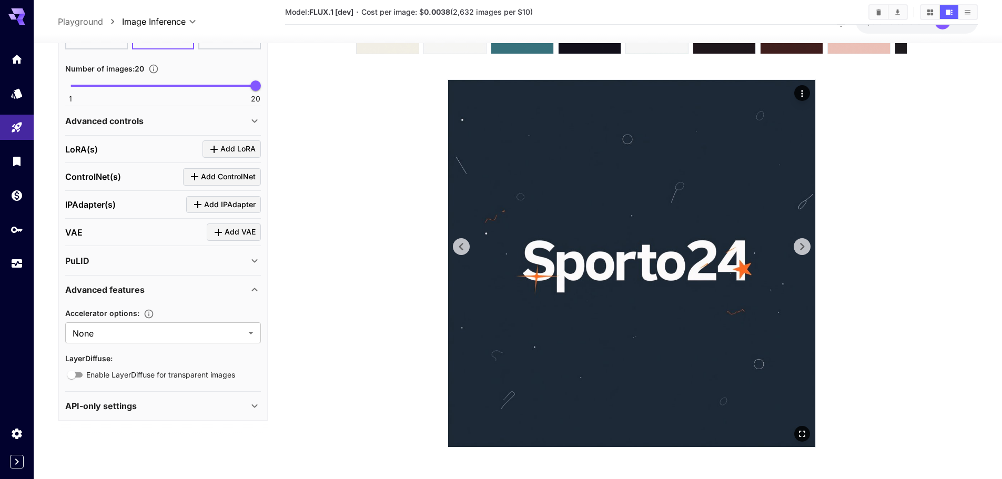
click at [803, 244] on icon at bounding box center [802, 247] width 16 height 16
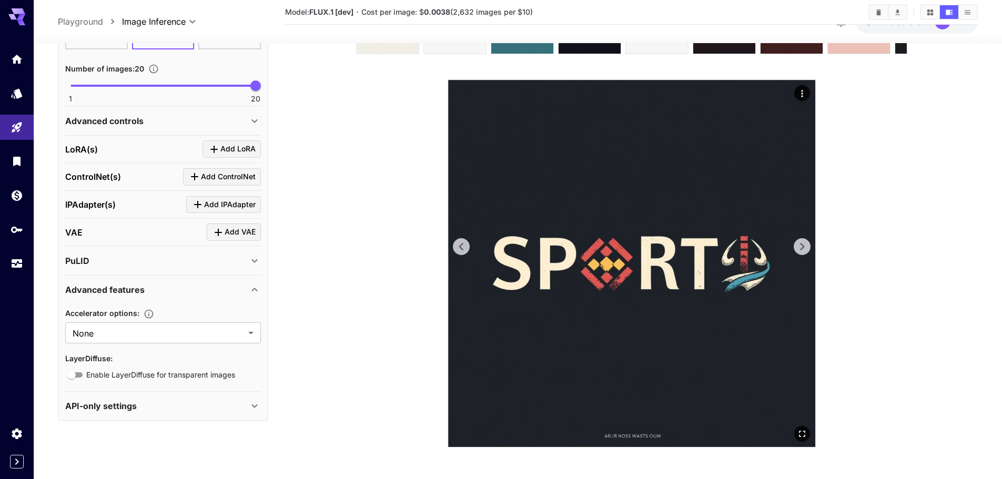
click at [803, 244] on icon at bounding box center [802, 247] width 16 height 16
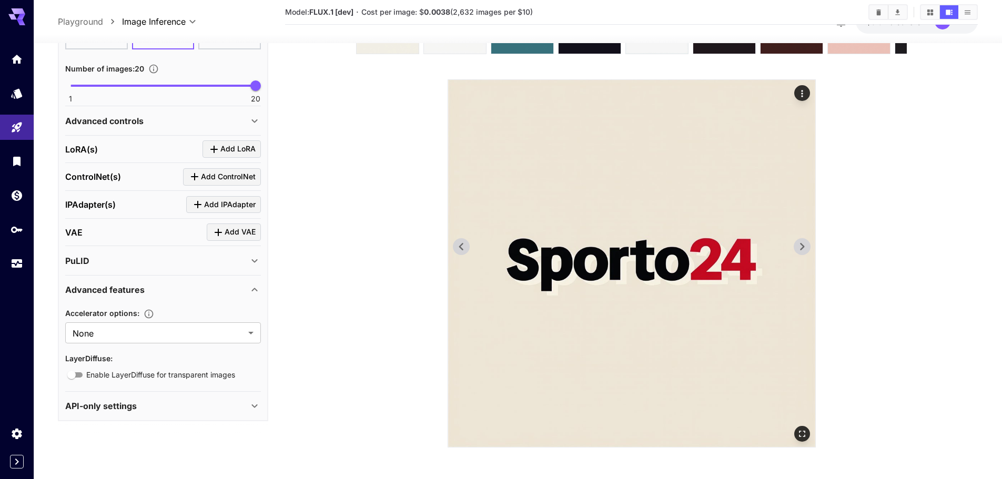
click at [803, 244] on icon at bounding box center [802, 247] width 16 height 16
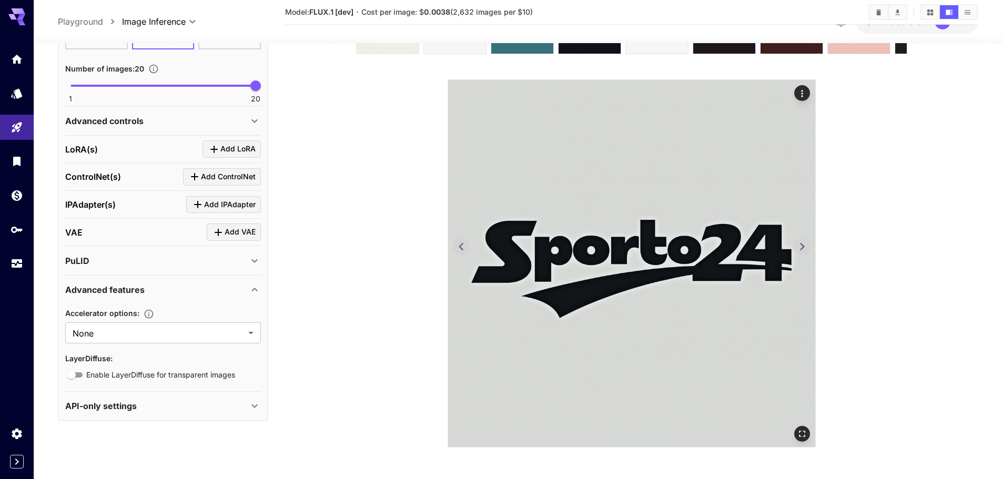
click at [803, 244] on icon at bounding box center [802, 247] width 16 height 16
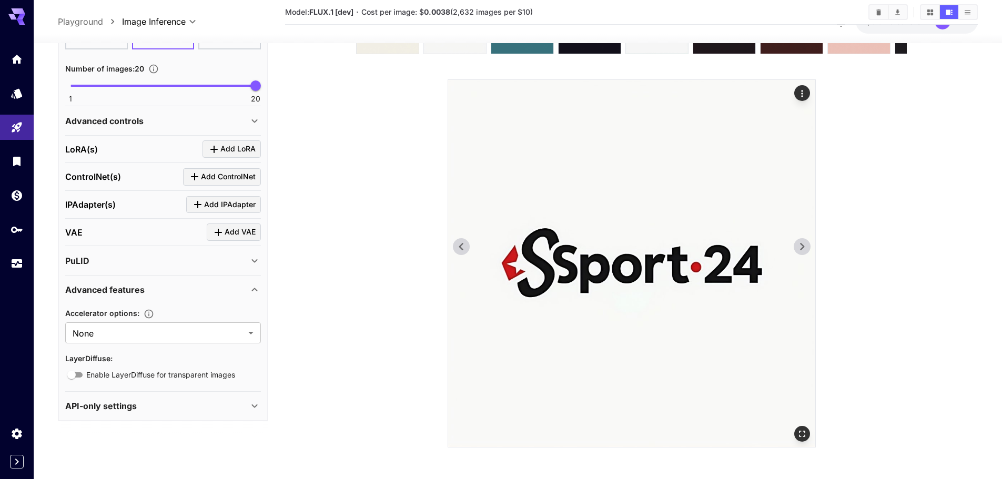
click at [803, 244] on icon at bounding box center [802, 247] width 16 height 16
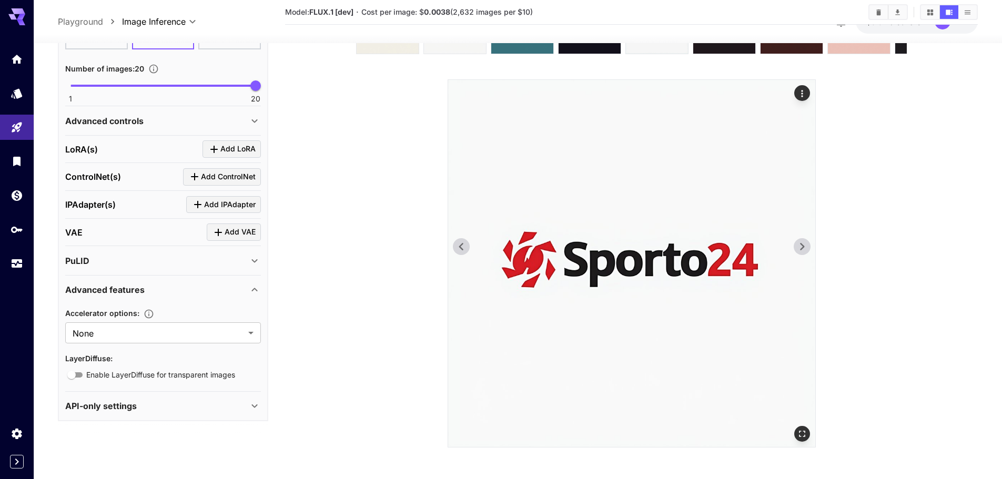
click at [803, 244] on icon at bounding box center [802, 247] width 16 height 16
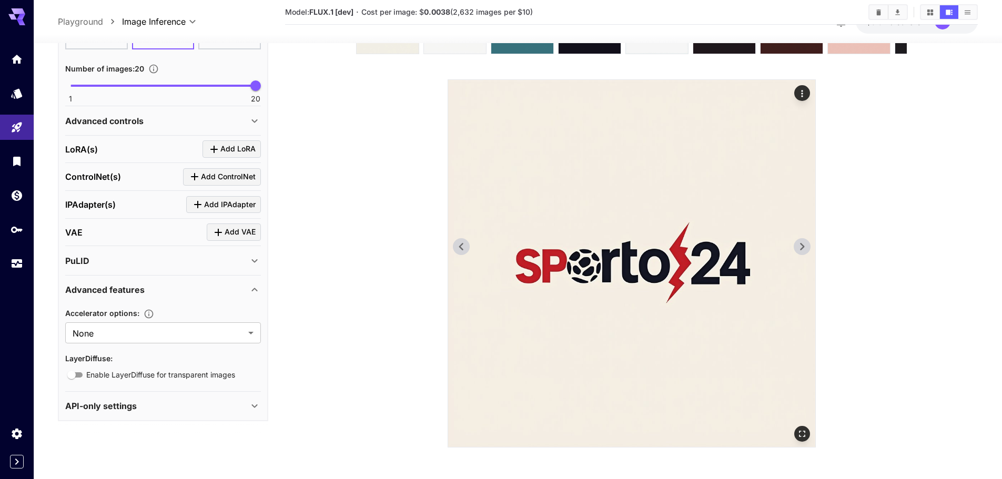
click at [803, 244] on icon at bounding box center [802, 247] width 16 height 16
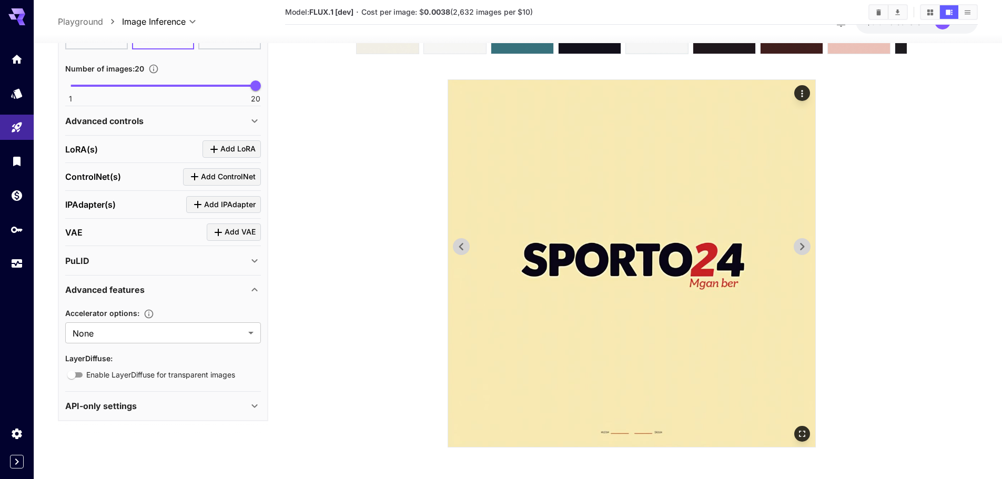
click at [803, 244] on icon at bounding box center [802, 247] width 16 height 16
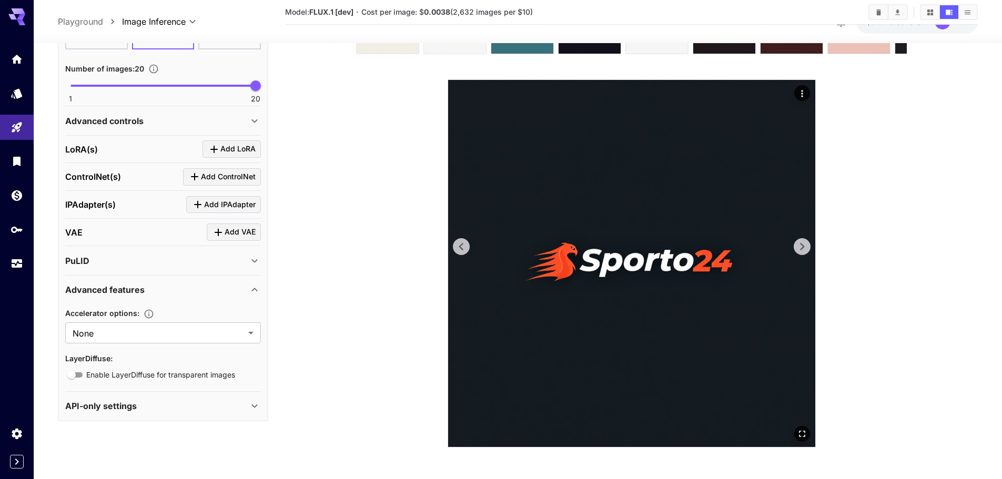
click at [803, 244] on icon at bounding box center [802, 247] width 16 height 16
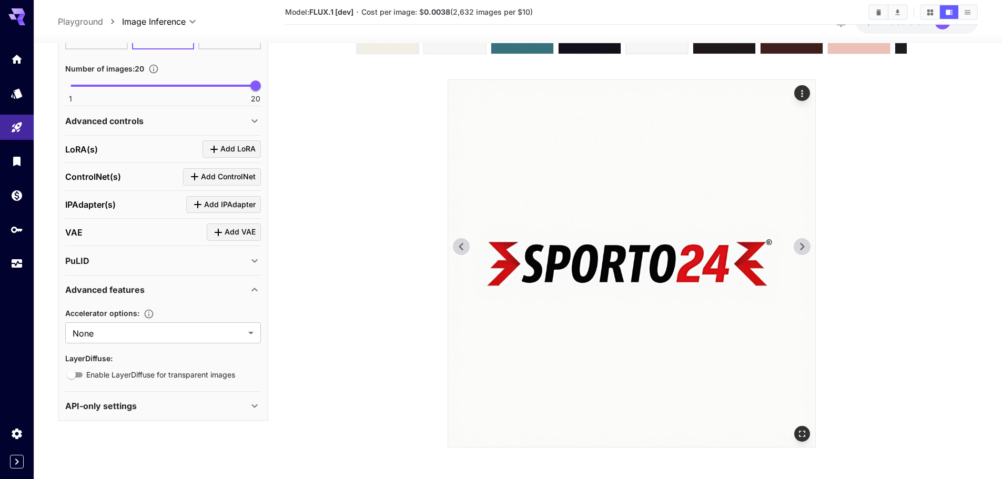
click at [803, 244] on icon at bounding box center [802, 247] width 16 height 16
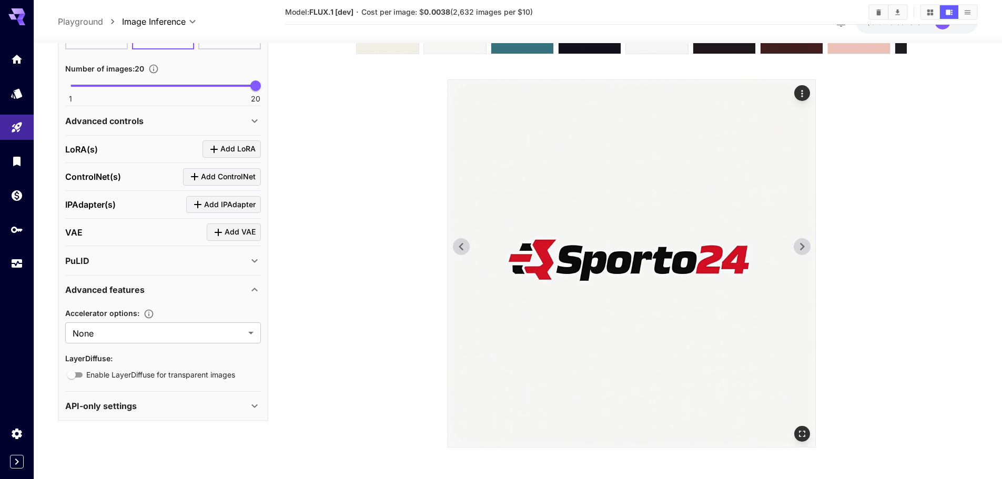
click at [803, 244] on icon at bounding box center [802, 247] width 16 height 16
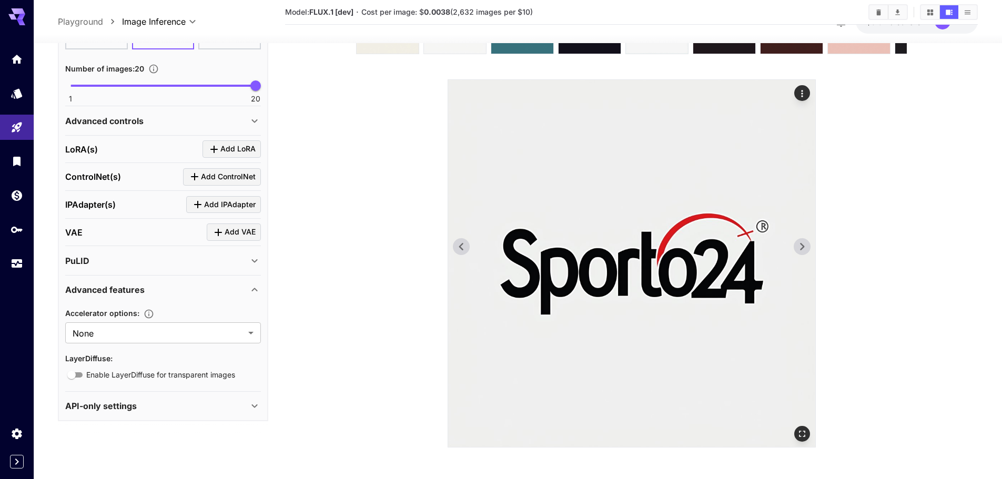
click at [803, 244] on icon at bounding box center [802, 247] width 16 height 16
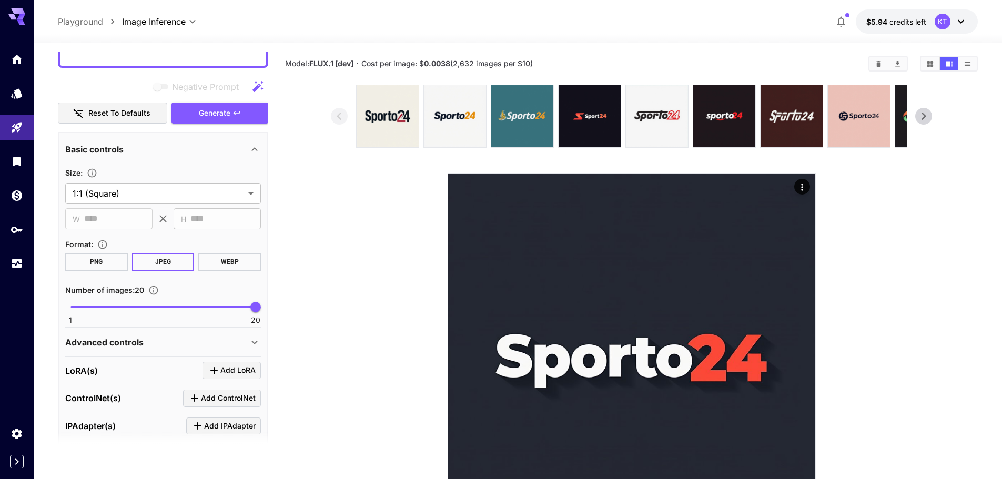
scroll to position [17, 0]
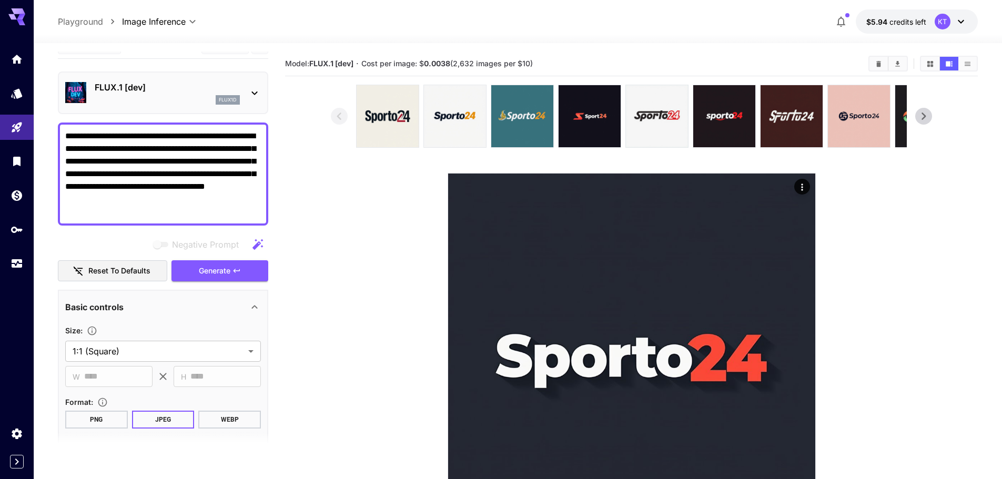
click at [214, 154] on textarea "**********" at bounding box center [163, 174] width 196 height 88
paste textarea
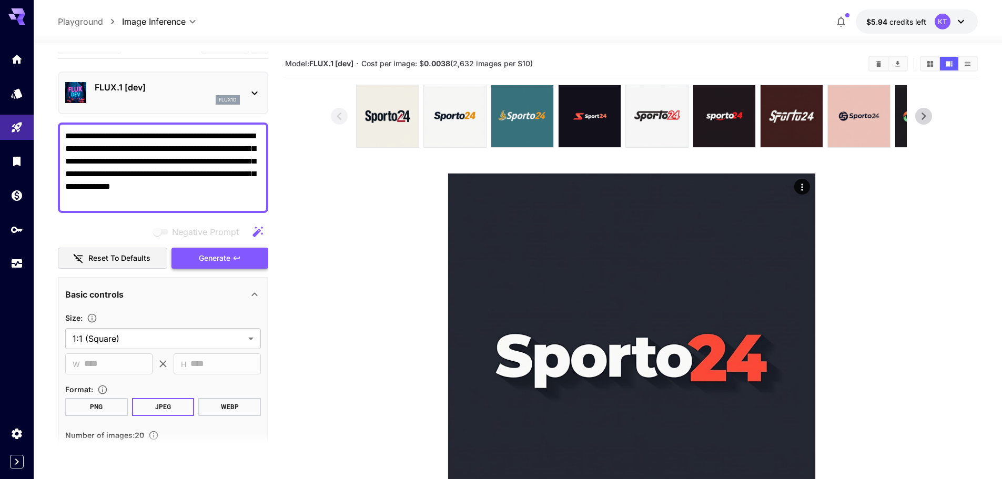
type textarea "**********"
click at [235, 251] on button "Generate" at bounding box center [220, 259] width 97 height 22
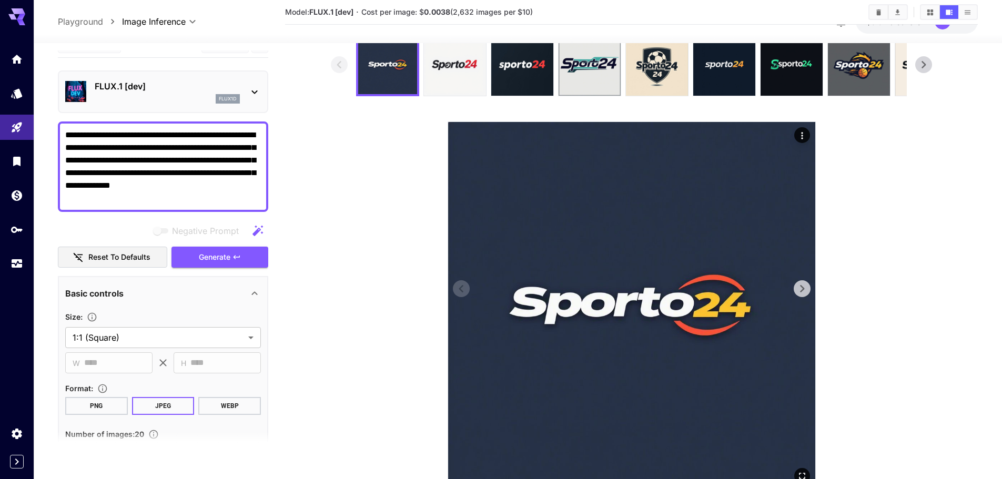
scroll to position [94, 0]
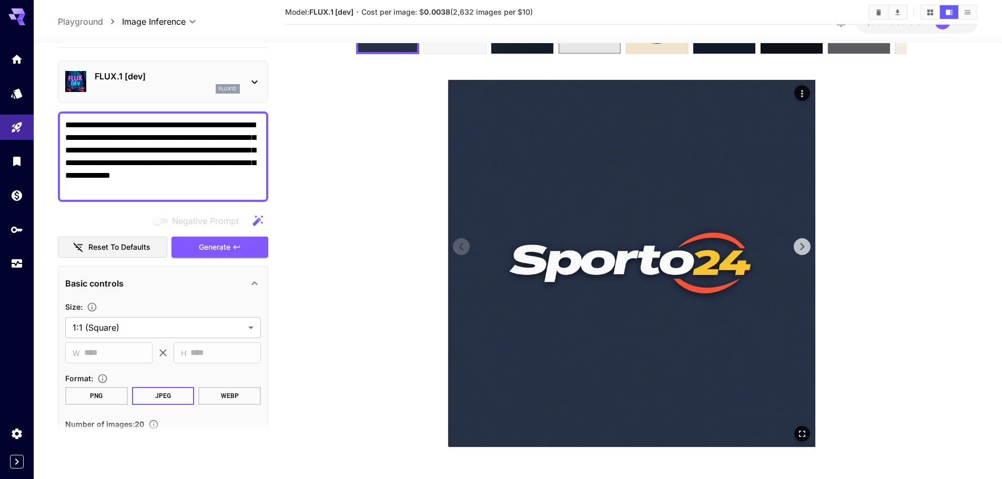
click at [803, 250] on icon at bounding box center [802, 247] width 16 height 16
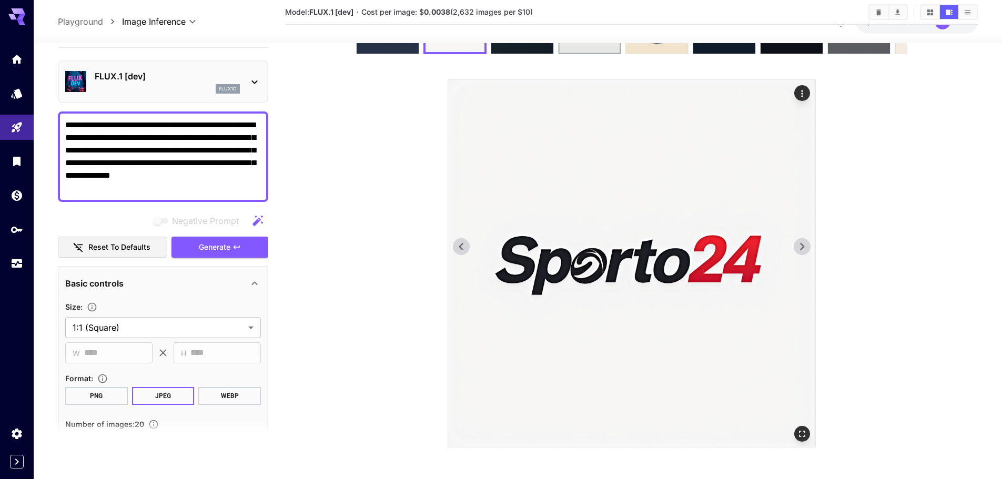
click at [803, 250] on icon at bounding box center [802, 247] width 16 height 16
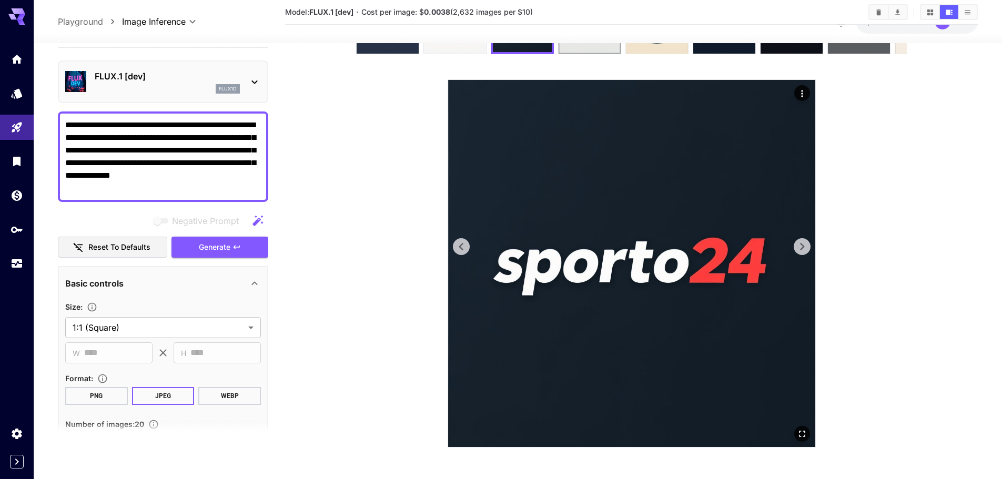
click at [803, 250] on icon at bounding box center [802, 247] width 16 height 16
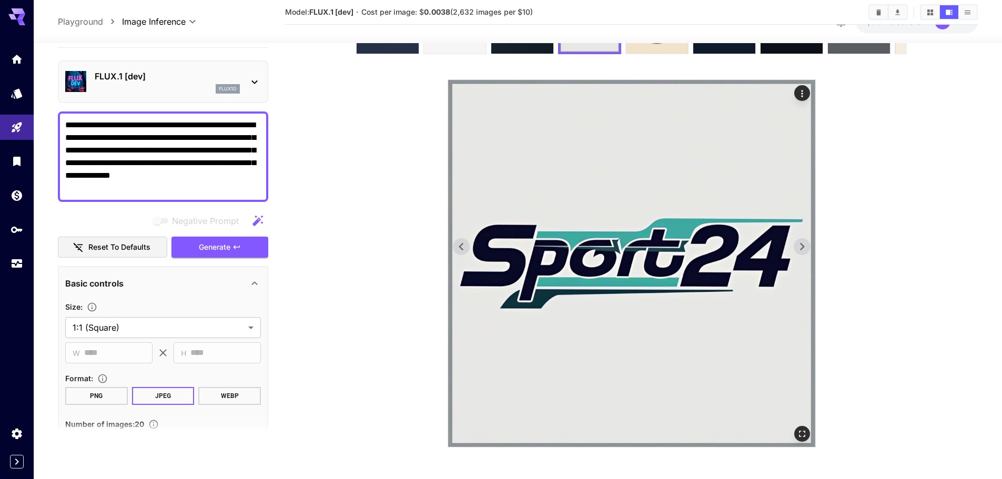
click at [803, 250] on icon at bounding box center [802, 247] width 16 height 16
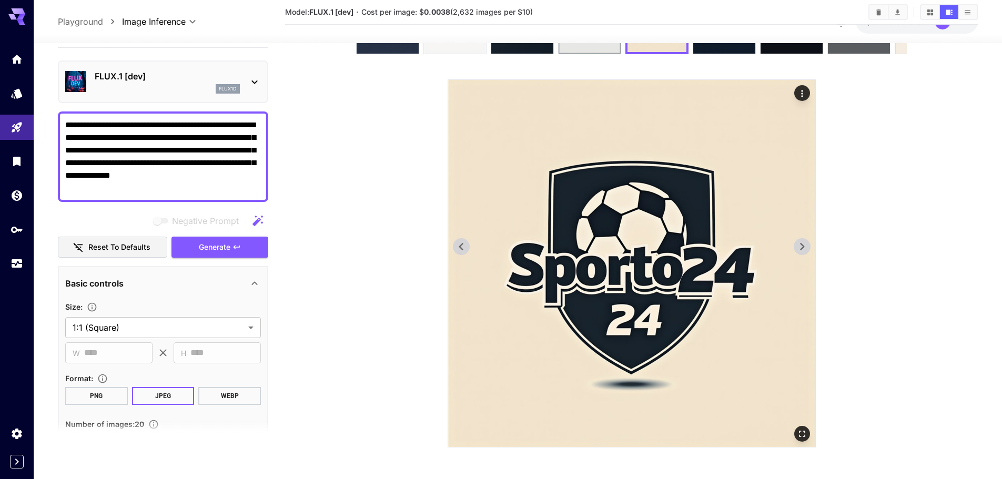
click at [803, 250] on icon at bounding box center [802, 247] width 16 height 16
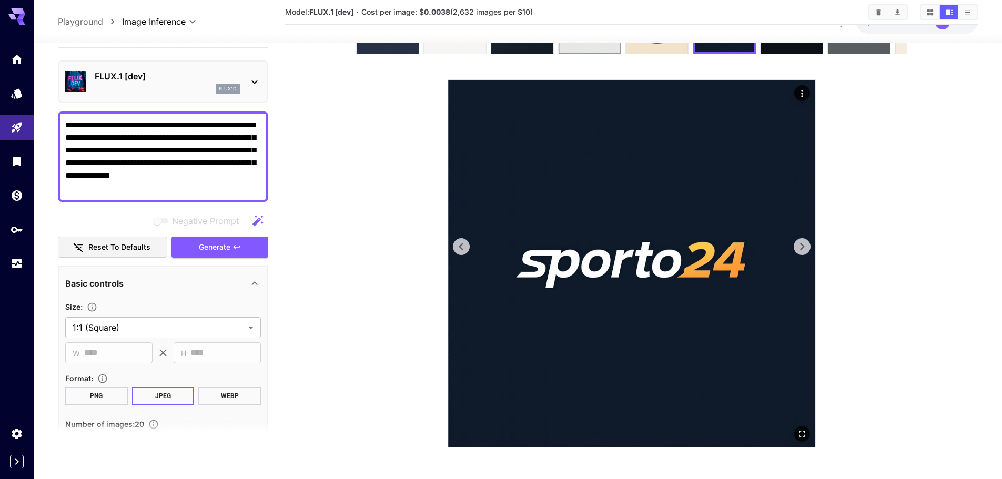
click at [803, 250] on icon at bounding box center [802, 247] width 16 height 16
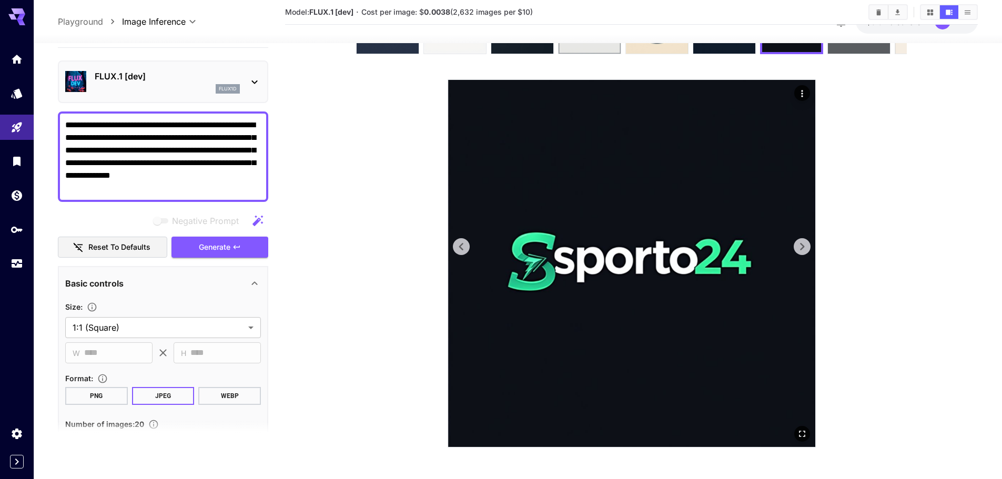
click at [467, 248] on icon at bounding box center [462, 247] width 16 height 16
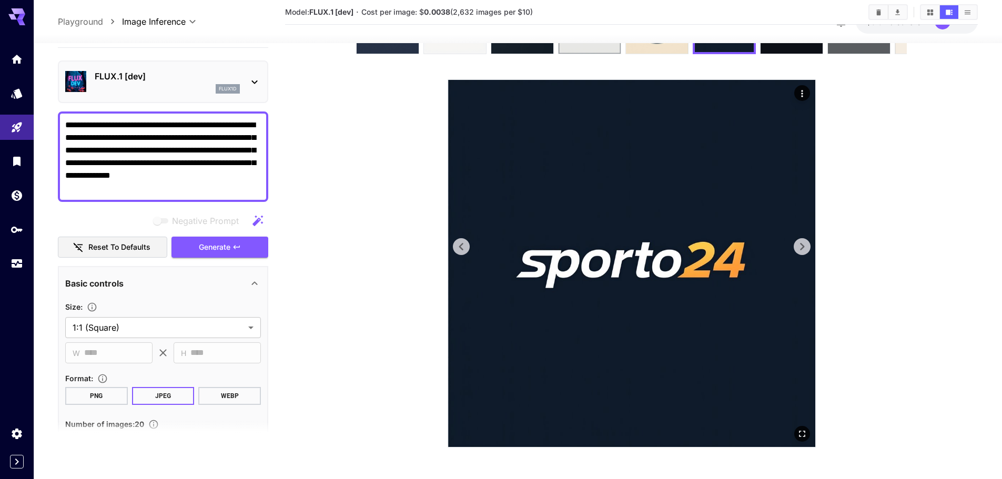
click at [798, 247] on icon at bounding box center [802, 247] width 16 height 16
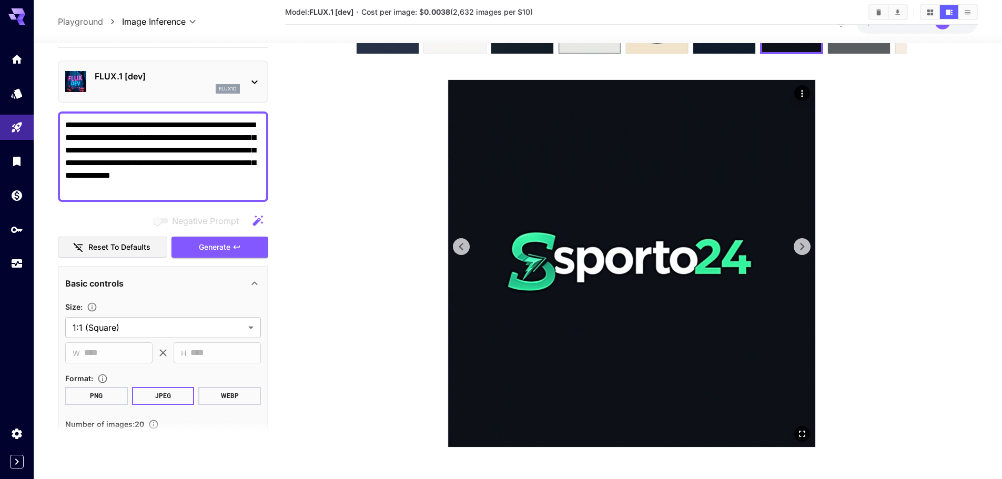
click at [798, 247] on icon at bounding box center [802, 247] width 16 height 16
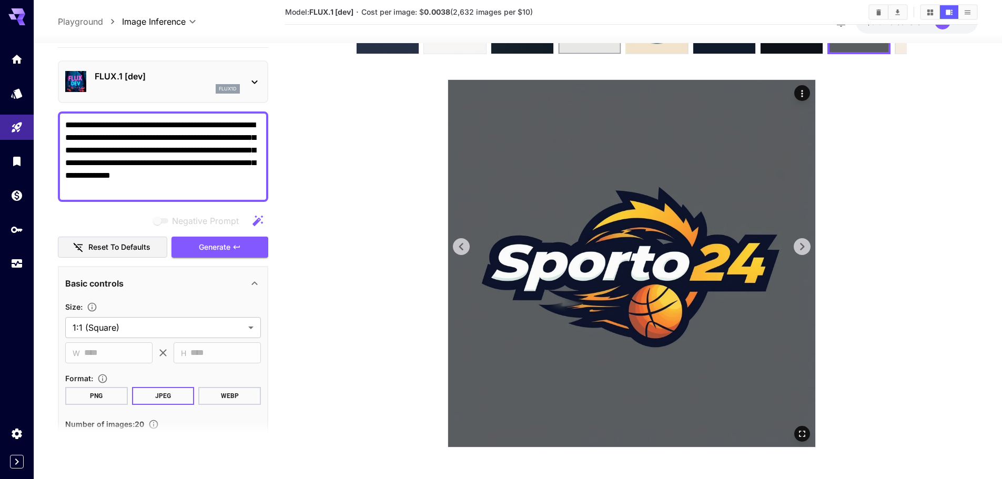
click at [798, 247] on icon at bounding box center [802, 247] width 16 height 16
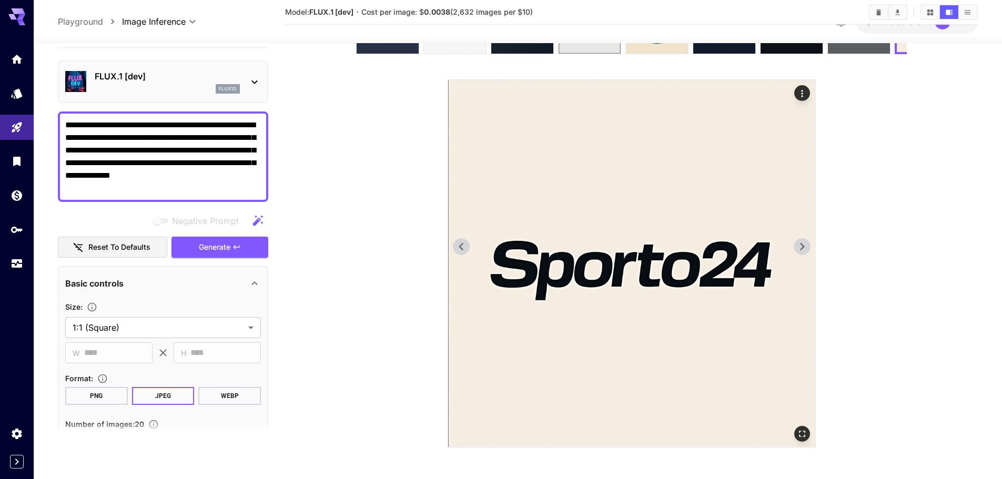
click at [798, 247] on icon at bounding box center [802, 247] width 16 height 16
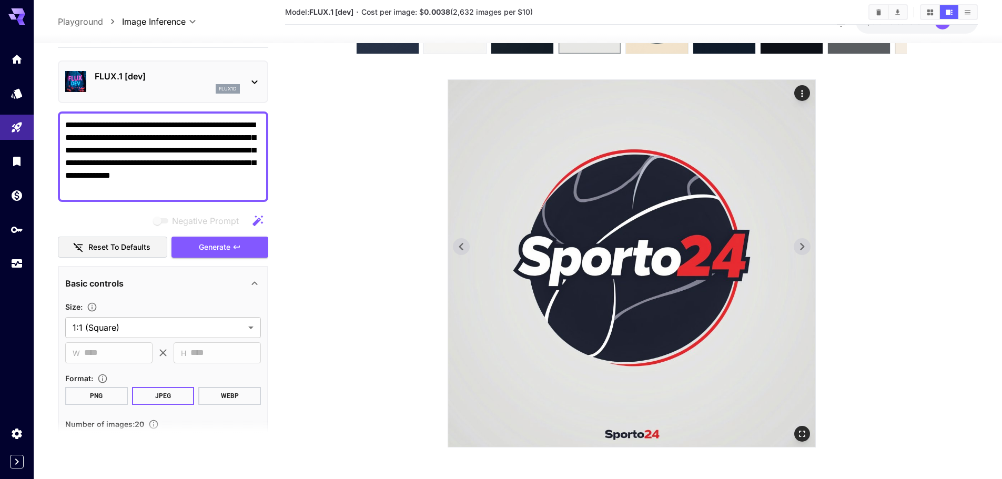
click at [798, 247] on icon at bounding box center [802, 247] width 16 height 16
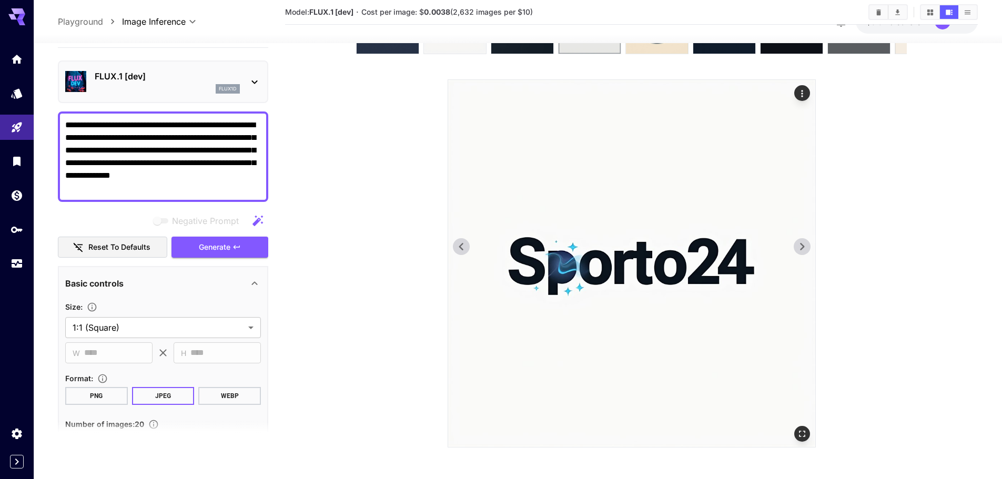
click at [798, 247] on icon at bounding box center [802, 247] width 16 height 16
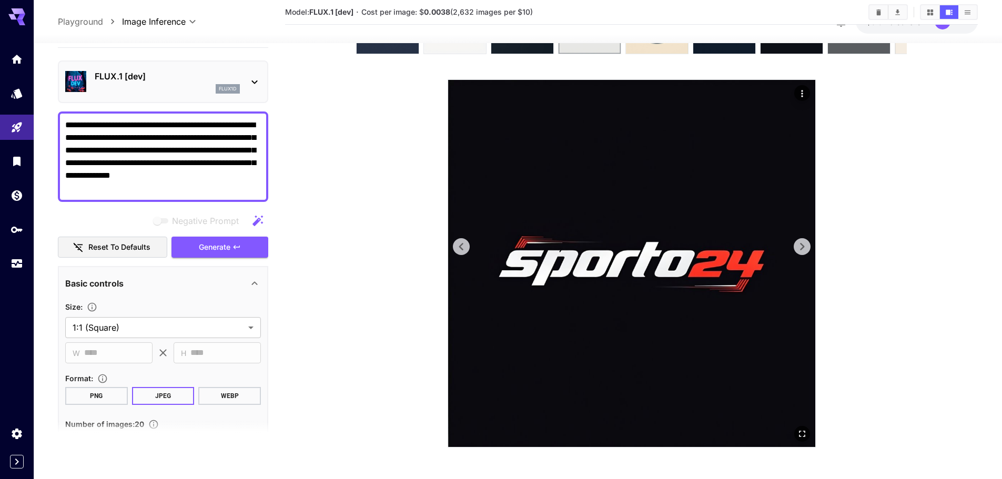
click at [798, 247] on icon at bounding box center [802, 247] width 16 height 16
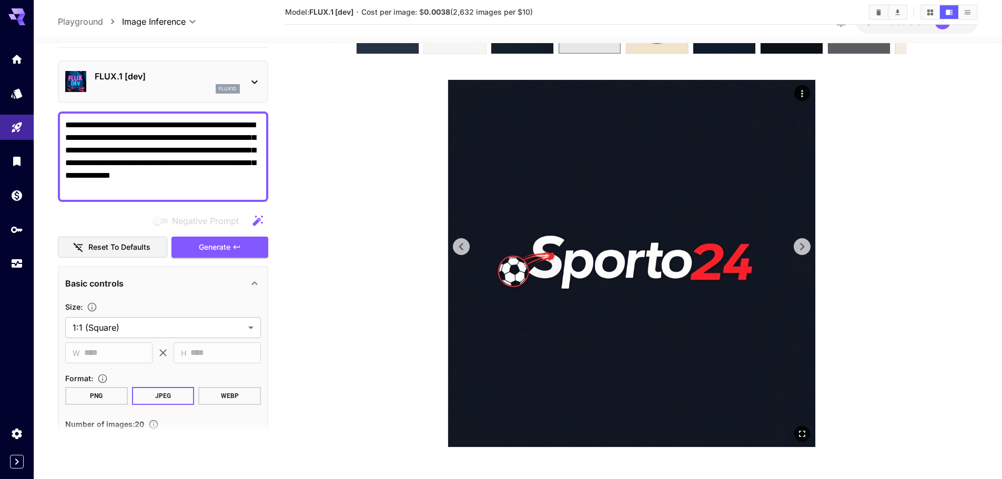
click at [798, 247] on icon at bounding box center [802, 247] width 16 height 16
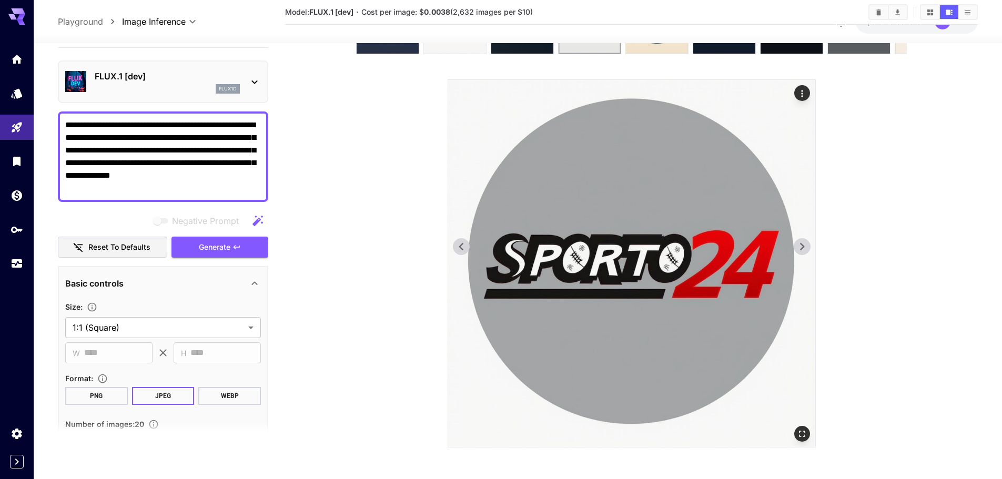
click at [798, 247] on icon at bounding box center [802, 247] width 16 height 16
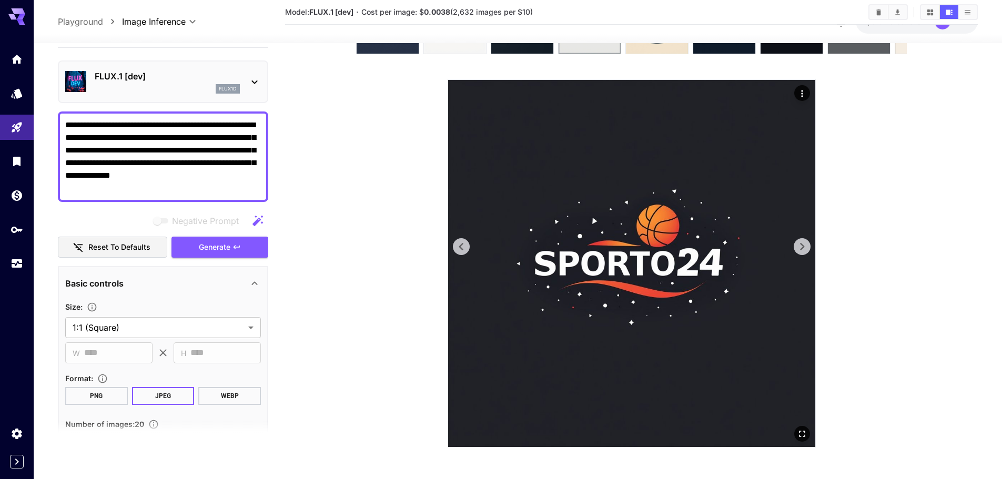
click at [798, 247] on icon at bounding box center [802, 247] width 16 height 16
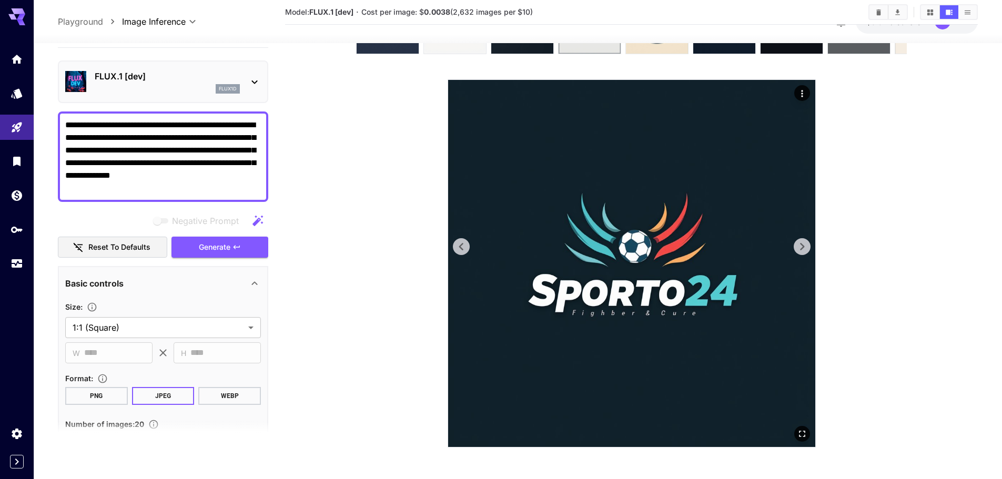
click at [798, 247] on icon at bounding box center [802, 247] width 16 height 16
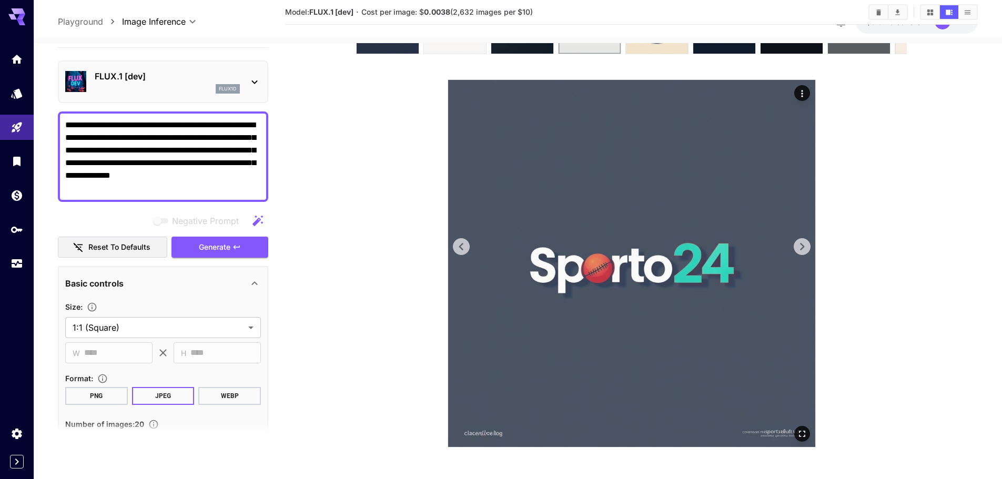
click at [798, 247] on icon at bounding box center [802, 247] width 16 height 16
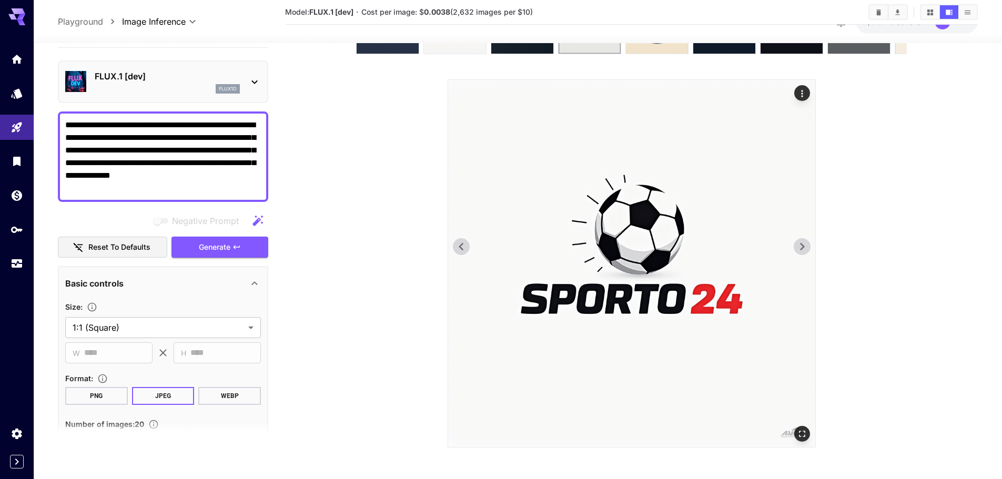
click at [798, 247] on icon at bounding box center [802, 247] width 16 height 16
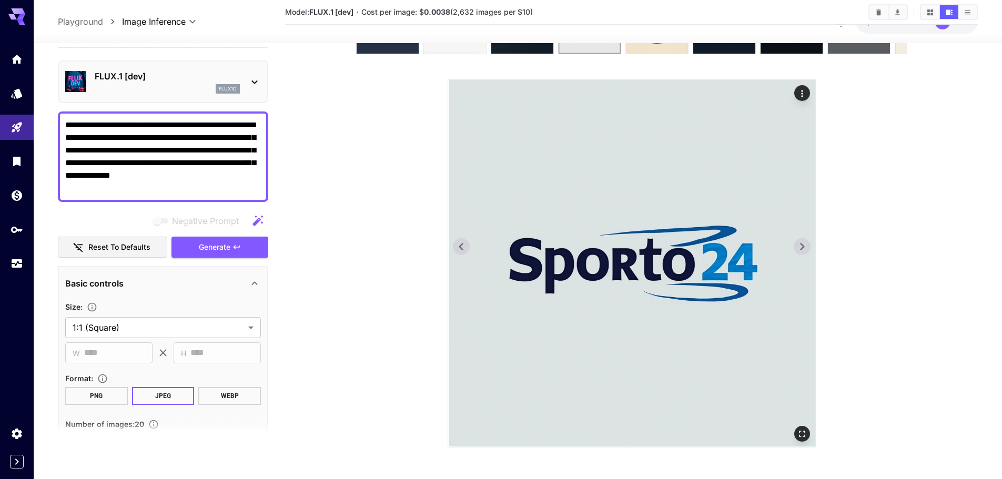
click at [798, 247] on icon at bounding box center [802, 247] width 16 height 16
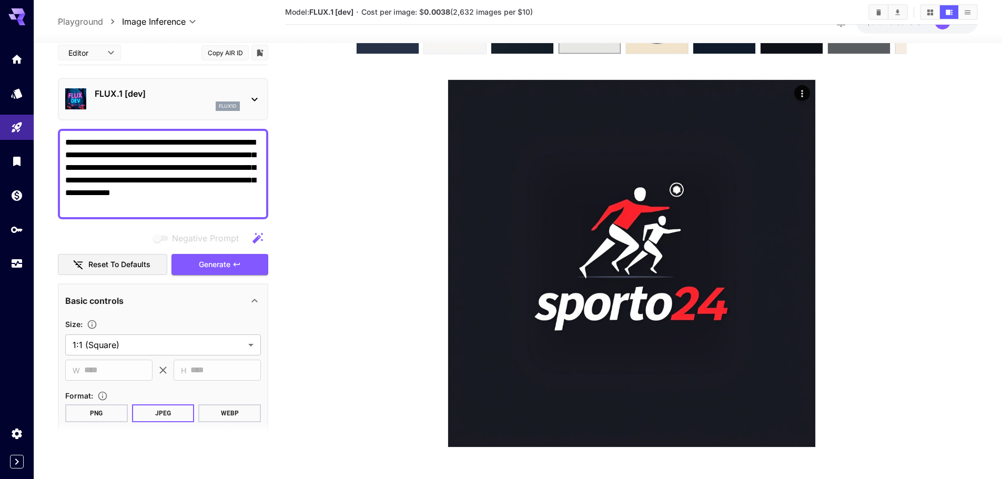
click at [798, 247] on icon at bounding box center [802, 247] width 16 height 16
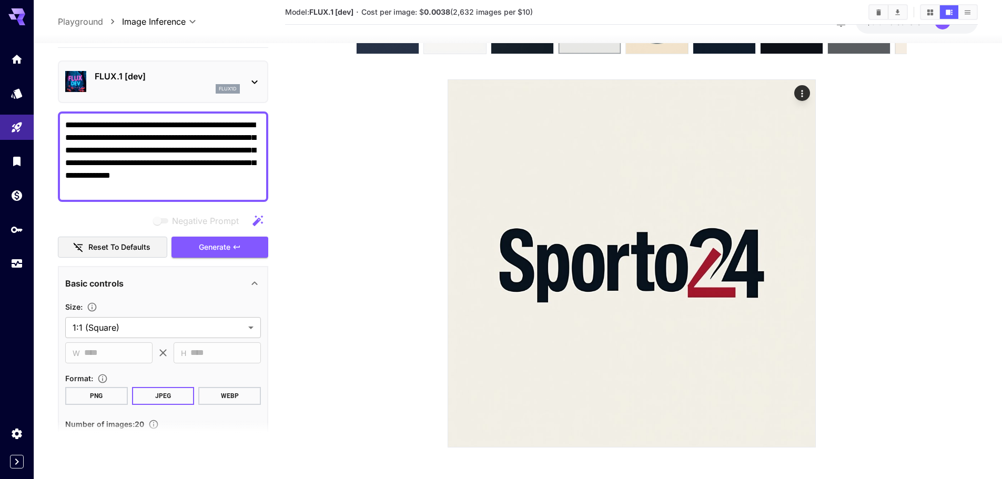
click at [798, 247] on icon at bounding box center [802, 247] width 16 height 16
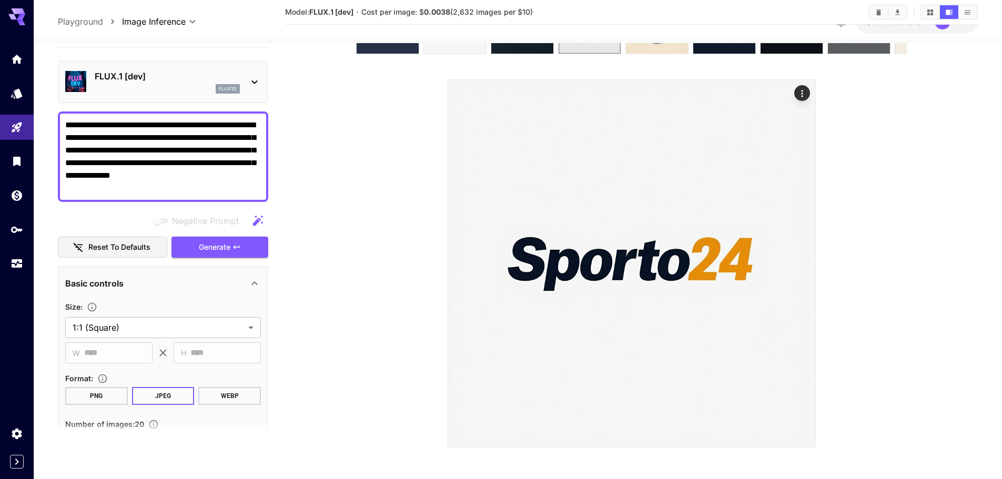
click at [798, 247] on icon at bounding box center [802, 247] width 16 height 16
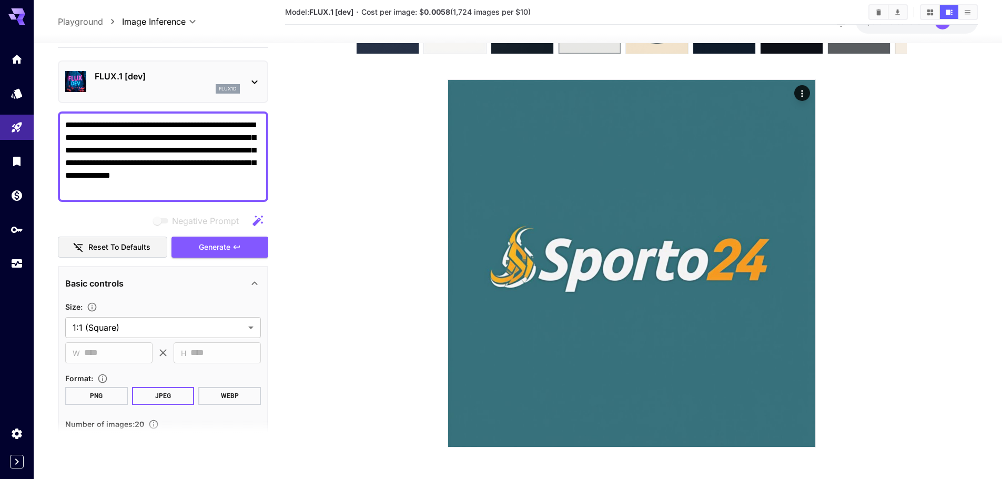
click at [798, 247] on icon at bounding box center [802, 247] width 16 height 16
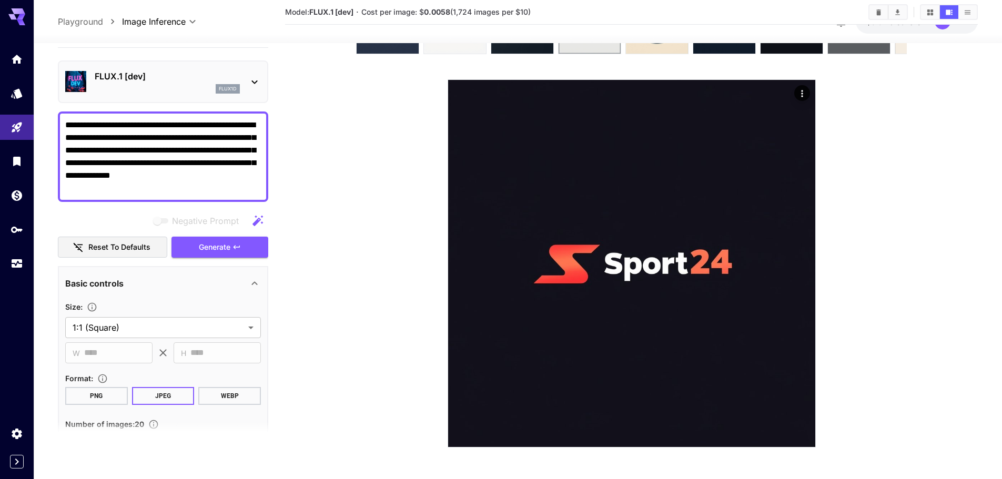
click at [798, 247] on icon at bounding box center [802, 247] width 16 height 16
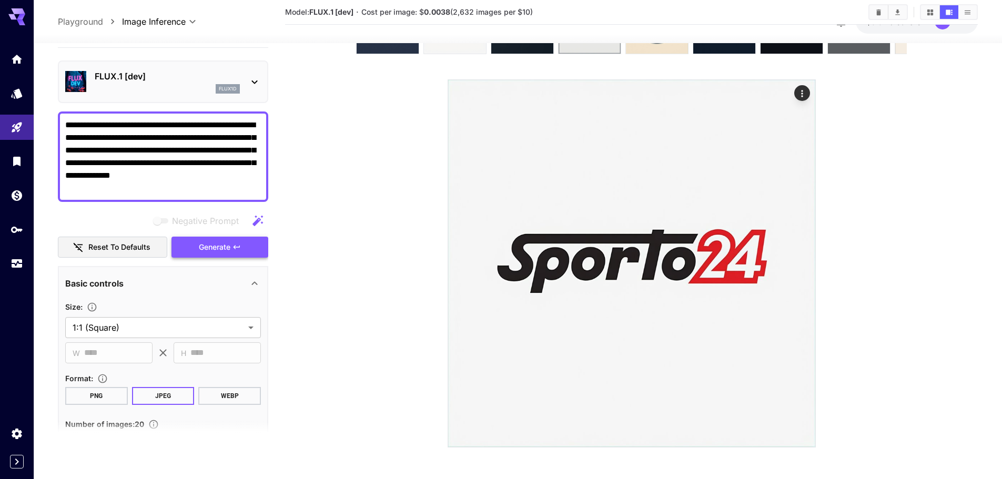
click at [217, 242] on span "Generate" at bounding box center [215, 246] width 32 height 13
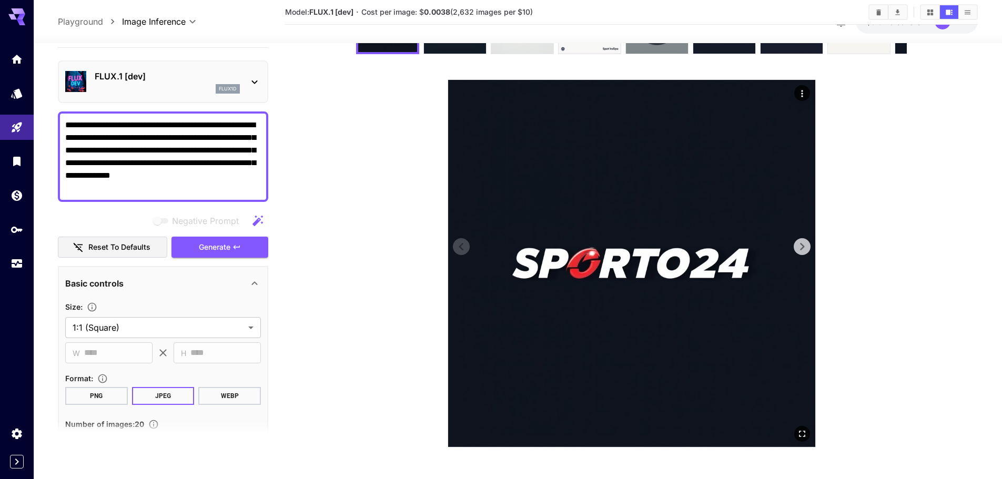
click at [808, 251] on icon at bounding box center [802, 247] width 16 height 16
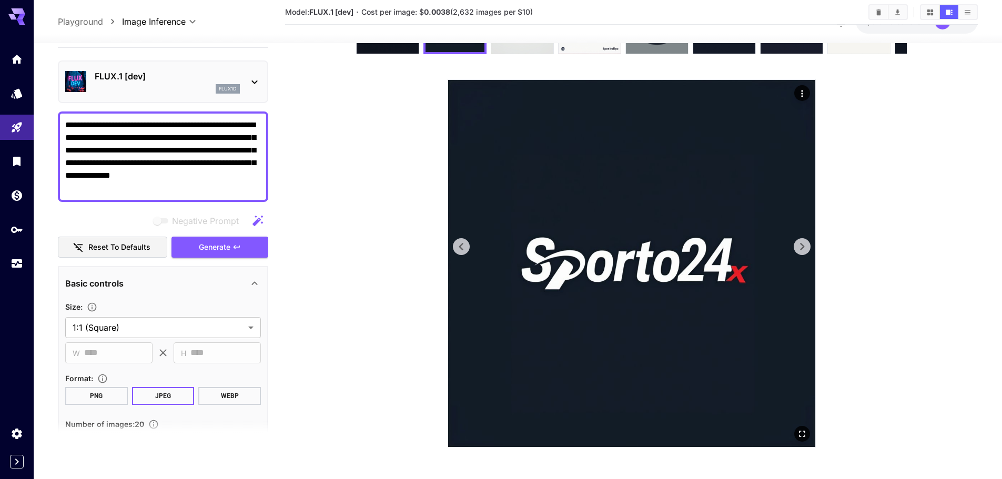
click at [806, 250] on icon at bounding box center [802, 247] width 16 height 16
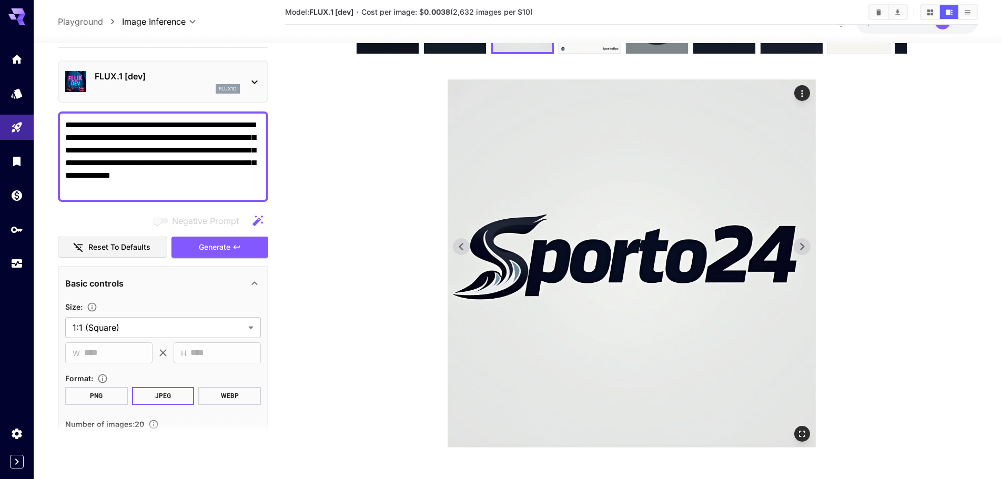
click at [806, 250] on icon at bounding box center [802, 247] width 16 height 16
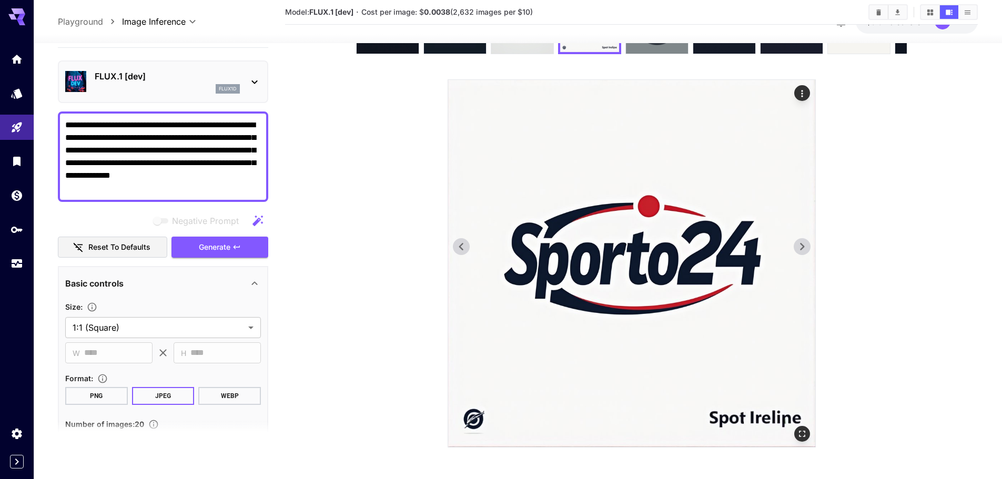
click at [806, 250] on icon at bounding box center [802, 247] width 16 height 16
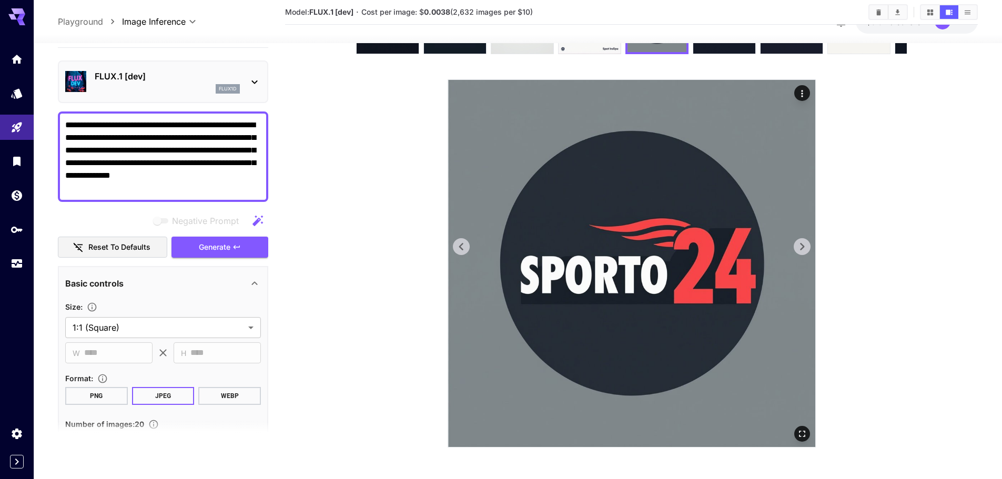
click at [806, 250] on icon at bounding box center [802, 247] width 16 height 16
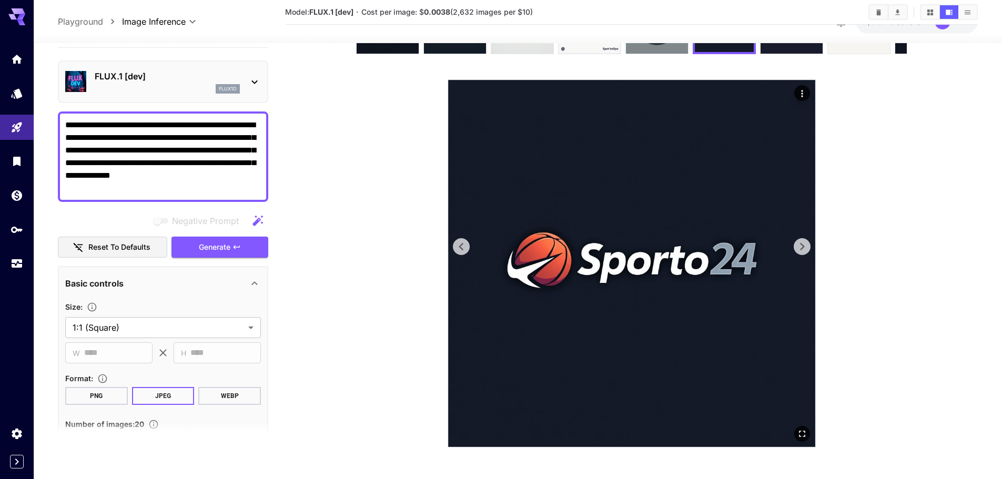
click at [806, 250] on icon at bounding box center [802, 247] width 16 height 16
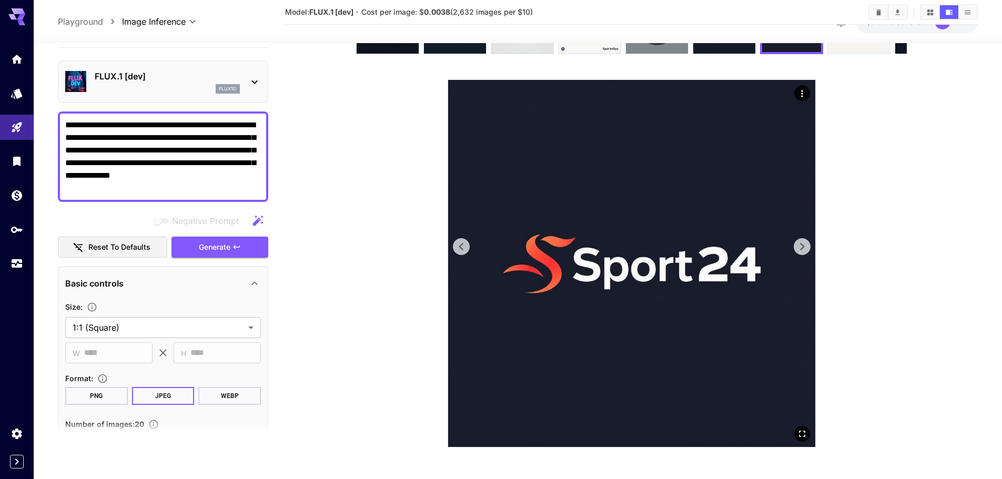
click at [806, 250] on icon at bounding box center [802, 247] width 16 height 16
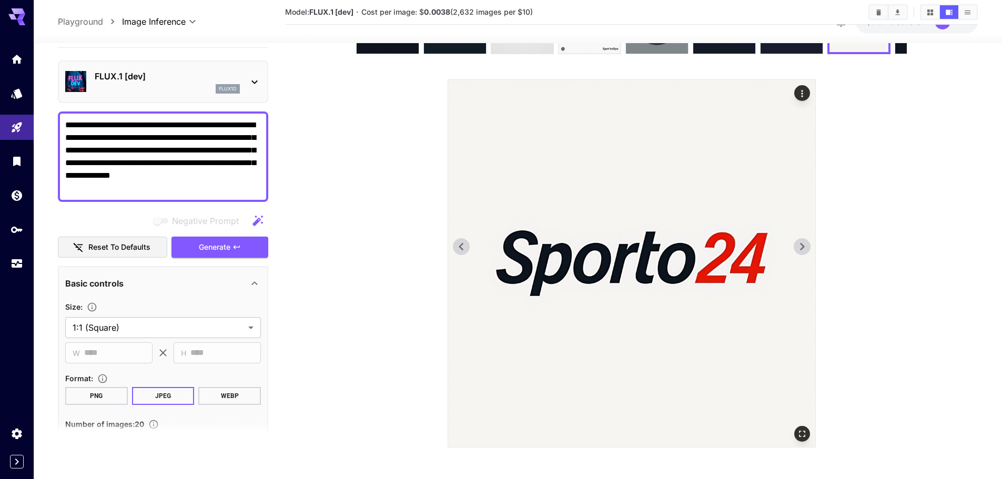
click at [806, 250] on icon at bounding box center [802, 247] width 16 height 16
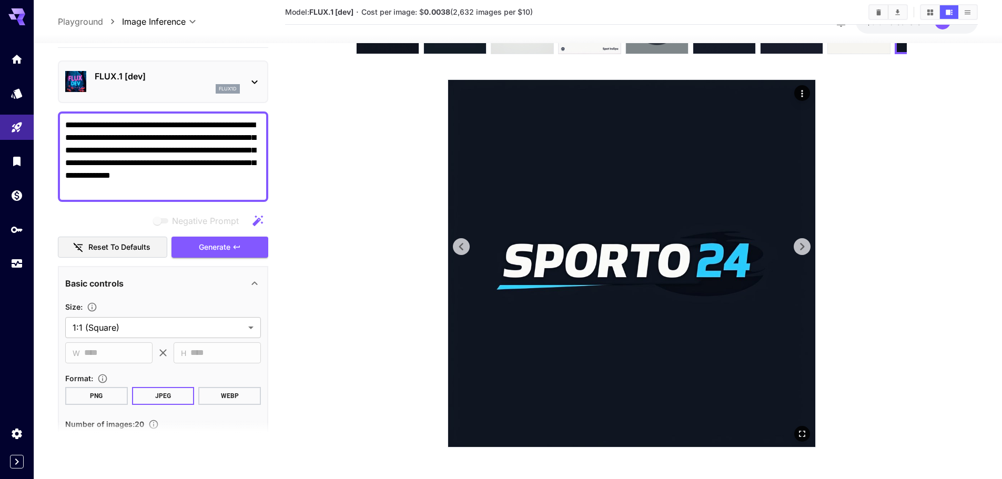
click at [806, 250] on icon at bounding box center [802, 247] width 16 height 16
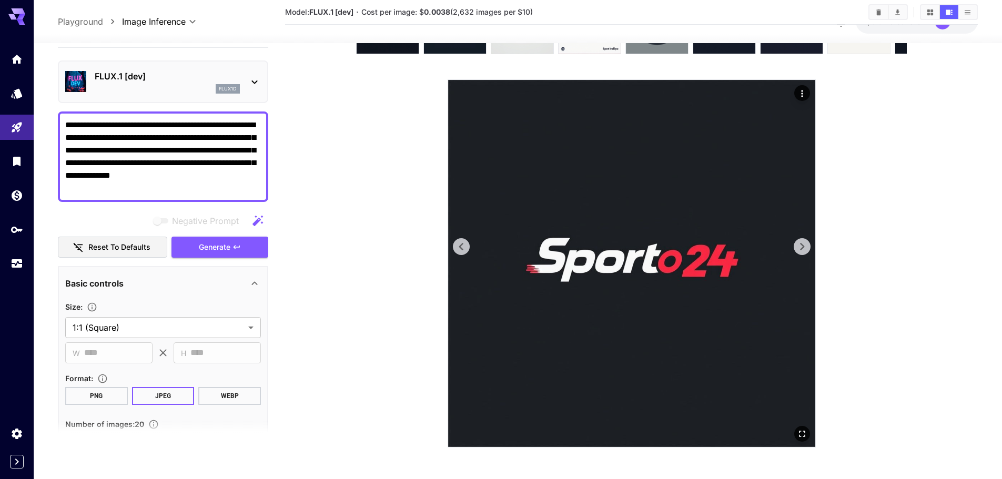
click at [806, 250] on icon at bounding box center [802, 247] width 16 height 16
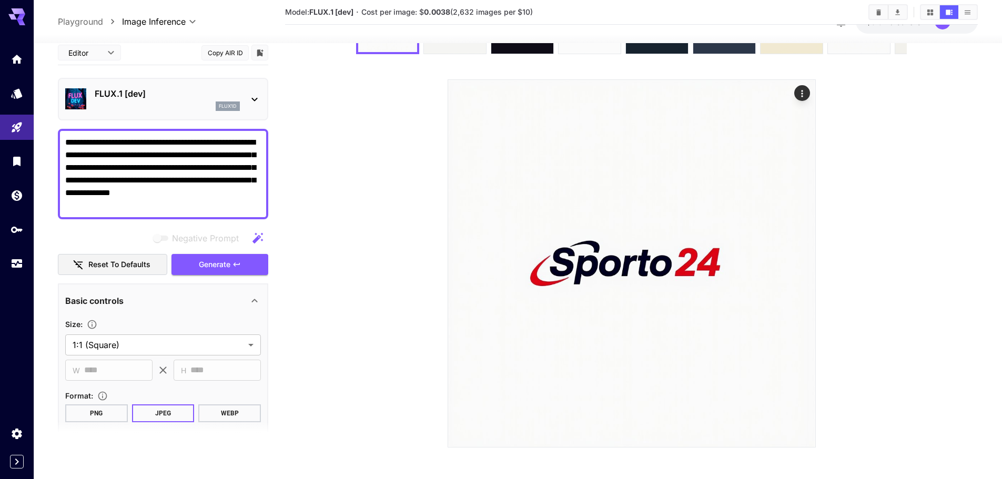
scroll to position [17, 0]
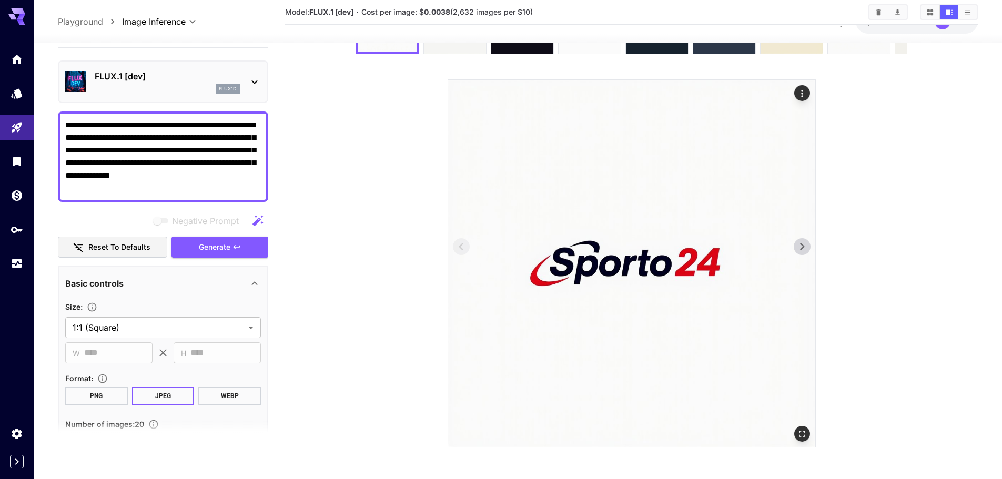
click at [803, 249] on icon at bounding box center [802, 247] width 16 height 16
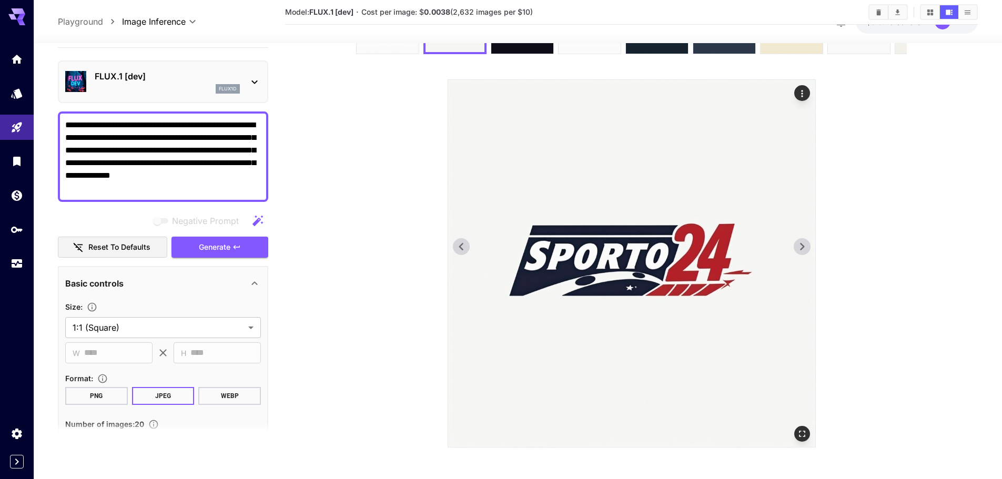
click at [803, 249] on icon at bounding box center [802, 247] width 16 height 16
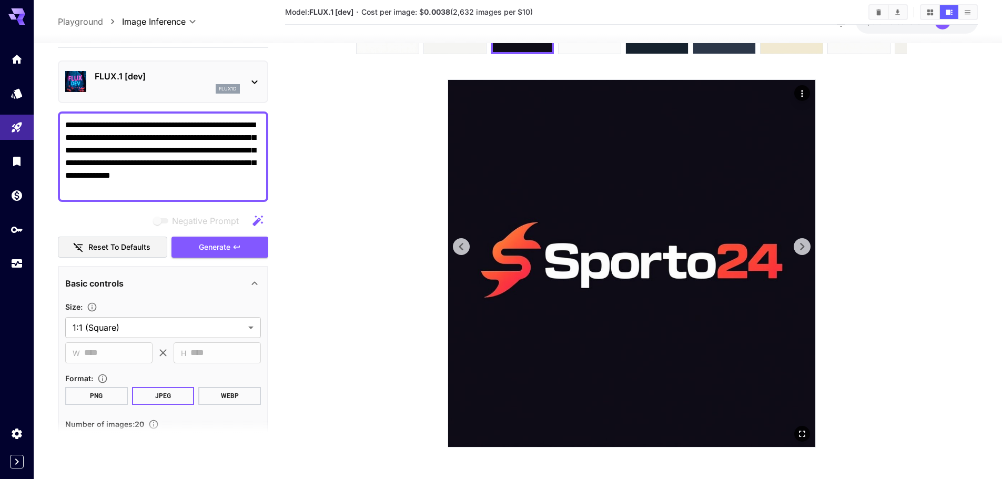
click at [803, 249] on icon at bounding box center [802, 247] width 16 height 16
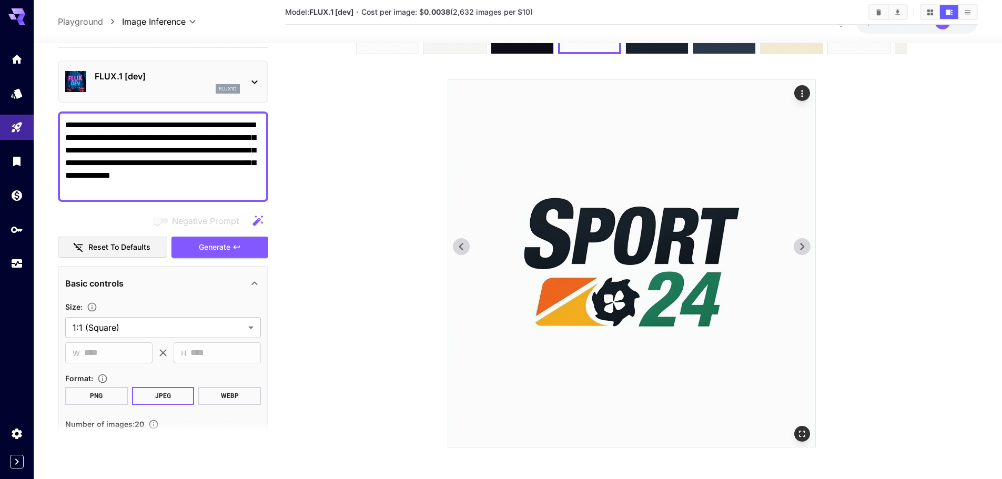
click at [803, 249] on icon at bounding box center [802, 247] width 16 height 16
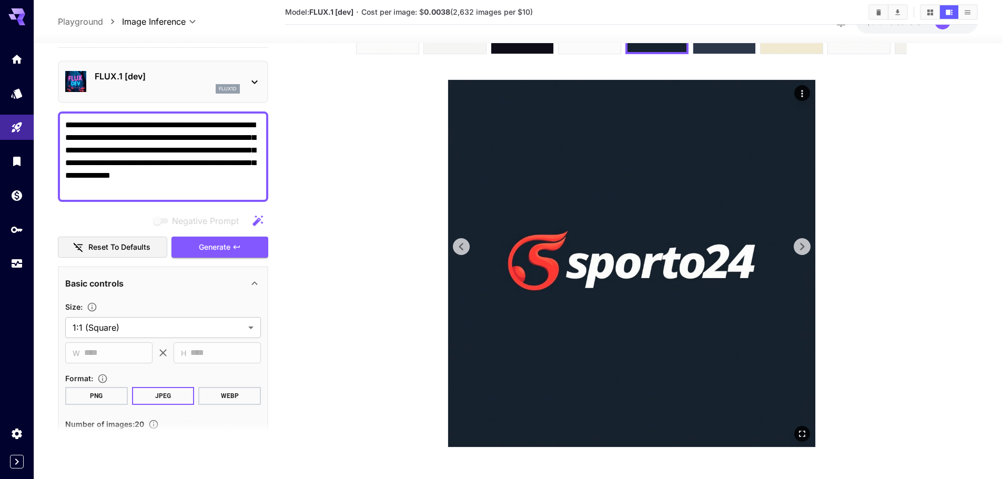
click at [803, 249] on icon at bounding box center [802, 247] width 16 height 16
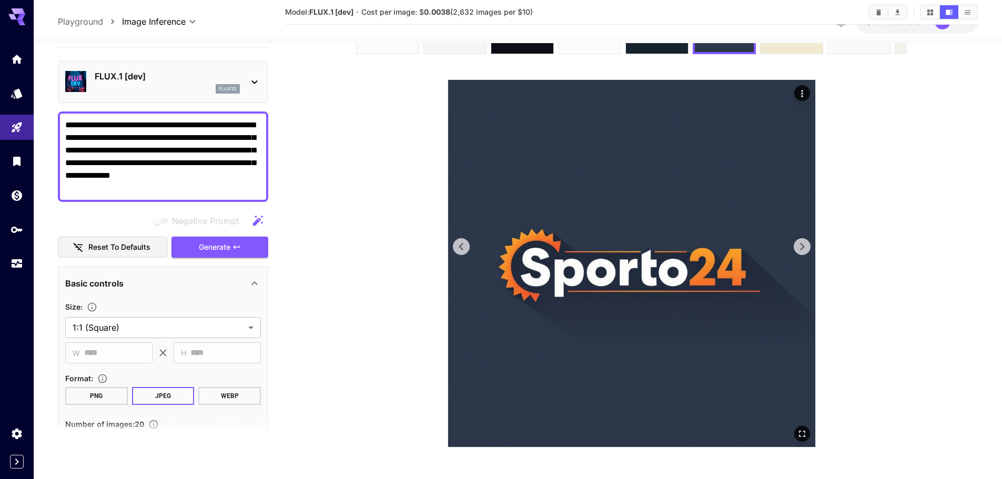
click at [803, 249] on icon at bounding box center [802, 247] width 16 height 16
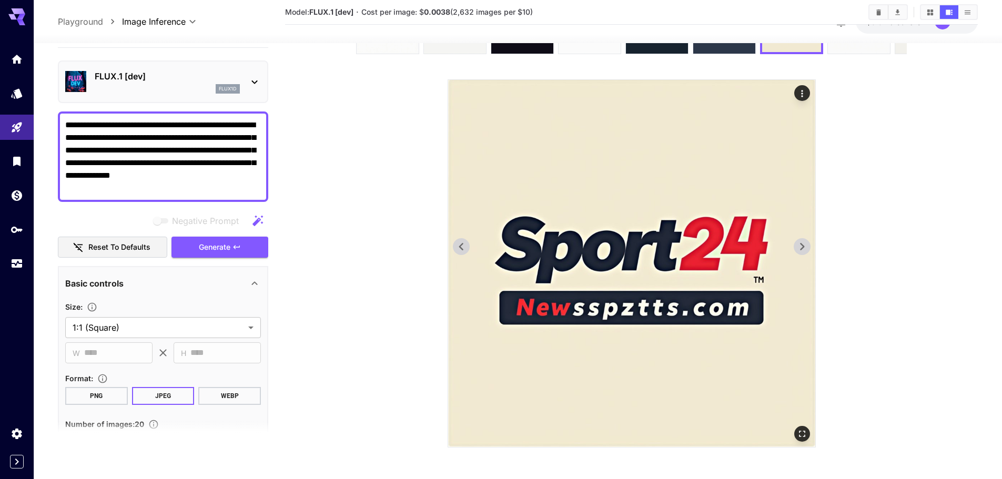
click at [803, 249] on icon at bounding box center [802, 247] width 16 height 16
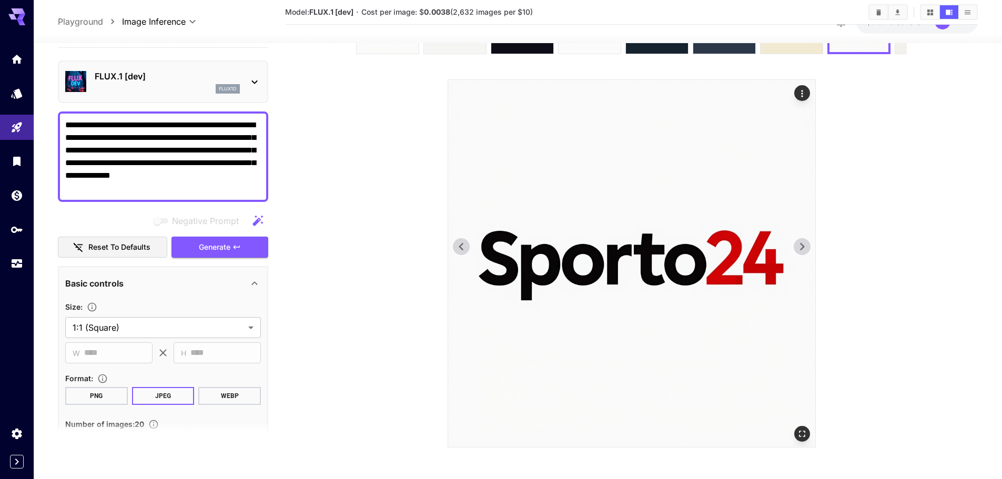
click at [803, 249] on icon at bounding box center [802, 247] width 16 height 16
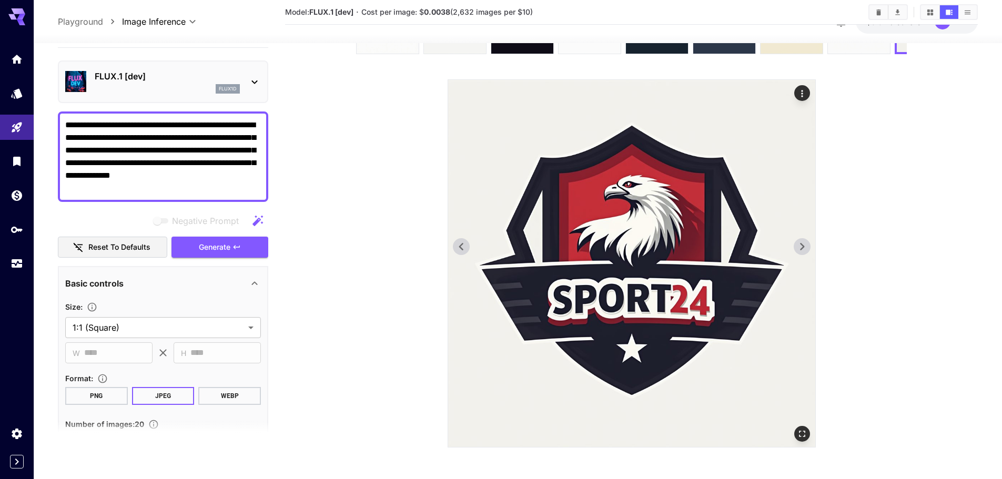
click at [811, 245] on img at bounding box center [631, 263] width 367 height 367
click at [807, 245] on icon at bounding box center [802, 247] width 16 height 16
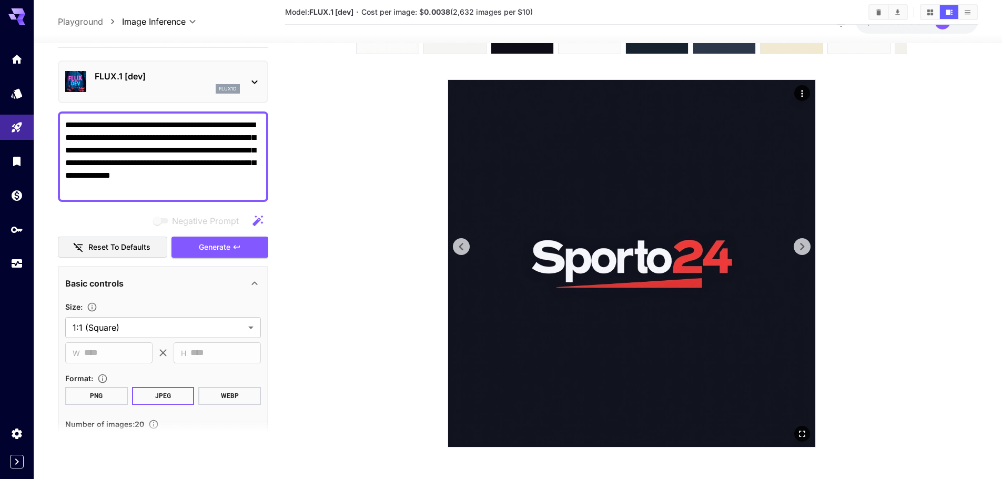
click at [807, 245] on icon at bounding box center [802, 247] width 16 height 16
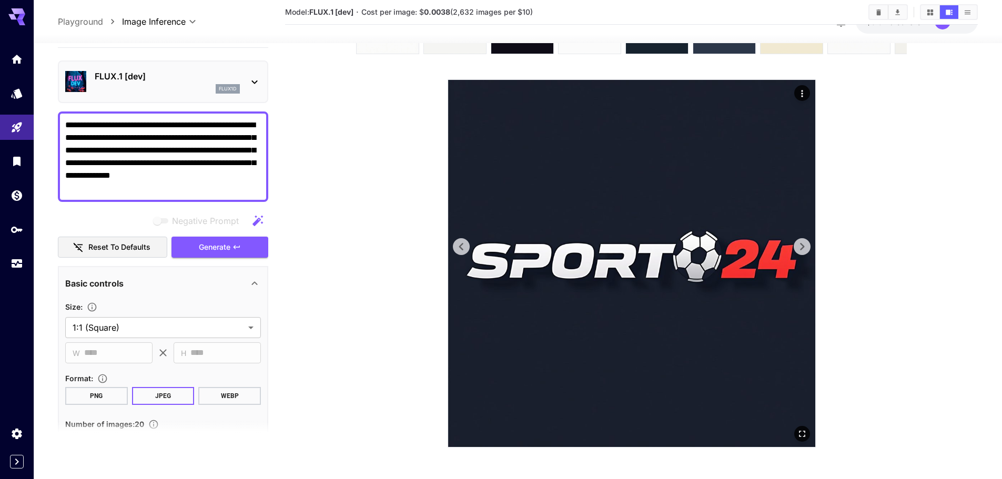
click at [808, 247] on icon at bounding box center [802, 247] width 16 height 16
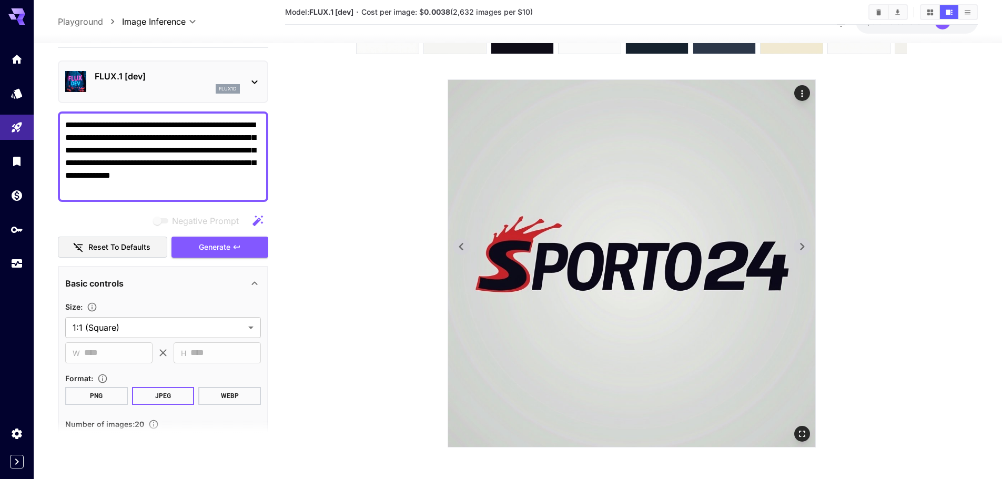
click at [808, 247] on icon at bounding box center [802, 247] width 16 height 16
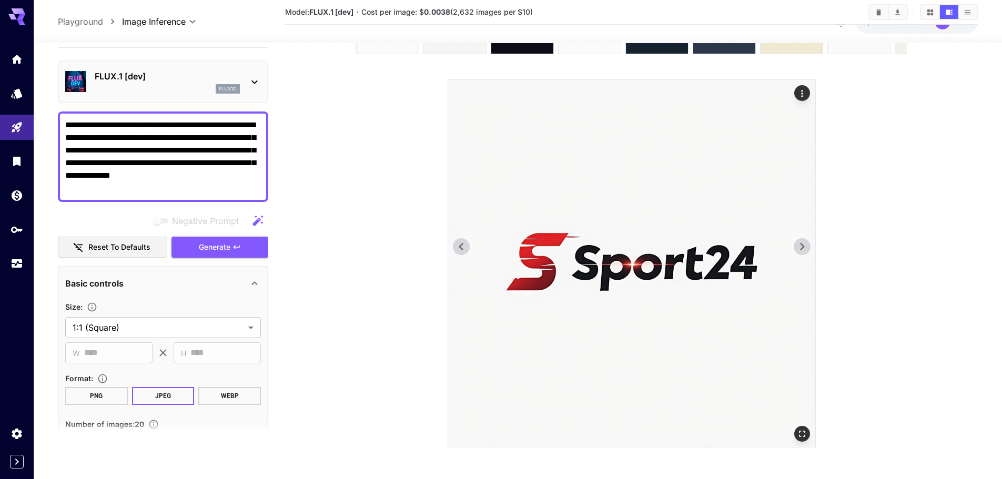
click at [808, 247] on icon at bounding box center [802, 247] width 16 height 16
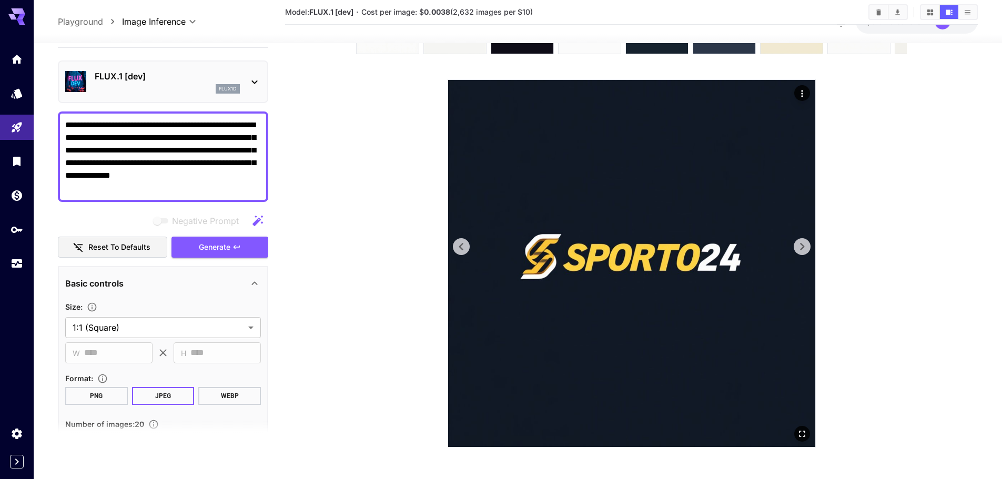
click at [462, 250] on icon at bounding box center [461, 246] width 4 height 7
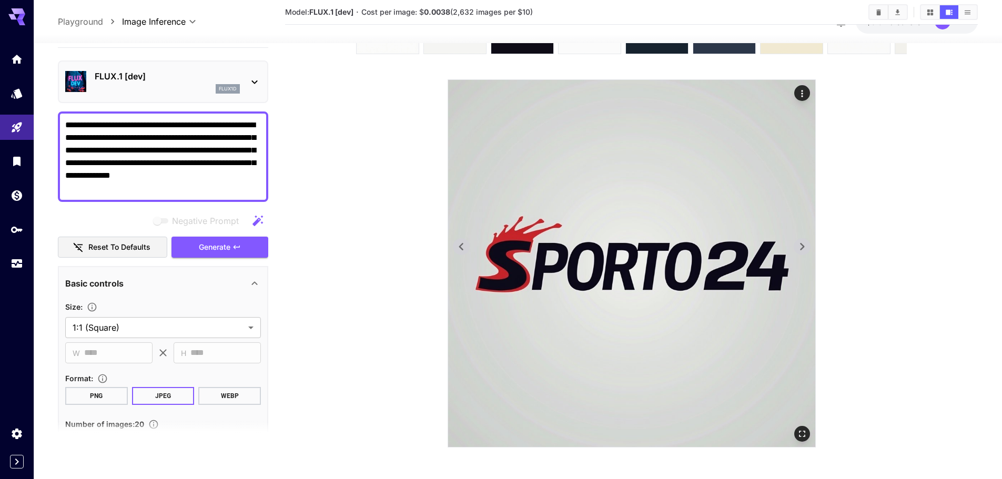
click at [462, 250] on icon at bounding box center [461, 246] width 4 height 7
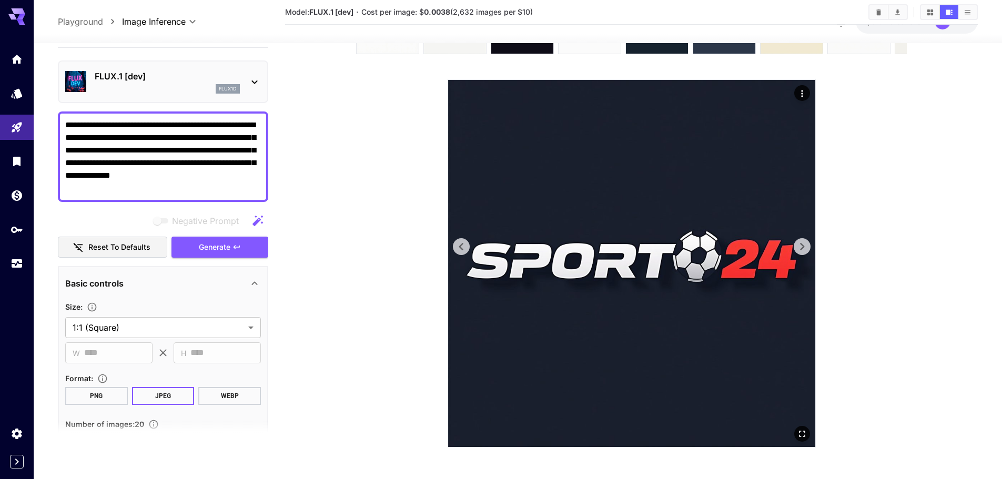
click at [462, 250] on icon at bounding box center [461, 246] width 4 height 7
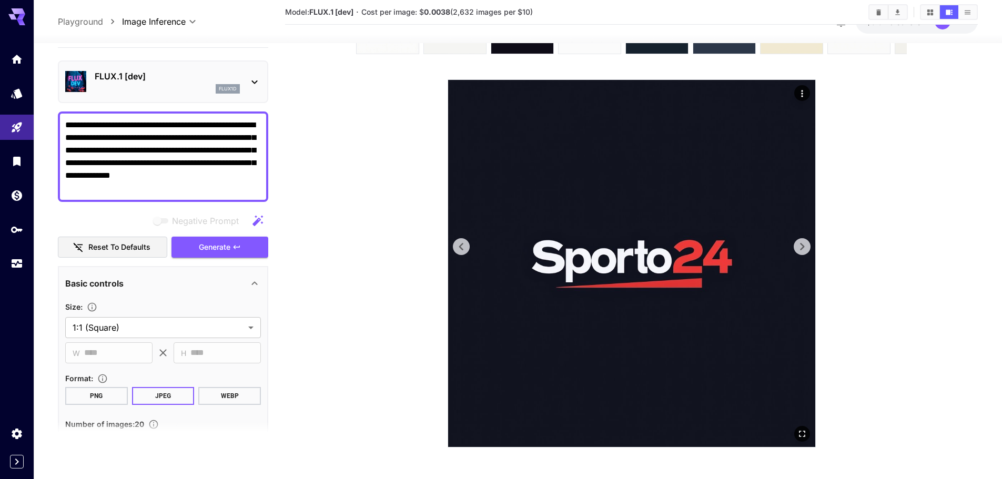
click at [462, 250] on icon at bounding box center [461, 246] width 4 height 7
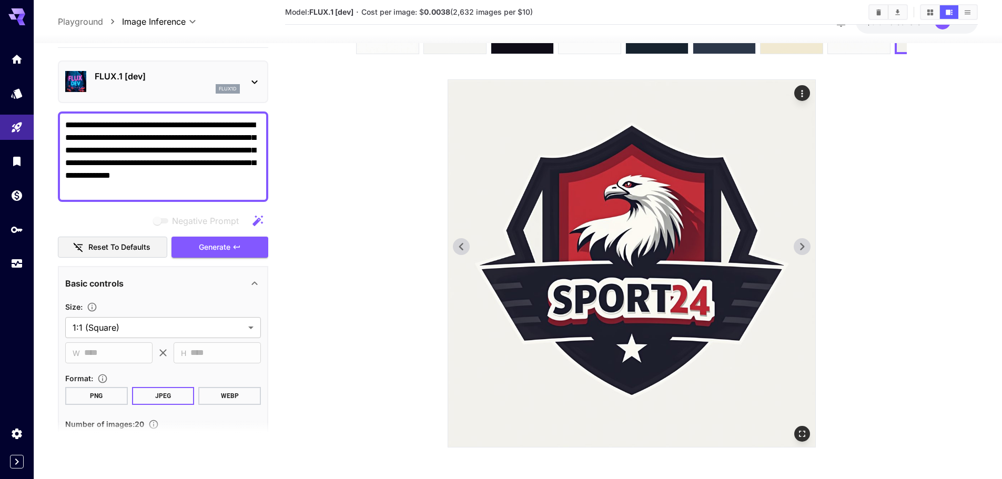
click at [799, 251] on icon at bounding box center [802, 247] width 16 height 16
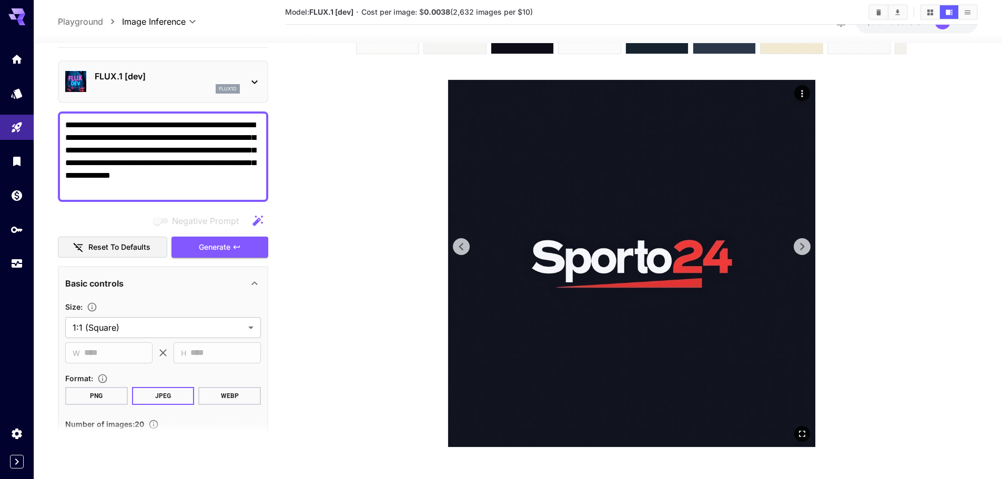
click at [799, 251] on icon at bounding box center [802, 247] width 16 height 16
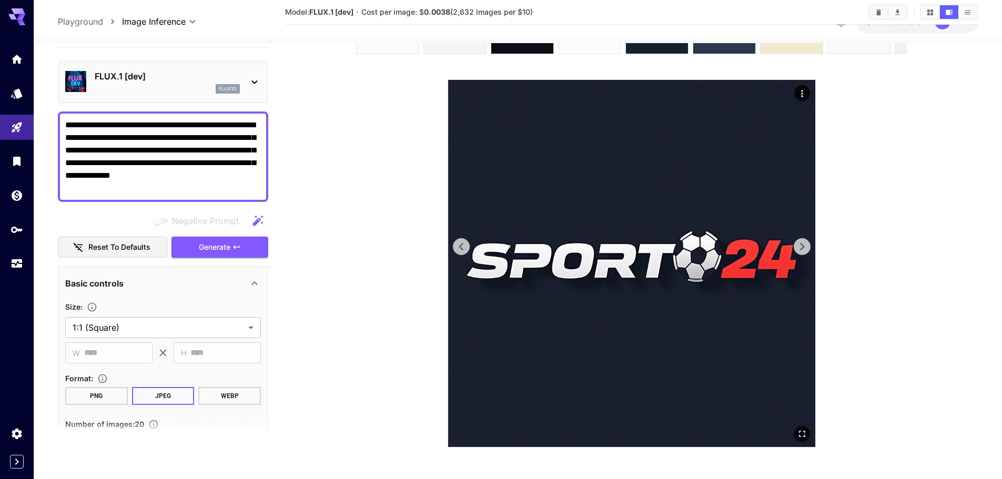
click at [800, 251] on icon at bounding box center [802, 247] width 16 height 16
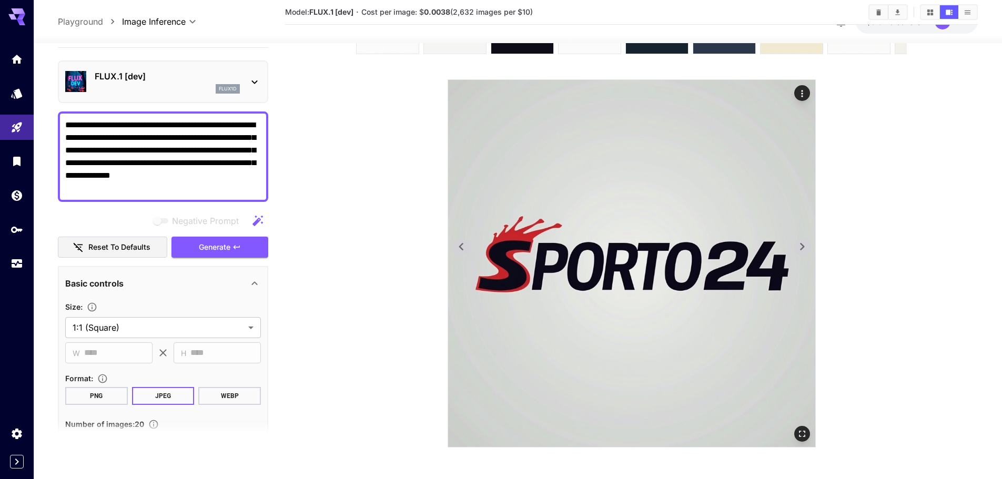
click at [800, 251] on icon at bounding box center [802, 247] width 16 height 16
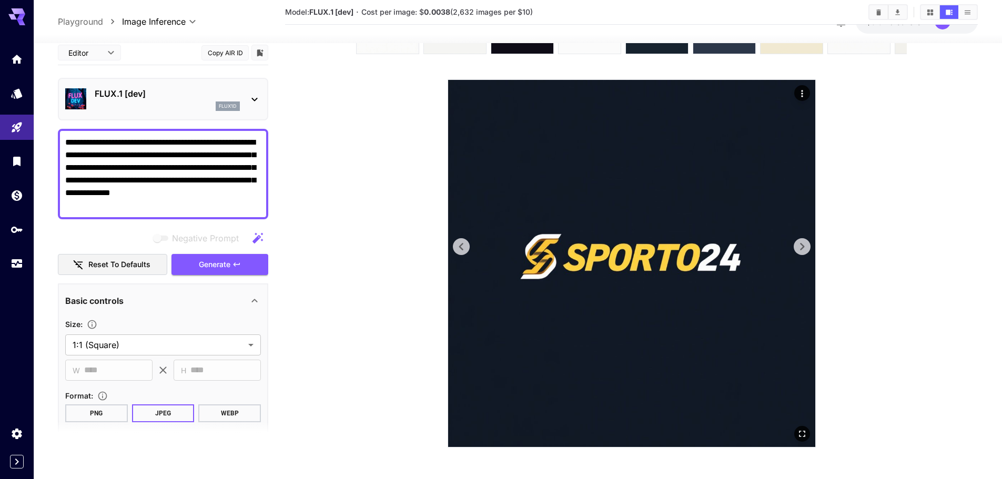
click at [802, 250] on icon at bounding box center [802, 247] width 16 height 16
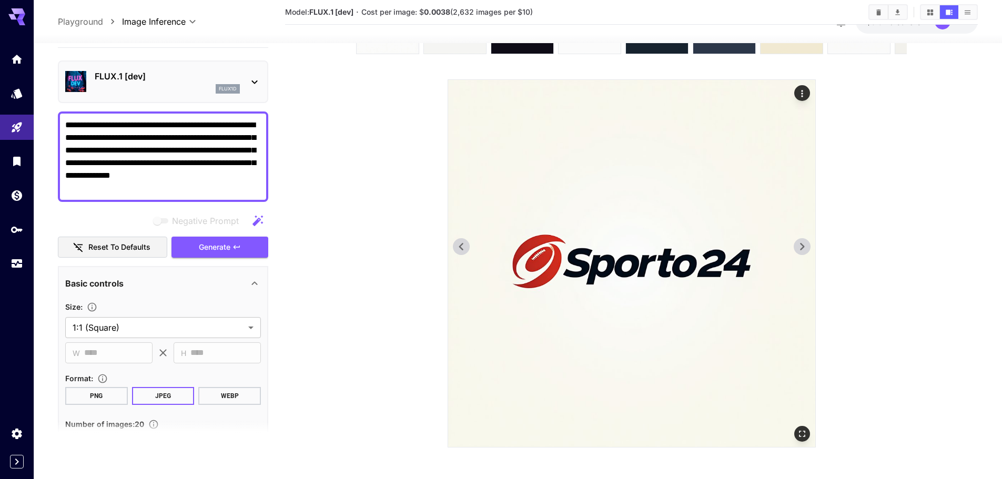
click at [802, 250] on icon at bounding box center [802, 247] width 16 height 16
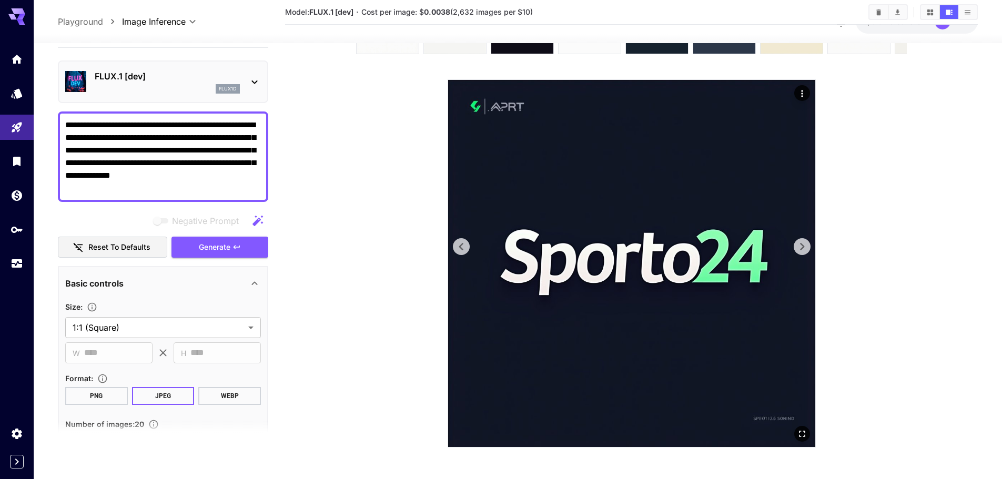
click at [458, 249] on icon at bounding box center [462, 247] width 16 height 16
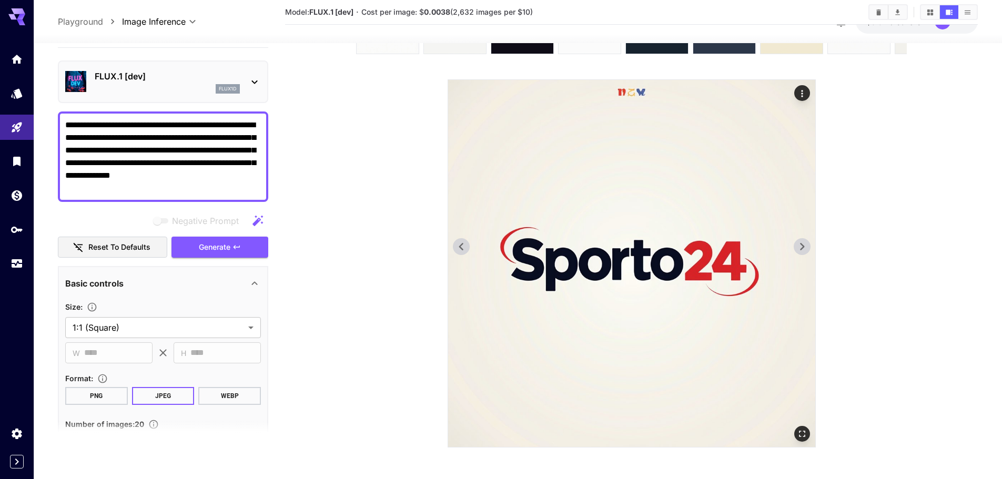
click at [458, 249] on icon at bounding box center [462, 247] width 16 height 16
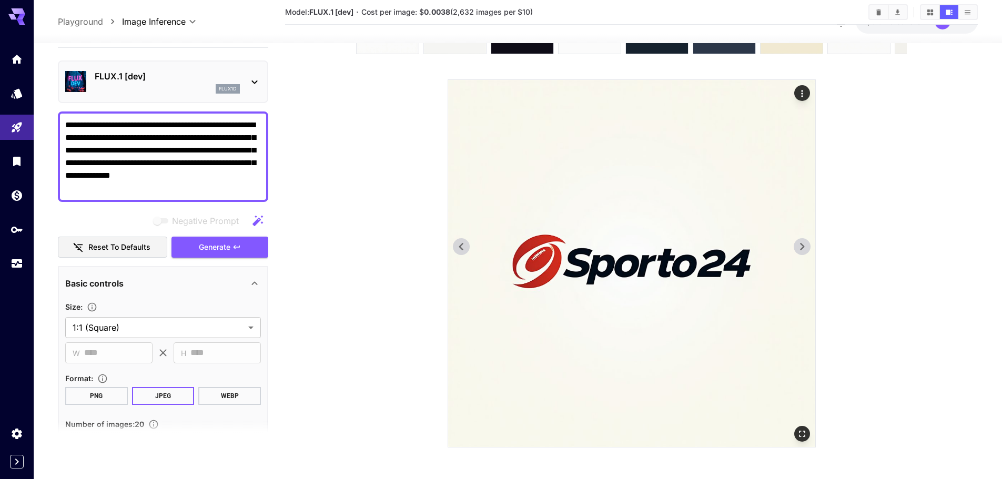
click at [783, 240] on img at bounding box center [631, 263] width 367 height 367
click at [810, 240] on icon at bounding box center [802, 247] width 16 height 16
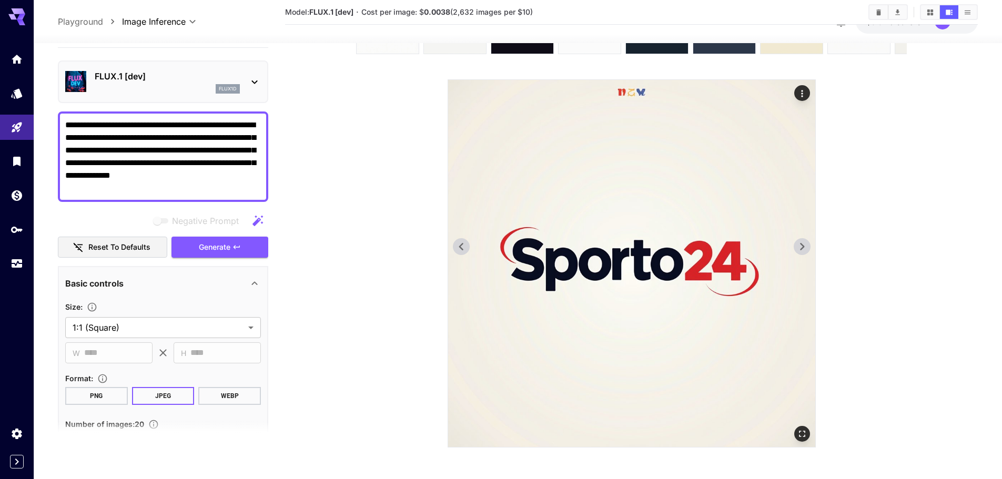
click at [810, 240] on icon at bounding box center [802, 247] width 16 height 16
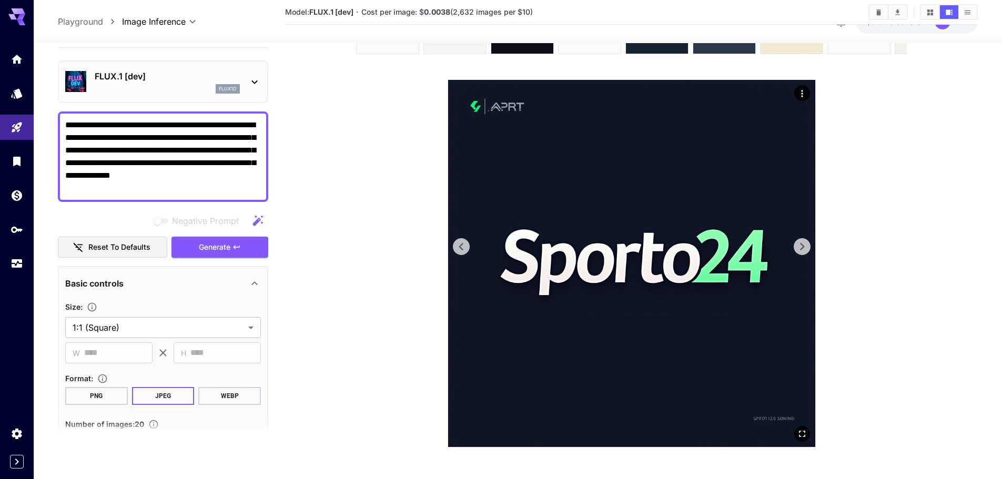
click at [810, 240] on icon at bounding box center [802, 247] width 16 height 16
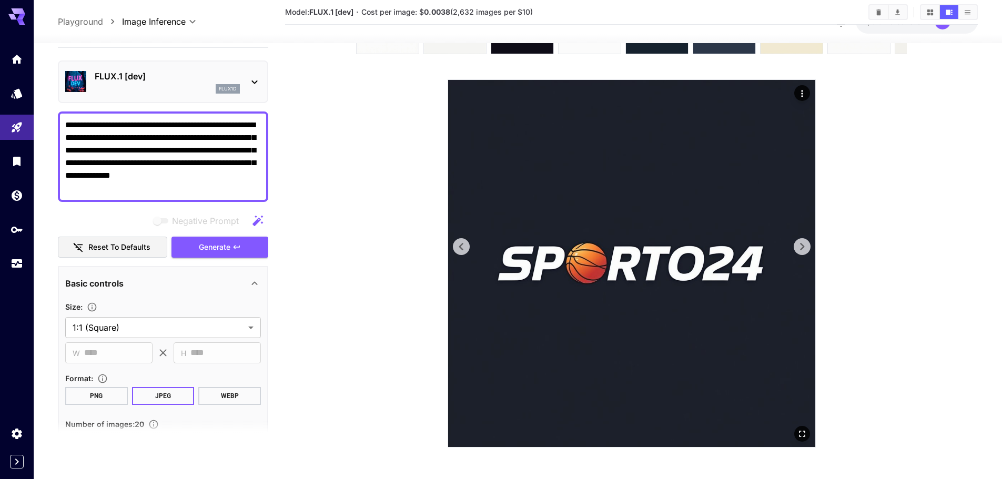
click at [810, 240] on icon at bounding box center [802, 247] width 16 height 16
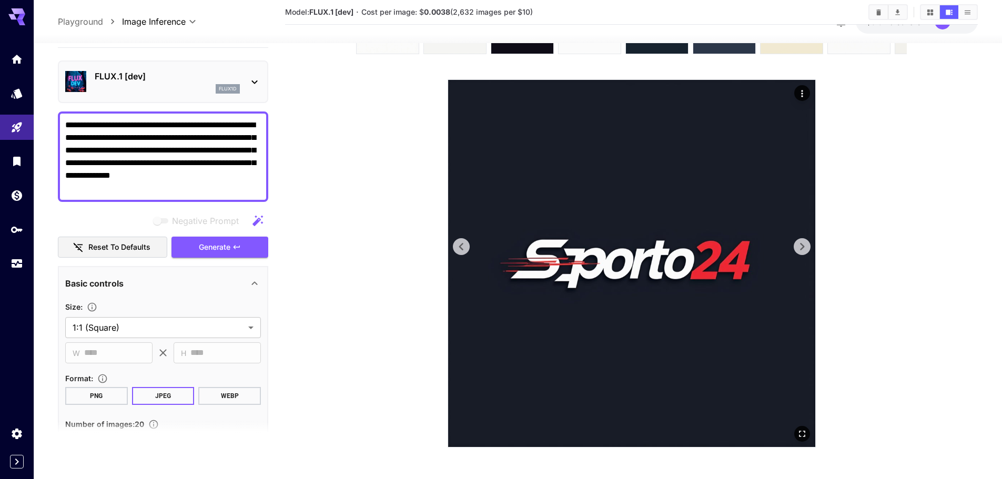
click at [810, 240] on icon at bounding box center [802, 247] width 16 height 16
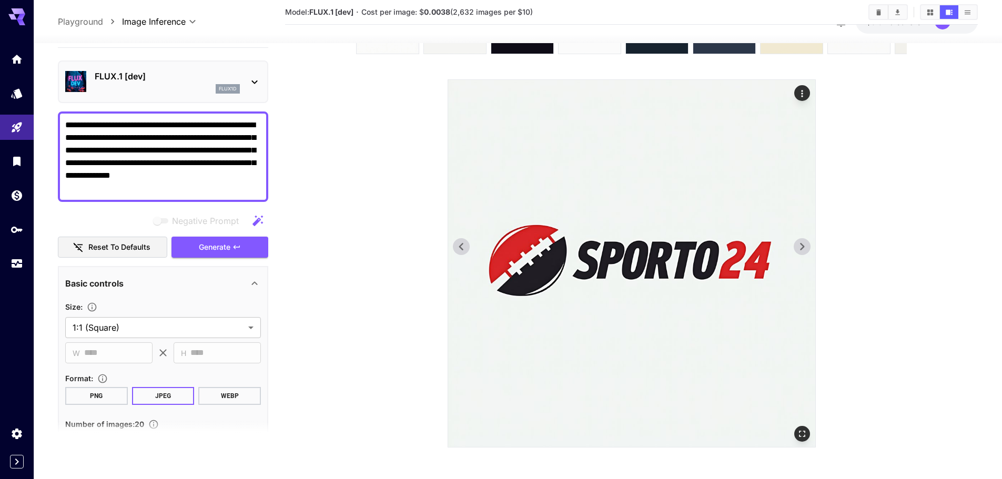
click at [810, 240] on icon at bounding box center [802, 247] width 16 height 16
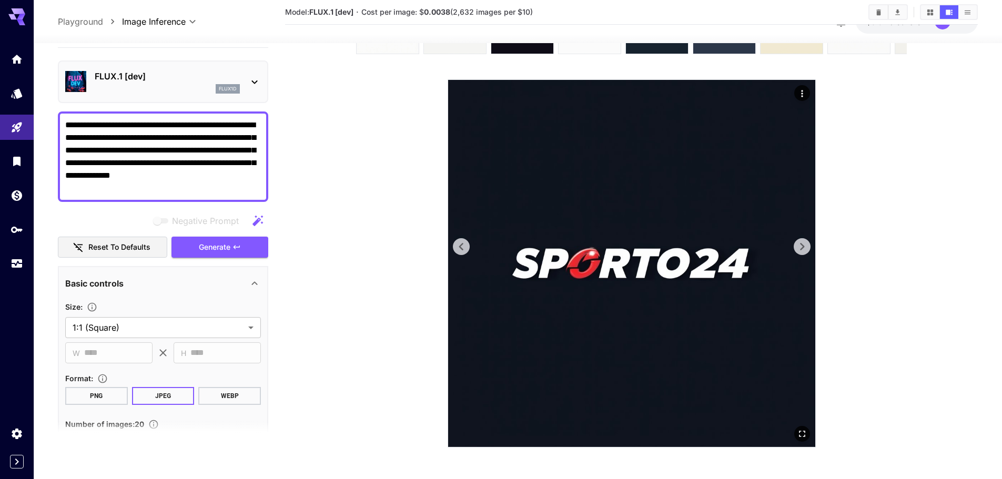
click at [810, 240] on icon at bounding box center [802, 247] width 16 height 16
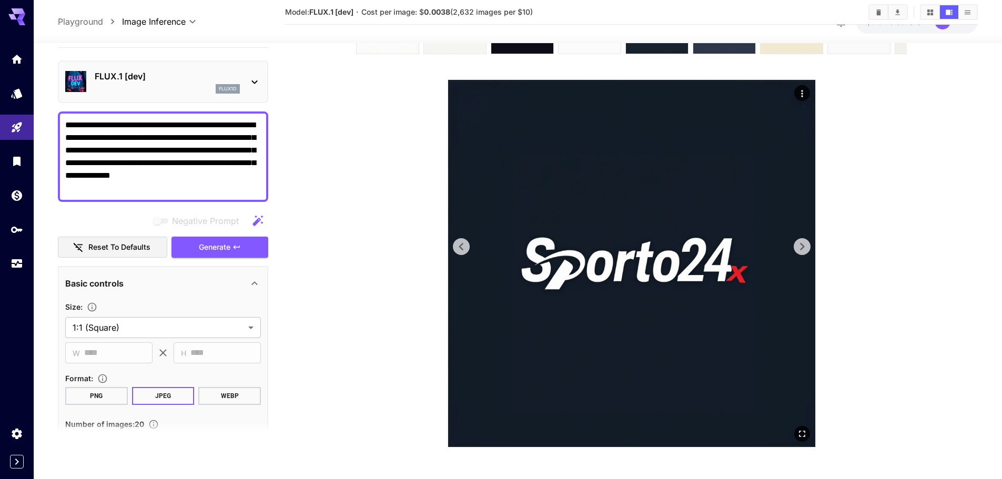
click at [803, 246] on icon at bounding box center [802, 246] width 4 height 7
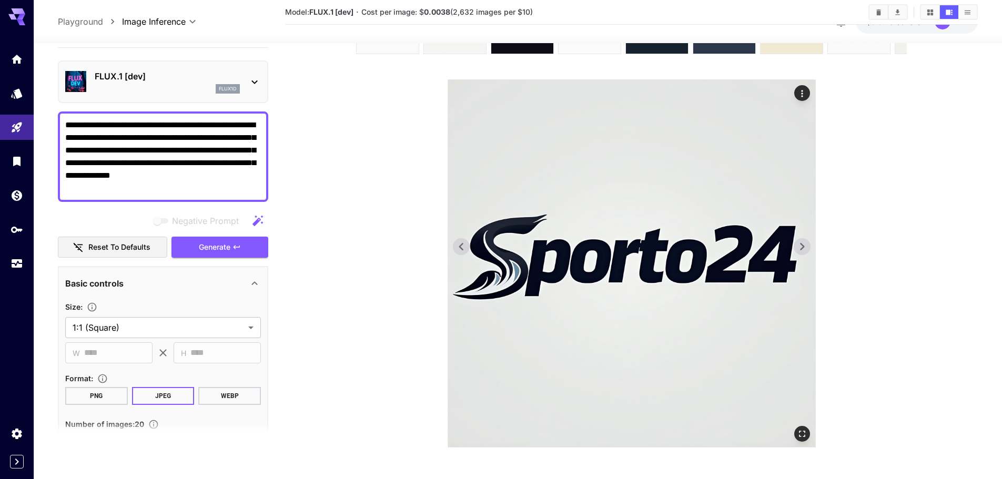
click at [803, 246] on icon at bounding box center [802, 246] width 4 height 7
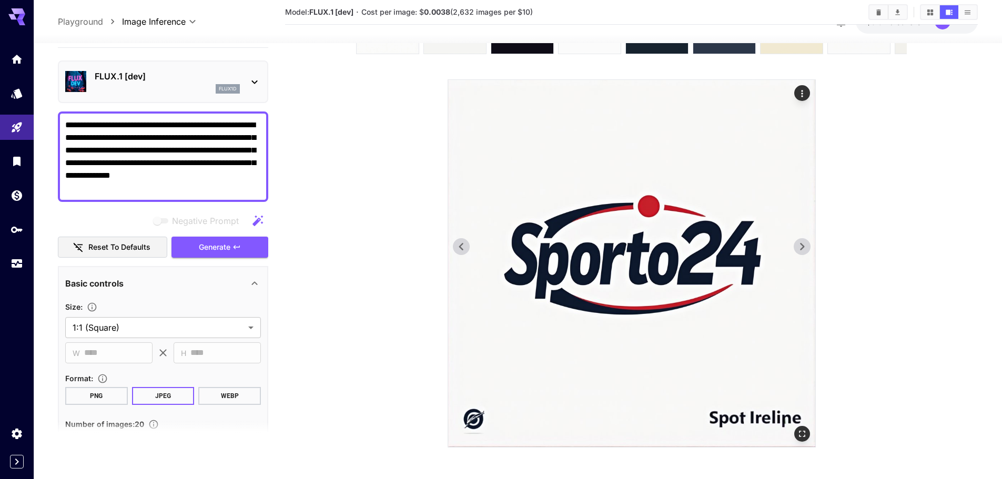
click at [803, 246] on icon at bounding box center [802, 246] width 4 height 7
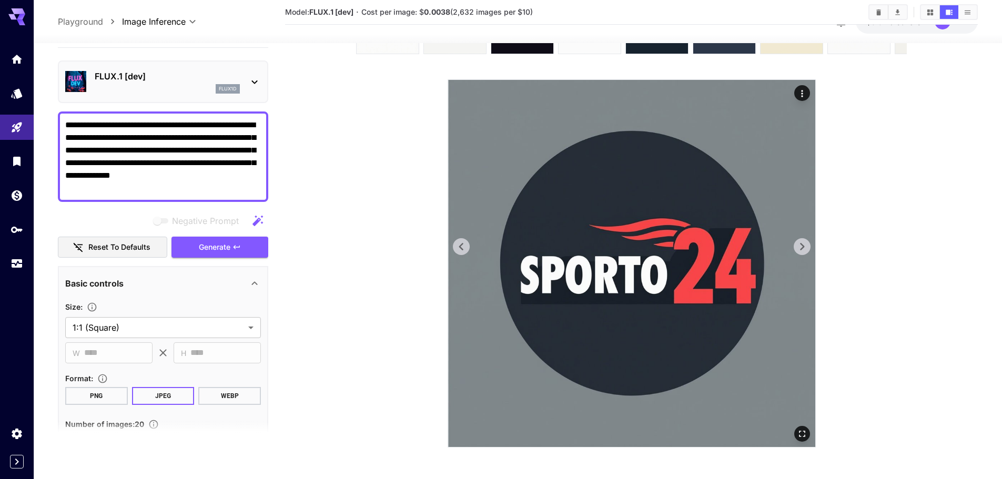
click at [803, 246] on icon at bounding box center [802, 246] width 4 height 7
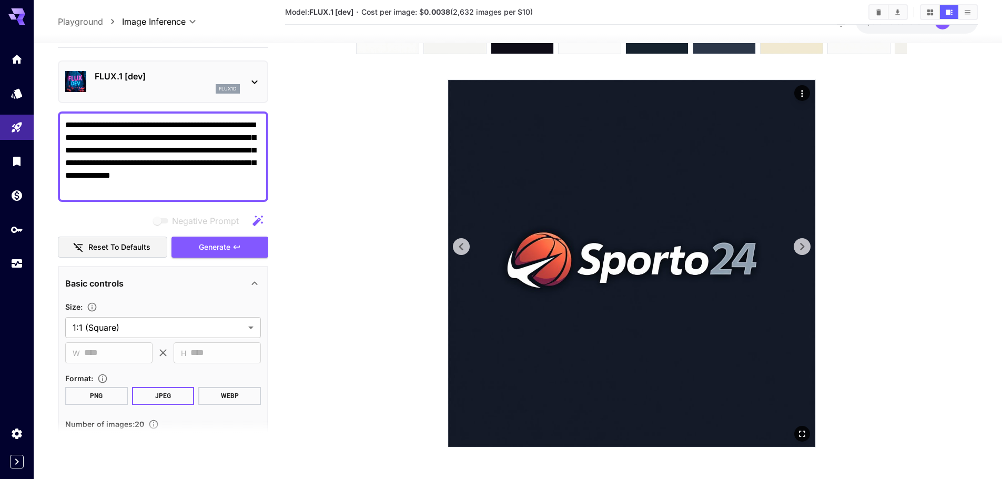
click at [803, 246] on icon at bounding box center [802, 246] width 4 height 7
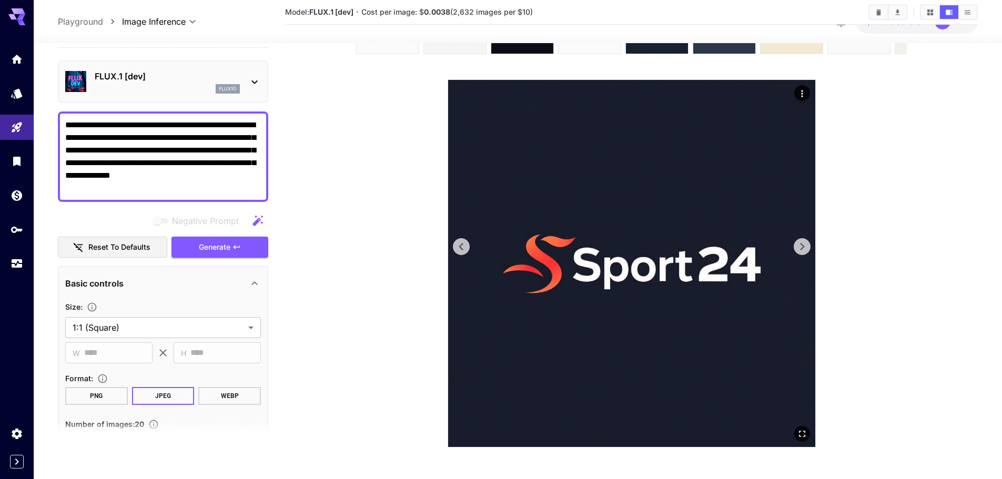
click at [803, 246] on icon at bounding box center [802, 246] width 4 height 7
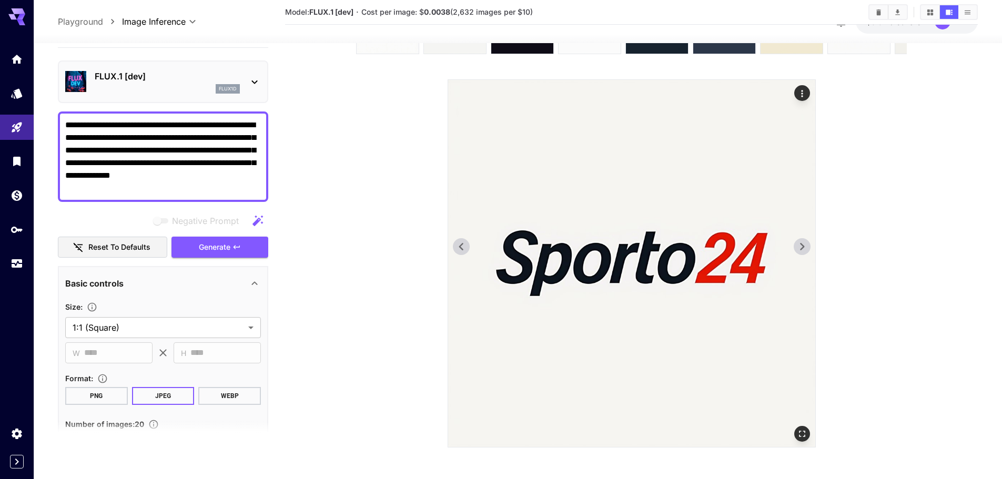
click at [803, 246] on icon at bounding box center [802, 246] width 4 height 7
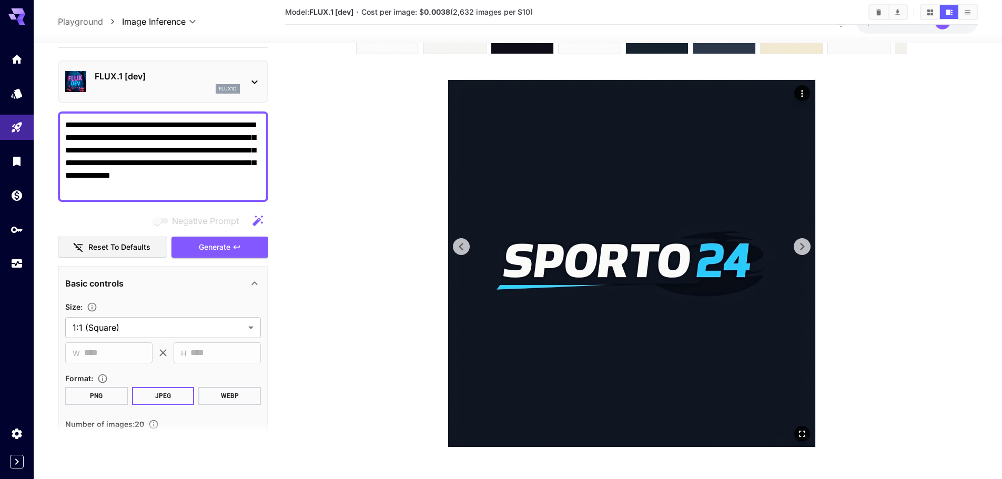
click at [803, 246] on icon at bounding box center [802, 246] width 4 height 7
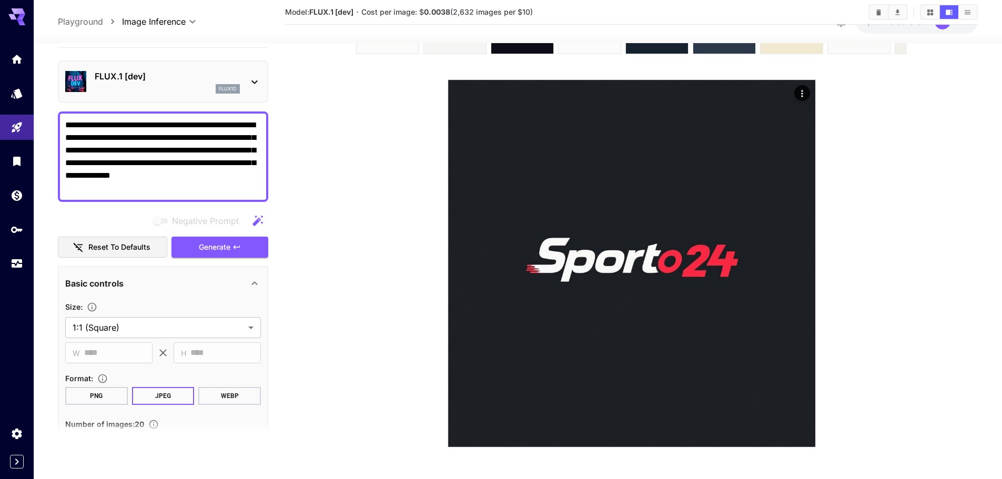
click at [446, 241] on section at bounding box center [631, 219] width 601 height 457
click at [461, 243] on icon at bounding box center [462, 247] width 16 height 16
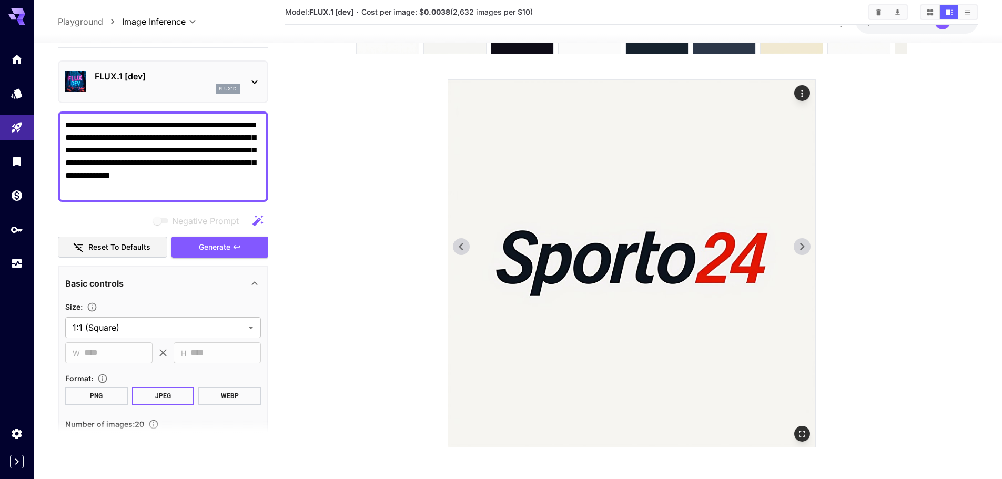
click at [461, 243] on icon at bounding box center [462, 247] width 16 height 16
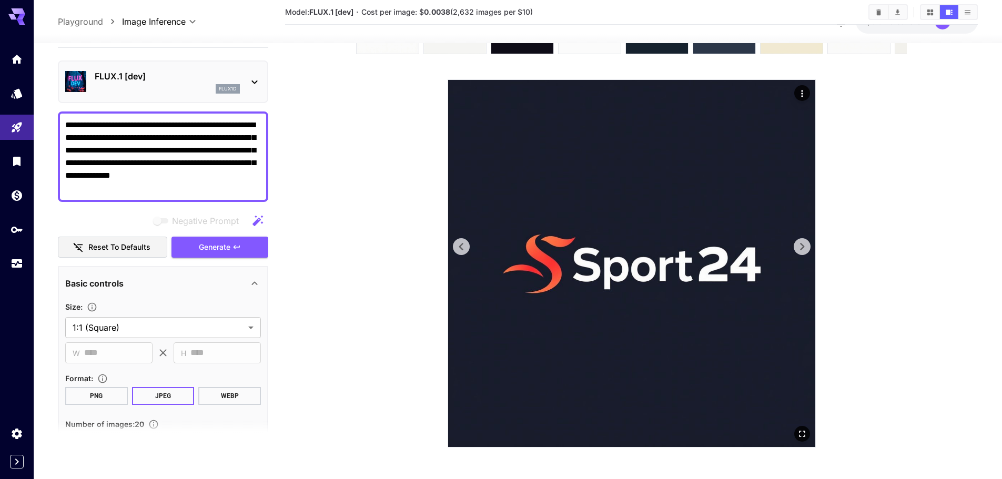
click at [794, 248] on icon at bounding box center [802, 247] width 16 height 16
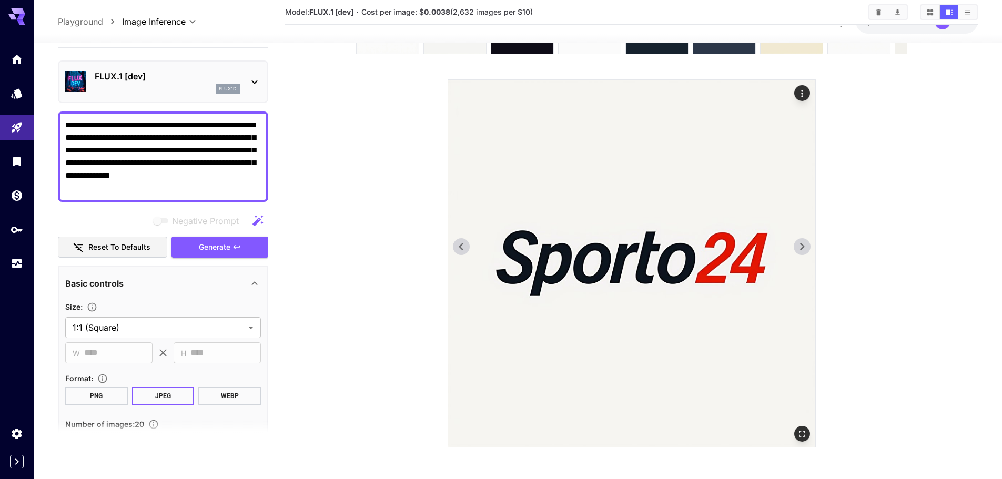
click at [791, 247] on img at bounding box center [631, 263] width 367 height 367
click at [233, 238] on button "Generate" at bounding box center [220, 247] width 97 height 22
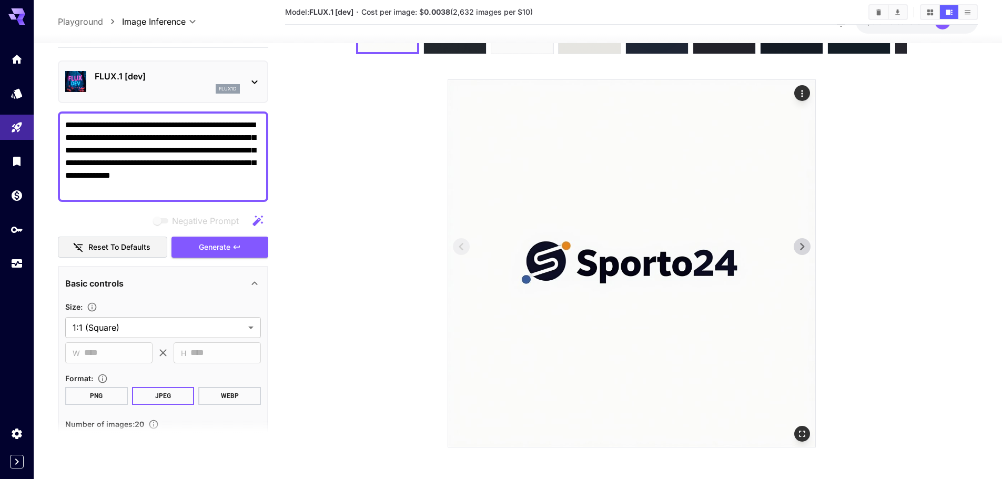
click at [791, 254] on img at bounding box center [631, 263] width 367 height 367
click at [803, 255] on img at bounding box center [631, 263] width 367 height 367
click at [805, 247] on icon at bounding box center [802, 247] width 16 height 16
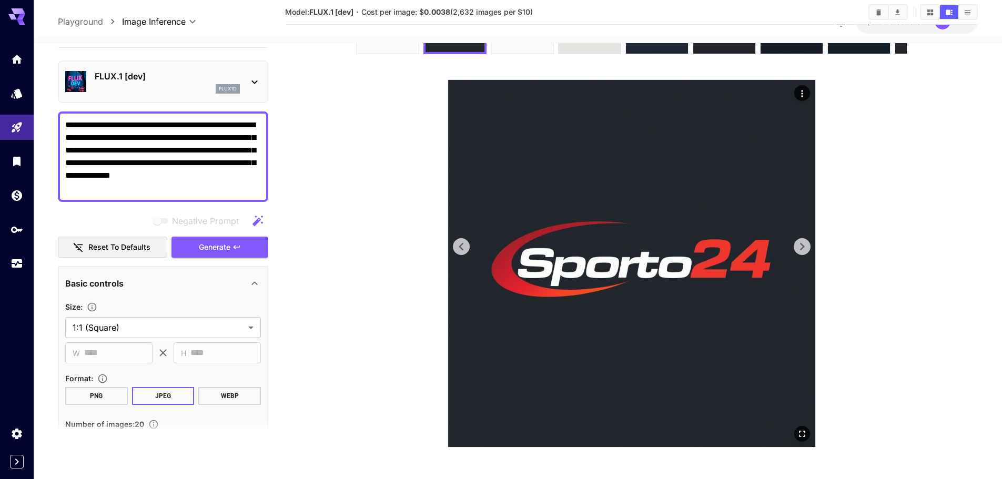
click at [805, 247] on icon at bounding box center [802, 247] width 16 height 16
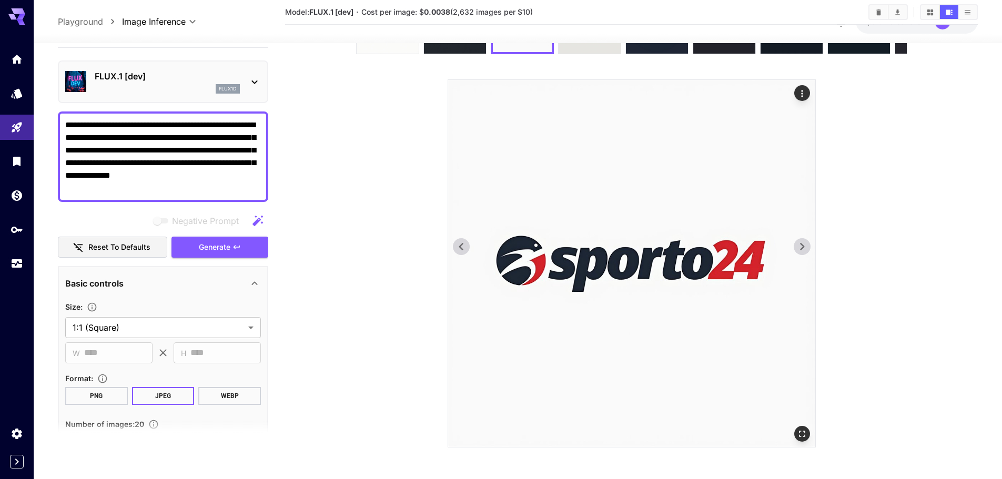
click at [805, 247] on icon at bounding box center [802, 247] width 16 height 16
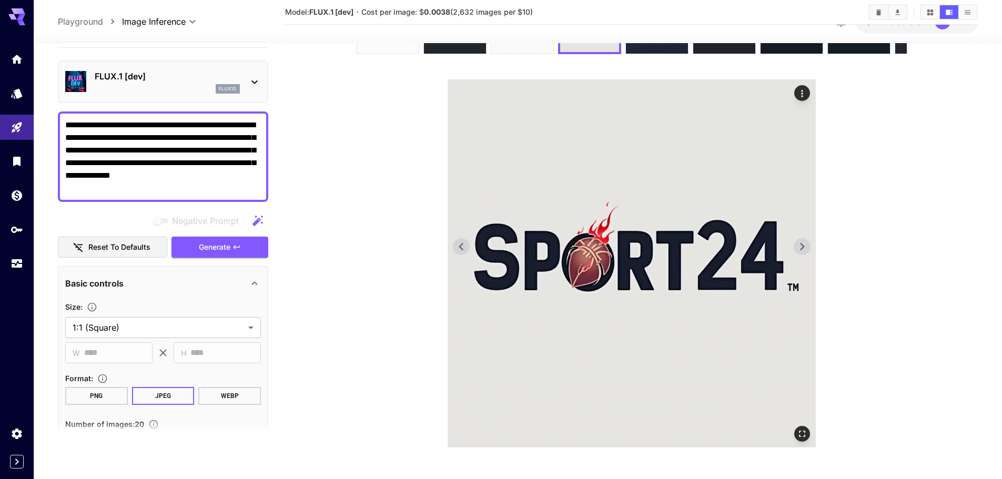
click at [451, 242] on img at bounding box center [631, 263] width 367 height 367
click at [457, 242] on icon at bounding box center [462, 247] width 16 height 16
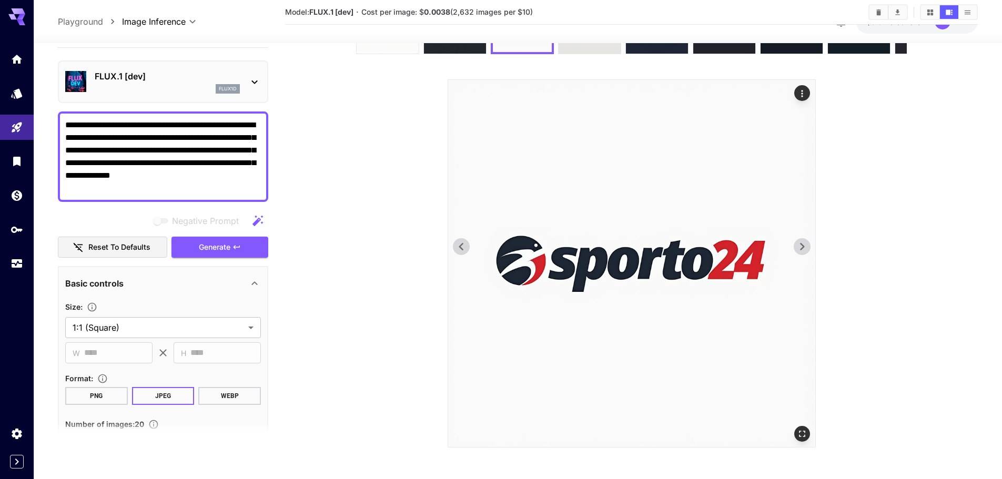
click at [799, 245] on icon at bounding box center [802, 247] width 16 height 16
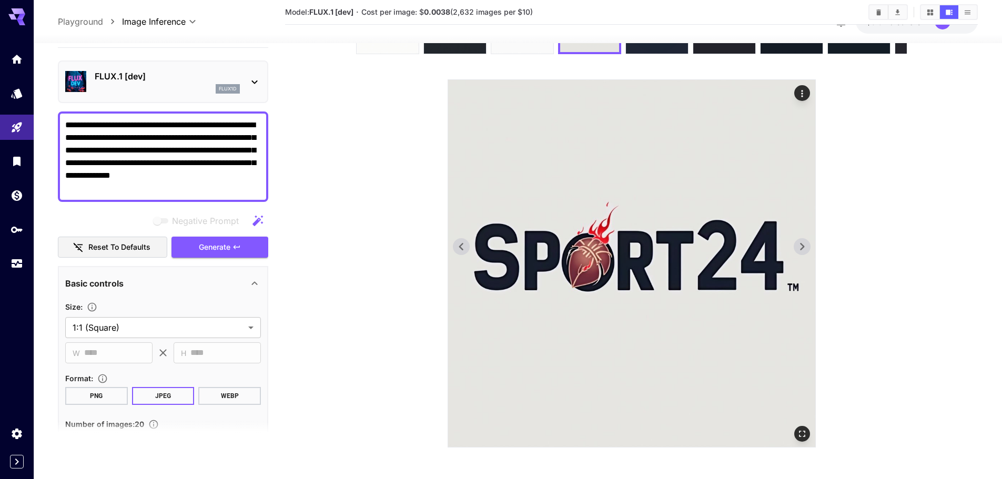
click at [799, 245] on icon at bounding box center [802, 247] width 16 height 16
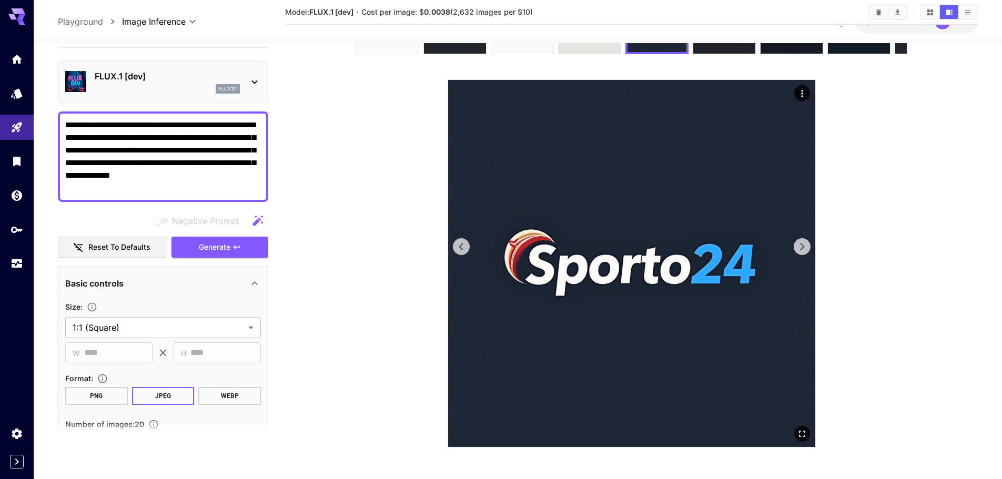
click at [799, 245] on icon at bounding box center [802, 247] width 16 height 16
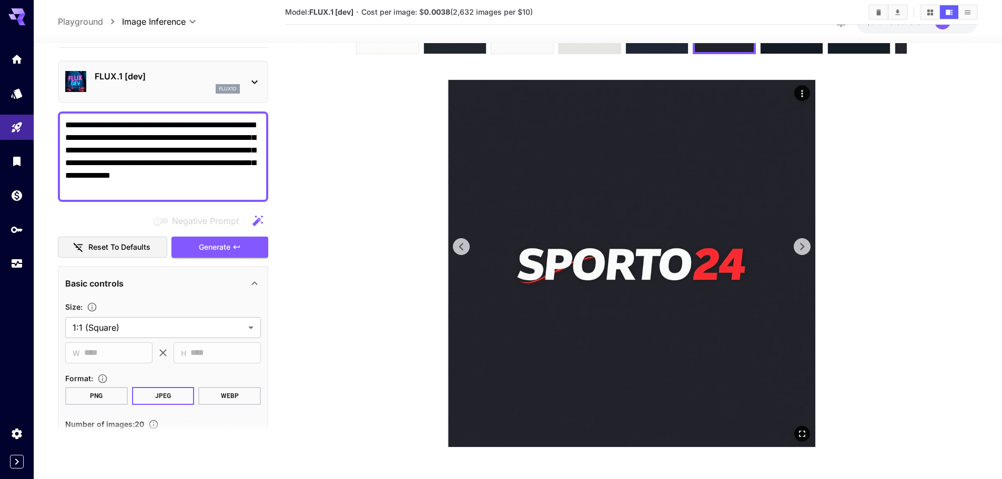
click at [479, 240] on img at bounding box center [631, 263] width 367 height 367
click at [449, 246] on img at bounding box center [631, 263] width 367 height 367
click at [454, 245] on icon at bounding box center [462, 247] width 16 height 16
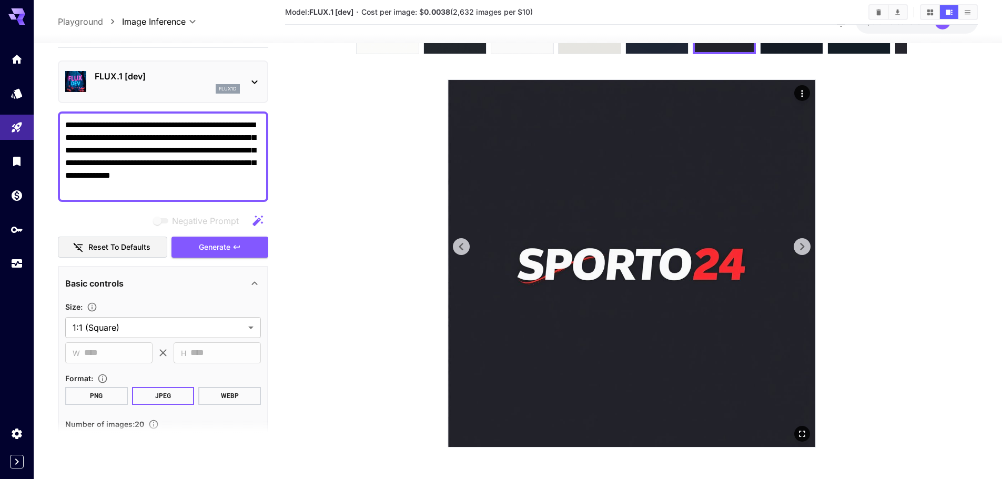
click at [454, 245] on icon at bounding box center [462, 247] width 16 height 16
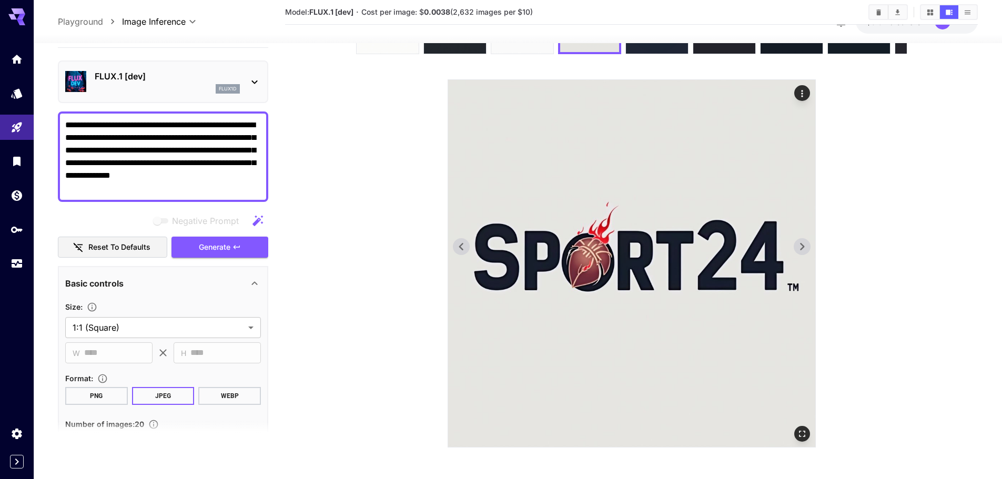
click at [803, 246] on icon at bounding box center [802, 246] width 4 height 7
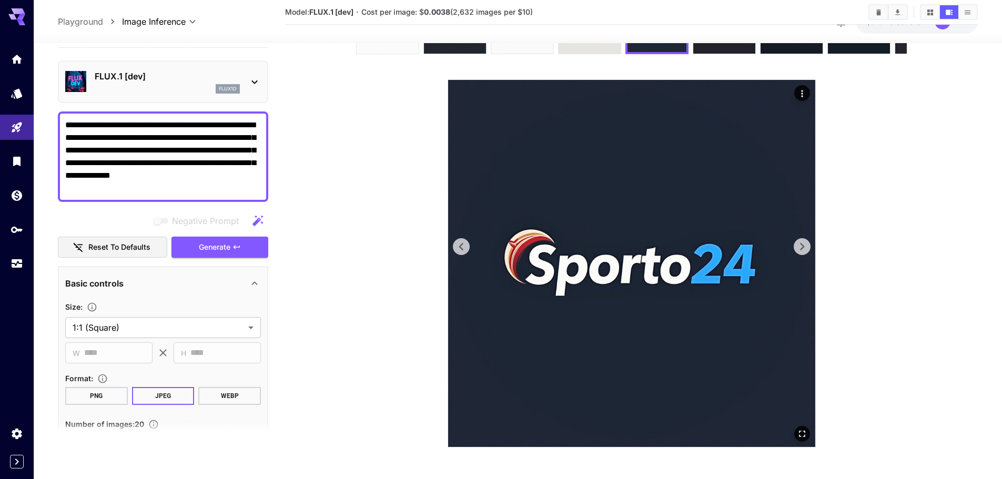
click at [803, 246] on icon at bounding box center [802, 246] width 4 height 7
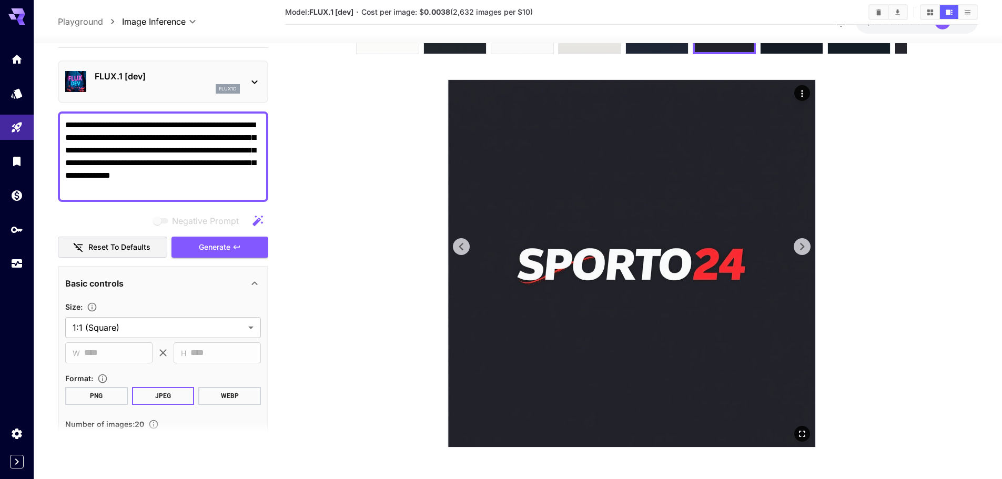
click at [803, 246] on icon at bounding box center [802, 246] width 4 height 7
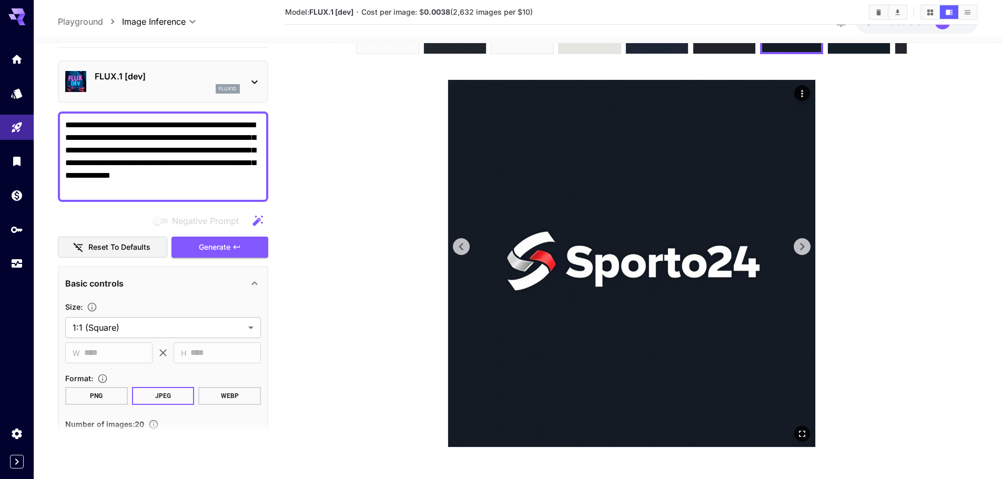
click at [803, 246] on icon at bounding box center [802, 246] width 4 height 7
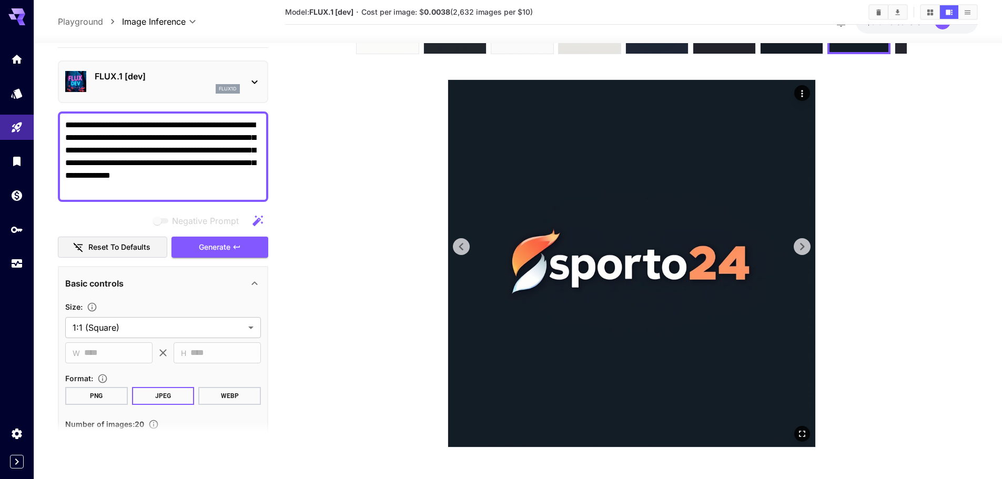
click at [803, 246] on icon at bounding box center [802, 246] width 4 height 7
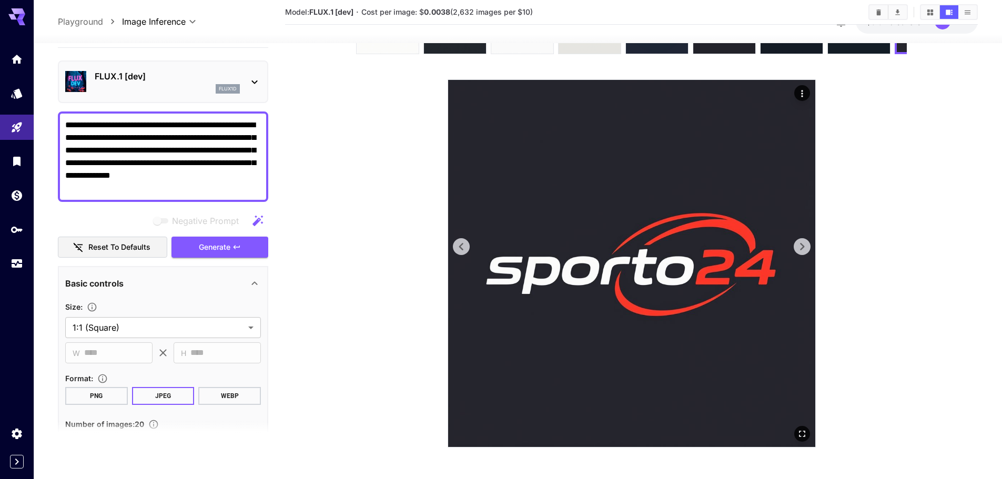
click at [803, 246] on icon at bounding box center [802, 246] width 4 height 7
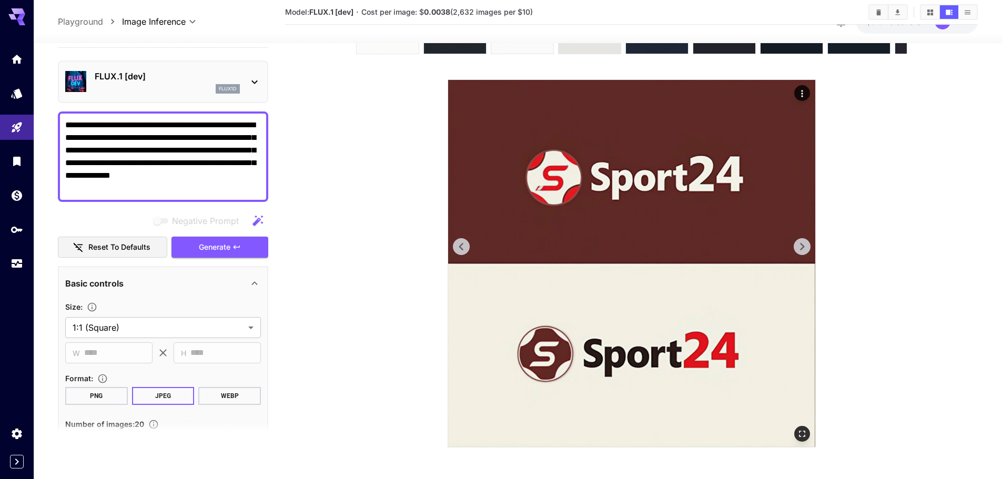
click at [465, 240] on icon at bounding box center [462, 247] width 16 height 16
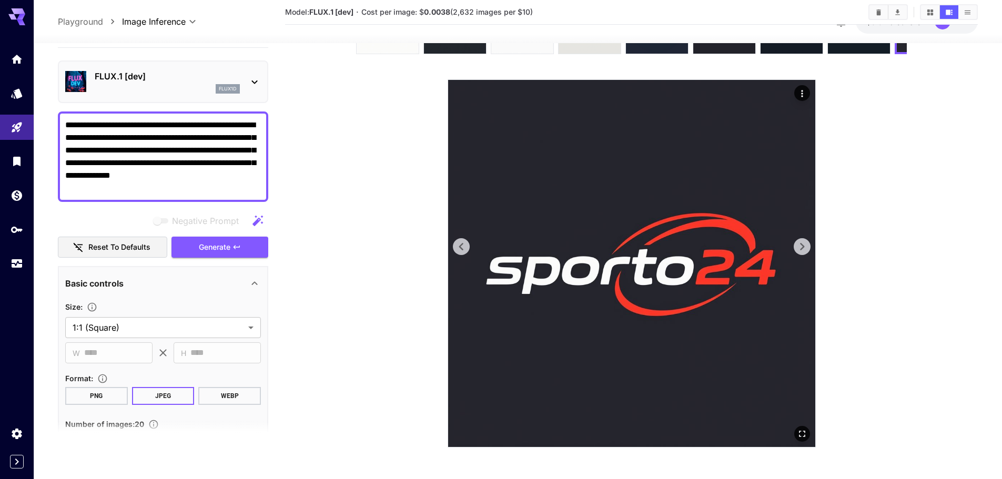
click at [796, 248] on icon at bounding box center [802, 247] width 16 height 16
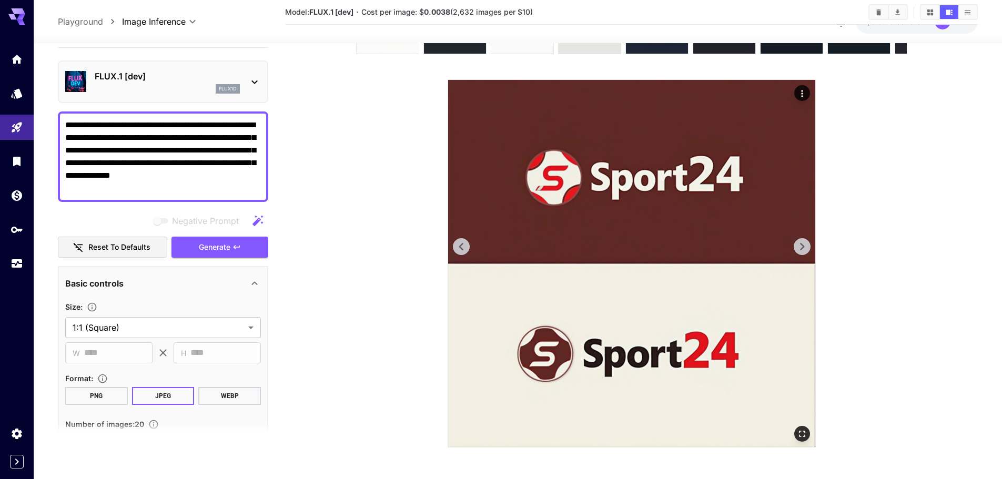
click at [801, 247] on icon at bounding box center [802, 247] width 16 height 16
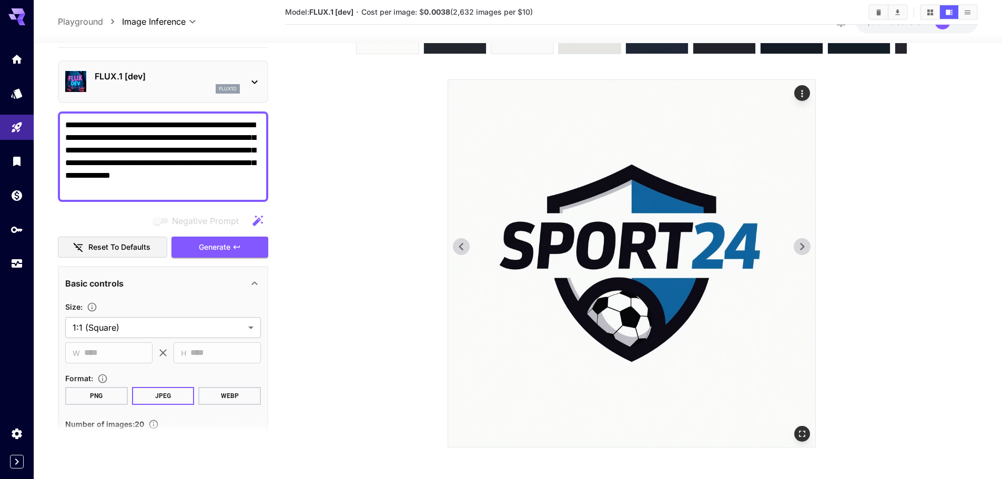
click at [801, 247] on icon at bounding box center [802, 247] width 16 height 16
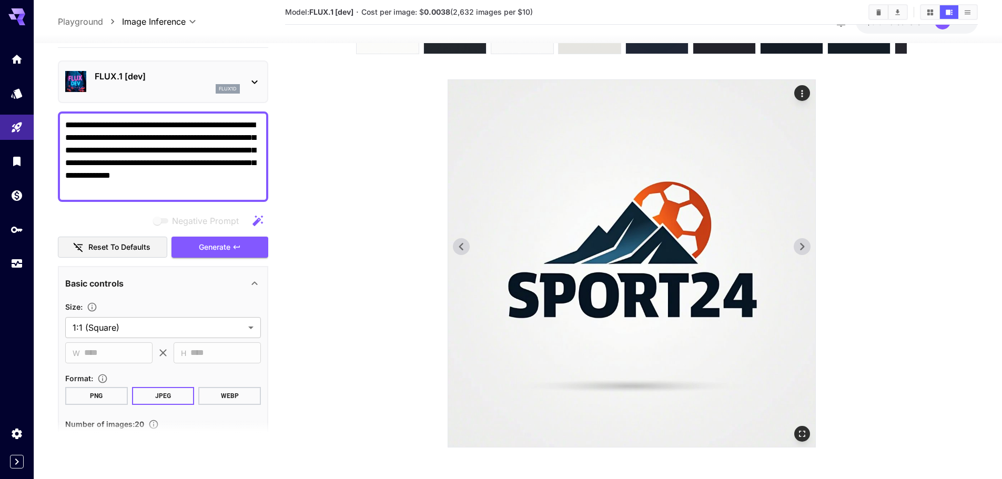
click at [473, 248] on img at bounding box center [631, 263] width 367 height 367
click at [462, 249] on icon at bounding box center [461, 246] width 4 height 7
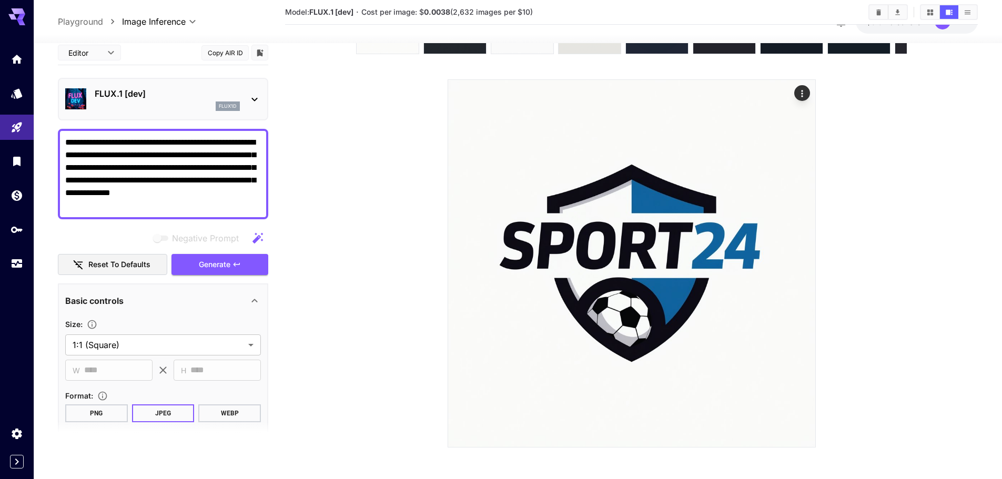
scroll to position [17, 0]
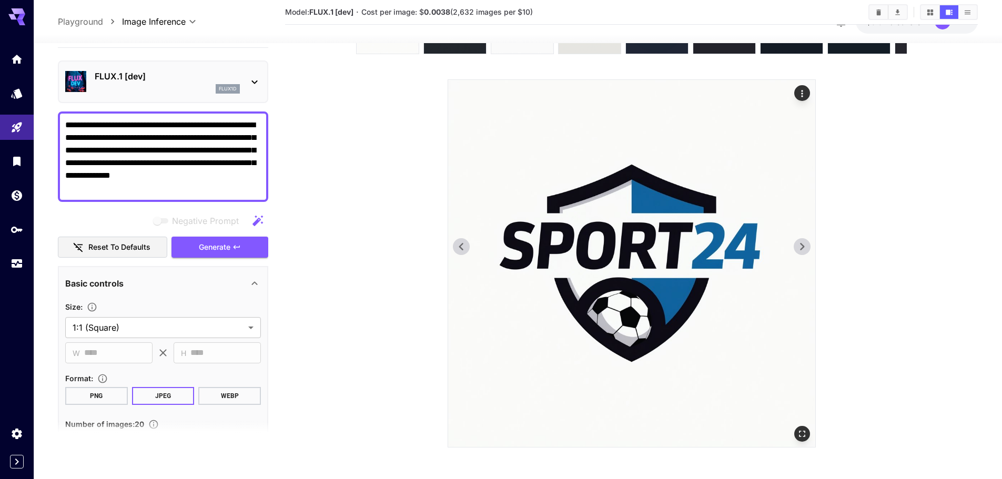
click at [807, 96] on icon "Actions" at bounding box center [802, 93] width 11 height 11
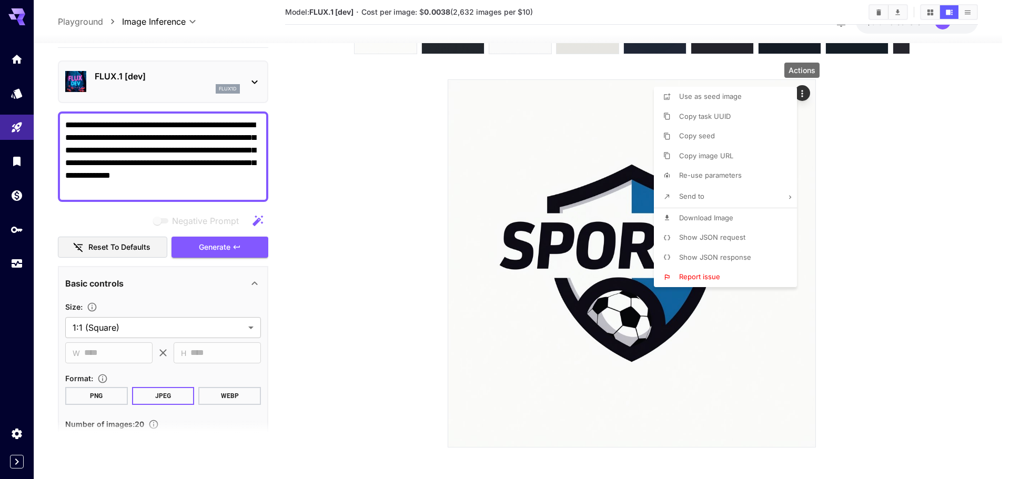
click at [748, 223] on li "Download Image" at bounding box center [728, 218] width 149 height 20
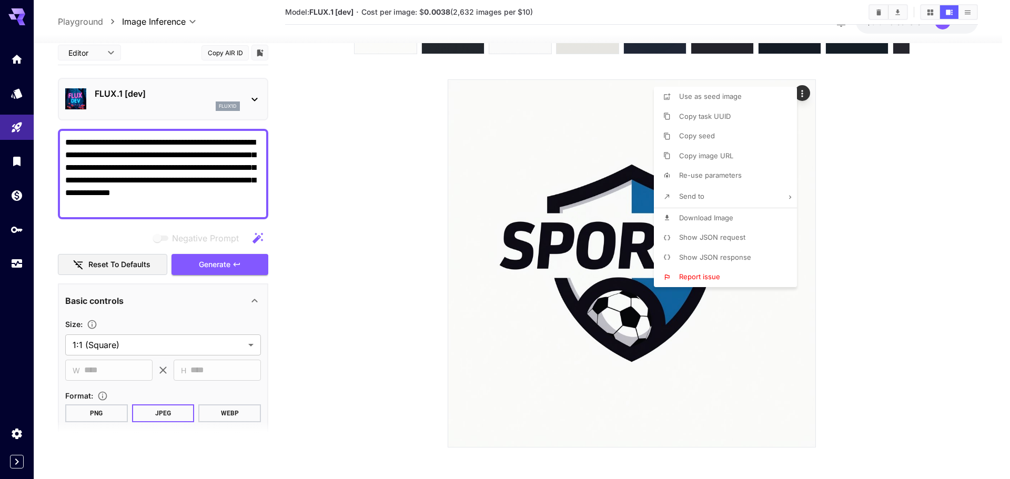
scroll to position [17, 0]
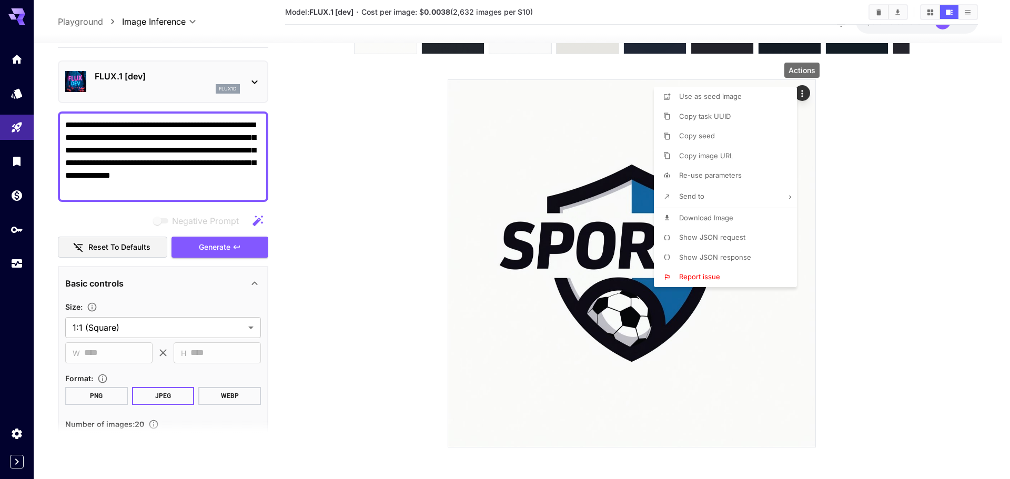
click at [902, 298] on div at bounding box center [505, 239] width 1010 height 479
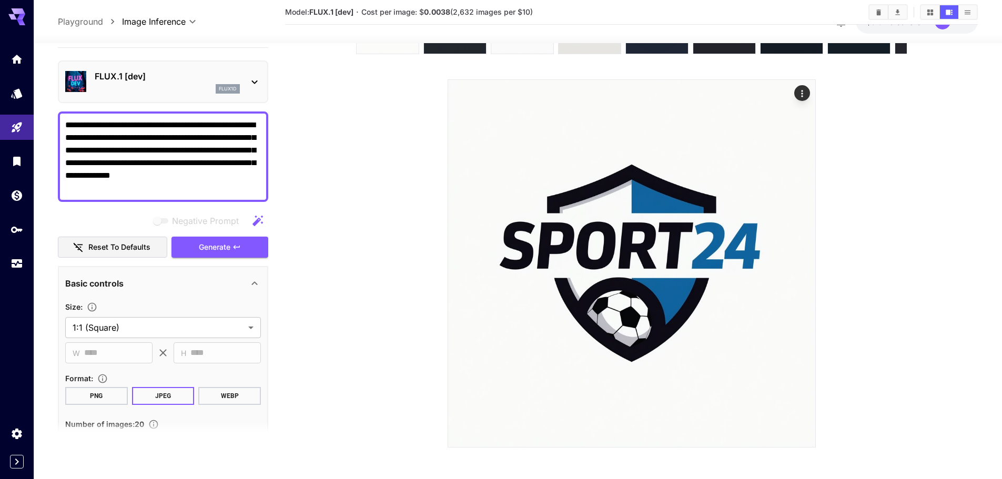
click at [822, 312] on section at bounding box center [631, 219] width 601 height 457
click at [802, 248] on icon at bounding box center [802, 246] width 4 height 7
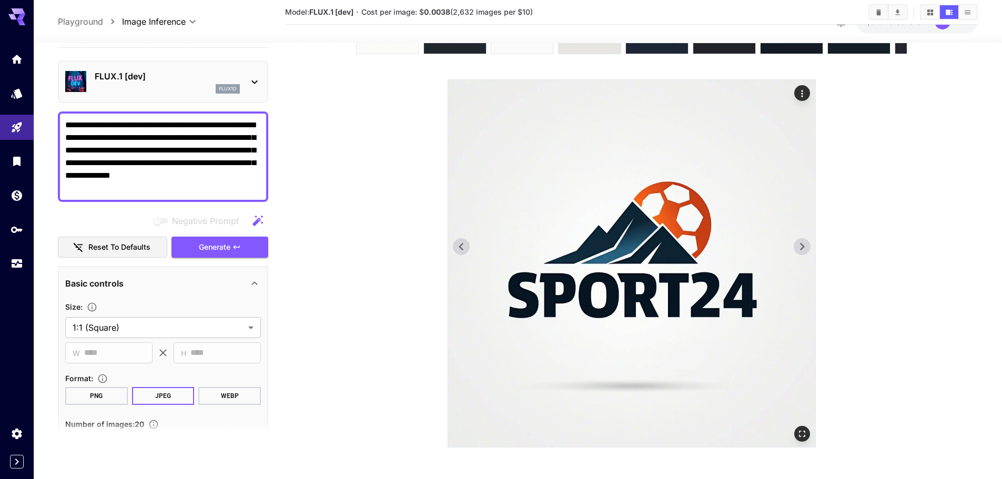
click at [802, 248] on icon at bounding box center [802, 246] width 4 height 7
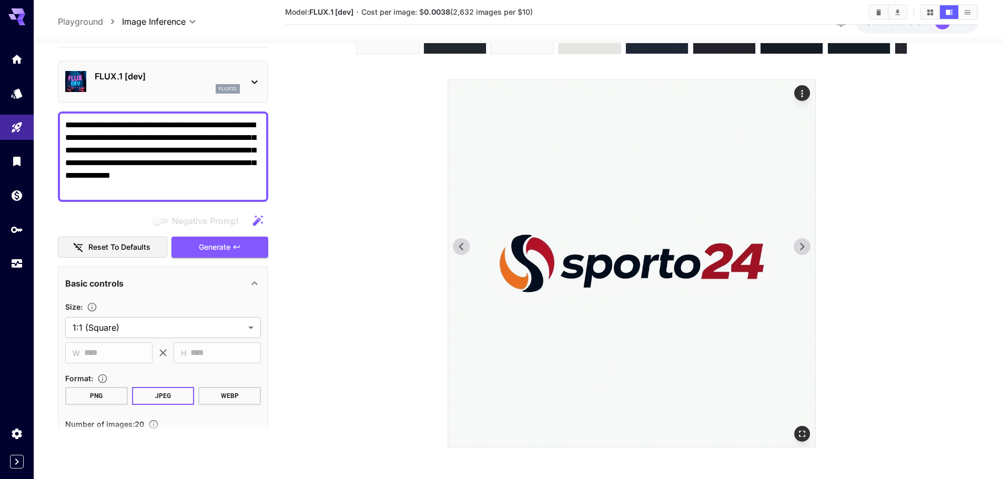
click at [802, 248] on icon at bounding box center [802, 246] width 4 height 7
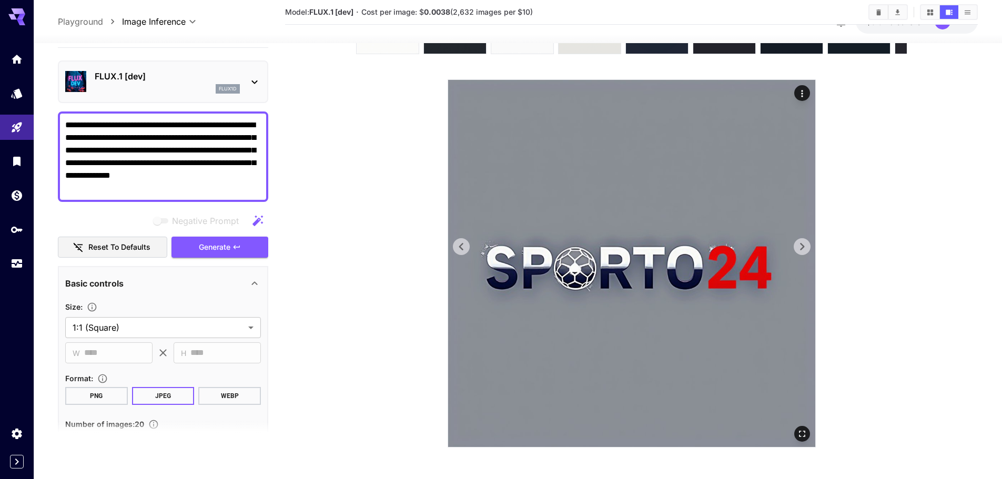
click at [802, 248] on icon at bounding box center [802, 246] width 4 height 7
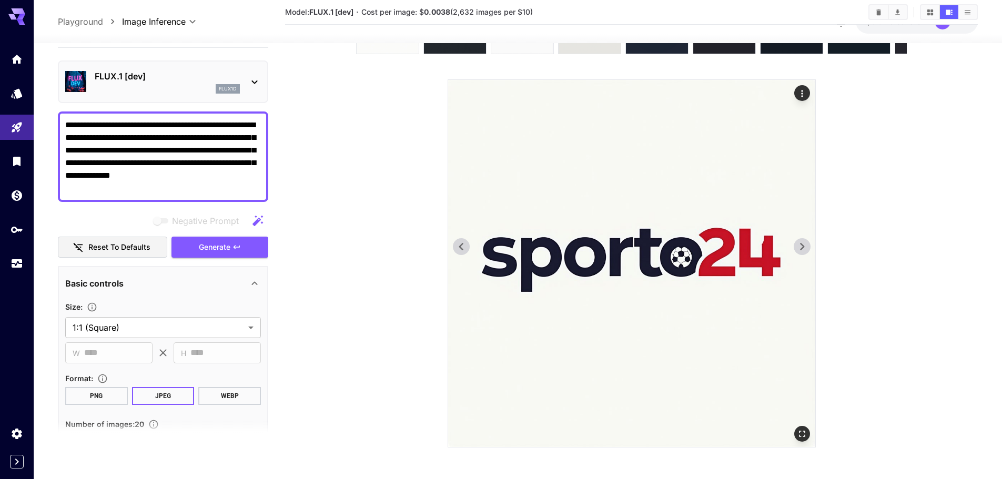
click at [802, 248] on icon at bounding box center [802, 246] width 4 height 7
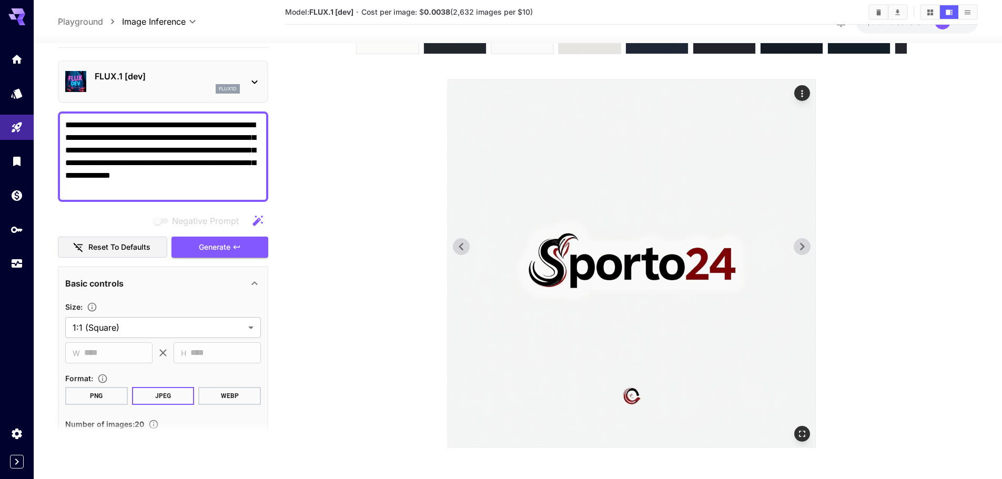
click at [802, 248] on icon at bounding box center [802, 246] width 4 height 7
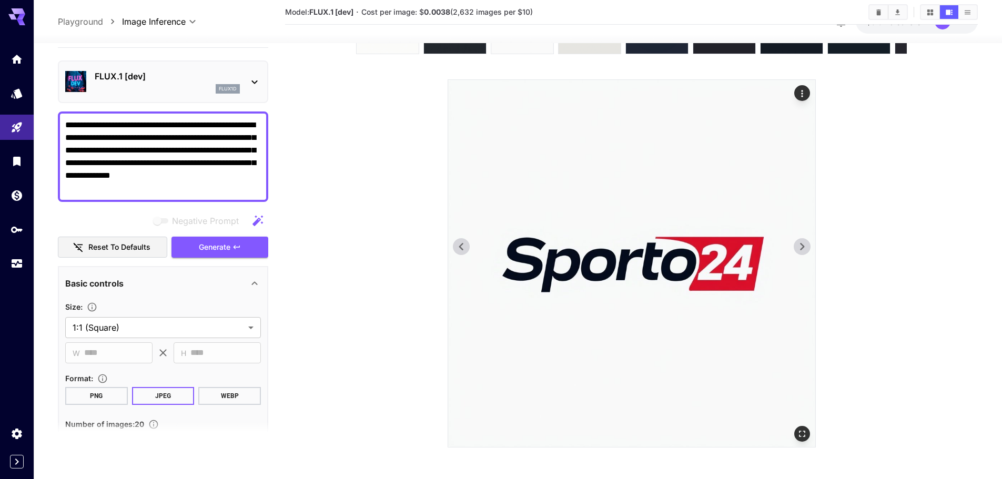
click at [802, 248] on icon at bounding box center [802, 246] width 4 height 7
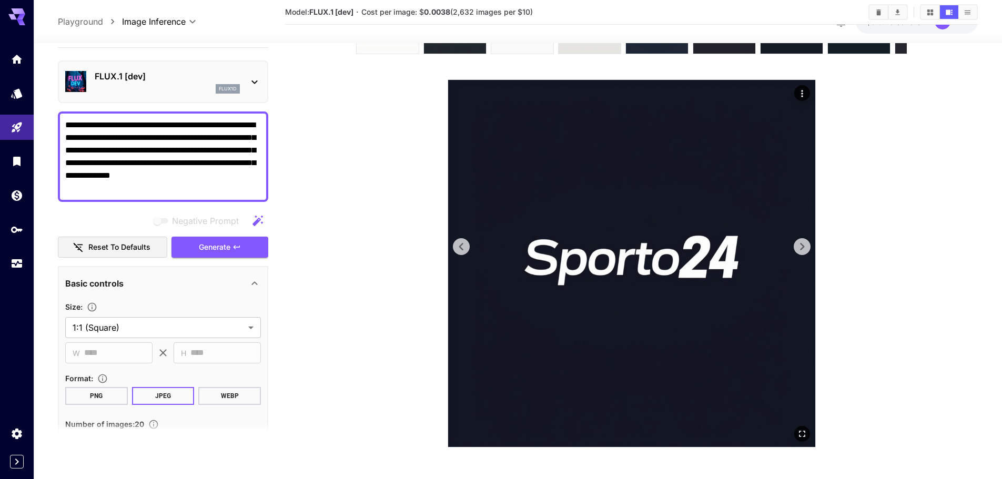
click at [458, 251] on icon at bounding box center [462, 247] width 16 height 16
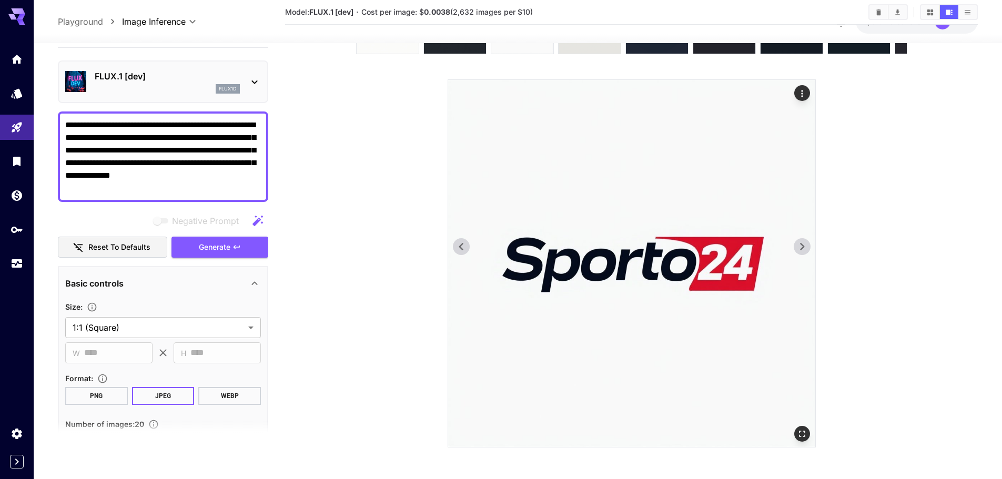
click at [806, 243] on icon at bounding box center [802, 247] width 16 height 16
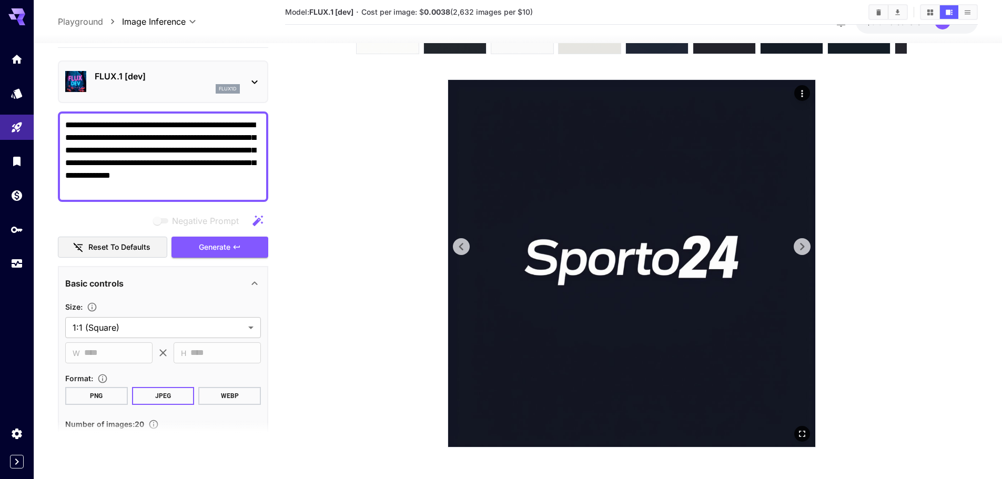
click at [806, 243] on icon at bounding box center [802, 247] width 16 height 16
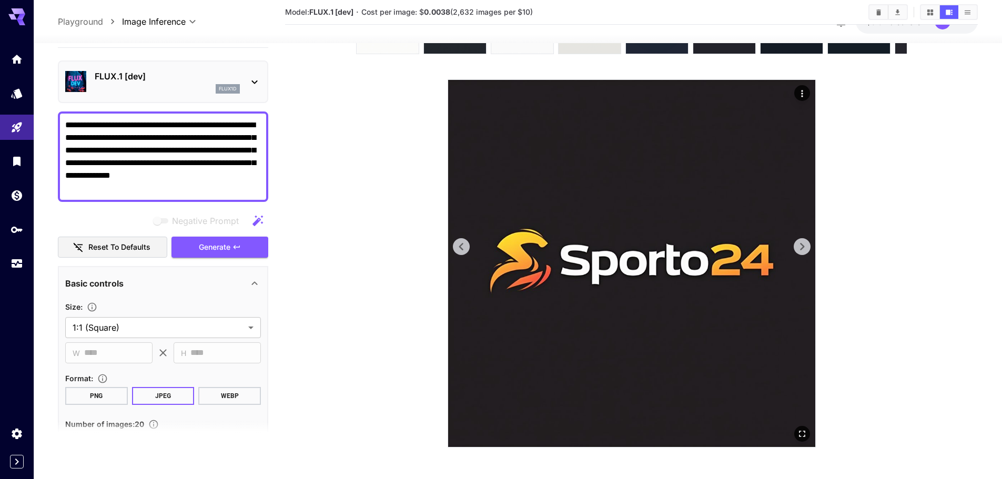
click at [806, 243] on icon at bounding box center [802, 247] width 16 height 16
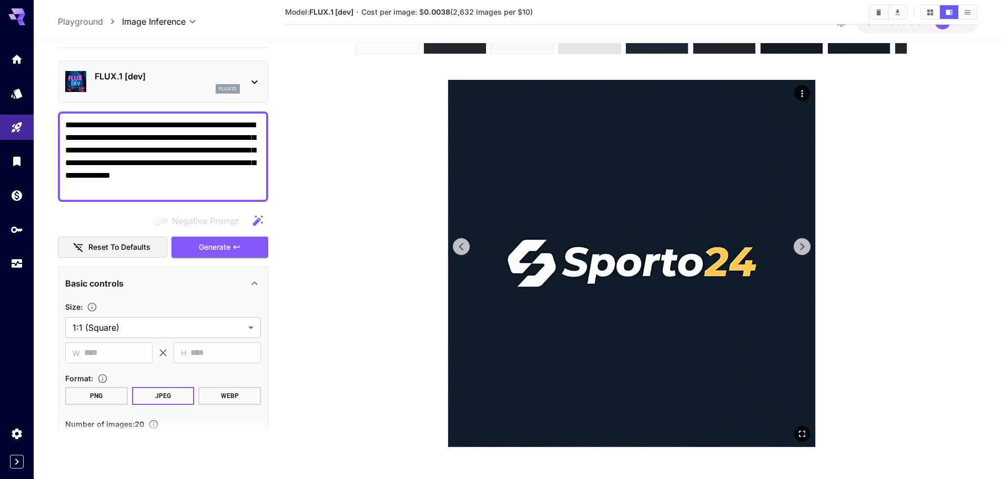
click at [806, 243] on icon at bounding box center [802, 247] width 16 height 16
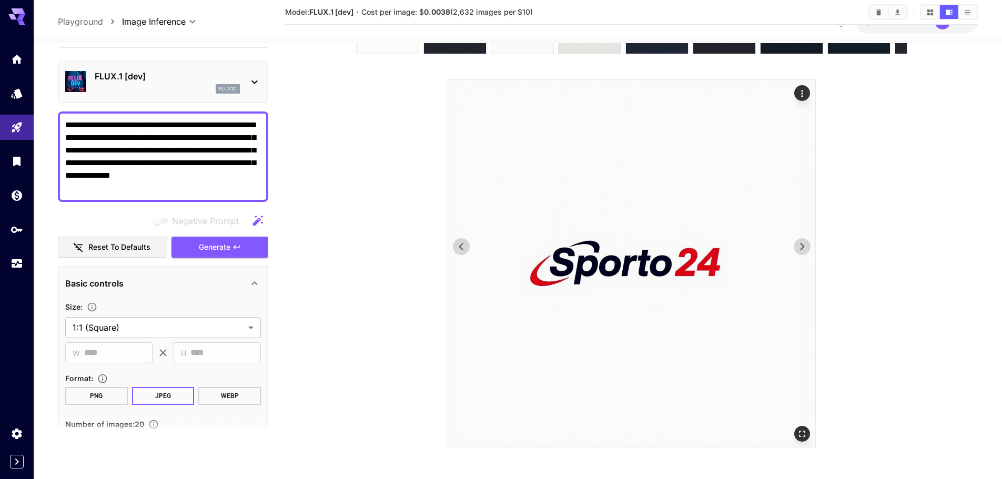
click at [806, 243] on icon at bounding box center [802, 247] width 16 height 16
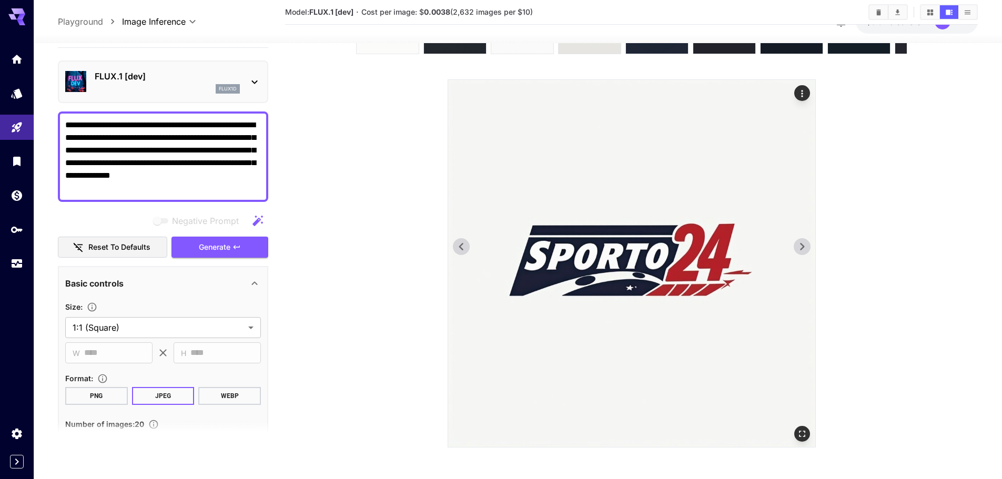
click at [806, 243] on icon at bounding box center [802, 247] width 16 height 16
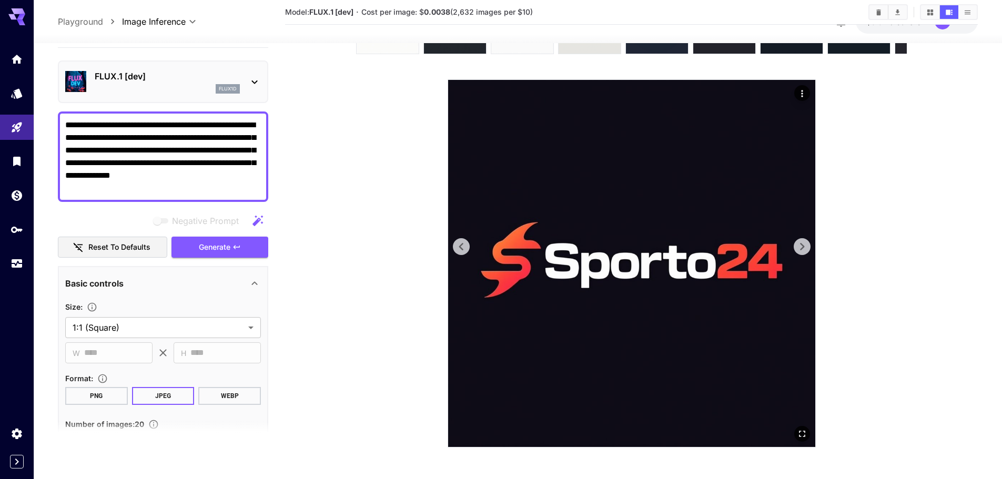
click at [471, 253] on img at bounding box center [631, 263] width 367 height 367
click at [465, 246] on icon at bounding box center [462, 247] width 16 height 16
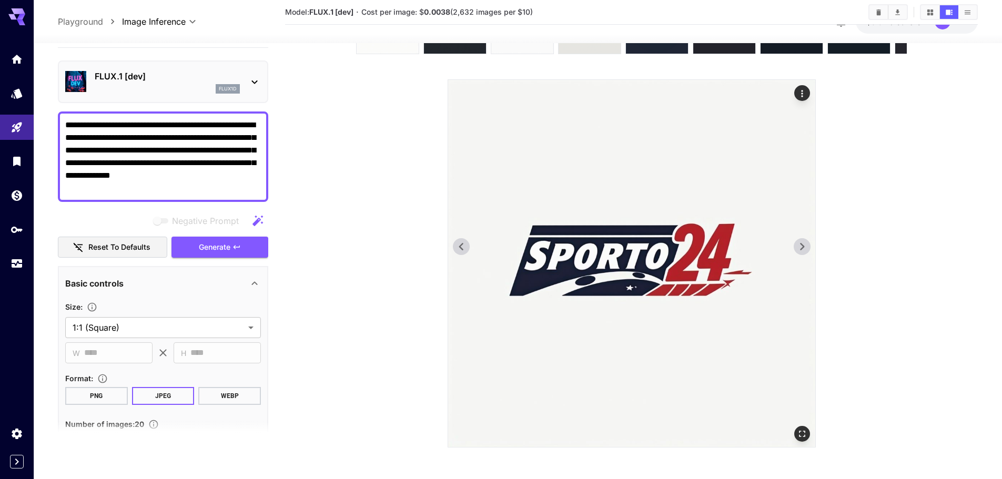
click at [795, 244] on icon at bounding box center [802, 247] width 16 height 16
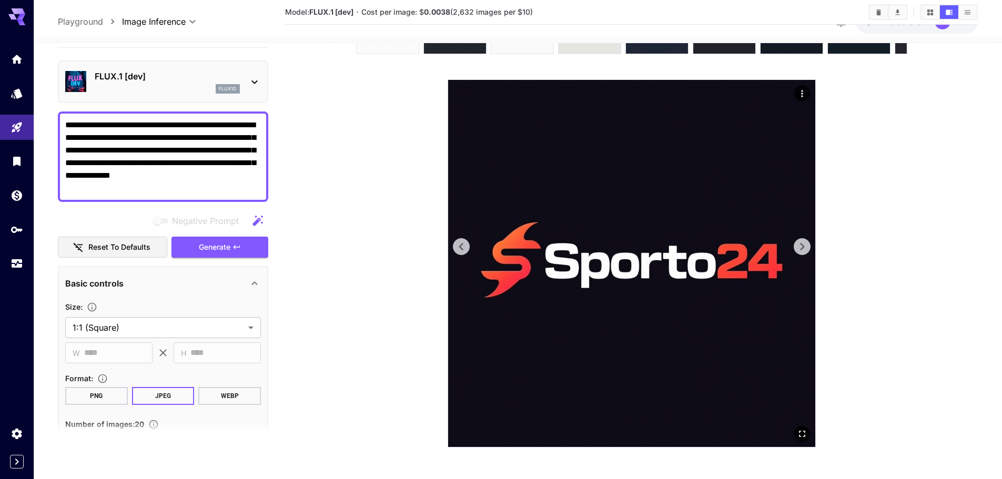
click at [795, 244] on icon at bounding box center [802, 247] width 16 height 16
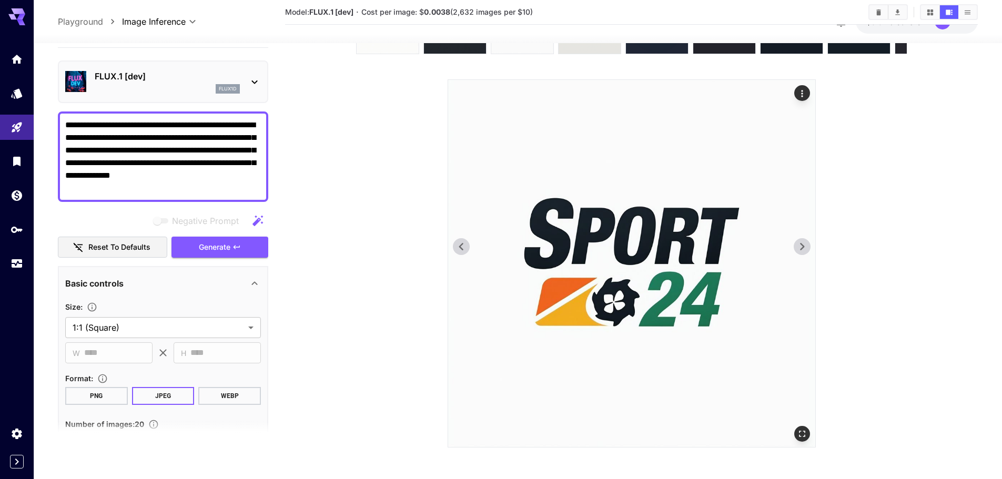
click at [795, 244] on icon at bounding box center [802, 247] width 16 height 16
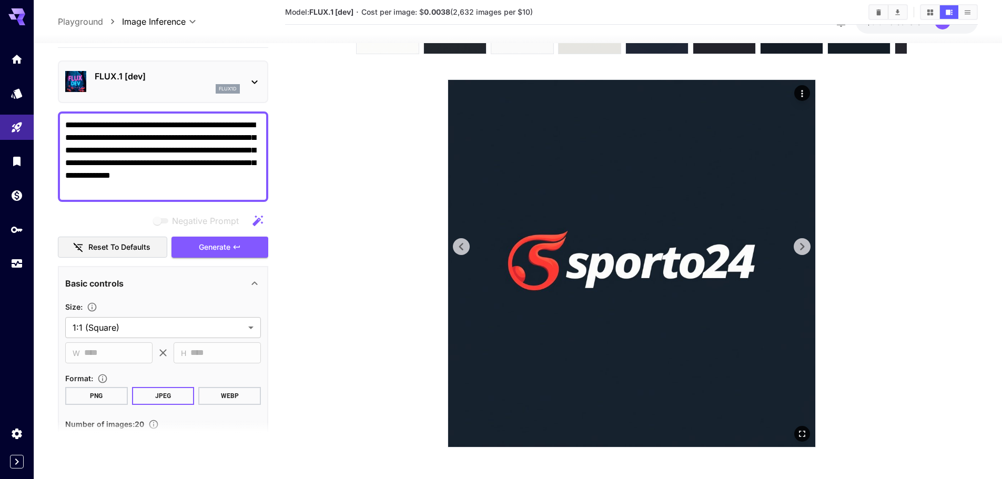
click at [795, 244] on icon at bounding box center [802, 247] width 16 height 16
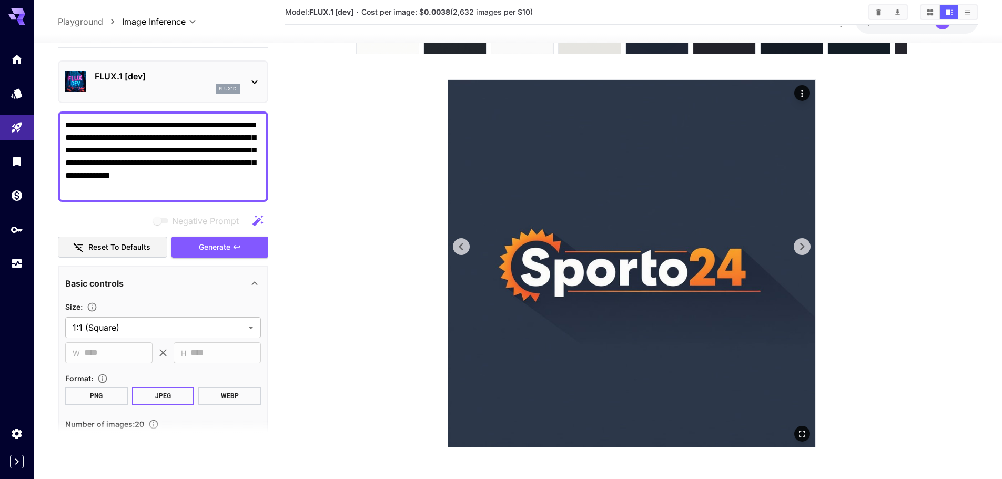
click at [796, 245] on icon at bounding box center [802, 247] width 16 height 16
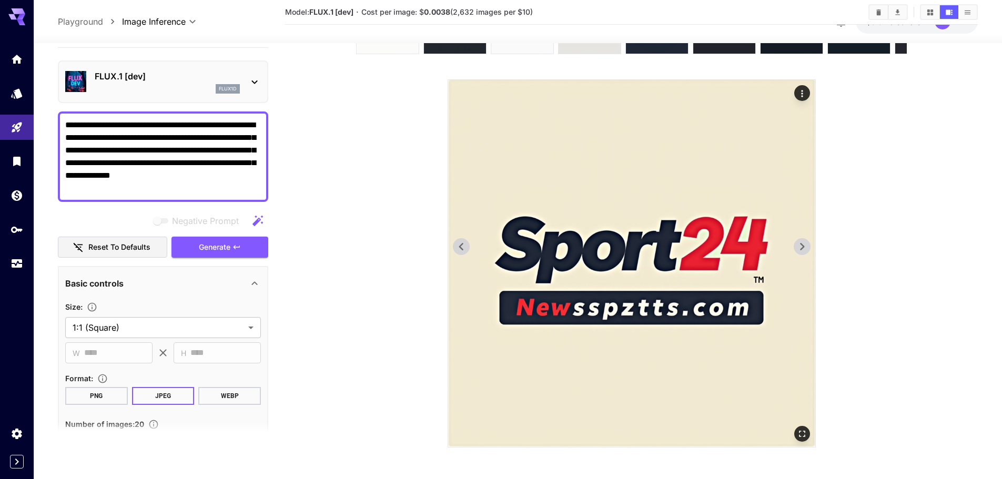
click at [796, 245] on icon at bounding box center [802, 247] width 16 height 16
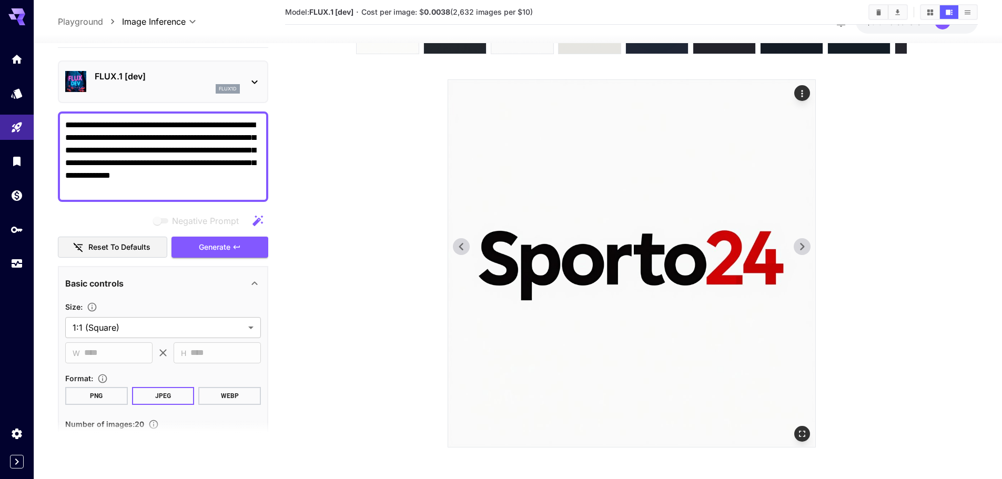
click at [796, 245] on icon at bounding box center [802, 247] width 16 height 16
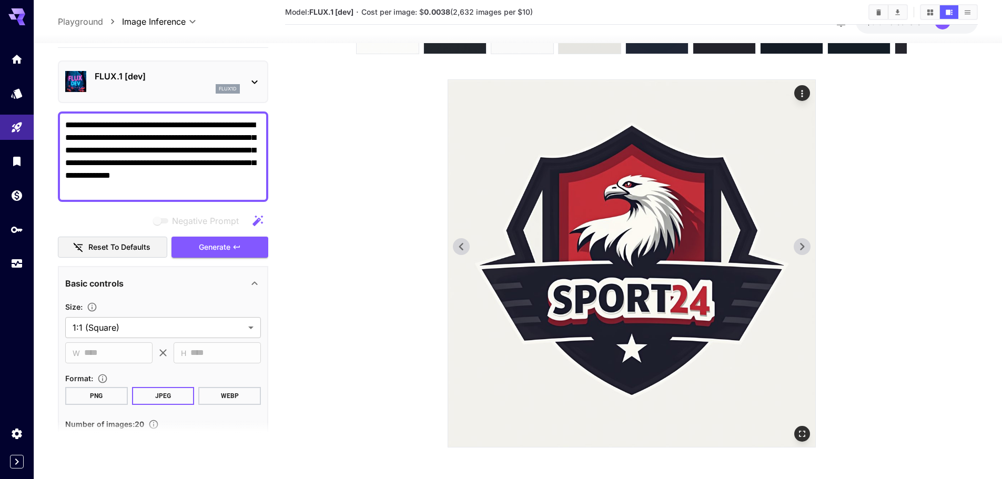
click at [796, 245] on icon at bounding box center [802, 247] width 16 height 16
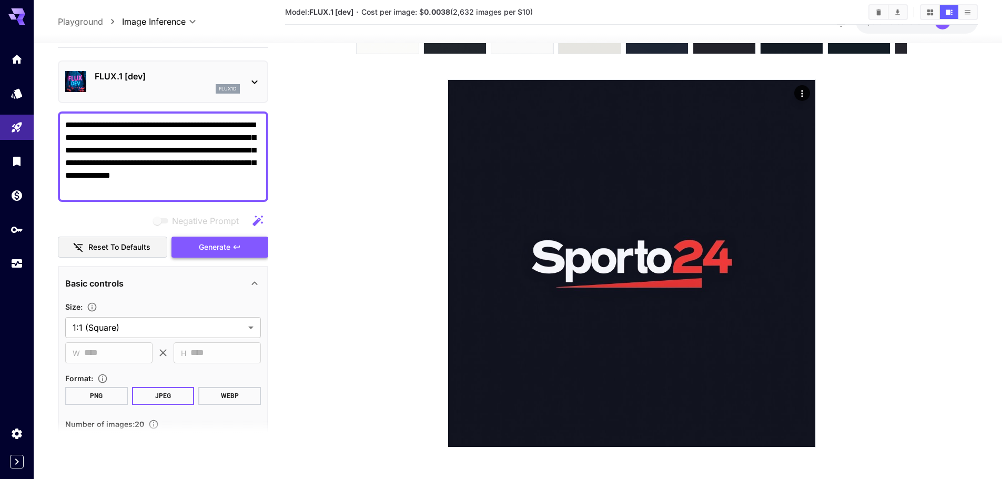
click at [251, 243] on button "Generate" at bounding box center [220, 247] width 97 height 22
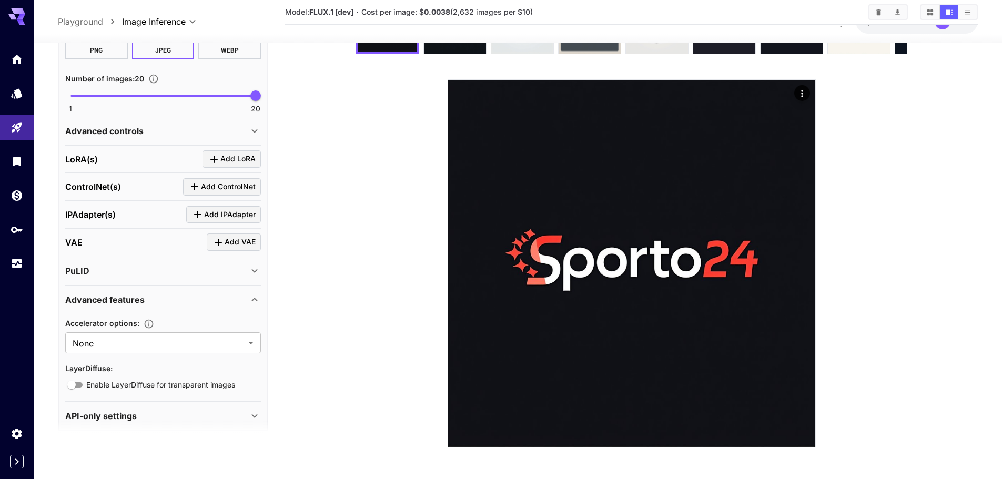
scroll to position [373, 0]
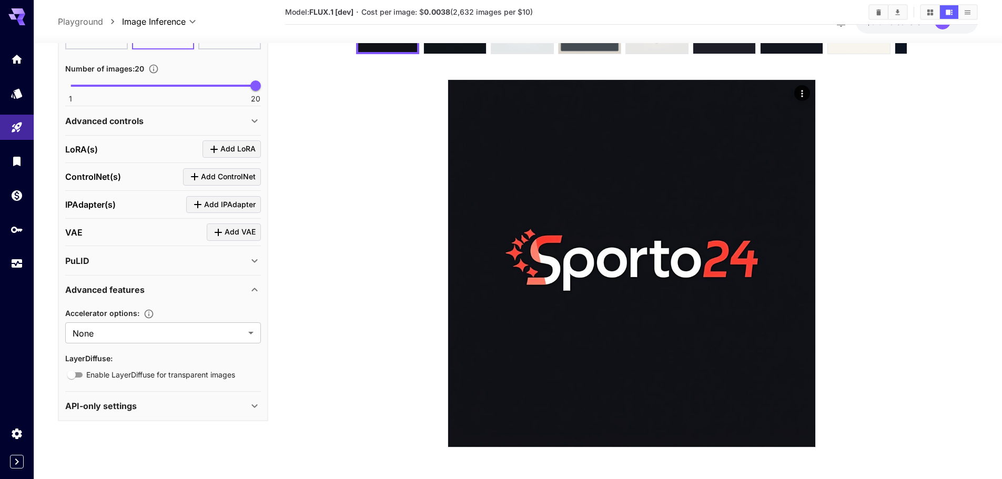
click at [159, 265] on div "PuLID" at bounding box center [156, 260] width 183 height 13
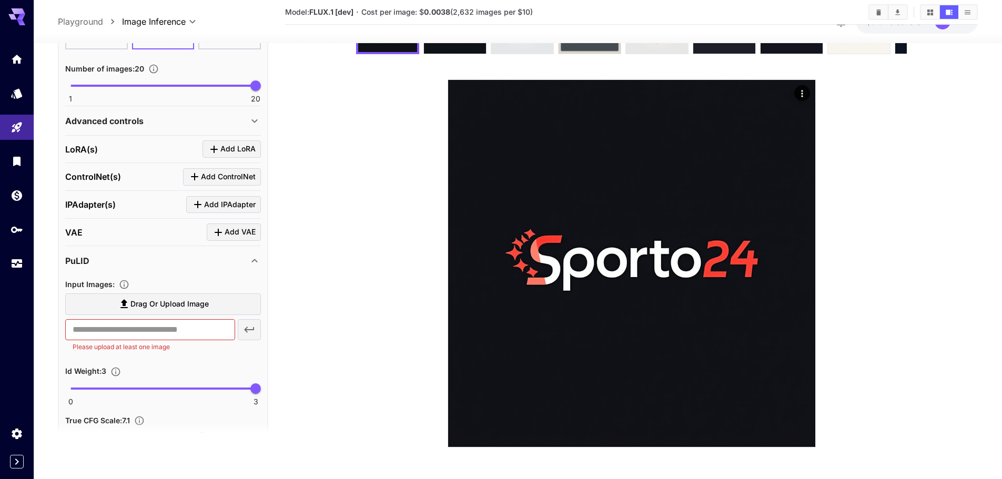
click at [159, 265] on div "PuLID" at bounding box center [156, 260] width 183 height 13
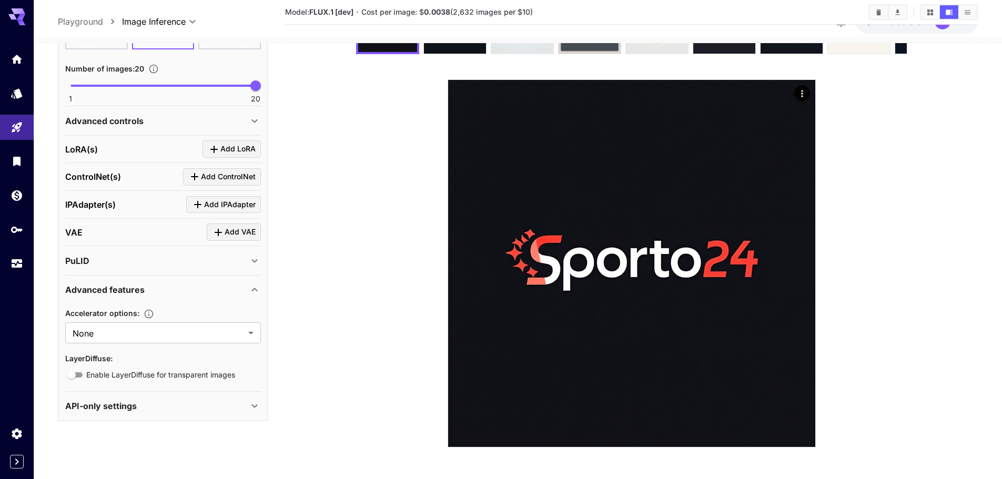
click at [159, 265] on div "PuLID" at bounding box center [156, 260] width 183 height 13
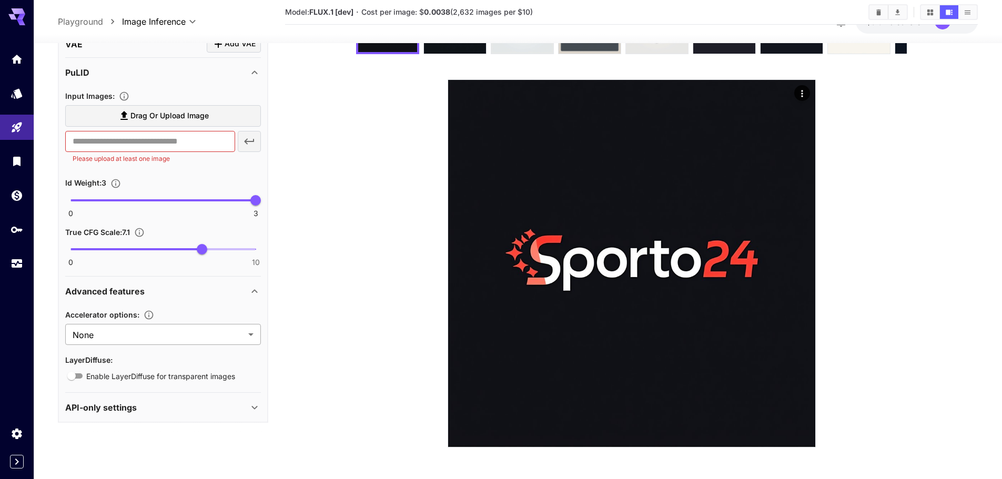
scroll to position [562, 0]
click at [103, 401] on p "API-only settings" at bounding box center [101, 406] width 72 height 13
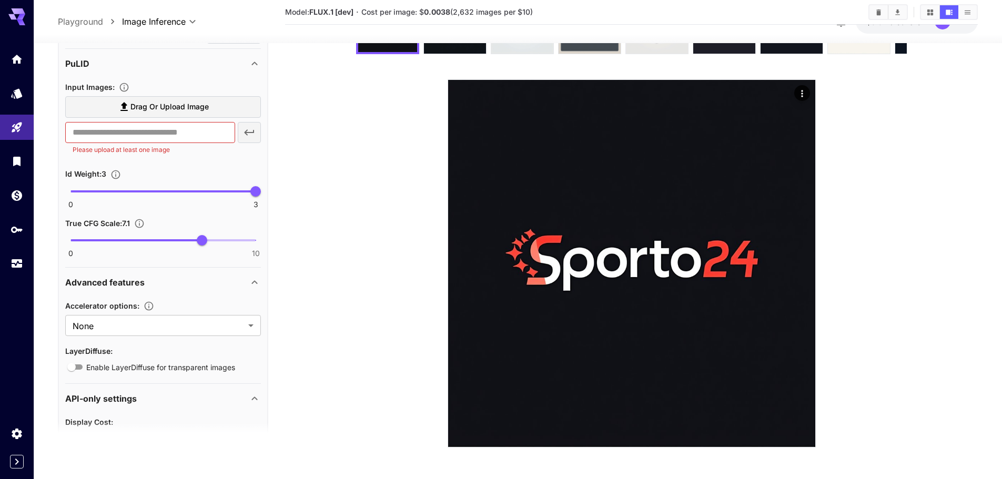
scroll to position [530, 0]
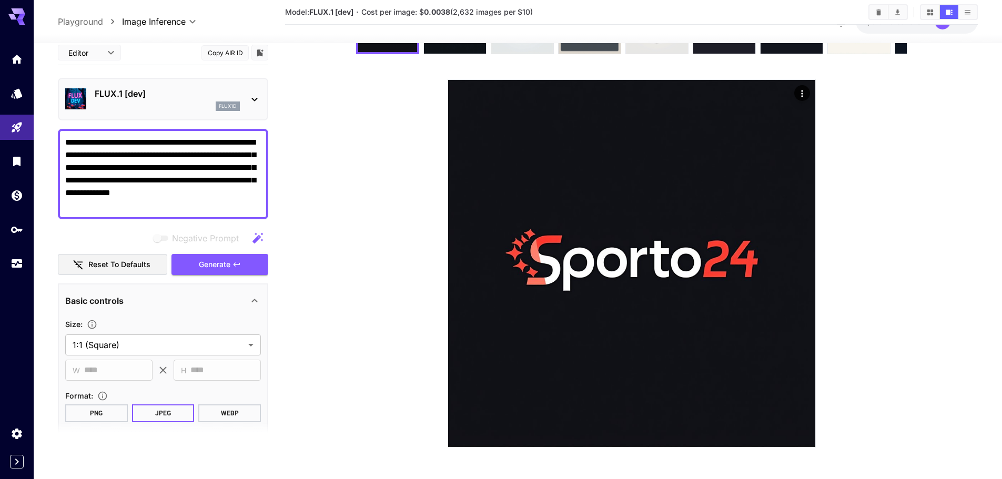
scroll to position [530, 0]
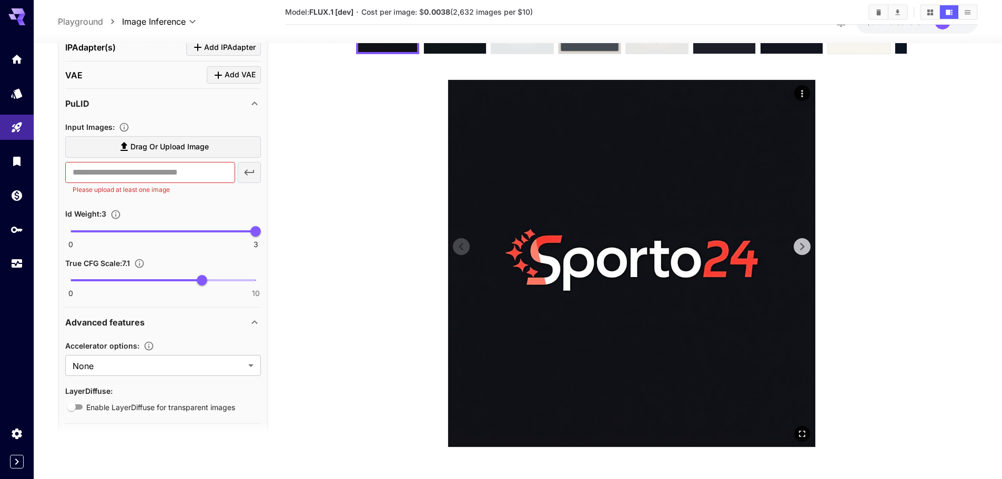
click at [801, 247] on icon at bounding box center [802, 247] width 16 height 16
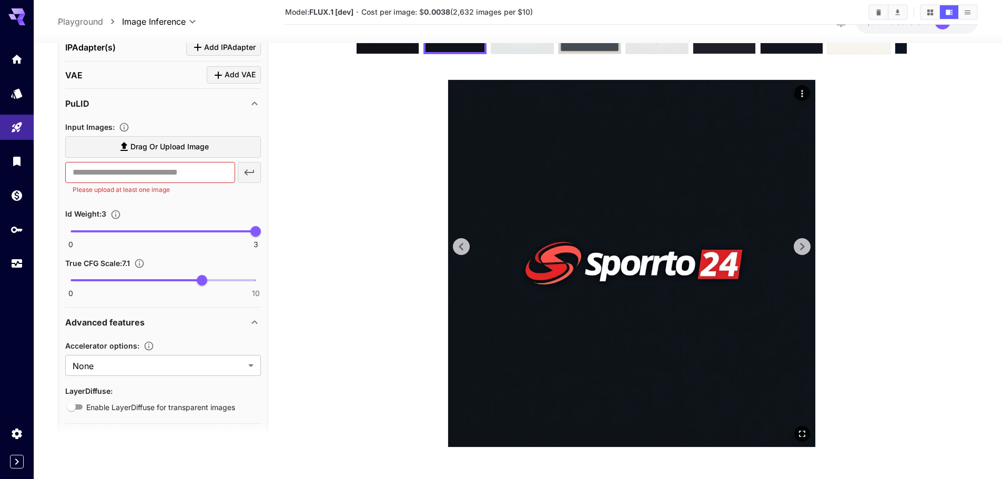
click at [801, 247] on icon at bounding box center [802, 247] width 16 height 16
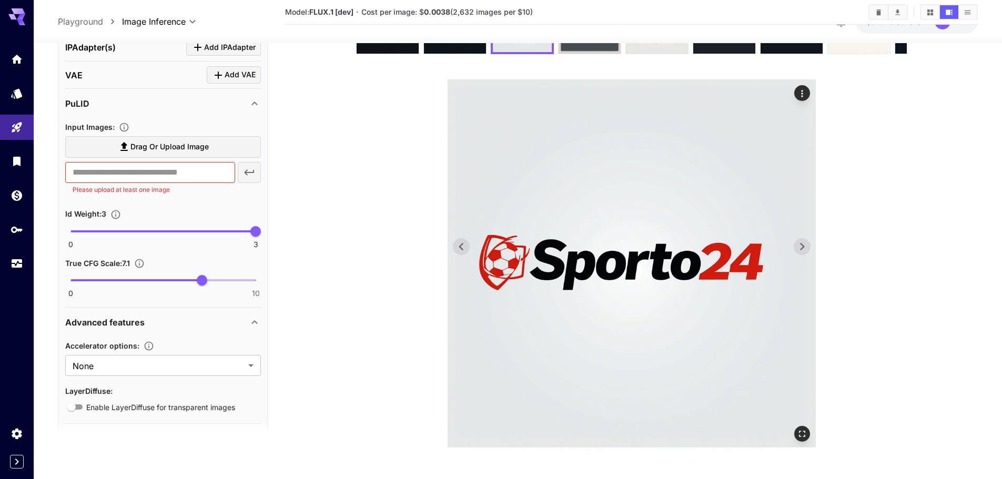
click at [801, 247] on icon at bounding box center [802, 247] width 16 height 16
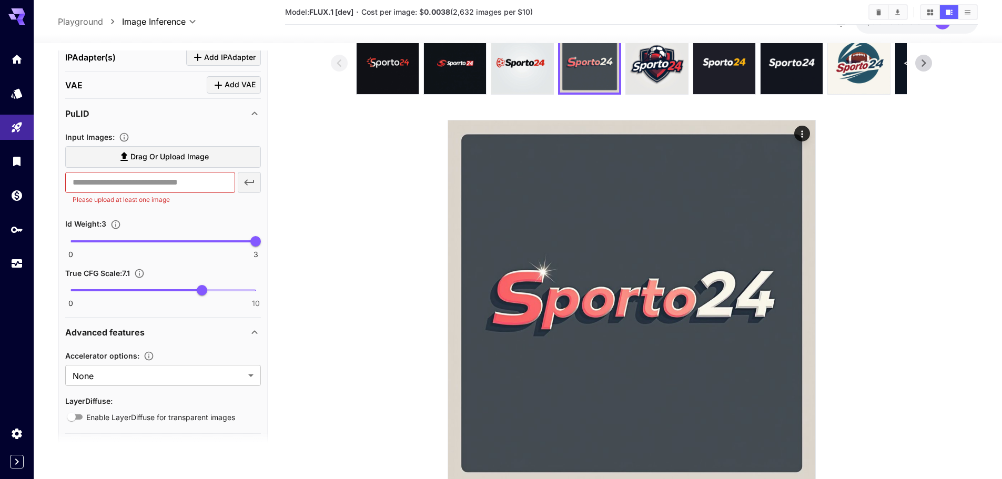
scroll to position [0, 0]
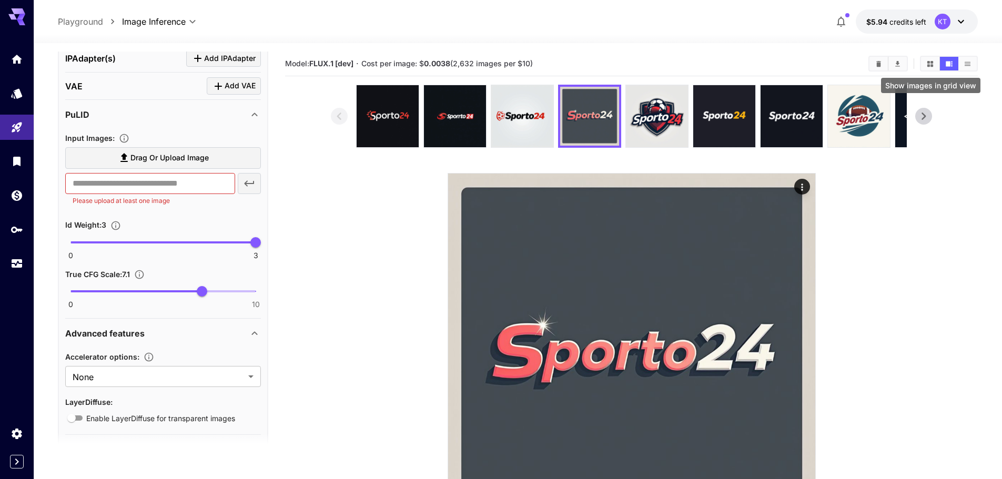
click at [935, 59] on button "Show images in grid view" at bounding box center [930, 64] width 18 height 14
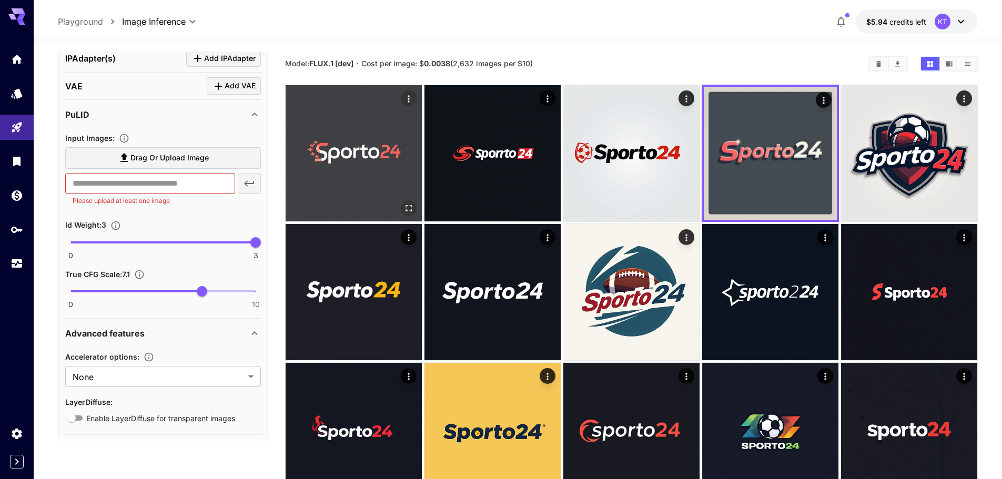
click at [385, 136] on img at bounding box center [354, 153] width 136 height 136
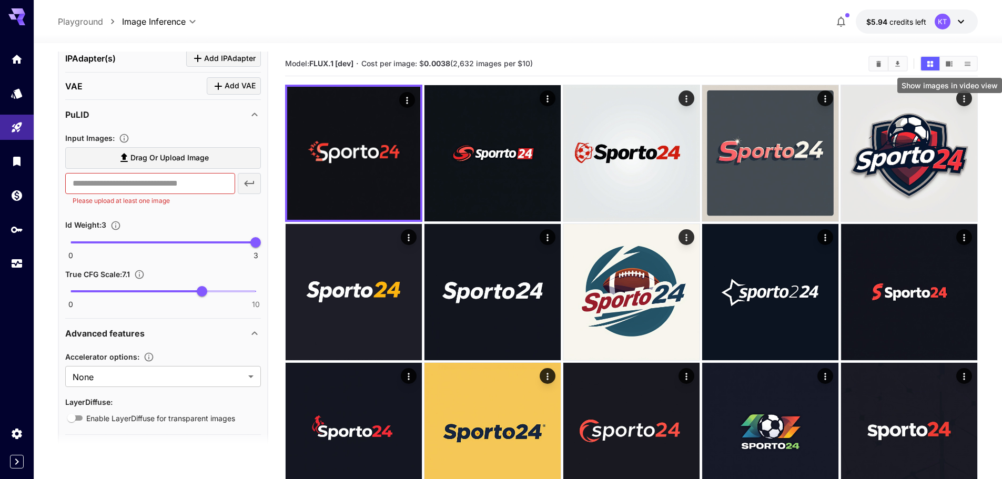
drag, startPoint x: 950, startPoint y: 62, endPoint x: 959, endPoint y: 333, distance: 271.1
click at [951, 62] on icon "Show images in video view" at bounding box center [949, 64] width 8 height 8
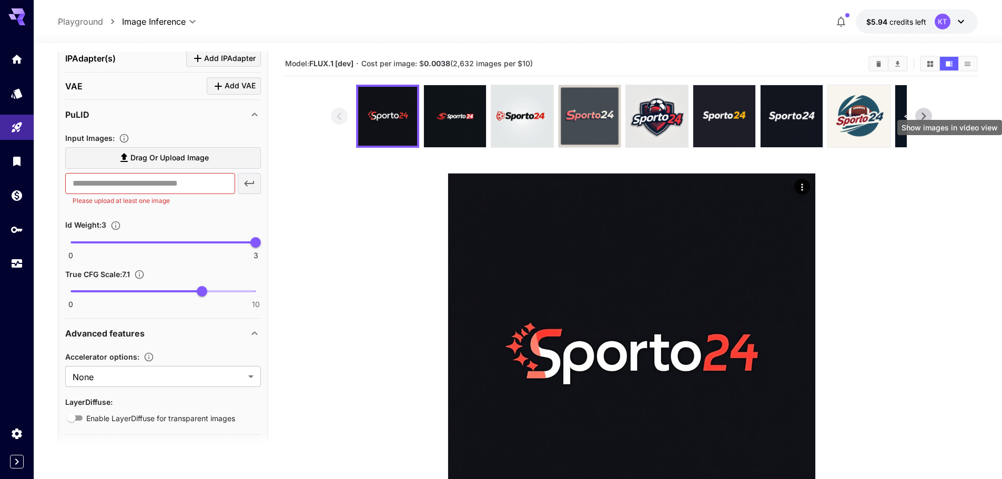
scroll to position [94, 0]
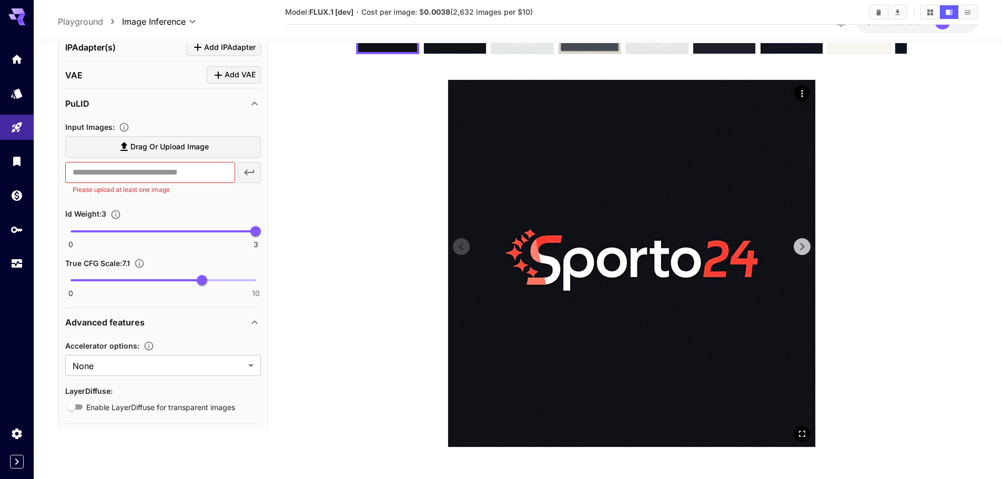
click at [798, 245] on icon at bounding box center [802, 247] width 16 height 16
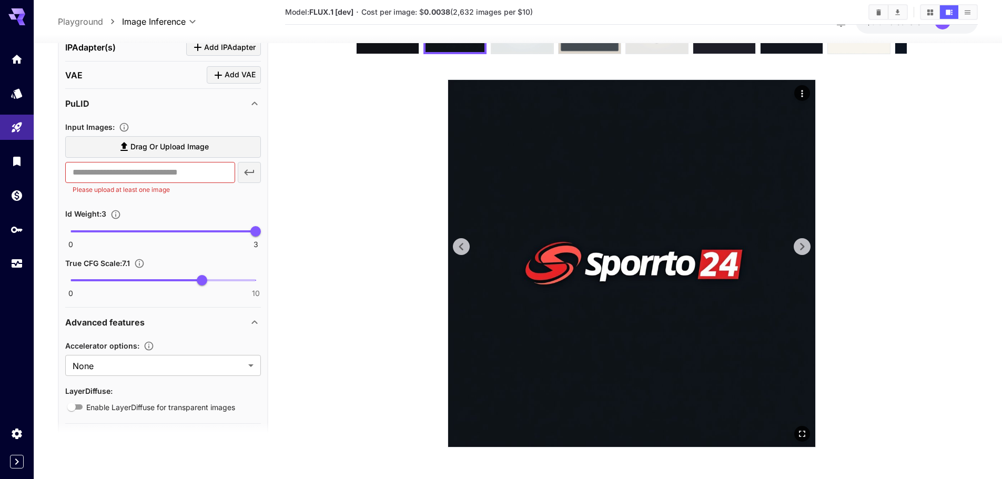
click at [798, 245] on icon at bounding box center [802, 247] width 16 height 16
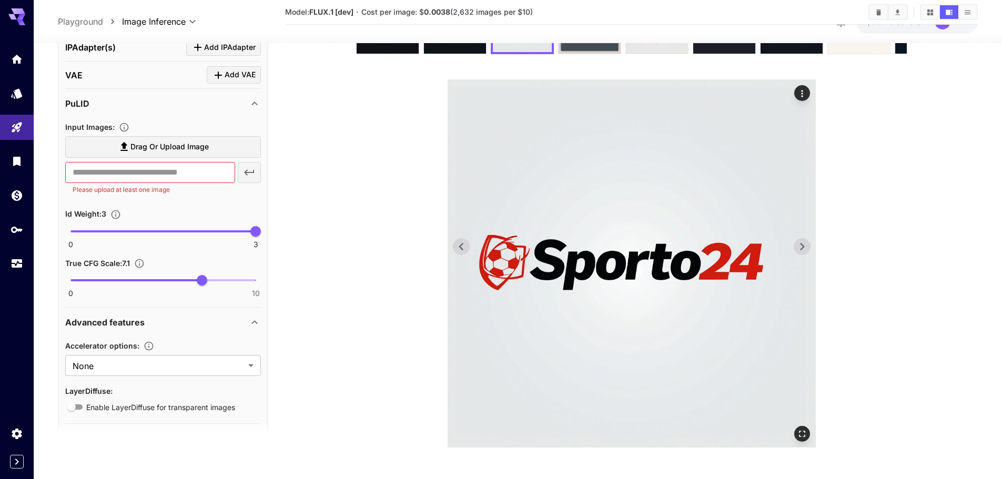
click at [798, 245] on icon at bounding box center [802, 247] width 16 height 16
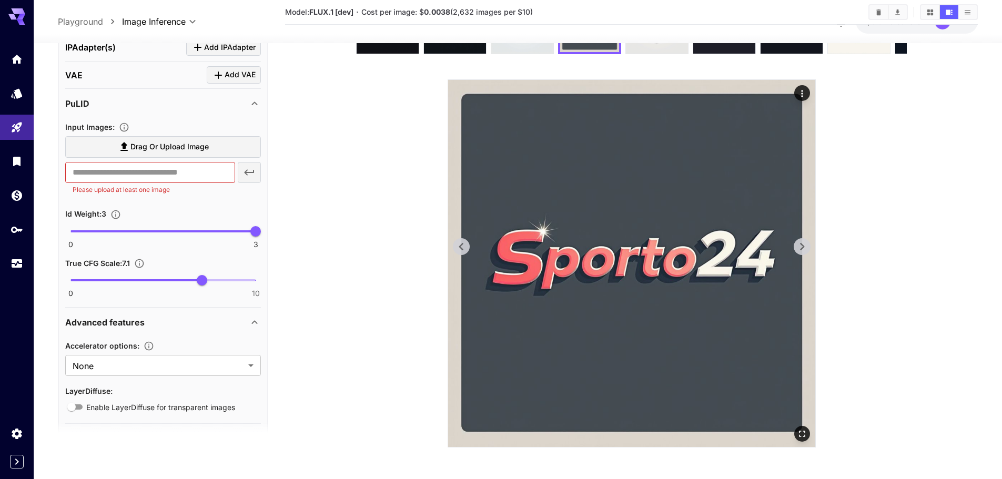
click at [798, 245] on icon at bounding box center [802, 247] width 16 height 16
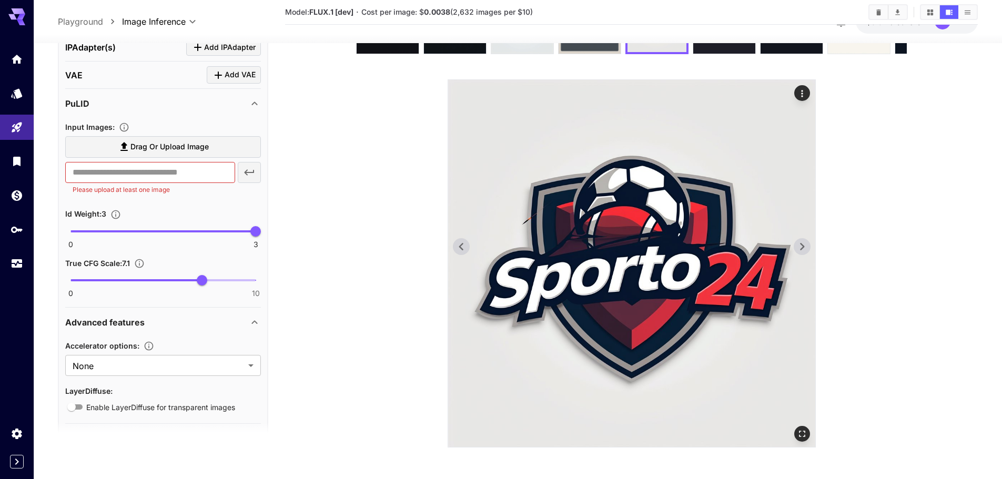
click at [798, 245] on icon at bounding box center [802, 247] width 16 height 16
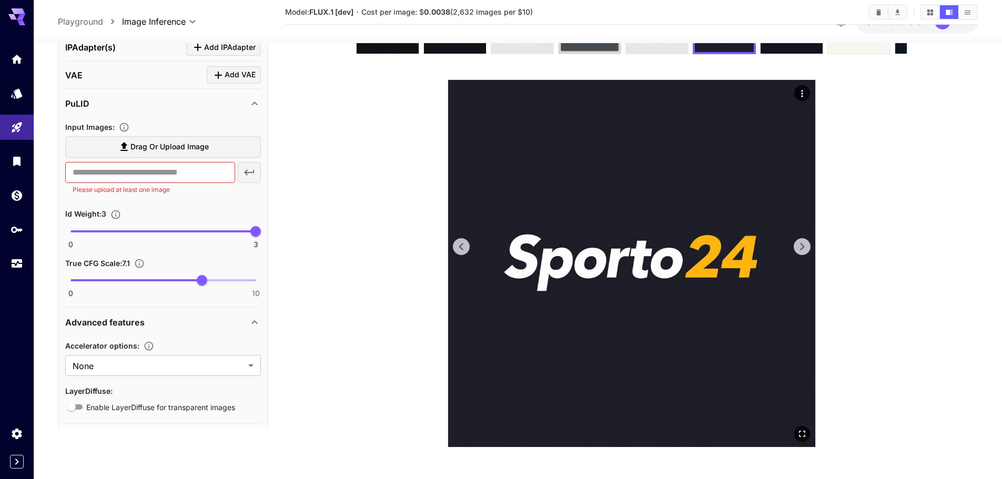
click at [798, 245] on icon at bounding box center [802, 247] width 16 height 16
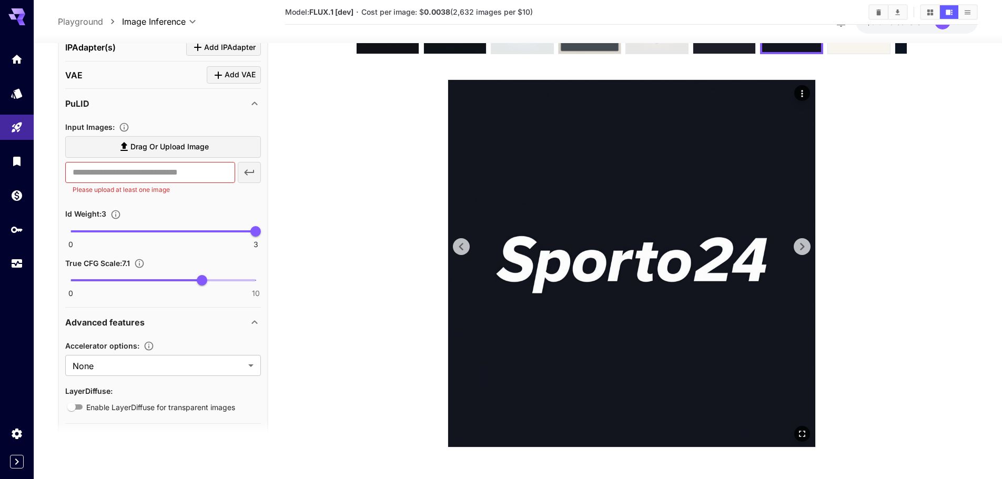
click at [798, 245] on icon at bounding box center [802, 247] width 16 height 16
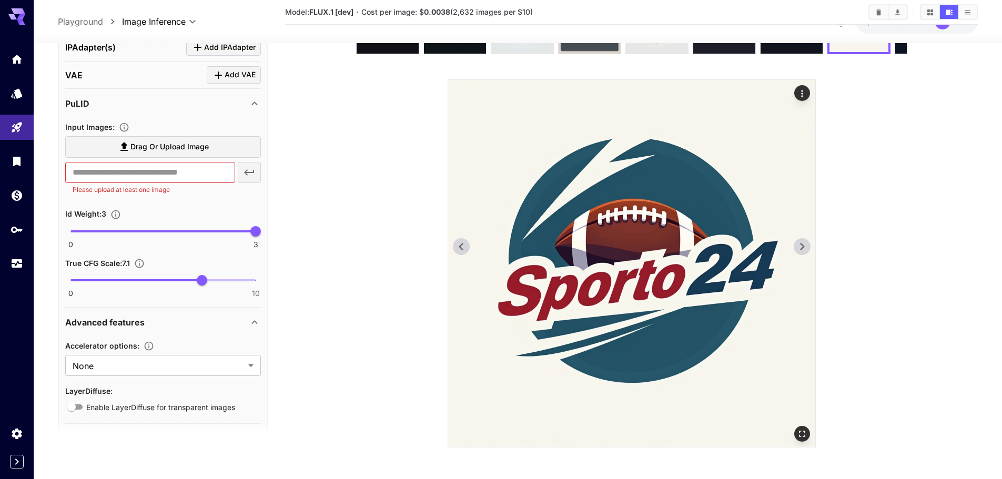
click at [802, 241] on icon at bounding box center [802, 247] width 16 height 16
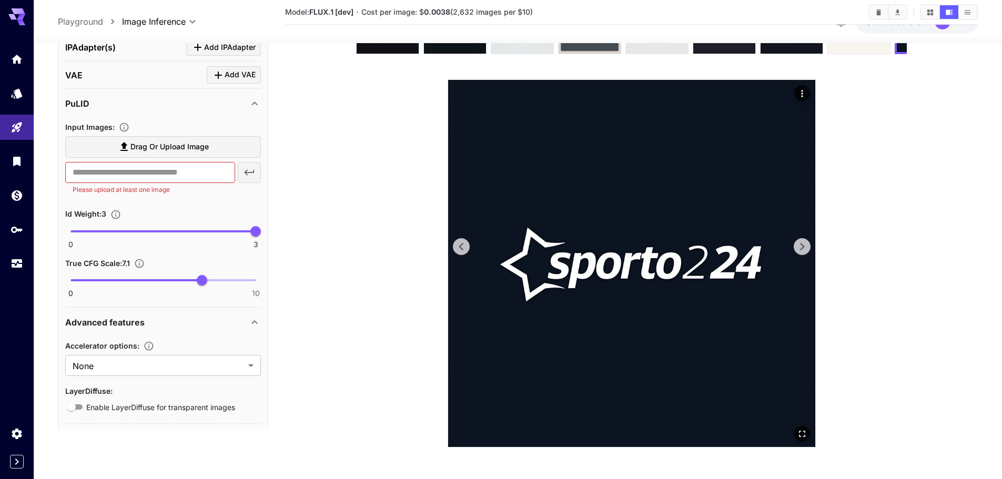
click at [802, 241] on icon at bounding box center [802, 247] width 16 height 16
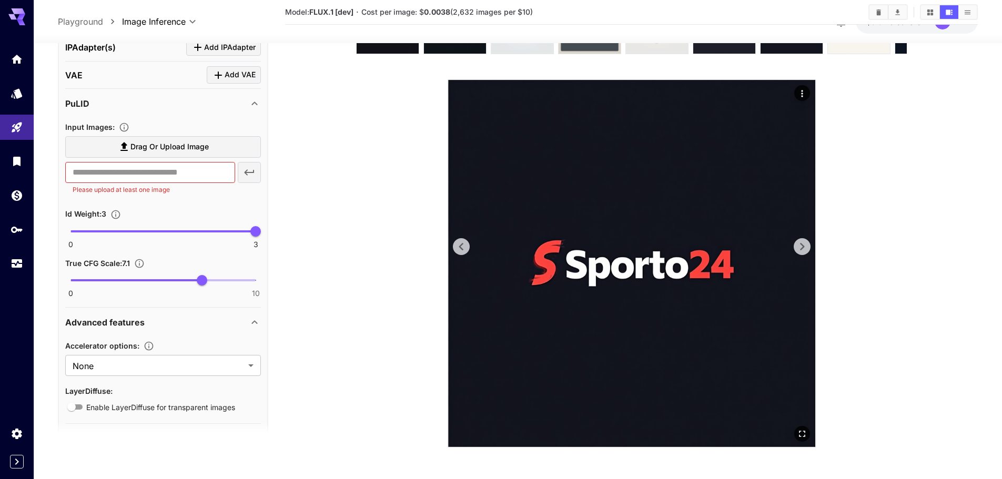
click at [802, 241] on icon at bounding box center [802, 247] width 16 height 16
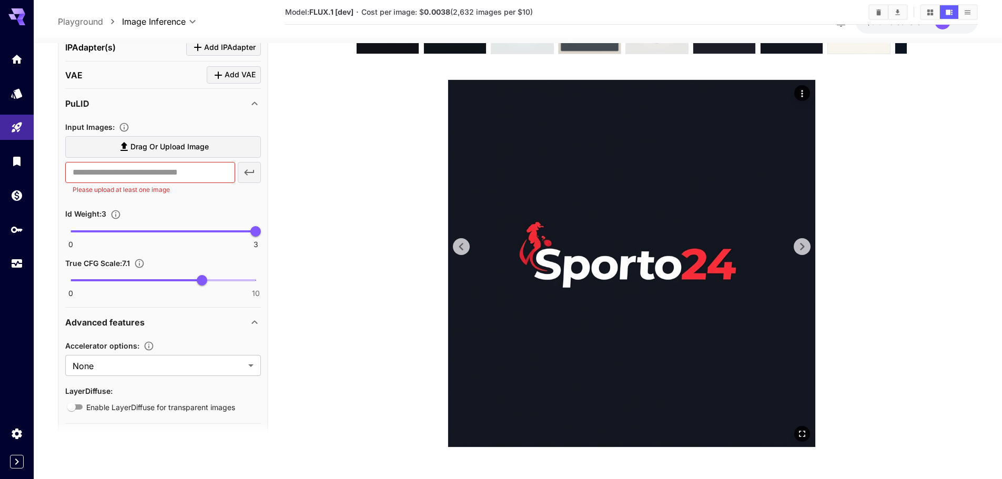
click at [802, 241] on icon at bounding box center [802, 247] width 16 height 16
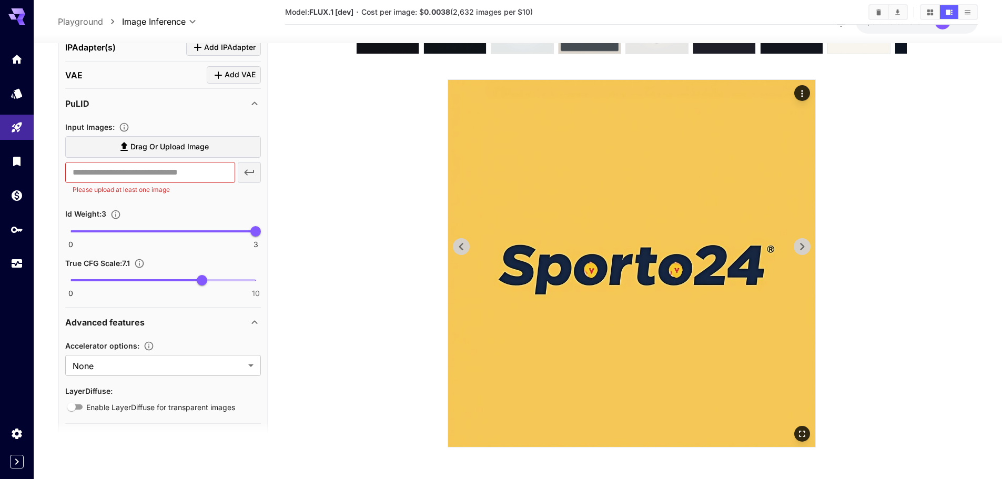
click at [802, 241] on icon at bounding box center [802, 247] width 16 height 16
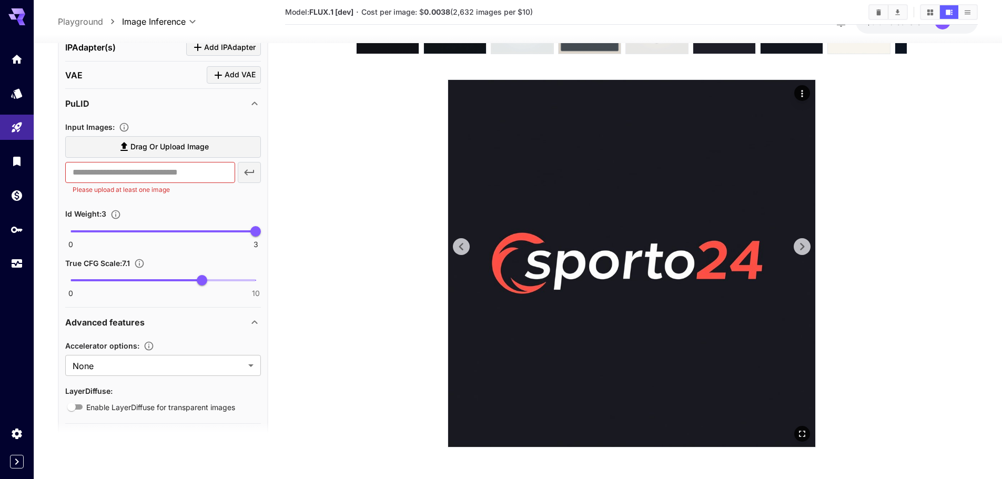
click at [802, 241] on icon at bounding box center [802, 247] width 16 height 16
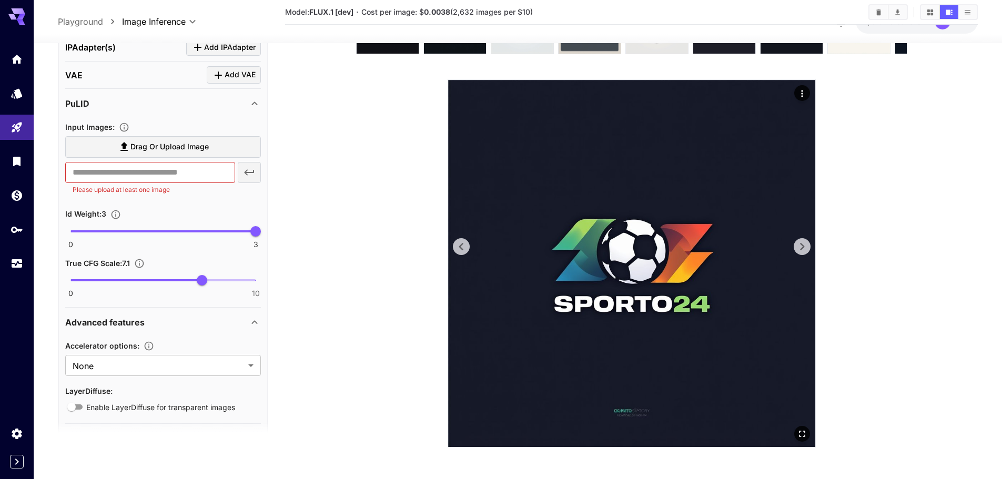
click at [802, 241] on icon at bounding box center [802, 247] width 16 height 16
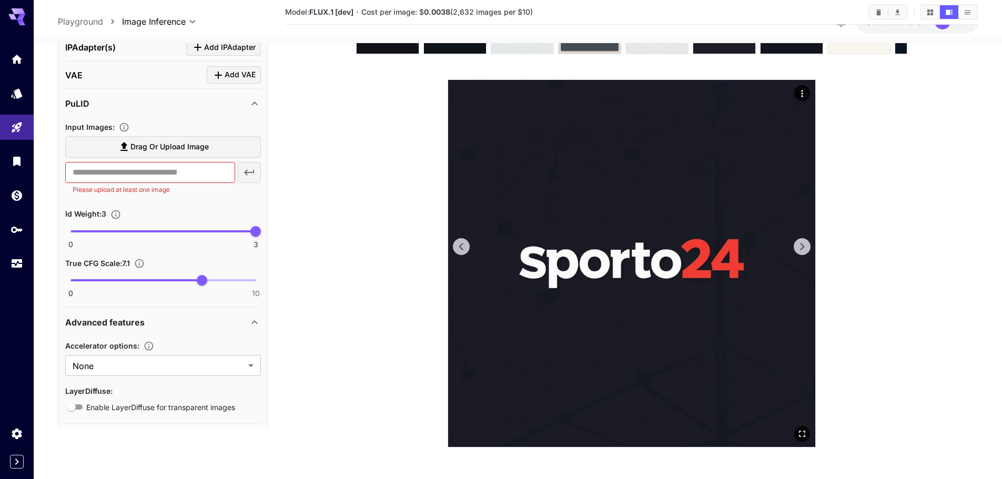
click at [796, 251] on icon at bounding box center [802, 247] width 16 height 16
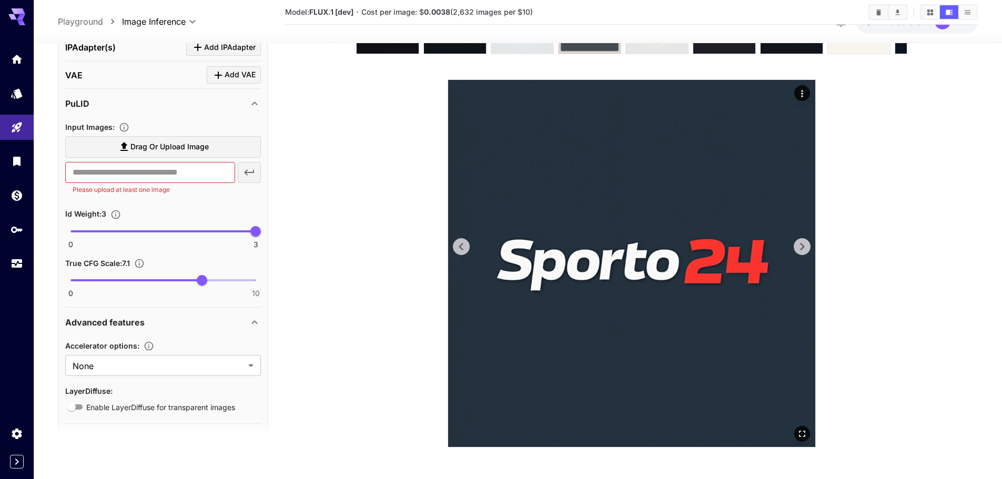
click at [796, 251] on icon at bounding box center [802, 247] width 16 height 16
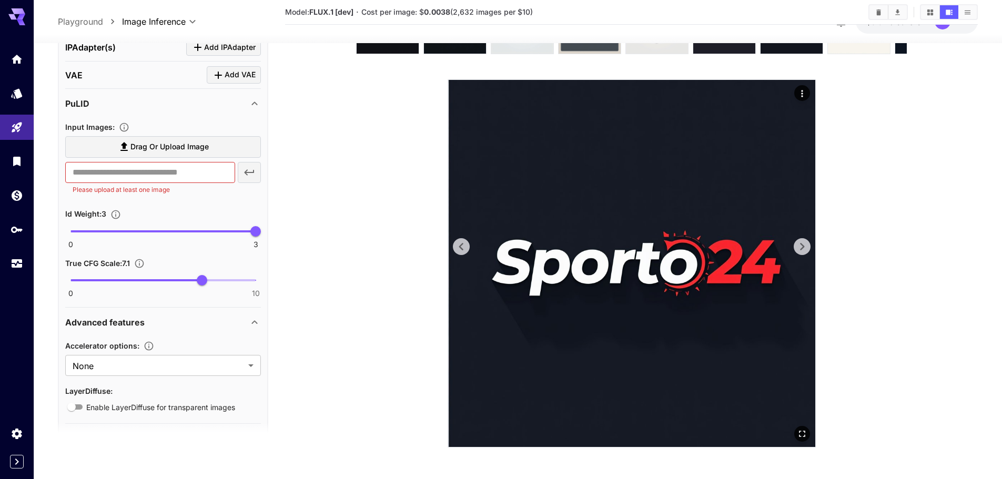
click at [796, 251] on icon at bounding box center [802, 247] width 16 height 16
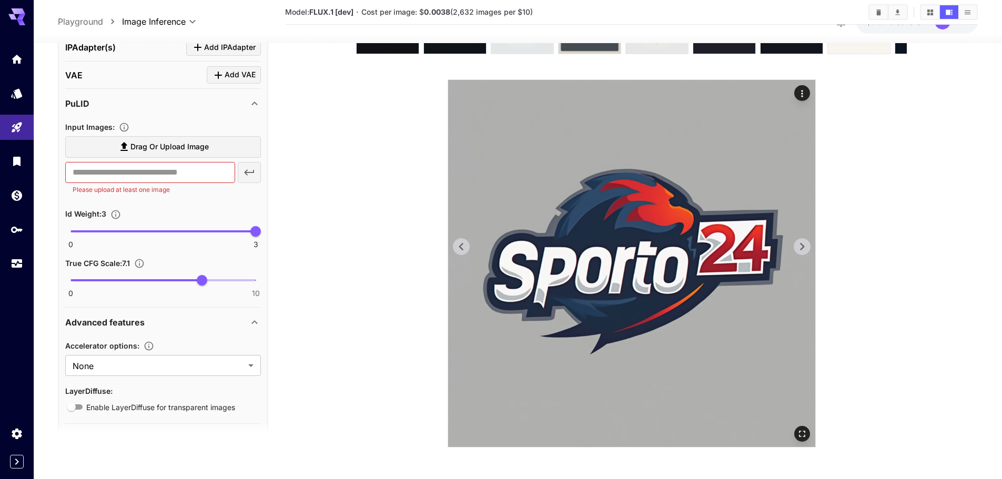
click at [796, 251] on icon at bounding box center [802, 247] width 16 height 16
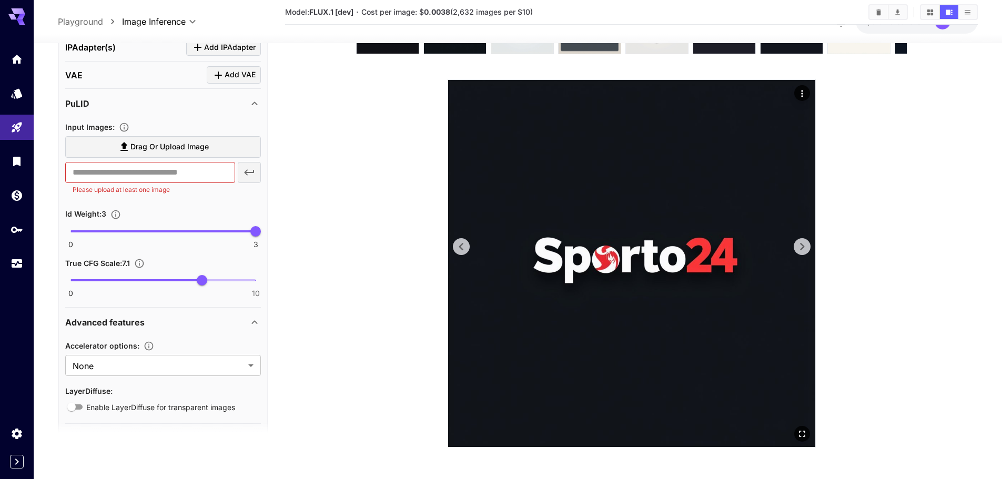
click at [796, 251] on icon at bounding box center [802, 247] width 16 height 16
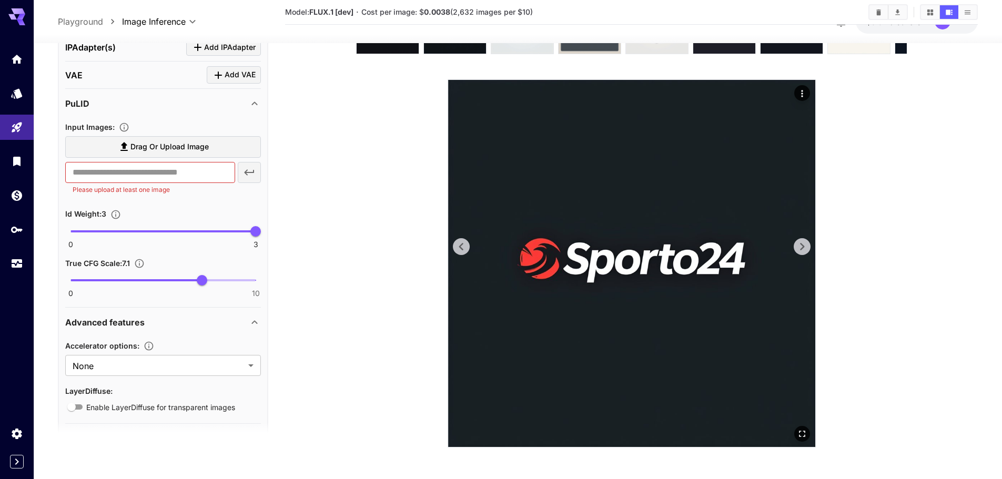
click at [796, 251] on icon at bounding box center [802, 247] width 16 height 16
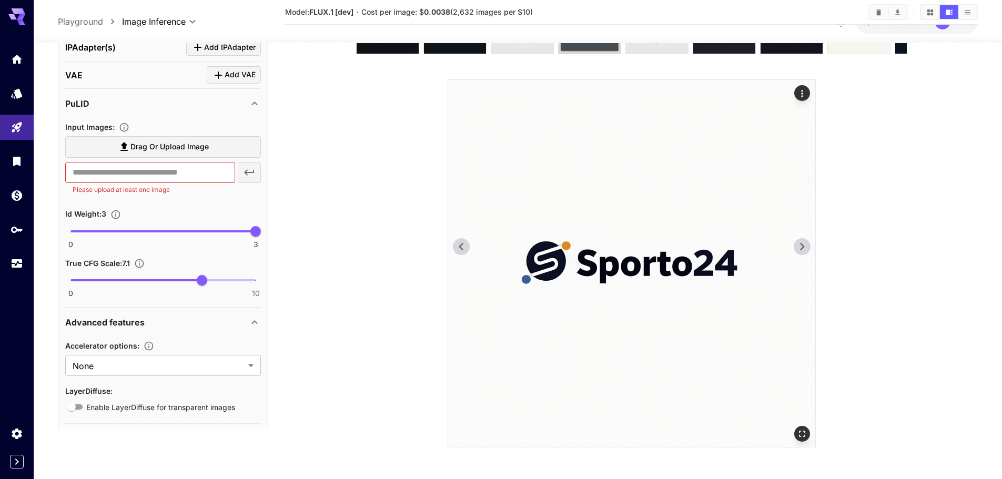
click at [469, 248] on icon at bounding box center [462, 247] width 16 height 16
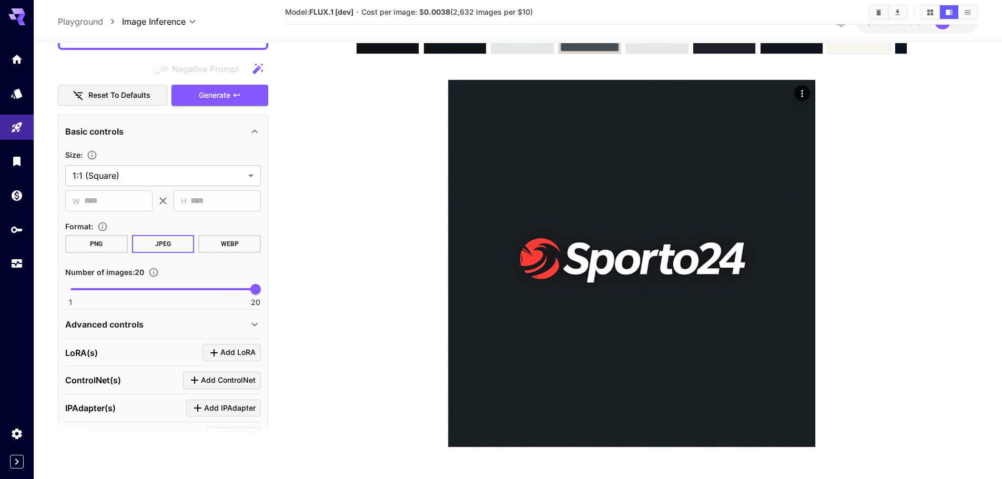
scroll to position [162, 0]
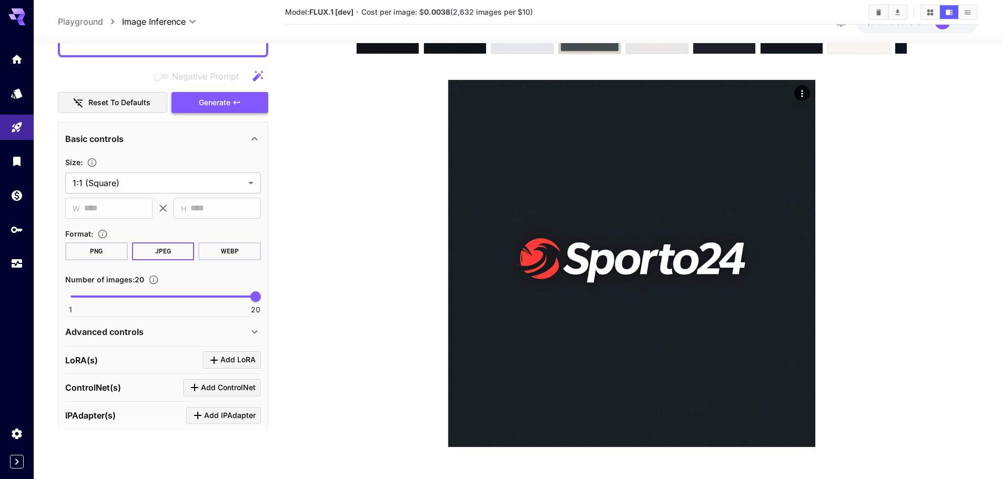
click at [226, 105] on span "Generate" at bounding box center [215, 102] width 32 height 13
